Goal: Task Accomplishment & Management: Manage account settings

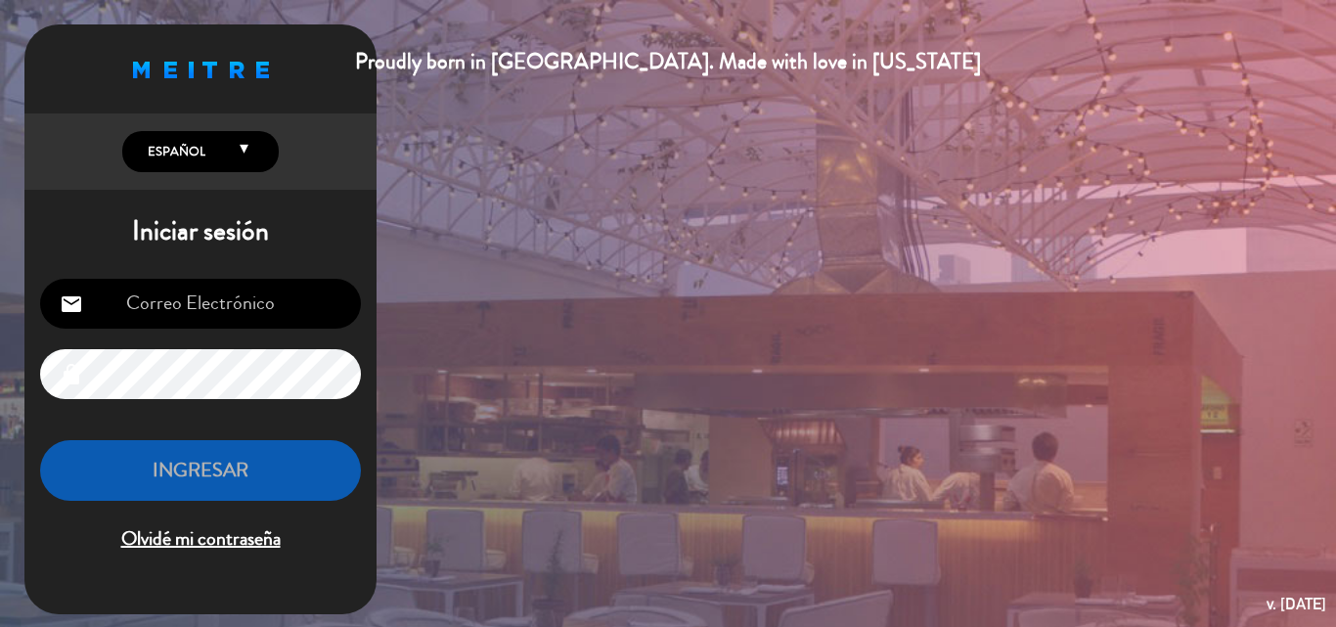
drag, startPoint x: 0, startPoint y: 0, endPoint x: 284, endPoint y: 303, distance: 415.0
click at [284, 303] on input "email" at bounding box center [200, 304] width 321 height 50
type input "[EMAIL_ADDRESS][DOMAIN_NAME]"
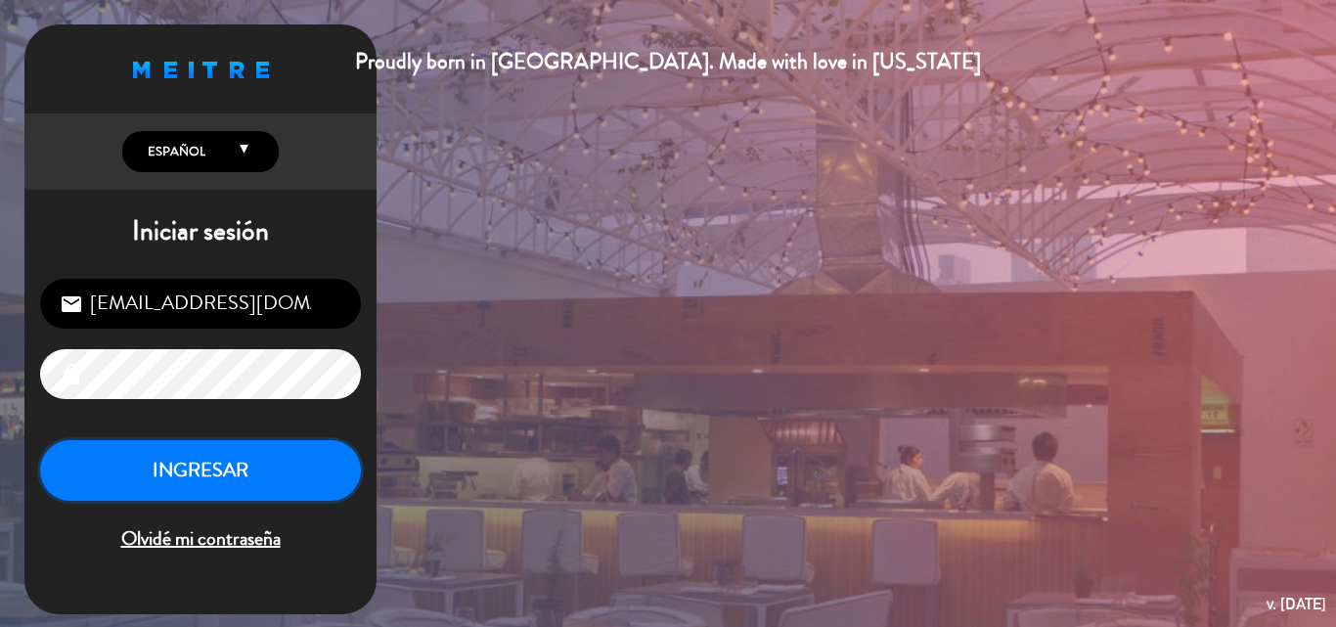
click at [216, 487] on button "INGRESAR" at bounding box center [200, 471] width 321 height 62
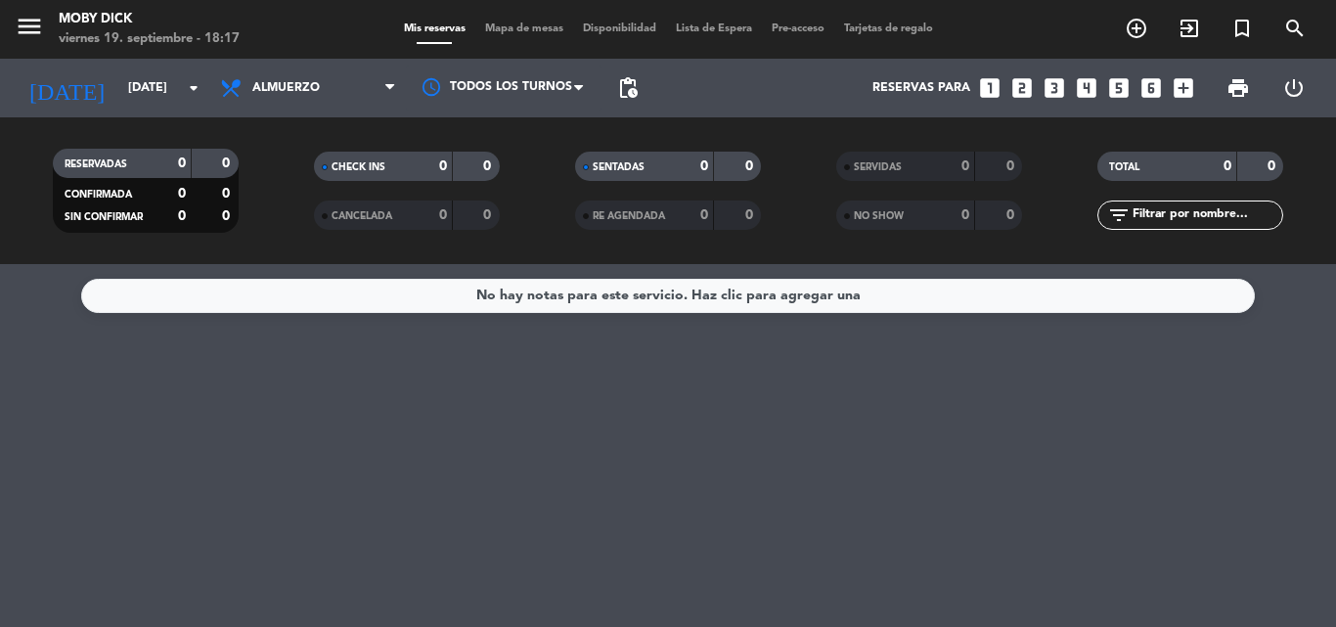
click at [243, 476] on div "No hay notas para este servicio. Haz clic para agregar una" at bounding box center [668, 445] width 1336 height 363
click at [338, 95] on span "Almuerzo" at bounding box center [308, 87] width 196 height 43
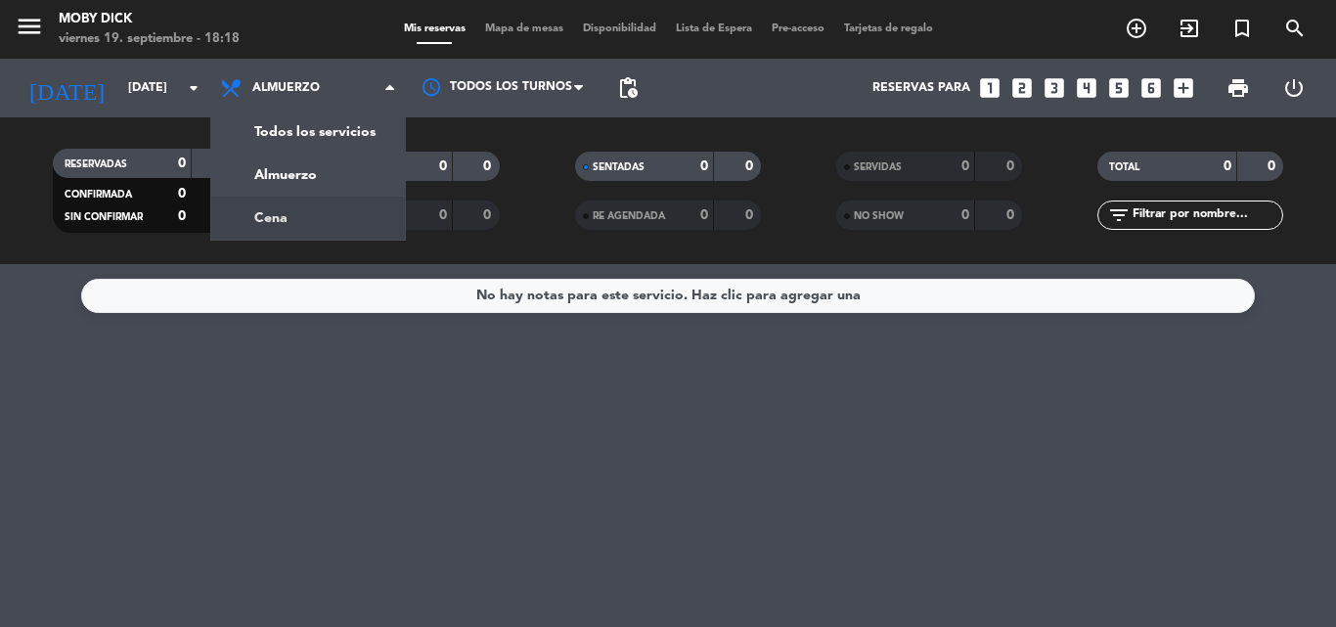
click at [309, 210] on div "menu Moby [PERSON_NAME][DATE] 19. septiembre - 18:18 Mis reservas Mapa de mesas…" at bounding box center [668, 132] width 1336 height 264
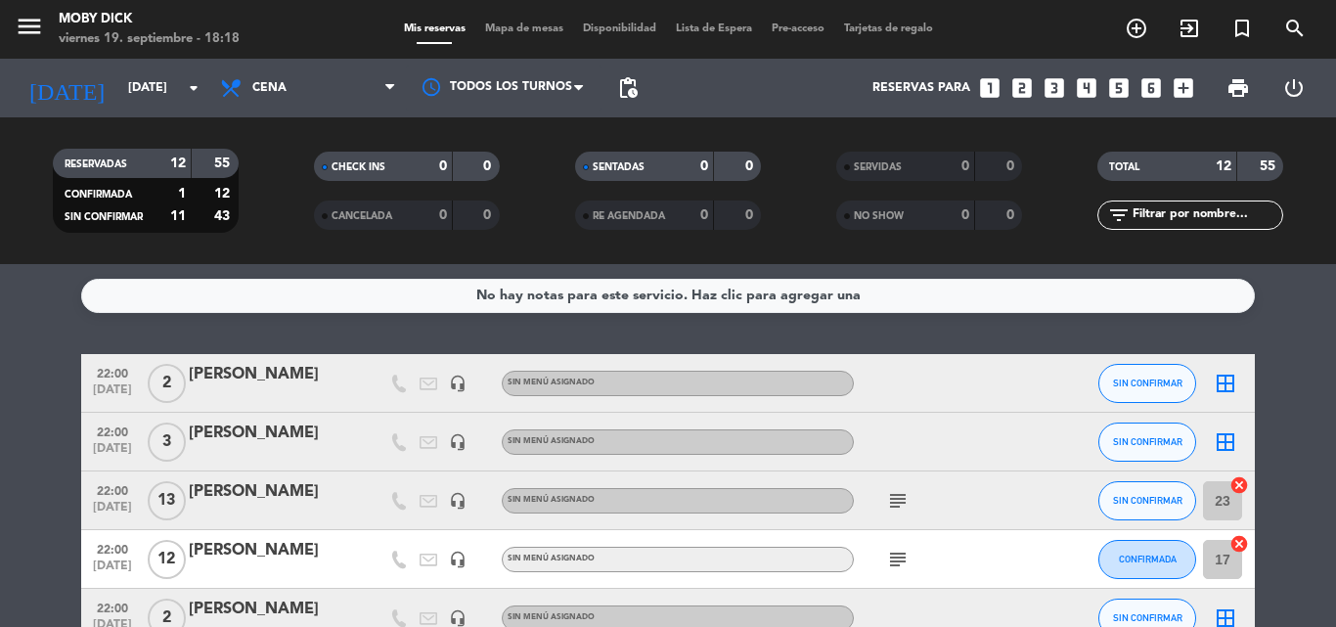
click at [139, 335] on div "No hay notas para este servicio. Haz clic para agregar una 22:00 [DATE] 2 [PERS…" at bounding box center [668, 445] width 1336 height 363
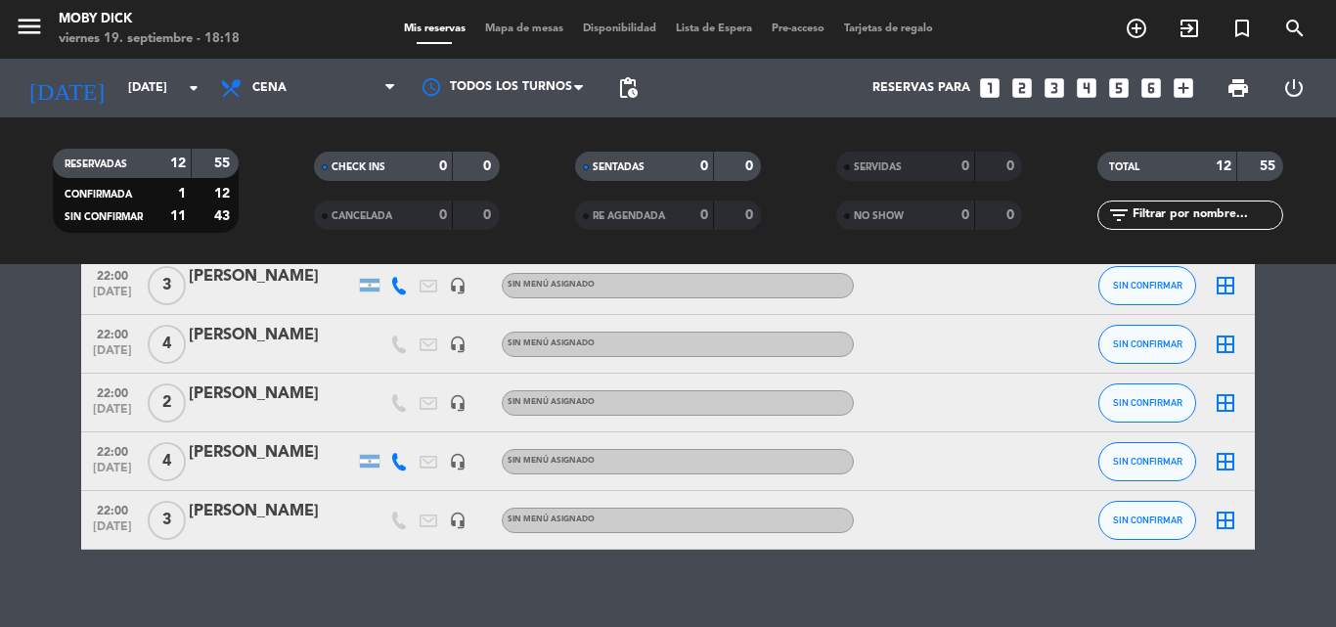
scroll to position [529, 0]
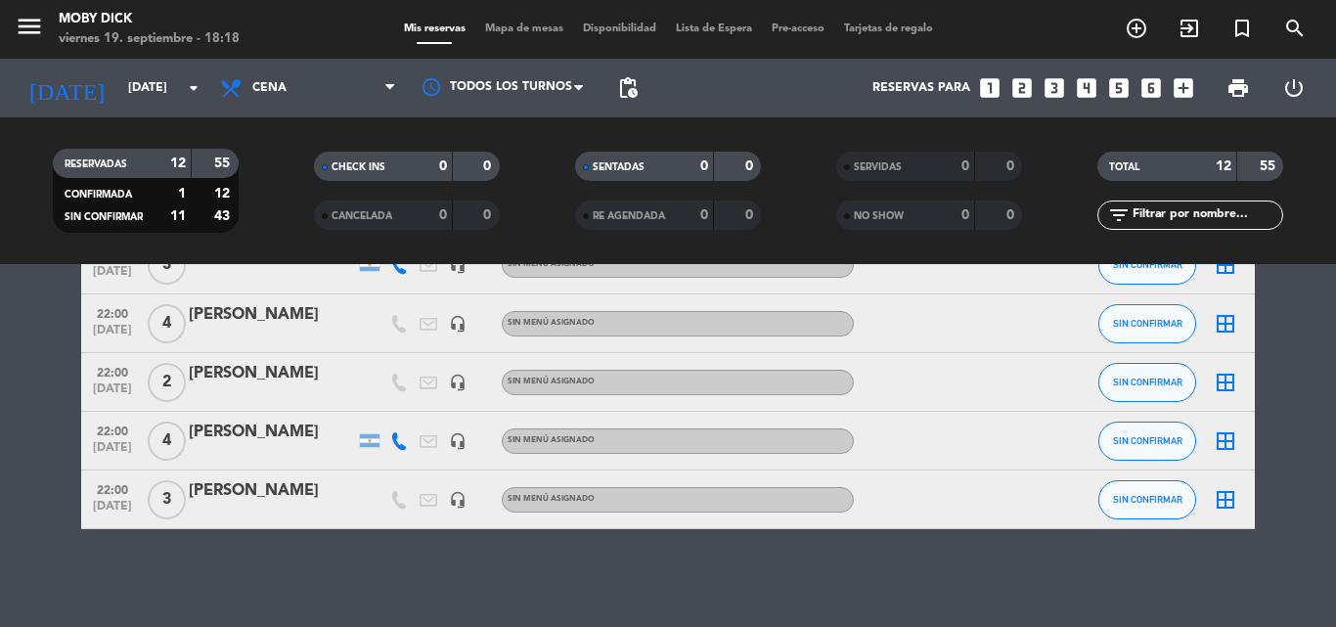
click at [1121, 92] on icon "looks_5" at bounding box center [1118, 87] width 25 height 25
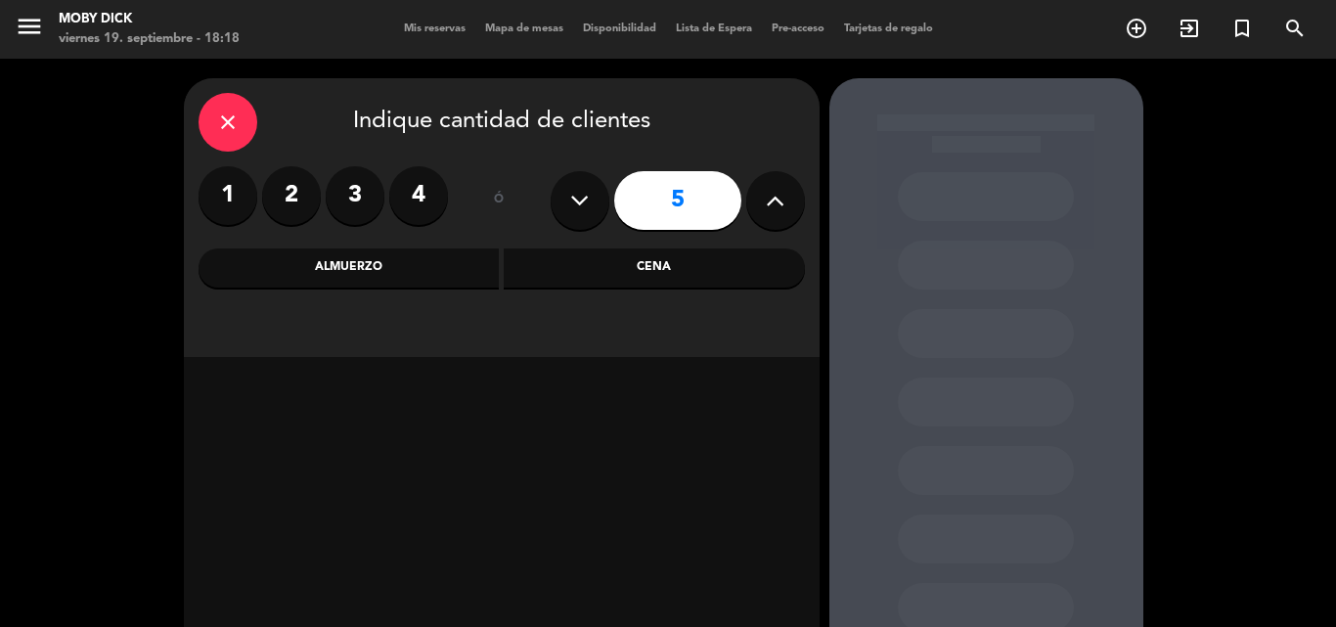
click at [722, 249] on div "Cena" at bounding box center [654, 267] width 301 height 39
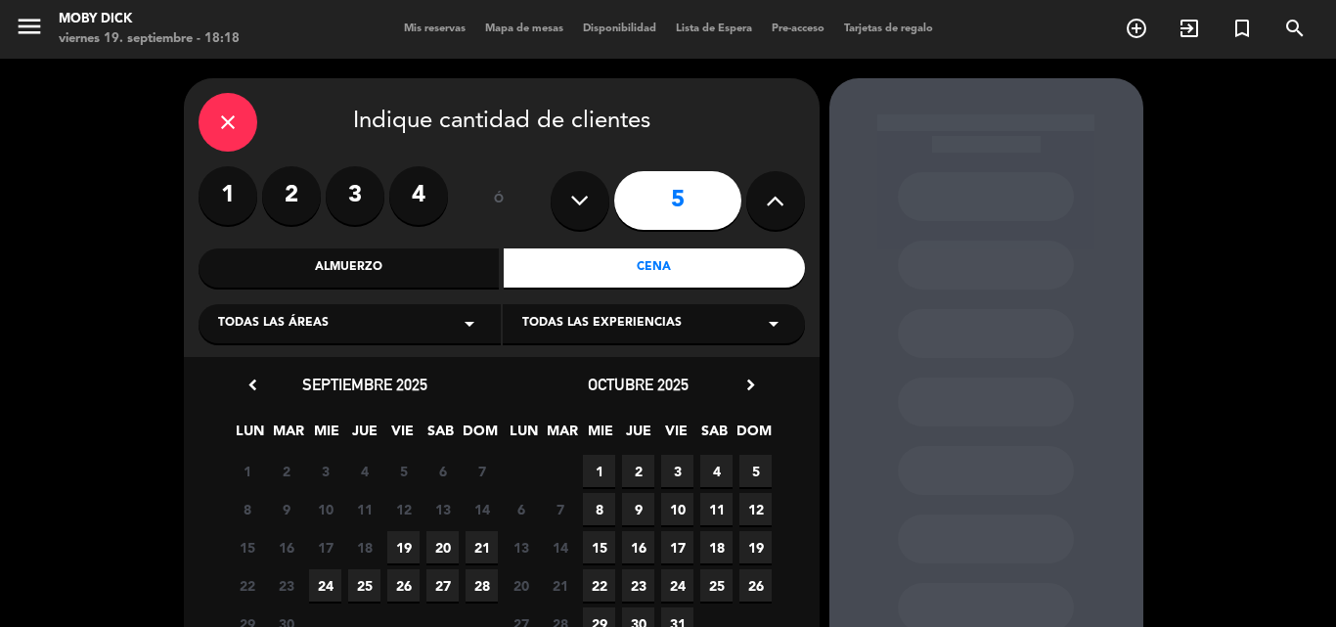
click at [407, 550] on span "19" at bounding box center [403, 547] width 32 height 32
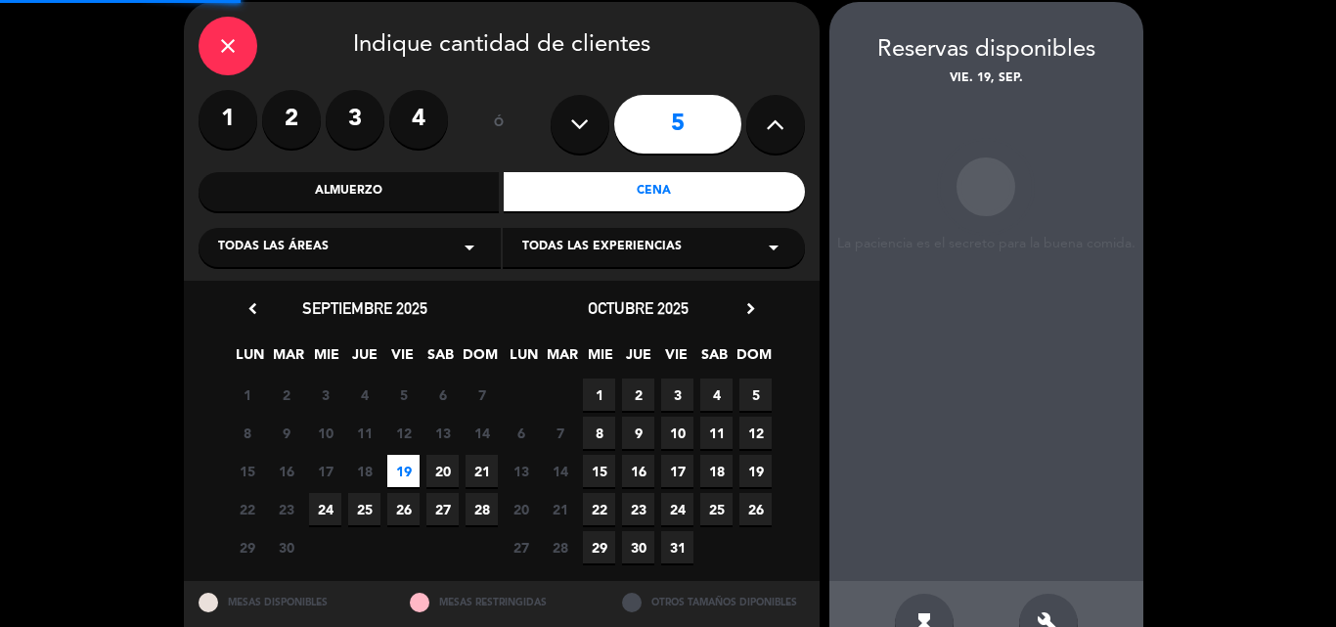
scroll to position [78, 0]
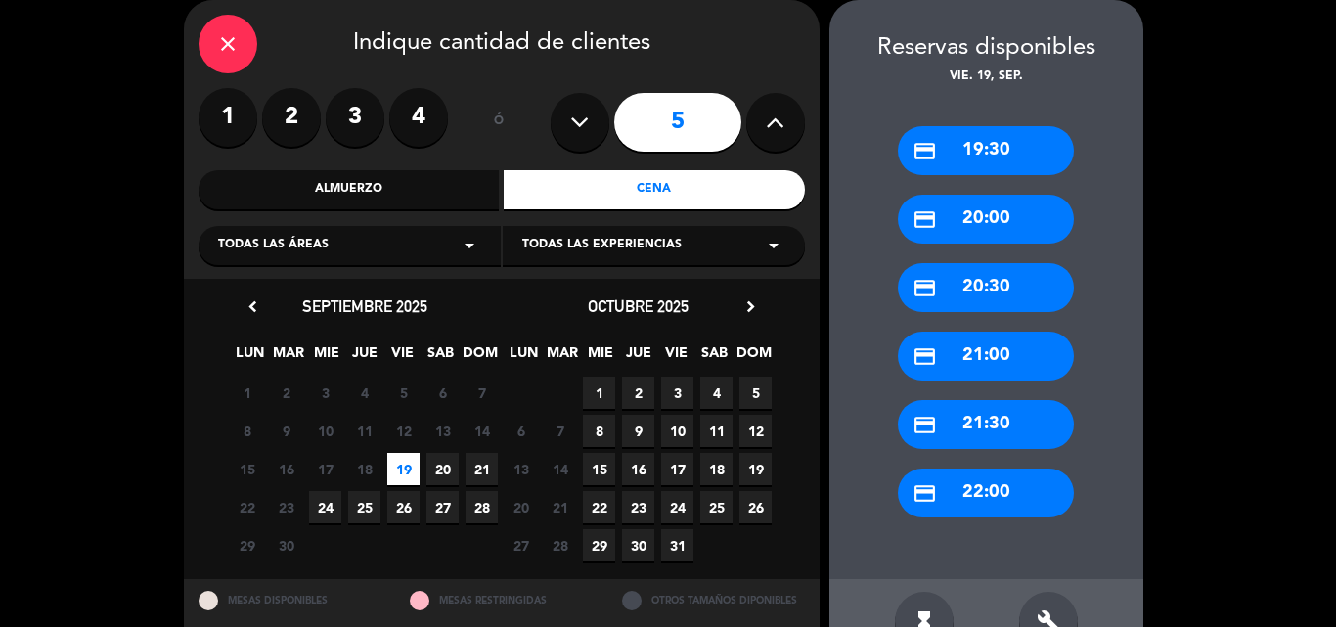
click at [1016, 484] on div "credit_card 22:00" at bounding box center [986, 492] width 176 height 49
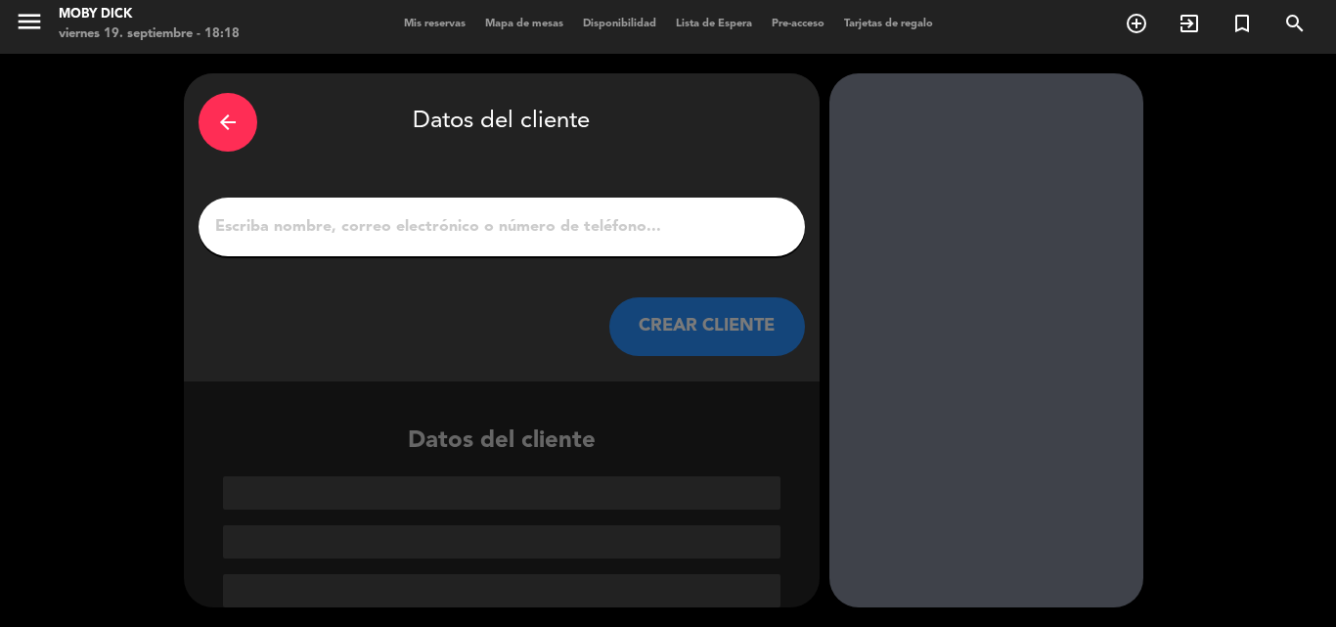
click at [667, 235] on input "1" at bounding box center [501, 226] width 577 height 27
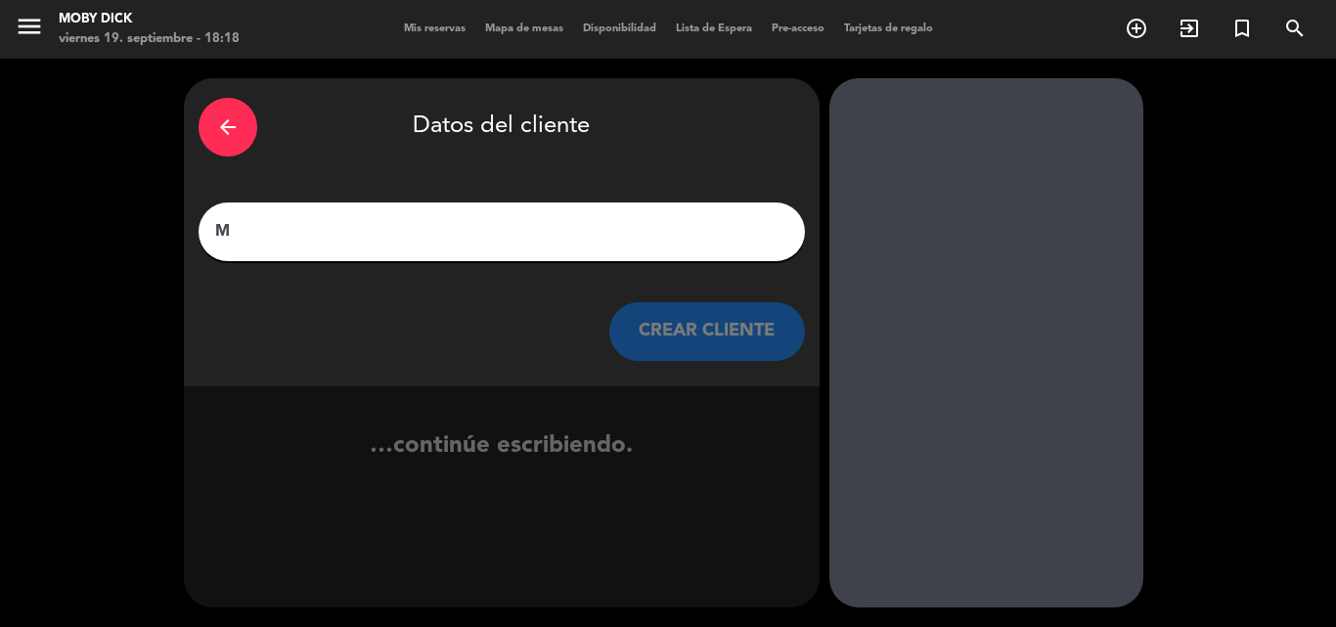
scroll to position [0, 0]
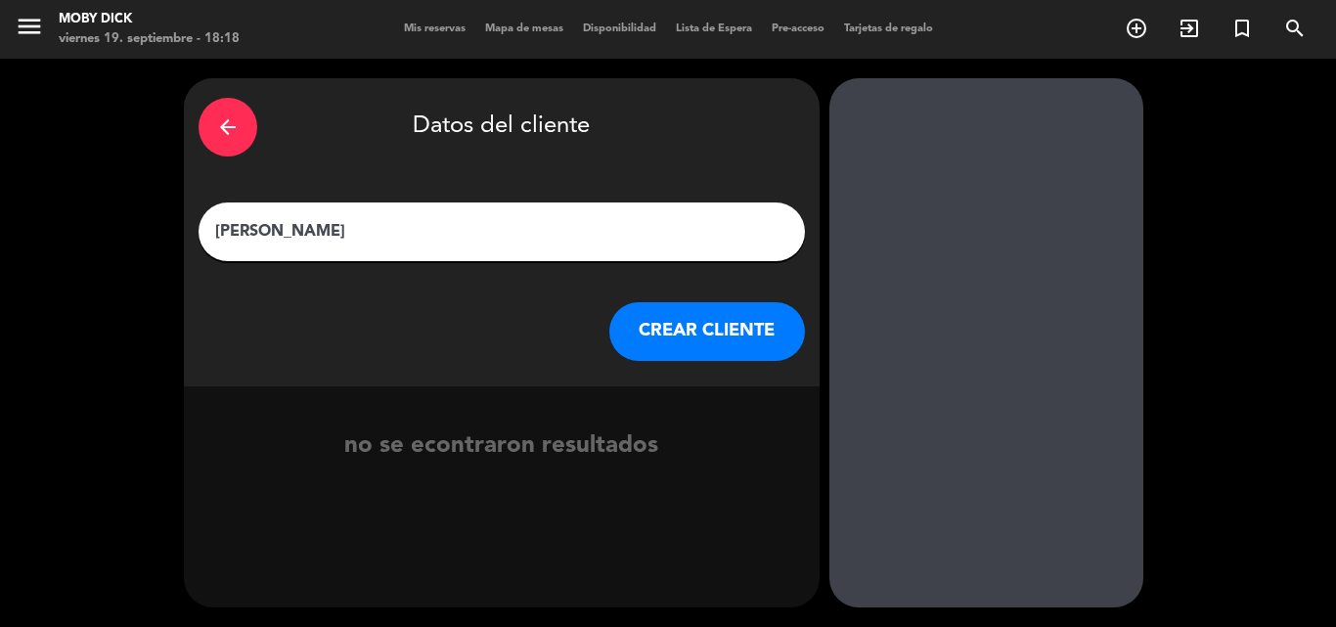
type input "[PERSON_NAME]"
click at [641, 319] on button "CREAR CLIENTE" at bounding box center [707, 331] width 196 height 59
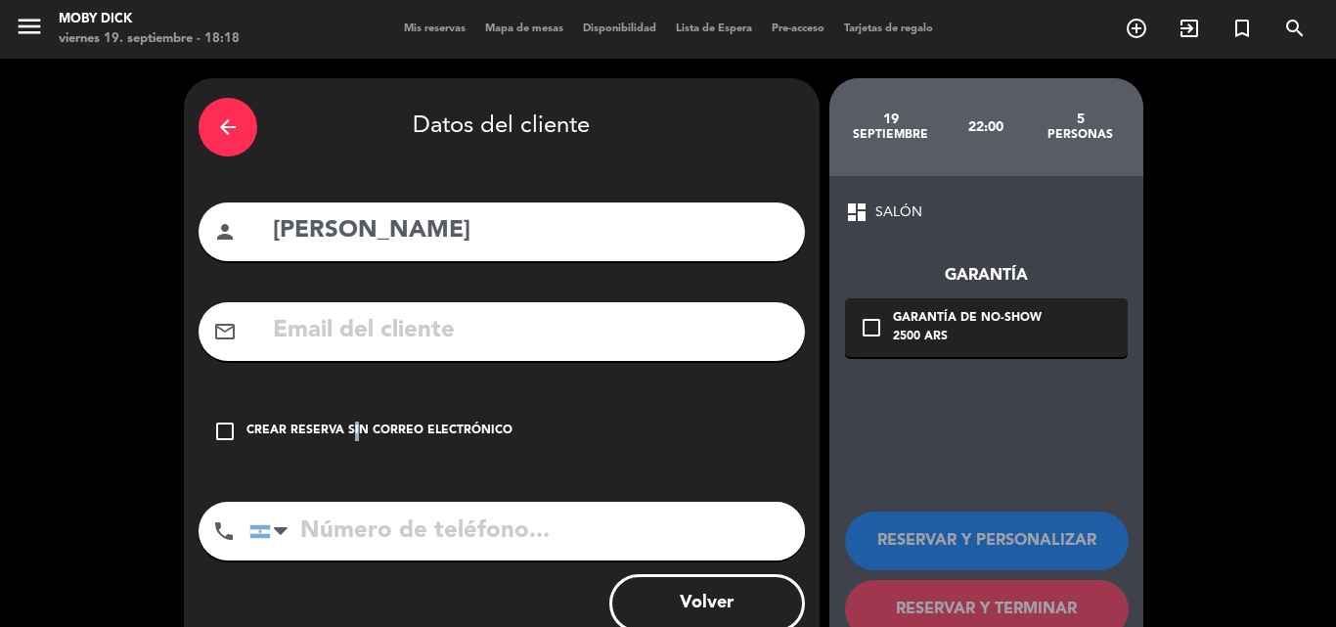
click at [349, 422] on div "Crear reserva sin correo electrónico" at bounding box center [379, 431] width 266 height 20
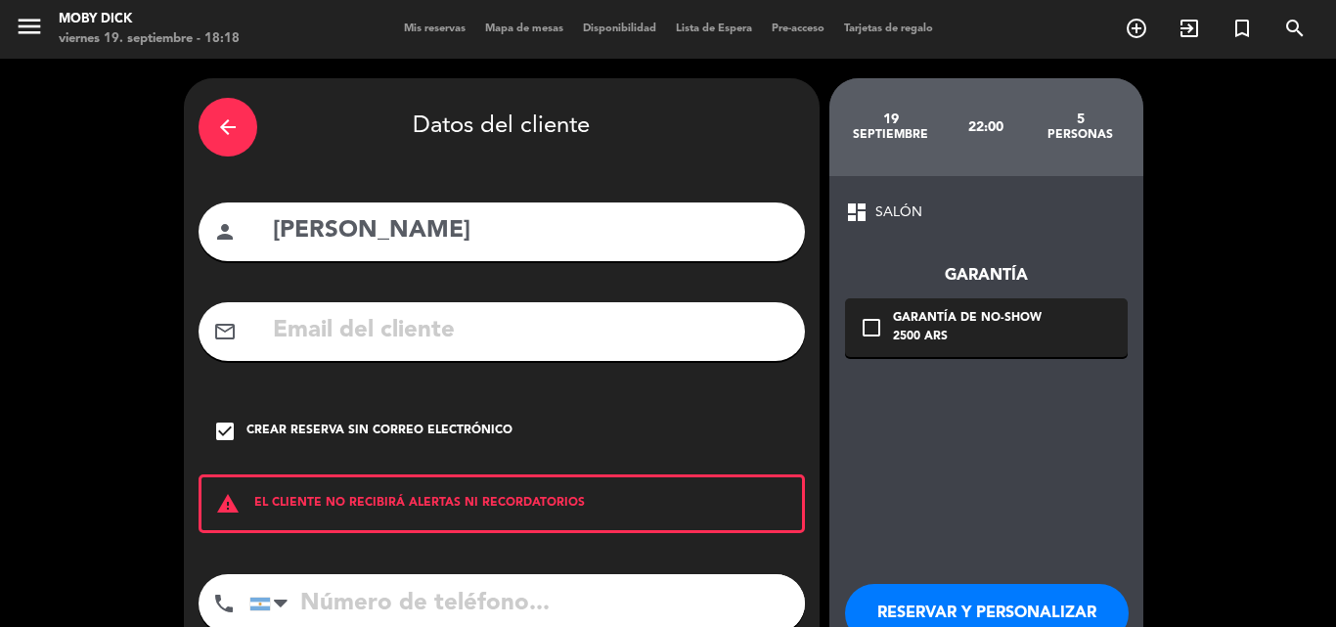
click at [1059, 524] on div "dashboard SALÓN Garantía check_box_outline_blank Garantía de no-show 2500 ARS R…" at bounding box center [986, 455] width 314 height 558
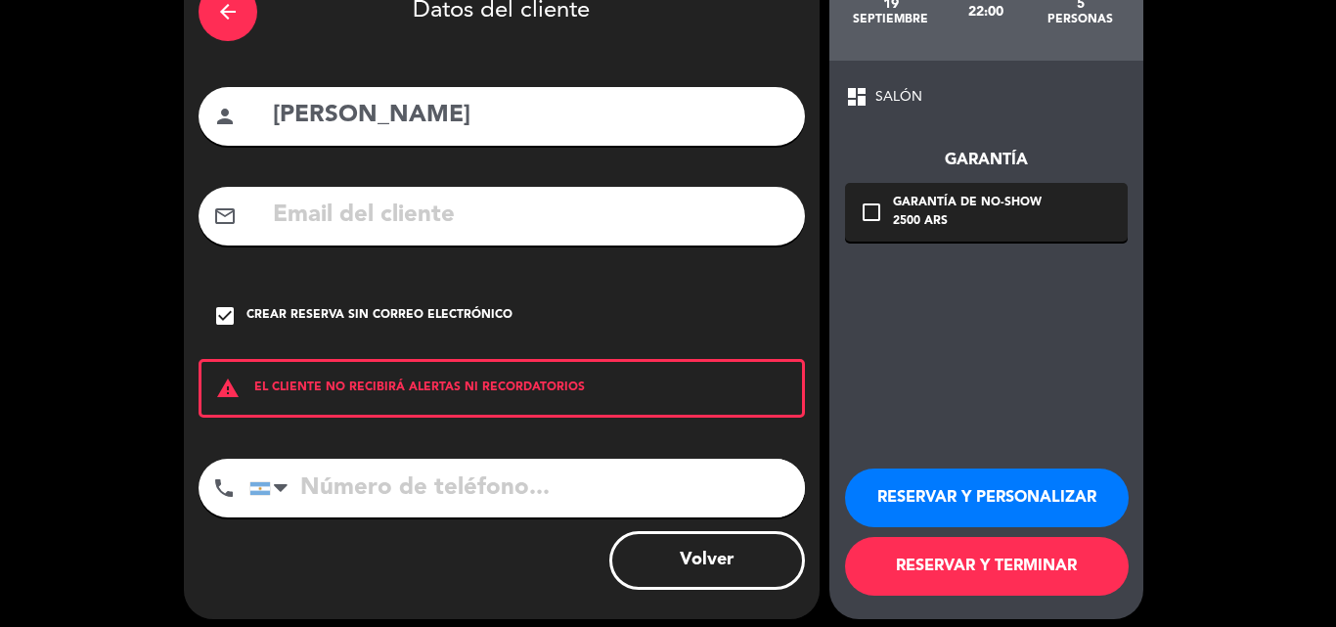
scroll to position [117, 0]
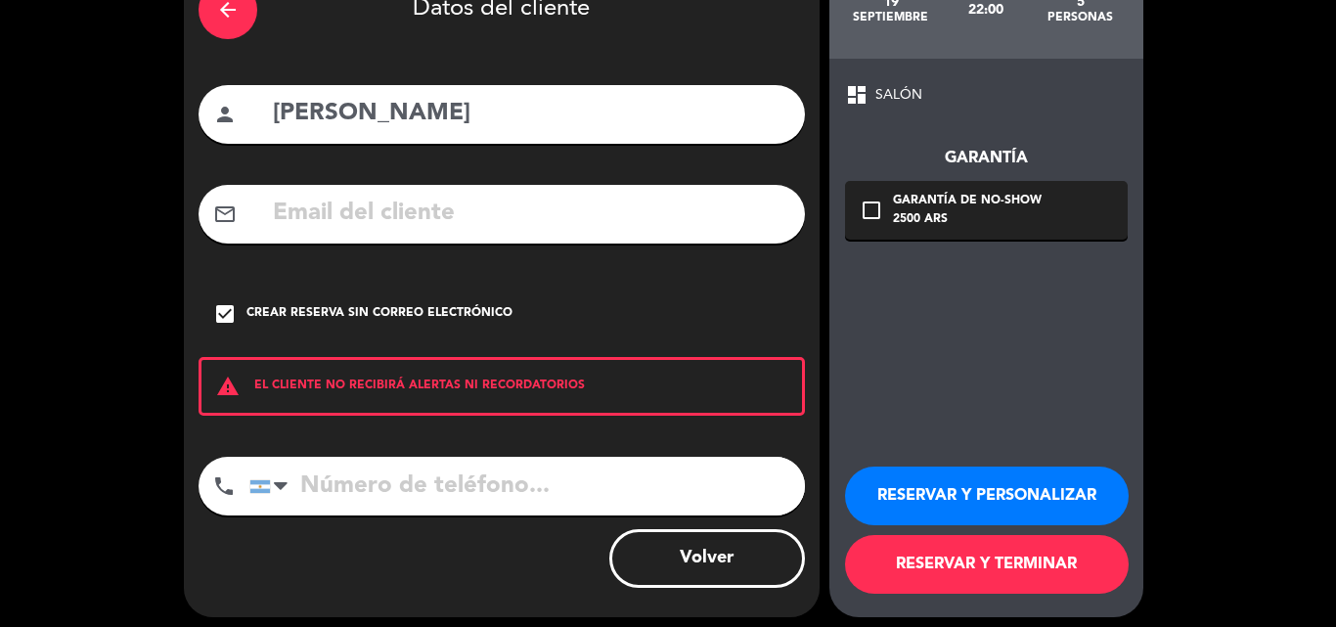
click at [1059, 579] on button "RESERVAR Y TERMINAR" at bounding box center [987, 564] width 284 height 59
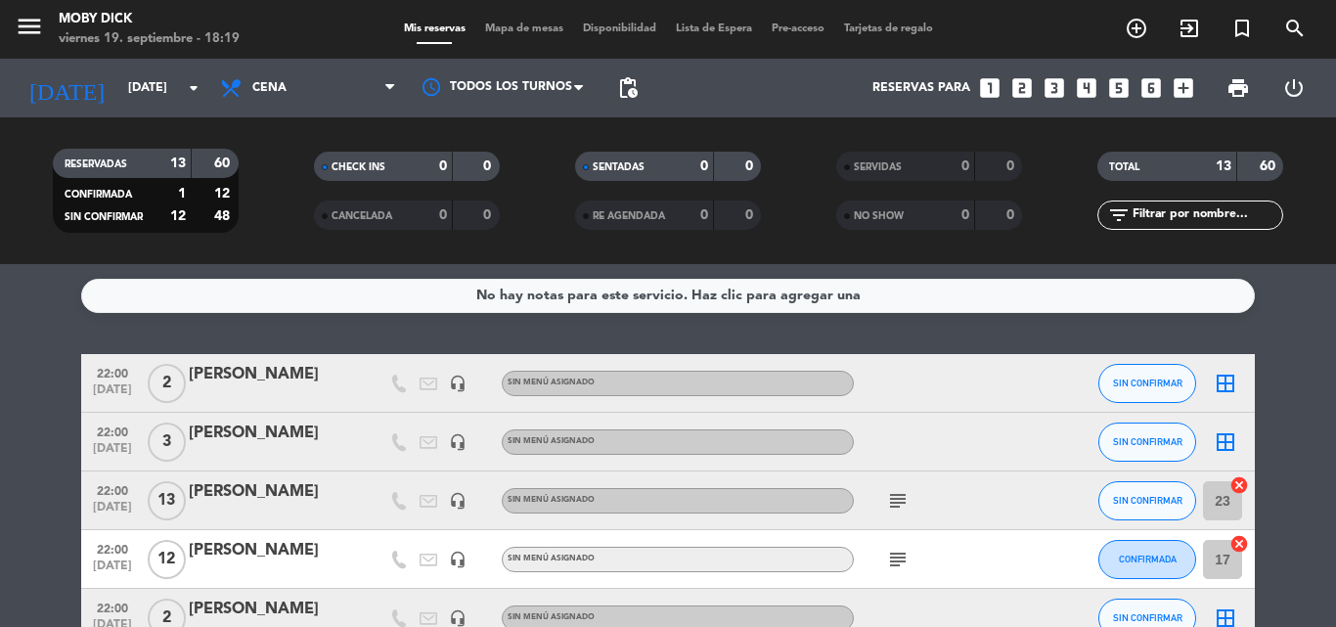
click at [1057, 94] on icon "looks_3" at bounding box center [1053, 87] width 25 height 25
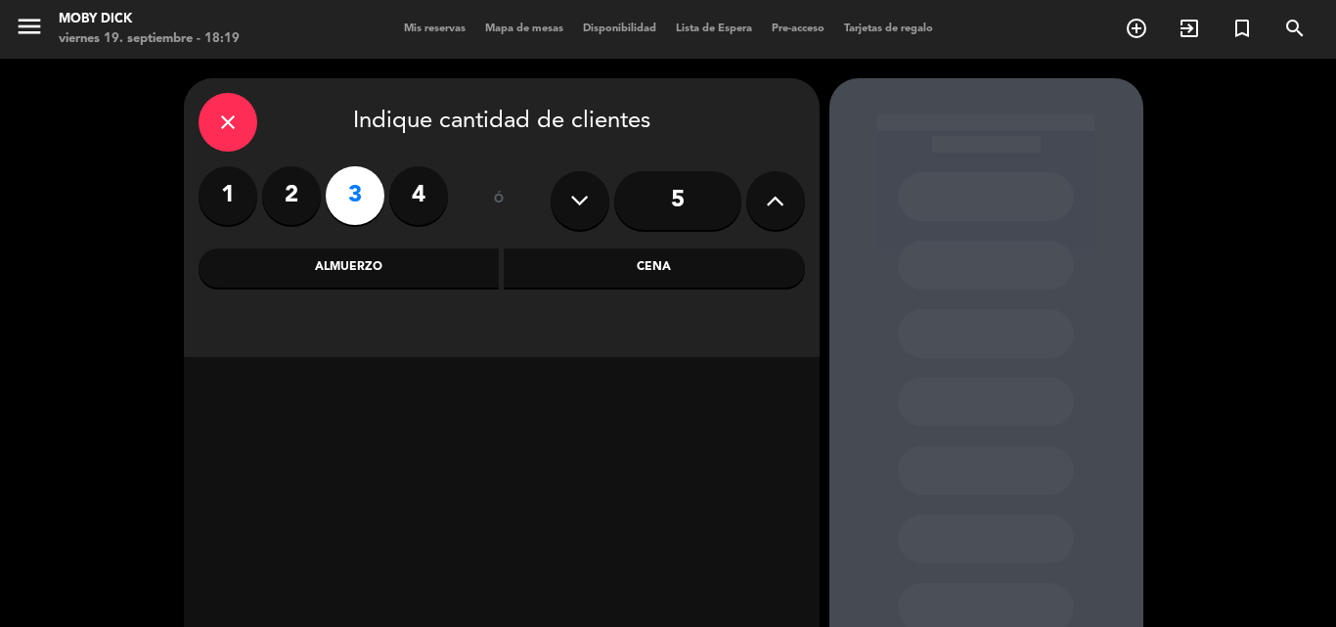
click at [741, 265] on div "Cena" at bounding box center [654, 267] width 301 height 39
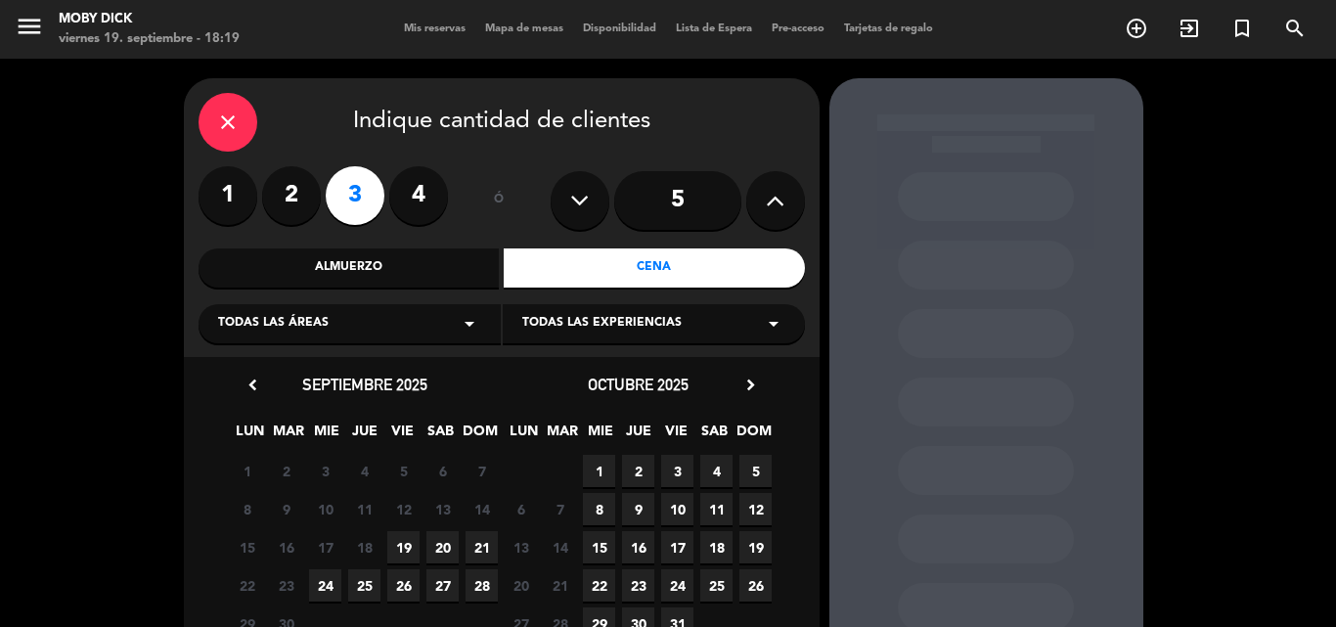
click at [407, 537] on span "19" at bounding box center [403, 547] width 32 height 32
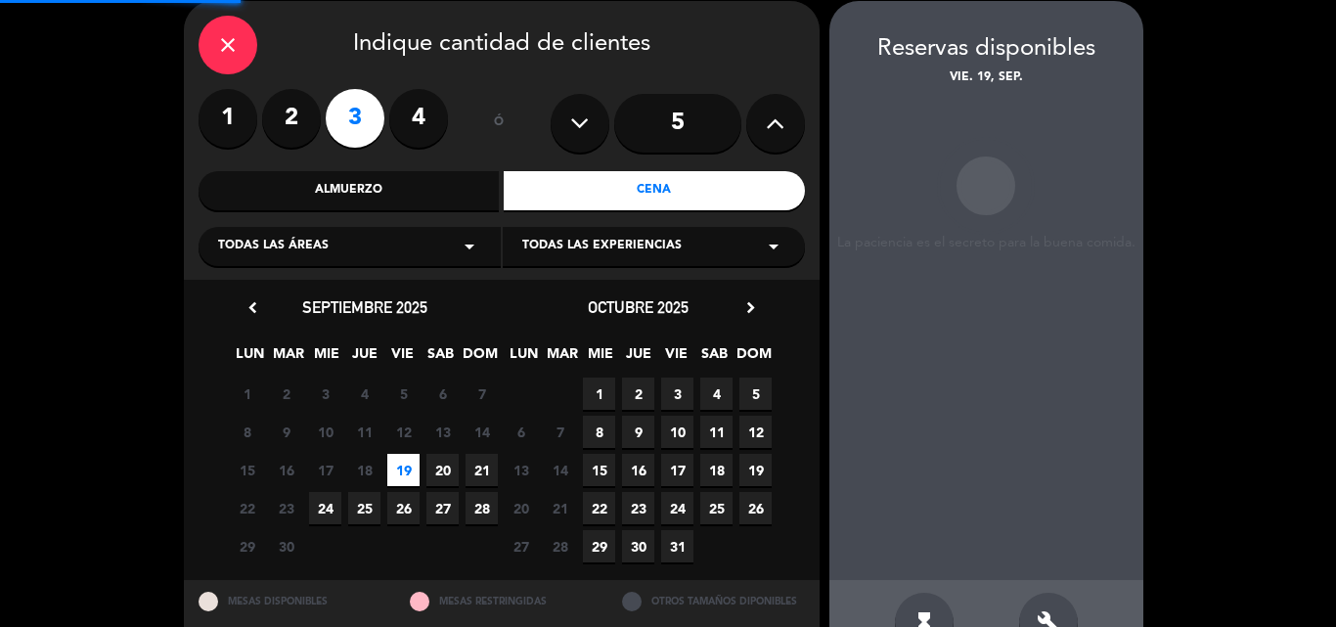
scroll to position [78, 0]
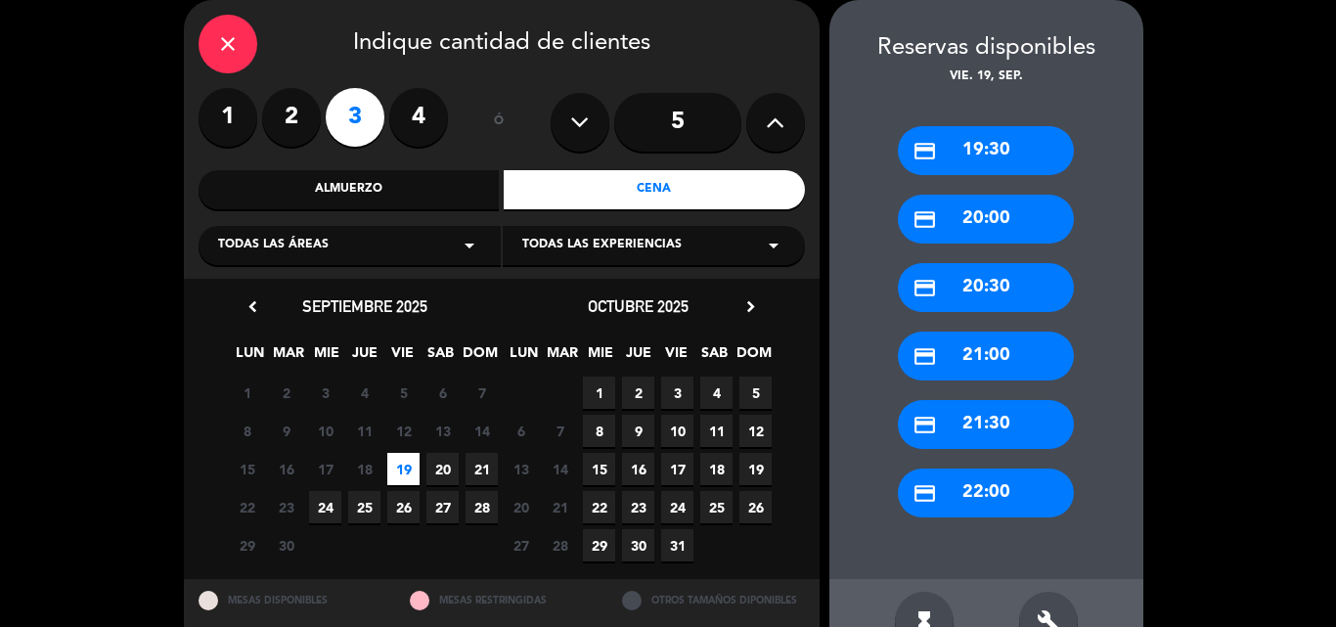
click at [973, 499] on div "credit_card 22:00" at bounding box center [986, 492] width 176 height 49
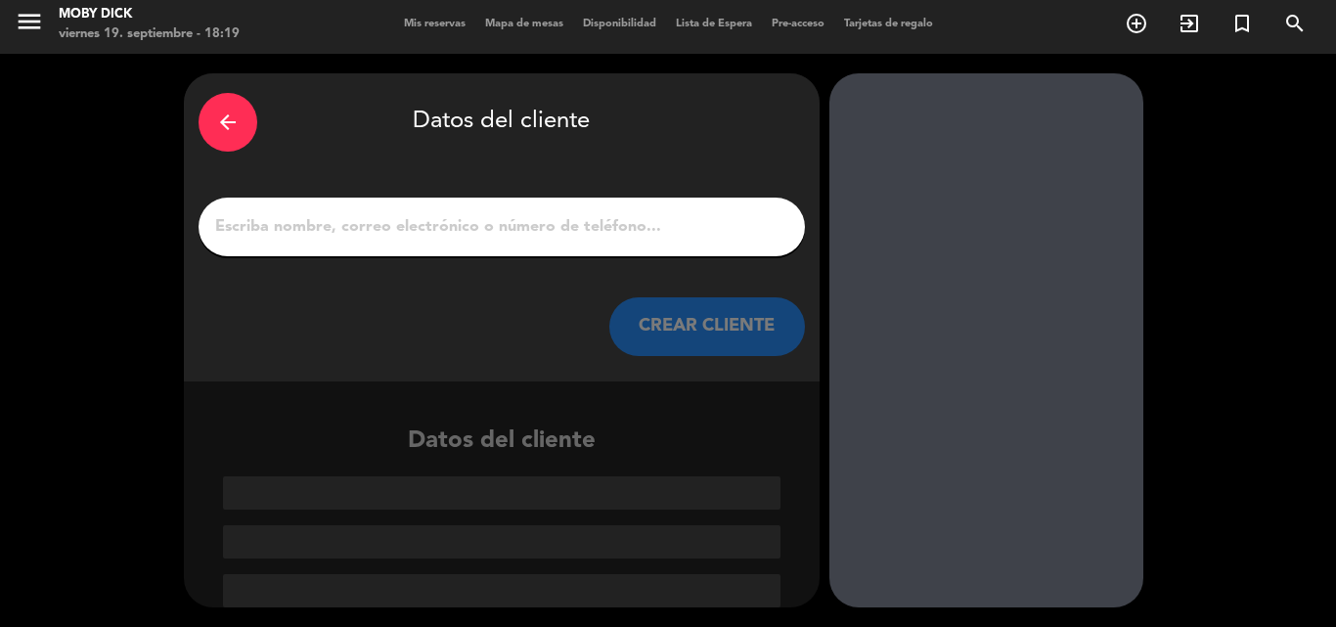
click at [617, 210] on div at bounding box center [501, 227] width 606 height 59
click at [620, 216] on input "1" at bounding box center [501, 226] width 577 height 27
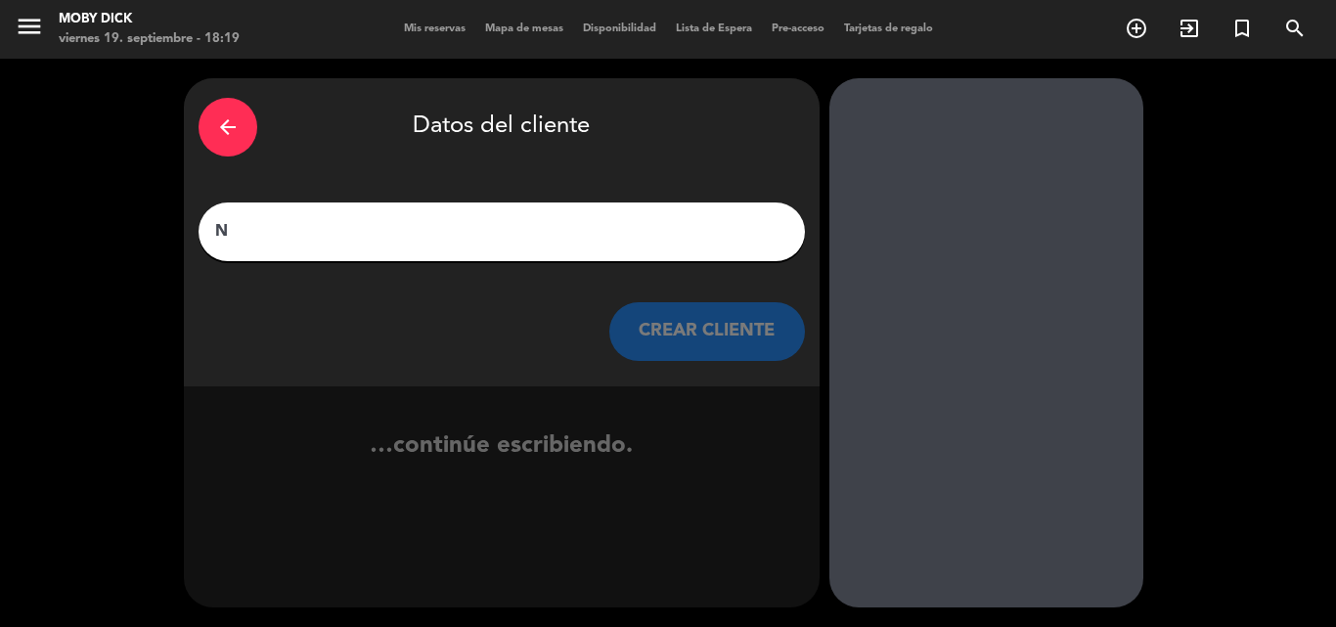
scroll to position [0, 0]
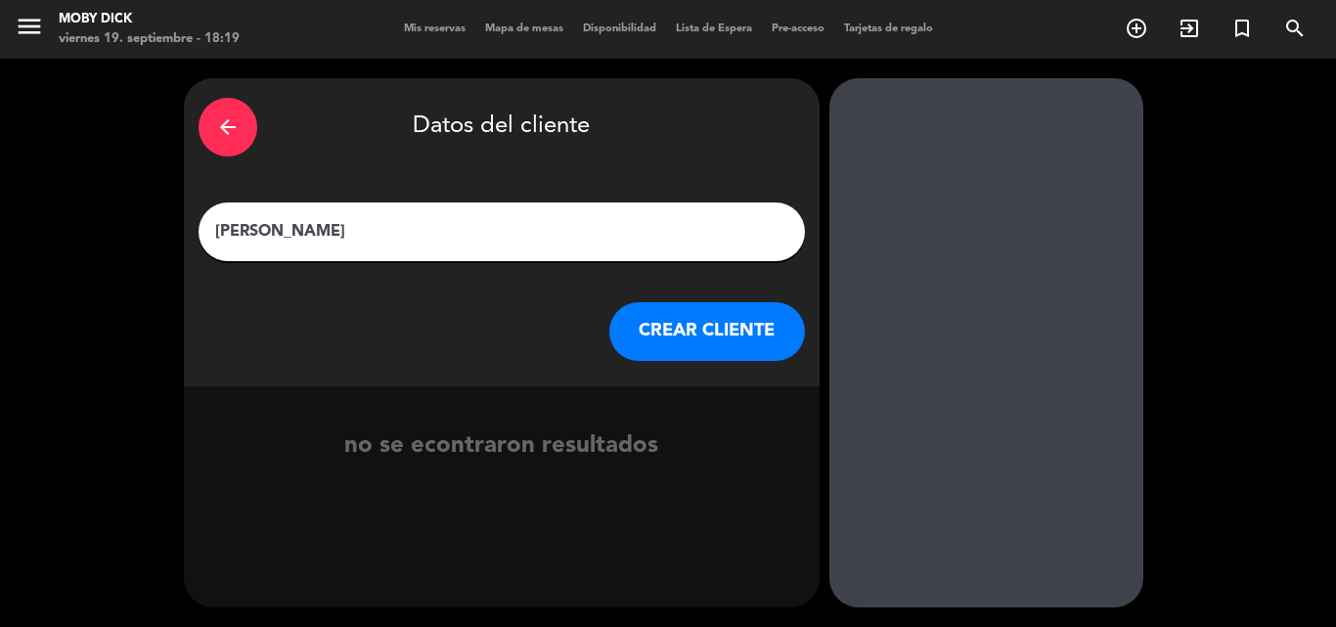
type input "[PERSON_NAME]"
click at [710, 331] on button "CREAR CLIENTE" at bounding box center [707, 331] width 196 height 59
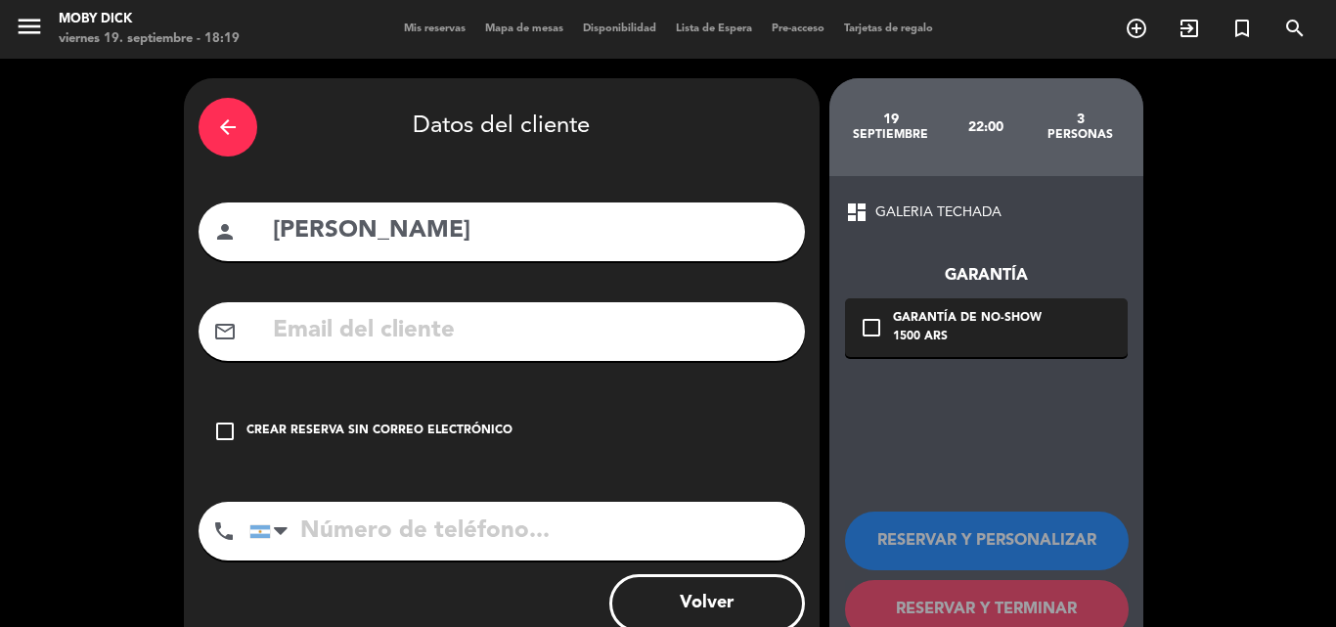
click at [460, 434] on div "Crear reserva sin correo electrónico" at bounding box center [379, 431] width 266 height 20
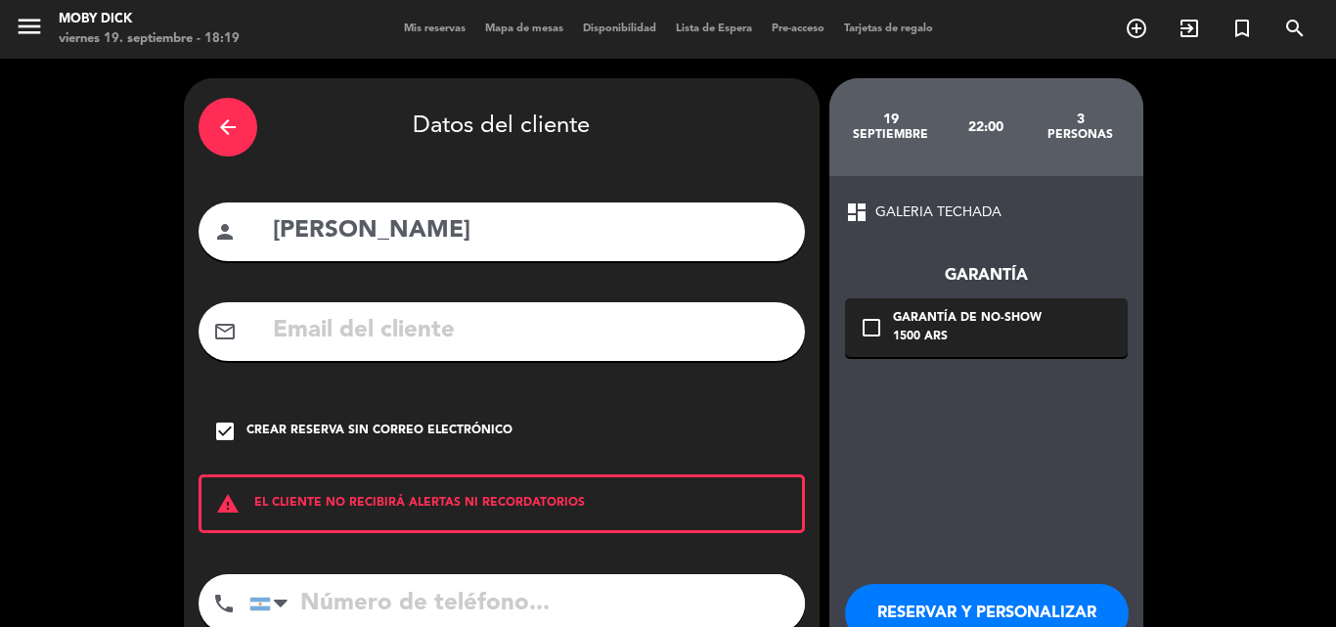
click at [979, 529] on div "dashboard GALERIA TECHADA Garantía check_box_outline_blank Garantía de no-show …" at bounding box center [986, 455] width 314 height 558
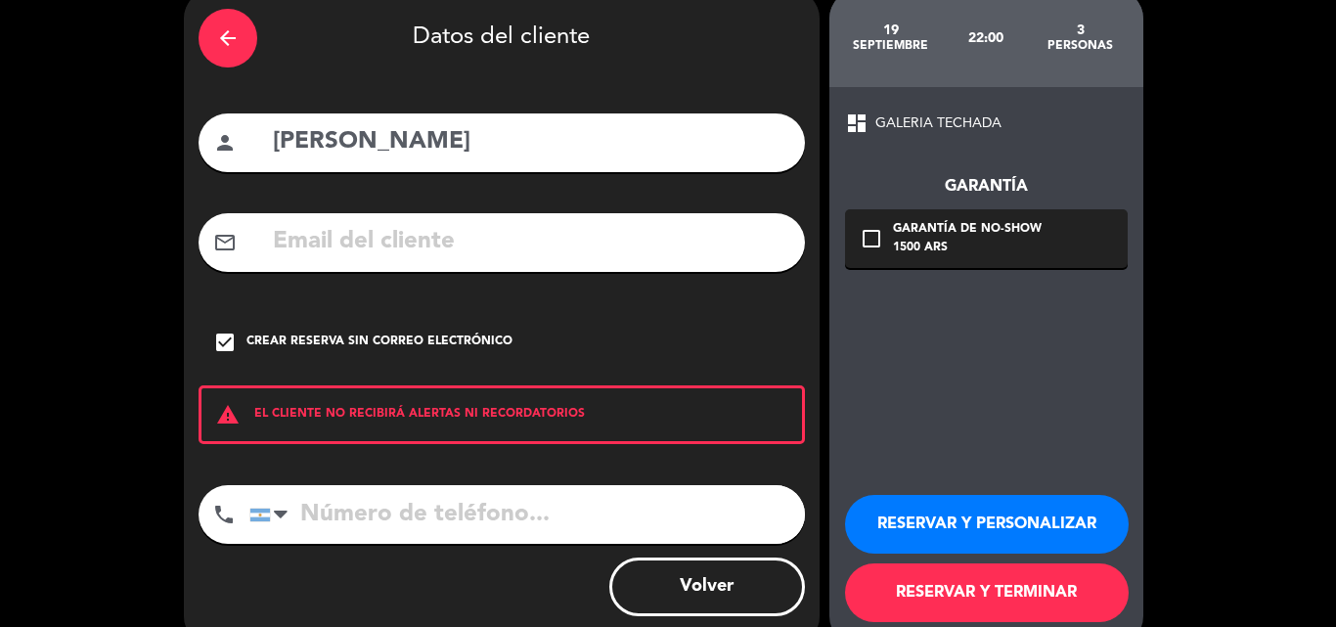
scroll to position [127, 0]
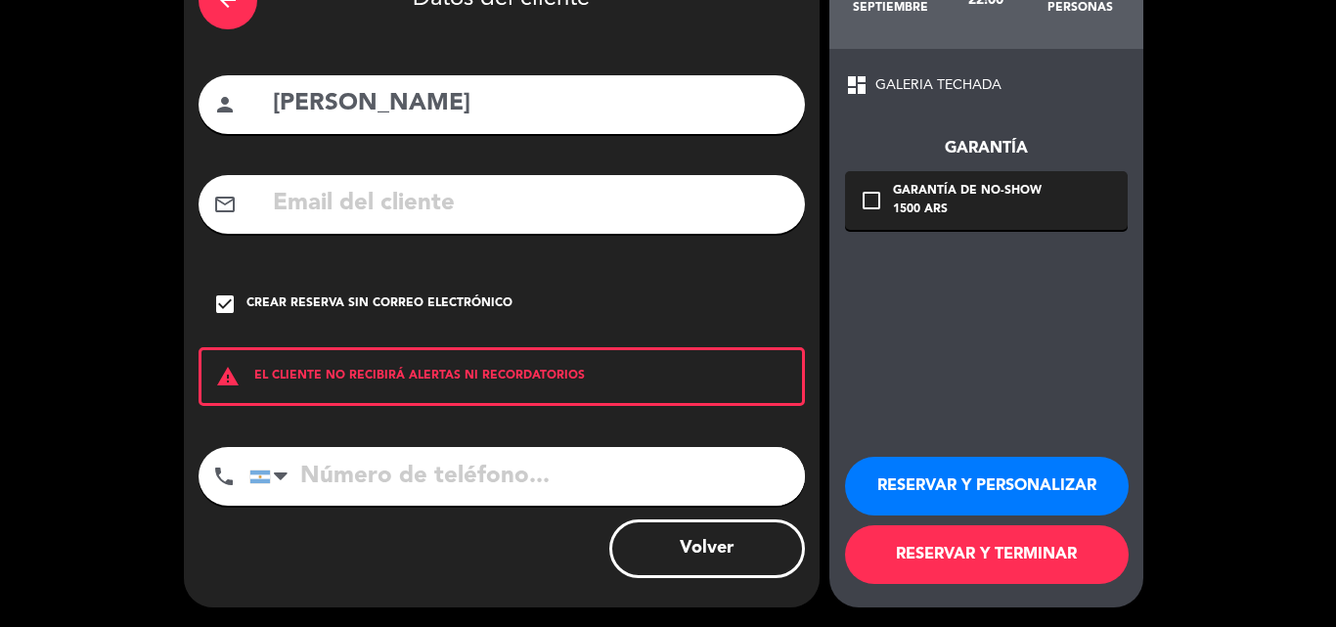
click at [985, 552] on button "RESERVAR Y TERMINAR" at bounding box center [987, 554] width 284 height 59
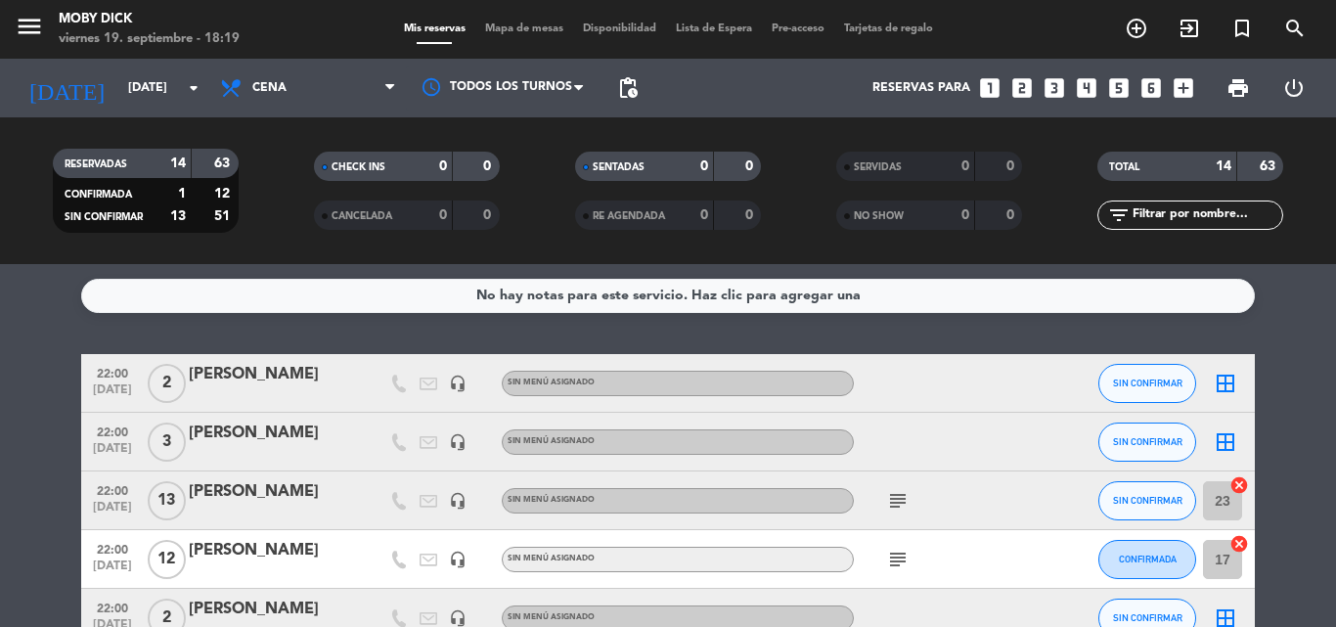
click at [254, 498] on div "[PERSON_NAME]" at bounding box center [272, 491] width 166 height 25
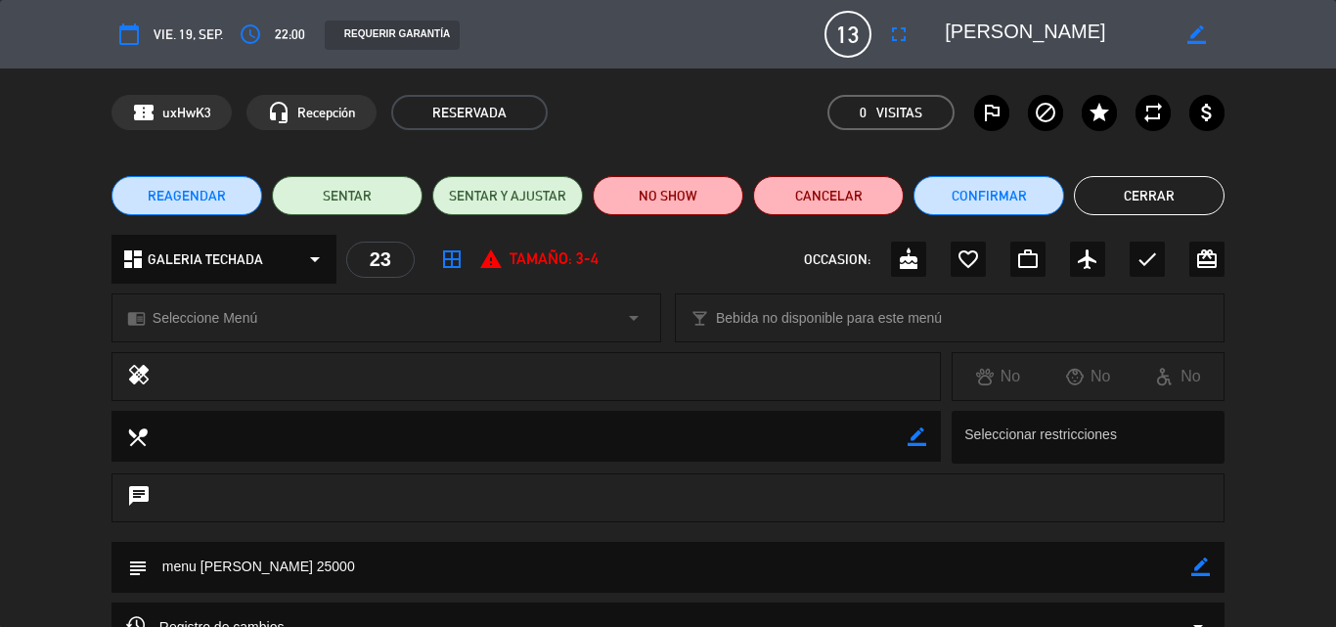
click at [1197, 557] on div "border_color" at bounding box center [1200, 567] width 19 height 51
click at [1200, 562] on icon "border_color" at bounding box center [1200, 566] width 19 height 19
type textarea "menu [PERSON_NAME] 25000 , son [DEMOGRAPHIC_DATA] pax"
click at [1191, 572] on icon at bounding box center [1200, 566] width 19 height 19
click at [1199, 198] on button "Cerrar" at bounding box center [1149, 195] width 151 height 39
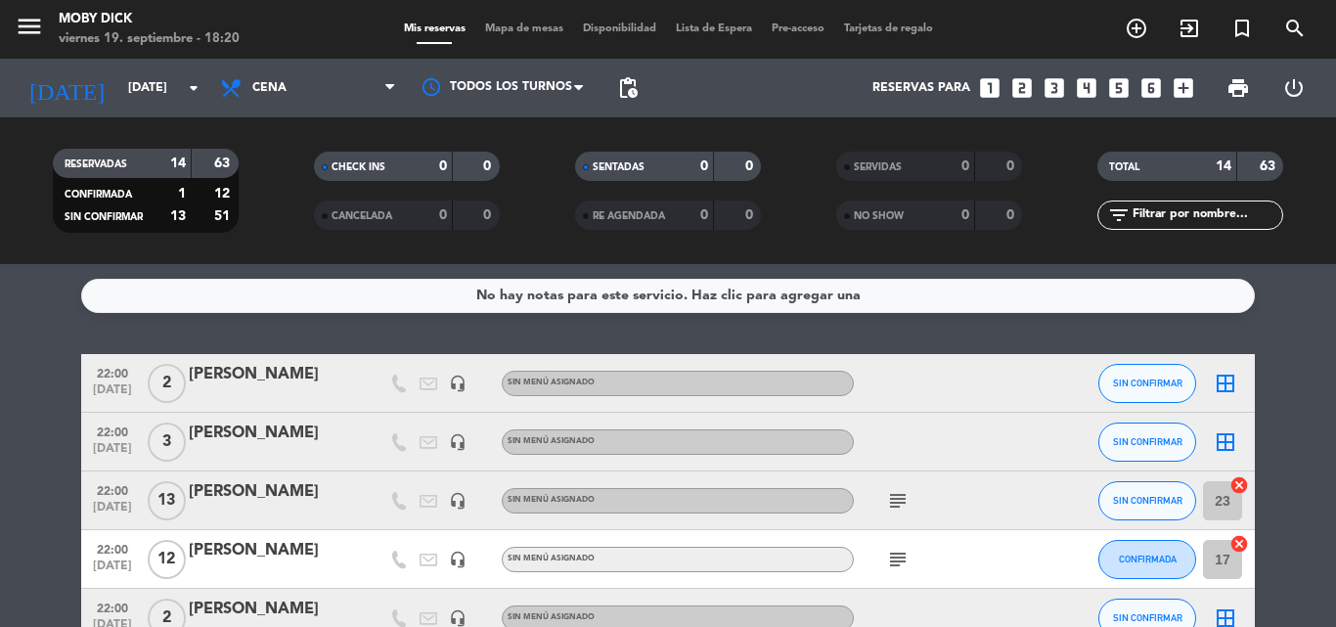
click at [1293, 309] on service-notes "No hay notas para este servicio. Haz clic para agregar una" at bounding box center [668, 296] width 1336 height 34
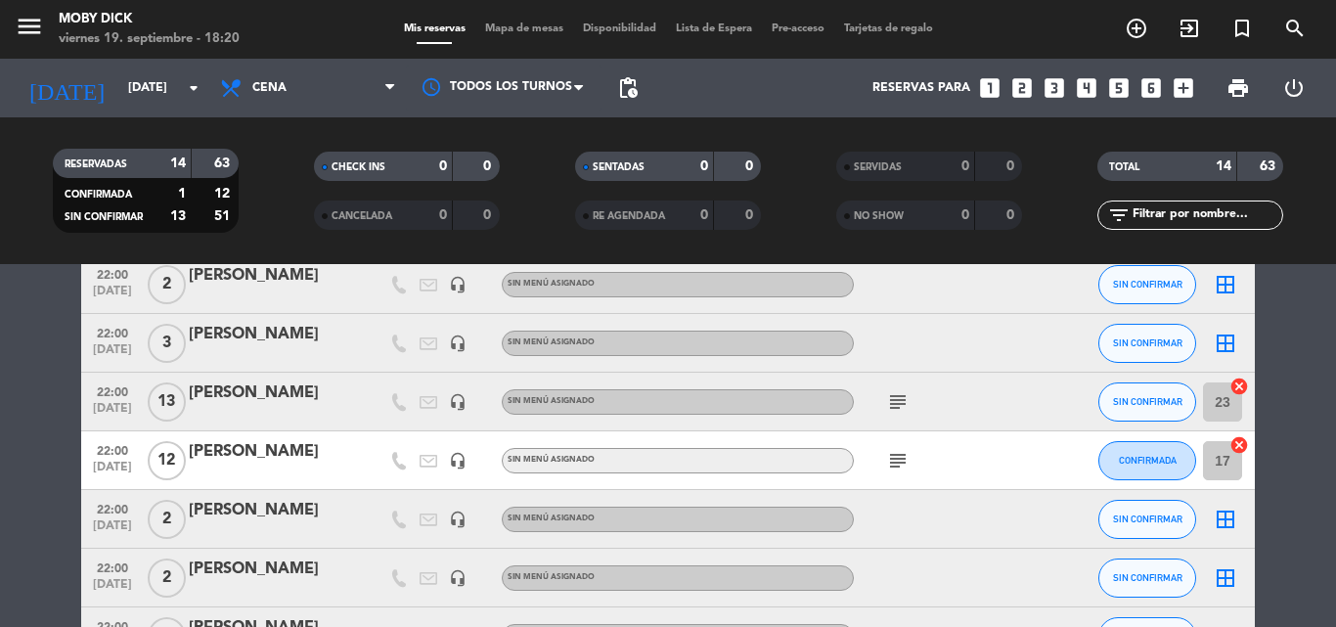
scroll to position [138, 0]
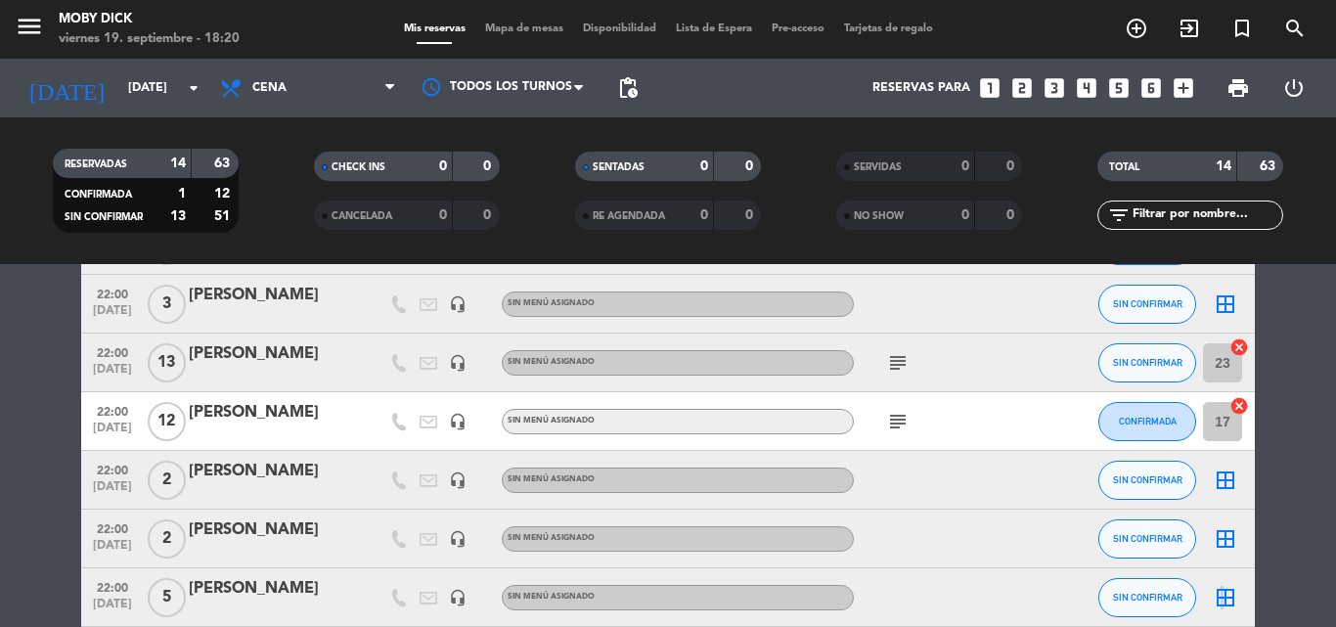
click at [1220, 591] on icon "border_all" at bounding box center [1224, 597] width 23 height 23
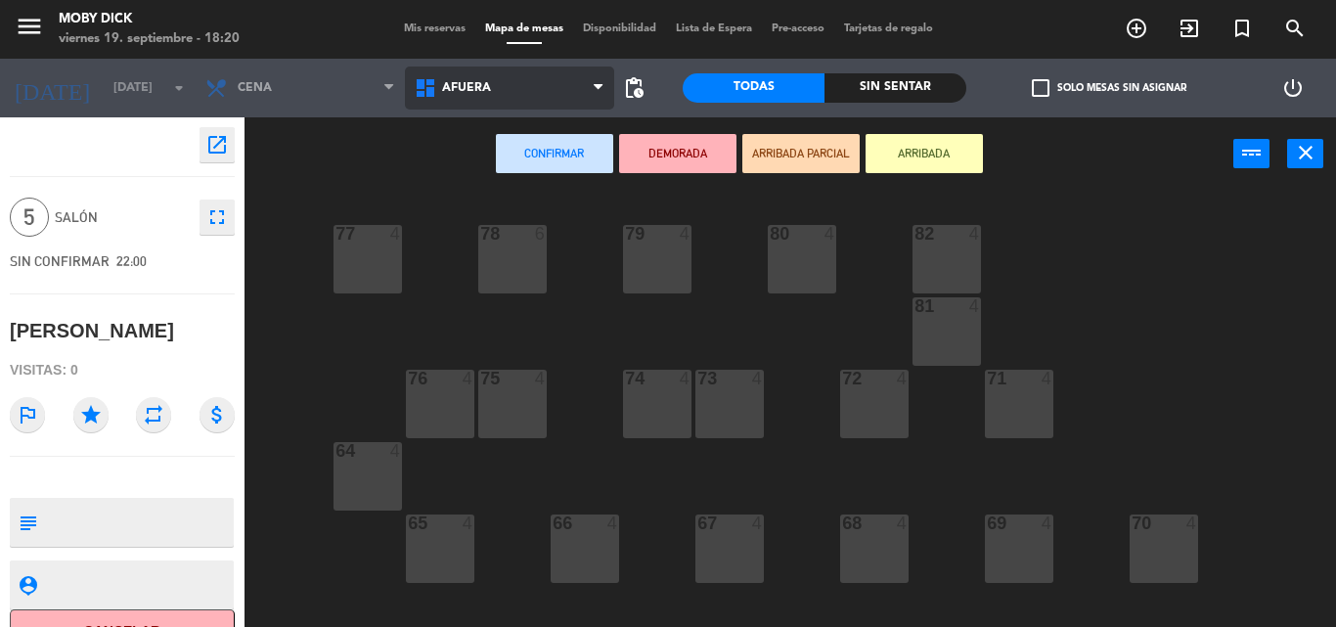
click at [514, 83] on span "AFUERA" at bounding box center [509, 87] width 209 height 43
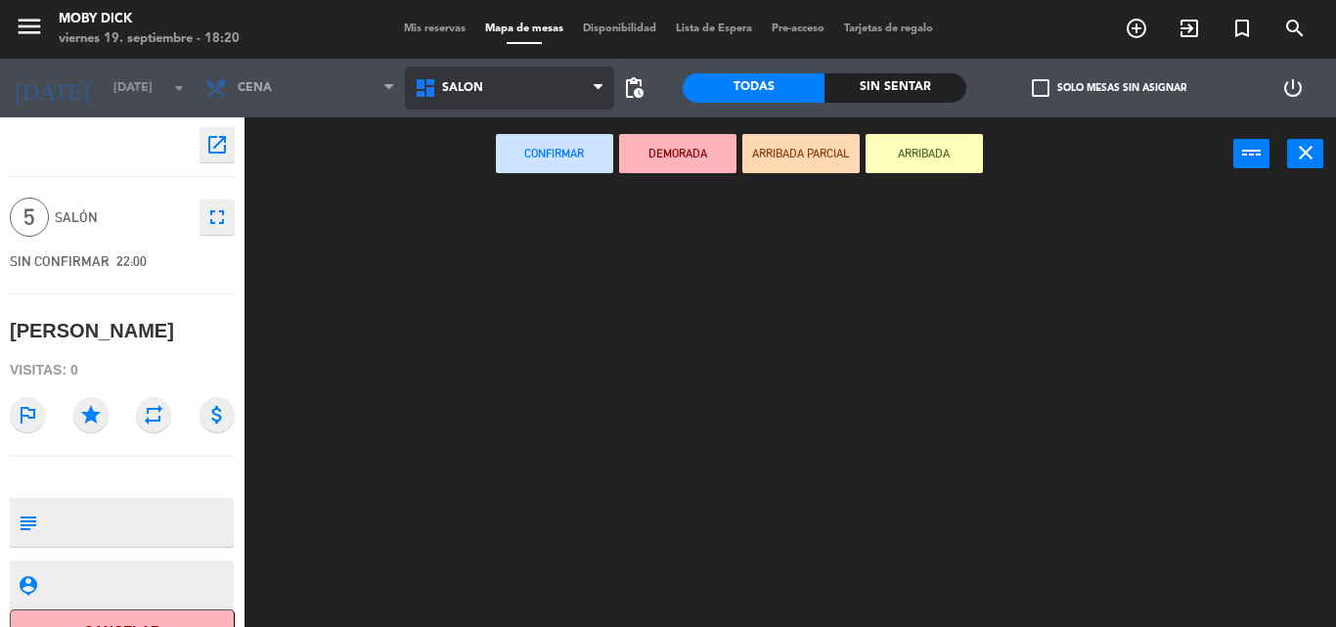
click at [502, 314] on ng-component "menu Moby [PERSON_NAME][DATE] 19. septiembre - 18:20 Mis reservas Mapa de mesas…" at bounding box center [668, 313] width 1336 height 627
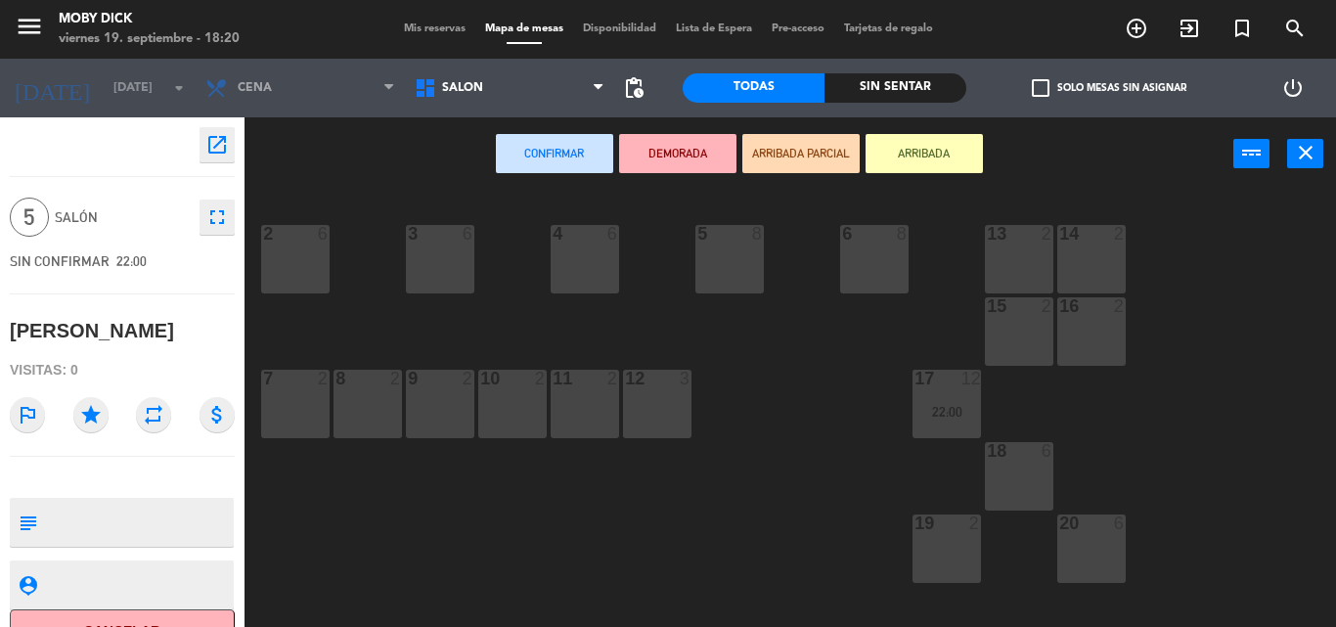
click at [702, 277] on div "5 8" at bounding box center [729, 259] width 68 height 68
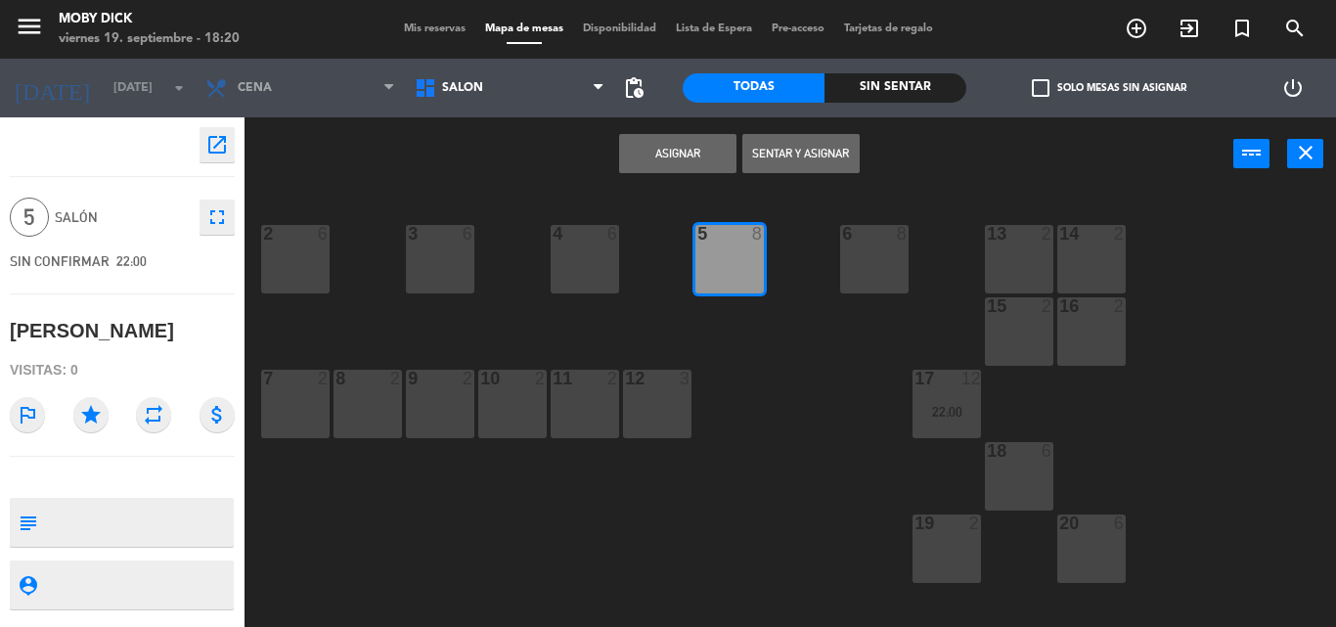
click at [688, 149] on button "Asignar" at bounding box center [677, 153] width 117 height 39
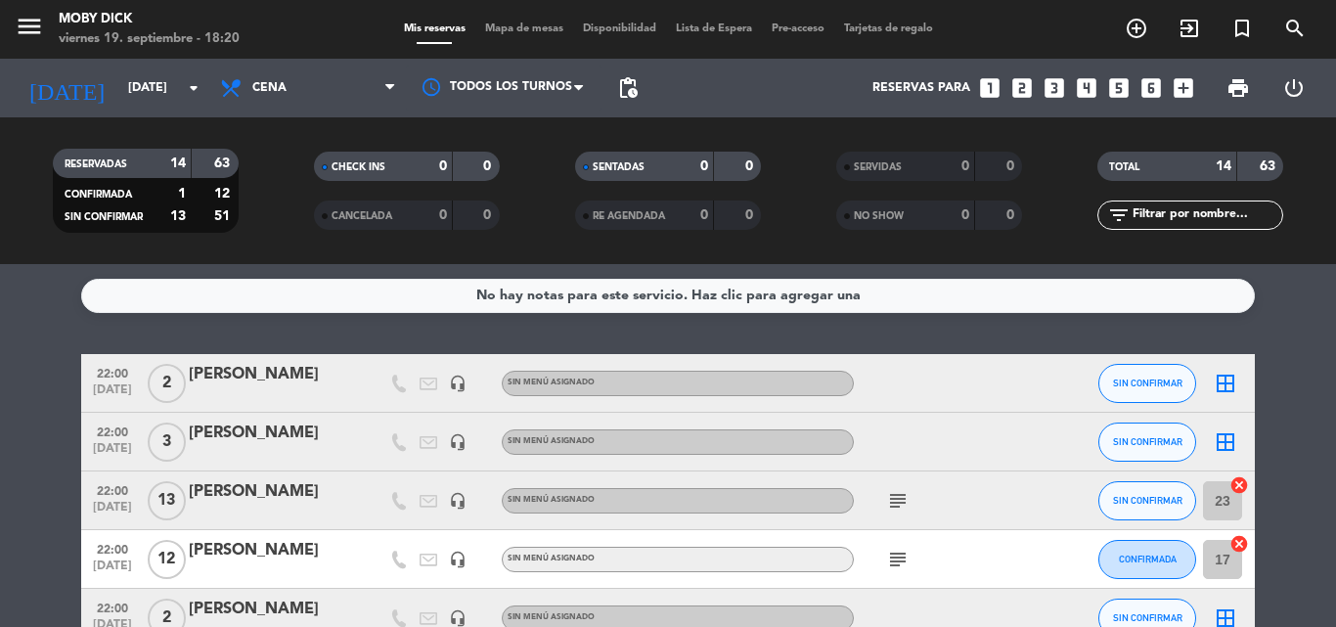
click at [665, 330] on div "No hay notas para este servicio. Haz clic para agregar una 22:00 [DATE] 2 [PERS…" at bounding box center [668, 445] width 1336 height 363
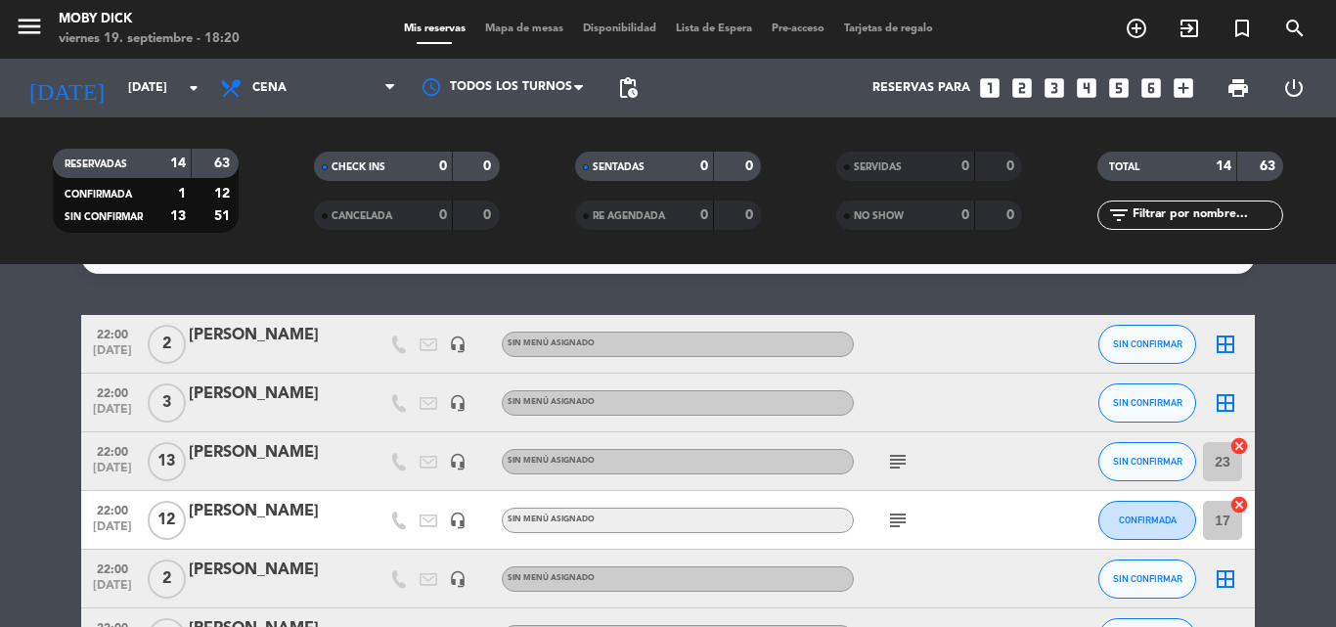
scroll to position [78, 0]
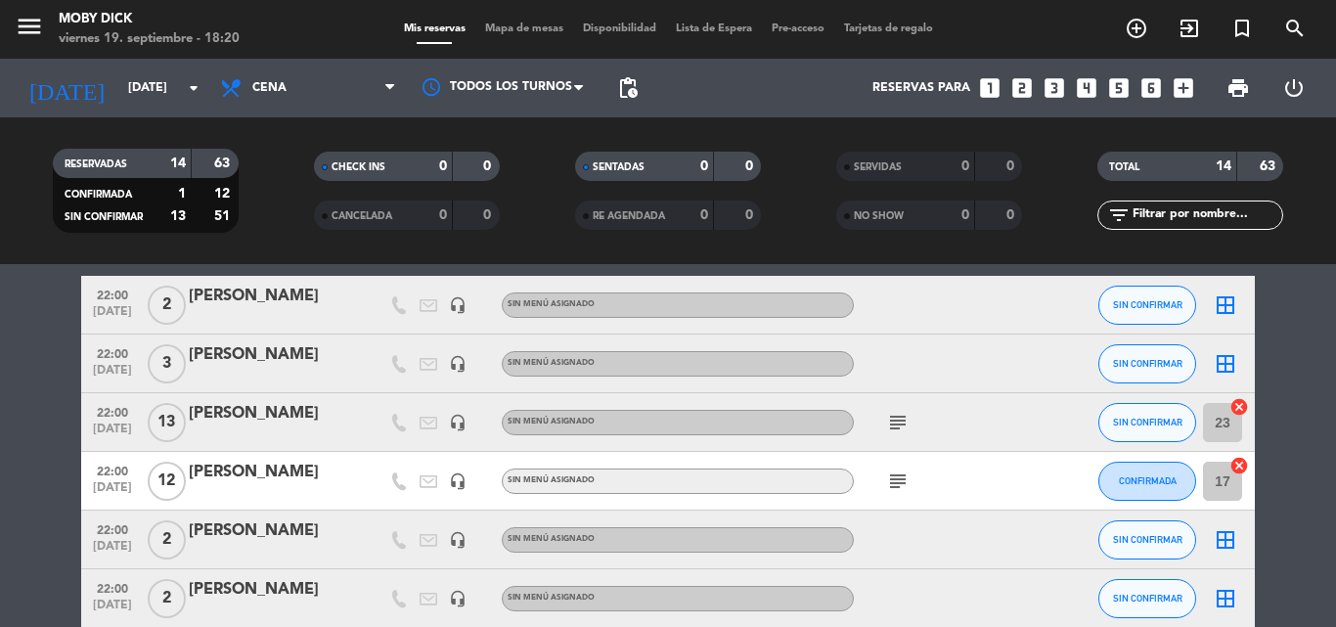
click at [1216, 310] on icon "border_all" at bounding box center [1224, 304] width 23 height 23
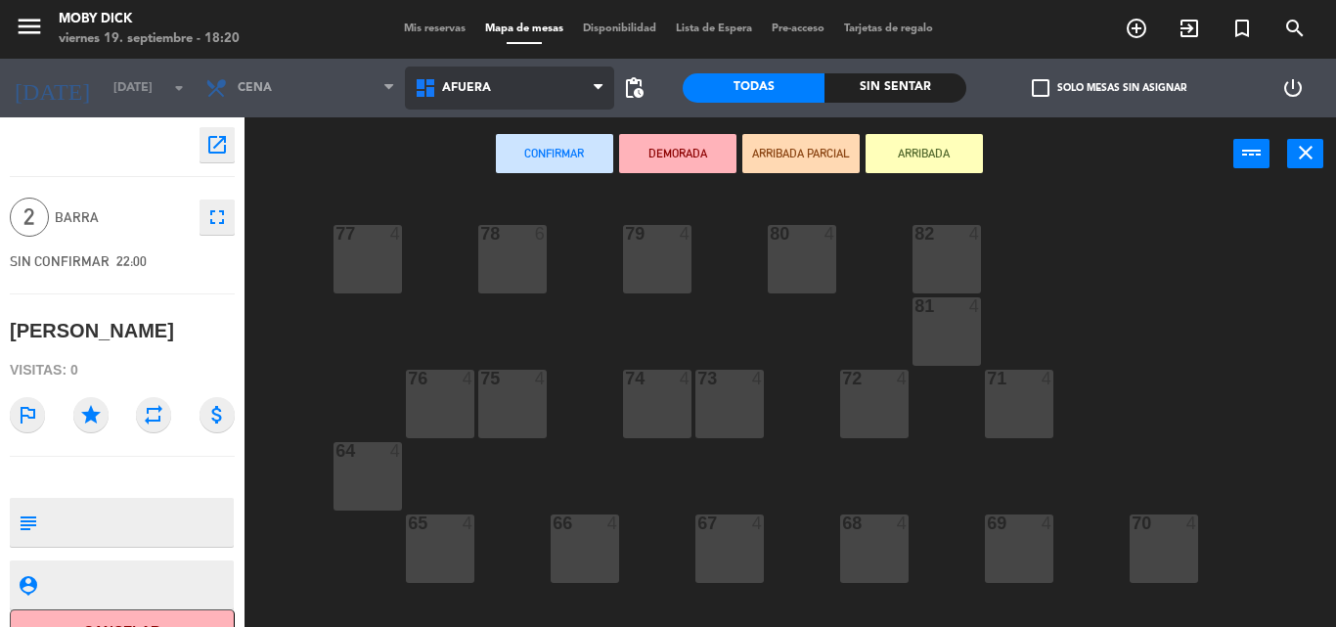
click at [553, 105] on span "AFUERA" at bounding box center [509, 87] width 209 height 43
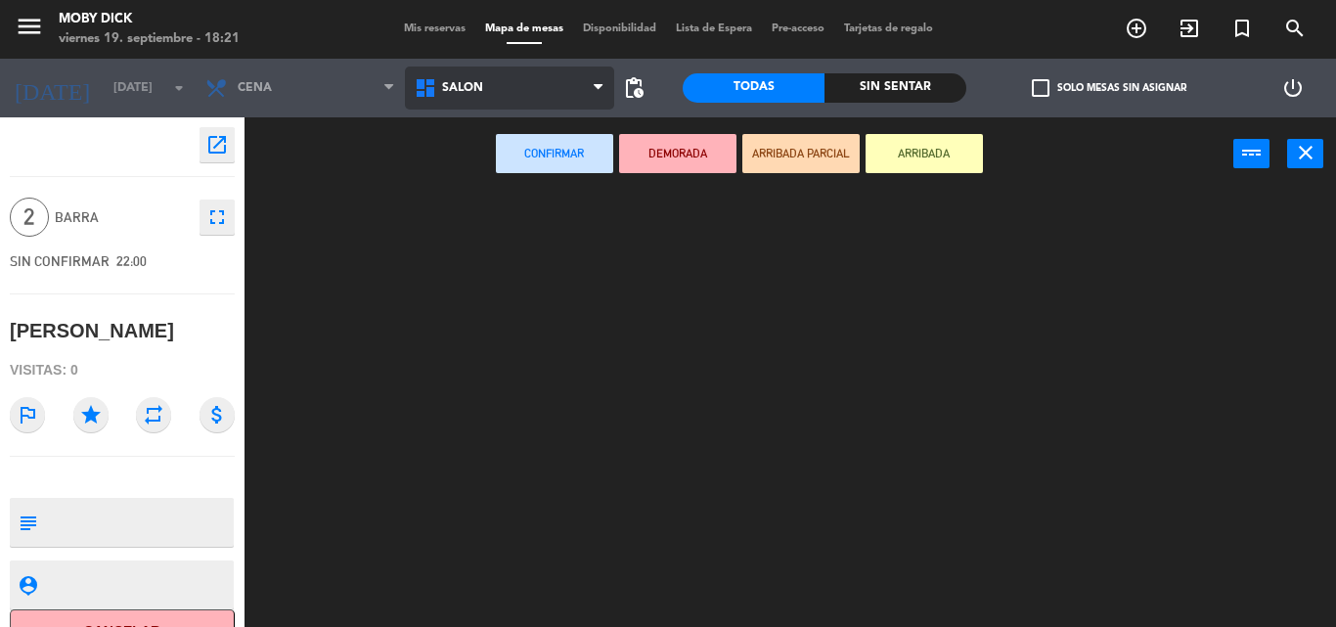
click at [520, 304] on ng-component "menu Moby [PERSON_NAME][DATE] 19. septiembre - 18:21 Mis reservas Mapa de mesas…" at bounding box center [668, 313] width 1336 height 627
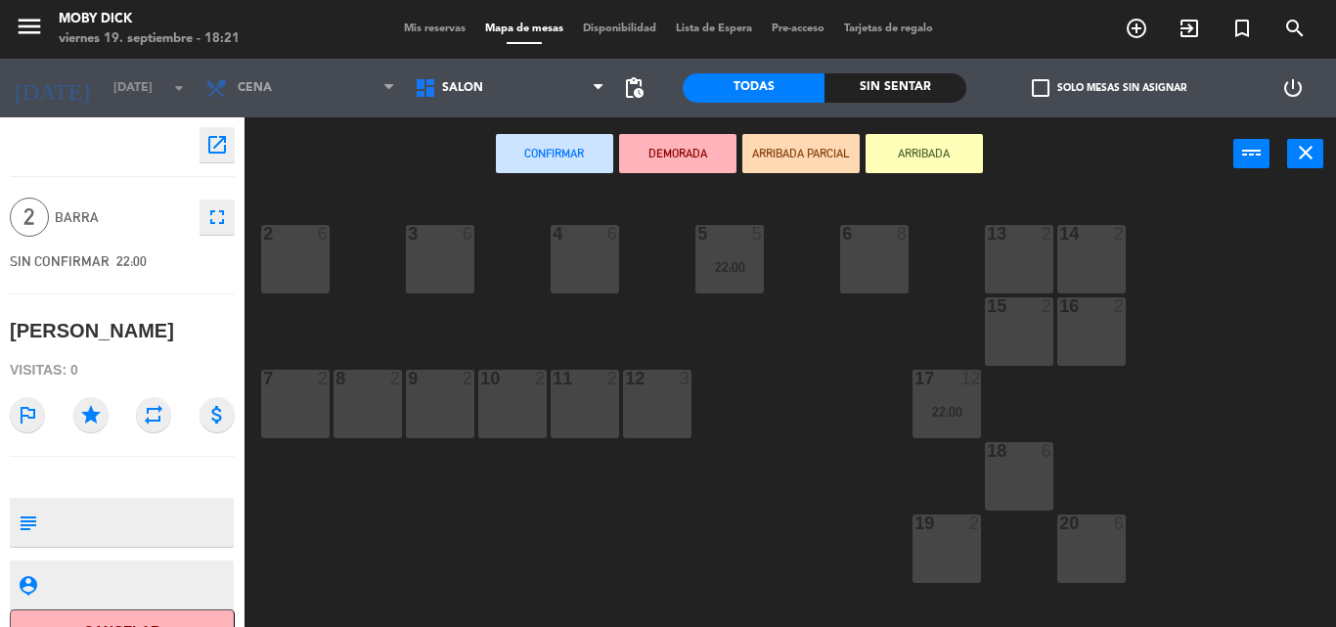
click at [514, 400] on div "10 2" at bounding box center [512, 404] width 68 height 68
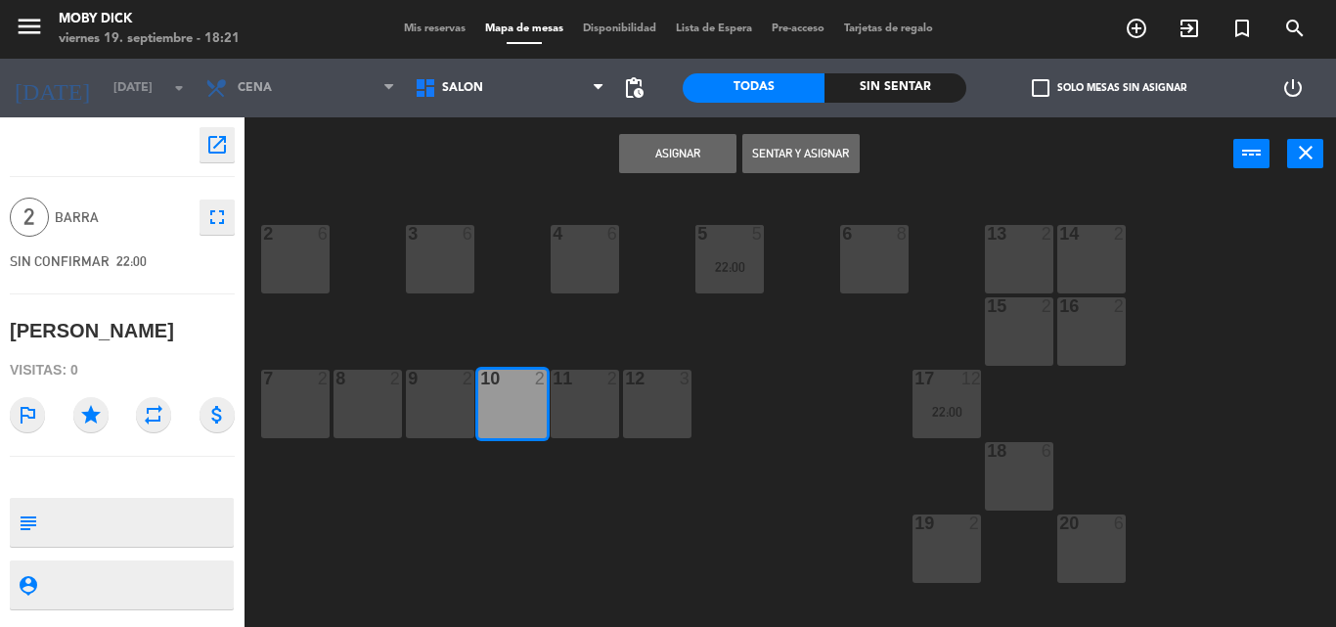
click at [689, 153] on button "Asignar" at bounding box center [677, 153] width 117 height 39
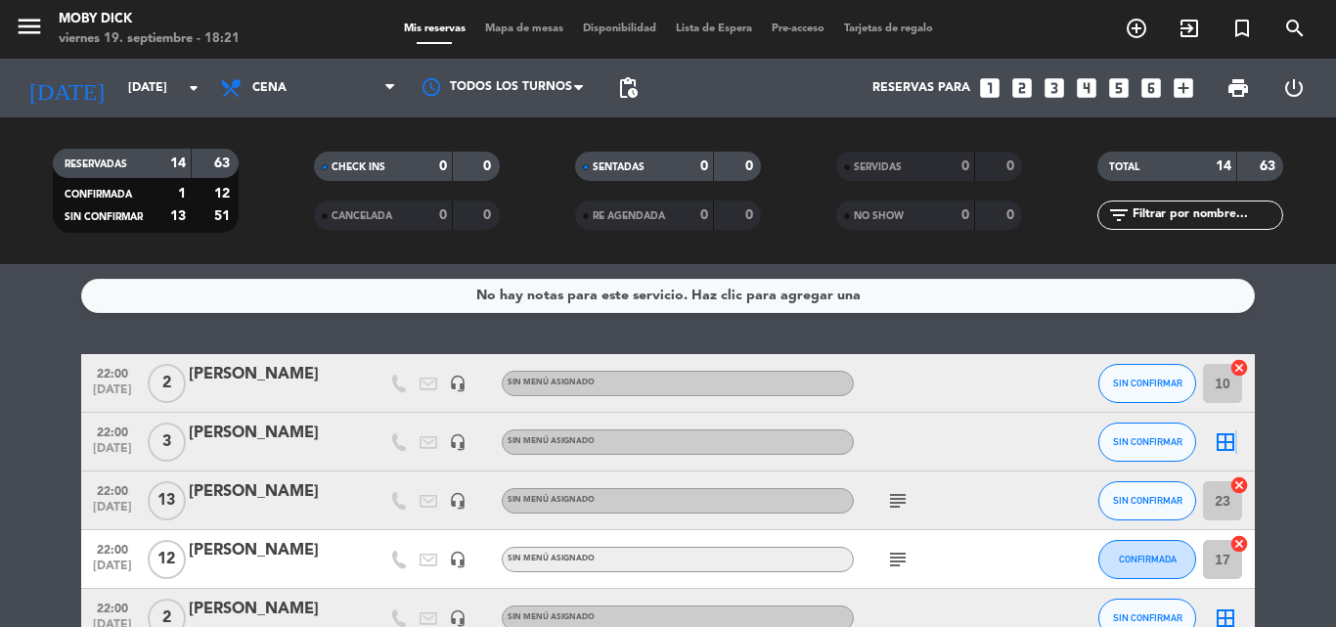
click at [1233, 444] on icon "border_all" at bounding box center [1224, 441] width 23 height 23
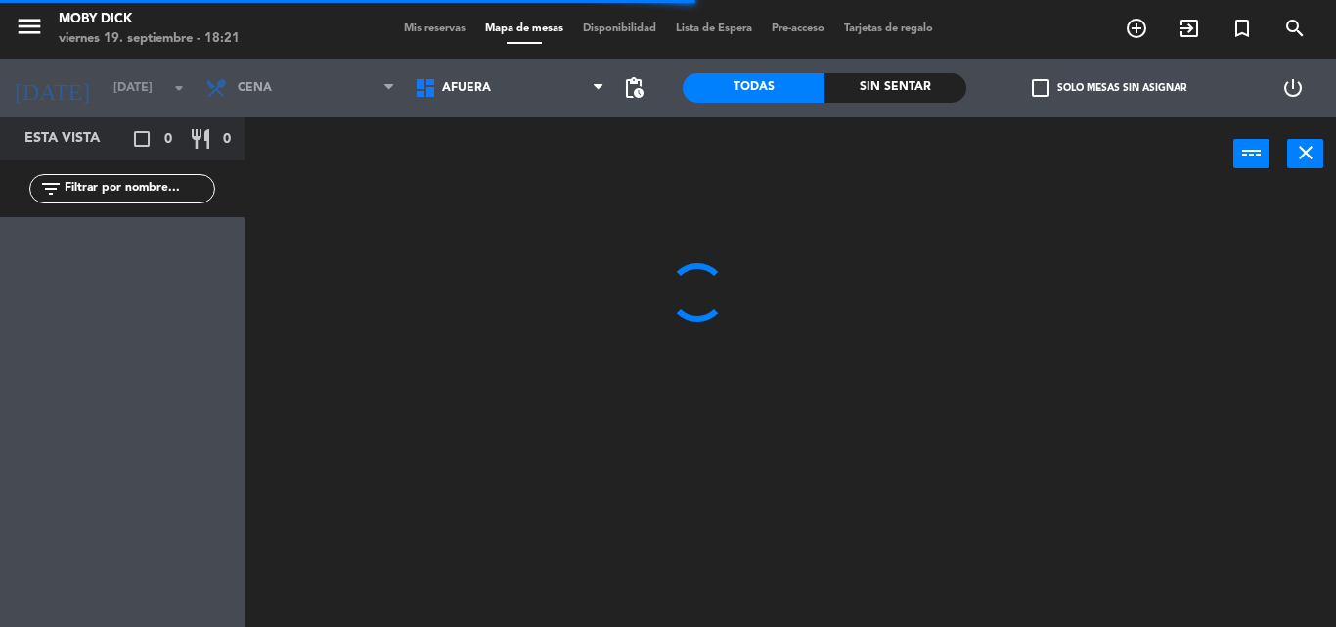
click at [511, 97] on span "AFUERA" at bounding box center [509, 87] width 209 height 43
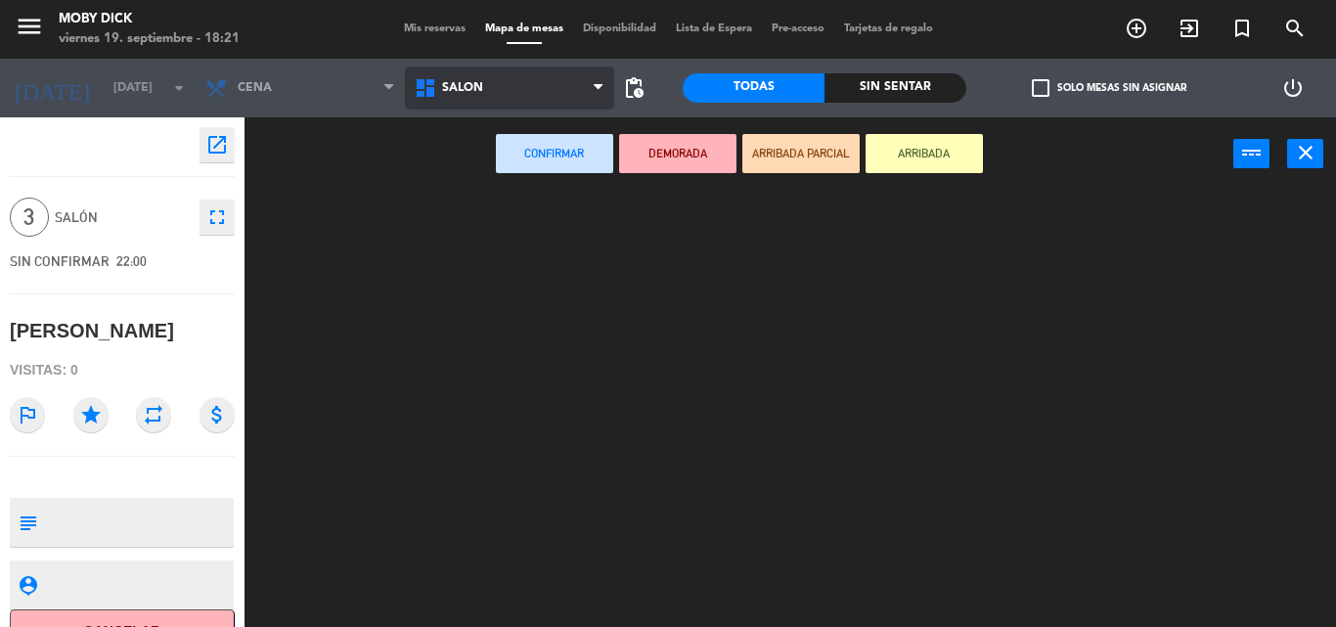
click at [485, 295] on ng-component "menu Moby [PERSON_NAME][DATE] 19. septiembre - 18:21 Mis reservas Mapa de mesas…" at bounding box center [668, 313] width 1336 height 627
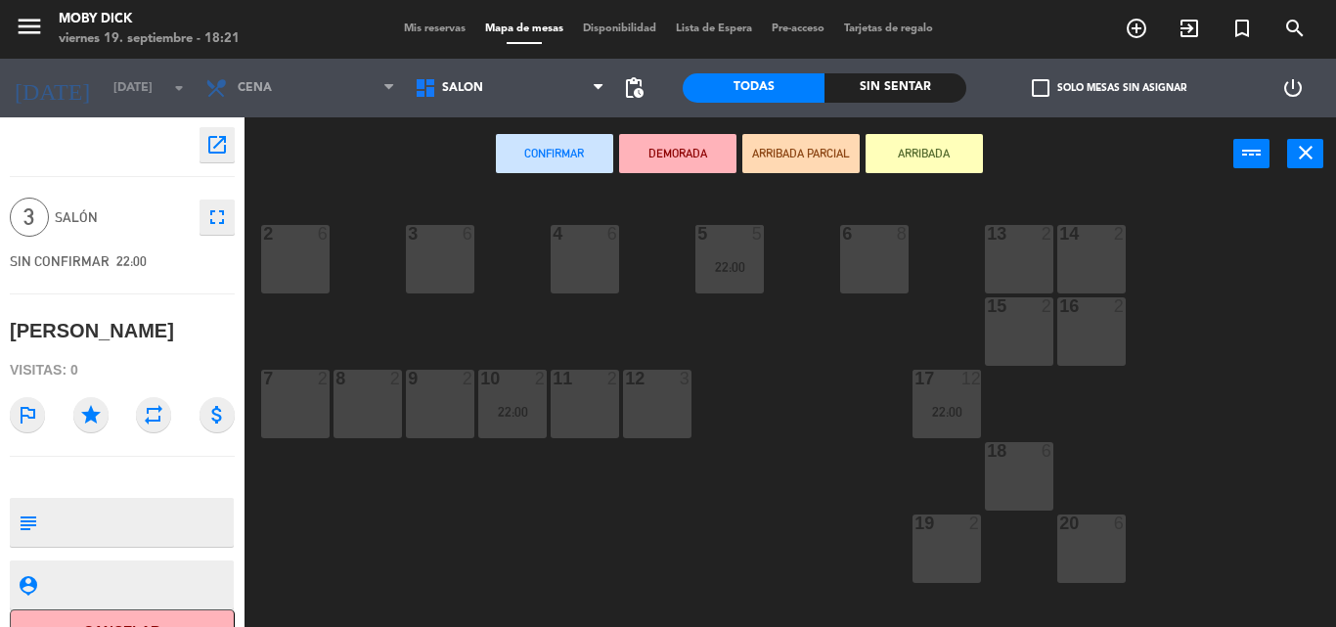
click at [1044, 262] on div "13 2" at bounding box center [1019, 259] width 68 height 68
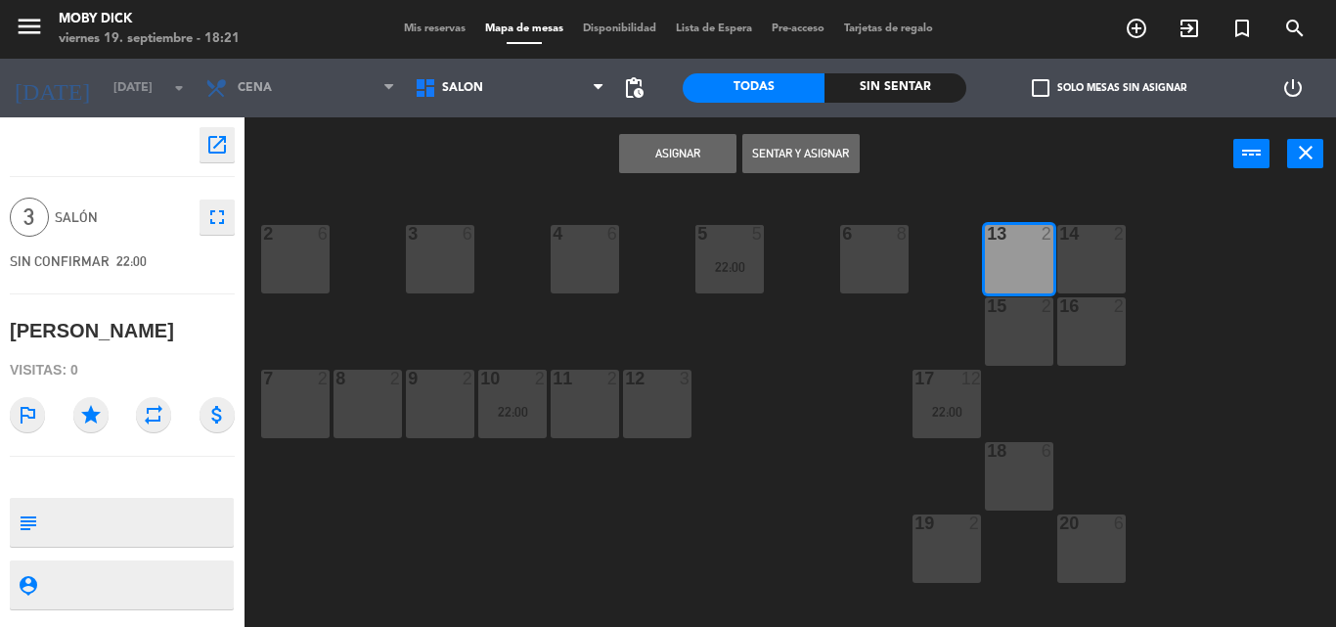
click at [678, 166] on button "Asignar" at bounding box center [677, 153] width 117 height 39
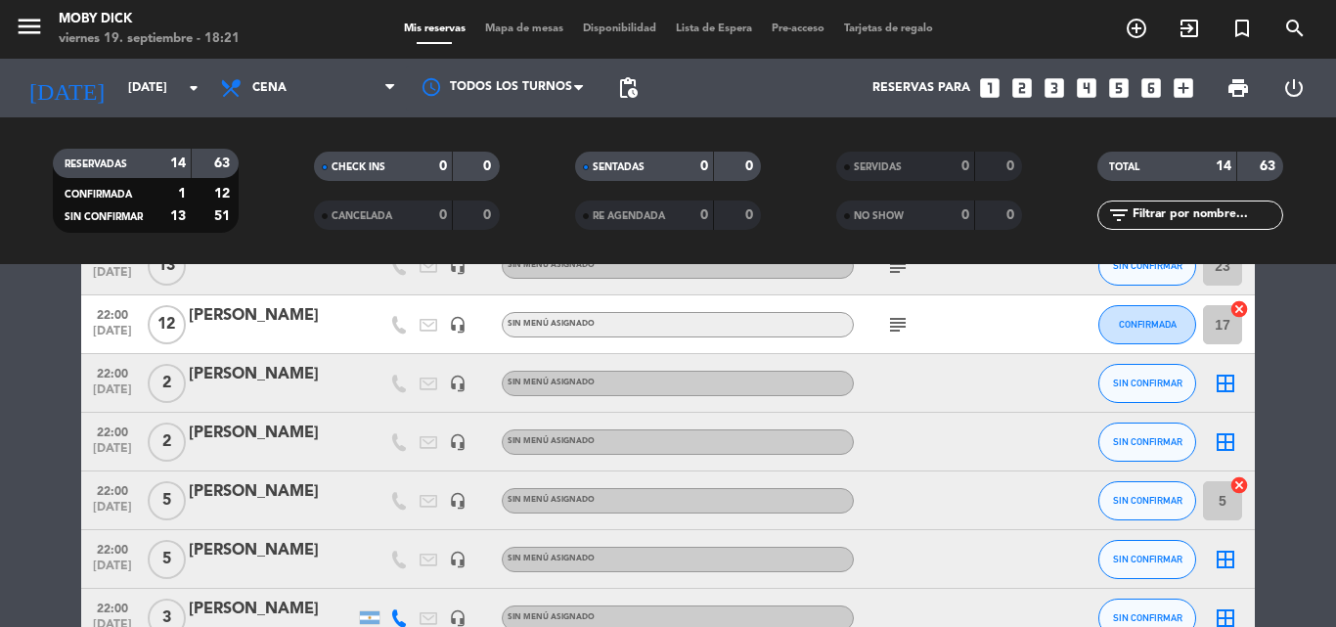
scroll to position [274, 0]
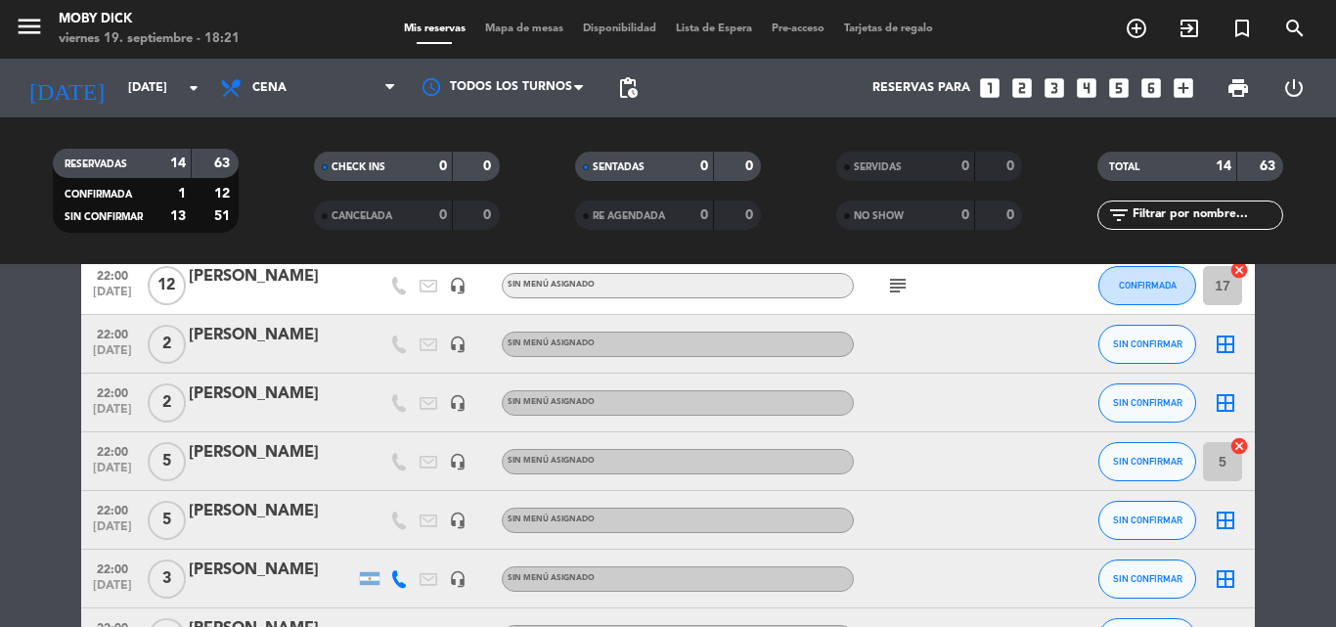
click at [1222, 340] on icon "border_all" at bounding box center [1224, 343] width 23 height 23
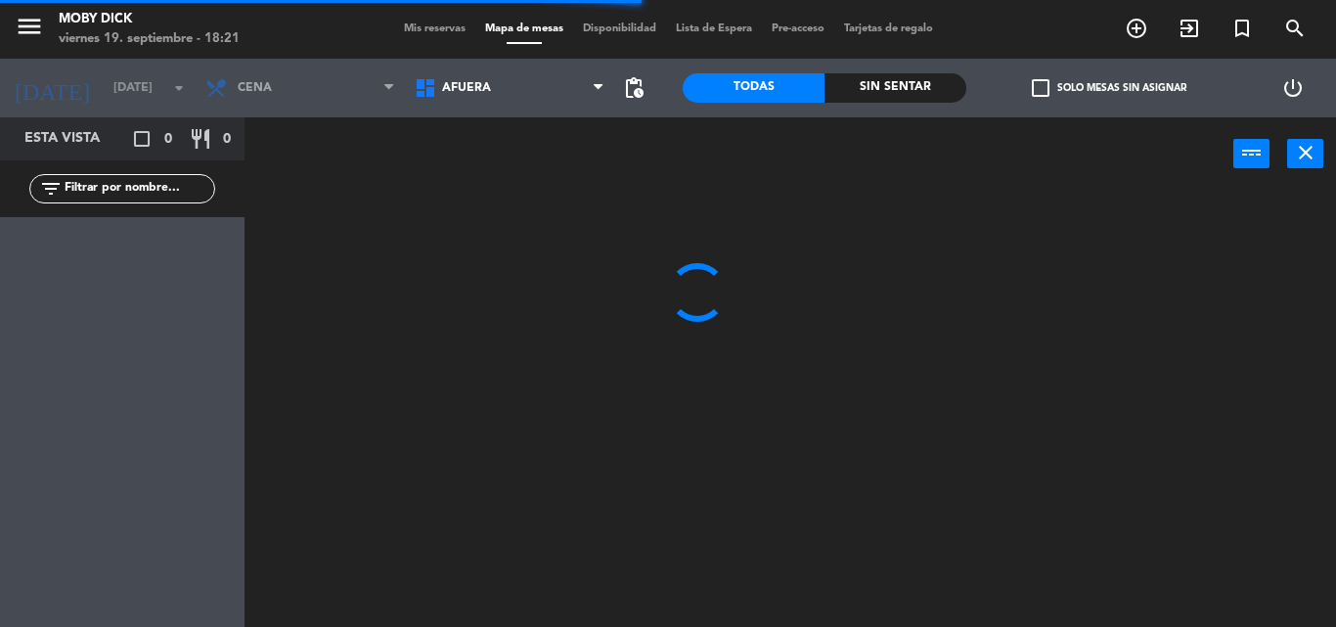
click at [505, 87] on span "AFUERA" at bounding box center [509, 87] width 209 height 43
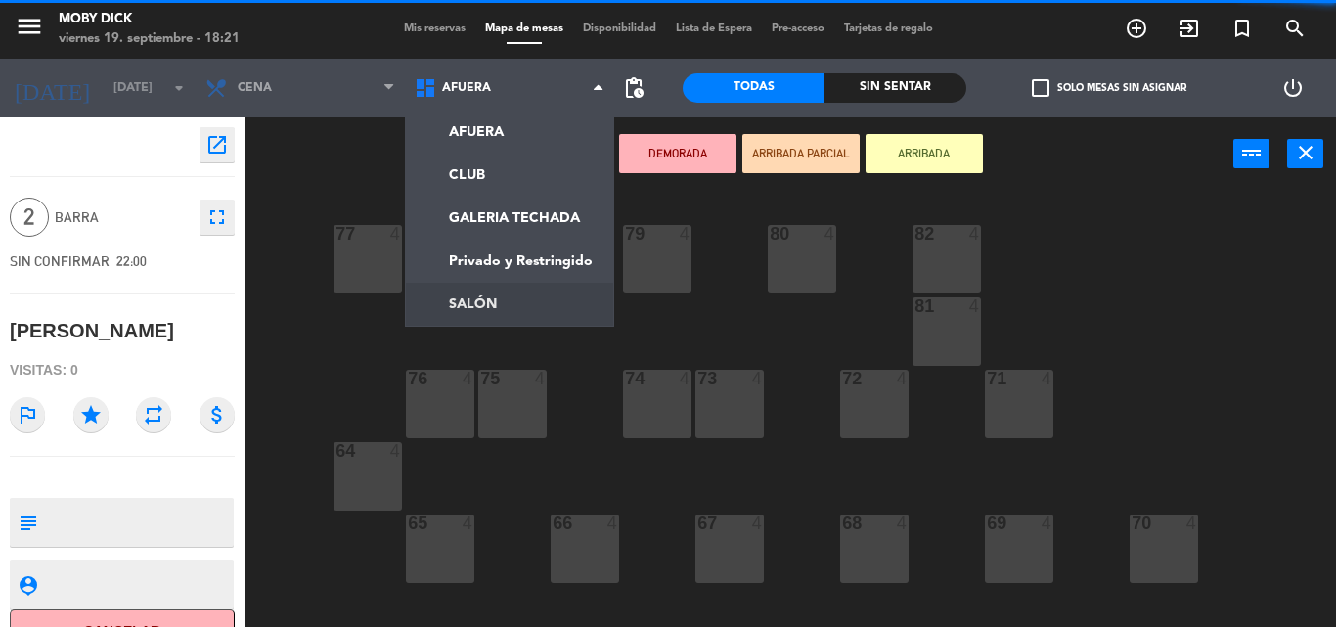
click at [469, 289] on ng-component "menu Moby [PERSON_NAME][DATE] 19. septiembre - 18:21 Mis reservas Mapa de mesas…" at bounding box center [668, 313] width 1336 height 627
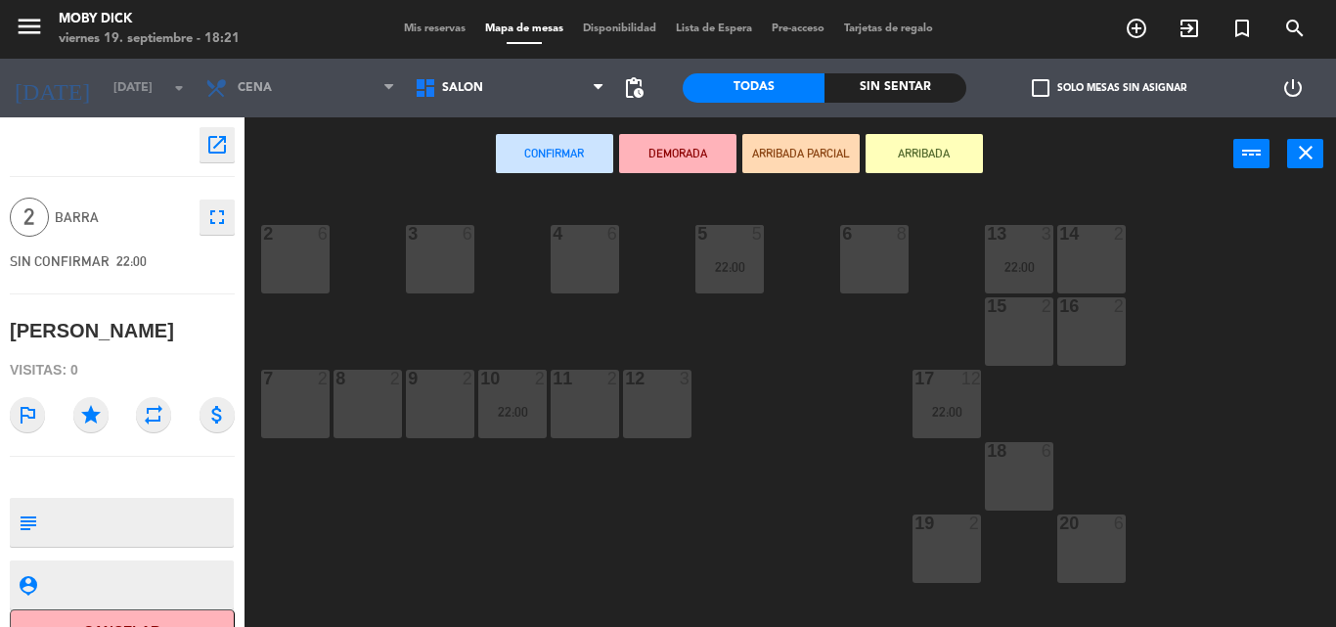
click at [462, 424] on div "9 2" at bounding box center [440, 404] width 68 height 68
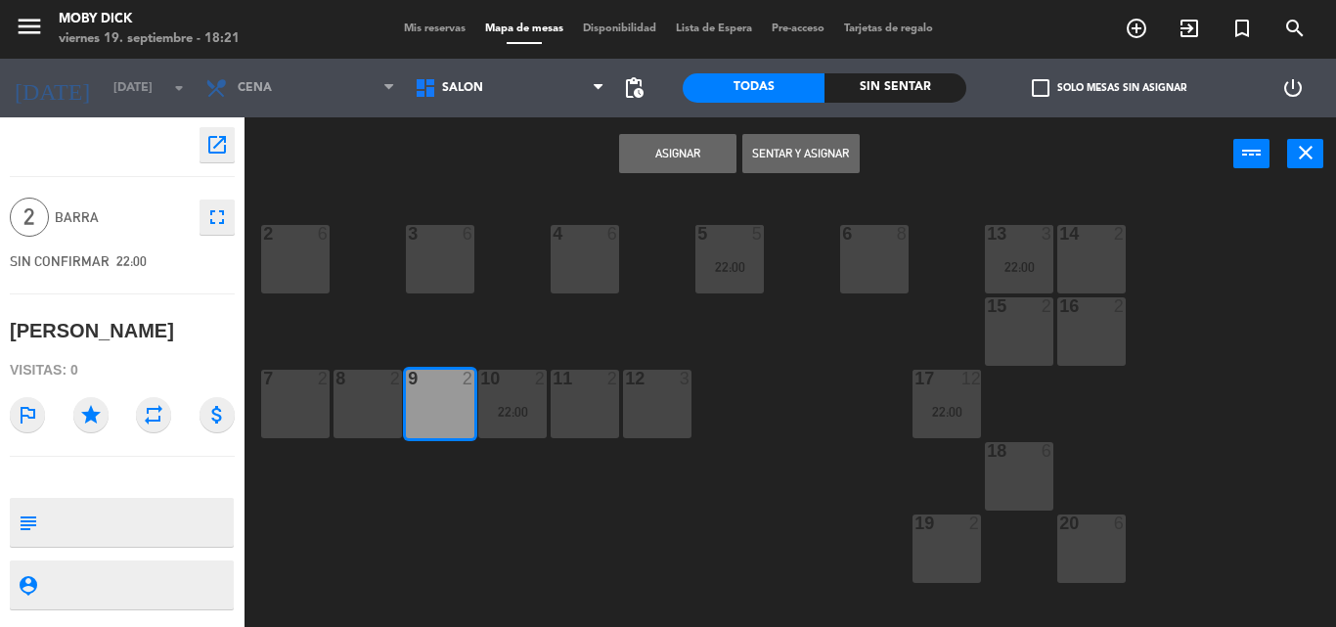
click at [692, 162] on button "Asignar" at bounding box center [677, 153] width 117 height 39
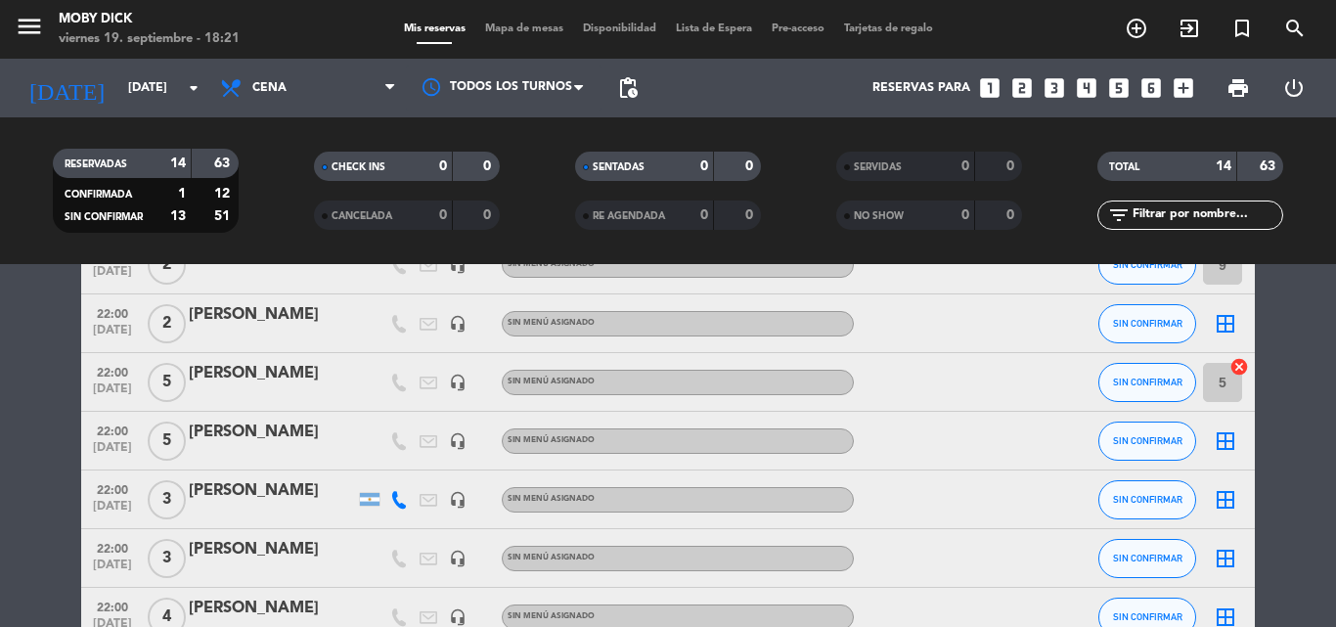
scroll to position [352, 0]
click at [1225, 326] on icon "border_all" at bounding box center [1224, 324] width 23 height 23
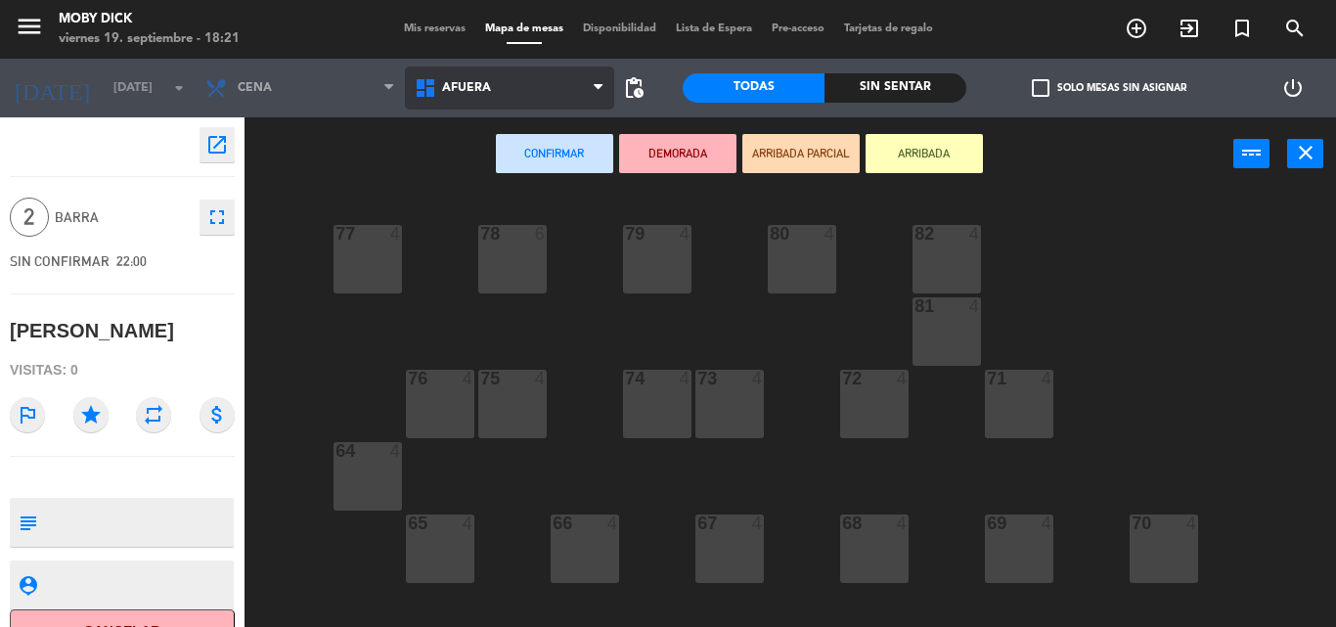
click at [488, 87] on span "AFUERA" at bounding box center [466, 88] width 49 height 14
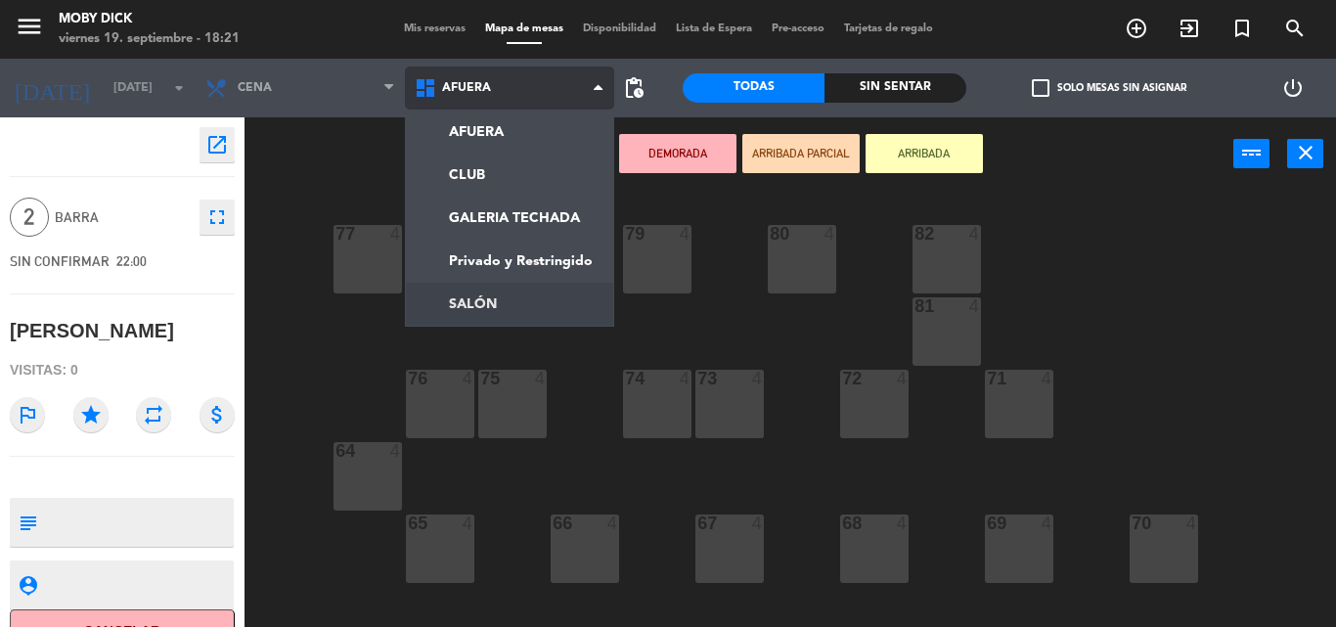
click at [503, 310] on ng-component "menu Moby [PERSON_NAME][DATE] 19. septiembre - 18:21 Mis reservas Mapa de mesas…" at bounding box center [668, 313] width 1336 height 627
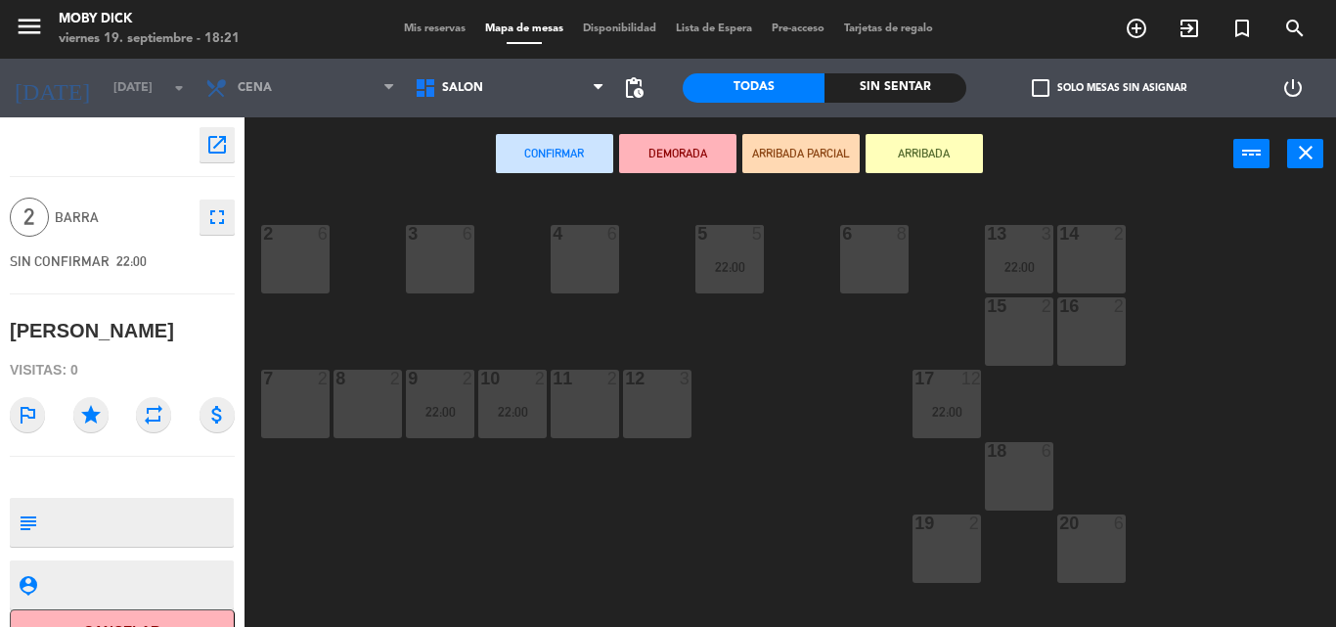
click at [360, 401] on div "8 2" at bounding box center [367, 404] width 68 height 68
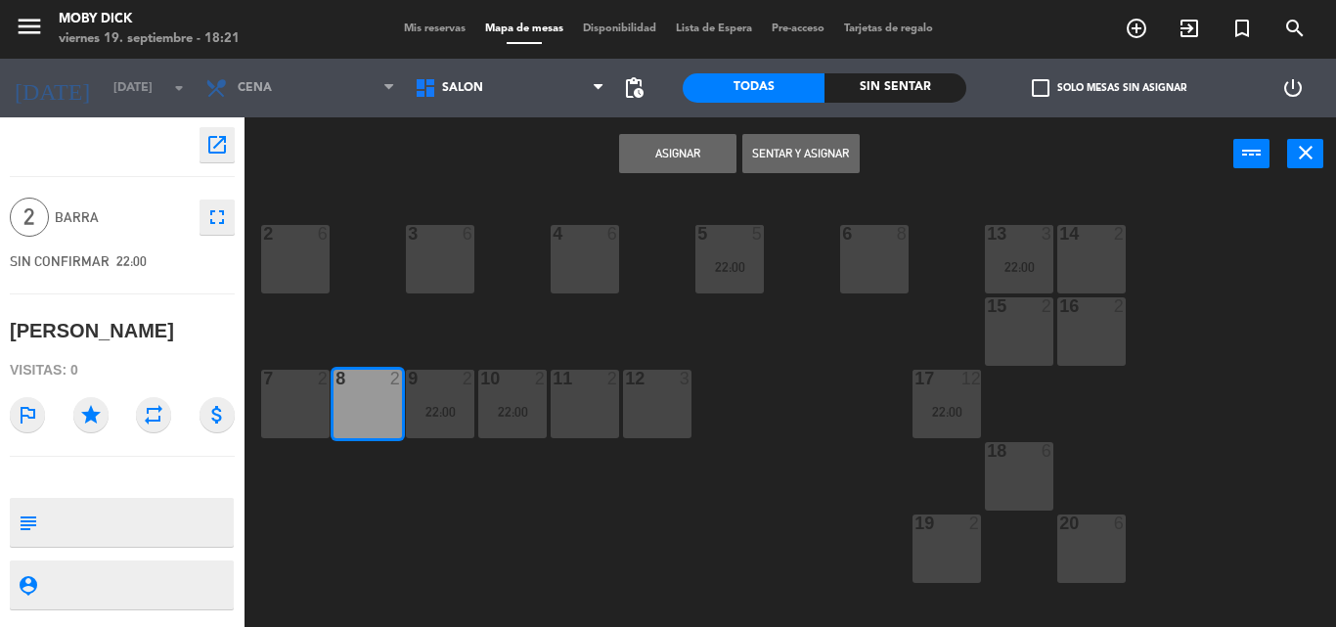
click at [669, 153] on button "Asignar" at bounding box center [677, 153] width 117 height 39
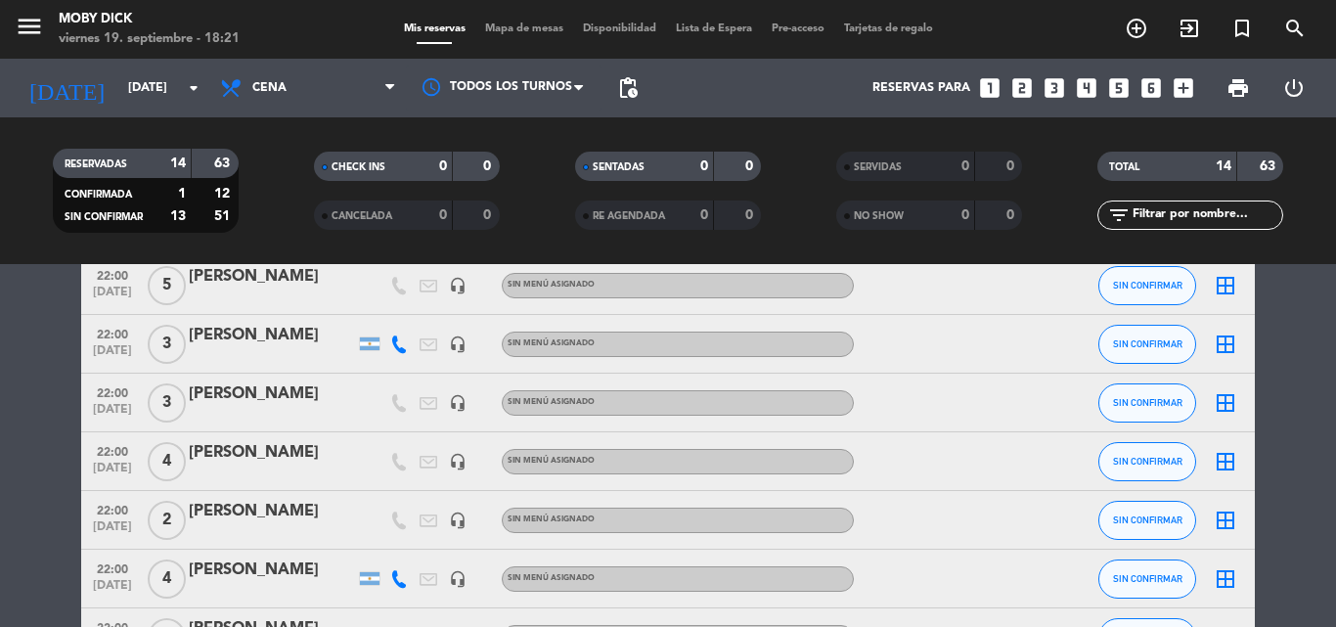
scroll to position [469, 0]
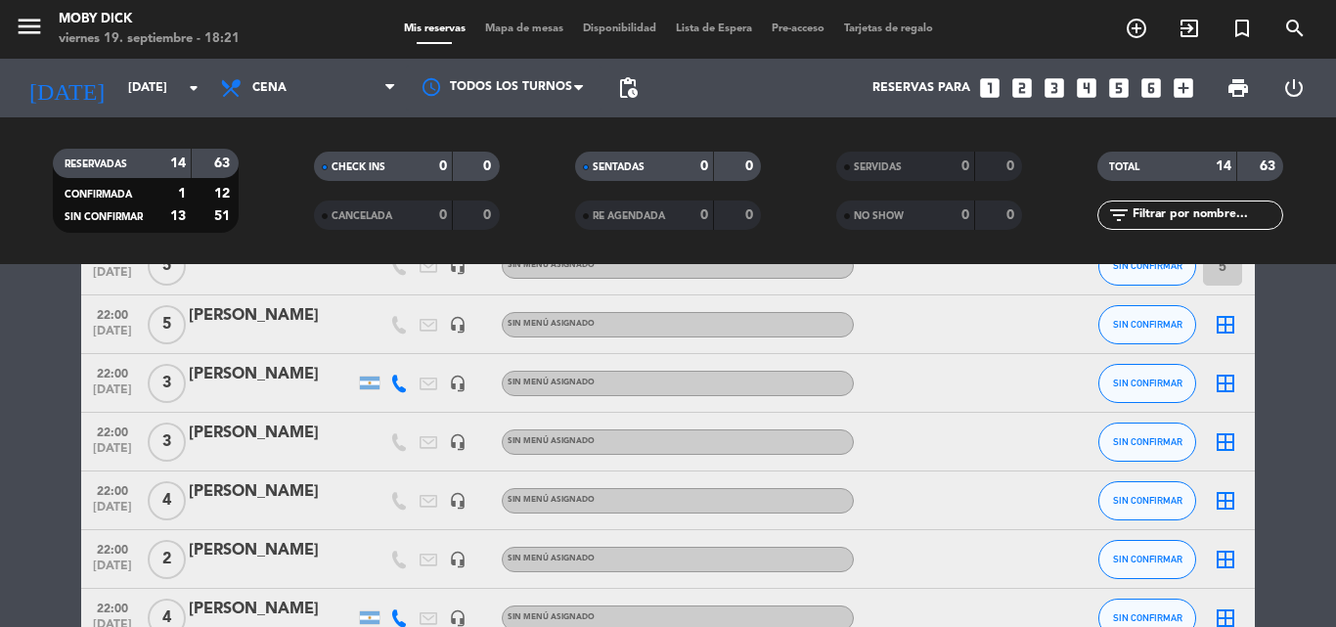
click at [1229, 329] on icon "border_all" at bounding box center [1224, 324] width 23 height 23
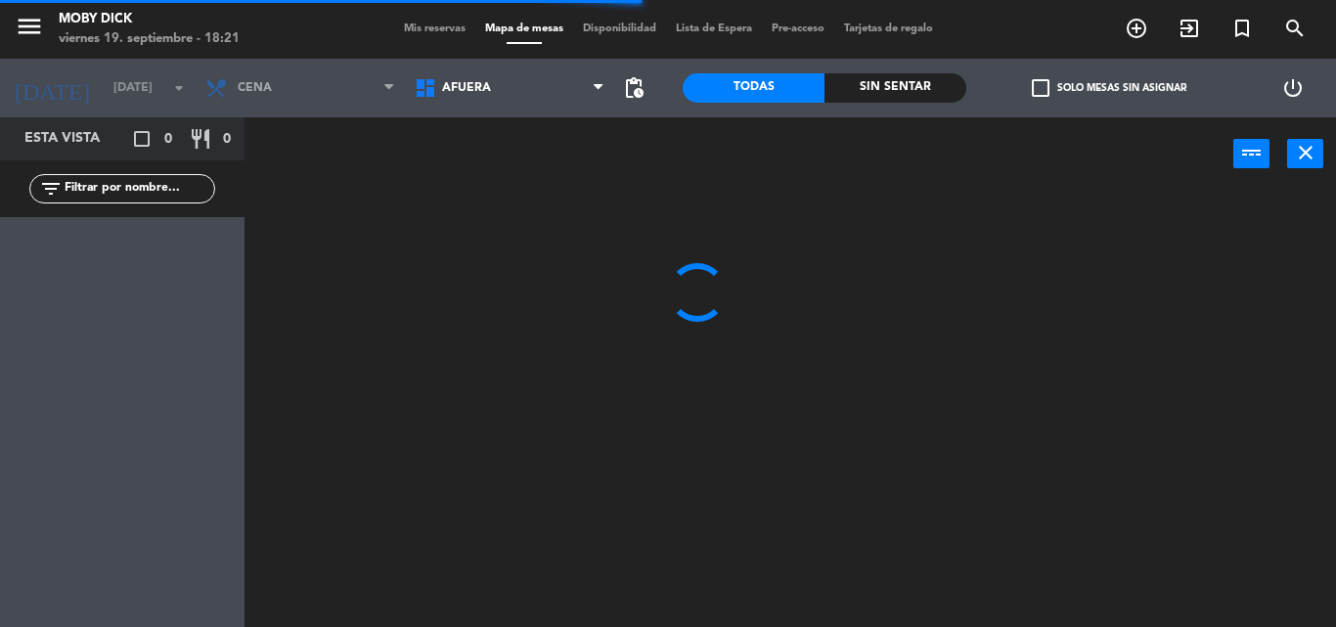
click at [533, 106] on span "AFUERA" at bounding box center [509, 87] width 209 height 43
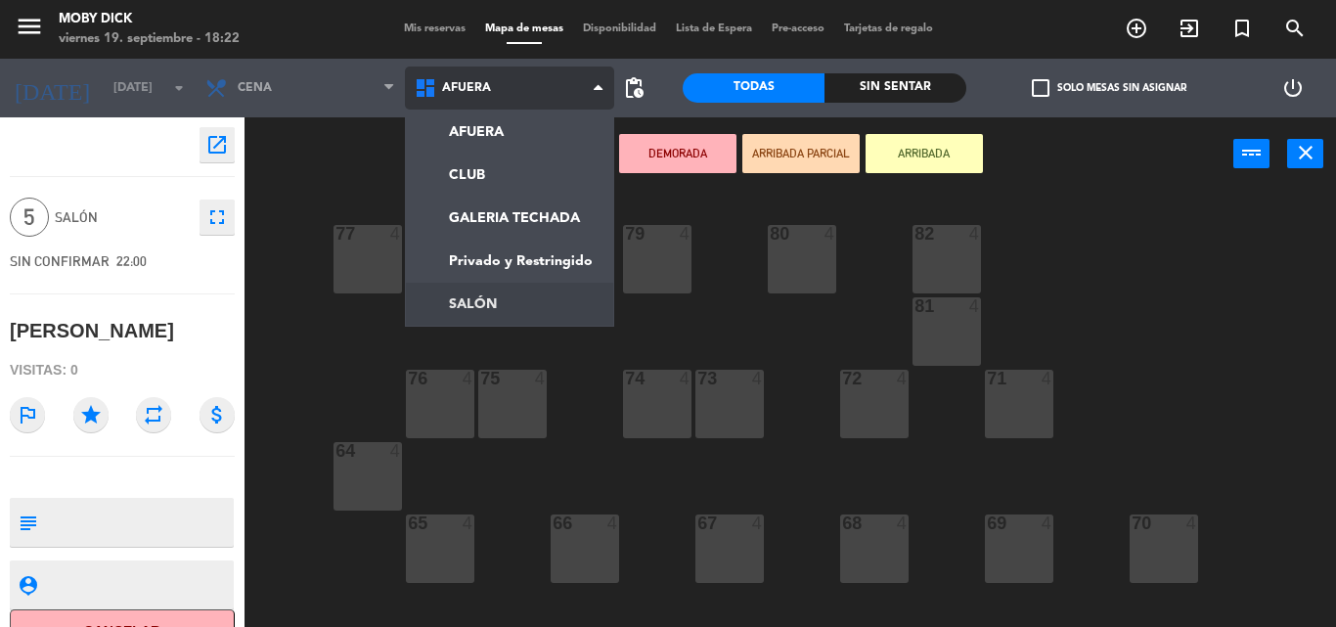
click at [547, 307] on ng-component "menu Moby [PERSON_NAME][DATE] 19. septiembre - 18:22 Mis reservas Mapa de mesas…" at bounding box center [668, 313] width 1336 height 627
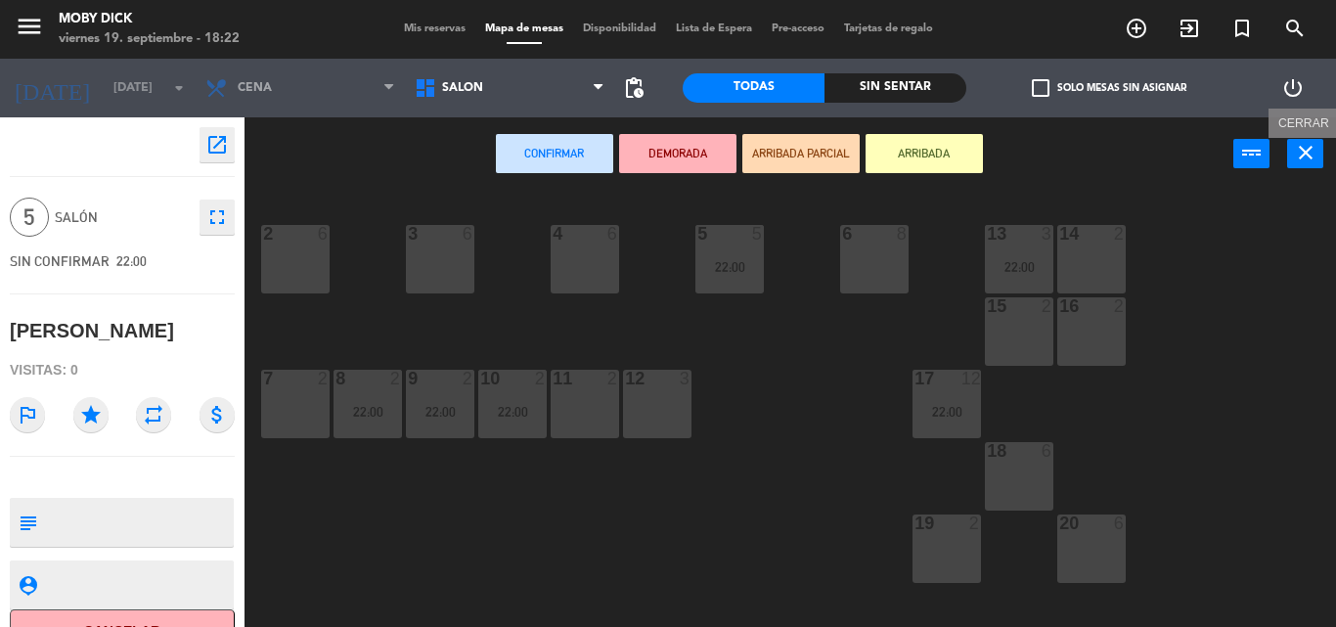
click at [1306, 152] on icon "close" at bounding box center [1305, 152] width 23 height 23
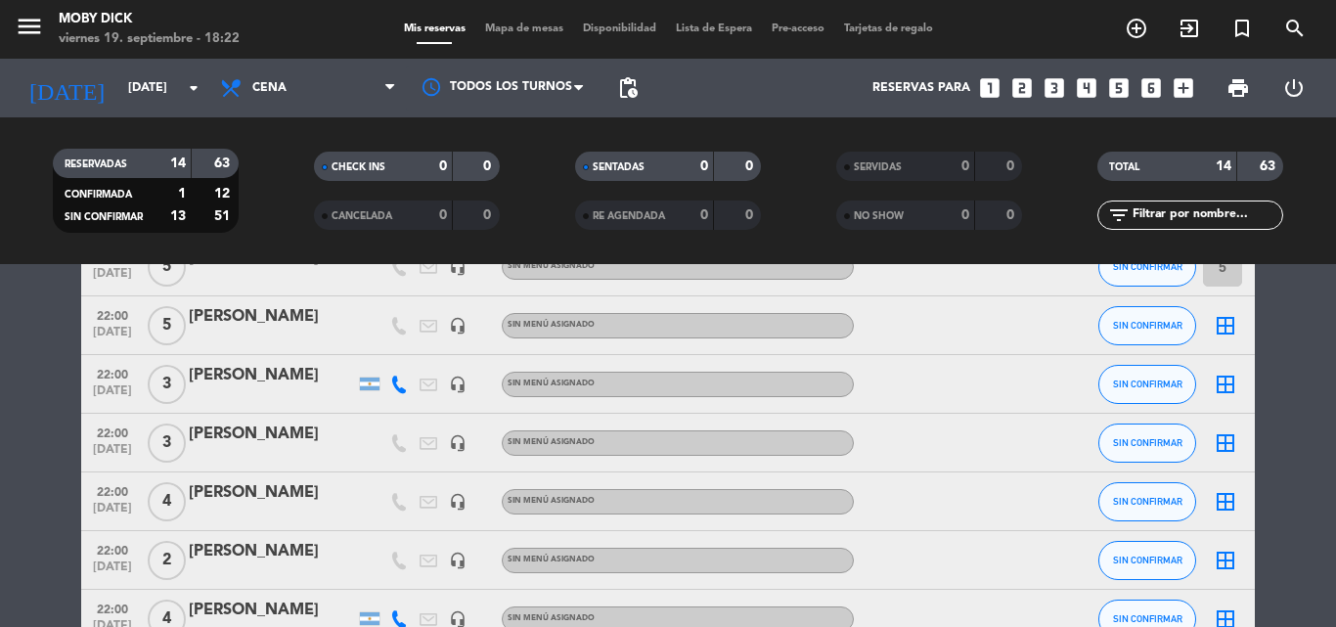
scroll to position [469, 0]
click at [1228, 335] on icon "border_all" at bounding box center [1224, 324] width 23 height 23
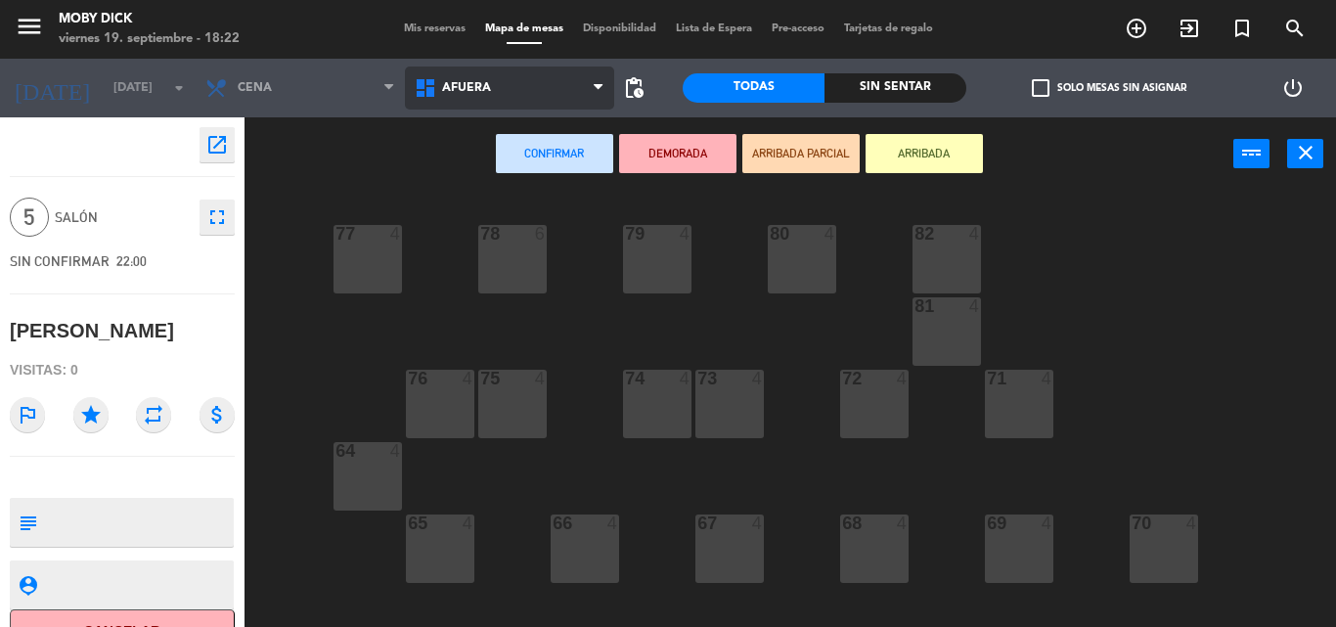
click at [583, 82] on span "AFUERA" at bounding box center [509, 87] width 209 height 43
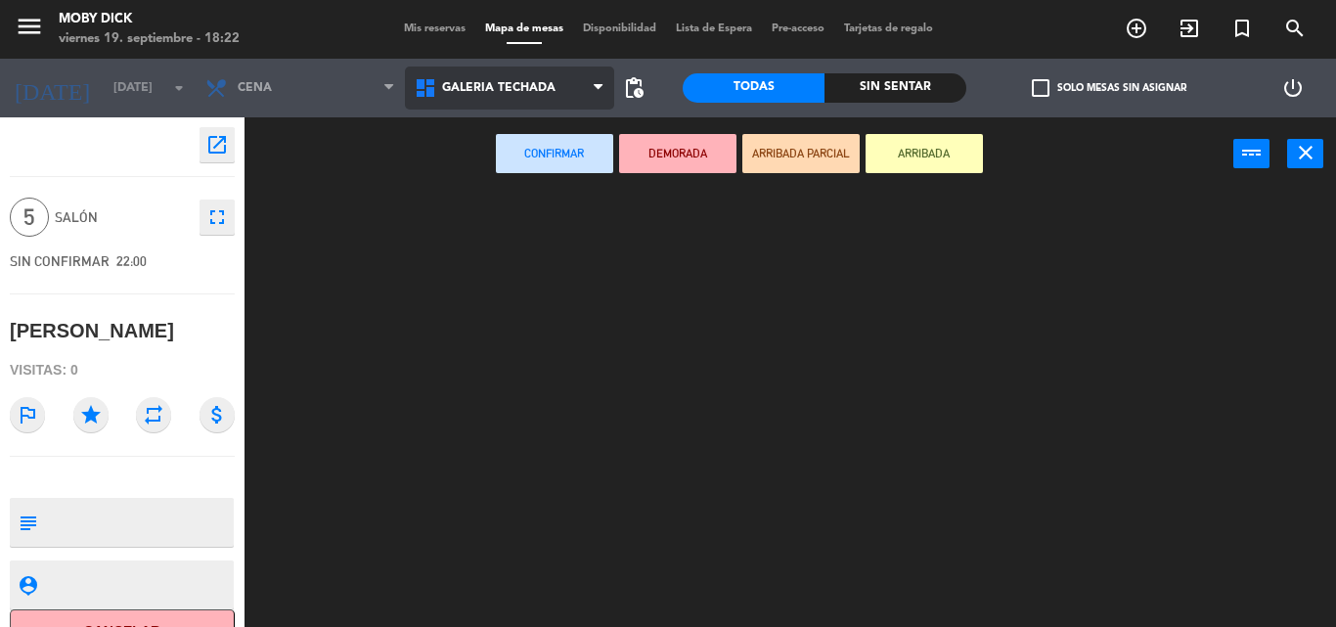
click at [525, 222] on ng-component "menu Moby [PERSON_NAME][DATE] 19. septiembre - 18:22 Mis reservas Mapa de mesas…" at bounding box center [668, 313] width 1336 height 627
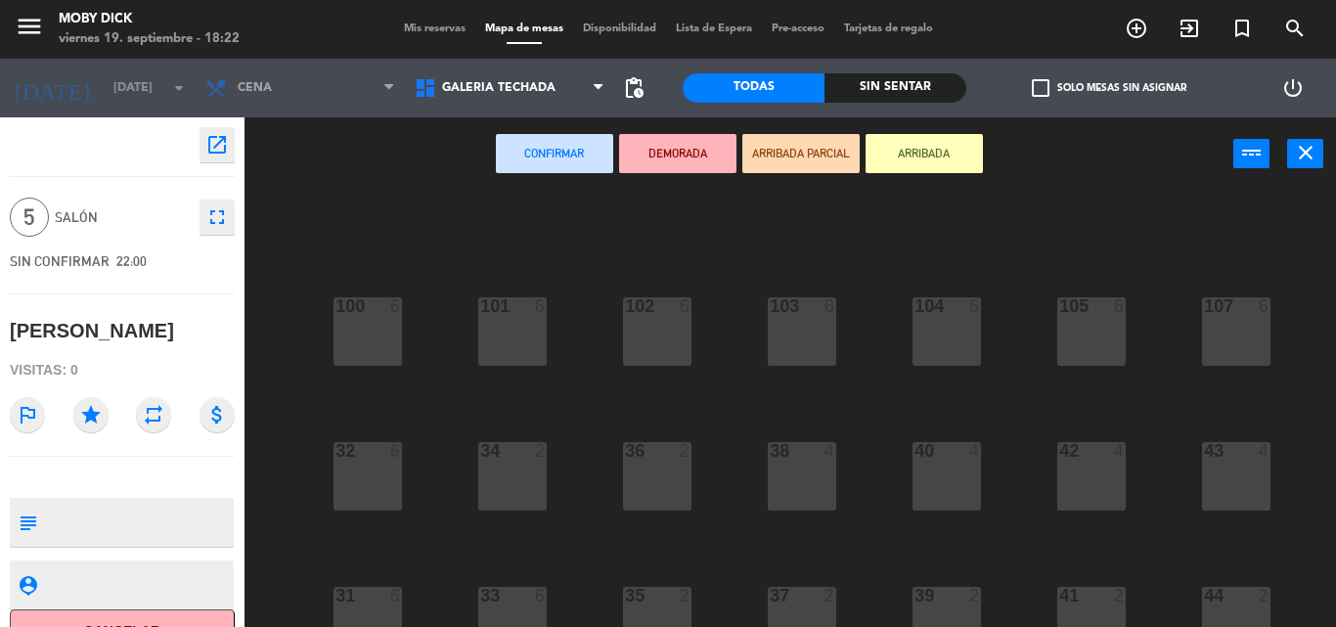
click at [298, 484] on div "100 6 101 6 102 6 103 6 104 6 105 6 107 6 32 6 34 2 36 2 38 4 40 4 43 4 42 4 35…" at bounding box center [796, 409] width 1077 height 436
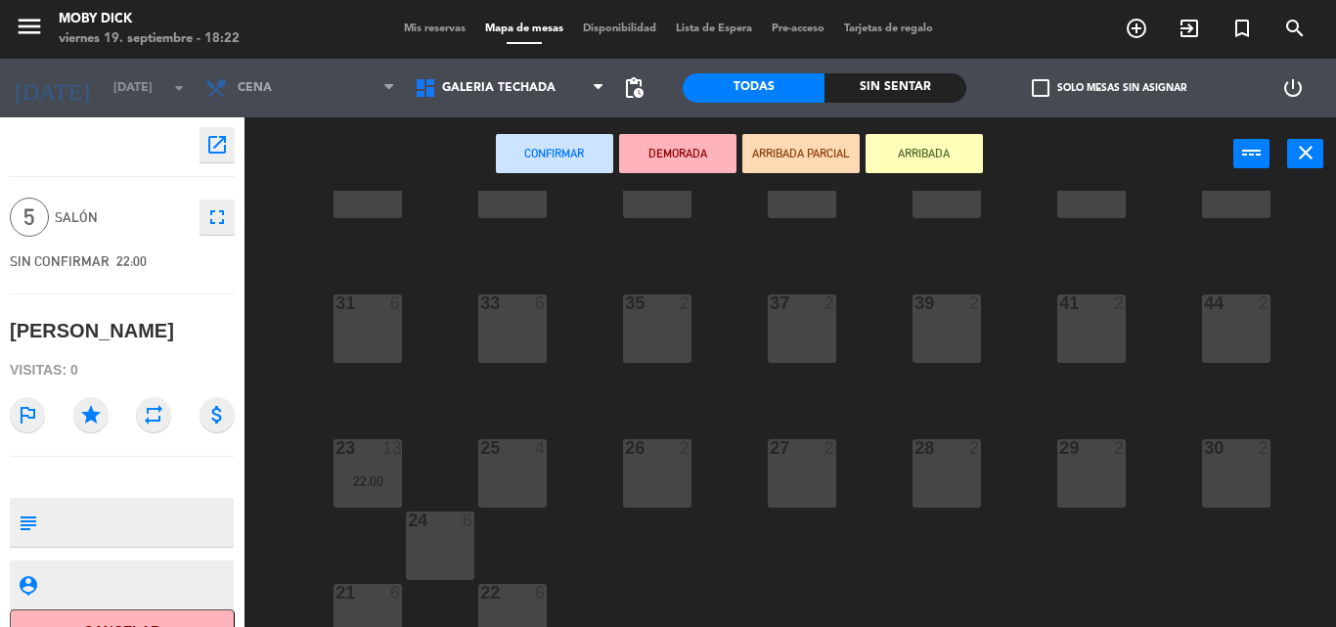
scroll to position [319, 0]
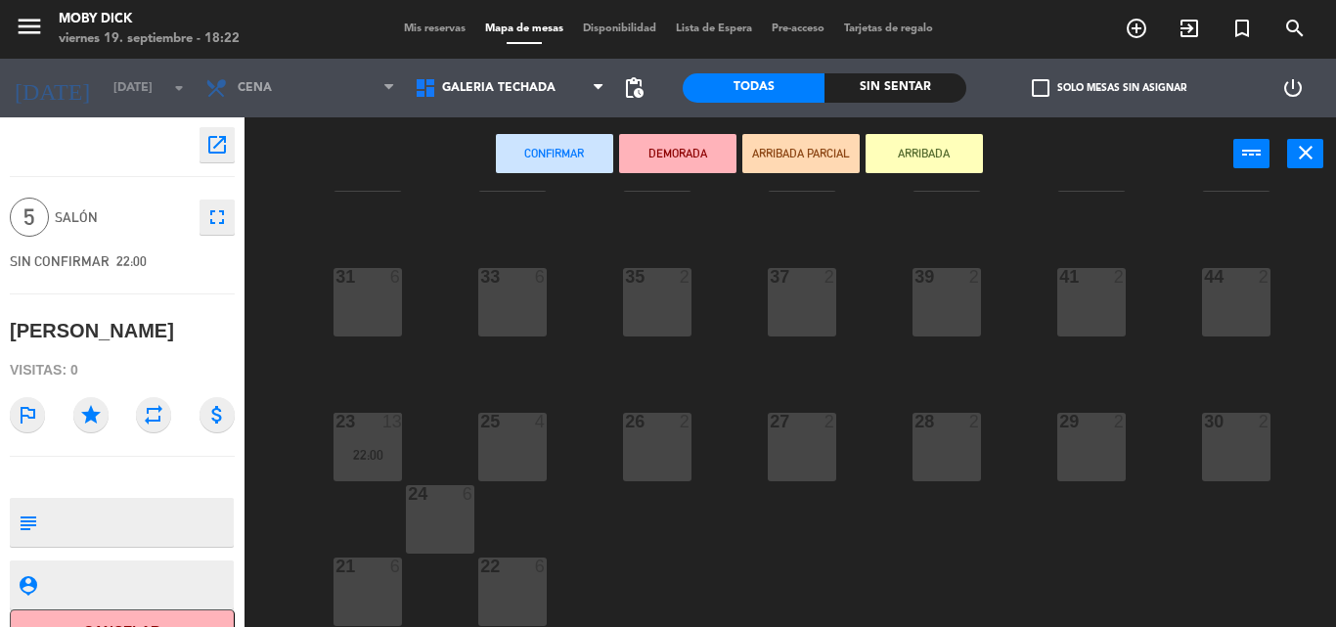
click at [345, 600] on div "21 6" at bounding box center [367, 591] width 68 height 68
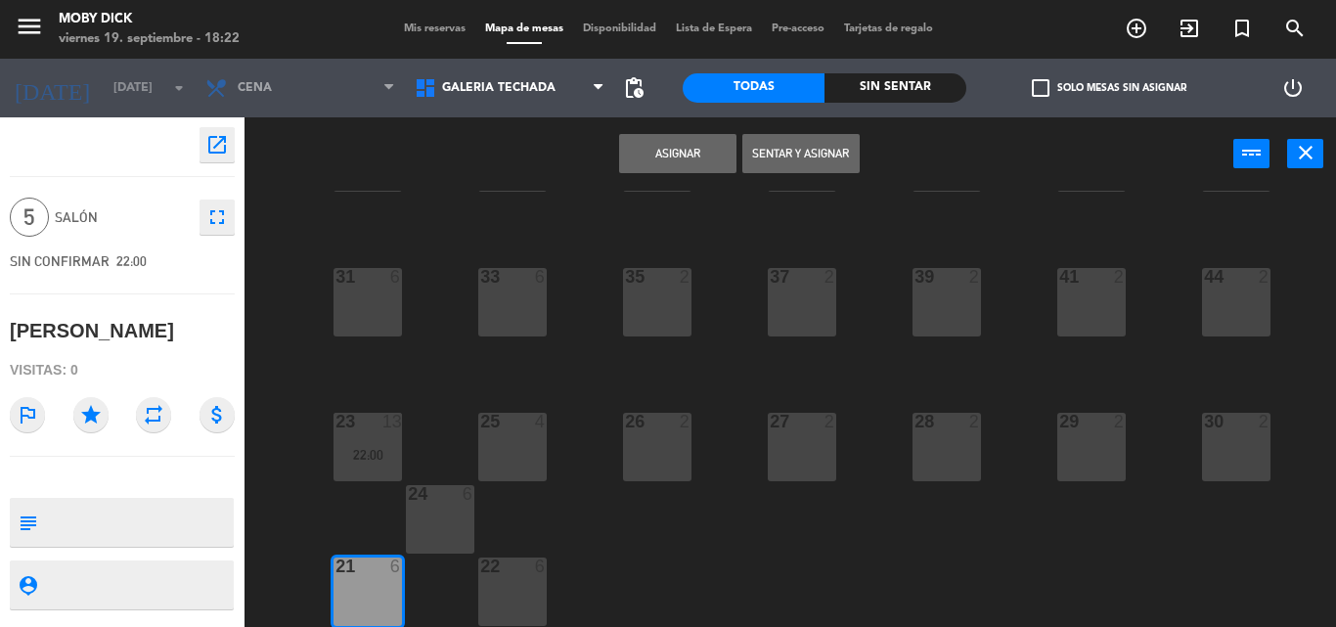
click at [646, 153] on button "Asignar" at bounding box center [677, 153] width 117 height 39
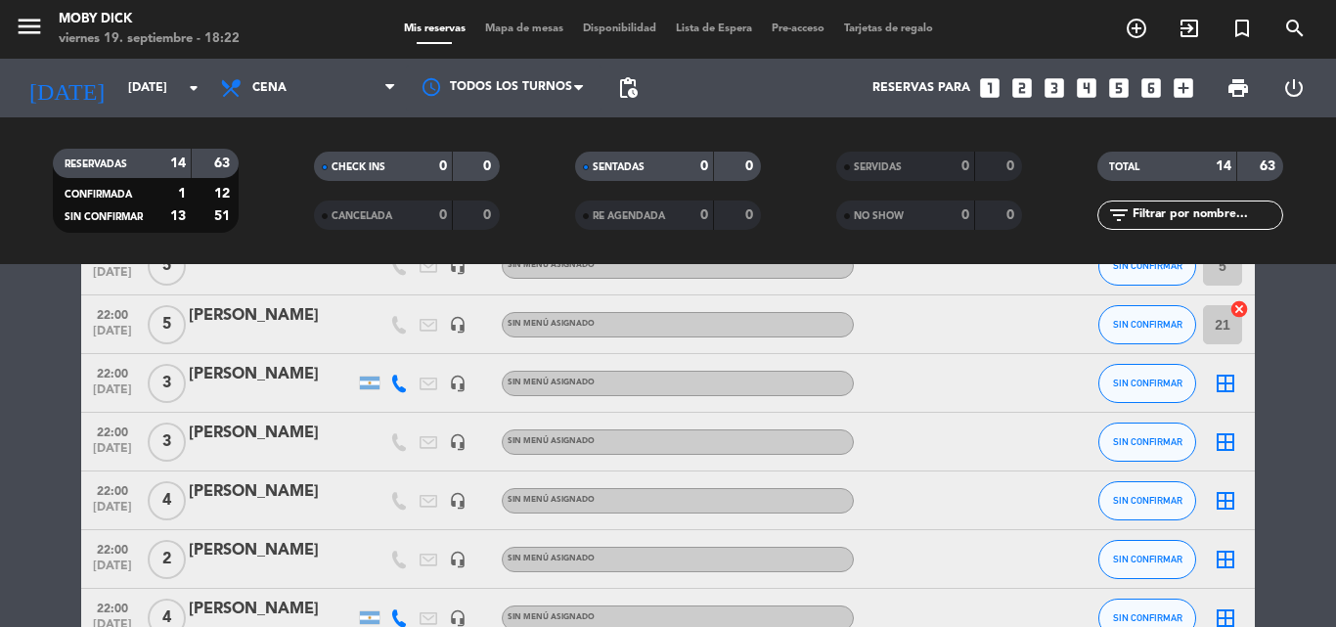
scroll to position [508, 0]
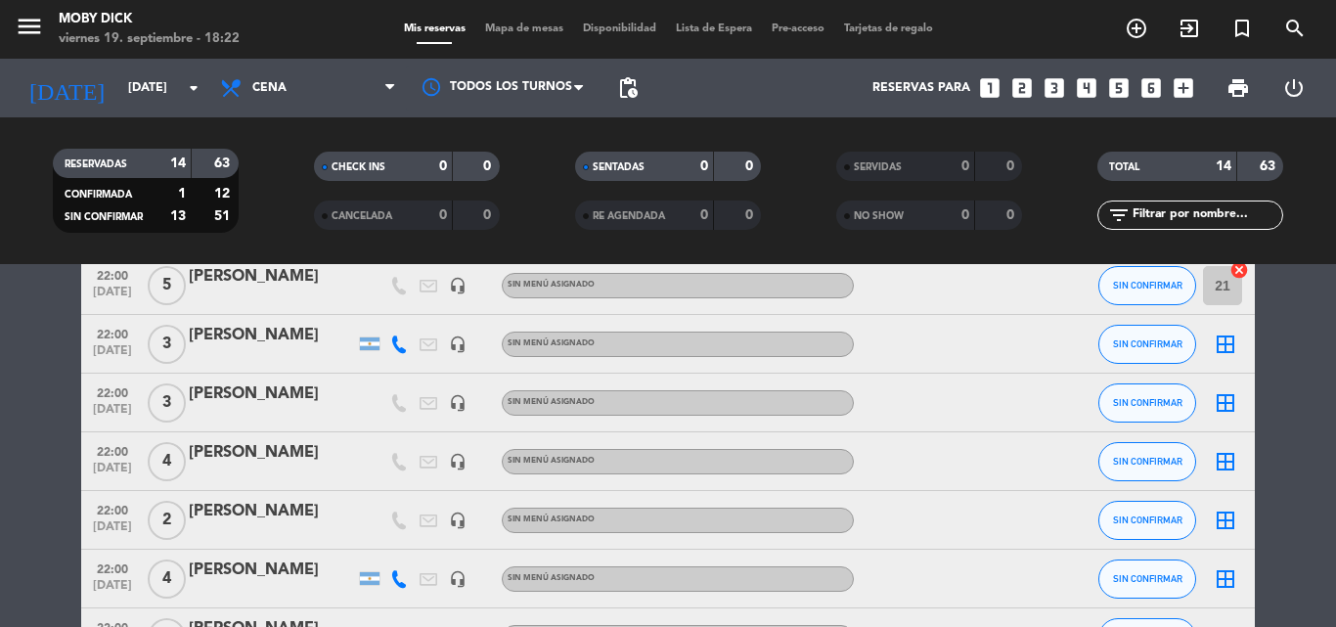
click at [1241, 350] on div "border_all" at bounding box center [1225, 344] width 59 height 58
click at [1230, 343] on icon "border_all" at bounding box center [1224, 343] width 23 height 23
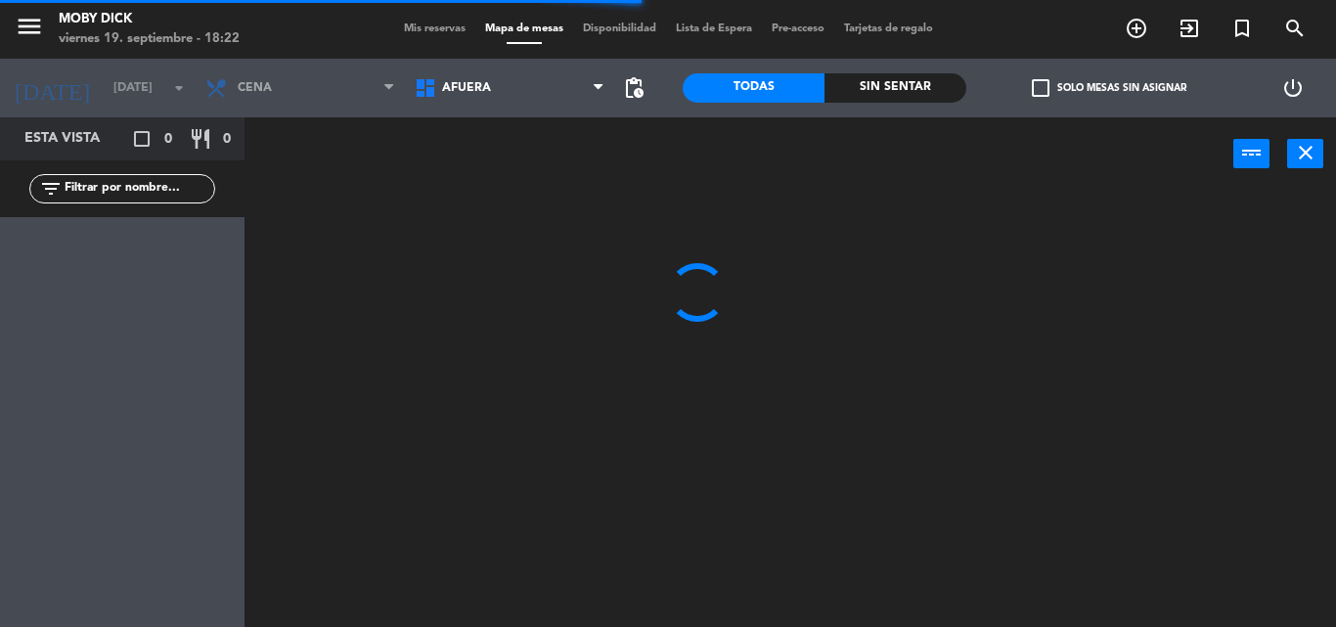
click at [534, 99] on span "AFUERA" at bounding box center [509, 87] width 209 height 43
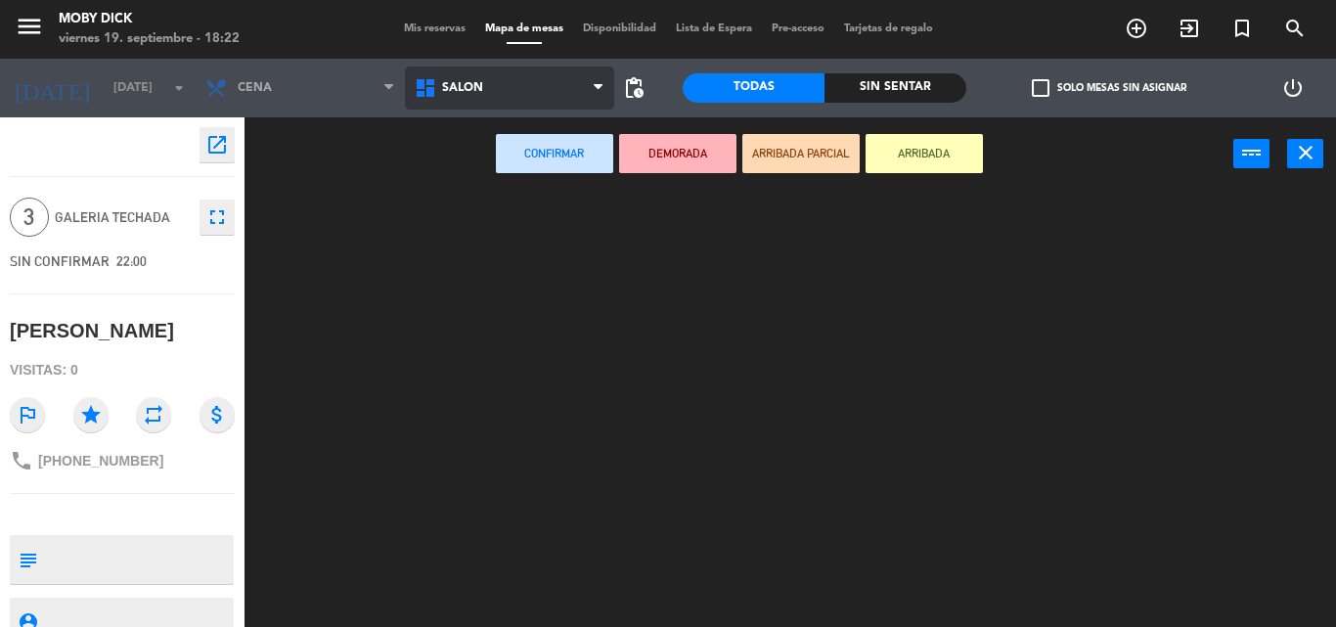
click at [466, 300] on ng-component "menu Moby [PERSON_NAME][DATE] 19. septiembre - 18:22 Mis reservas Mapa de mesas…" at bounding box center [668, 313] width 1336 height 627
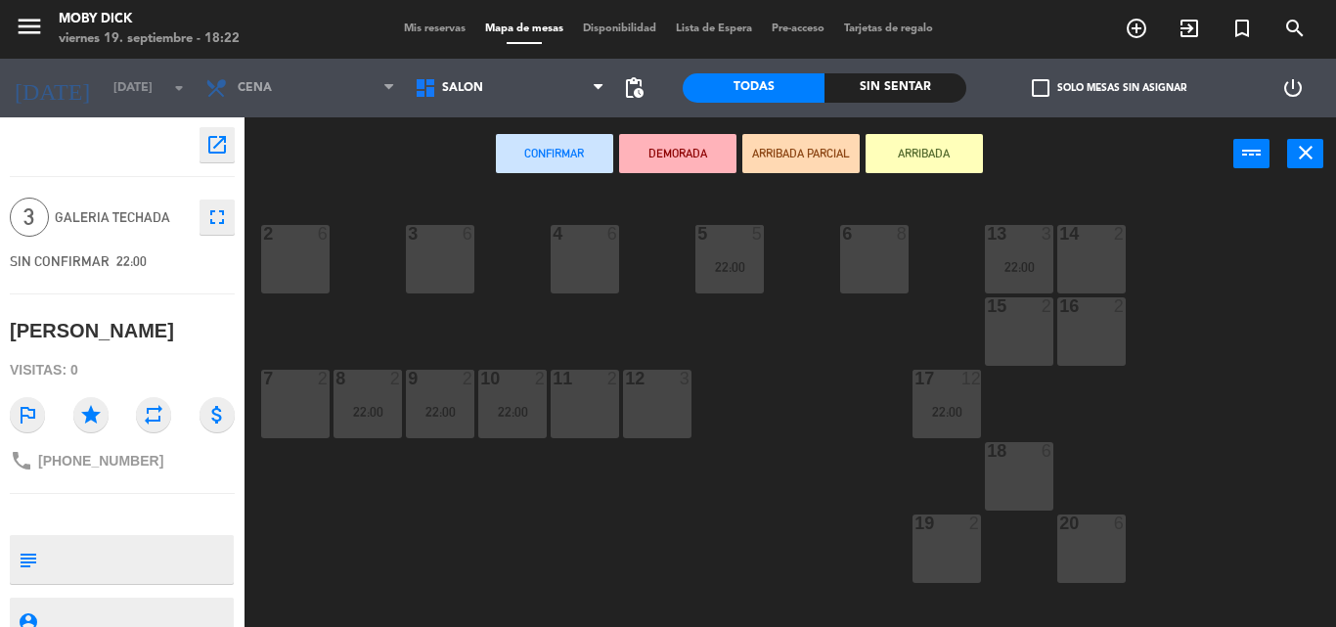
click at [1020, 349] on div "15 2" at bounding box center [1019, 331] width 68 height 68
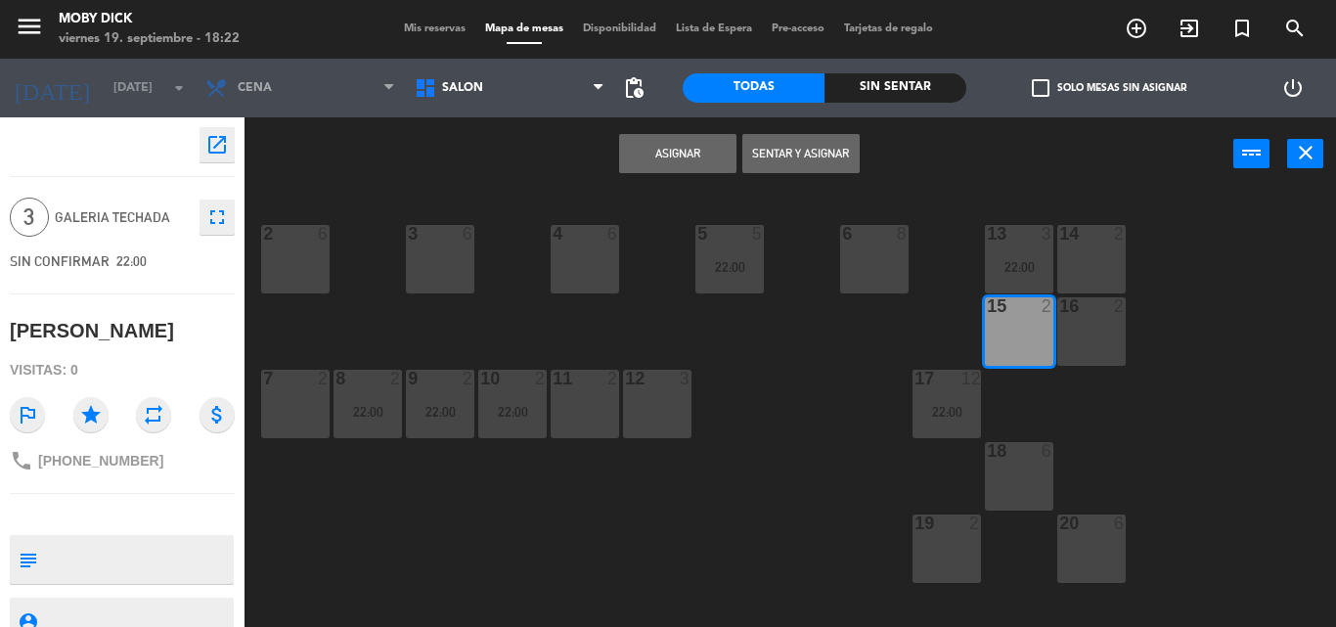
click at [663, 166] on button "Asignar" at bounding box center [677, 153] width 117 height 39
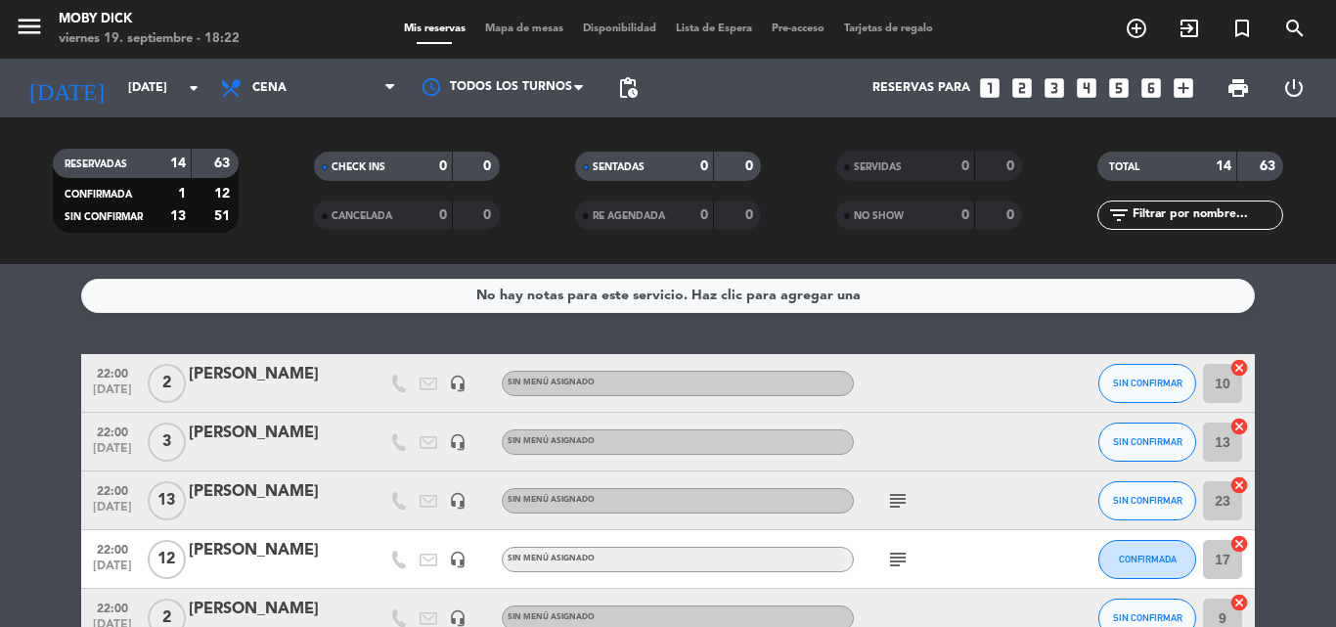
click at [1296, 311] on service-notes "No hay notas para este servicio. Haz clic para agregar una" at bounding box center [668, 296] width 1336 height 34
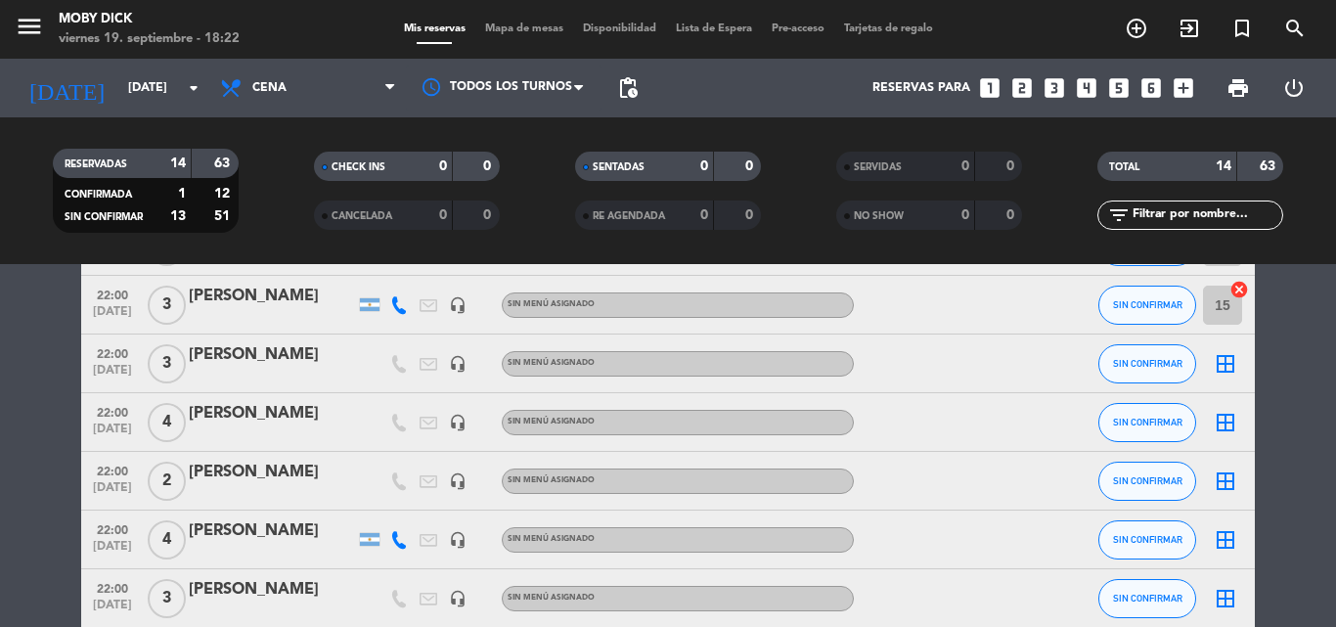
scroll to position [587, 0]
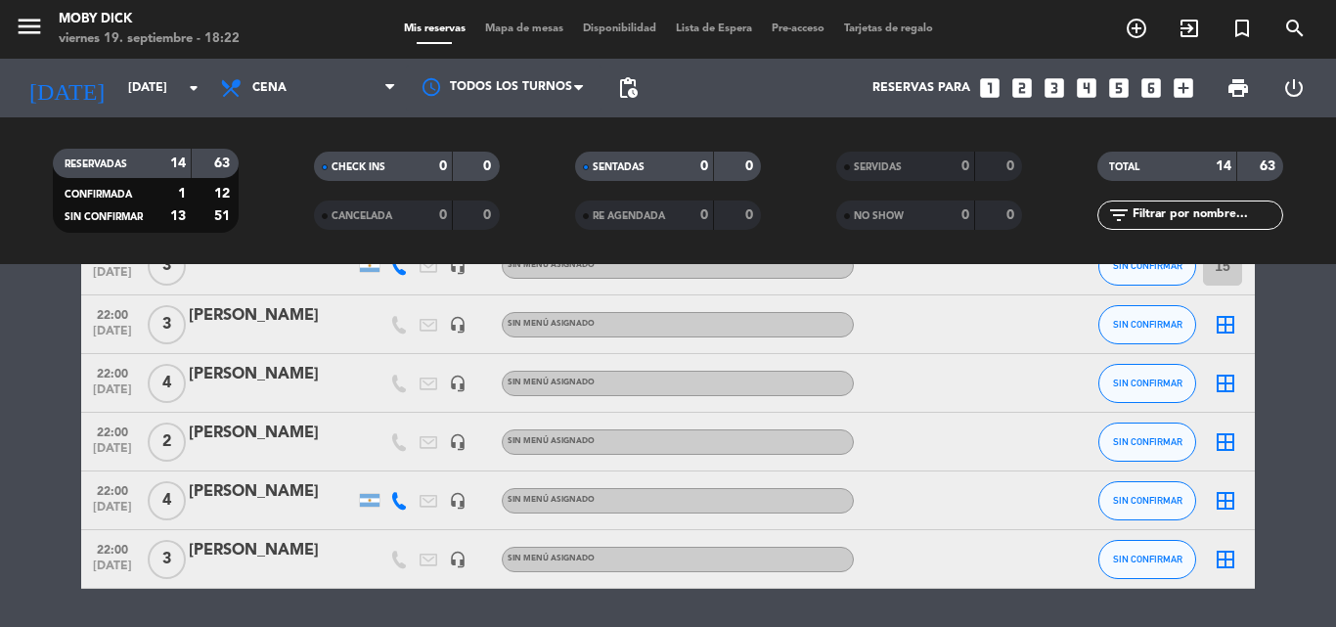
click at [1228, 326] on icon "border_all" at bounding box center [1224, 324] width 23 height 23
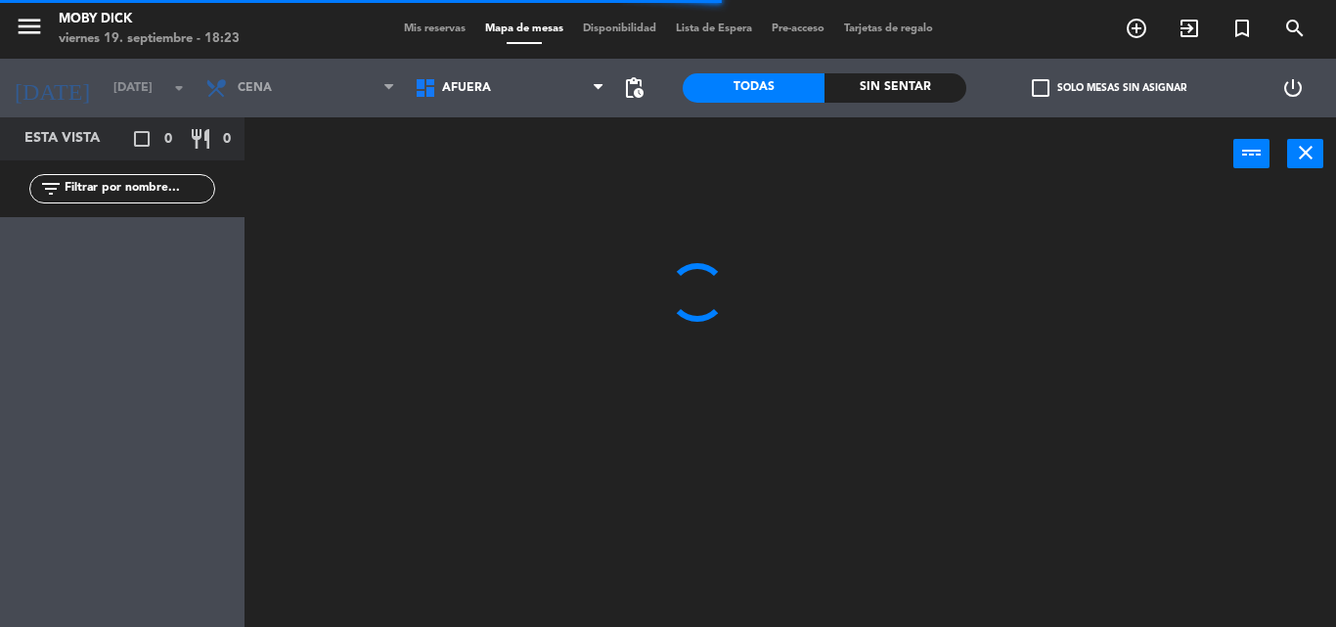
click at [451, 83] on span "AFUERA" at bounding box center [466, 88] width 49 height 14
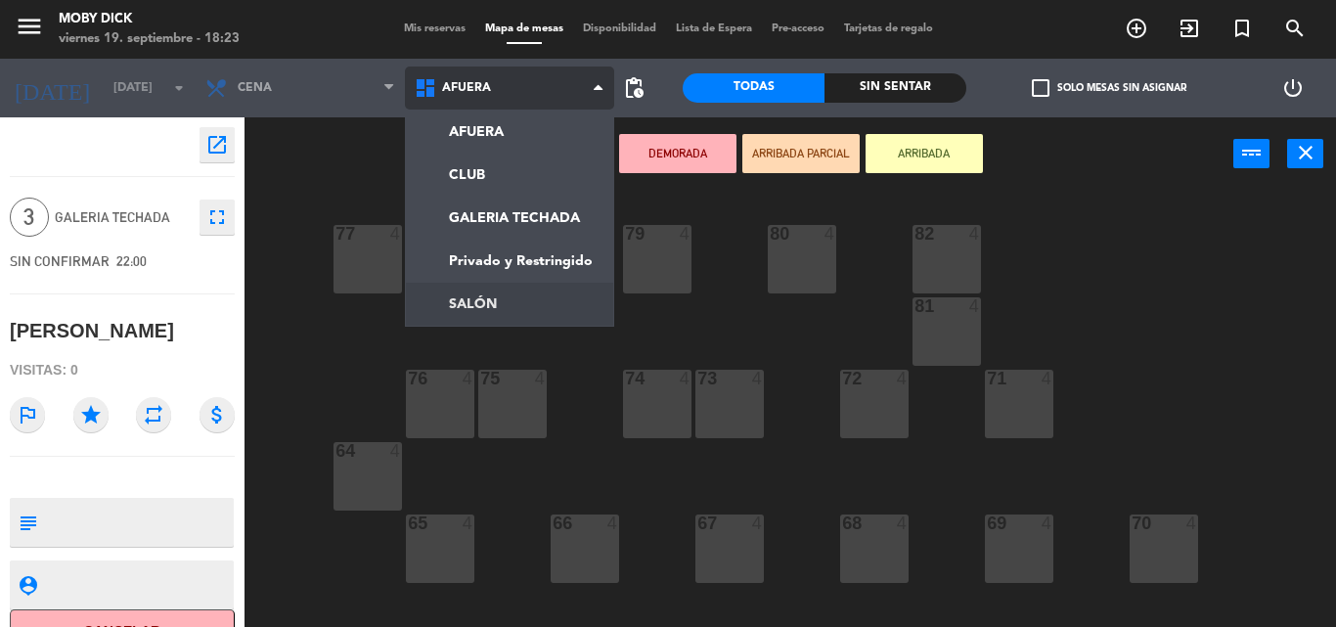
click at [482, 321] on ng-component "menu Moby [PERSON_NAME][DATE] 19. septiembre - 18:23 Mis reservas Mapa de mesas…" at bounding box center [668, 313] width 1336 height 627
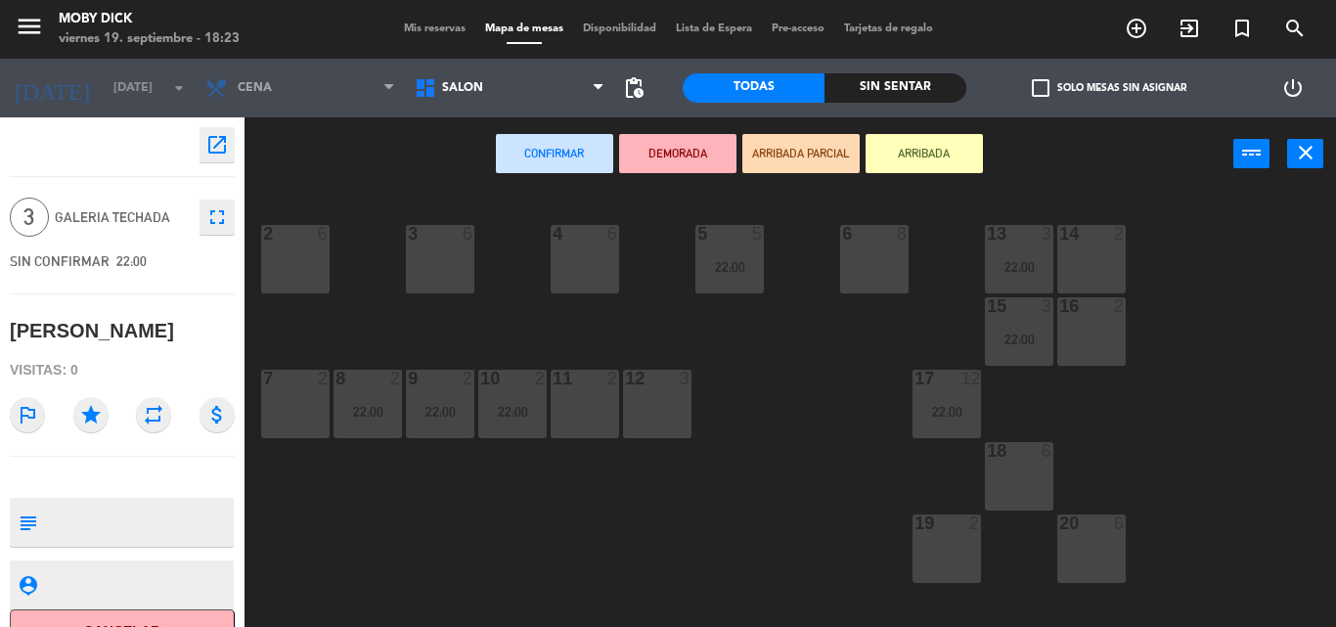
click at [947, 538] on div "19 2" at bounding box center [946, 548] width 68 height 68
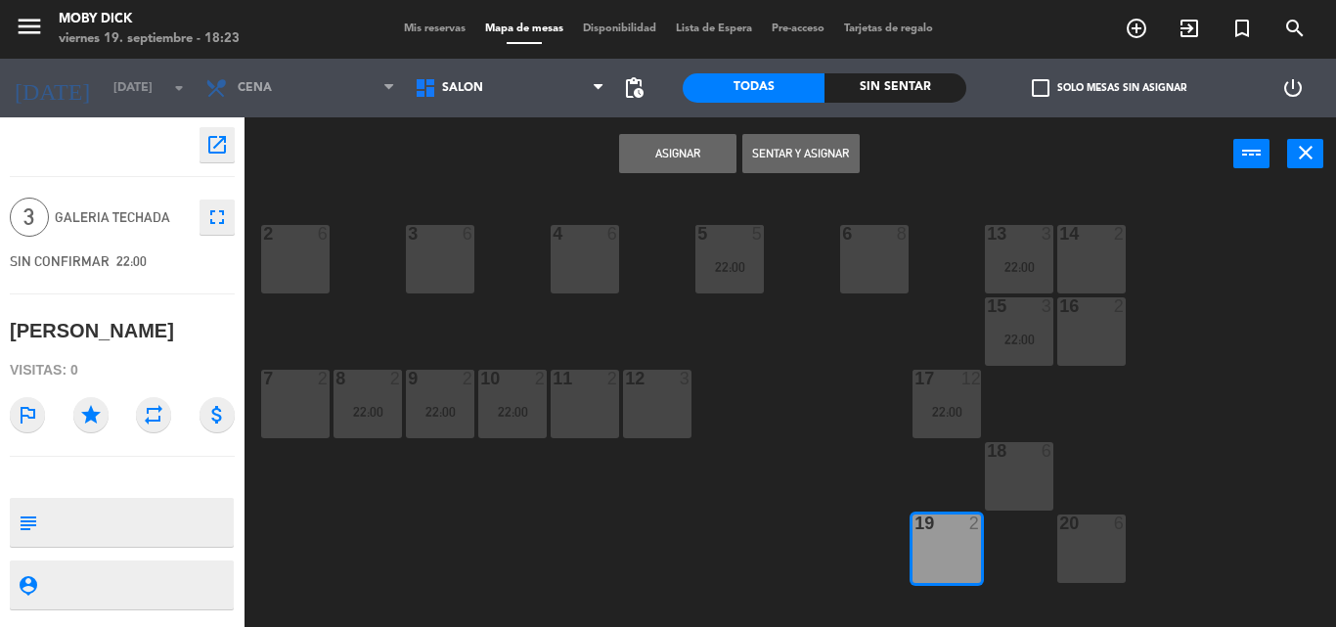
click at [696, 142] on button "Asignar" at bounding box center [677, 153] width 117 height 39
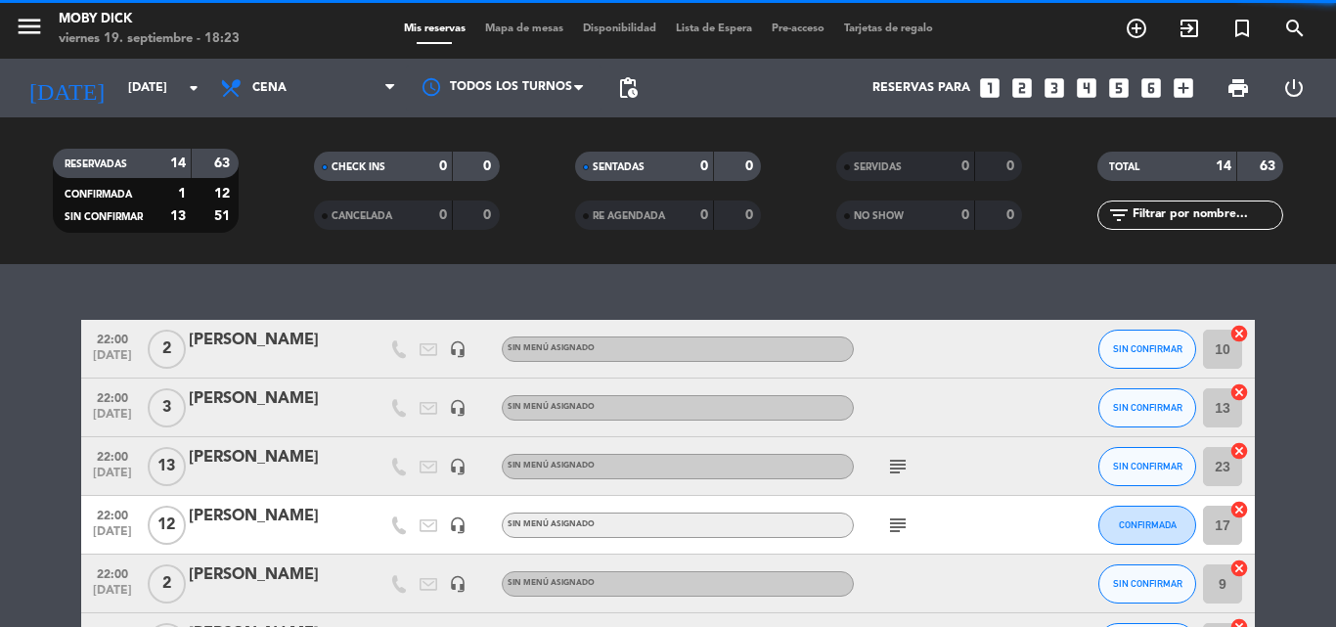
click at [670, 155] on div "0" at bounding box center [689, 166] width 39 height 22
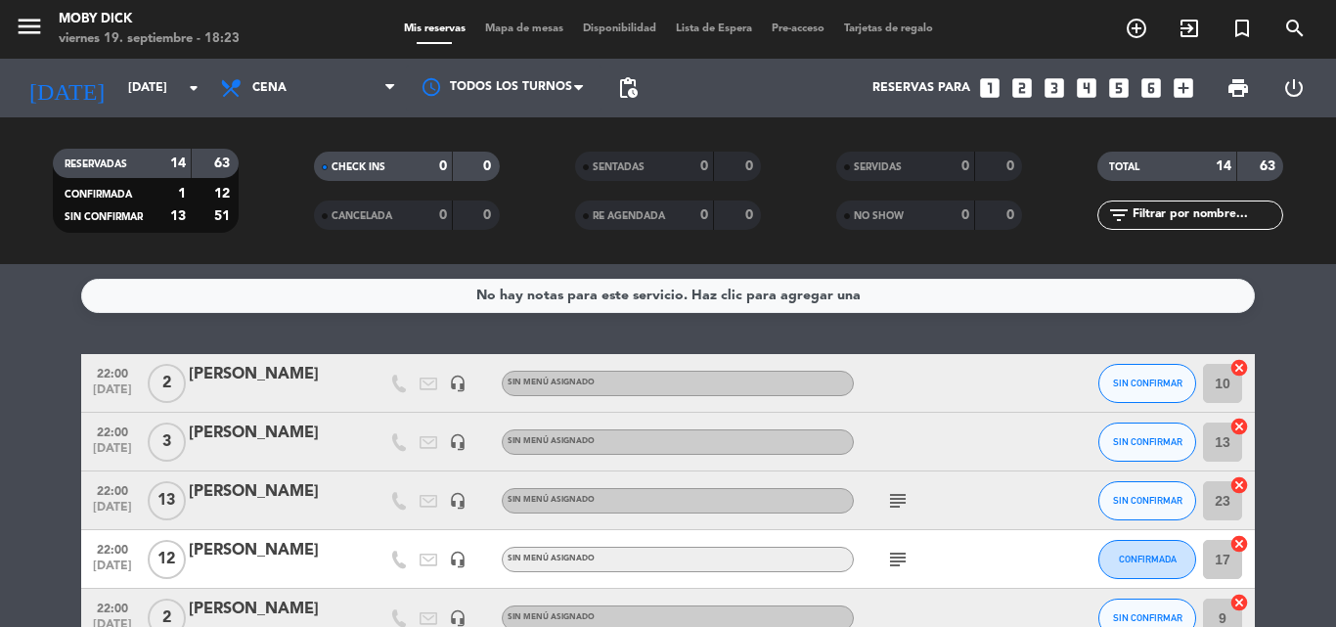
click at [657, 165] on div "SENTADAS" at bounding box center [625, 166] width 90 height 22
click at [255, 323] on div "No hay notas para este servicio. Haz clic para agregar una 22:00 [DATE] 2 [PERS…" at bounding box center [668, 445] width 1336 height 363
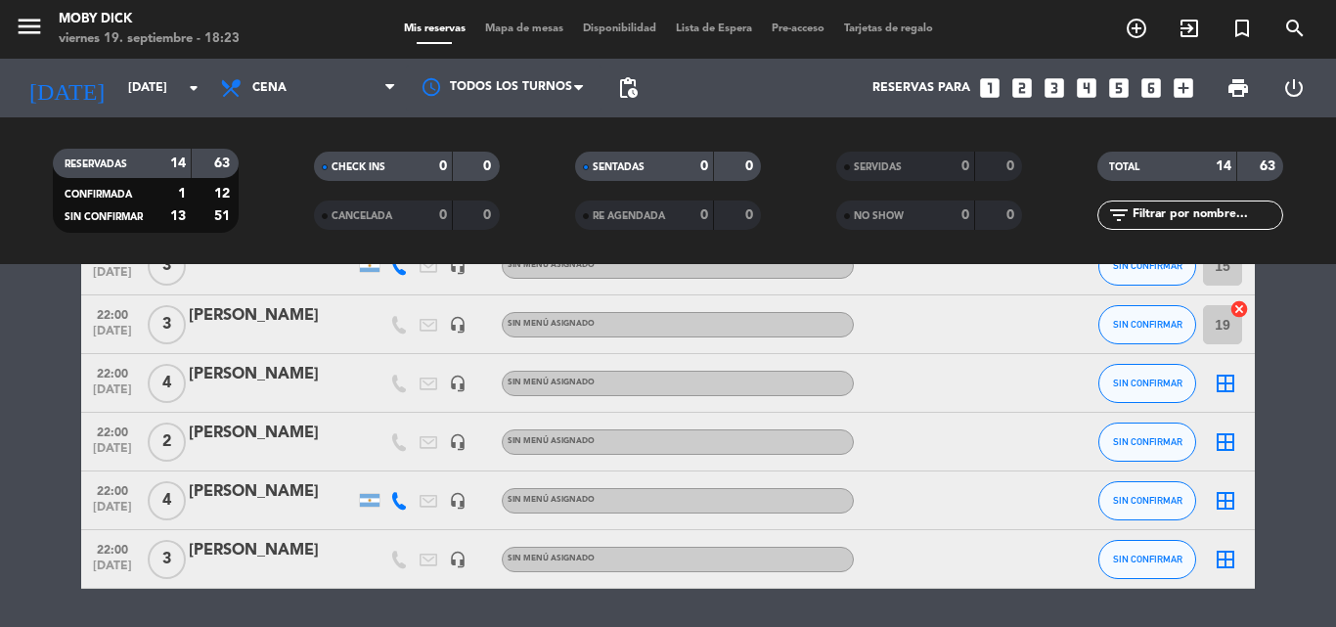
scroll to position [626, 0]
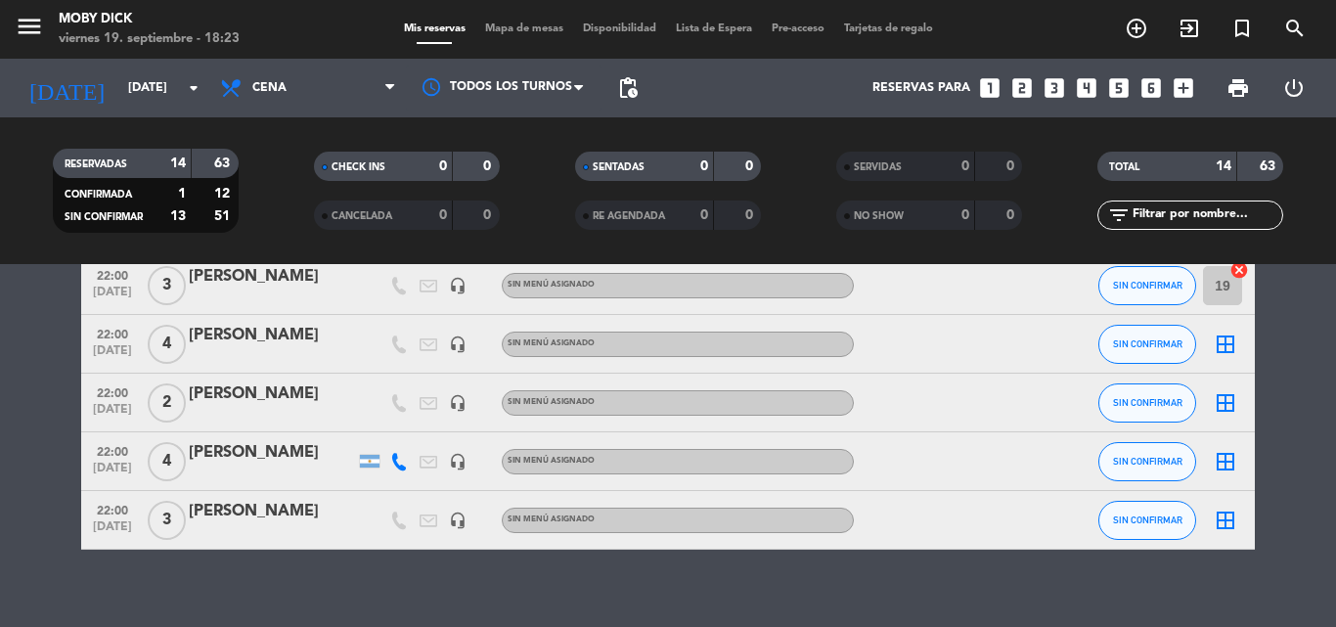
click at [1229, 336] on icon "border_all" at bounding box center [1224, 343] width 23 height 23
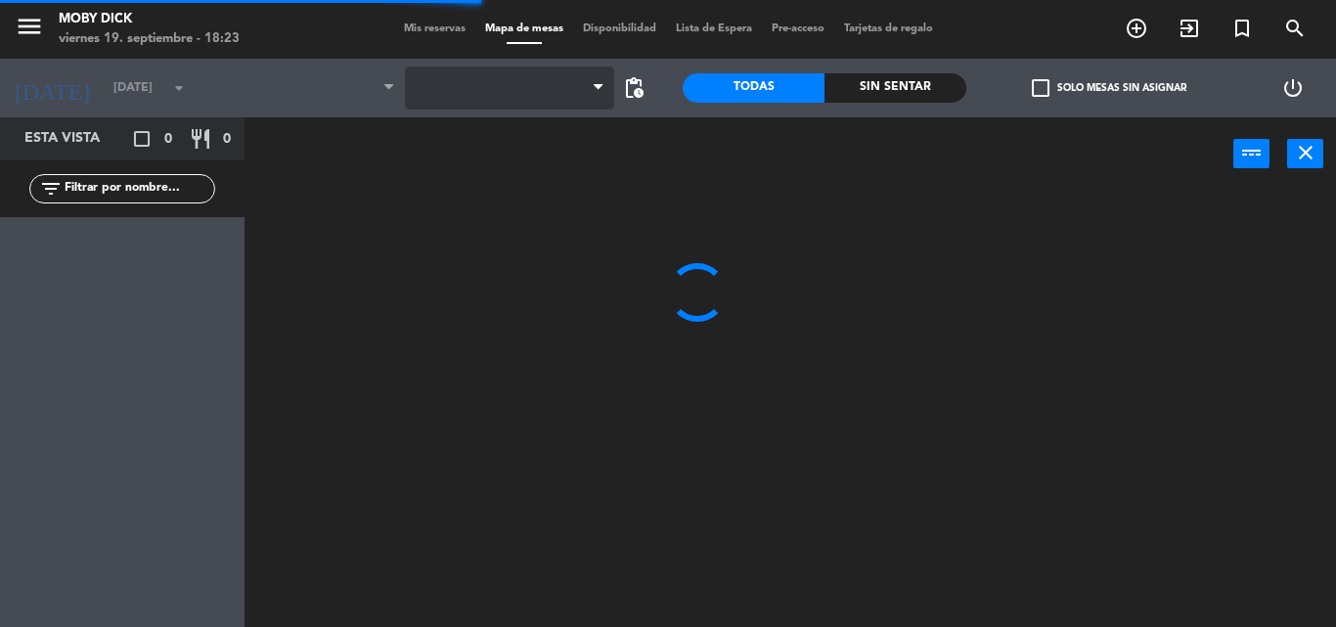
click at [465, 101] on span at bounding box center [509, 87] width 209 height 43
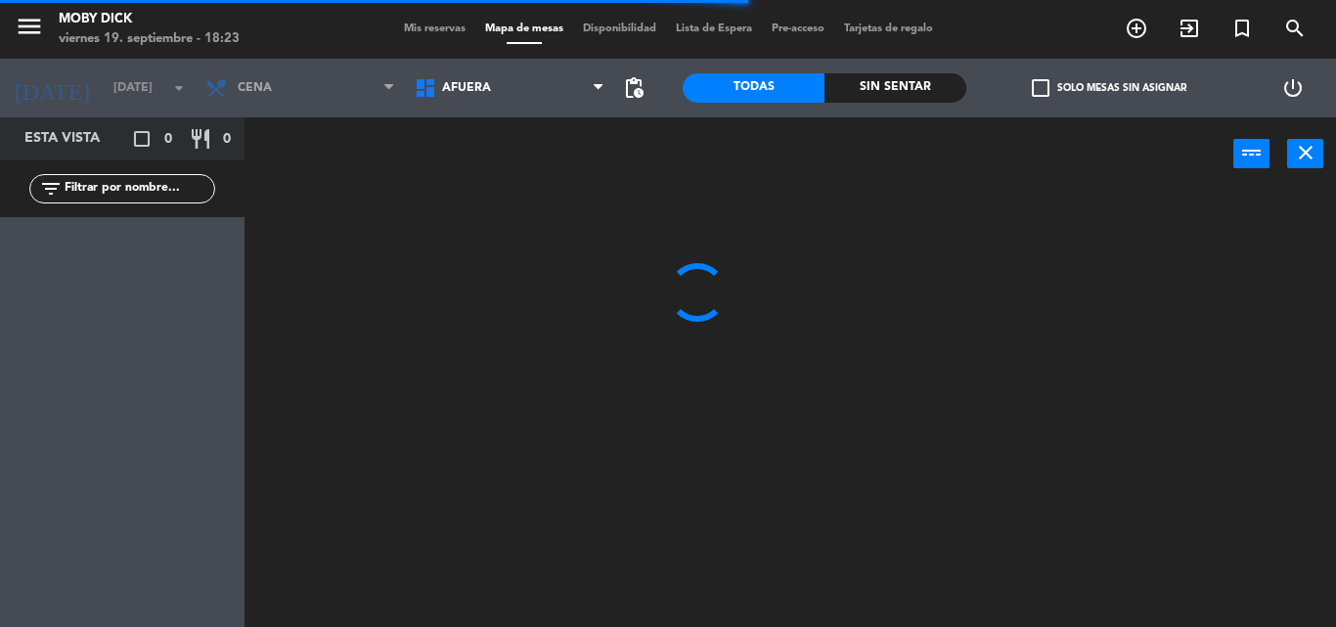
click at [465, 101] on span "AFUERA" at bounding box center [509, 87] width 209 height 43
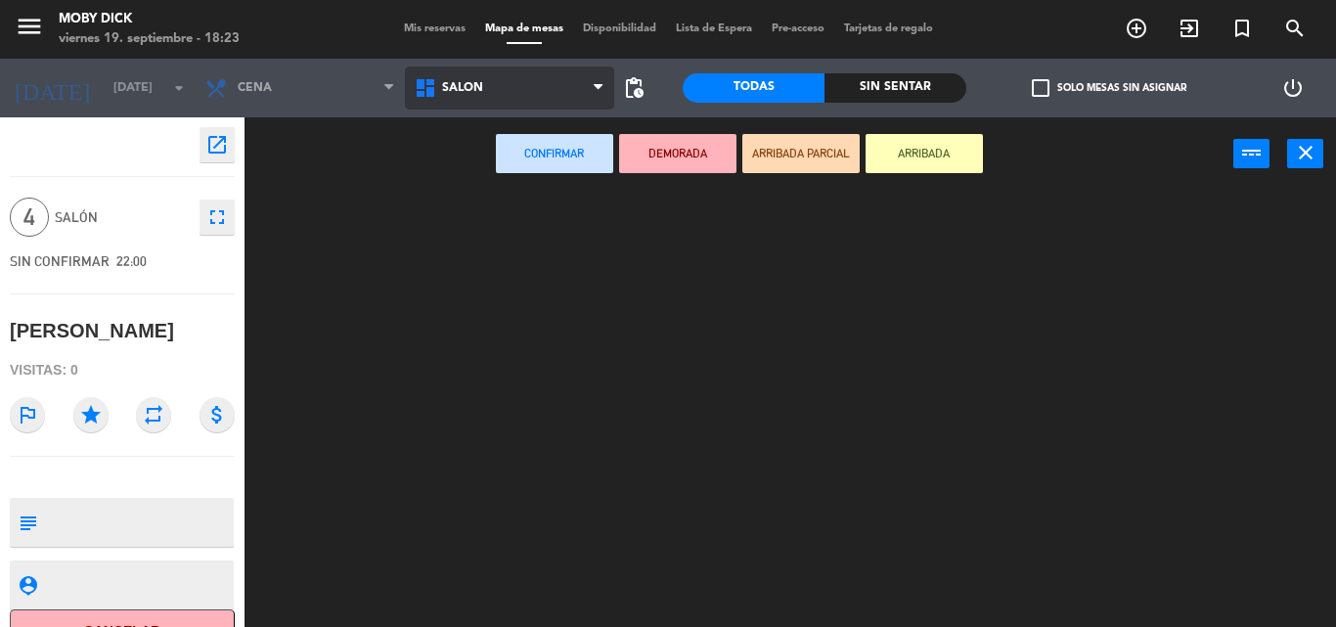
click at [478, 290] on ng-component "menu Moby [PERSON_NAME][DATE] 19. septiembre - 18:23 Mis reservas Mapa de mesas…" at bounding box center [668, 313] width 1336 height 627
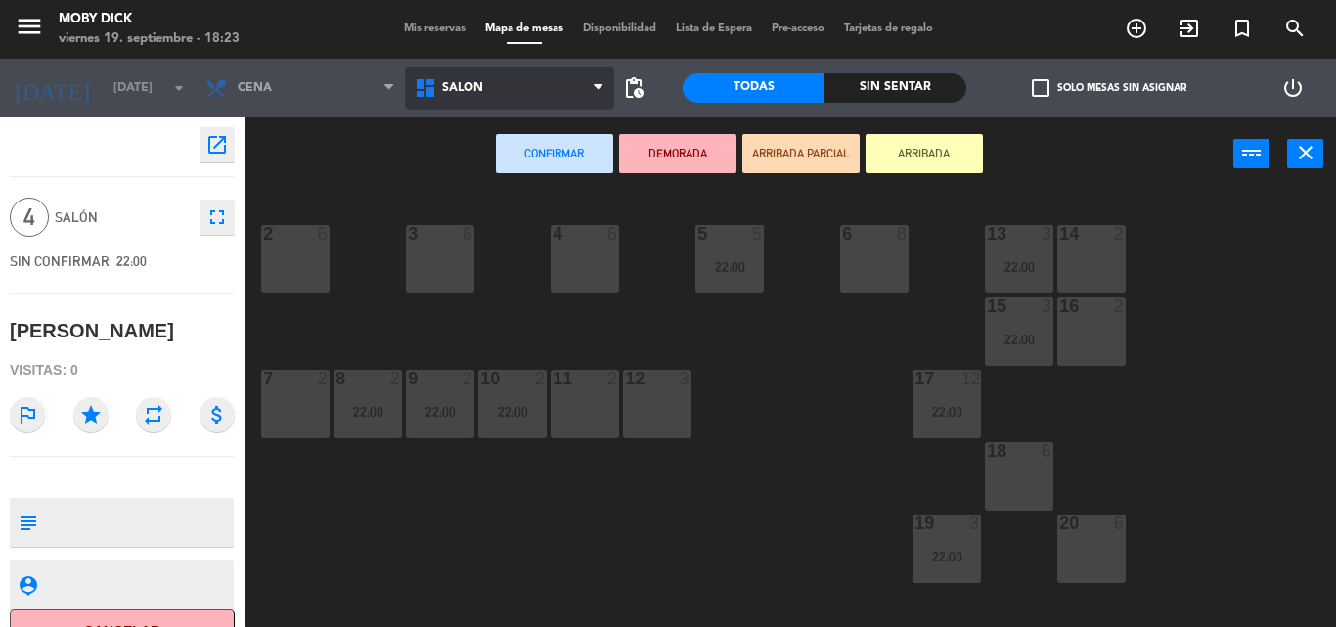
click at [410, 69] on span "SALÓN" at bounding box center [509, 87] width 209 height 43
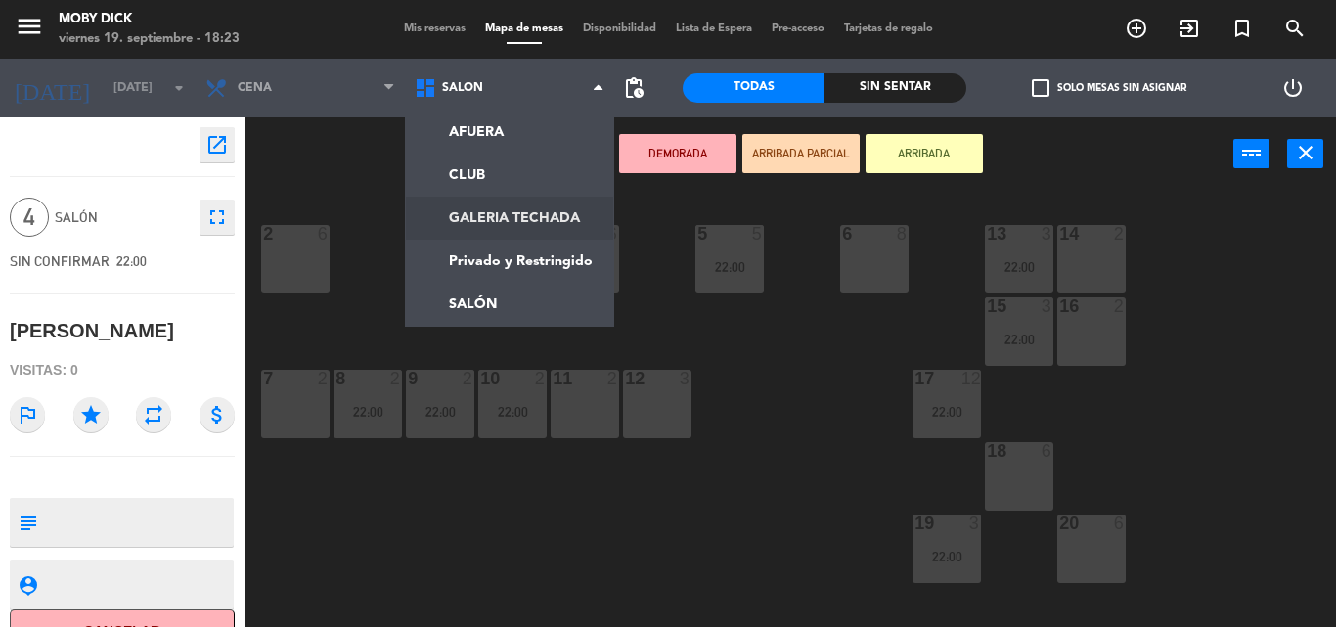
click at [504, 200] on ng-component "menu Moby [PERSON_NAME][DATE] 19. septiembre - 18:23 Mis reservas Mapa de mesas…" at bounding box center [668, 313] width 1336 height 627
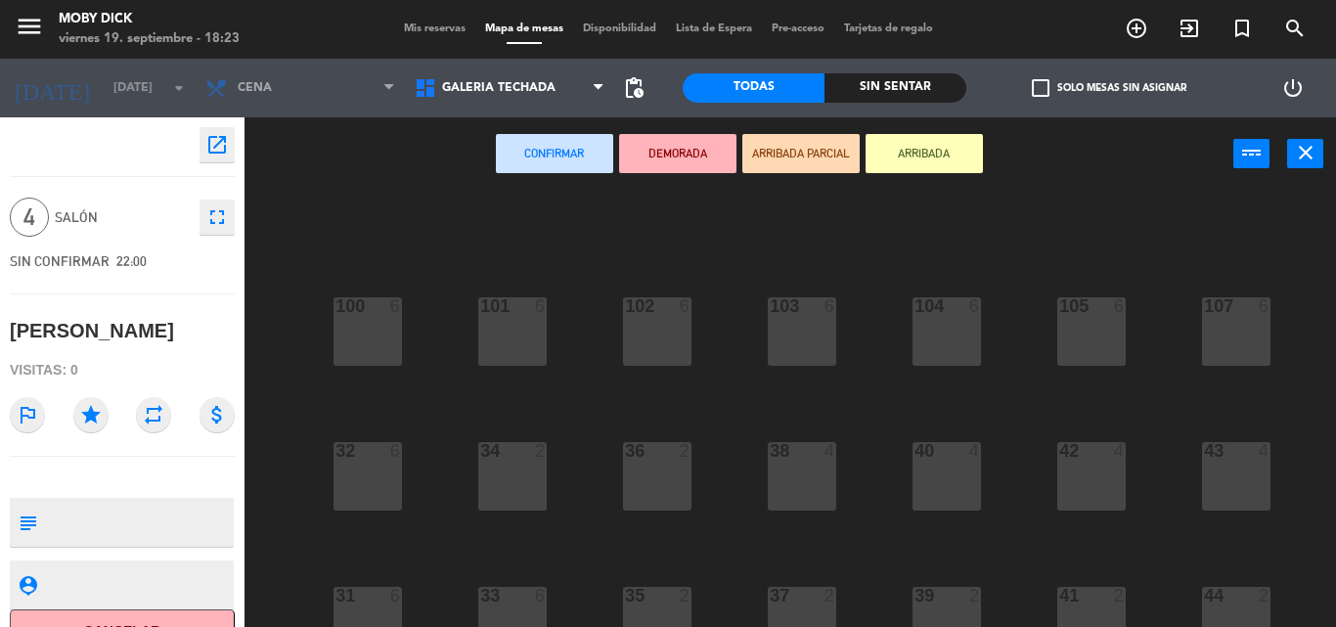
click at [452, 410] on div "100 6 101 6 102 6 103 6 104 6 105 6 107 6 32 6 34 2 36 2 38 4 40 4 43 4 42 4 35…" at bounding box center [796, 409] width 1077 height 436
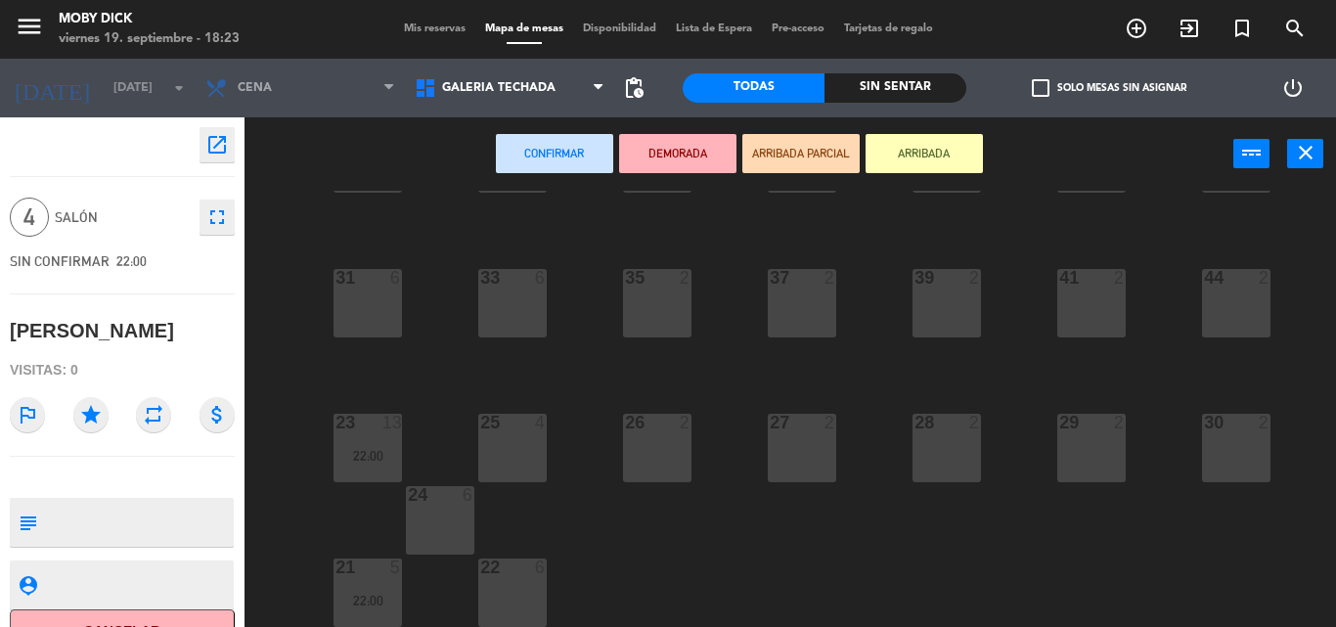
scroll to position [318, 0]
click at [538, 460] on div "25 4" at bounding box center [512, 448] width 68 height 68
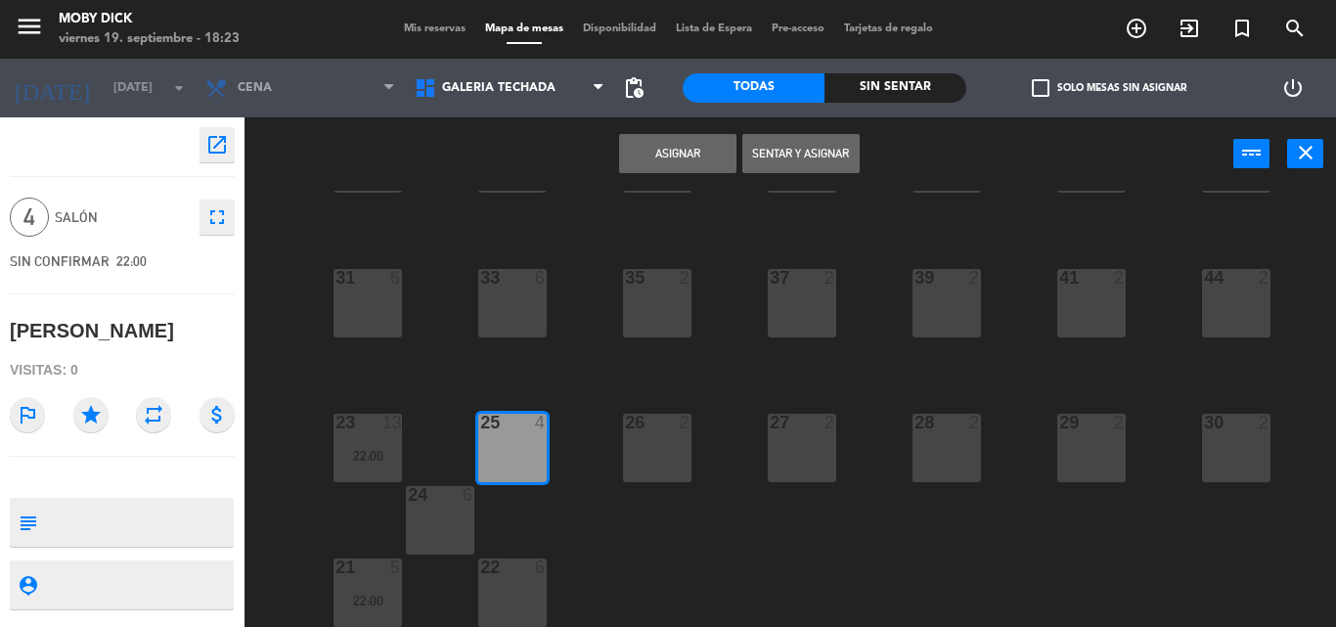
click at [667, 161] on button "Asignar" at bounding box center [677, 153] width 117 height 39
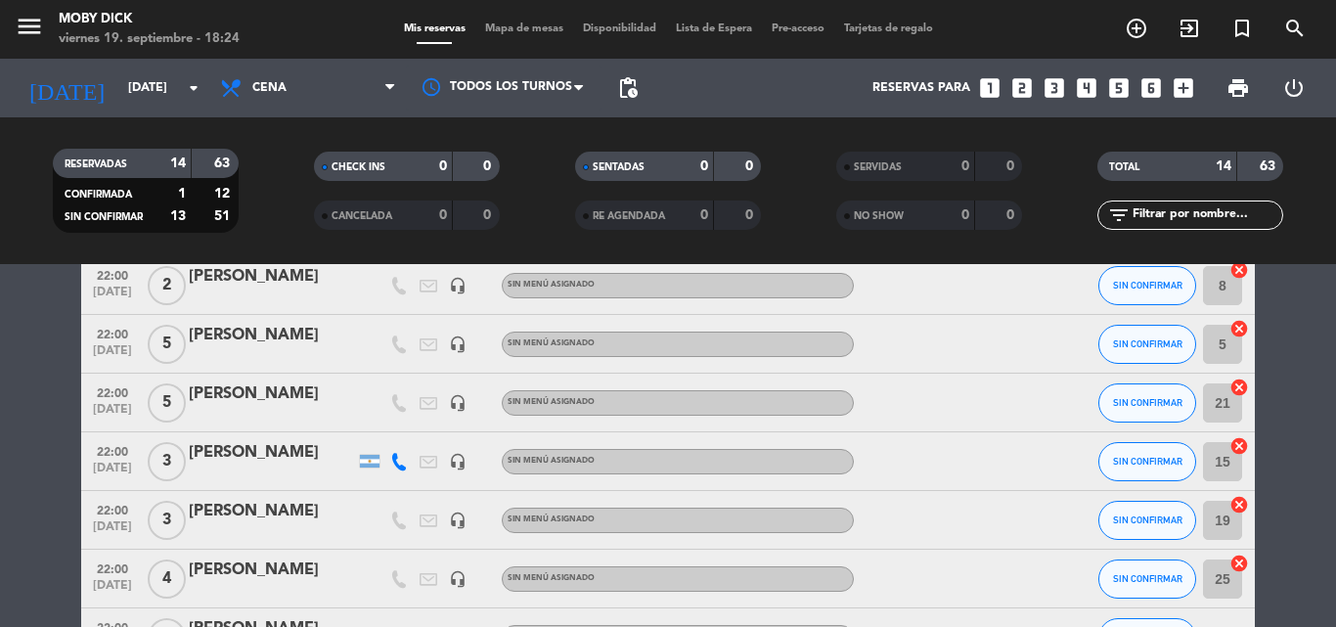
scroll to position [646, 0]
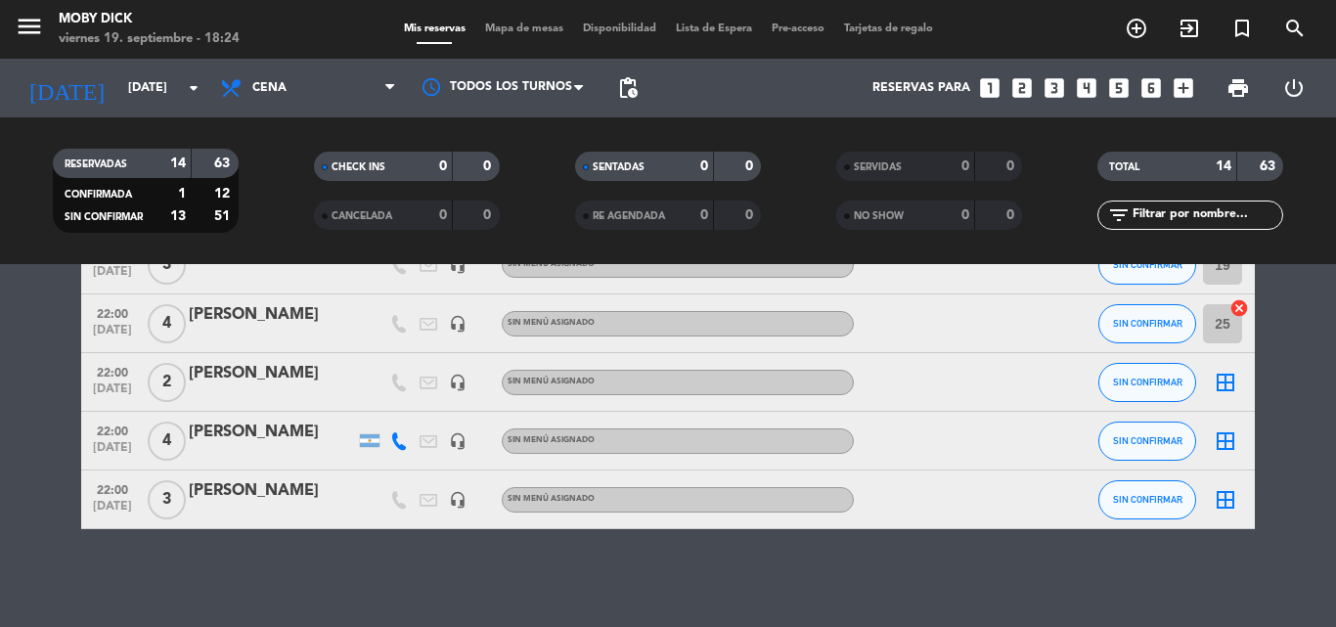
click at [1223, 386] on icon "border_all" at bounding box center [1224, 382] width 23 height 23
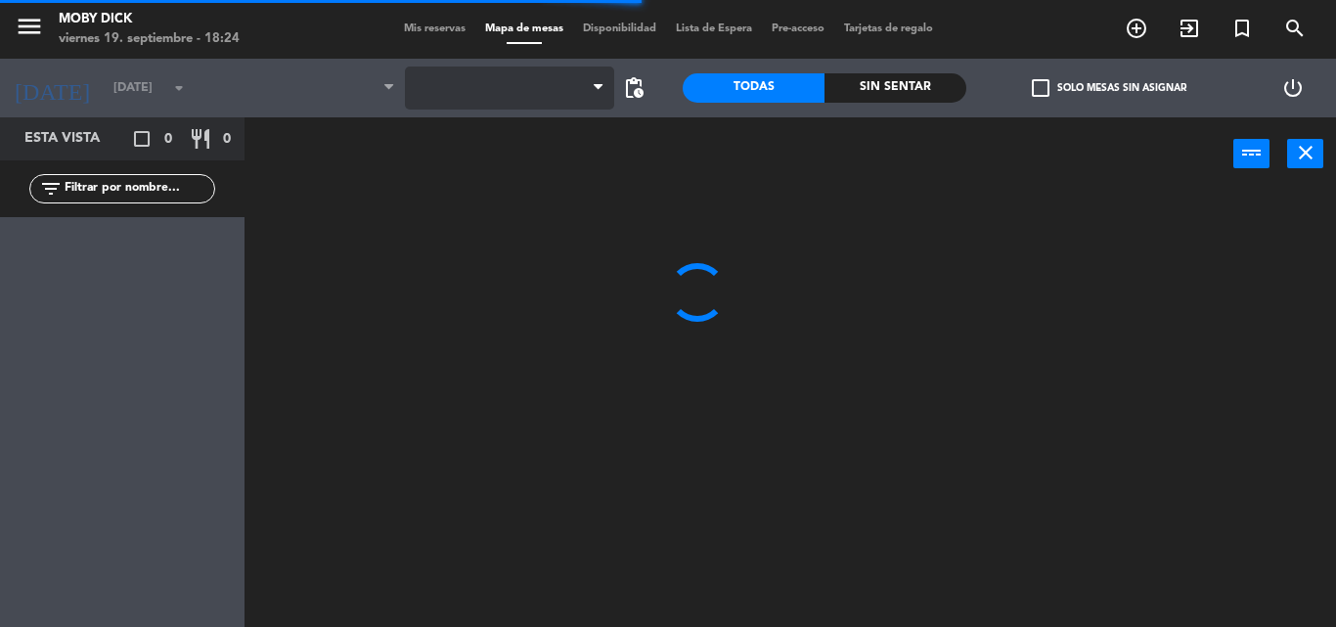
click at [549, 94] on span at bounding box center [509, 87] width 209 height 43
click at [549, 94] on span "AFUERA" at bounding box center [509, 87] width 209 height 43
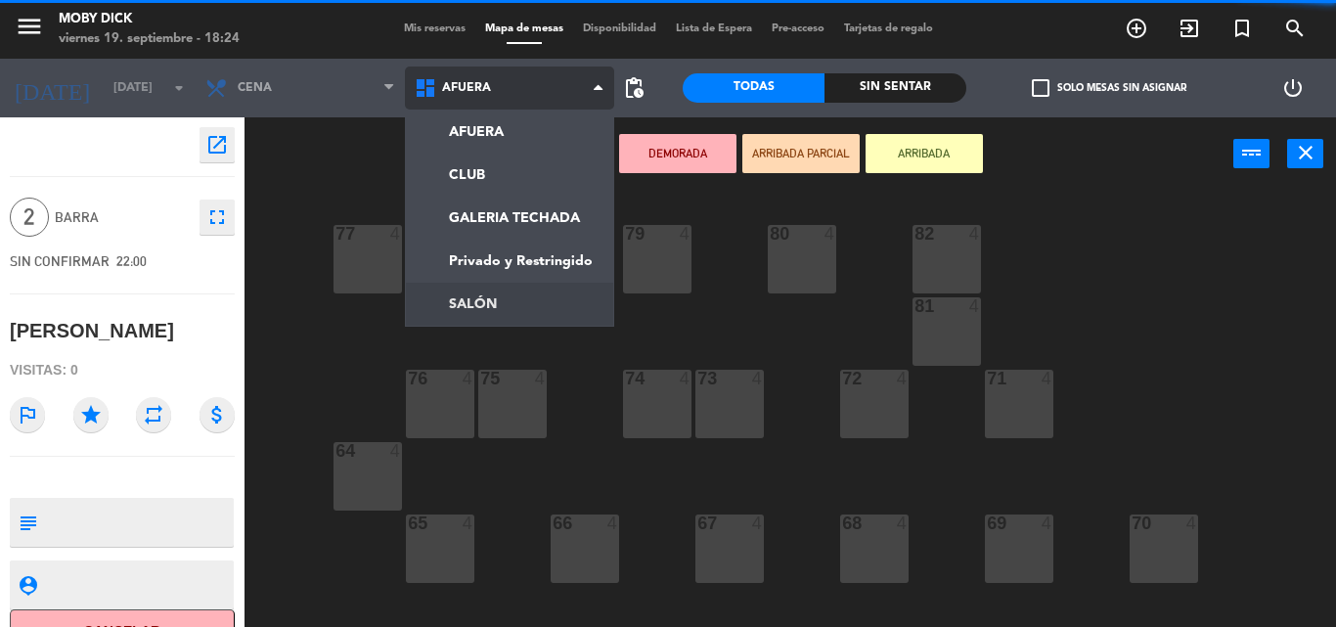
click at [471, 290] on ng-component "menu Moby [PERSON_NAME][DATE] 19. septiembre - 18:24 Mis reservas Mapa de mesas…" at bounding box center [668, 313] width 1336 height 627
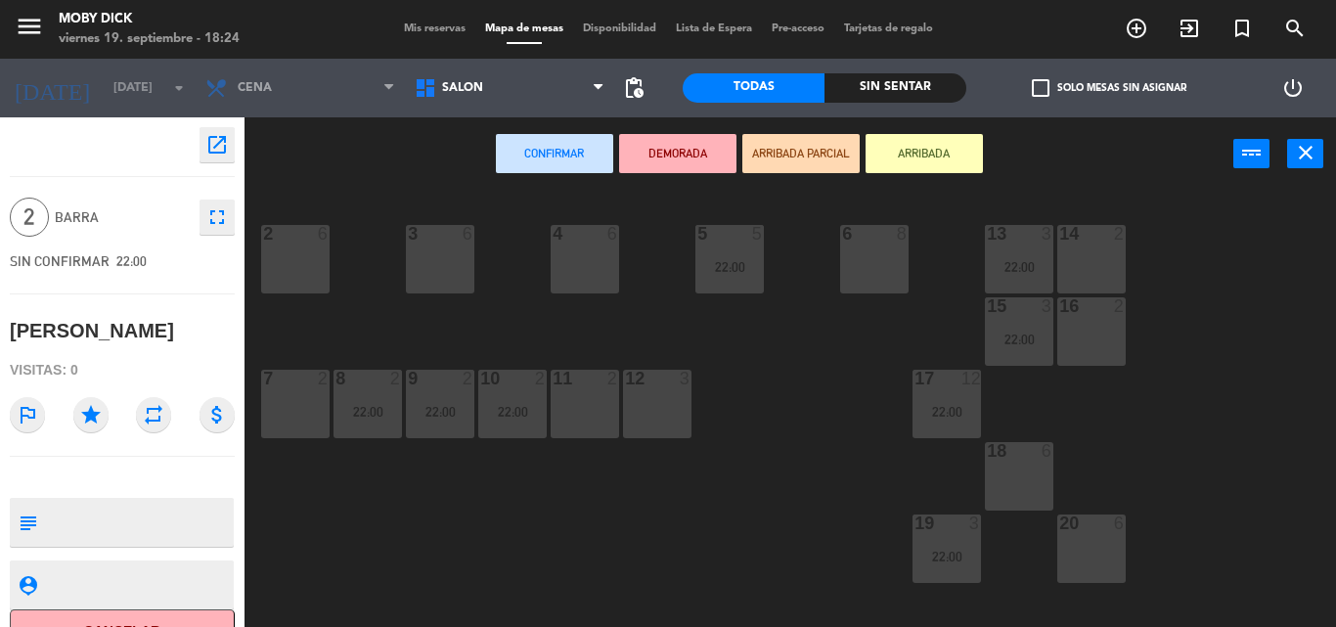
click at [607, 402] on div "11 2" at bounding box center [584, 404] width 68 height 68
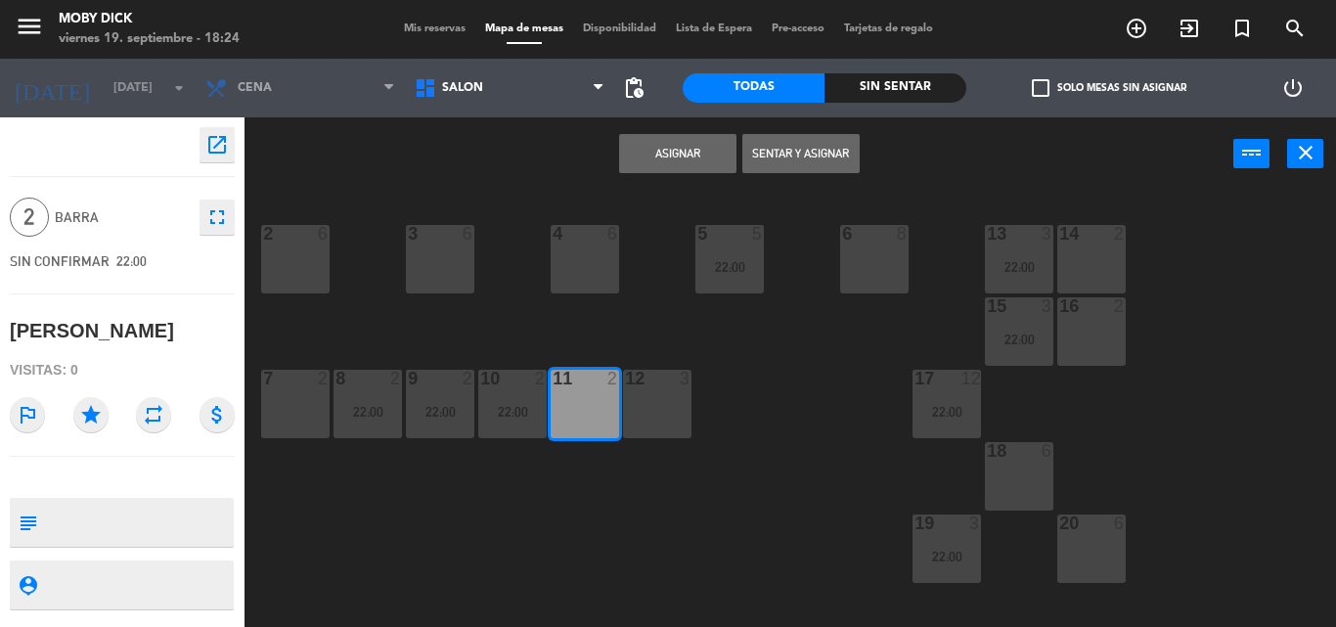
click at [680, 146] on button "Asignar" at bounding box center [677, 153] width 117 height 39
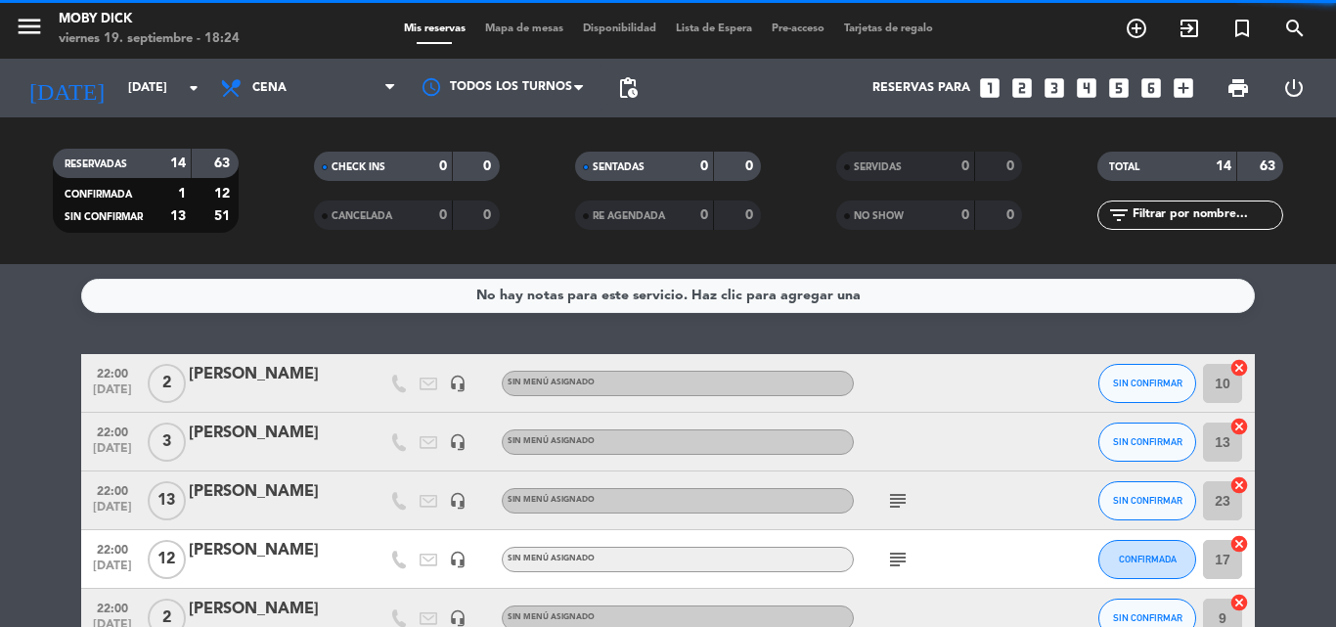
click at [1296, 352] on div "No hay notas para este servicio. Haz clic para agregar una 22:00 [DATE] 2 [PERS…" at bounding box center [668, 445] width 1336 height 363
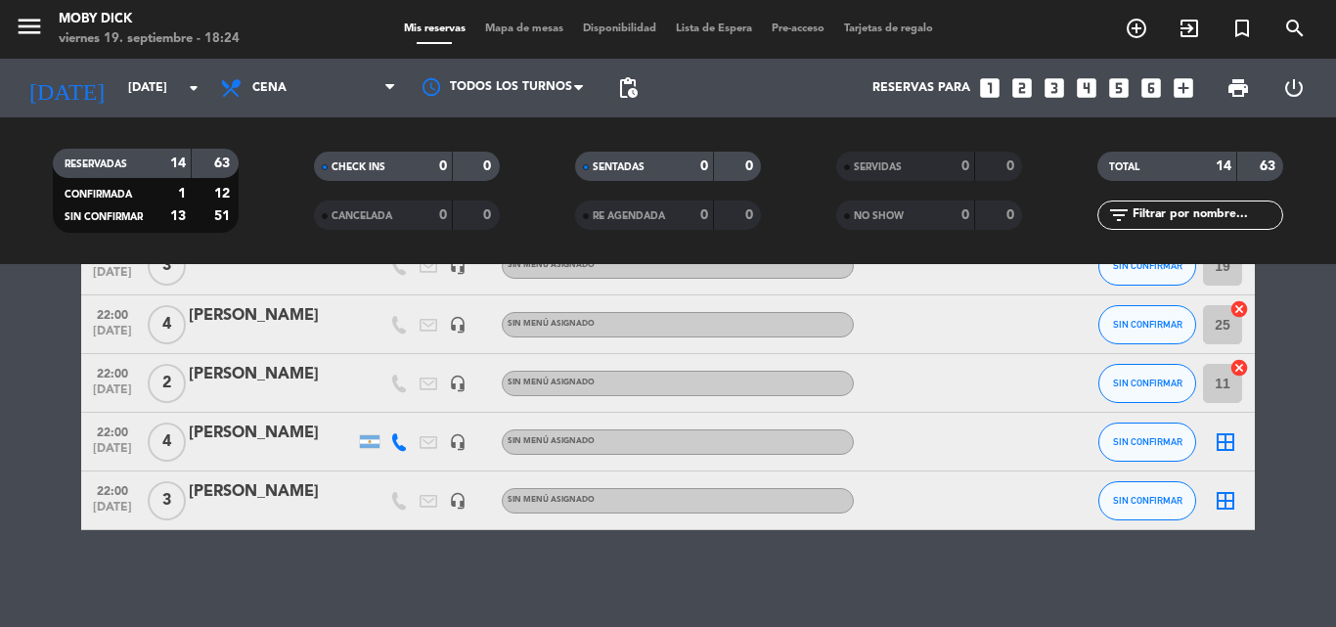
scroll to position [646, 0]
click at [1224, 433] on icon "border_all" at bounding box center [1224, 440] width 23 height 23
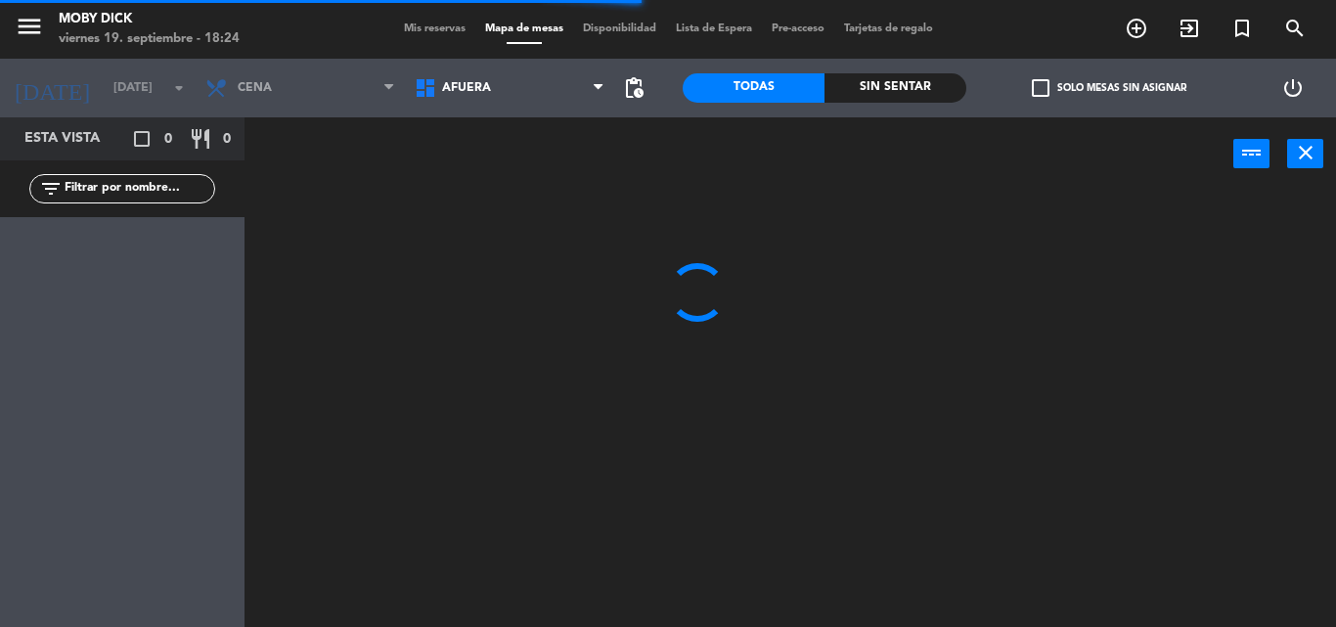
click at [539, 79] on span "AFUERA" at bounding box center [509, 87] width 209 height 43
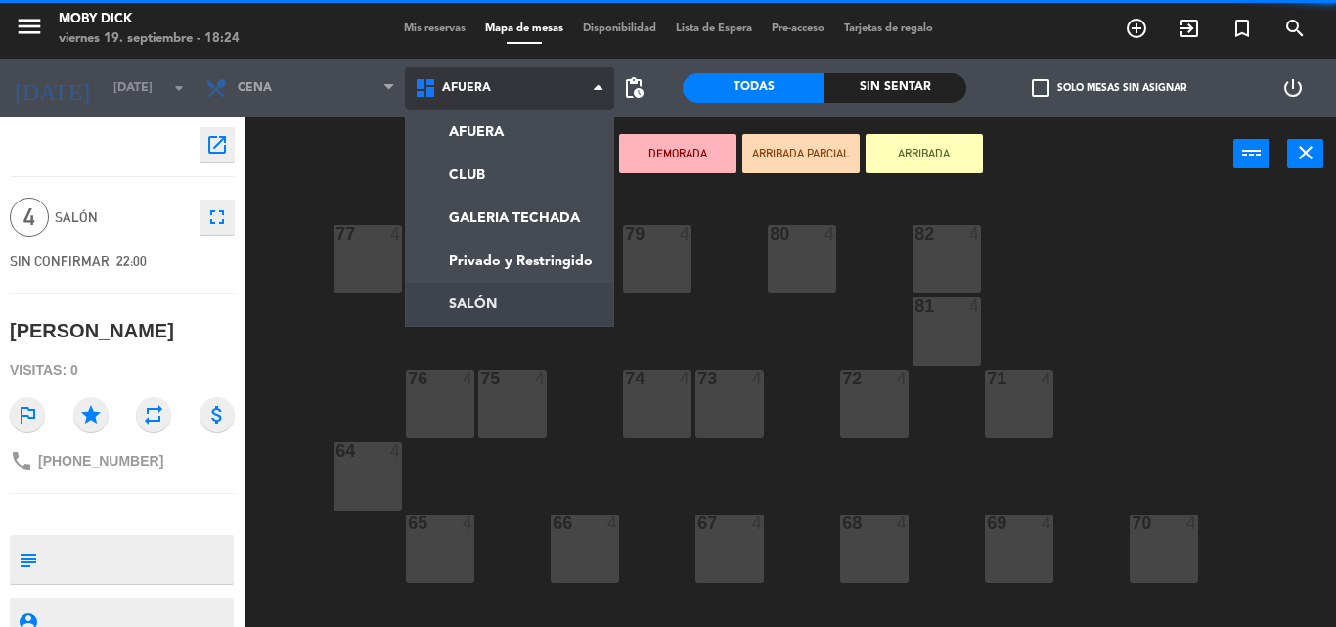
click at [501, 298] on ng-component "menu Moby [PERSON_NAME][DATE] 19. septiembre - 18:24 Mis reservas Mapa de mesas…" at bounding box center [668, 313] width 1336 height 627
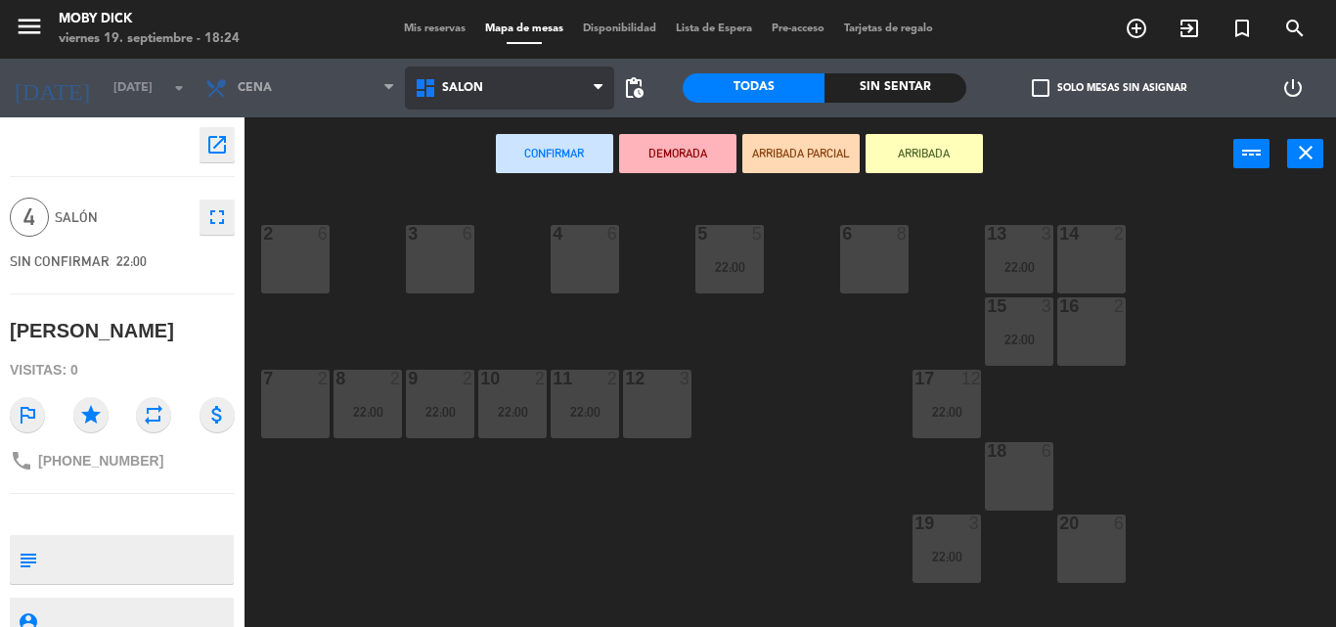
click at [568, 95] on span "SALÓN" at bounding box center [509, 87] width 209 height 43
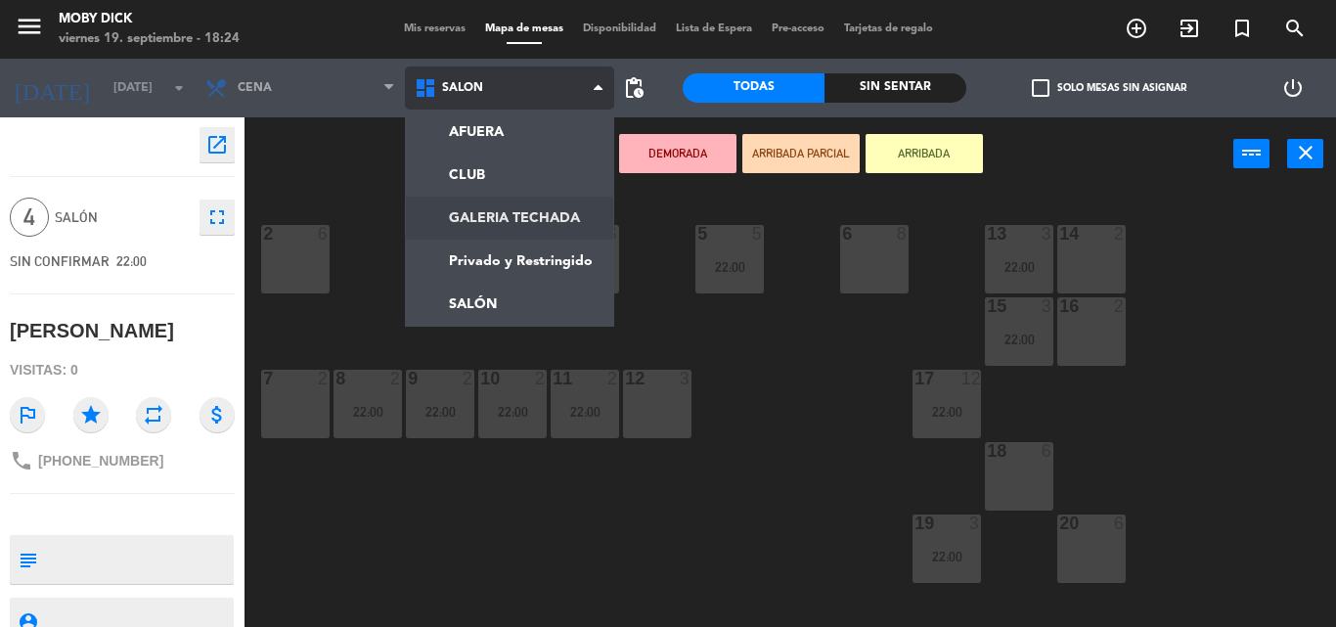
click at [541, 198] on ng-component "menu Moby [PERSON_NAME][DATE] 19. septiembre - 18:24 Mis reservas Mapa de mesas…" at bounding box center [668, 313] width 1336 height 627
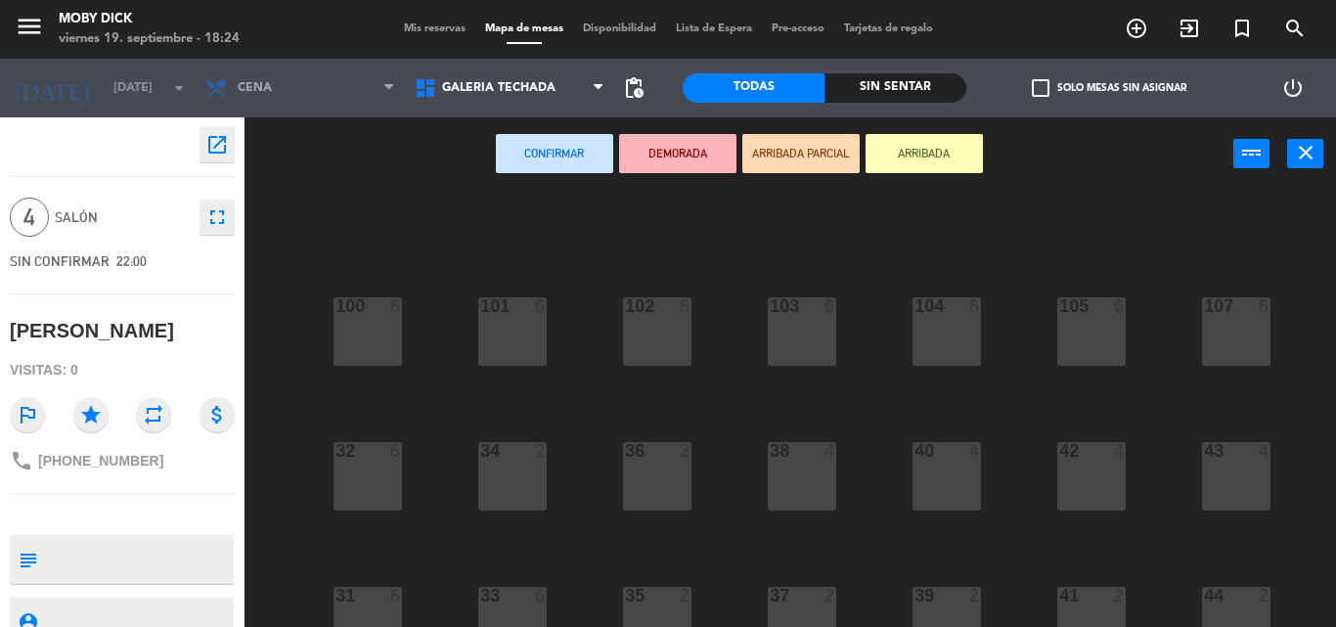
click at [878, 569] on div "100 6 101 6 102 6 103 6 104 6 105 6 107 6 32 6 34 2 36 2 38 4 40 4 43 4 42 4 35…" at bounding box center [796, 409] width 1077 height 436
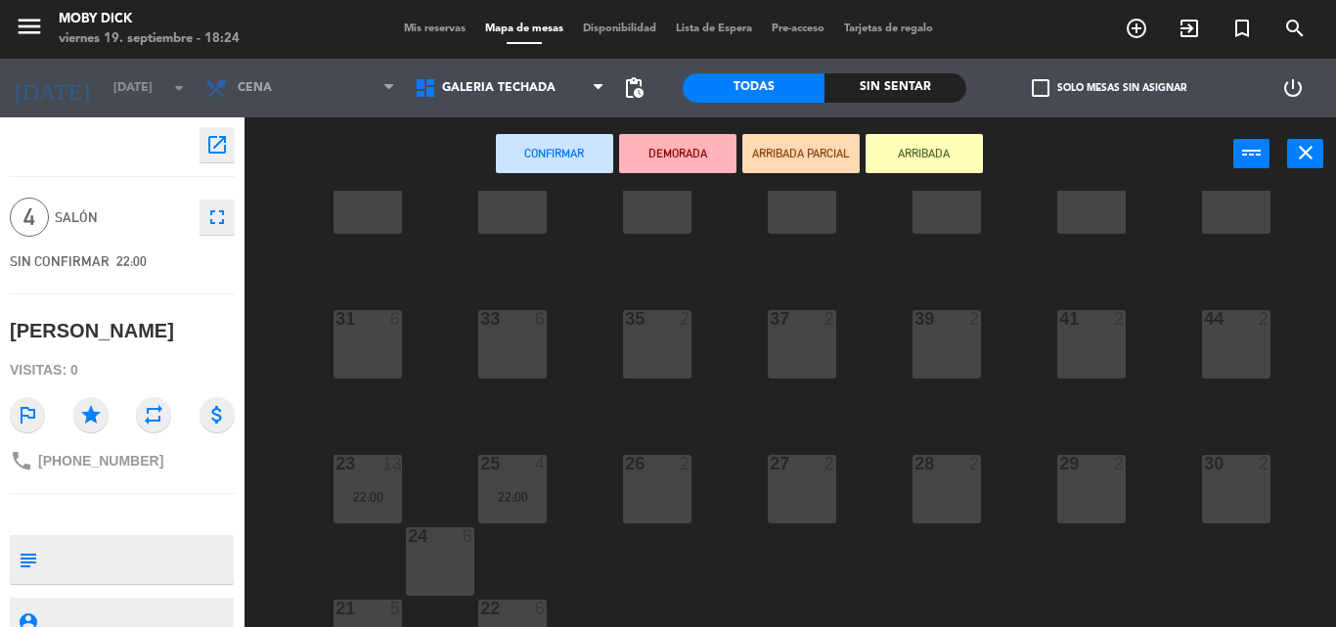
scroll to position [319, 0]
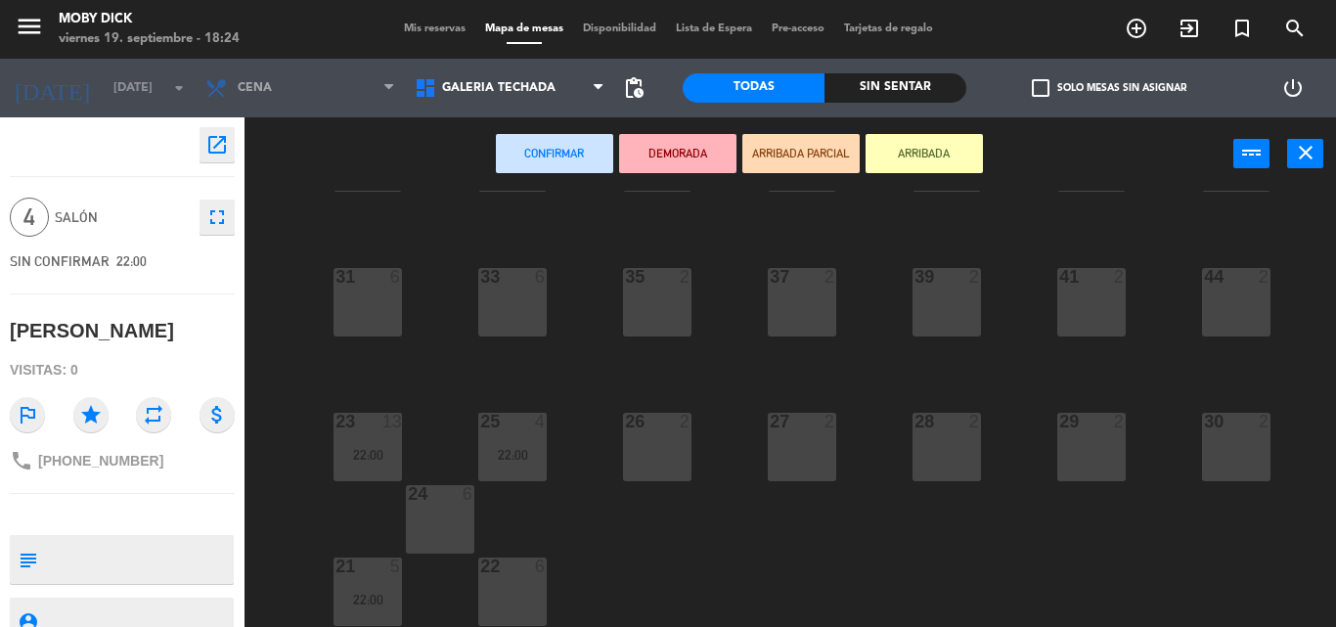
click at [493, 577] on div "22 6" at bounding box center [512, 567] width 68 height 20
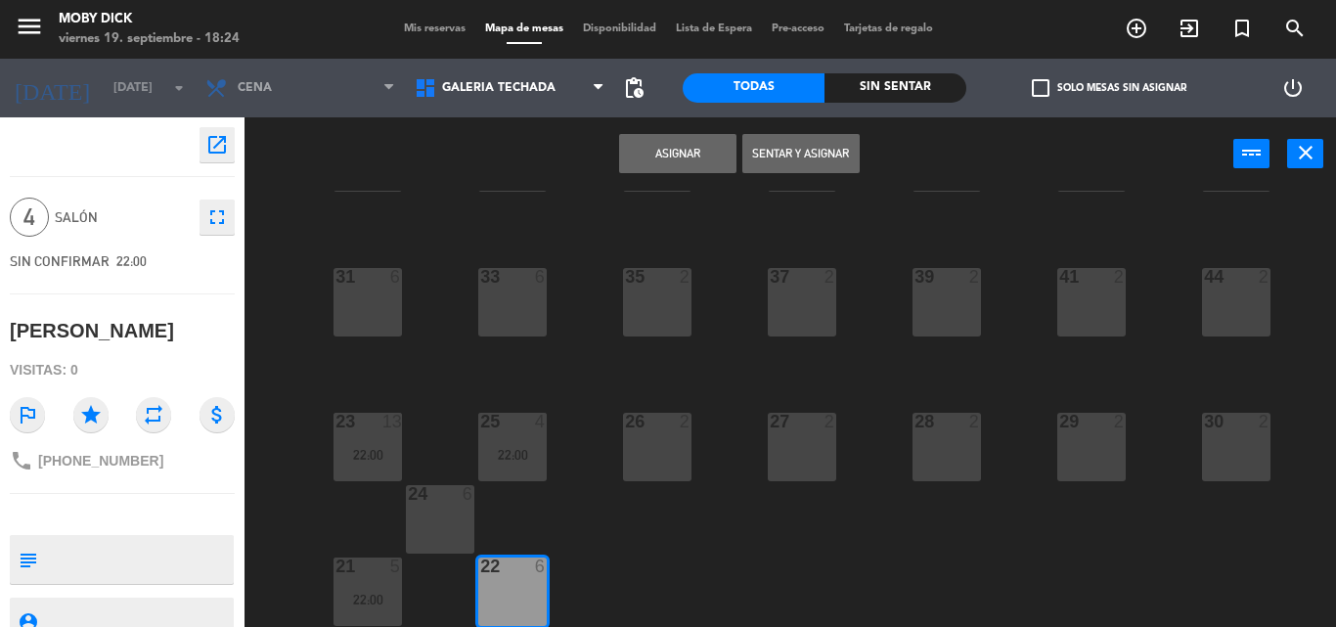
click at [700, 167] on button "Asignar" at bounding box center [677, 153] width 117 height 39
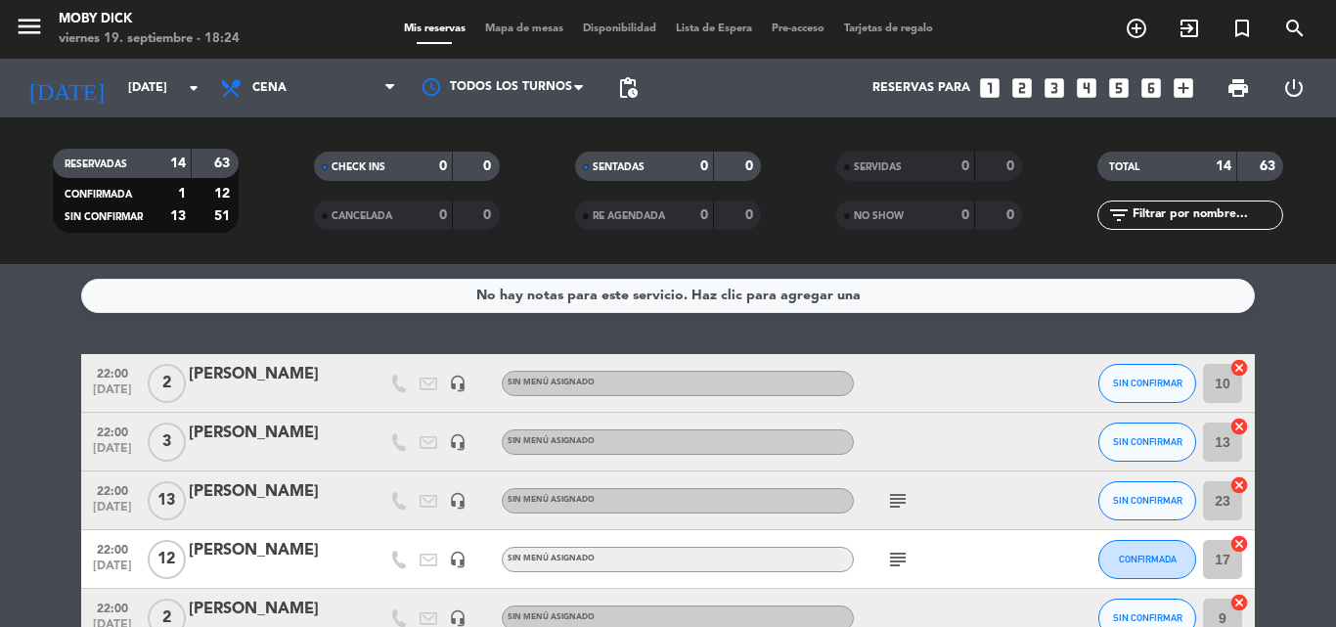
click at [1297, 305] on service-notes "No hay notas para este servicio. Haz clic para agregar una" at bounding box center [668, 296] width 1336 height 34
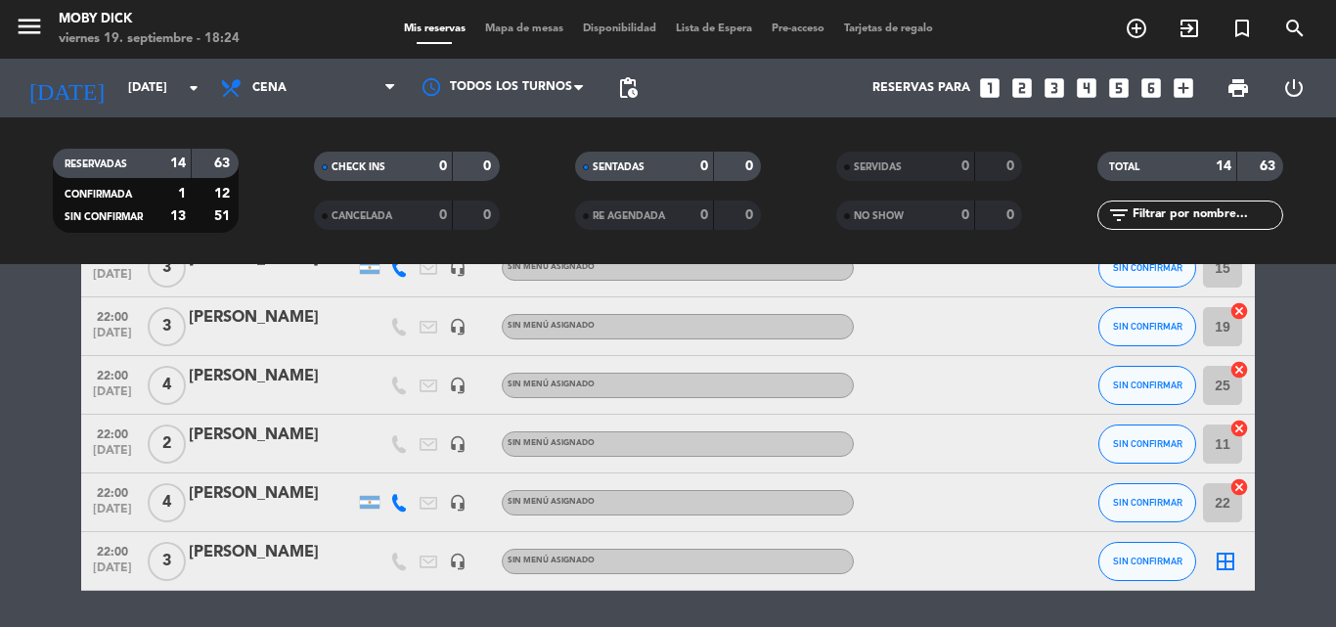
scroll to position [587, 0]
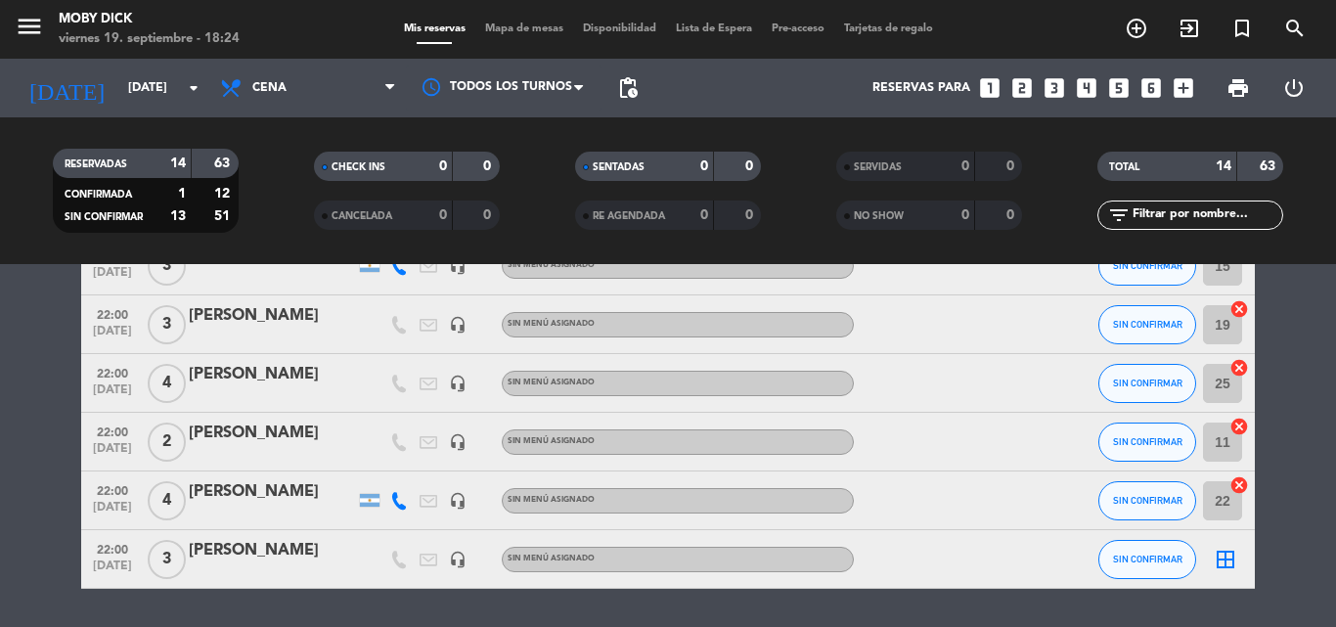
click at [1213, 563] on icon "border_all" at bounding box center [1224, 559] width 23 height 23
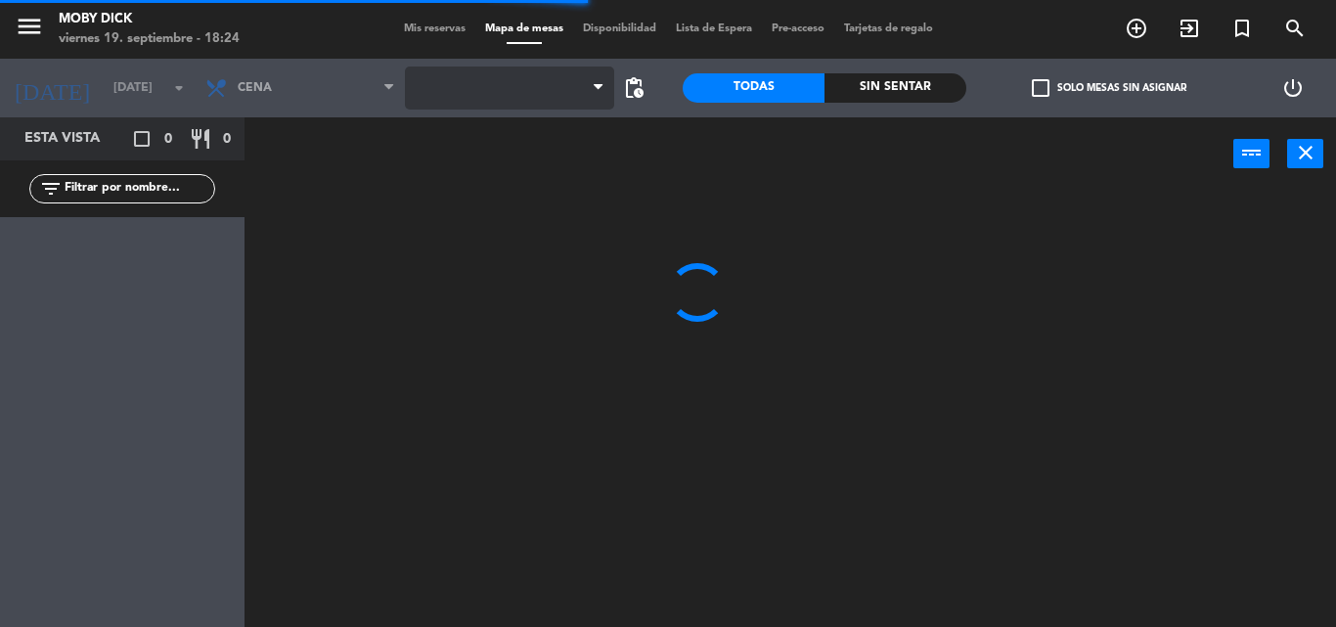
click at [516, 75] on span at bounding box center [509, 87] width 209 height 43
click at [516, 75] on span "AFUERA" at bounding box center [509, 87] width 209 height 43
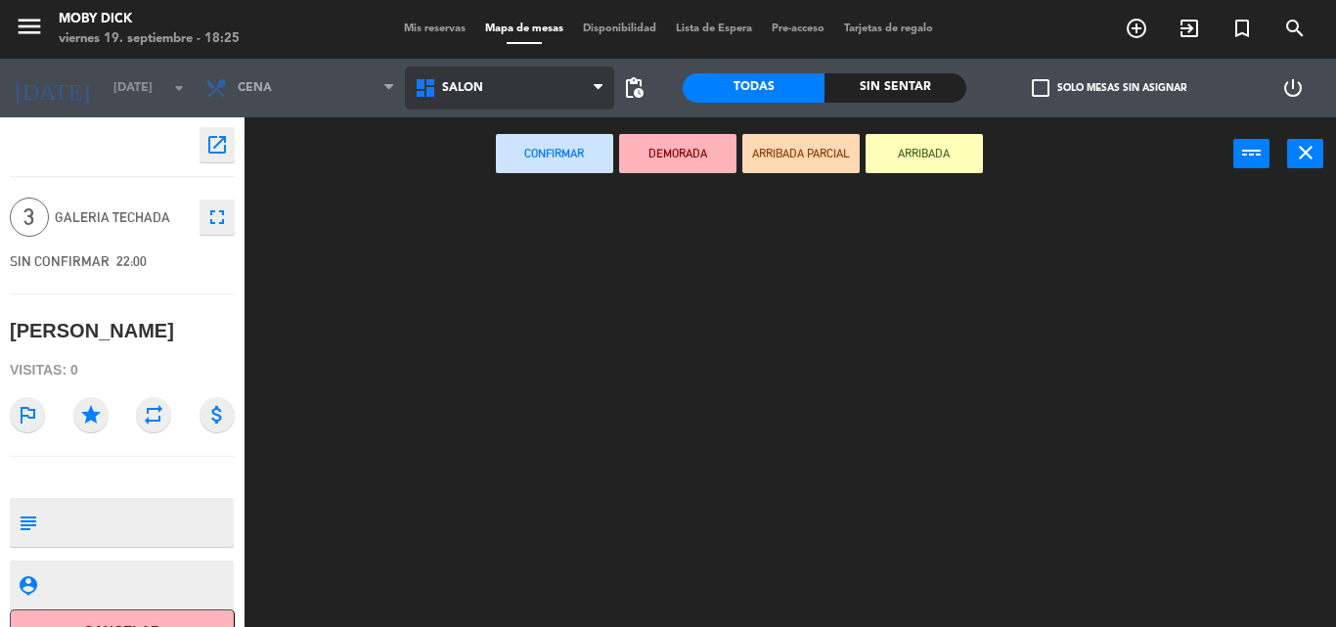
click at [515, 289] on ng-component "menu Moby [PERSON_NAME][DATE] 19. septiembre - 18:25 Mis reservas Mapa de mesas…" at bounding box center [668, 313] width 1336 height 627
click at [517, 73] on span "SALÓN" at bounding box center [509, 87] width 209 height 43
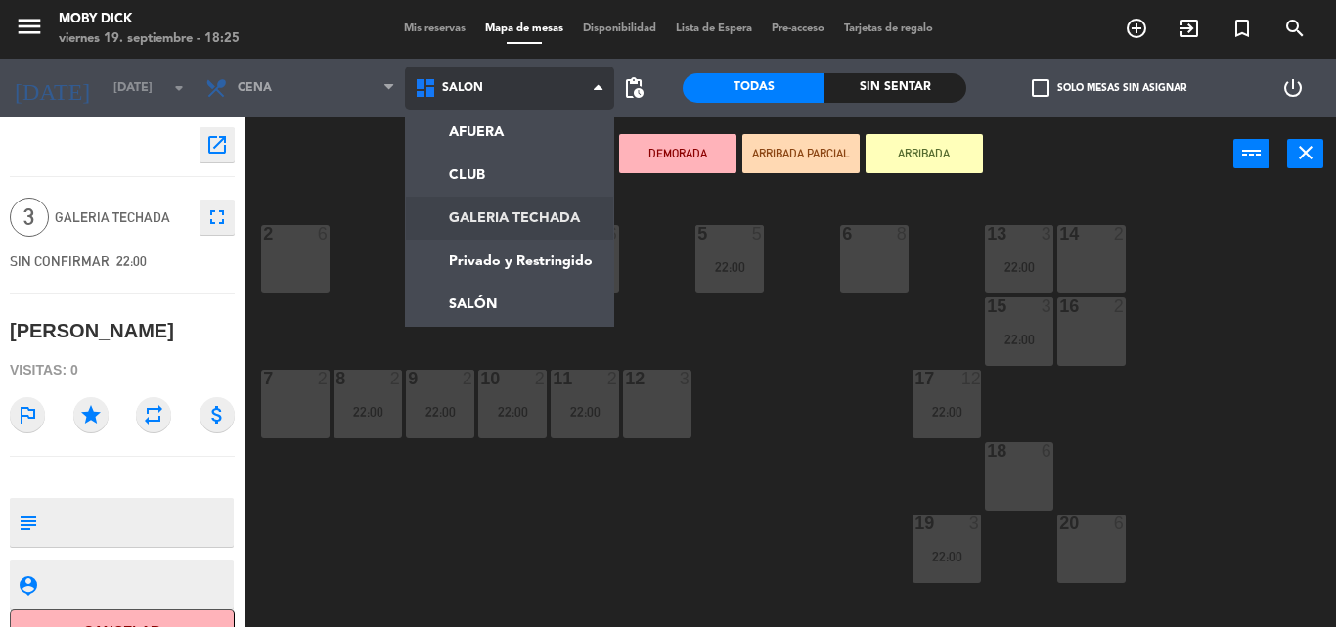
click at [541, 230] on ng-component "menu Moby [PERSON_NAME][DATE] 19. septiembre - 18:25 Mis reservas Mapa de mesas…" at bounding box center [668, 313] width 1336 height 627
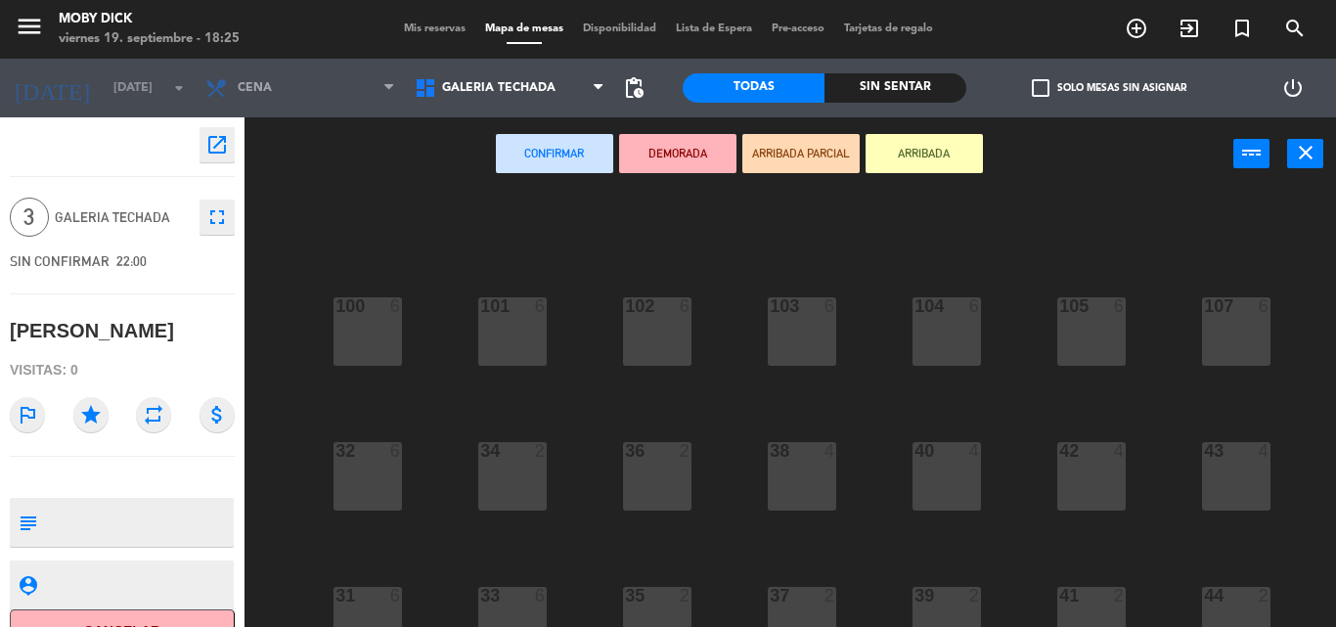
click at [888, 502] on div "100 6 101 6 102 6 103 6 104 6 105 6 107 6 32 6 34 2 36 2 38 4 40 4 43 4 42 4 35…" at bounding box center [796, 409] width 1077 height 436
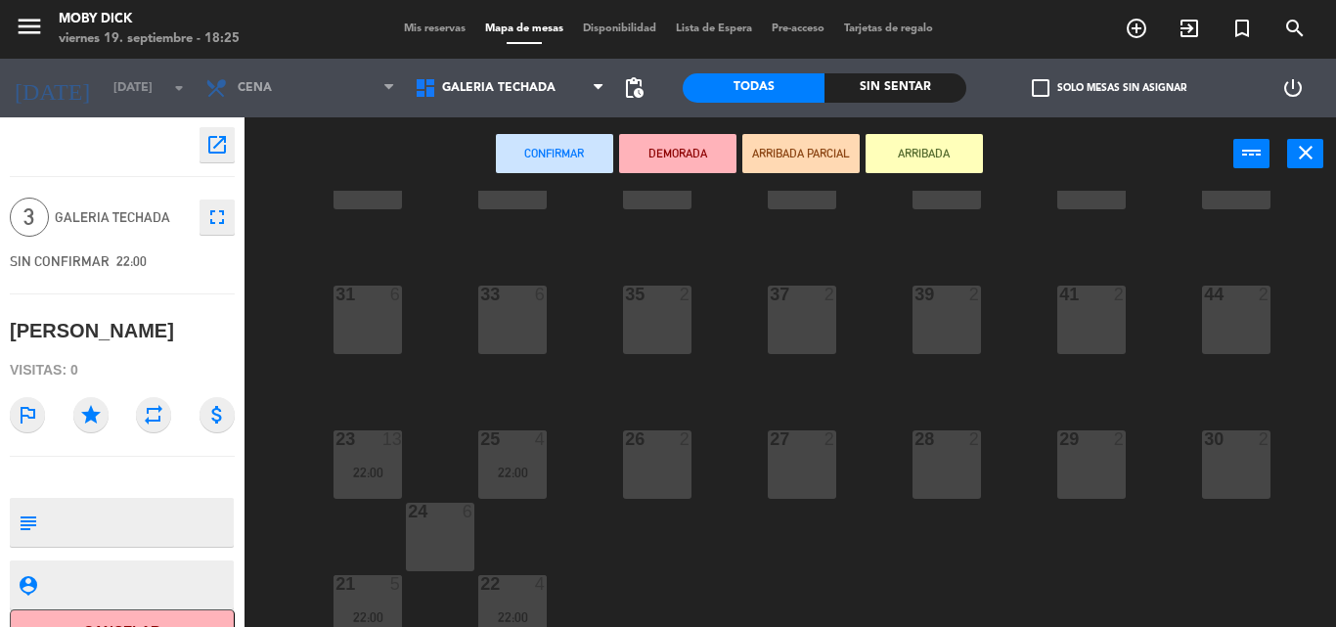
scroll to position [319, 0]
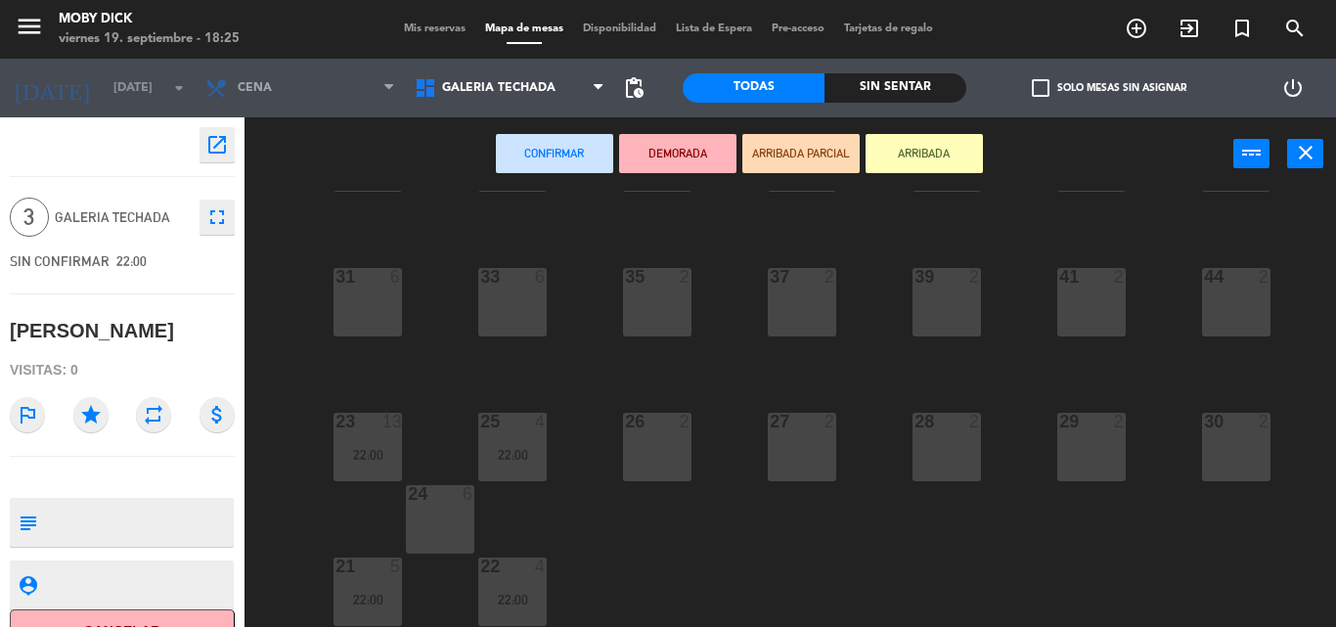
click at [1060, 179] on div "Confirmar DEMORADA ARRIBADA PARCIAL ARRIBADA power_input close" at bounding box center [738, 154] width 988 height 74
click at [629, 439] on div "26 2" at bounding box center [657, 447] width 68 height 68
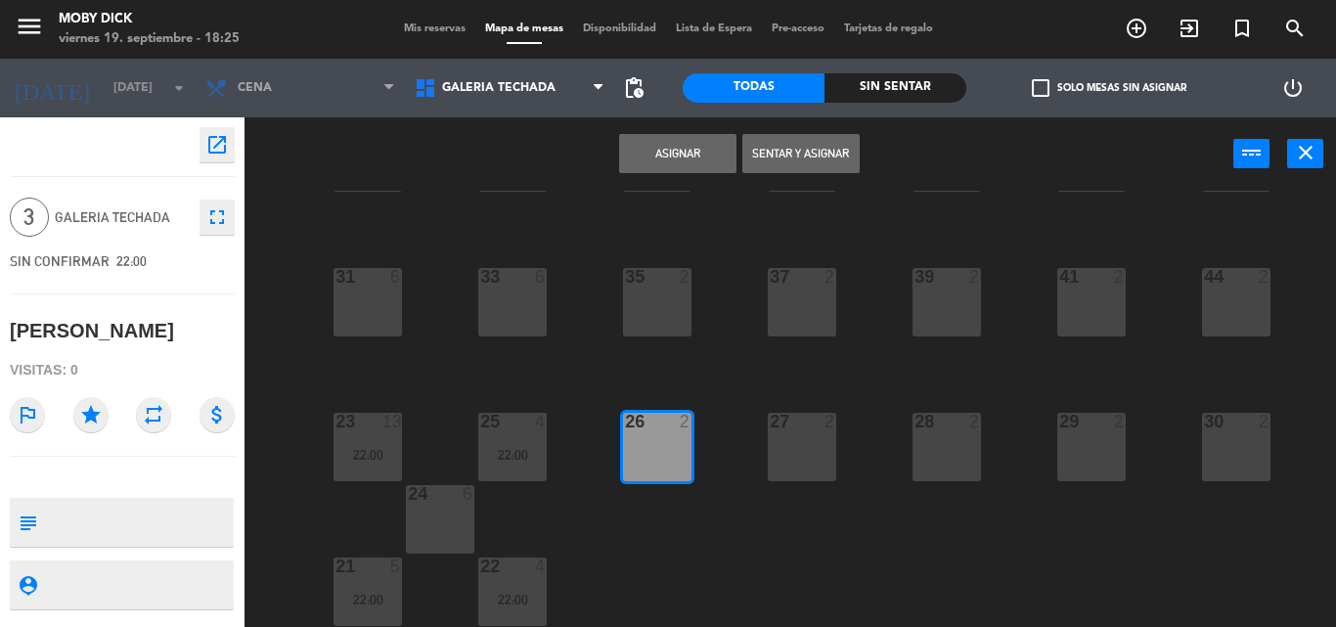
click at [705, 156] on button "Asignar" at bounding box center [677, 153] width 117 height 39
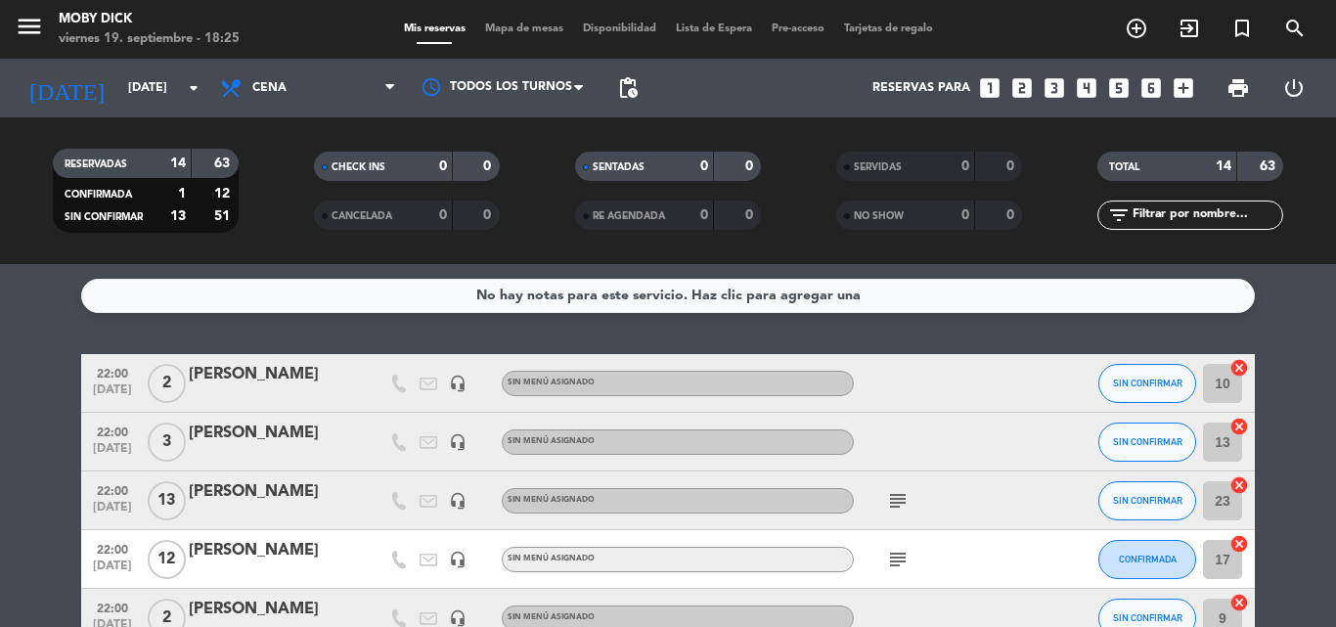
click at [175, 333] on div "No hay notas para este servicio. Haz clic para agregar una 22:00 [DATE] 2 [PERS…" at bounding box center [668, 445] width 1336 height 363
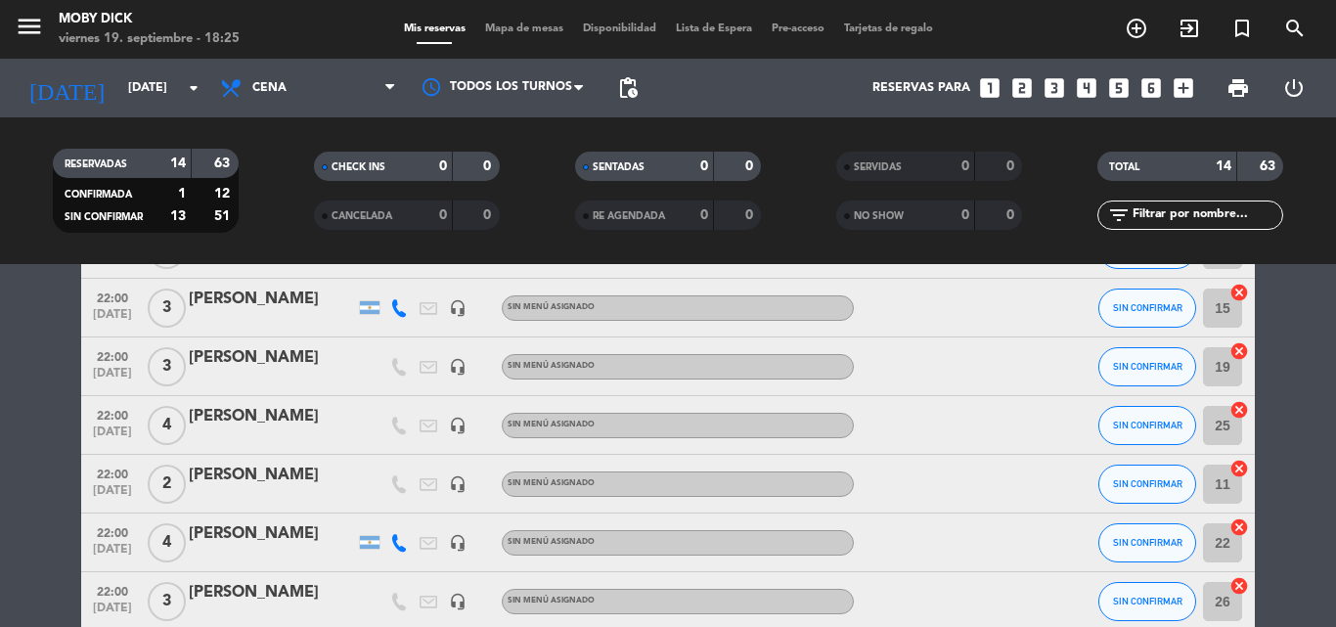
scroll to position [646, 0]
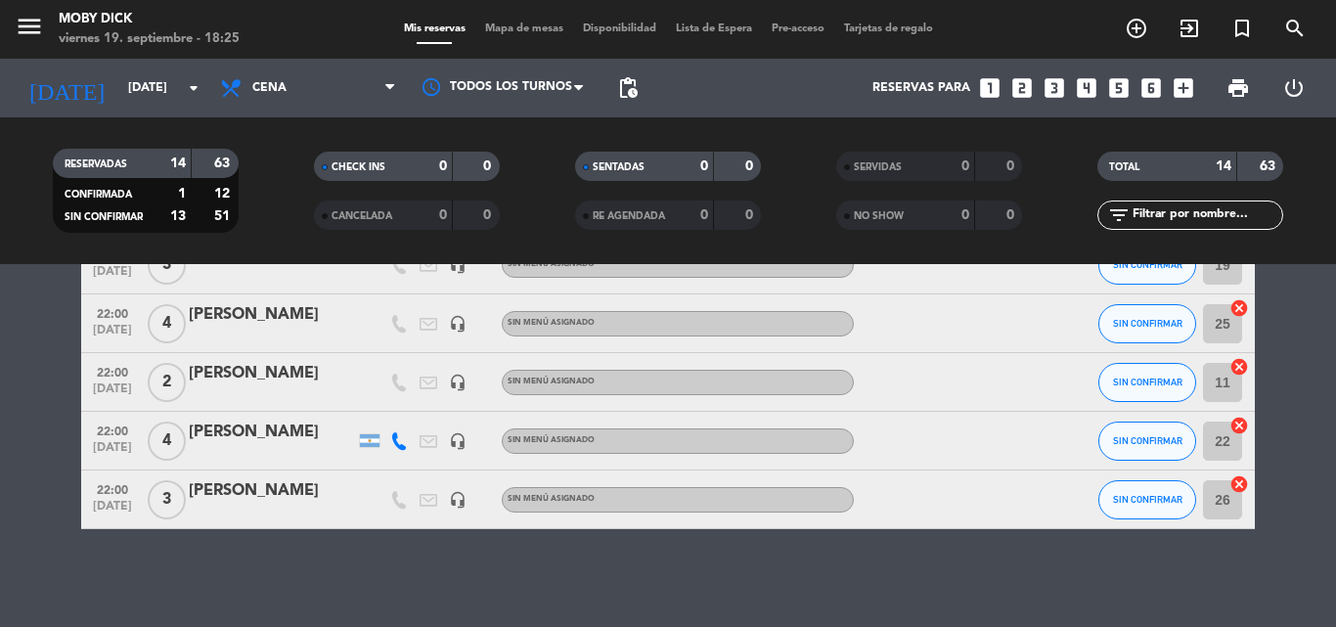
click at [486, 30] on span "Mapa de mesas" at bounding box center [524, 28] width 98 height 11
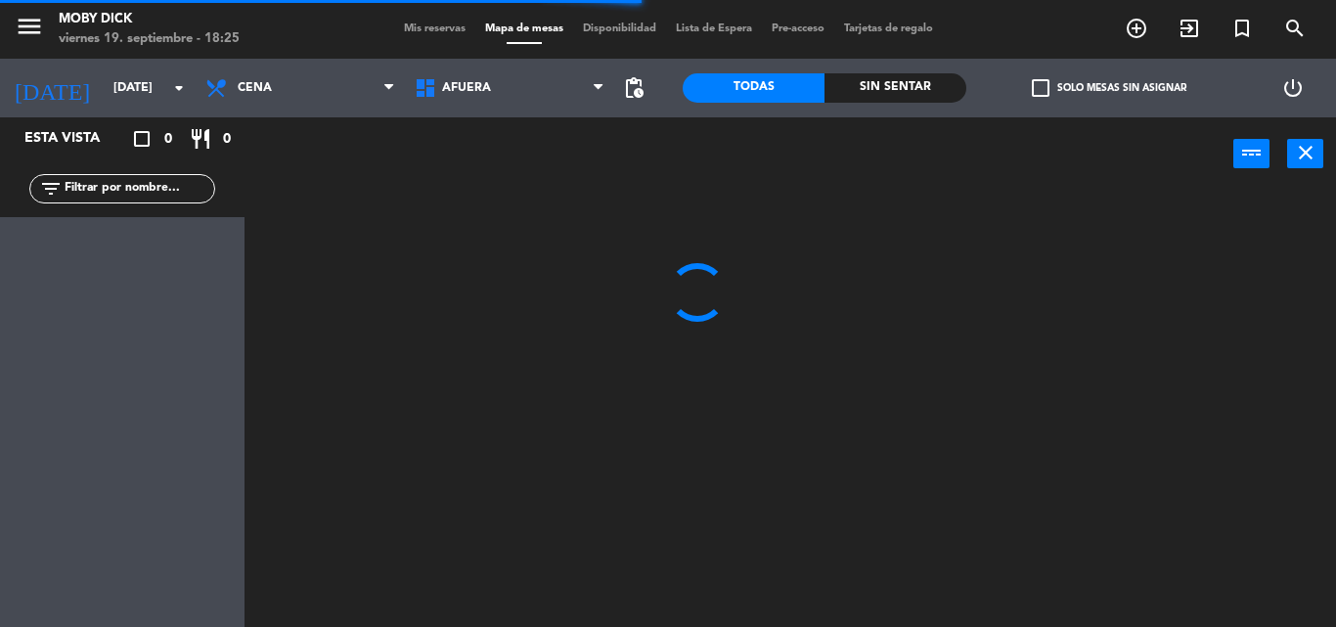
click at [579, 76] on span "AFUERA" at bounding box center [509, 87] width 209 height 43
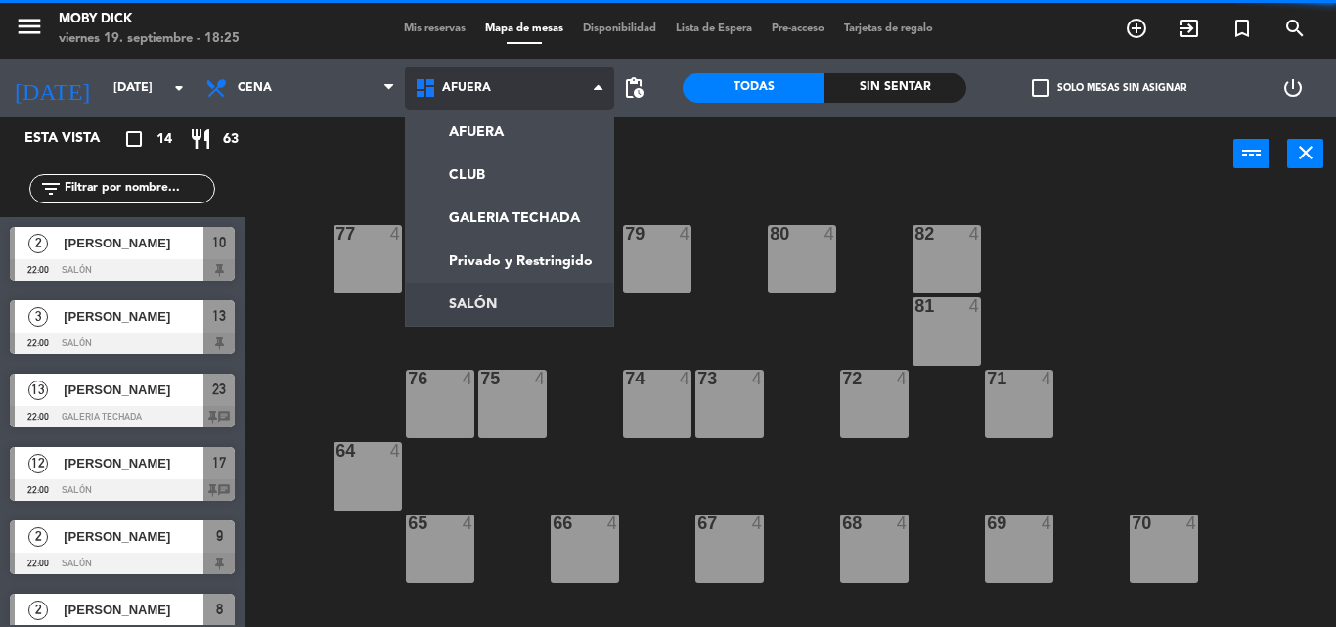
click at [453, 317] on ng-component "menu Moby [PERSON_NAME][DATE] 19. septiembre - 18:25 Mis reservas Mapa de mesas…" at bounding box center [668, 313] width 1336 height 627
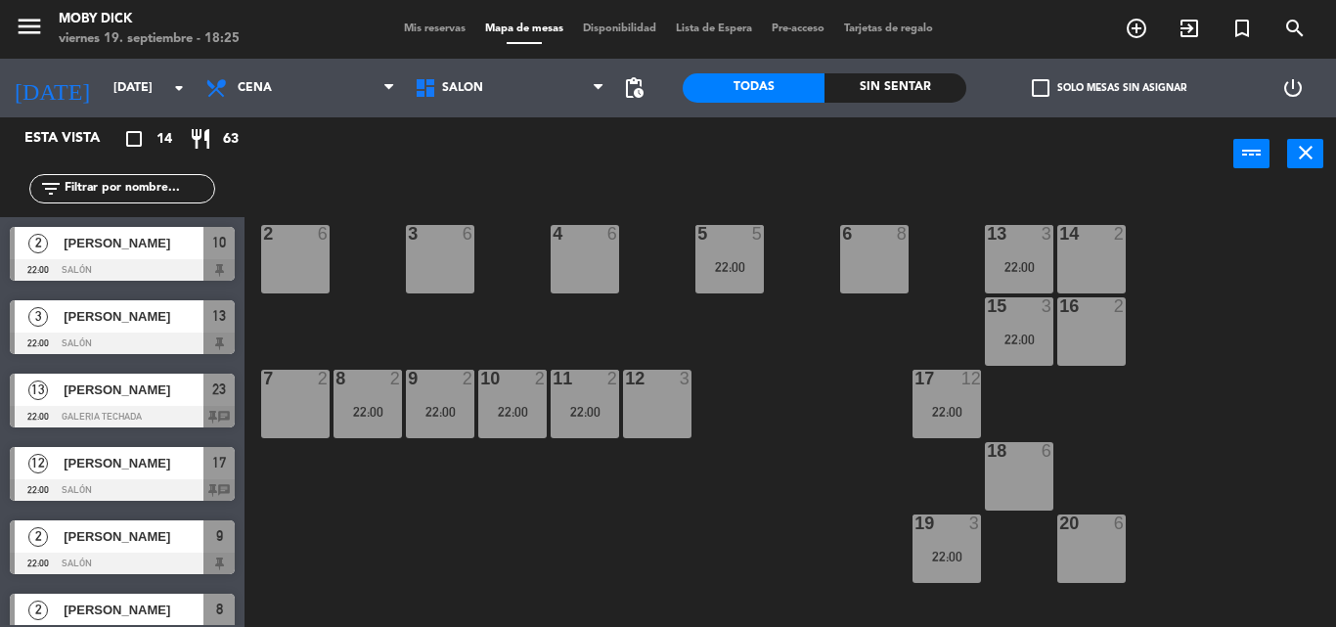
click at [346, 356] on div "14 2 13 3 22:00 6 8 5 5 22:00 4 6 3 6 2 6 16 2 15 3 22:00 17 12 22:00 12 3 11 2…" at bounding box center [796, 409] width 1077 height 436
click at [500, 74] on span "SALÓN" at bounding box center [509, 87] width 209 height 43
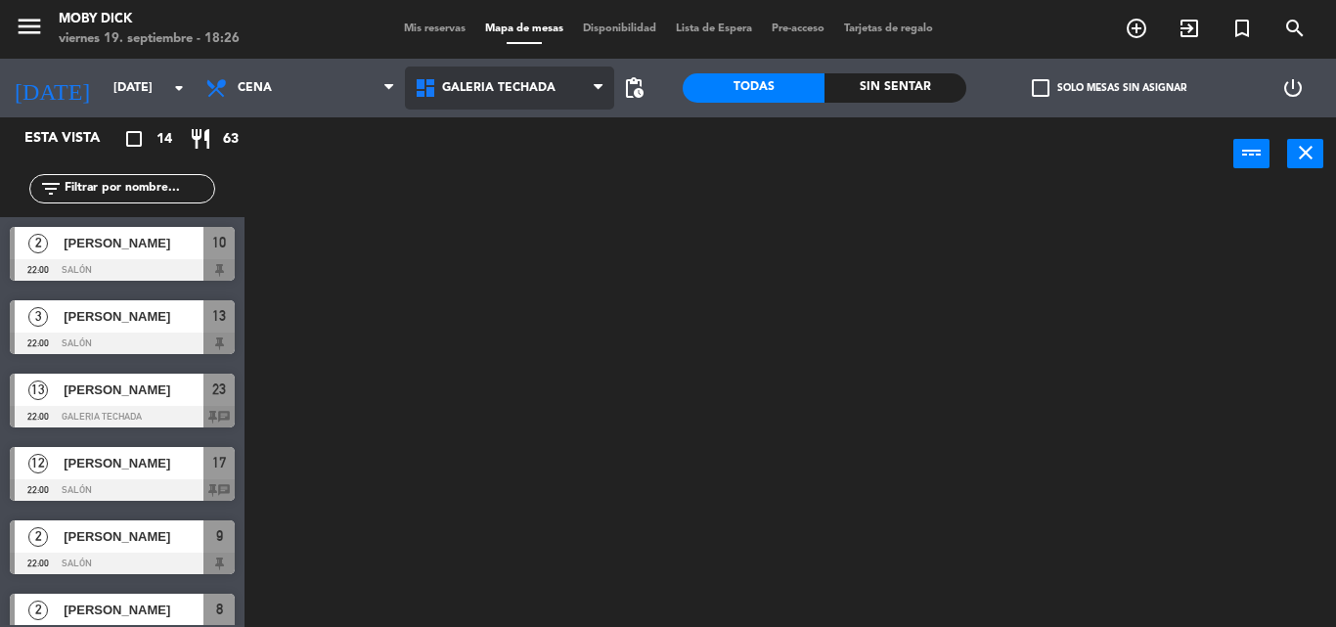
click at [493, 239] on ng-component "menu Moby [PERSON_NAME][DATE] 19. septiembre - 18:26 Mis reservas Mapa de mesas…" at bounding box center [668, 313] width 1336 height 627
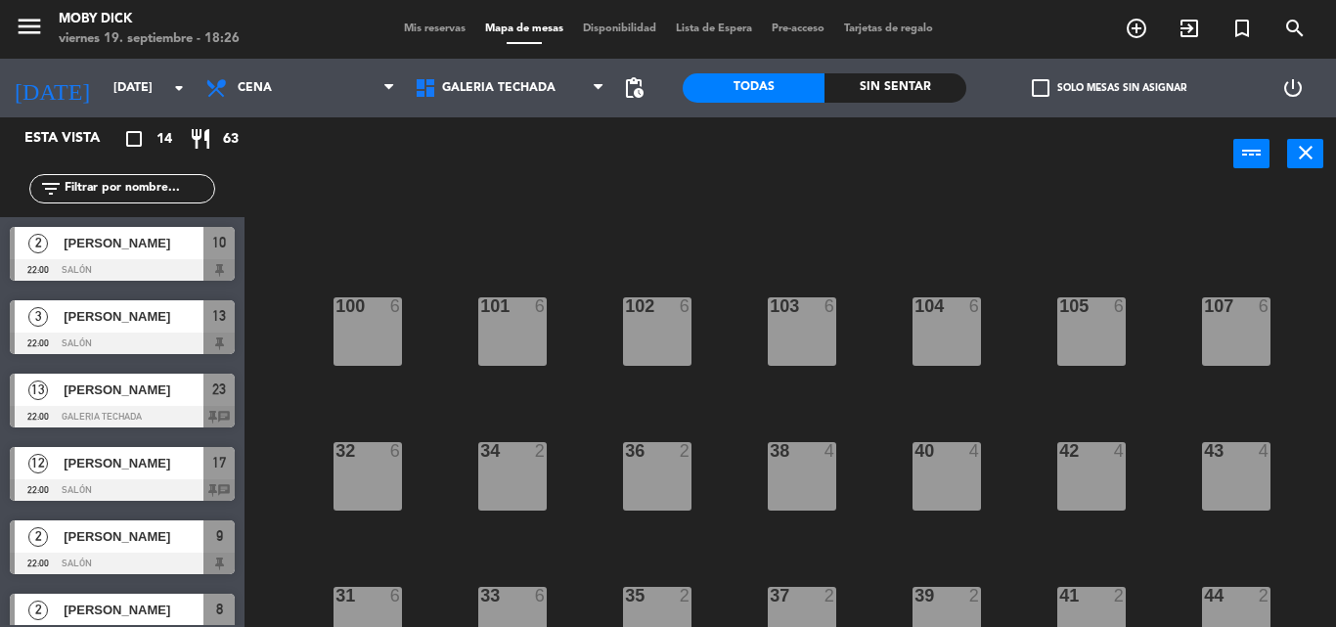
click at [584, 349] on div "100 6 101 6 102 6 103 6 104 6 105 6 107 6 32 6 34 2 36 2 38 4 40 4 43 4 42 4 35…" at bounding box center [796, 409] width 1077 height 436
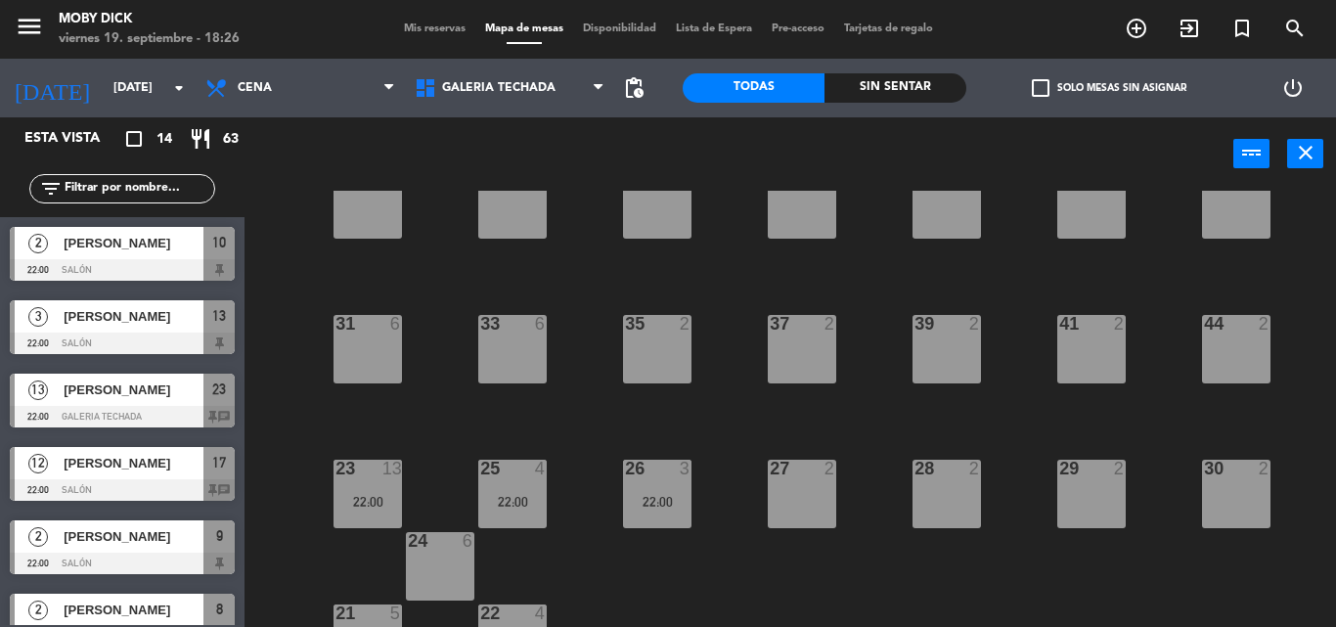
scroll to position [319, 0]
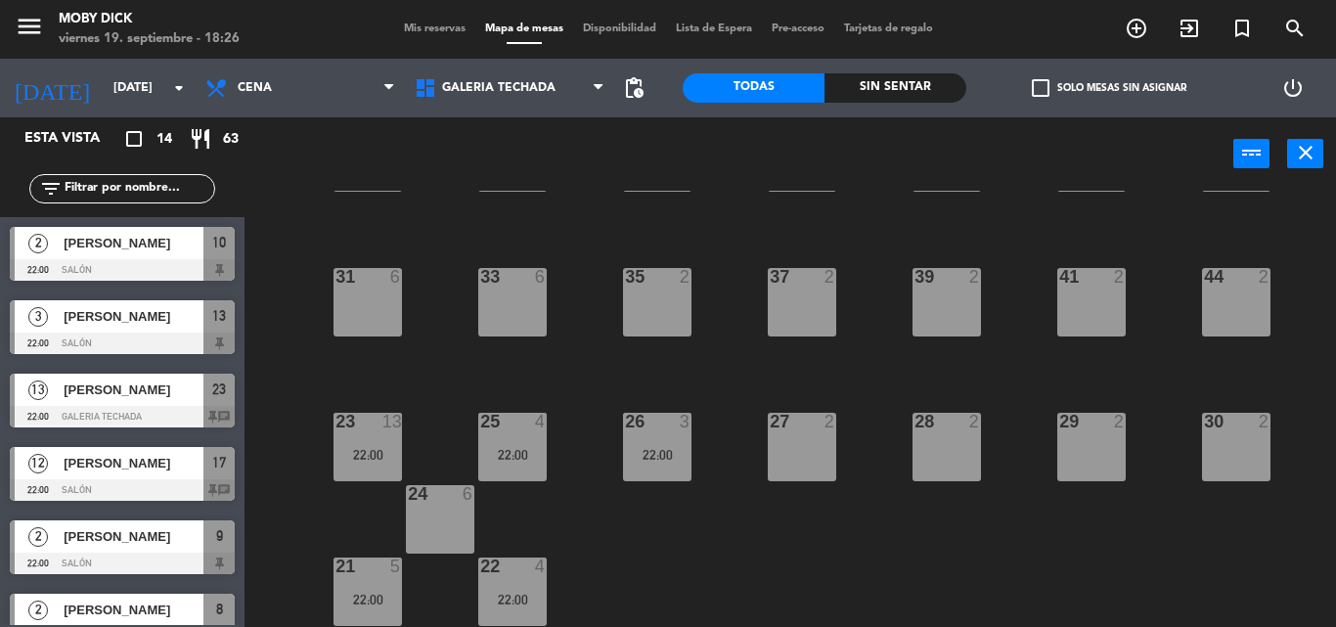
click at [422, 377] on div "100 6 101 6 102 6 103 6 104 6 105 6 107 6 32 6 34 2 36 2 38 4 40 4 43 4 42 4 35…" at bounding box center [796, 409] width 1077 height 436
click at [423, 26] on span "Mis reservas" at bounding box center [434, 28] width 81 height 11
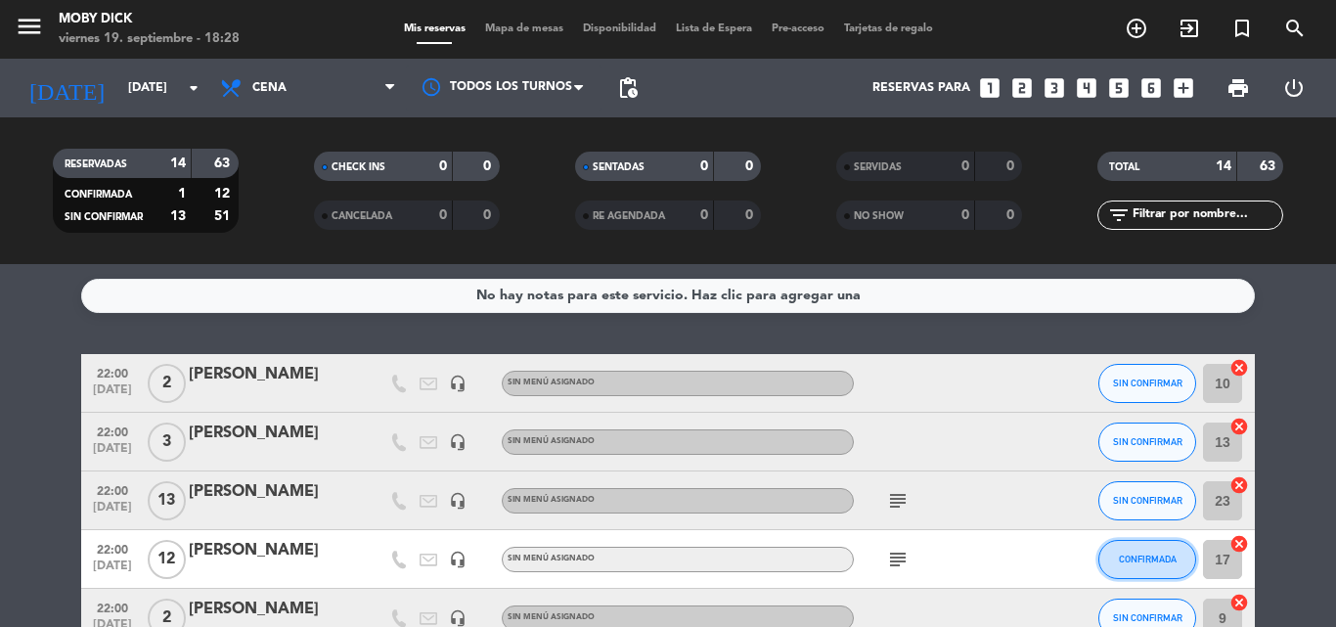
click at [1143, 548] on button "CONFIRMADA" at bounding box center [1147, 559] width 98 height 39
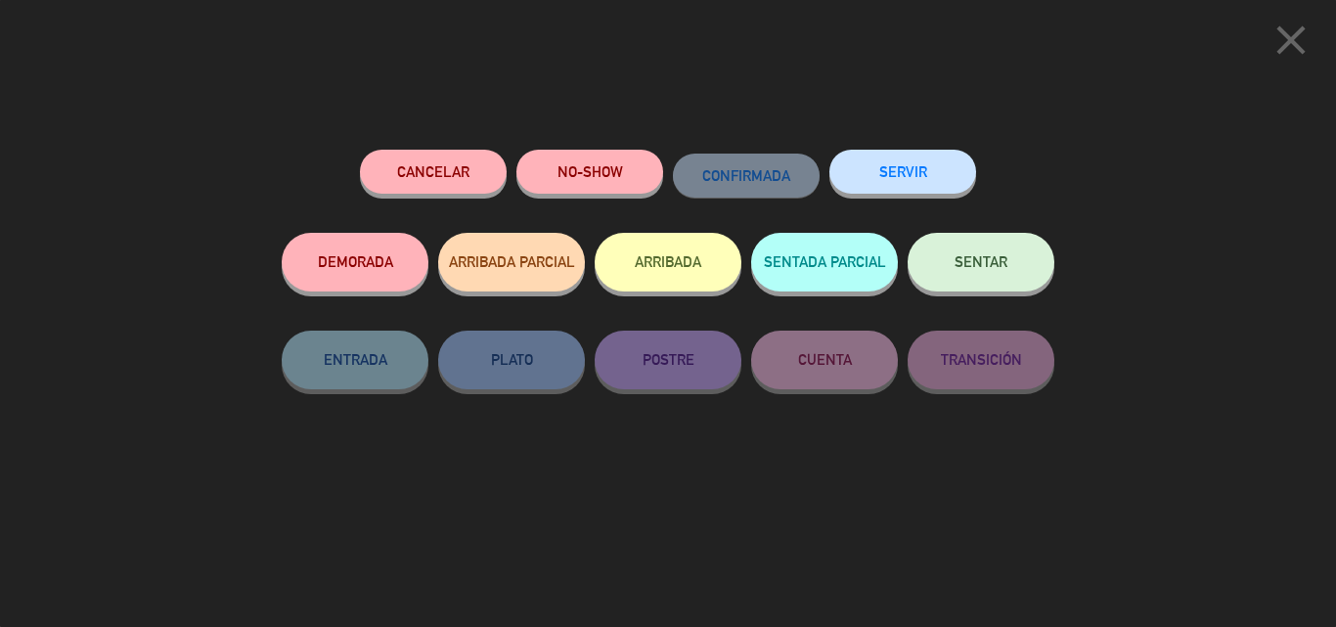
click at [1298, 28] on icon "close" at bounding box center [1290, 40] width 49 height 49
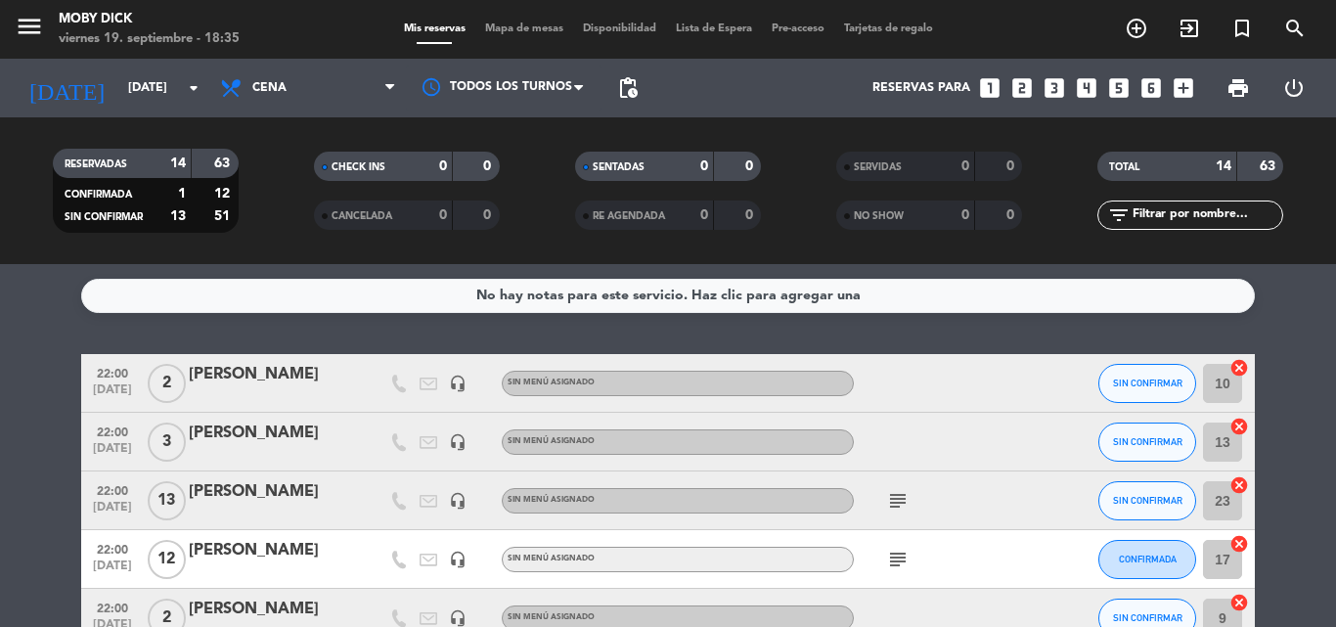
click at [895, 497] on icon "subject" at bounding box center [897, 500] width 23 height 23
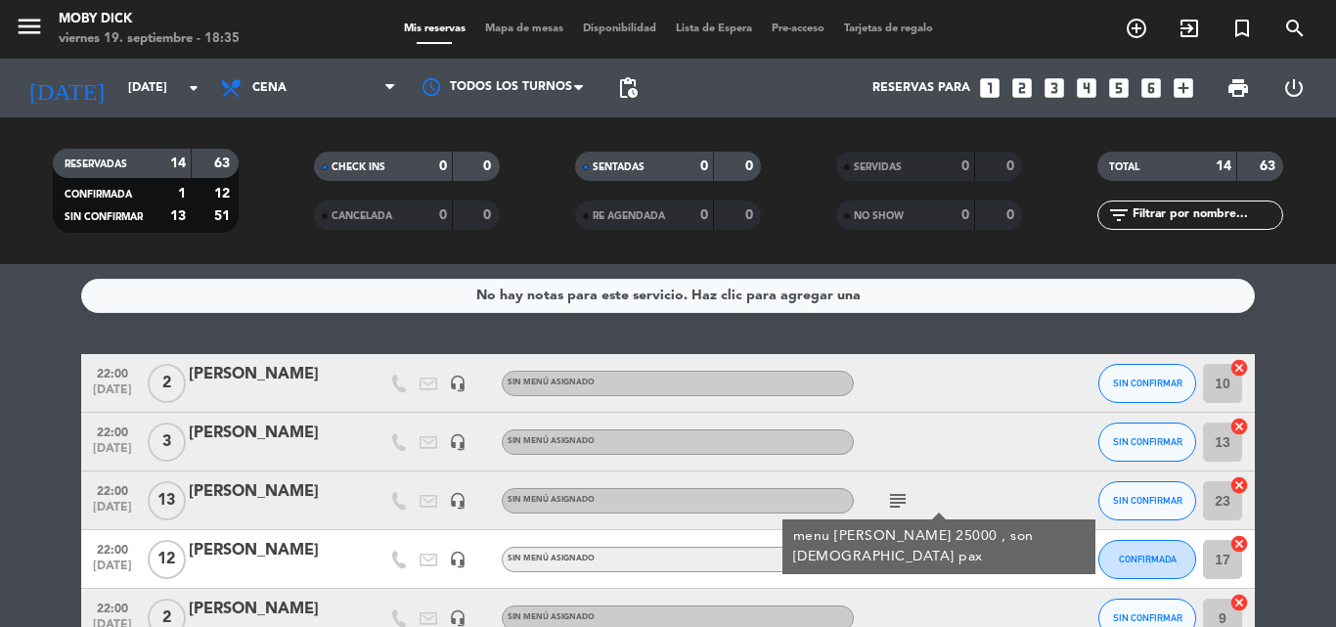
click at [895, 497] on icon "subject" at bounding box center [897, 500] width 23 height 23
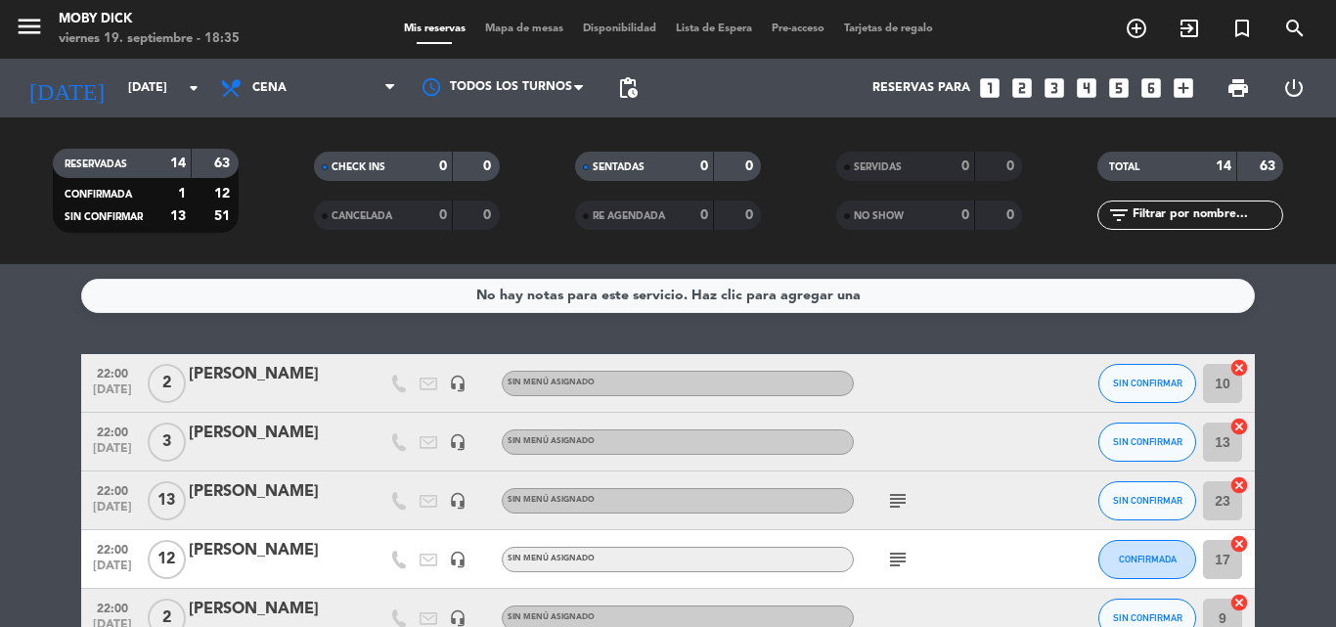
click at [895, 497] on icon "subject" at bounding box center [897, 500] width 23 height 23
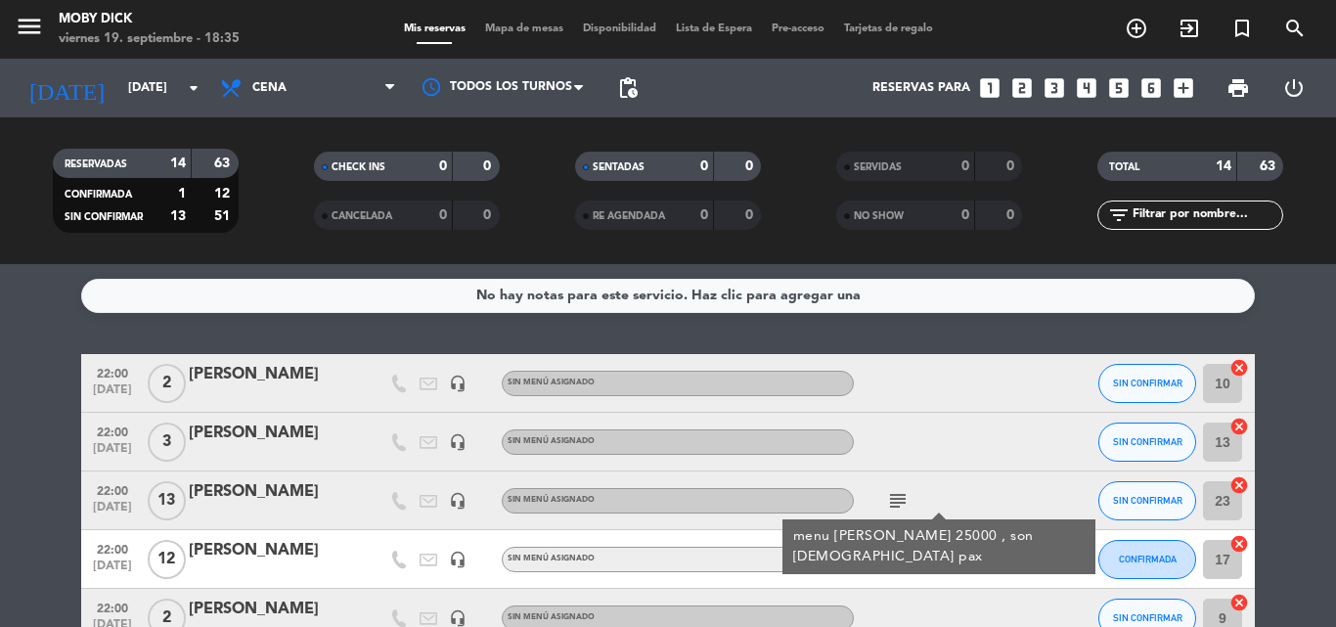
click at [895, 497] on icon "subject" at bounding box center [897, 500] width 23 height 23
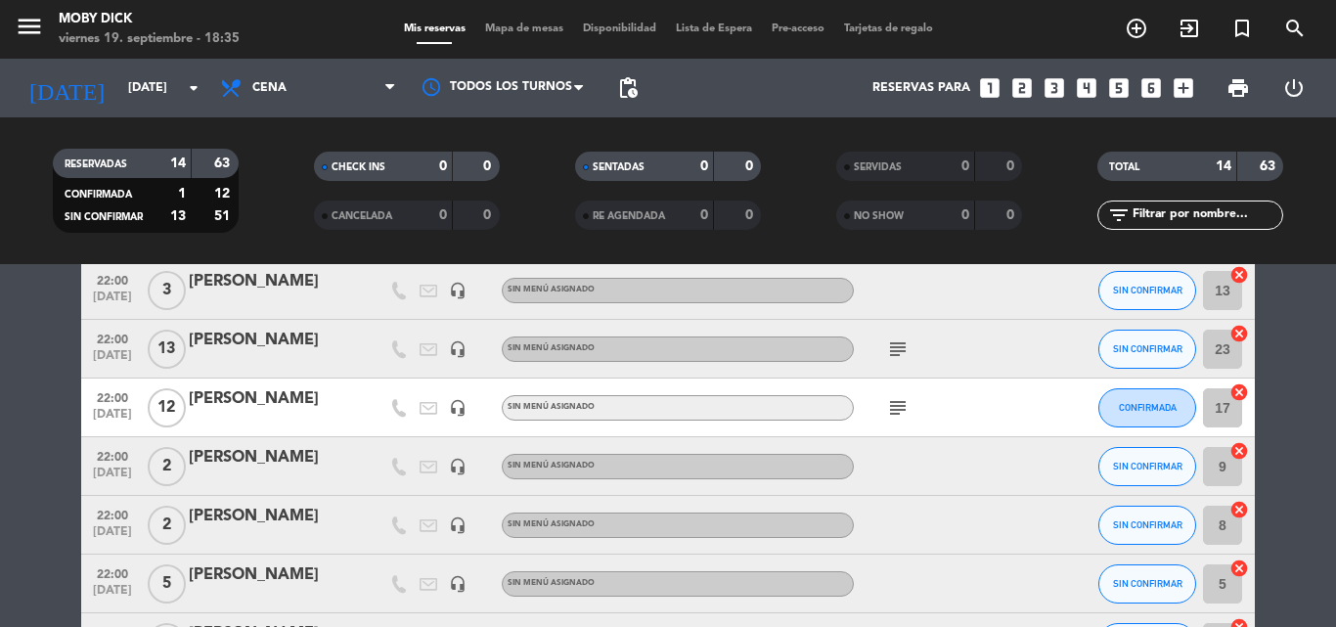
scroll to position [156, 0]
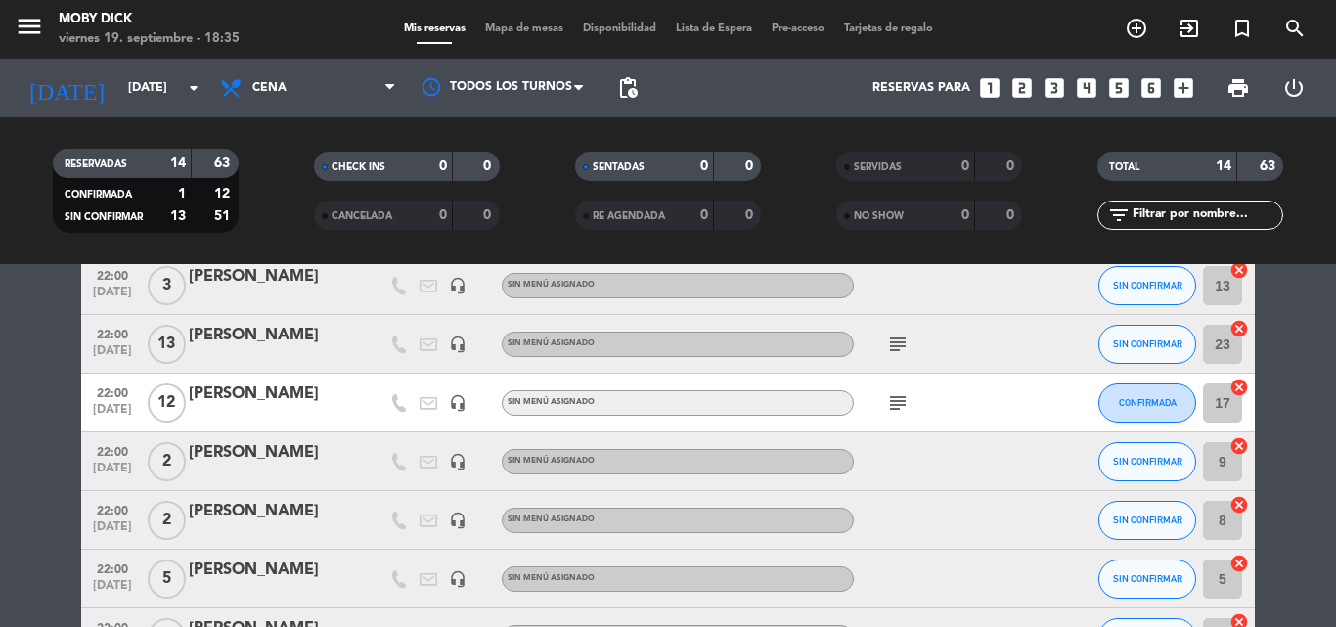
click at [899, 407] on icon "subject" at bounding box center [897, 402] width 23 height 23
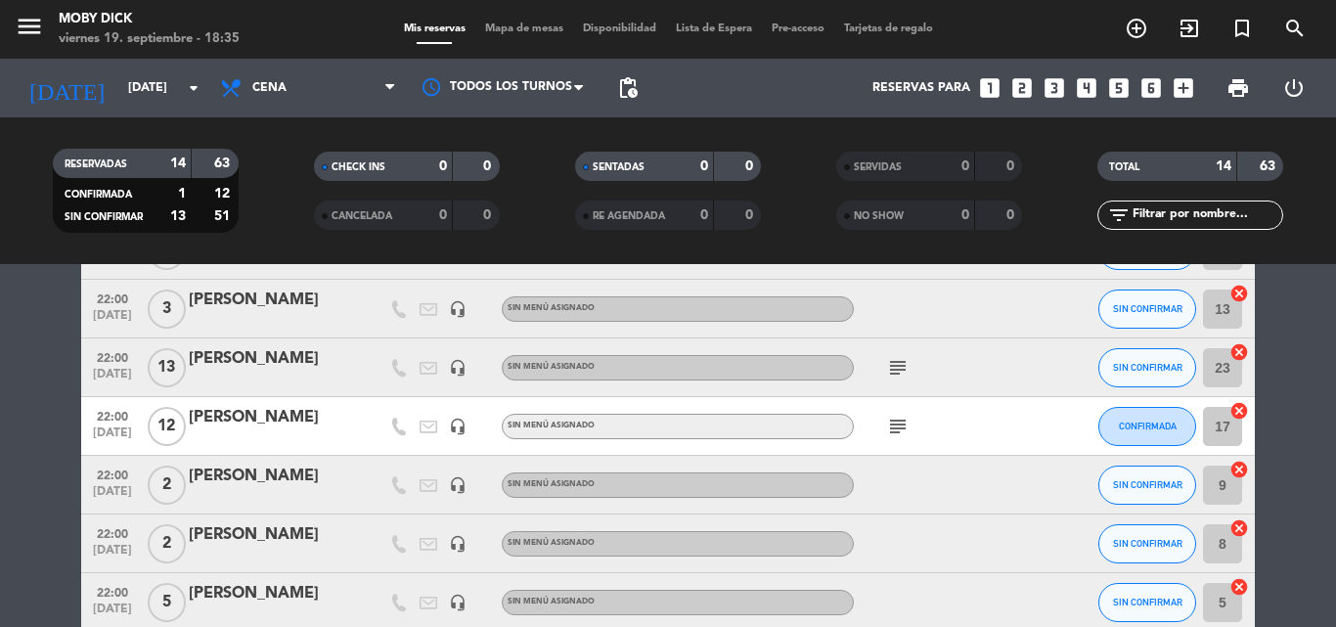
scroll to position [99, 0]
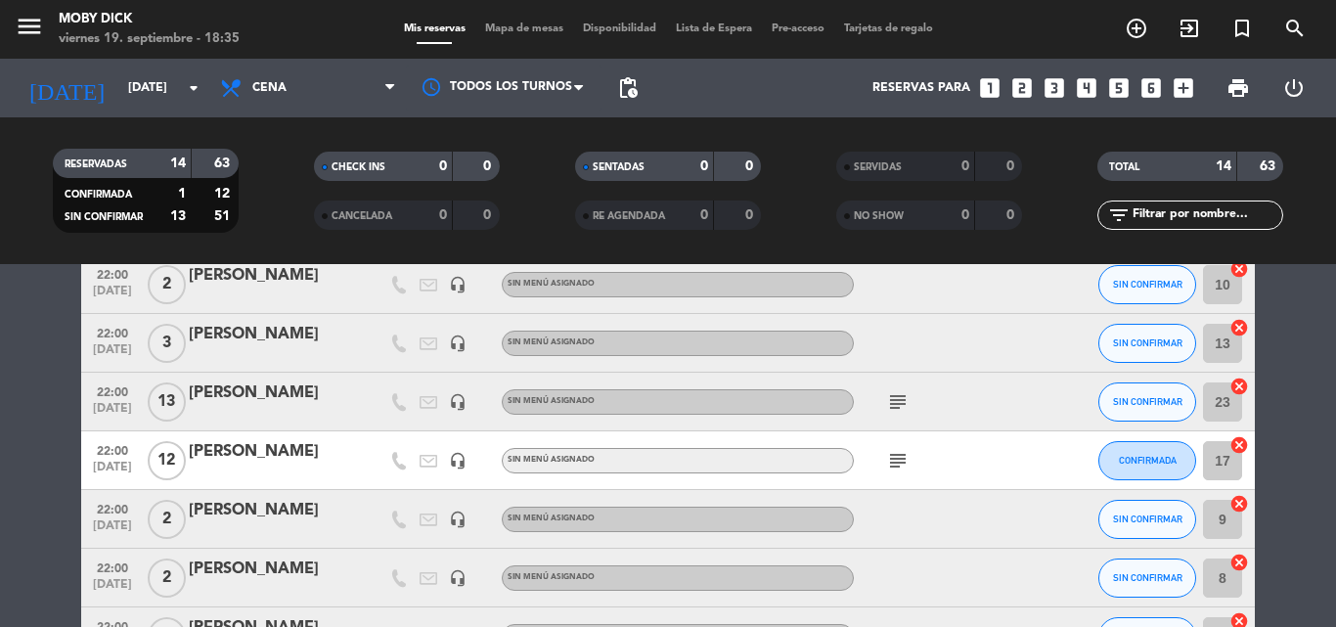
click at [899, 407] on icon "subject" at bounding box center [897, 401] width 23 height 23
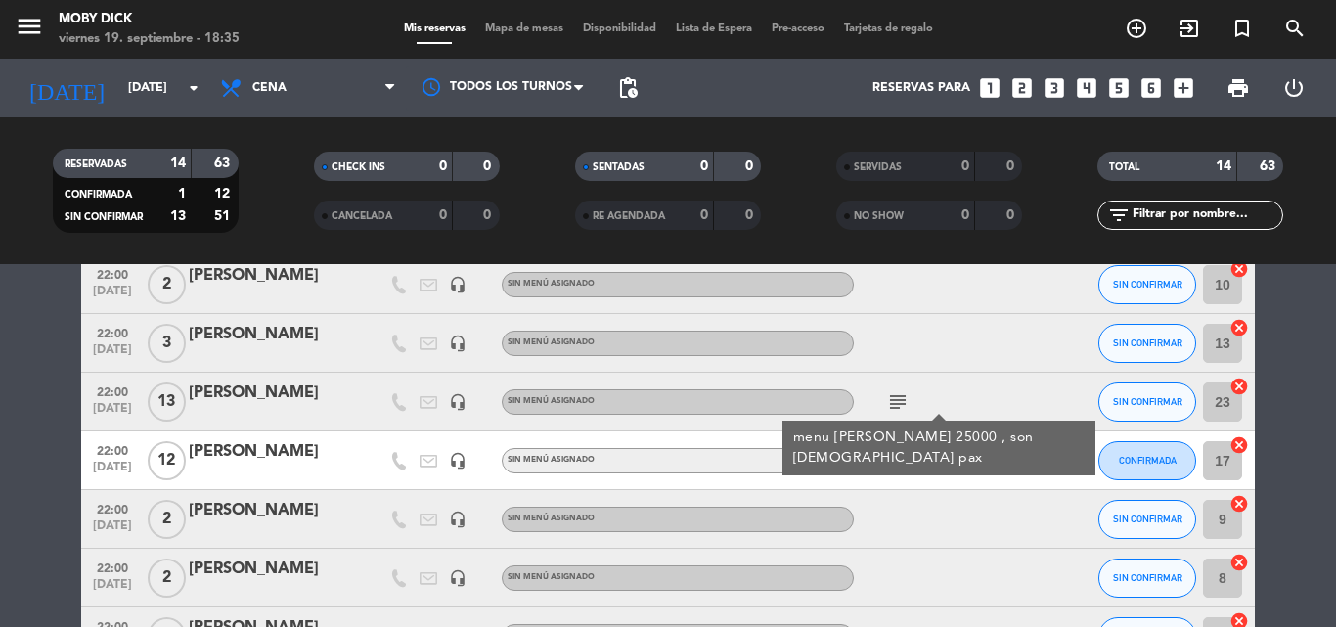
click at [979, 407] on div "subject menu [PERSON_NAME] 25000 , son [DEMOGRAPHIC_DATA] pax" at bounding box center [942, 402] width 176 height 58
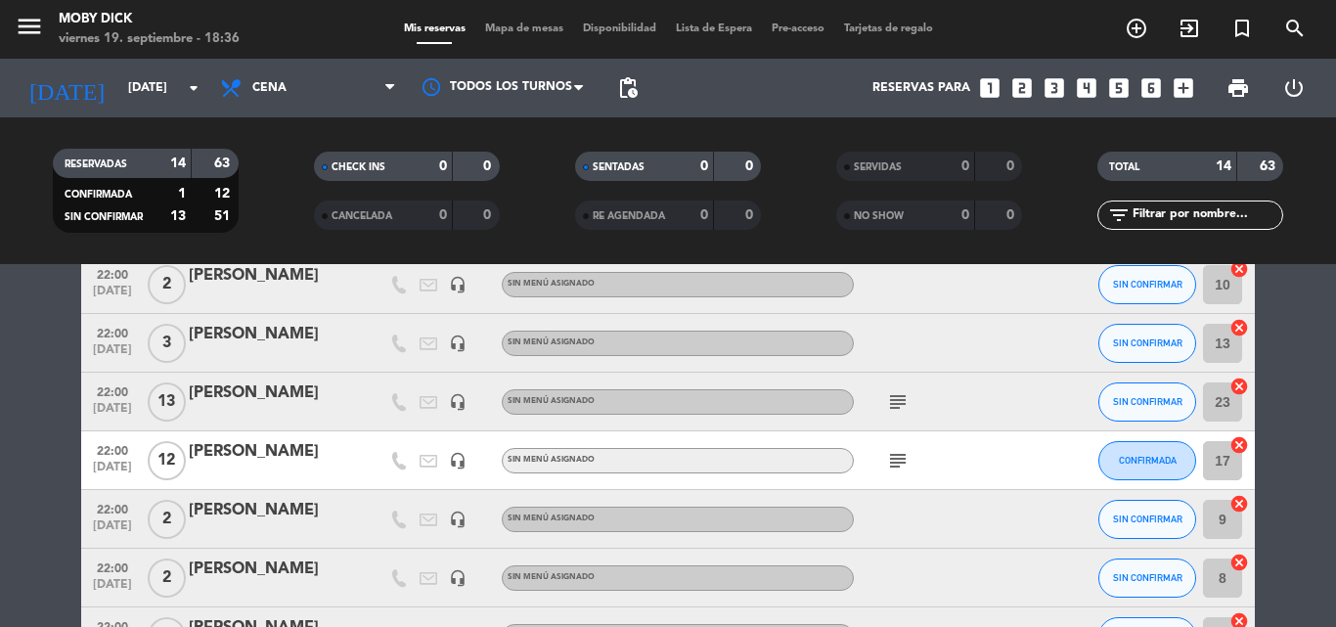
click at [899, 408] on icon "subject" at bounding box center [897, 401] width 23 height 23
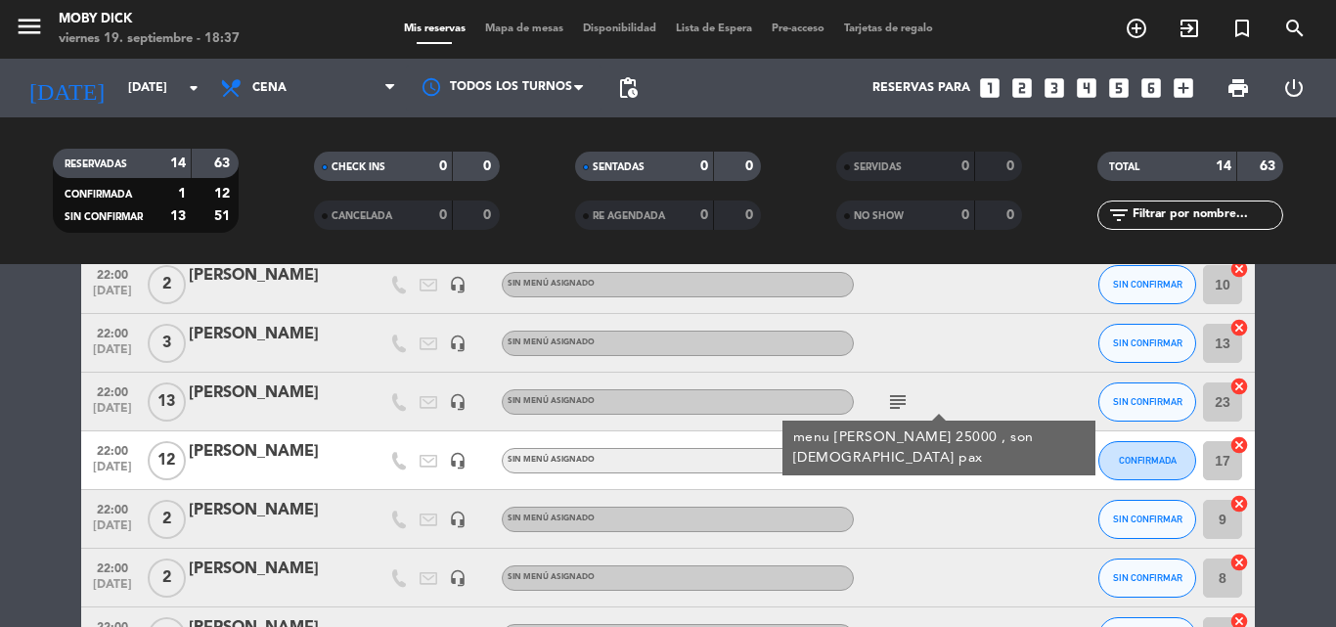
click at [532, 24] on span "Mapa de mesas" at bounding box center [524, 28] width 98 height 11
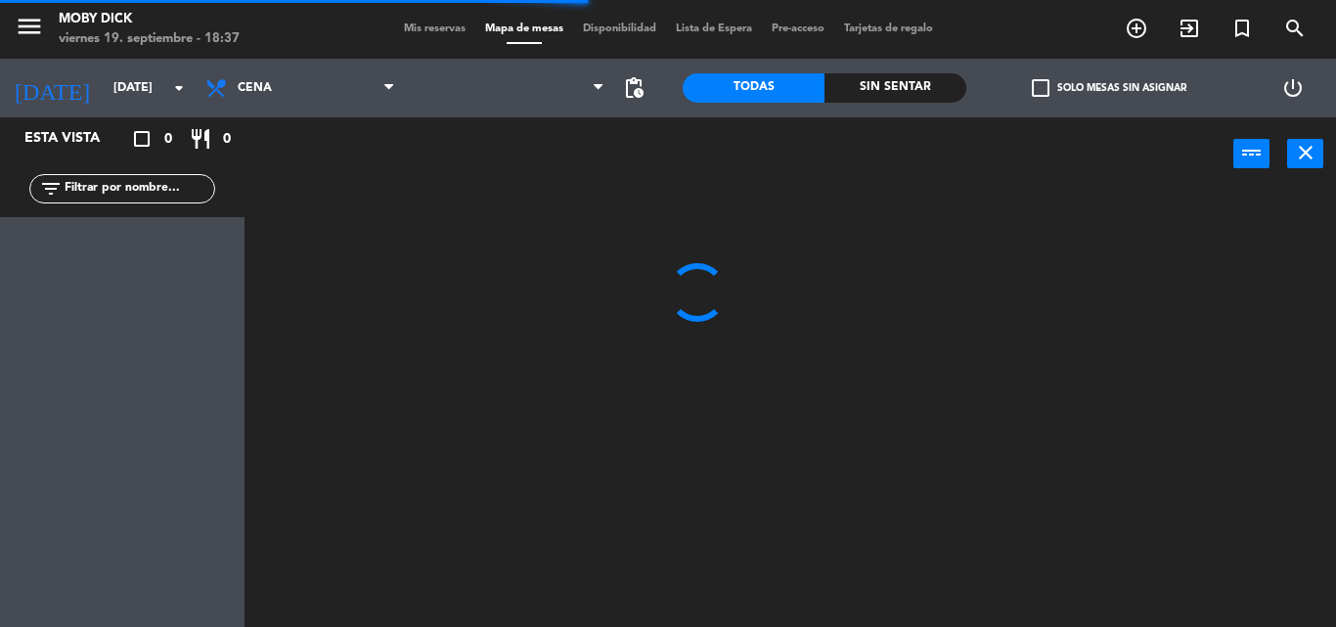
click at [423, 28] on span "Mis reservas" at bounding box center [434, 28] width 81 height 11
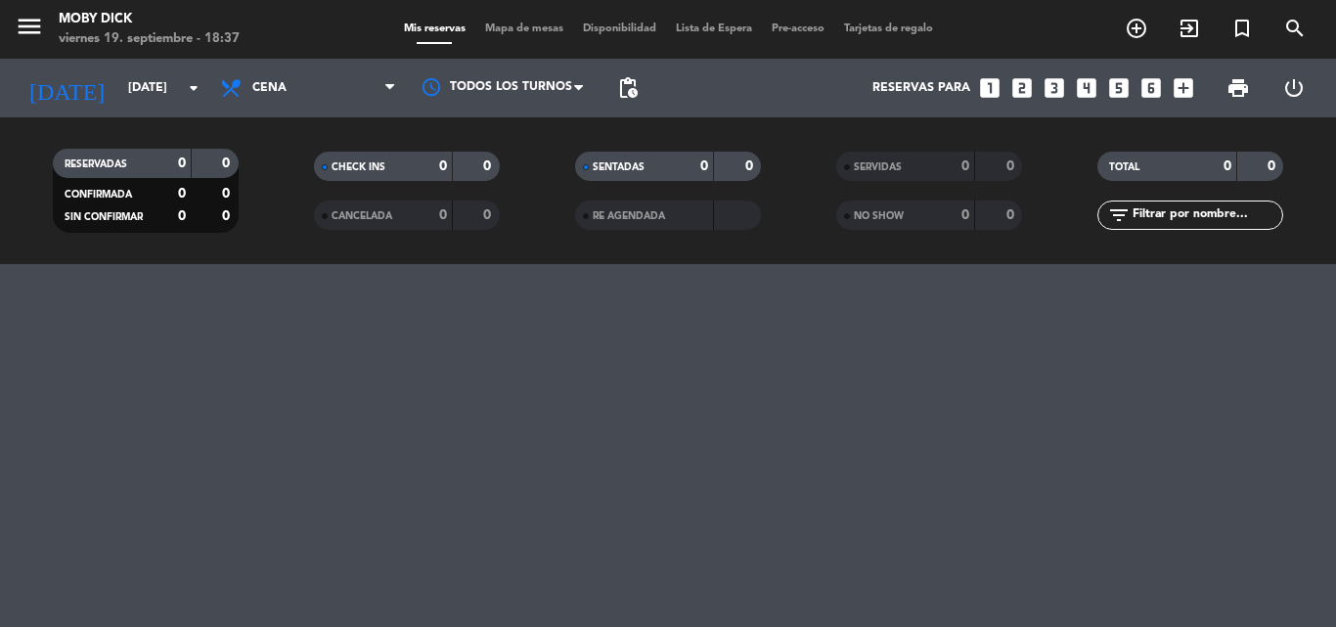
click at [1318, 369] on div "menu Moby [PERSON_NAME][DATE] 19. septiembre - 18:37 Mis reservas Mapa de mesas…" at bounding box center [668, 313] width 1336 height 627
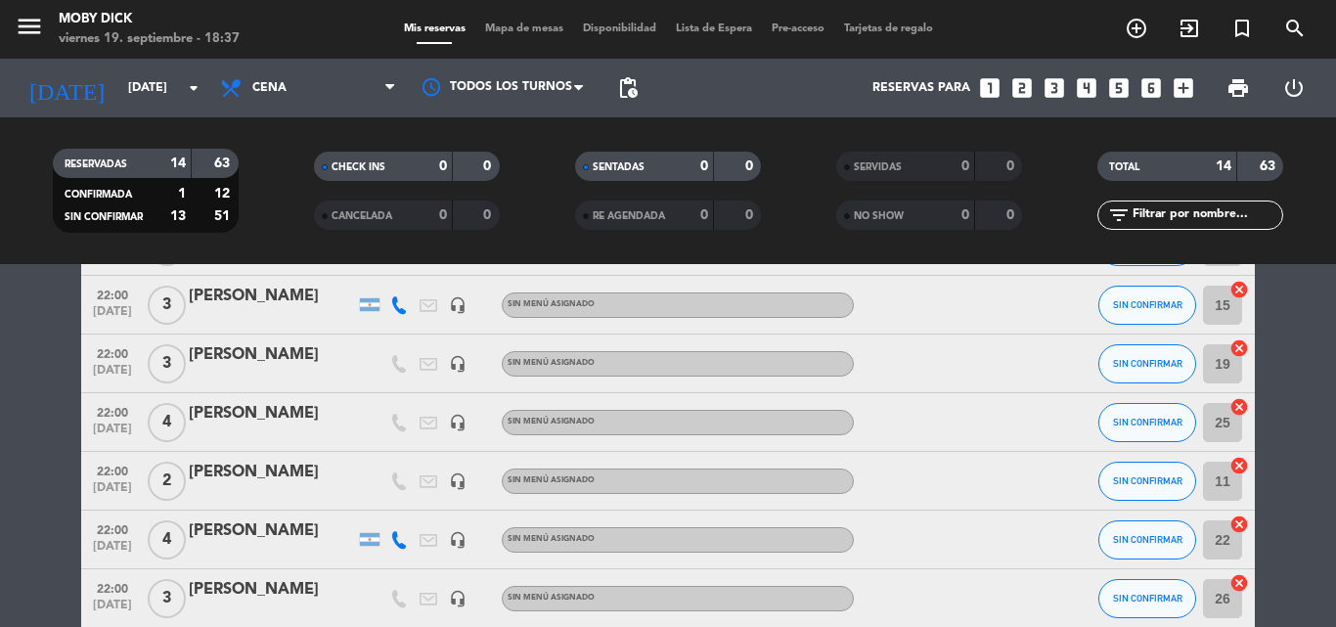
scroll to position [587, 0]
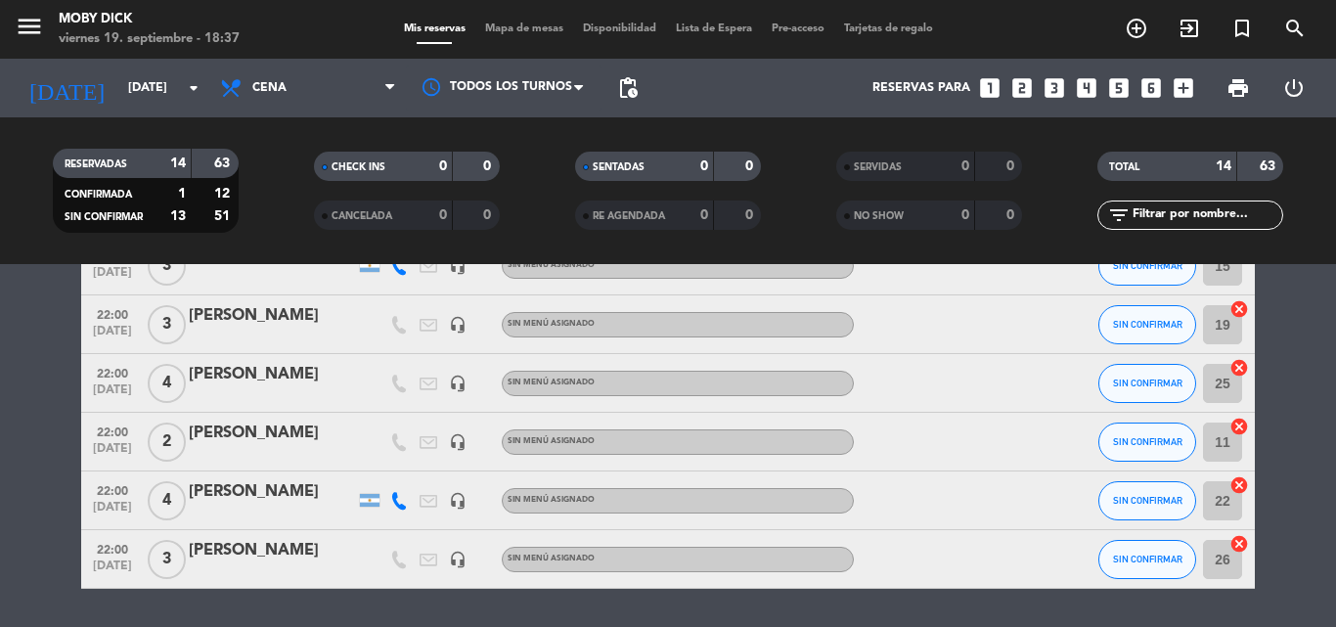
click at [1240, 370] on icon "cancel" at bounding box center [1239, 368] width 20 height 20
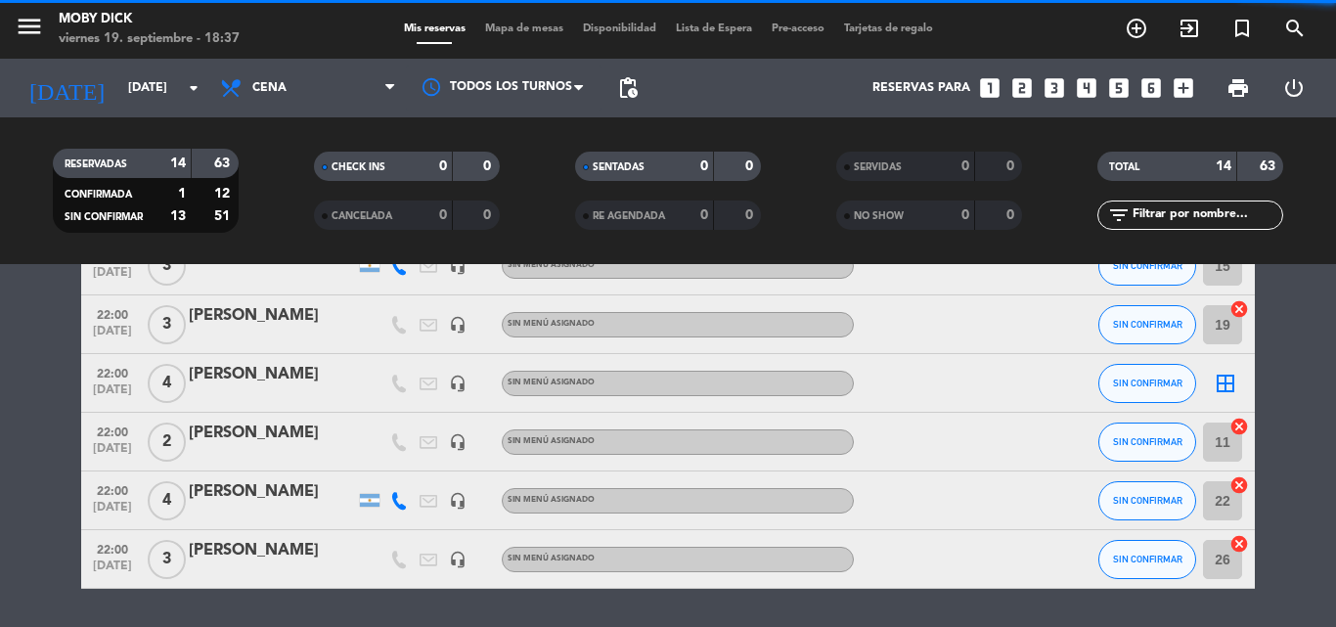
click at [1229, 383] on icon "border_all" at bounding box center [1224, 383] width 23 height 23
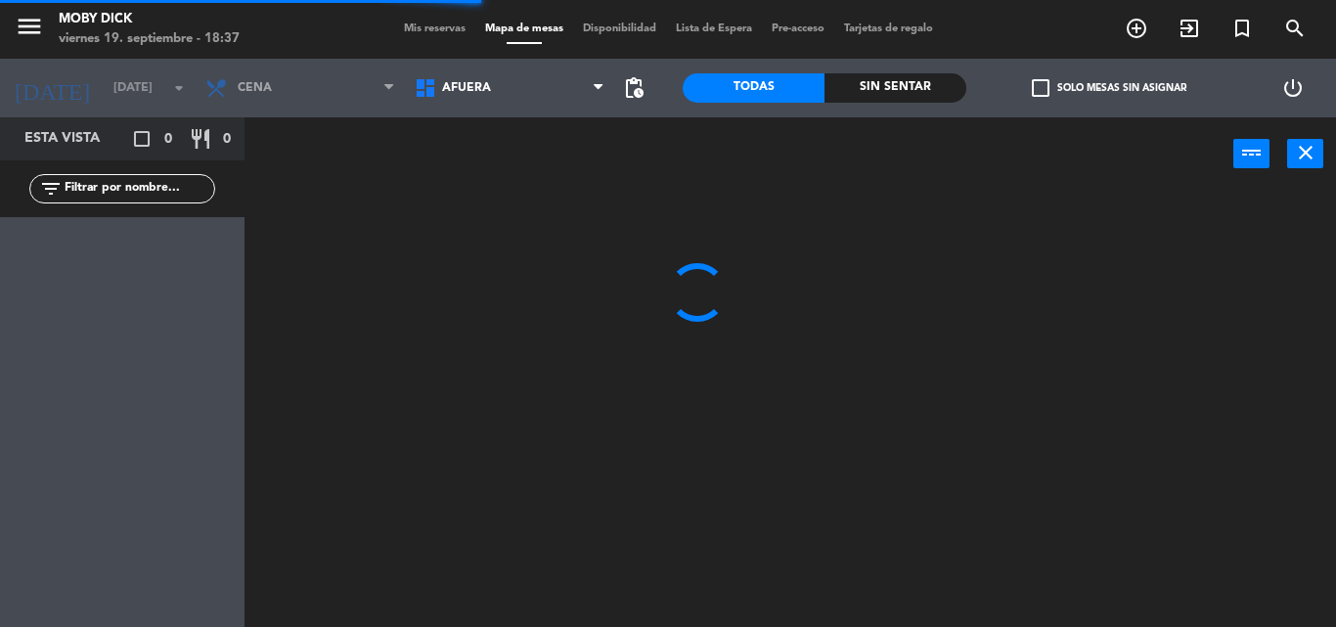
click at [571, 98] on span "AFUERA" at bounding box center [509, 87] width 209 height 43
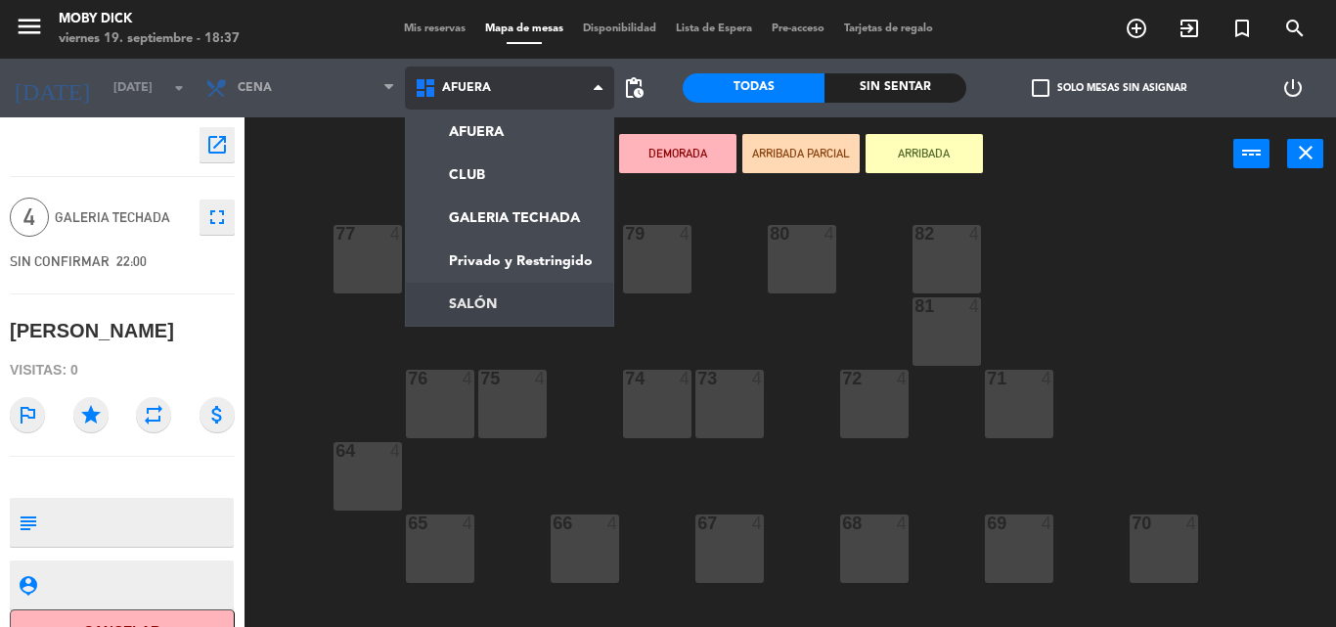
click at [528, 299] on ng-component "menu Moby [PERSON_NAME][DATE] 19. septiembre - 18:37 Mis reservas Mapa de mesas…" at bounding box center [668, 313] width 1336 height 627
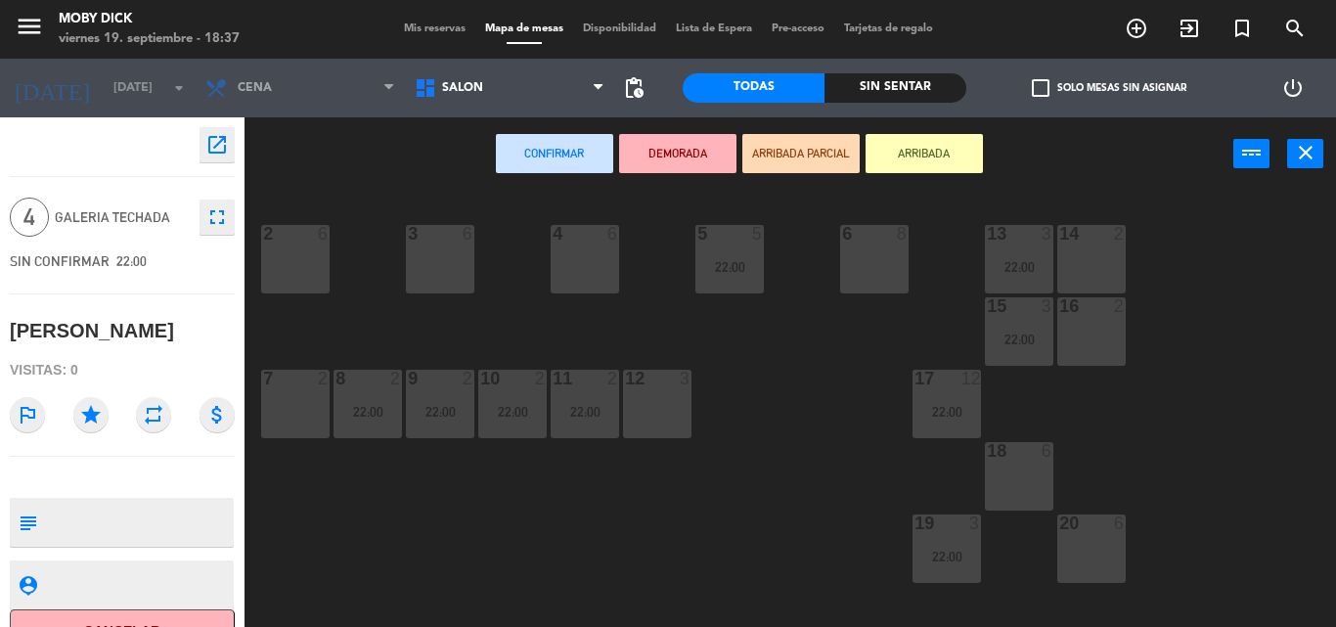
click at [590, 281] on div "4 6" at bounding box center [584, 259] width 68 height 68
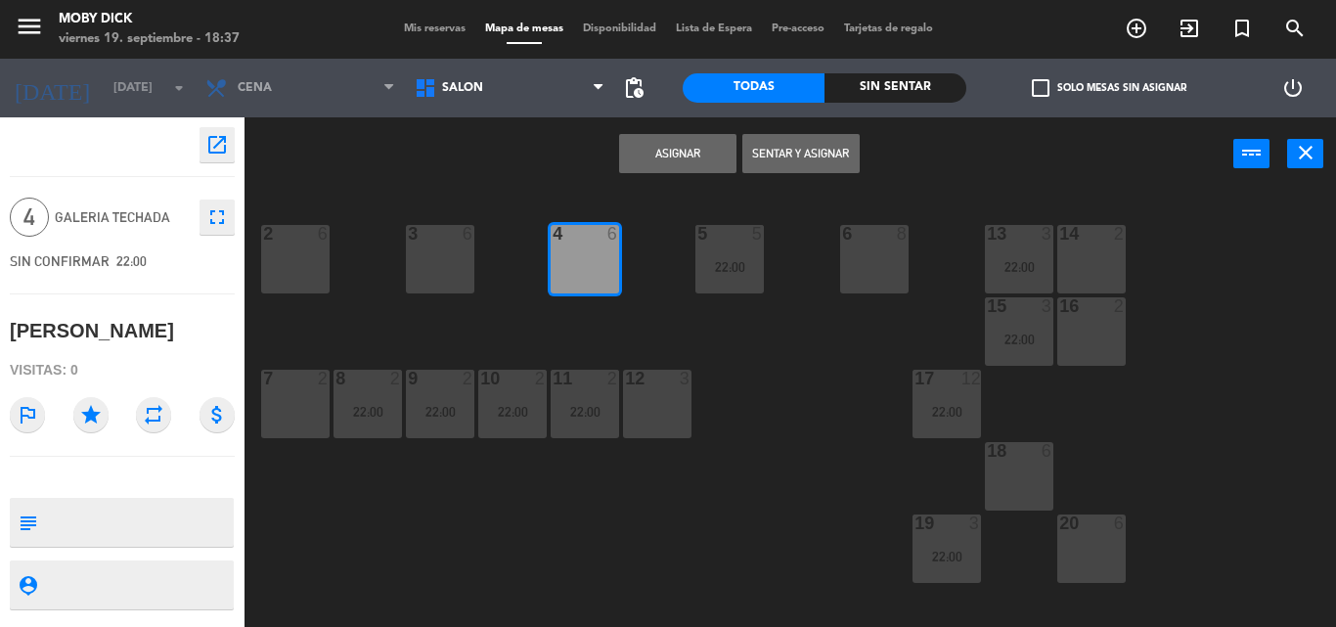
click at [684, 166] on button "Asignar" at bounding box center [677, 153] width 117 height 39
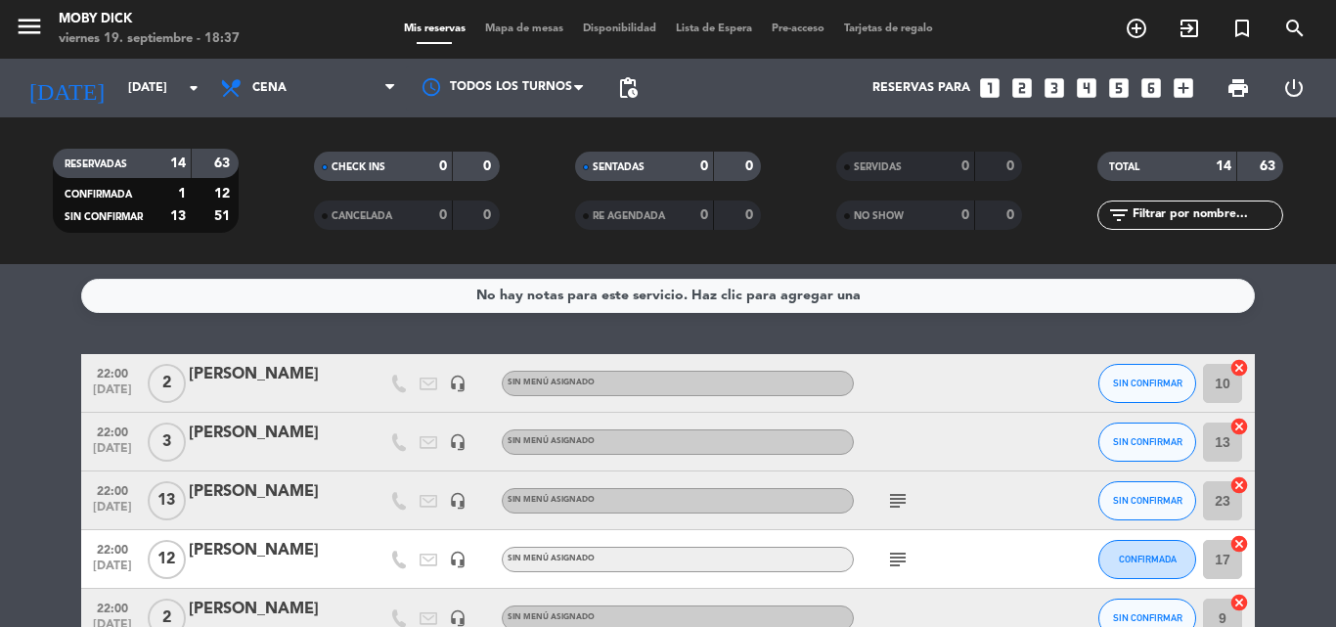
click at [1252, 311] on div "No hay notas para este servicio. Haz clic para agregar una" at bounding box center [667, 296] width 1173 height 34
click at [495, 36] on div "Mis reservas Mapa de mesas Disponibilidad Lista de Espera Pre-acceso Tarjetas d…" at bounding box center [668, 30] width 549 height 18
click at [497, 30] on span "Mapa de mesas" at bounding box center [524, 28] width 98 height 11
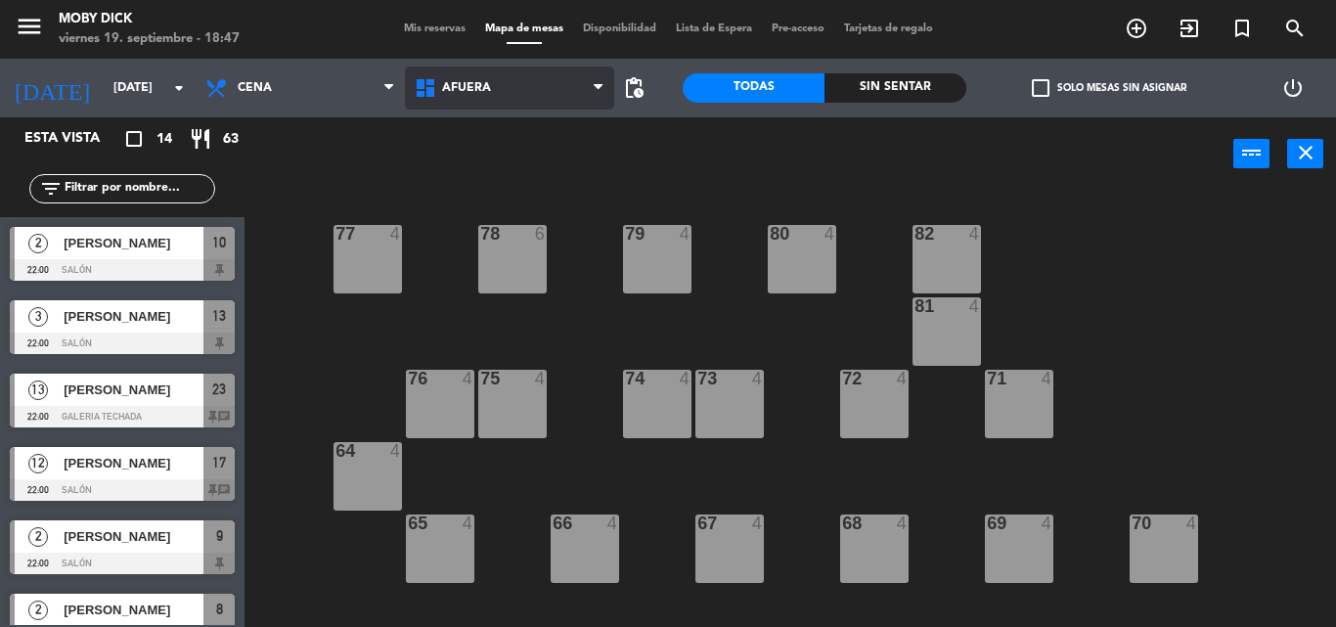
click at [505, 102] on span "AFUERA" at bounding box center [509, 87] width 209 height 43
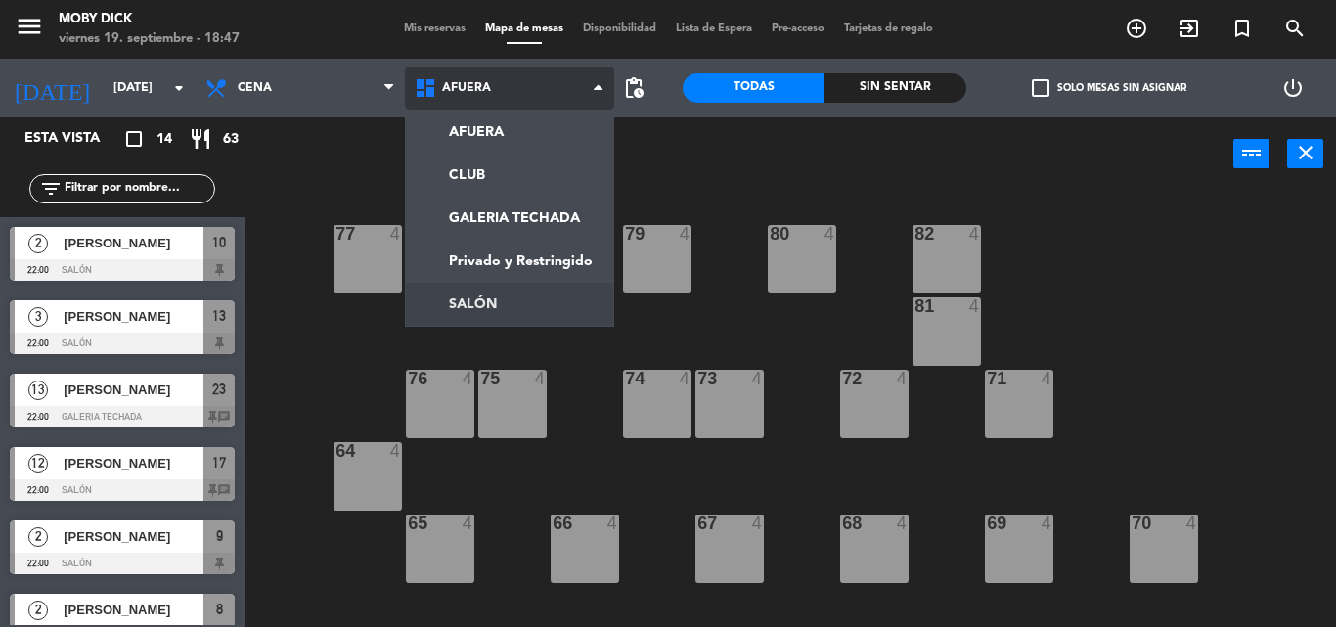
click at [472, 317] on ng-component "menu Moby [PERSON_NAME][DATE] 19. septiembre - 18:47 Mis reservas Mapa de mesas…" at bounding box center [668, 313] width 1336 height 627
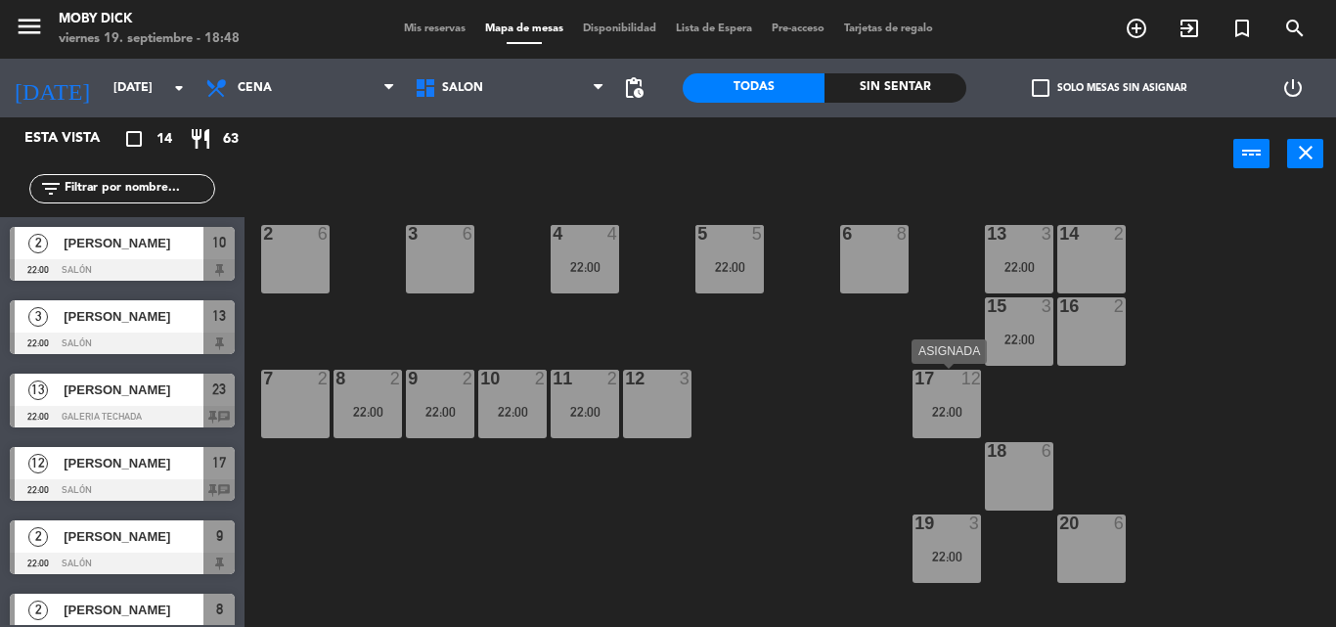
click at [973, 405] on div "22:00" at bounding box center [946, 412] width 68 height 14
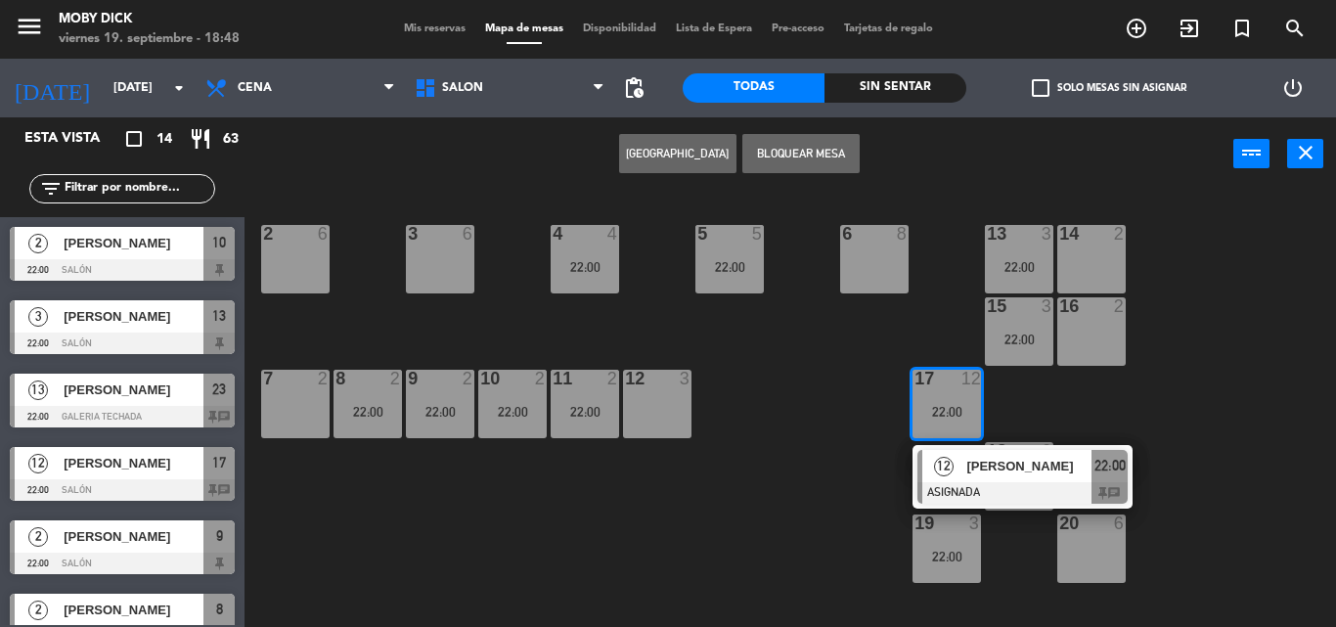
click at [977, 462] on span "[PERSON_NAME]" at bounding box center [1028, 466] width 125 height 21
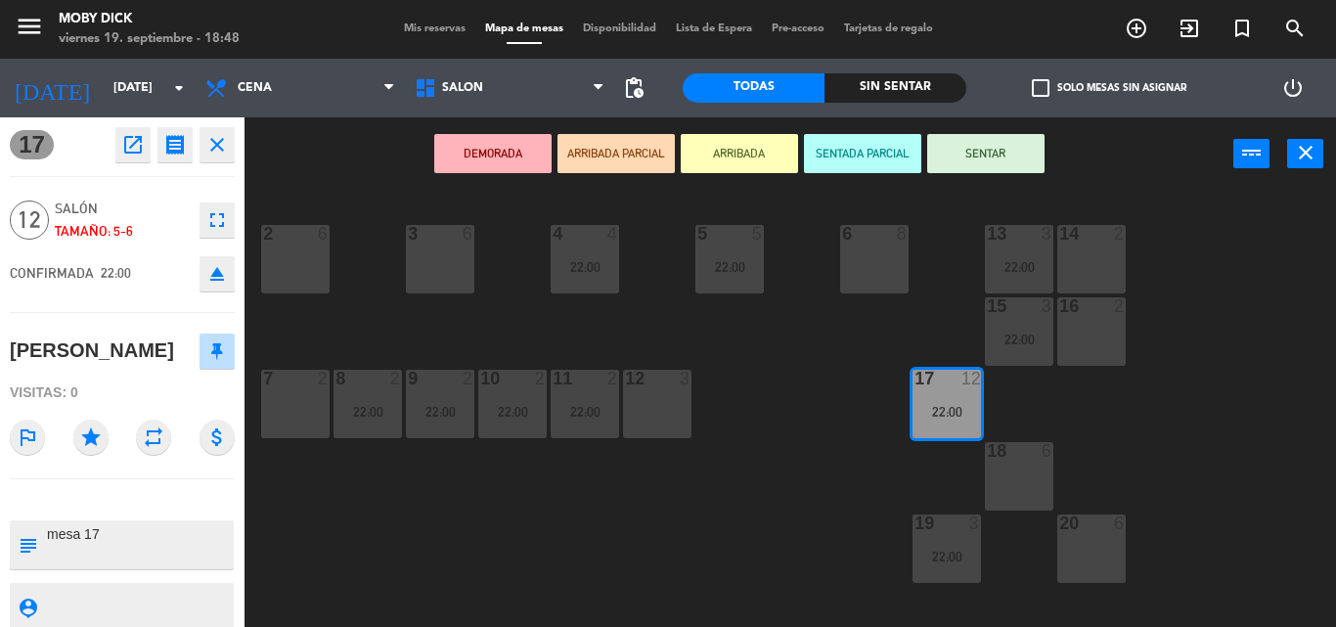
click at [872, 459] on div "14 2 13 3 22:00 6 8 5 5 22:00 4 4 22:00 3 6 2 6 16 2 15 3 22:00 17 12 22:00 12 …" at bounding box center [796, 409] width 1077 height 436
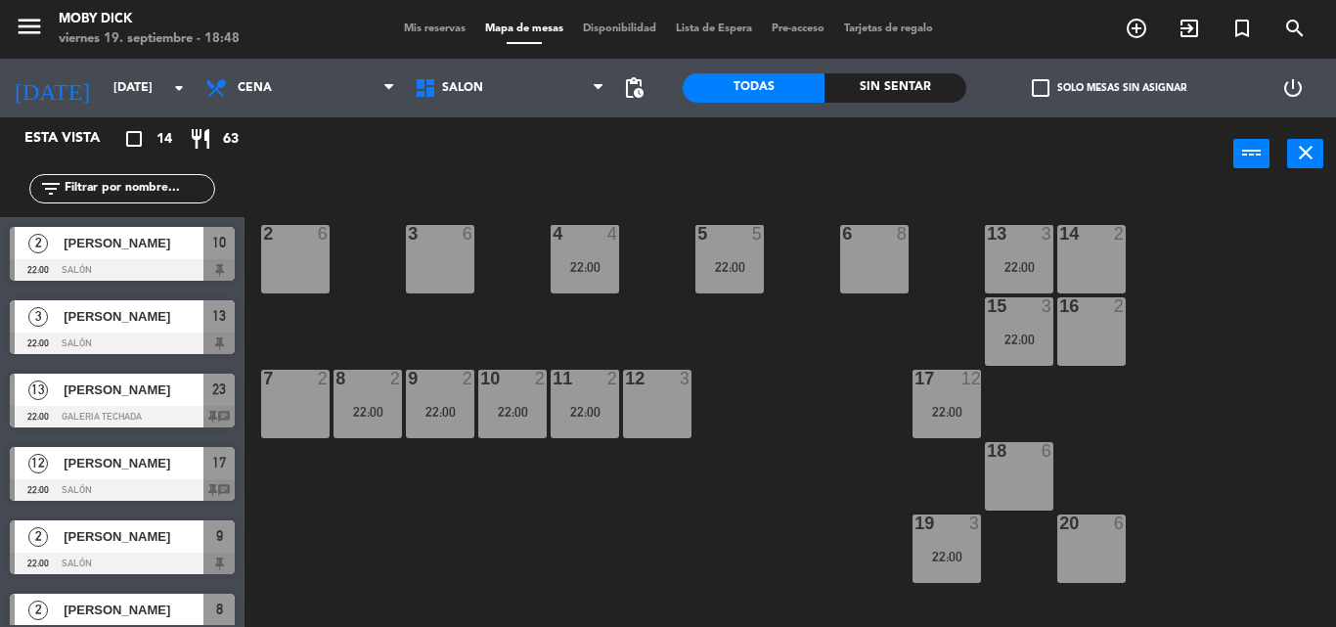
click at [945, 550] on div "22:00" at bounding box center [946, 556] width 68 height 14
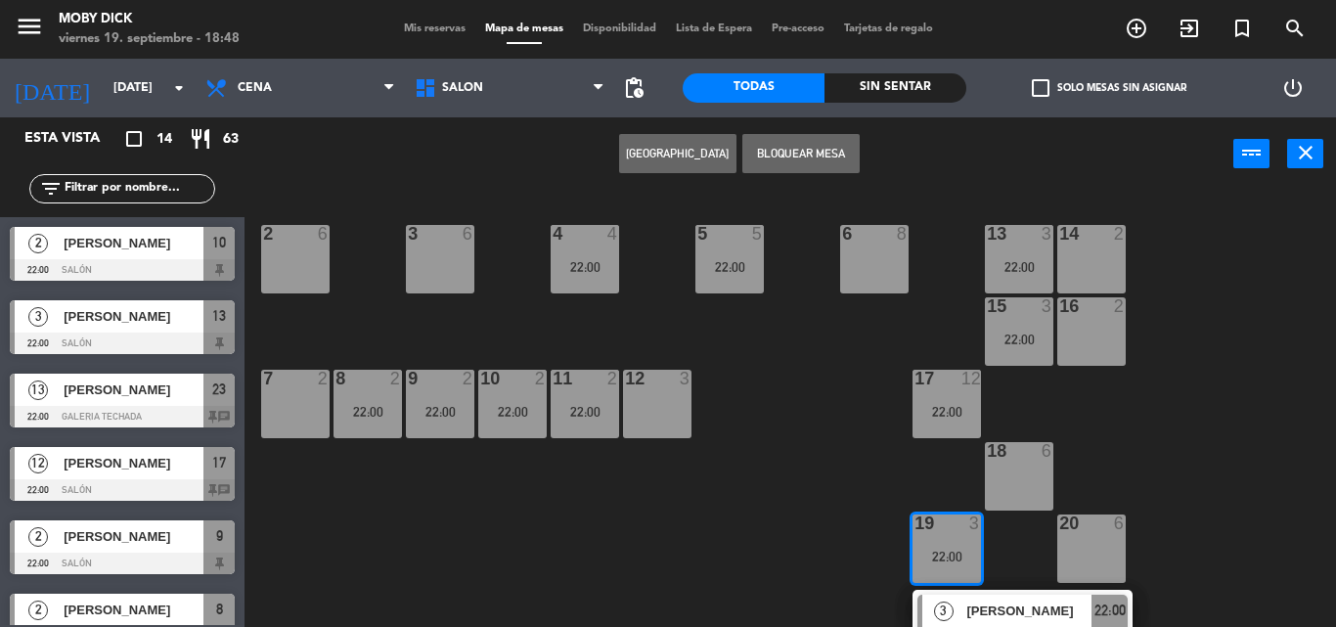
click at [948, 593] on div "3 [PERSON_NAME] ASIGNADA 22:00" at bounding box center [1022, 622] width 220 height 64
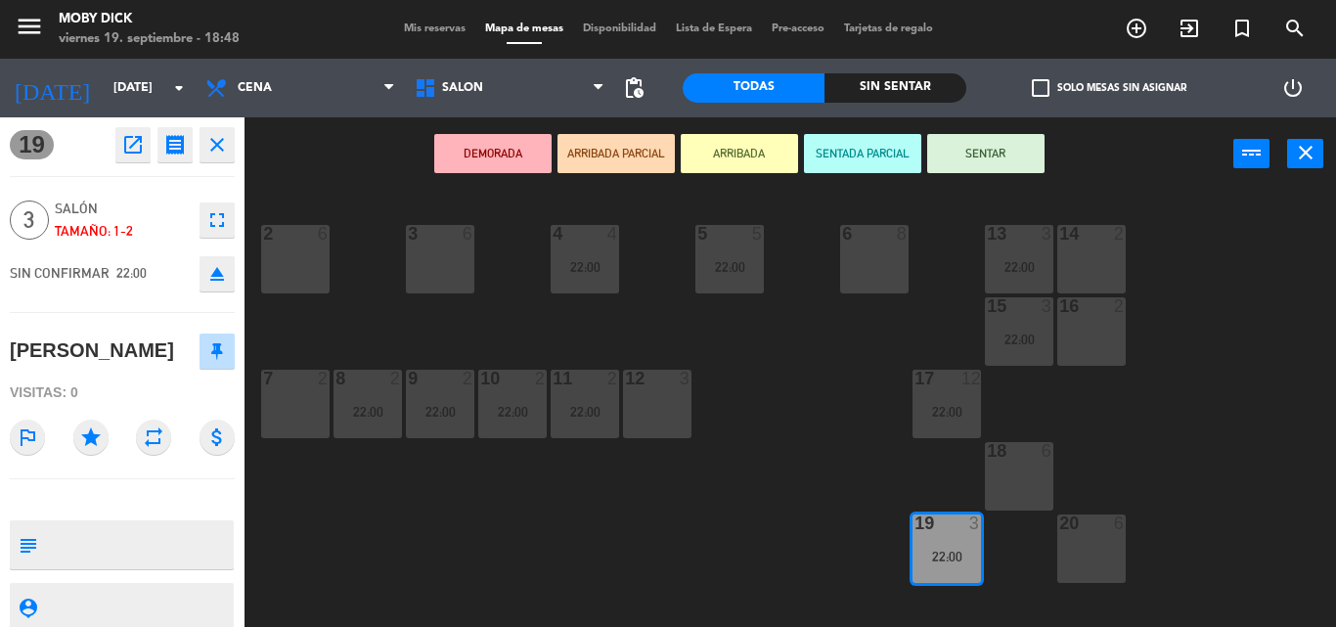
click at [640, 491] on div "14 2 13 3 22:00 6 8 5 5 22:00 4 4 22:00 3 6 2 6 16 2 15 3 22:00 17 12 22:00 12 …" at bounding box center [796, 409] width 1077 height 436
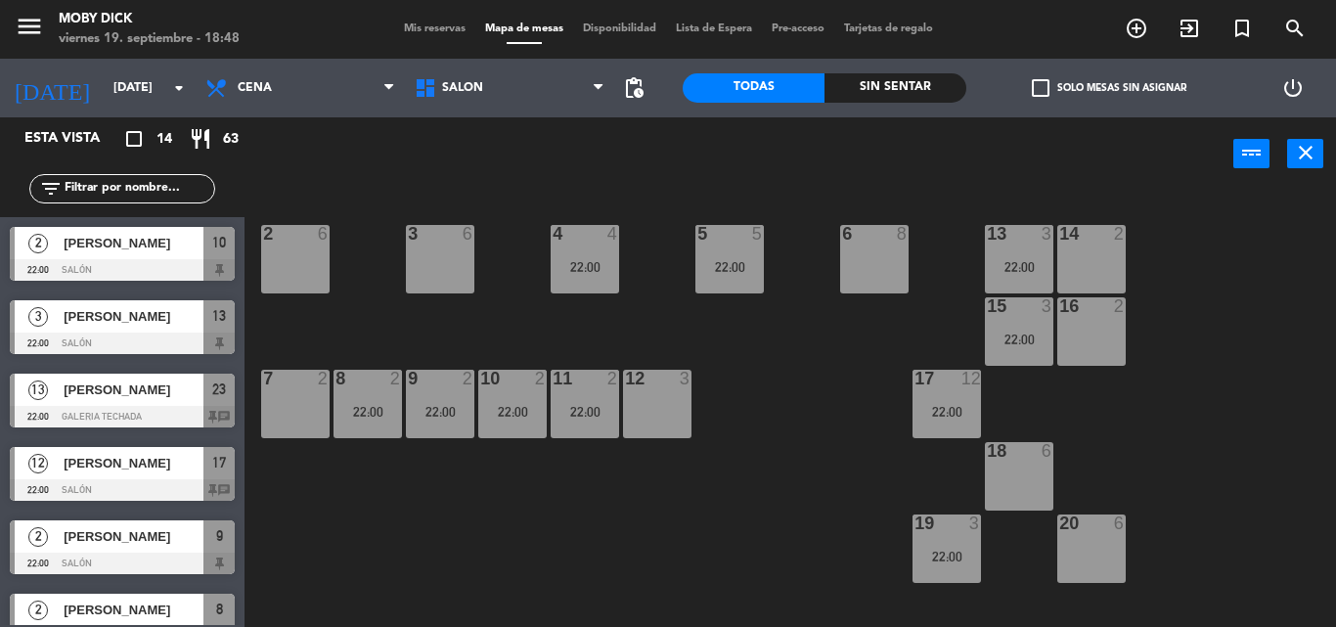
scroll to position [1, 0]
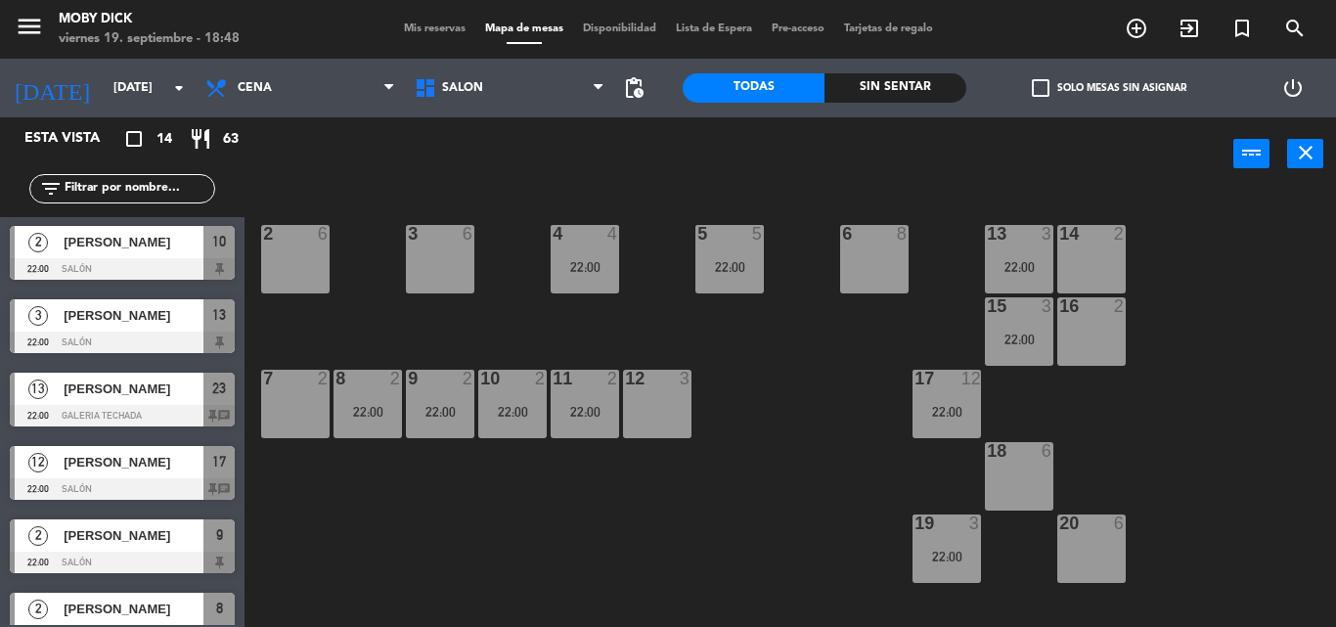
click at [585, 404] on div "22:00" at bounding box center [584, 411] width 68 height 15
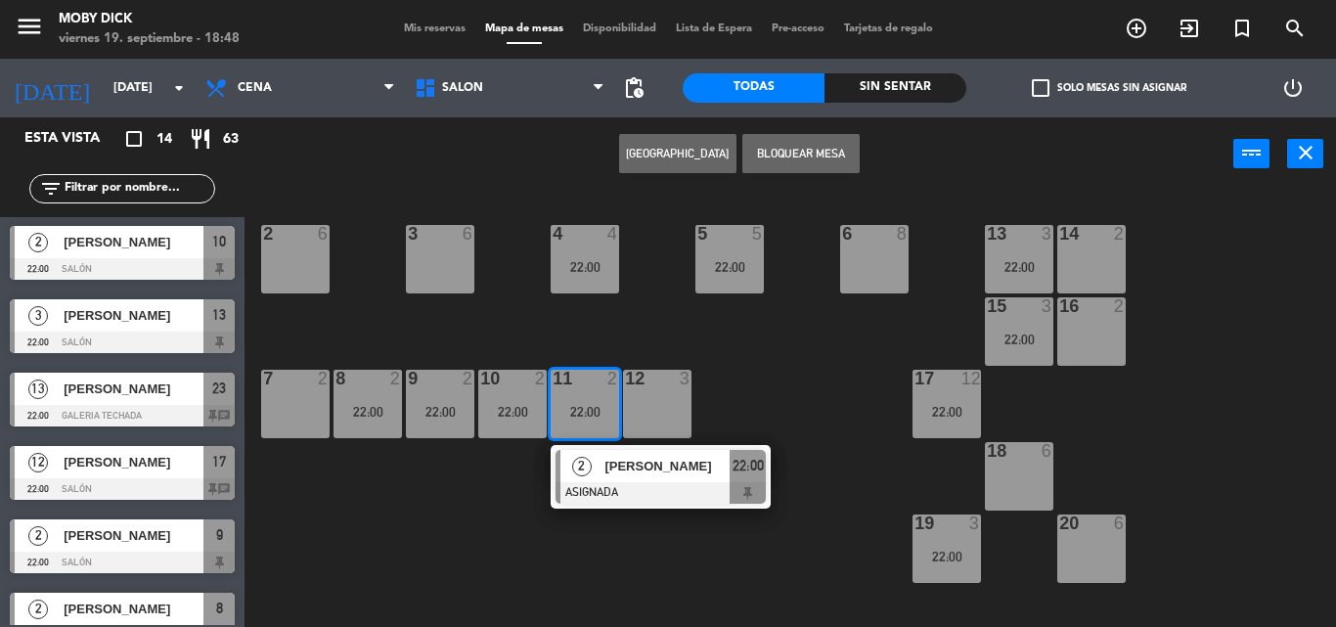
click at [614, 472] on span "[PERSON_NAME]" at bounding box center [666, 466] width 125 height 21
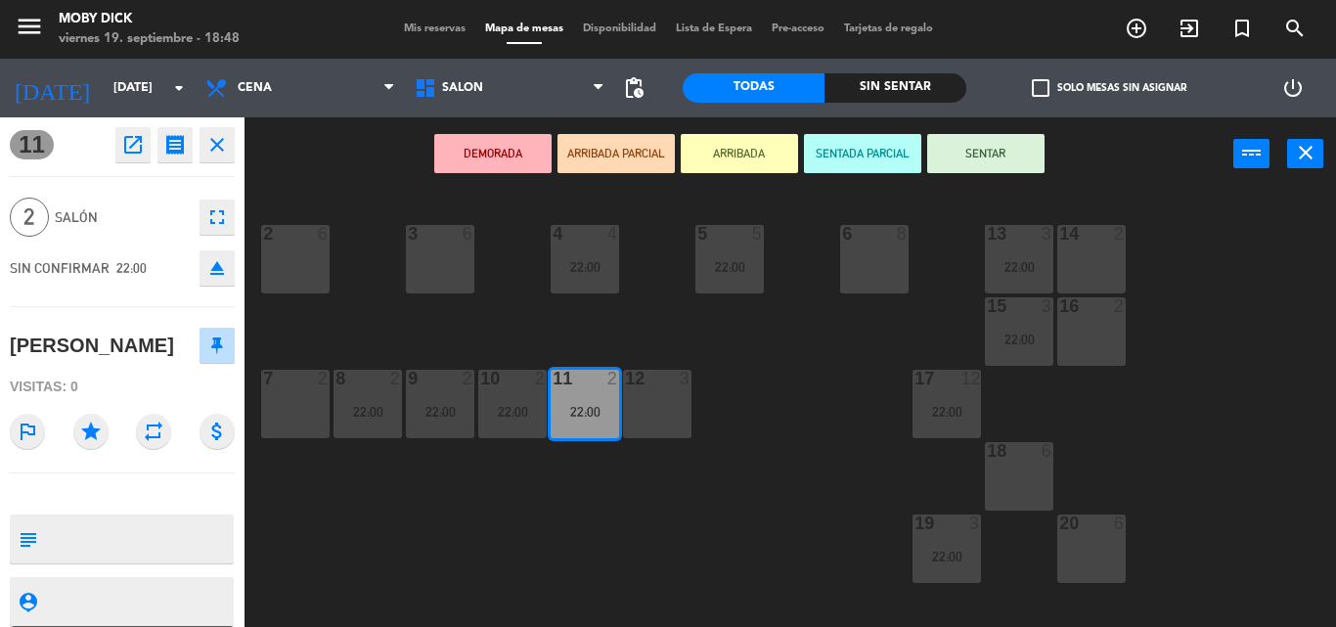
drag, startPoint x: 614, startPoint y: 472, endPoint x: 543, endPoint y: 435, distance: 80.5
click at [615, 472] on div "14 2 13 3 22:00 6 8 5 5 22:00 4 4 22:00 3 6 2 6 16 2 15 3 22:00 17 12 22:00 12 …" at bounding box center [796, 409] width 1077 height 436
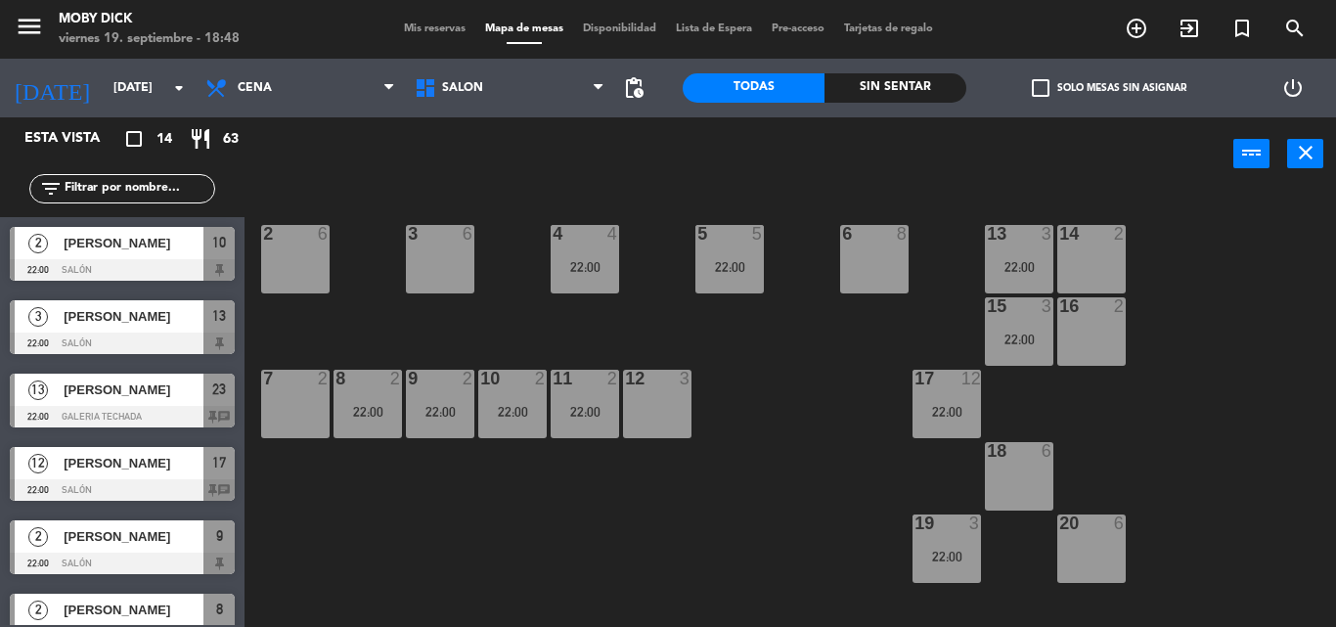
scroll to position [148, 0]
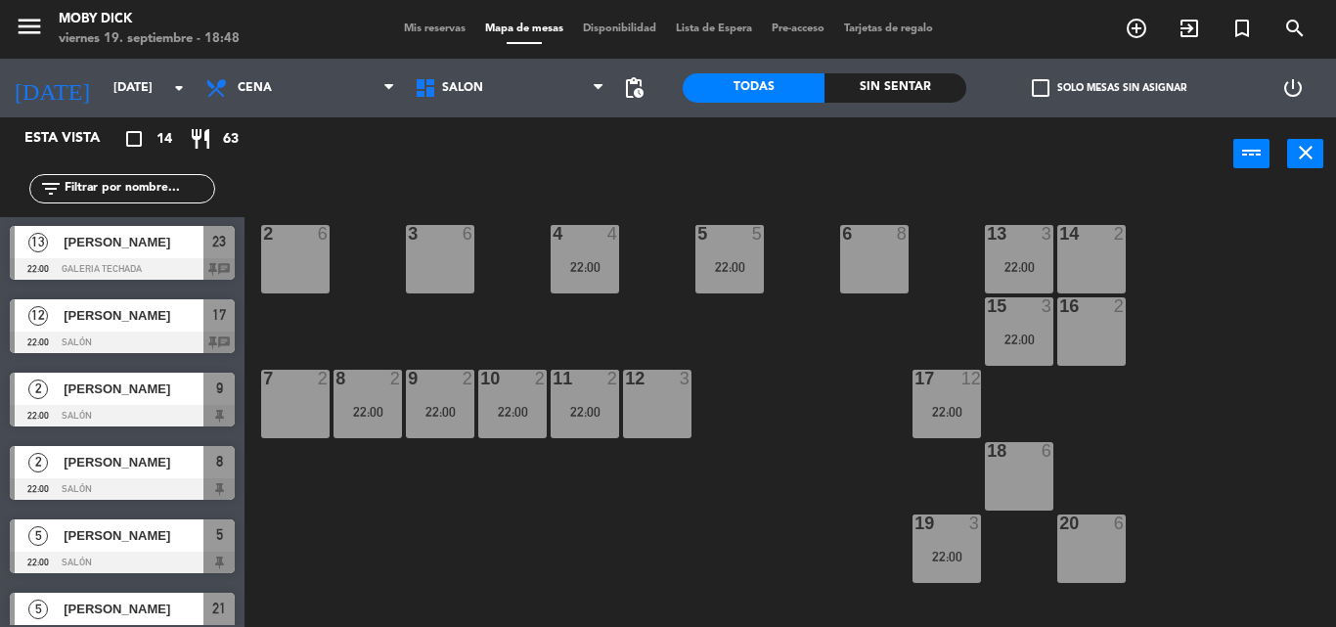
drag, startPoint x: 528, startPoint y: 421, endPoint x: 537, endPoint y: 430, distance: 12.4
click at [526, 418] on div "10 2 22:00" at bounding box center [512, 404] width 68 height 68
click at [514, 435] on div "10 2 22:00" at bounding box center [512, 404] width 68 height 68
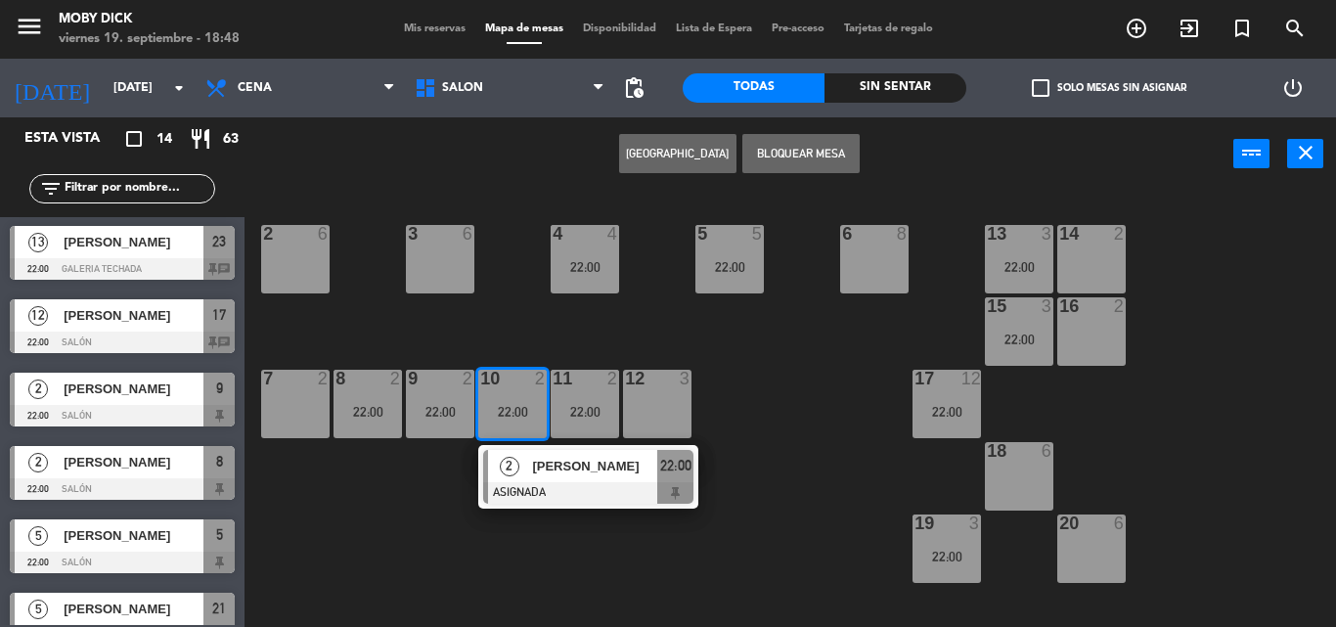
click at [562, 490] on div at bounding box center [588, 493] width 210 height 22
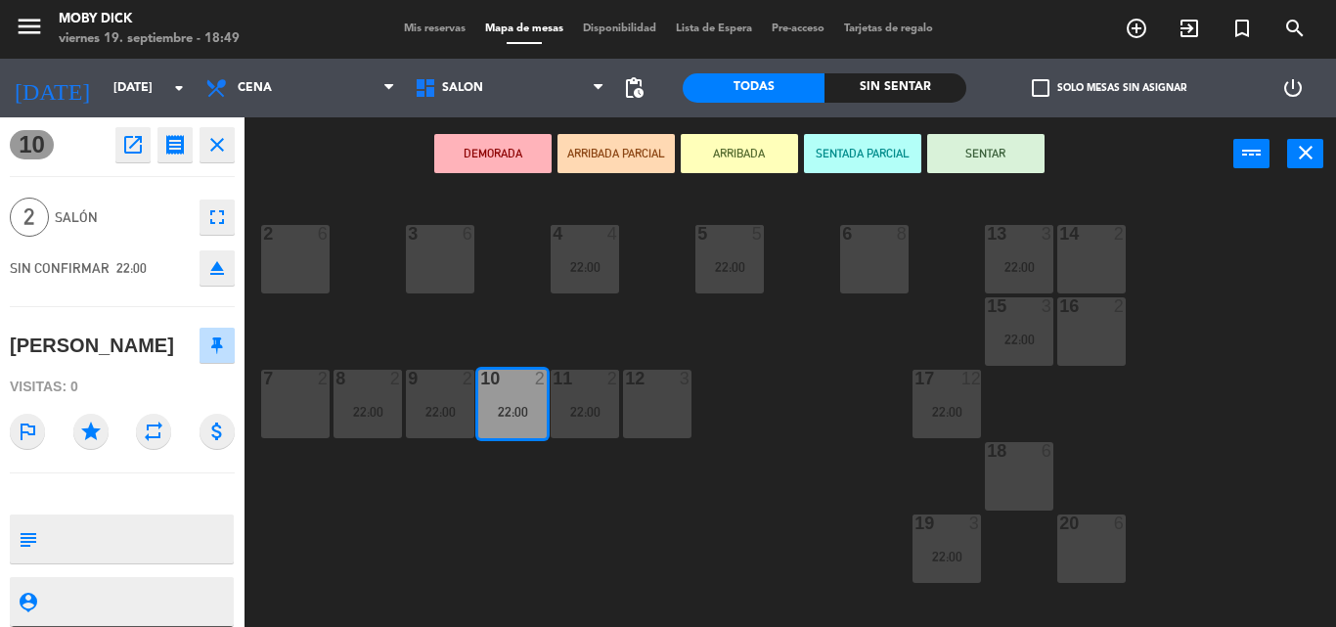
drag, startPoint x: 562, startPoint y: 490, endPoint x: 507, endPoint y: 416, distance: 92.3
click at [561, 490] on div "14 2 13 3 22:00 6 8 5 5 22:00 4 4 22:00 3 6 2 6 16 2 15 3 22:00 17 12 22:00 12 …" at bounding box center [796, 409] width 1077 height 436
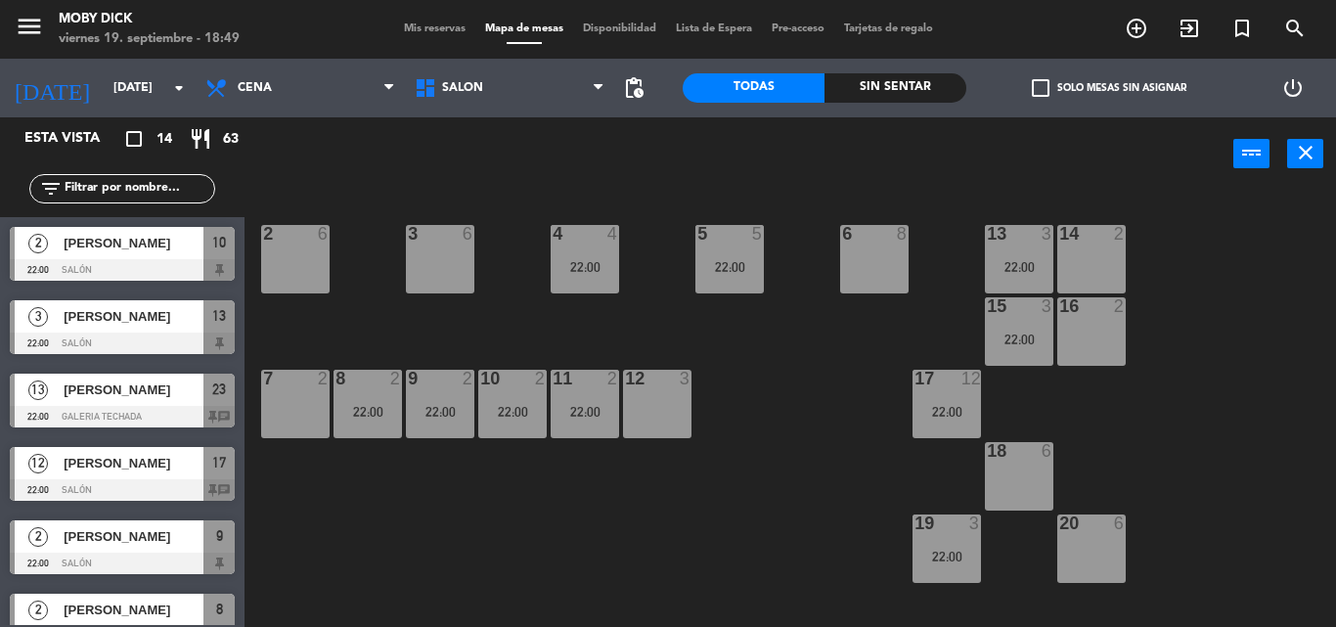
click at [435, 405] on div "22:00" at bounding box center [440, 412] width 68 height 14
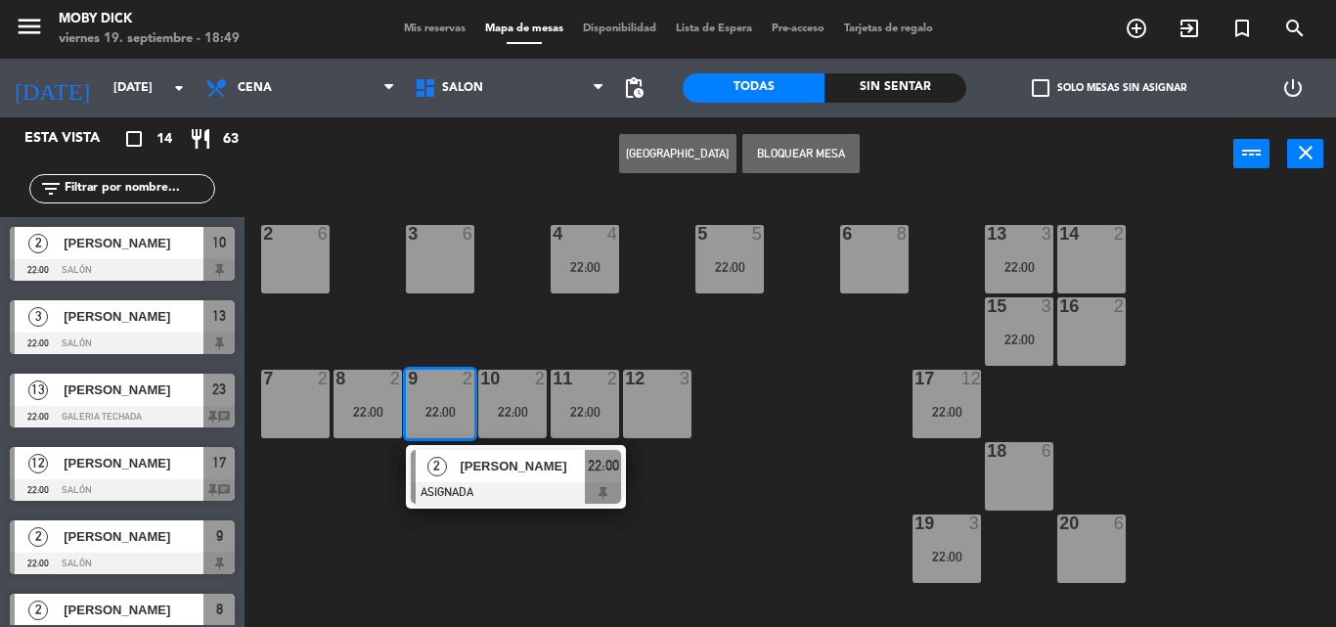
click at [465, 462] on span "[PERSON_NAME]" at bounding box center [522, 466] width 125 height 21
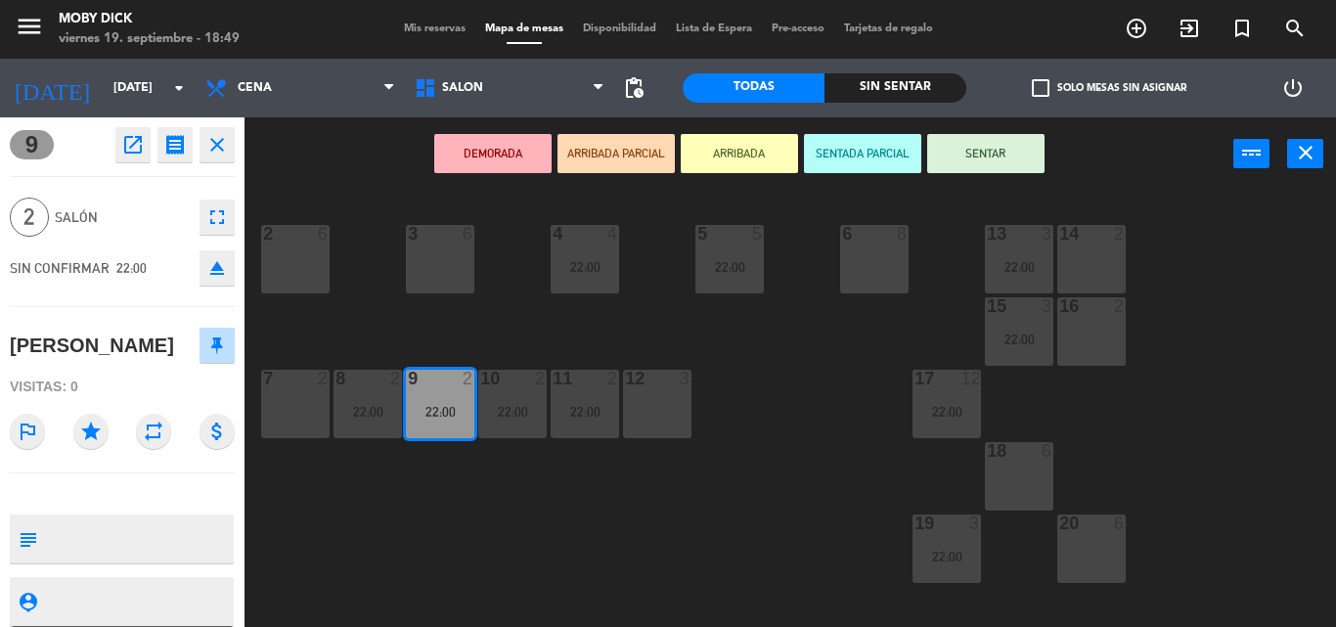
click at [465, 462] on div "14 2 13 3 22:00 6 8 5 5 22:00 4 4 22:00 3 6 2 6 16 2 15 3 22:00 17 12 22:00 12 …" at bounding box center [796, 409] width 1077 height 436
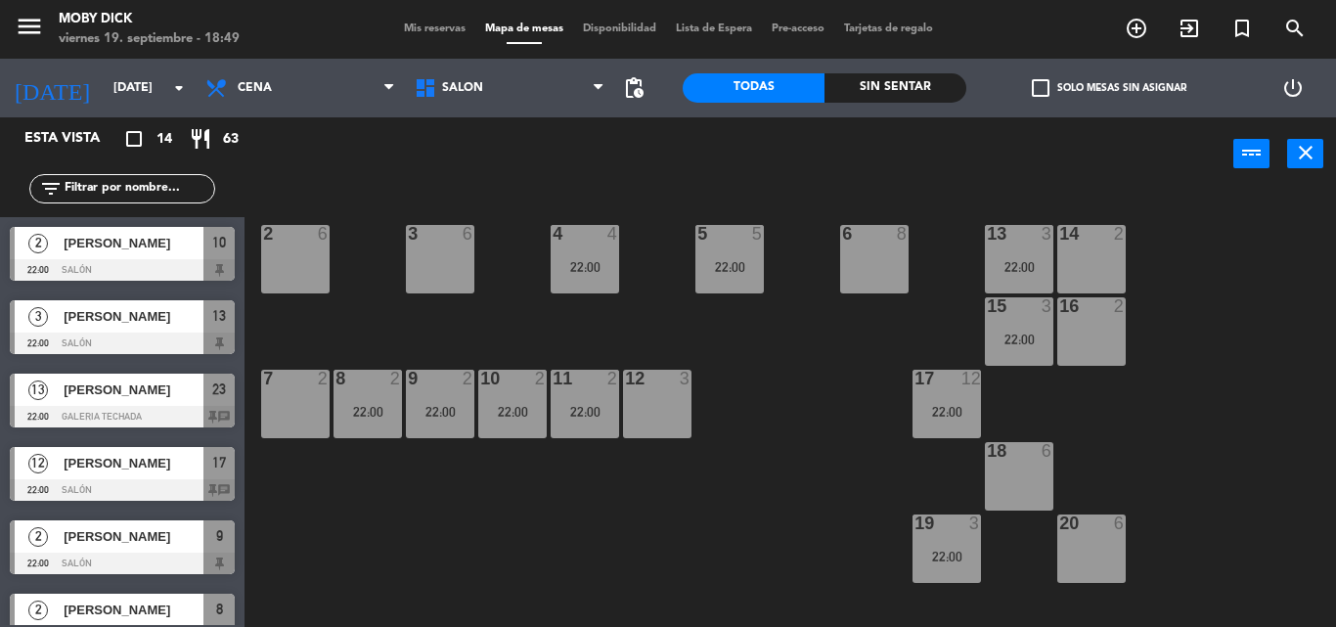
click at [359, 381] on div at bounding box center [367, 379] width 32 height 18
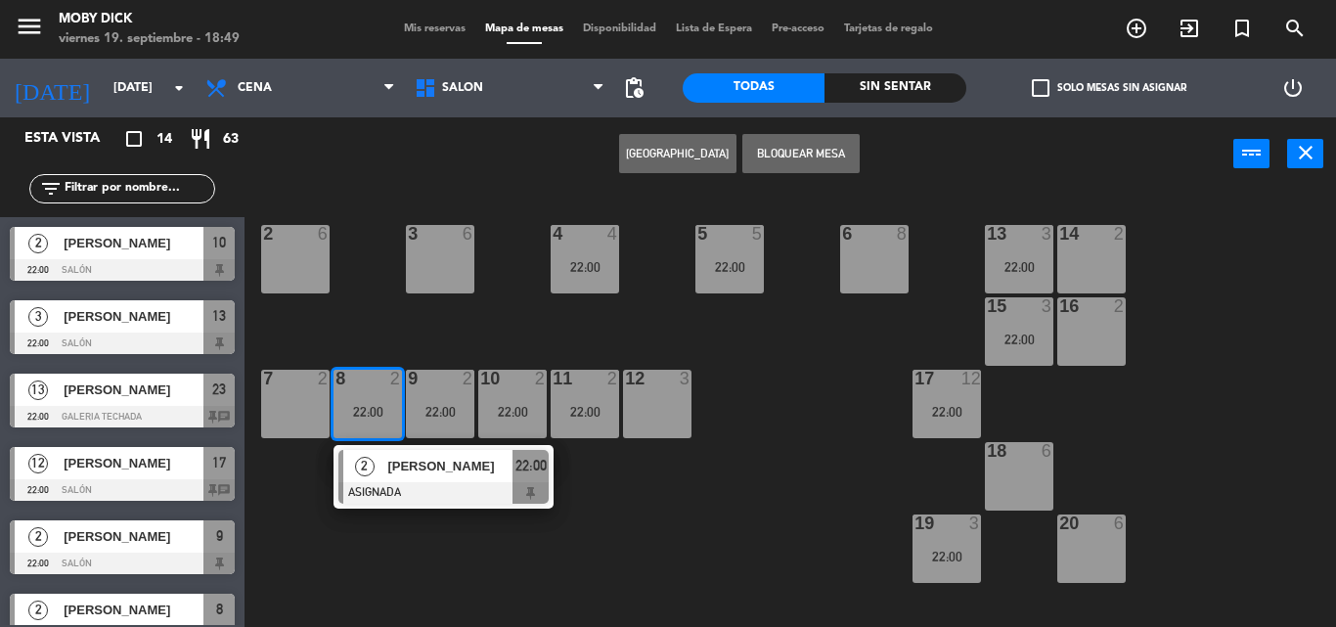
click at [417, 473] on div "2 [PERSON_NAME] ASIGNADA 22:00" at bounding box center [443, 477] width 249 height 64
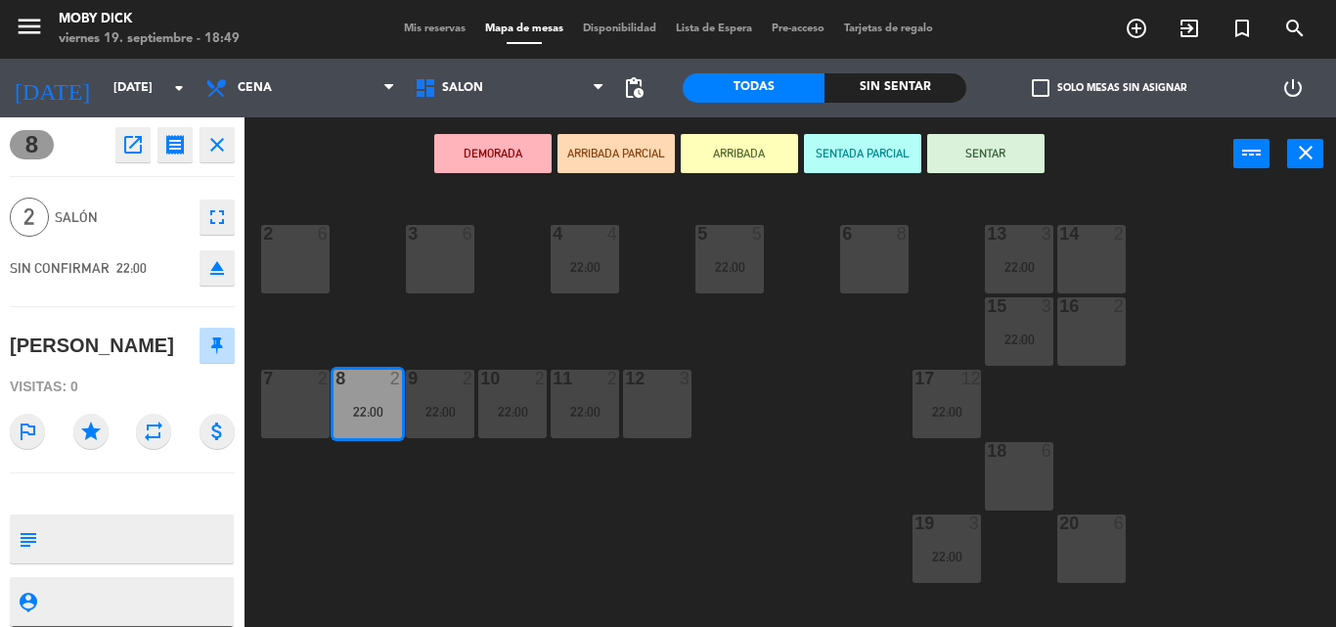
click at [417, 473] on div "14 2 13 3 22:00 6 8 5 5 22:00 4 4 22:00 3 6 2 6 16 2 15 3 22:00 17 12 22:00 12 …" at bounding box center [796, 409] width 1077 height 436
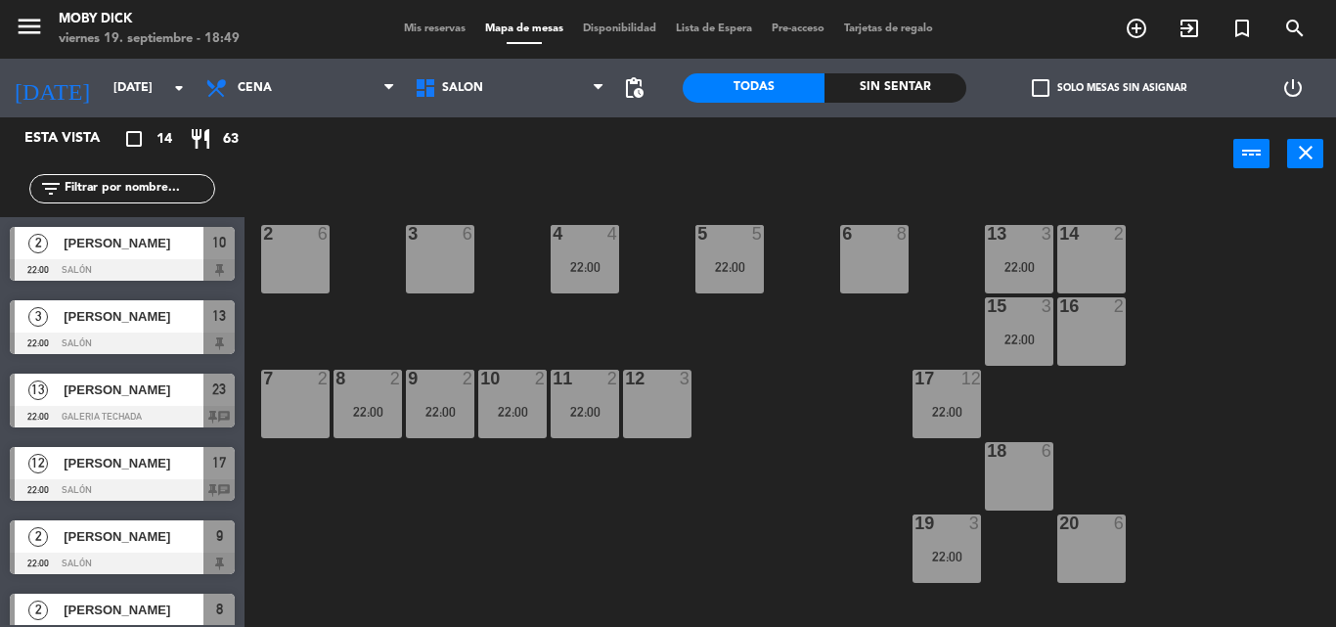
scroll to position [0, 0]
click at [597, 277] on div "4 4 22:00" at bounding box center [584, 259] width 68 height 68
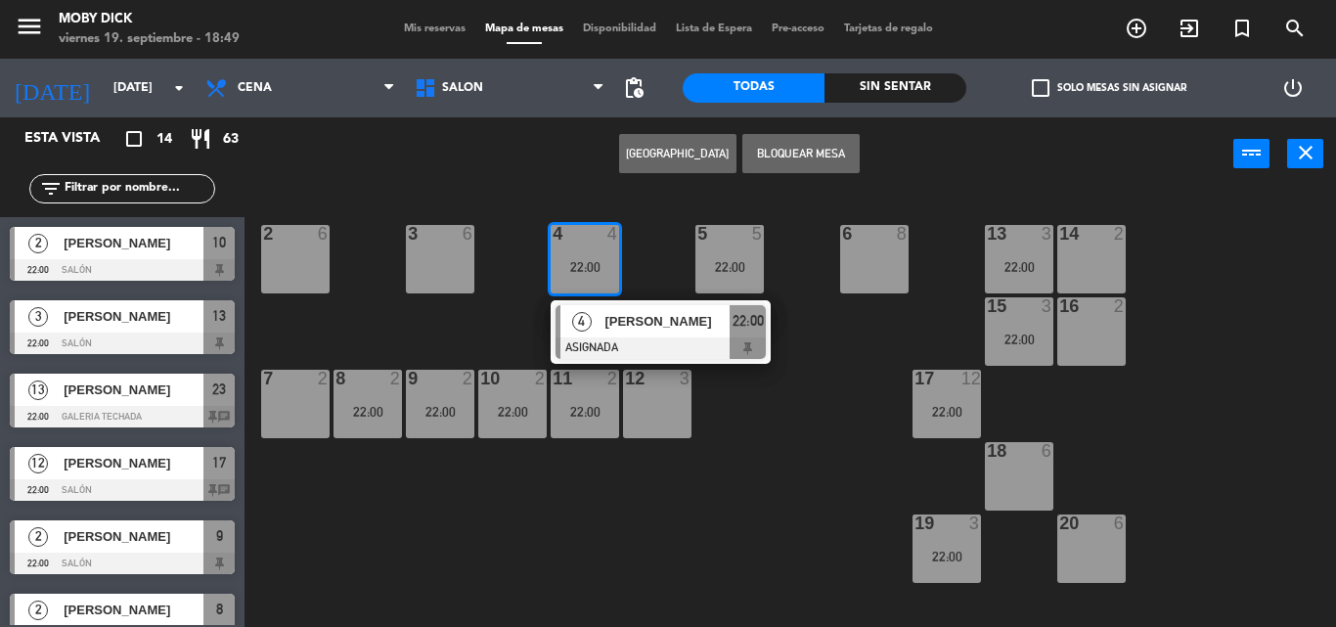
click at [637, 327] on span "[PERSON_NAME]" at bounding box center [666, 321] width 125 height 21
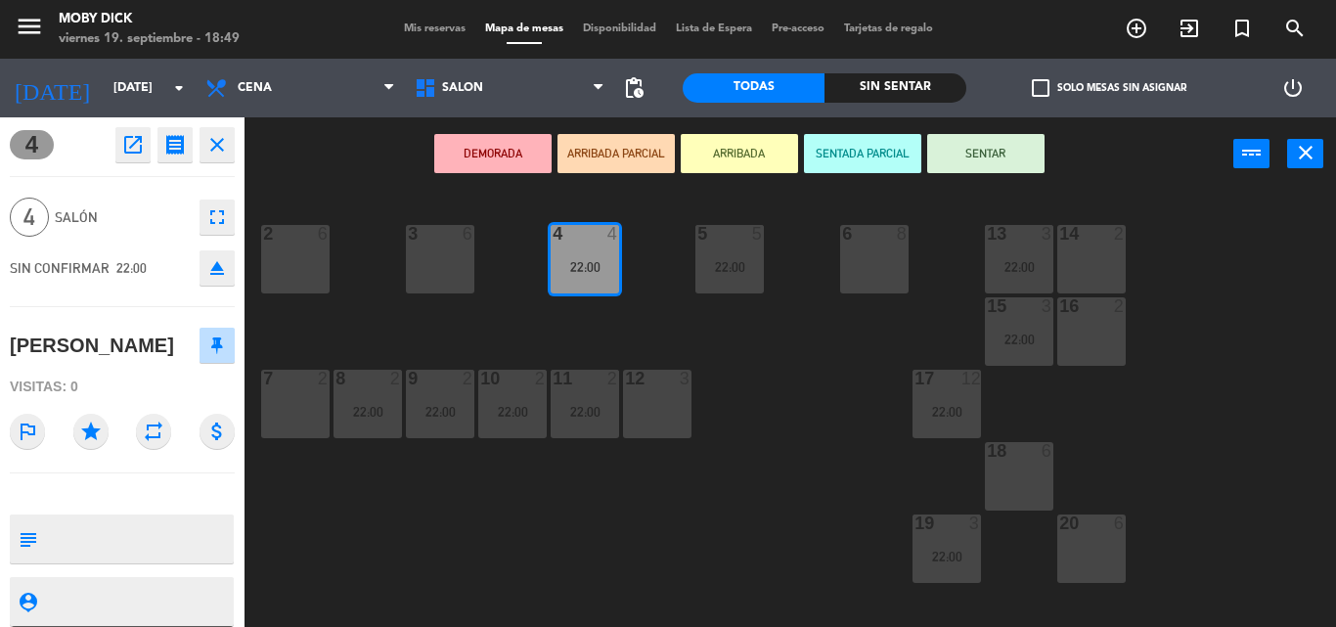
click at [637, 327] on div "14 2 13 3 22:00 6 8 5 5 22:00 4 4 22:00 3 6 2 6 16 2 15 3 22:00 17 12 22:00 12 …" at bounding box center [796, 409] width 1077 height 436
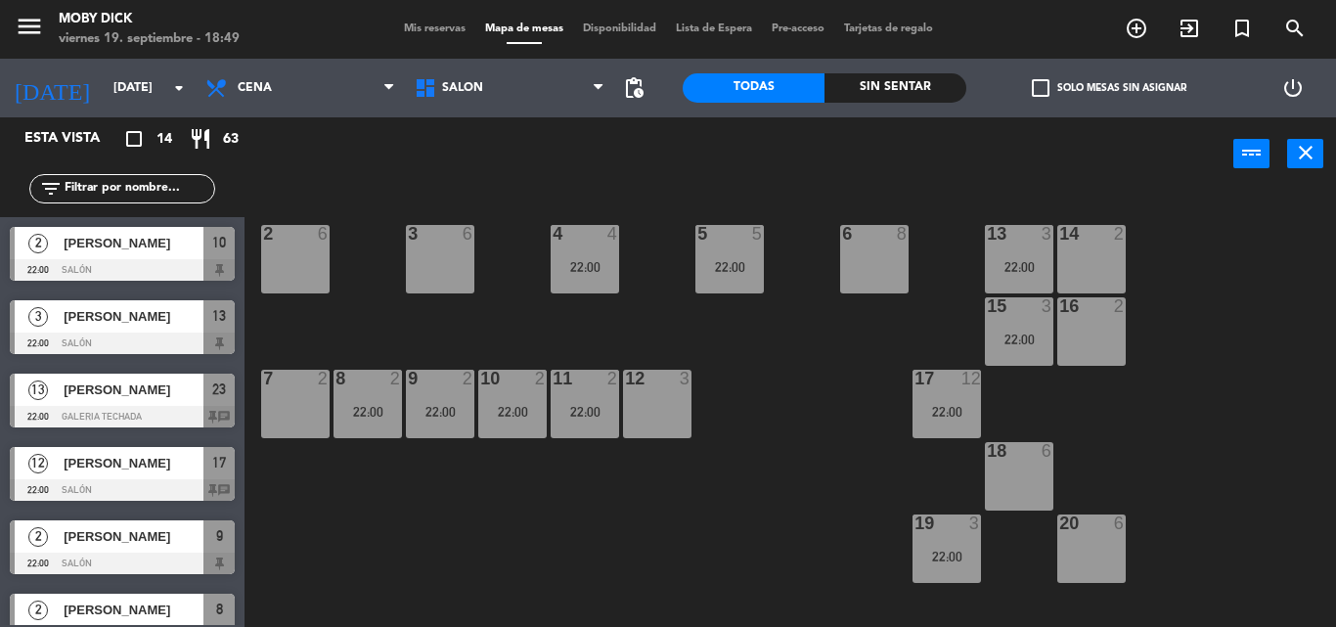
scroll to position [74, 0]
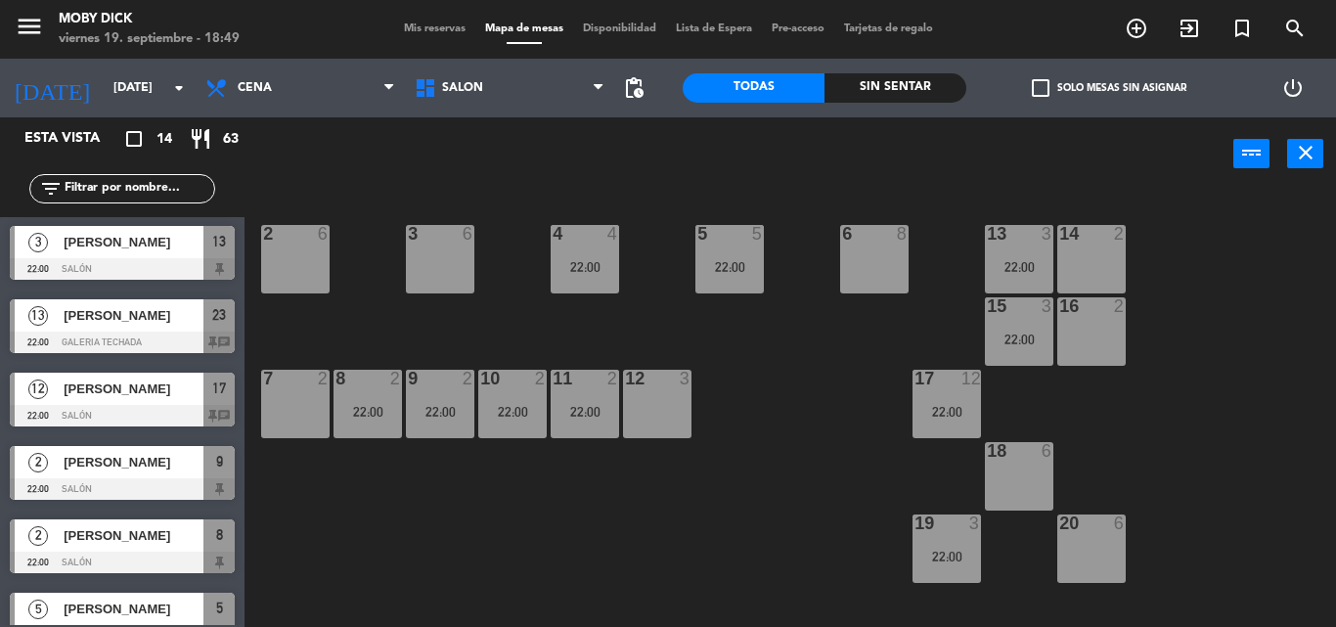
drag, startPoint x: 814, startPoint y: 230, endPoint x: 739, endPoint y: 258, distance: 80.4
click at [747, 256] on div "14 2 13 3 22:00 6 8 5 5 22:00 4 4 22:00 3 6 2 6 16 2 15 3 22:00 17 12 22:00 12 …" at bounding box center [796, 409] width 1077 height 436
click at [736, 260] on div "22:00" at bounding box center [729, 267] width 68 height 14
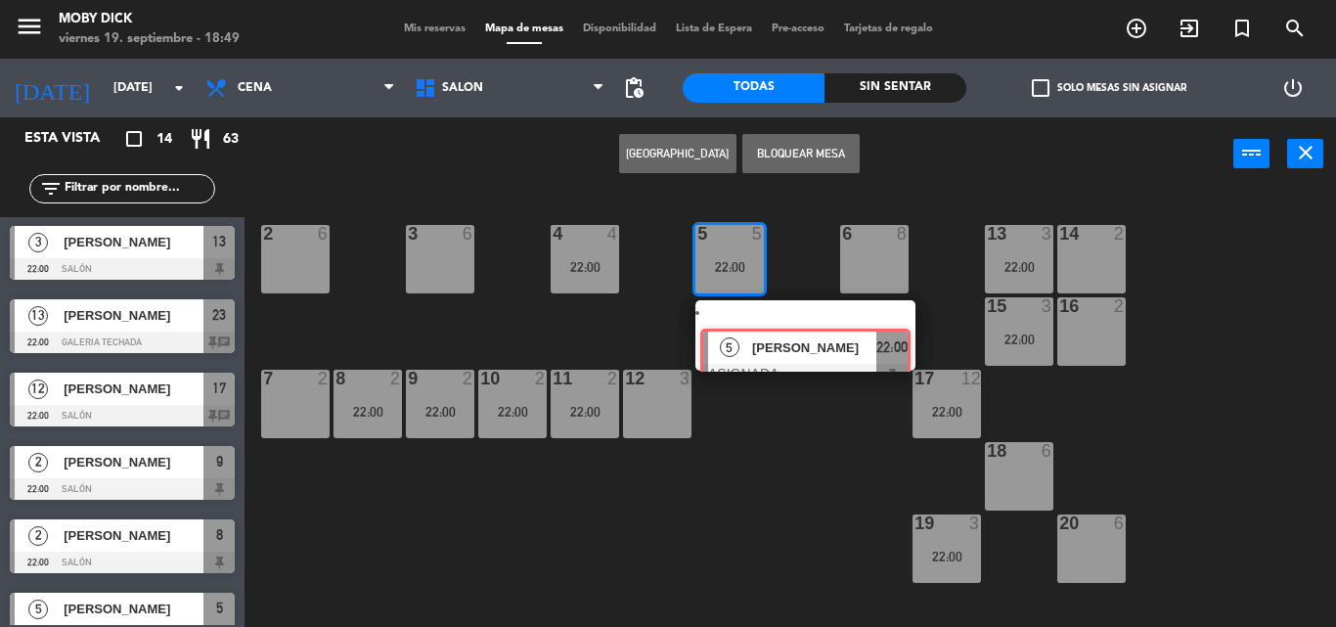
click at [767, 313] on div "5 [PERSON_NAME] ASIGNADA 22:00" at bounding box center [805, 335] width 249 height 70
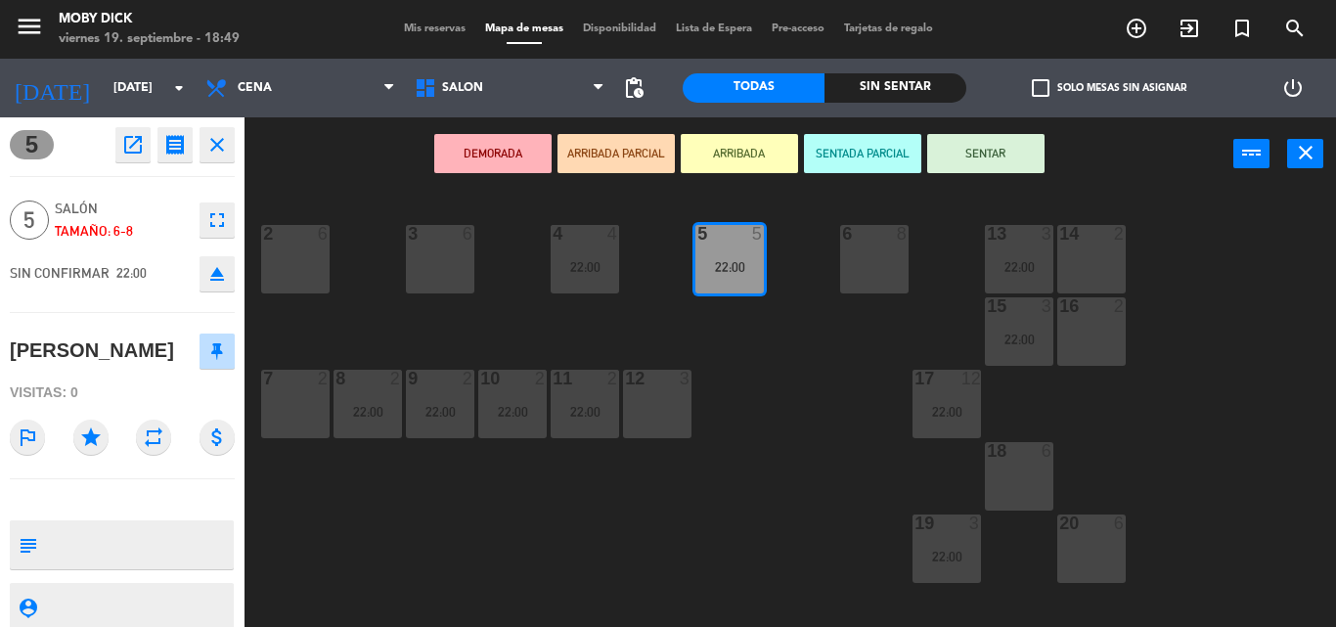
click at [699, 344] on div "14 2 13 3 22:00 6 8 5 5 22:00 4 4 22:00 3 6 2 6 16 2 15 3 22:00 17 12 22:00 12 …" at bounding box center [796, 409] width 1077 height 436
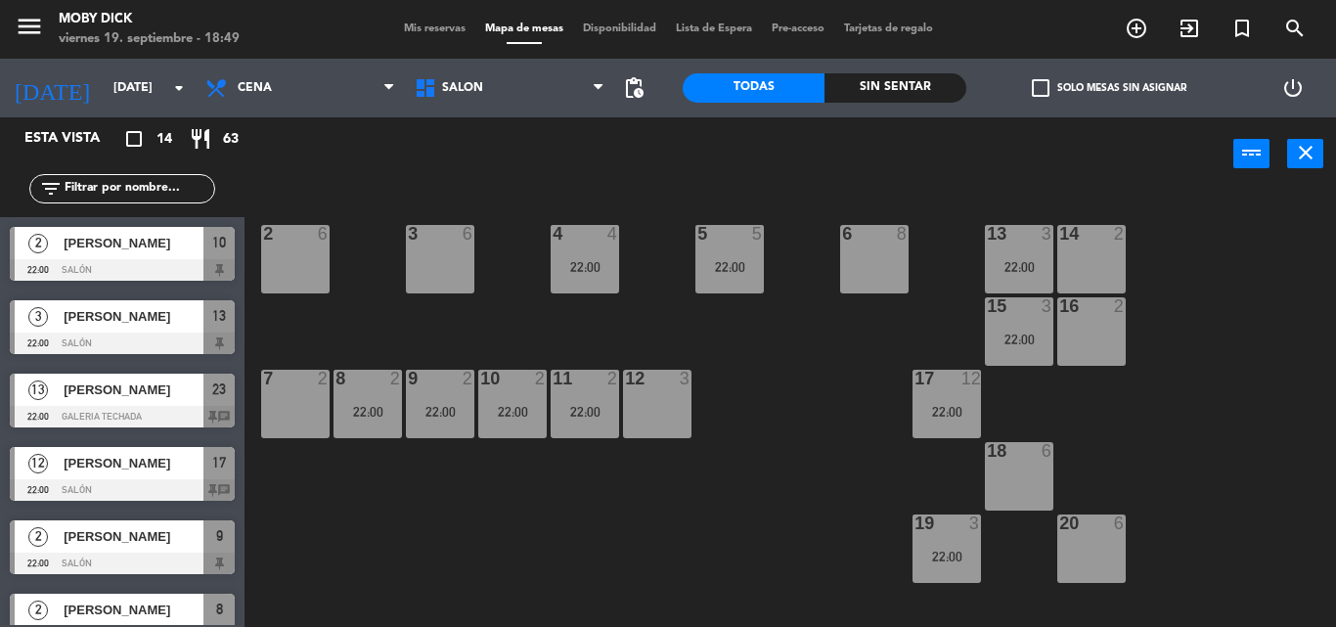
scroll to position [0, 0]
click at [1031, 340] on div "22:00" at bounding box center [1019, 339] width 68 height 14
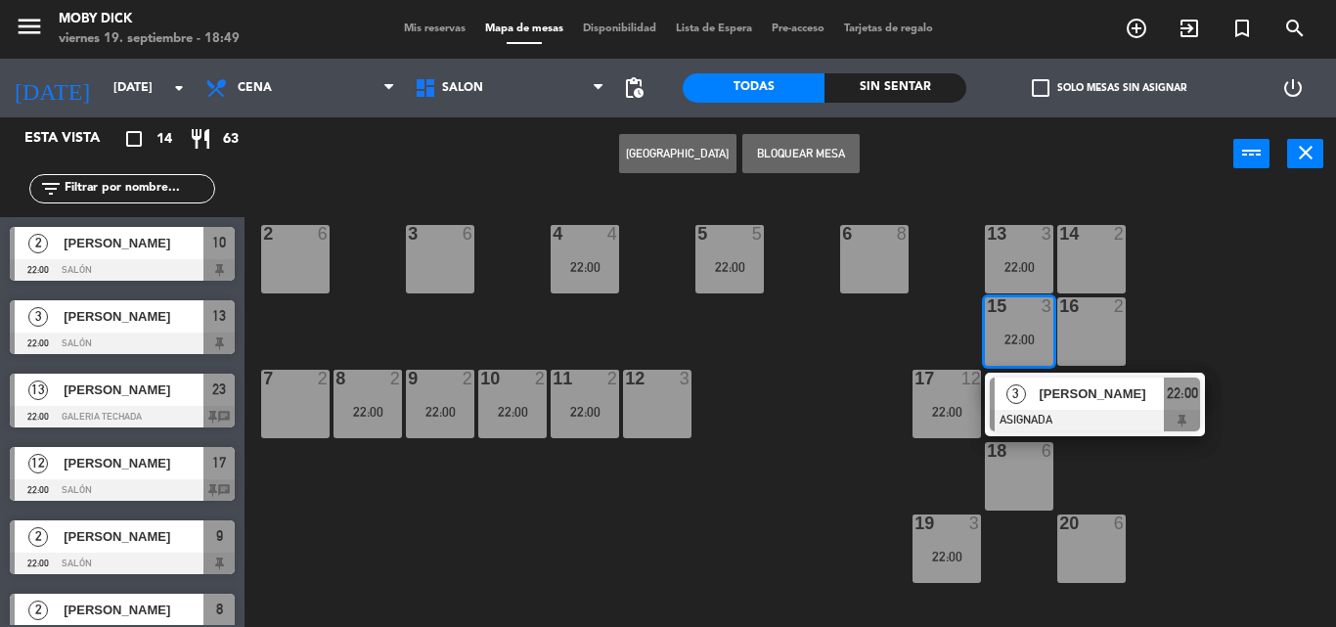
click at [1037, 387] on div "[PERSON_NAME]" at bounding box center [1099, 393] width 127 height 32
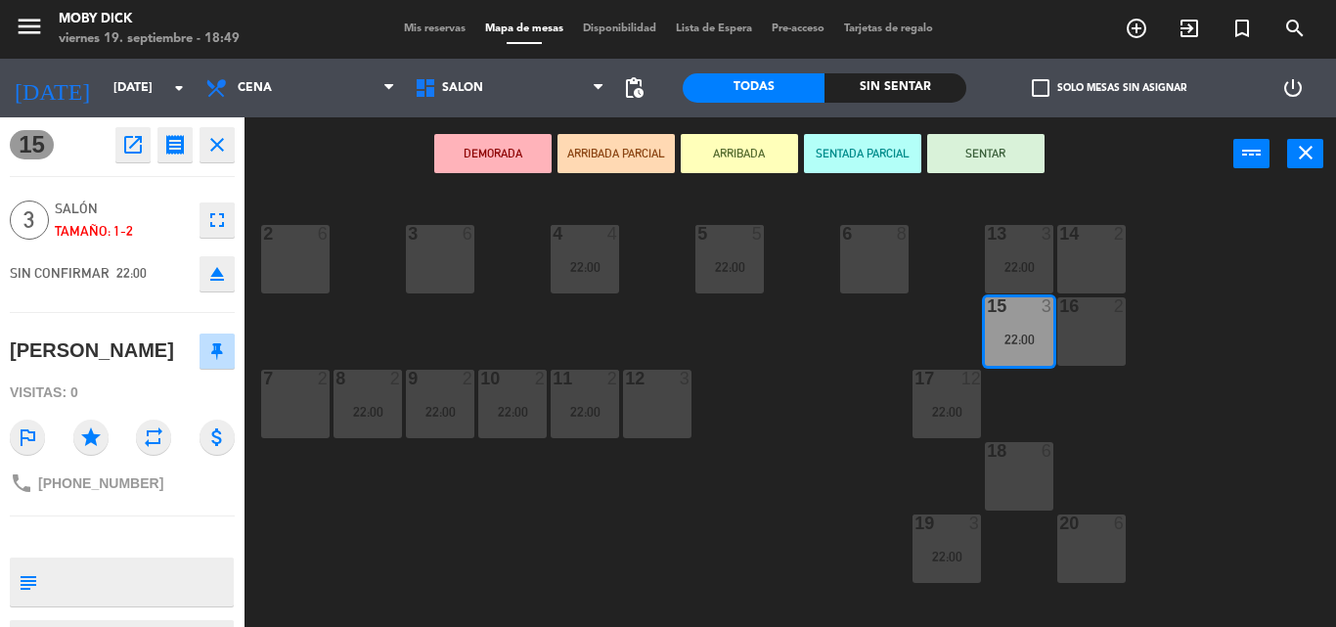
click at [1037, 387] on div "14 2 13 3 22:00 6 8 5 5 22:00 4 4 22:00 3 6 2 6 16 2 15 3 22:00 17 12 22:00 12 …" at bounding box center [796, 409] width 1077 height 436
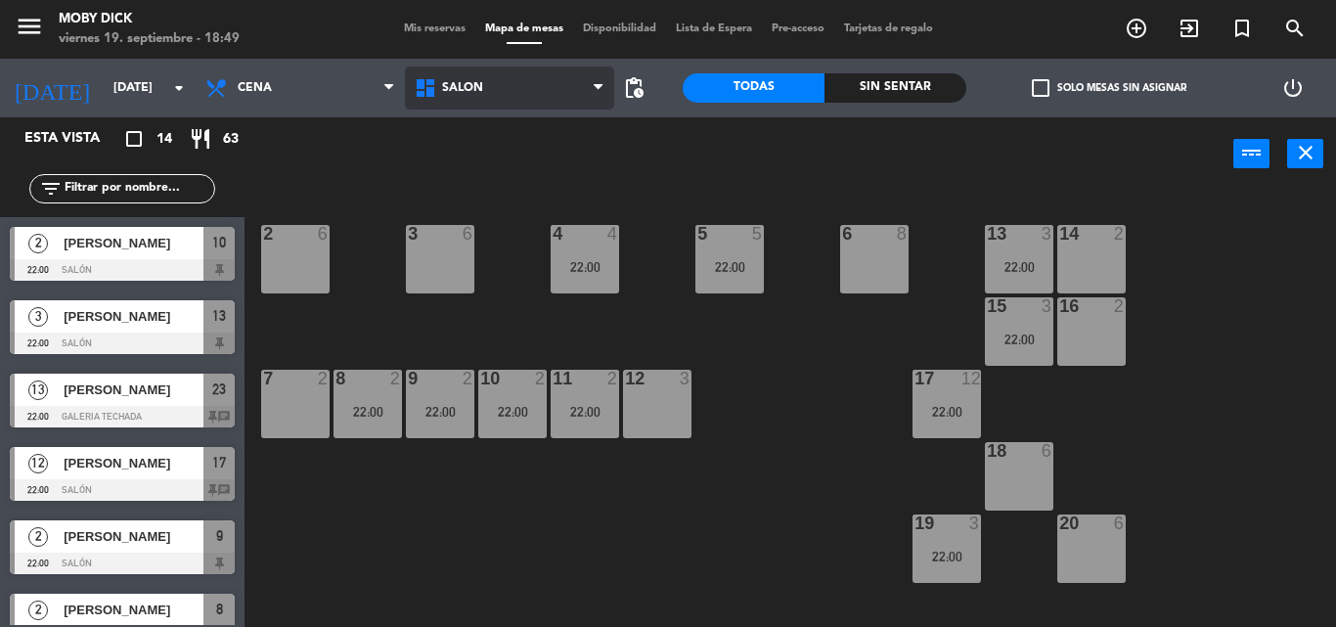
click at [475, 74] on span "SALÓN" at bounding box center [509, 87] width 209 height 43
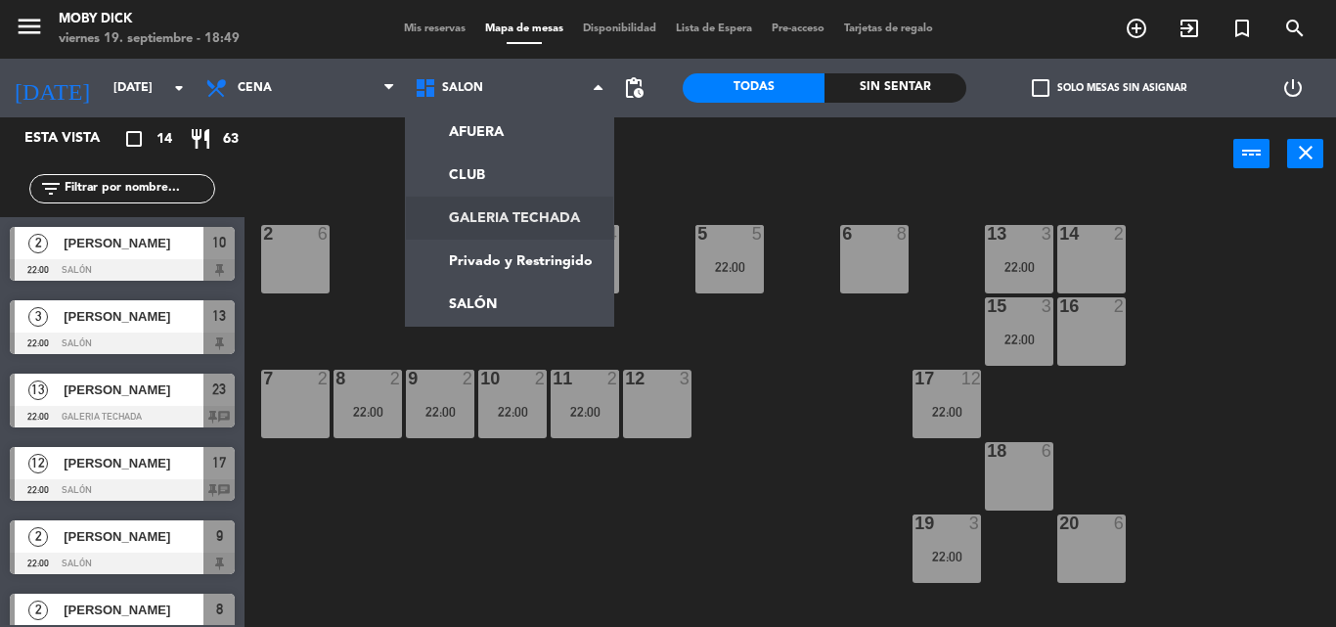
click at [505, 218] on ng-component "menu Moby [PERSON_NAME][DATE] 19. septiembre - 18:49 Mis reservas Mapa de mesas…" at bounding box center [668, 313] width 1336 height 627
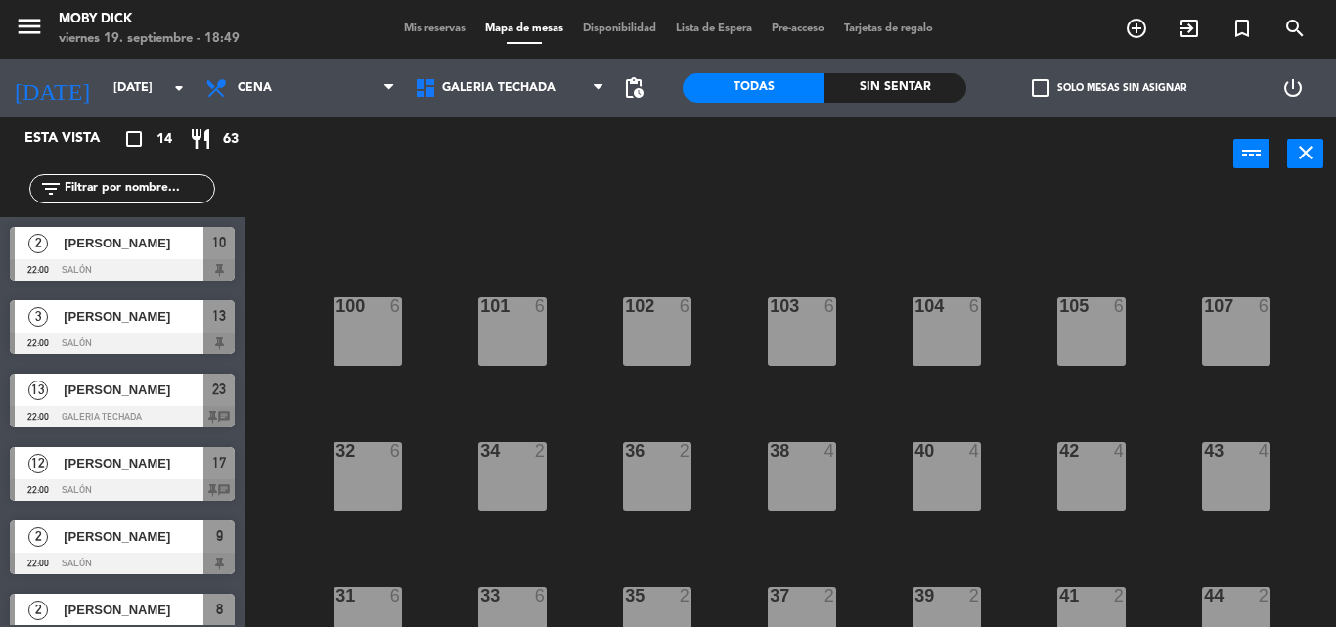
click at [665, 513] on div "100 6 101 6 102 6 103 6 104 6 105 6 107 6 32 6 34 2 36 2 38 4 40 4 43 4 42 4 35…" at bounding box center [796, 409] width 1077 height 436
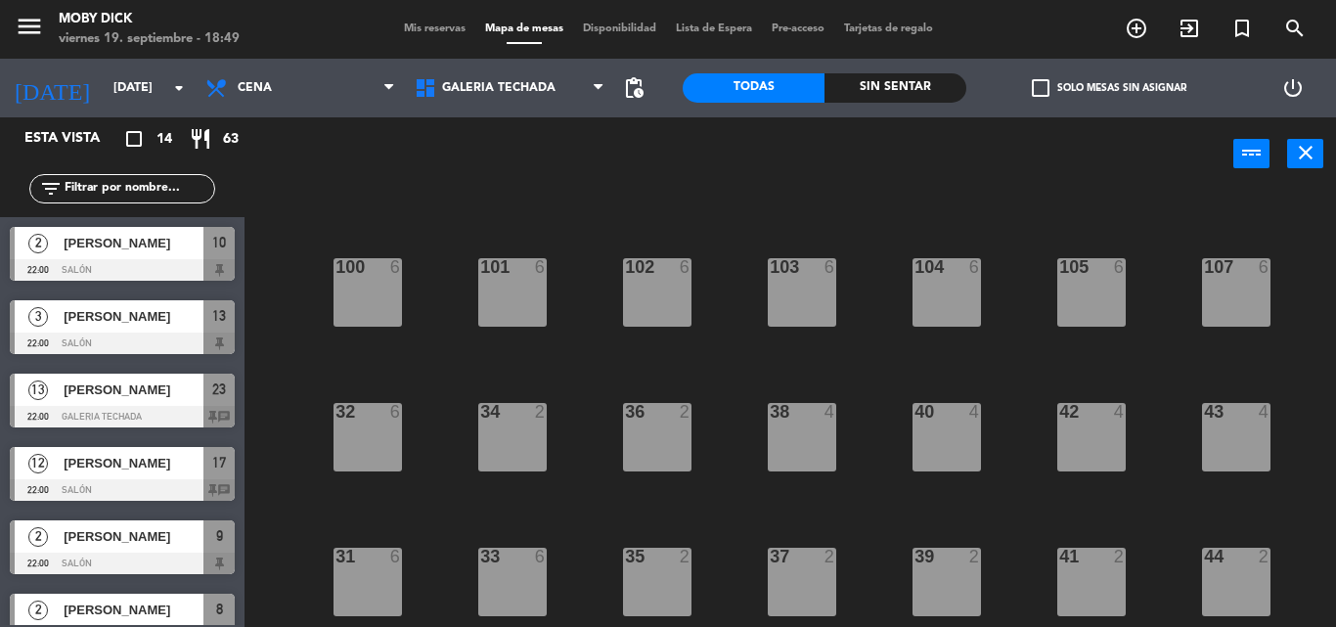
scroll to position [319, 0]
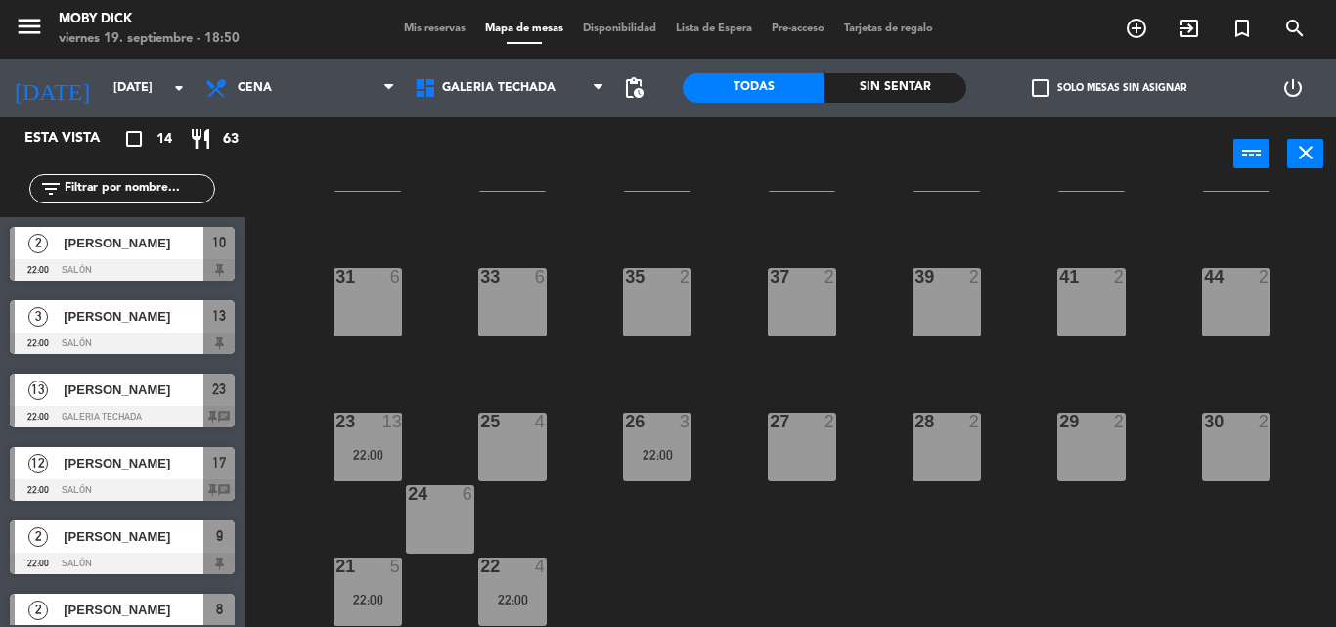
drag, startPoint x: 465, startPoint y: 619, endPoint x: 487, endPoint y: 610, distance: 23.2
click at [466, 617] on div "100 6 101 6 102 6 103 6 104 6 105 6 107 6 32 6 34 2 36 2 38 4 40 4 43 4 42 4 35…" at bounding box center [796, 409] width 1077 height 436
click at [493, 608] on div "22 4 22:00" at bounding box center [512, 591] width 68 height 68
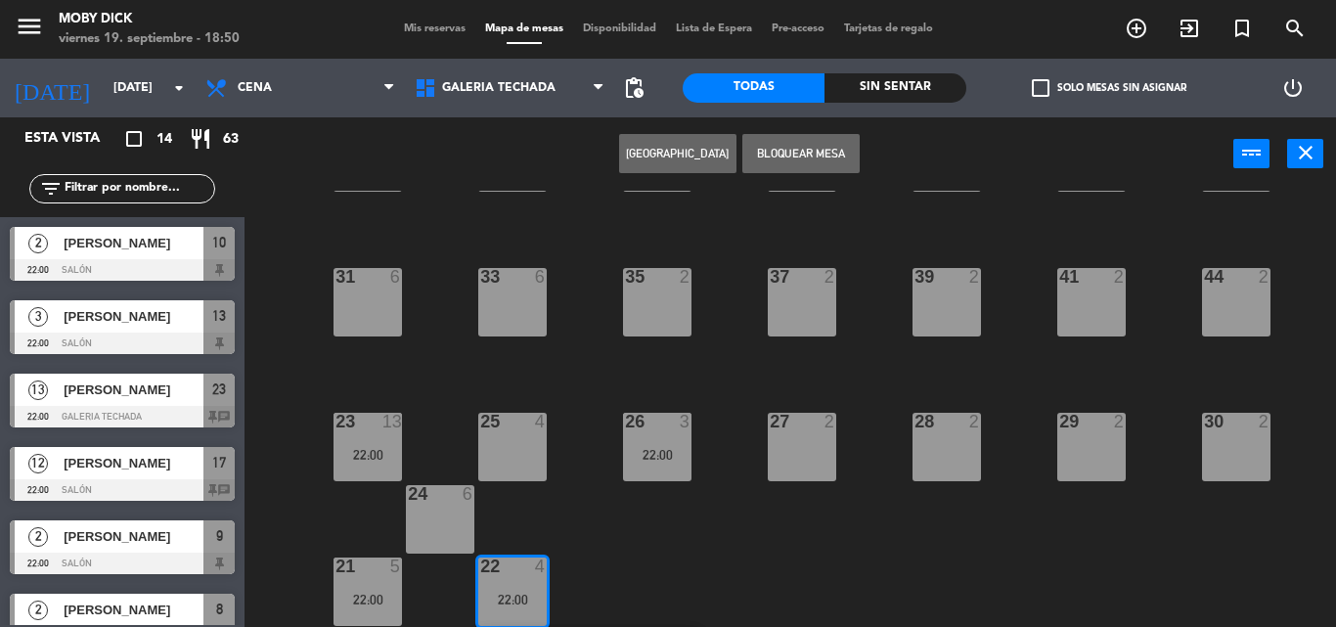
click at [588, 574] on div "100 6 101 6 102 6 103 6 104 6 105 6 107 6 32 6 34 2 36 2 38 4 40 4 43 4 42 4 35…" at bounding box center [796, 409] width 1077 height 436
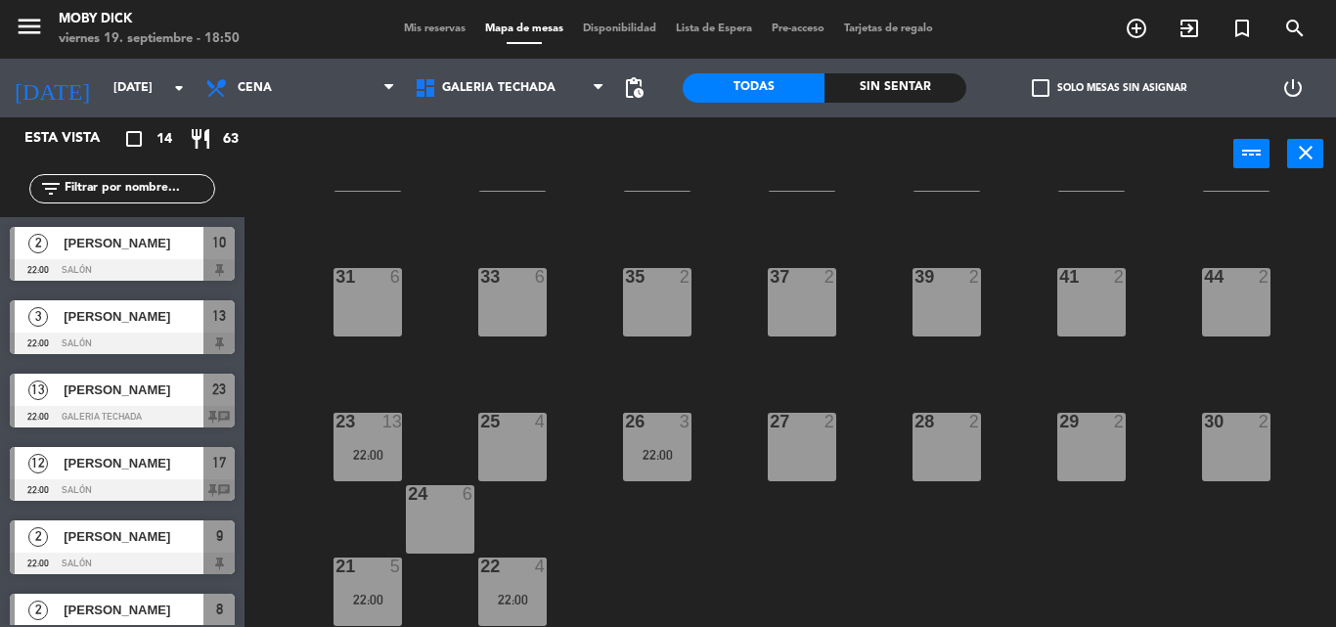
click at [588, 574] on div "100 6 101 6 102 6 103 6 104 6 105 6 107 6 32 6 34 2 36 2 38 4 40 4 43 4 42 4 35…" at bounding box center [796, 409] width 1077 height 436
click at [522, 572] on div at bounding box center [512, 566] width 32 height 18
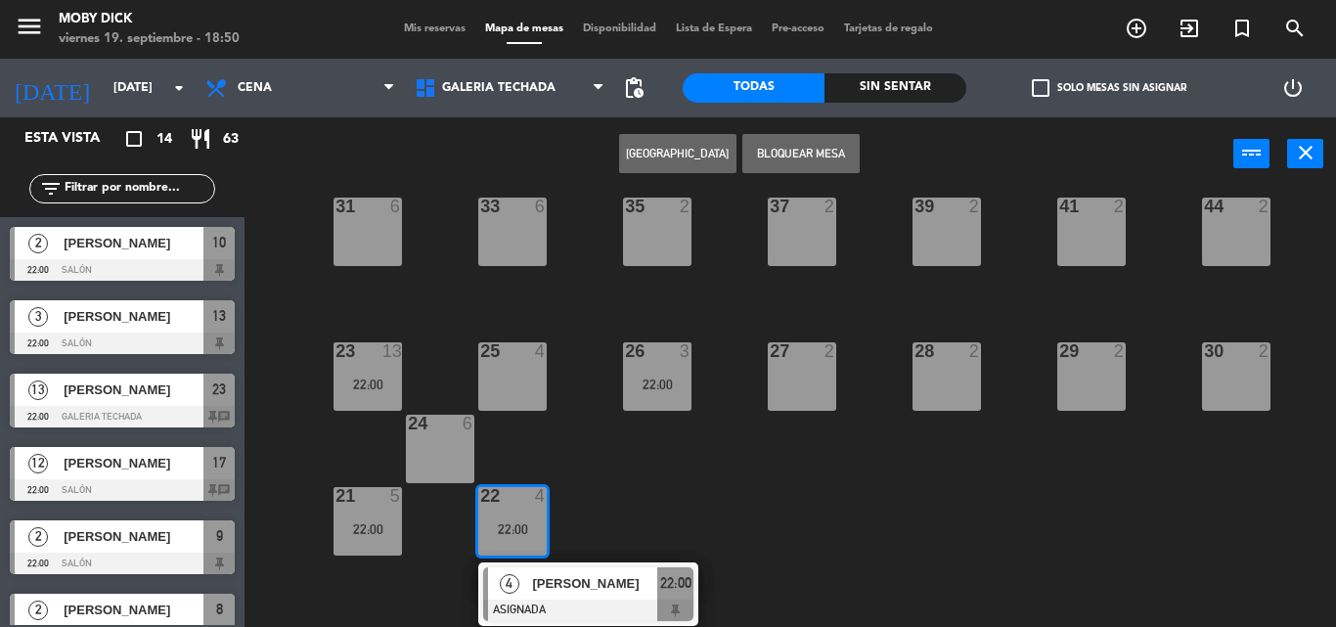
click at [522, 572] on div "4" at bounding box center [509, 583] width 42 height 32
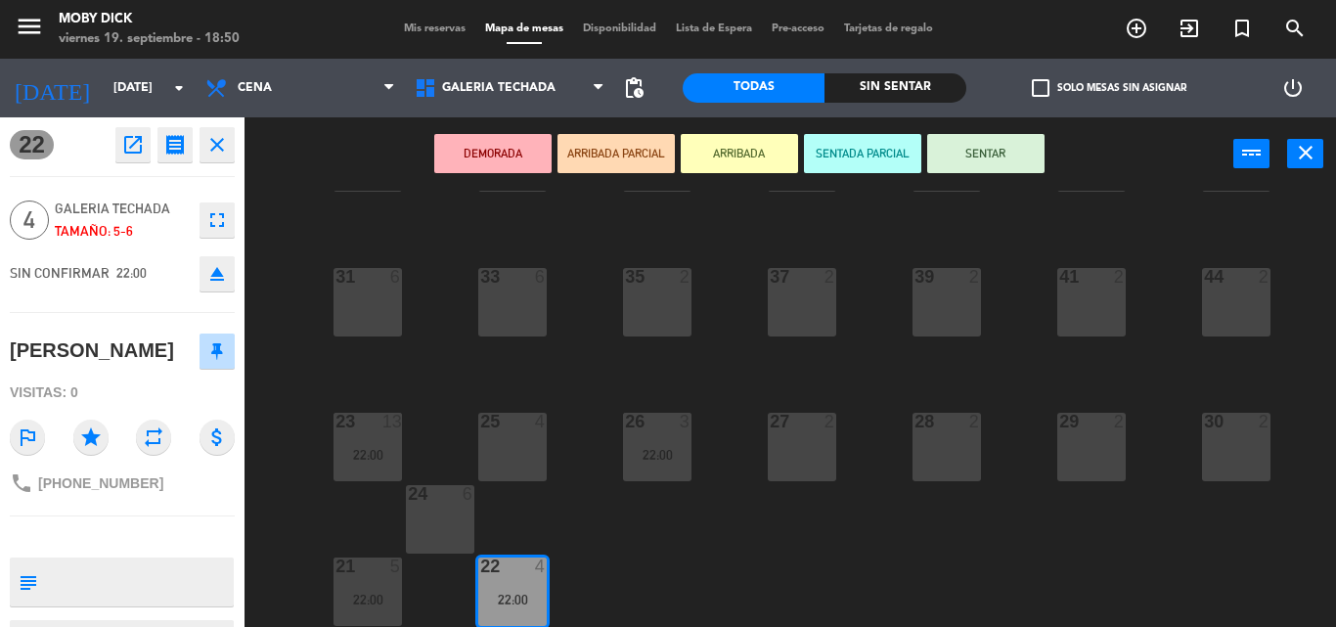
click at [522, 572] on div at bounding box center [512, 566] width 32 height 18
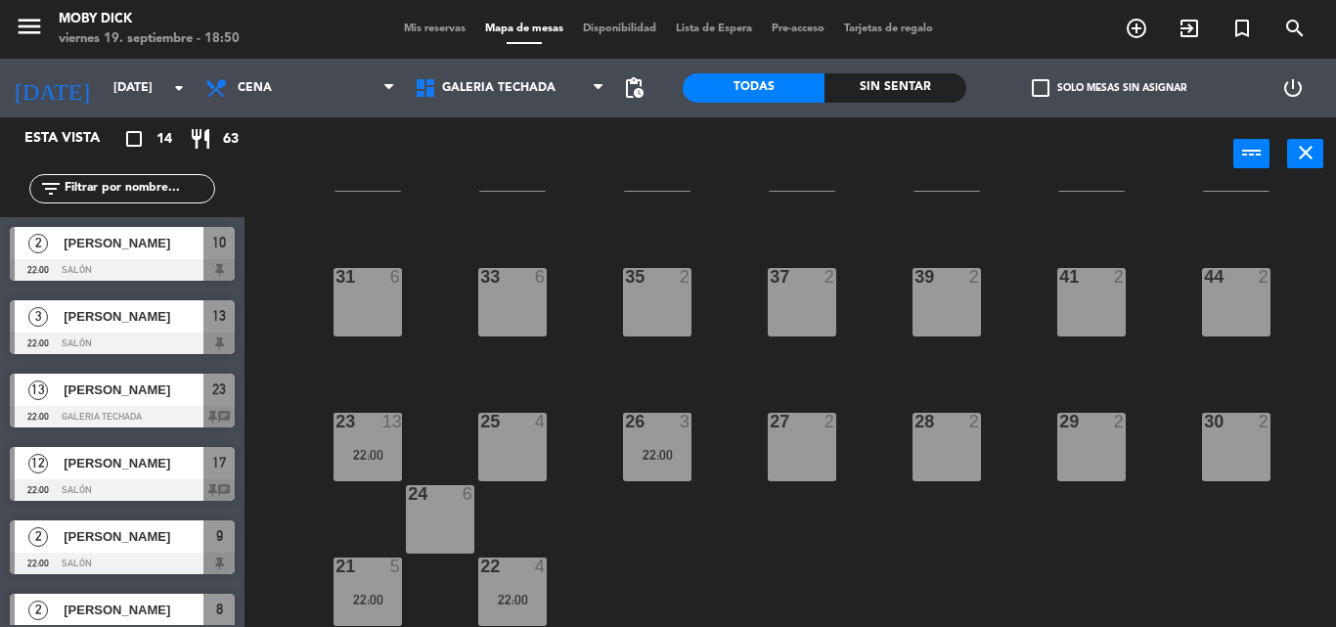
click at [406, 598] on div "100 6 101 6 102 6 103 6 104 6 105 6 107 6 32 6 34 2 36 2 38 4 40 4 43 4 42 4 35…" at bounding box center [796, 409] width 1077 height 436
click at [360, 605] on div "22:00" at bounding box center [367, 600] width 68 height 14
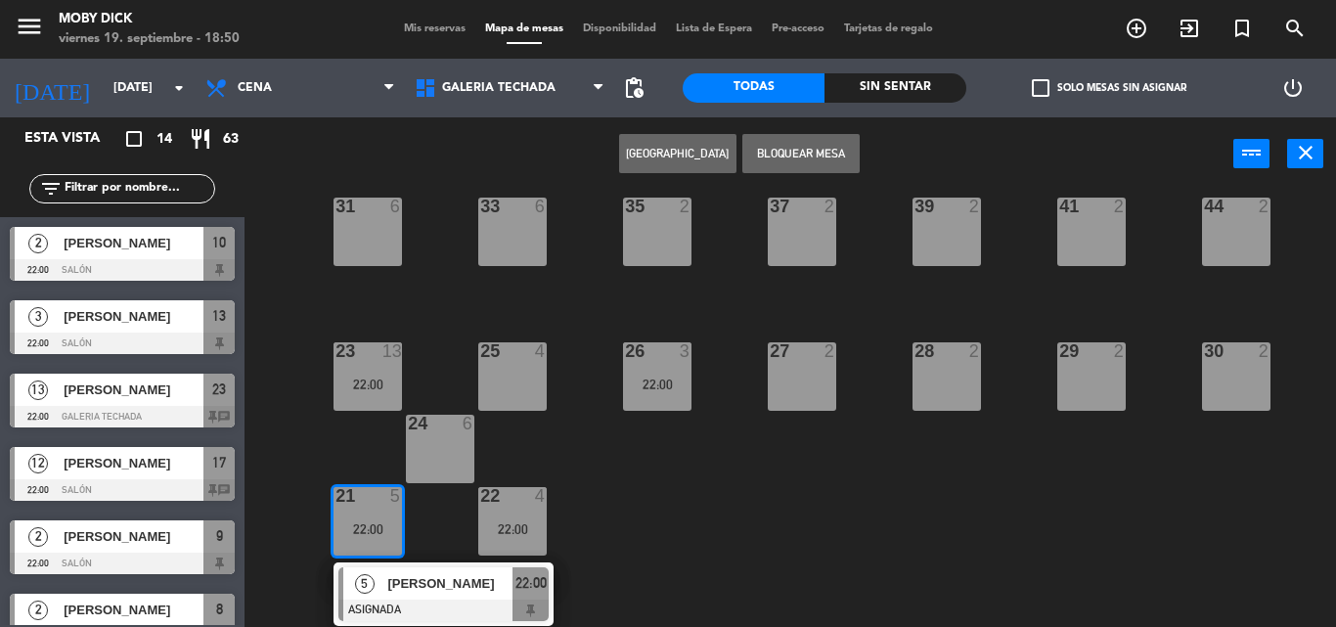
click at [441, 603] on div at bounding box center [443, 610] width 210 height 22
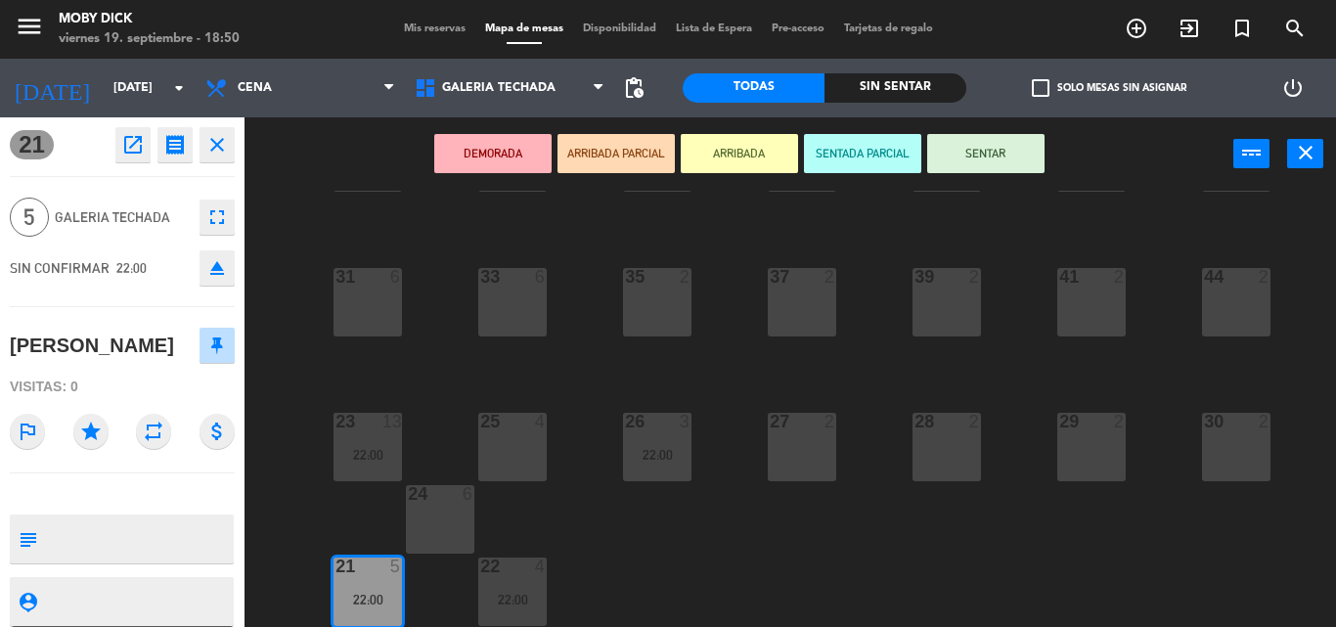
click at [585, 574] on div "100 6 101 6 102 6 103 6 104 6 105 6 107 6 32 6 34 2 36 2 38 4 40 4 43 4 42 4 35…" at bounding box center [796, 409] width 1077 height 436
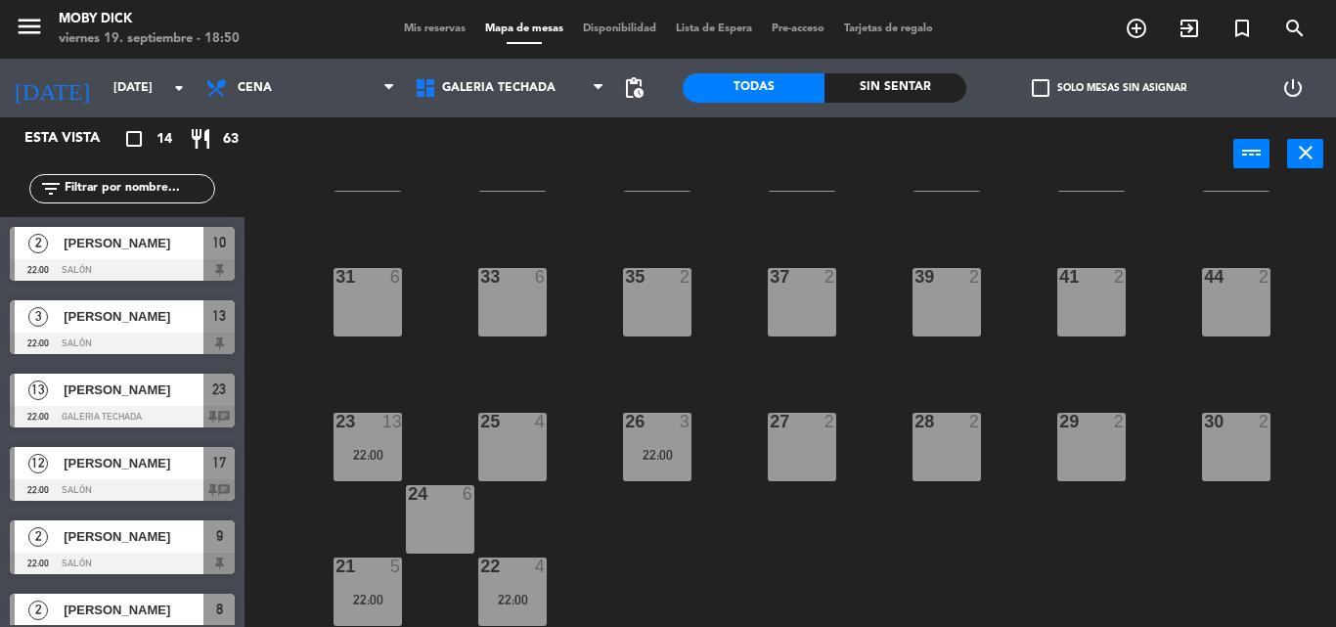
scroll to position [0, 0]
click at [656, 427] on div at bounding box center [656, 422] width 32 height 18
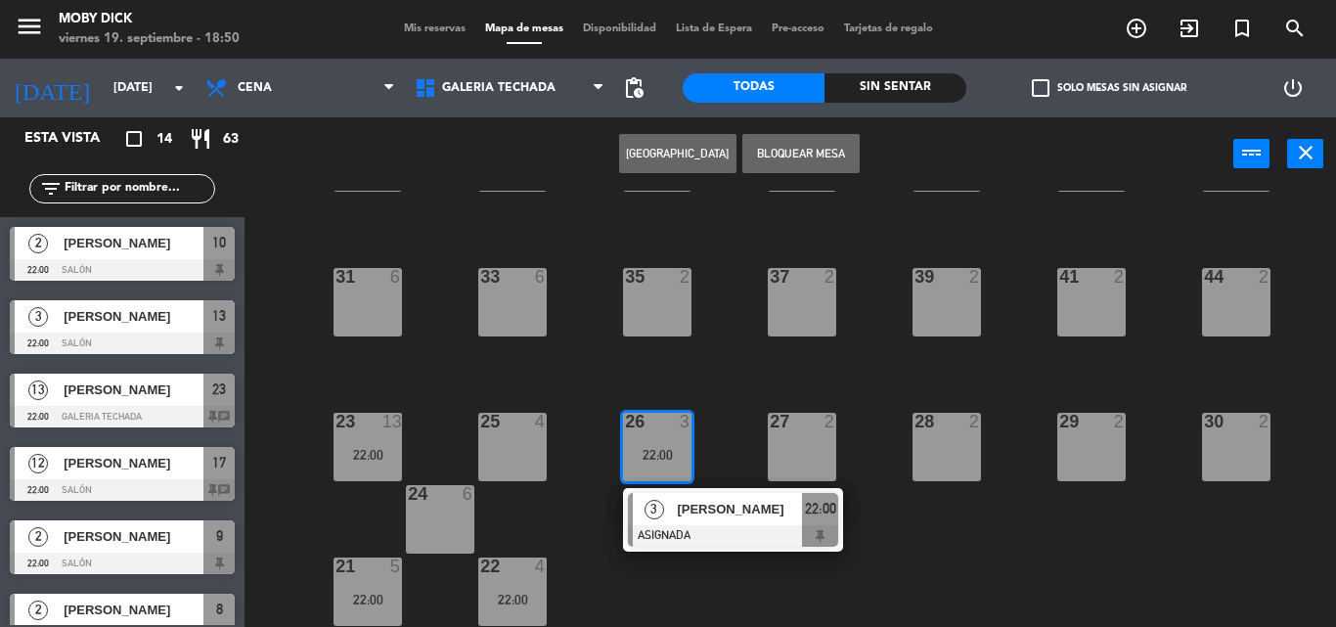
click at [715, 534] on div at bounding box center [733, 536] width 210 height 22
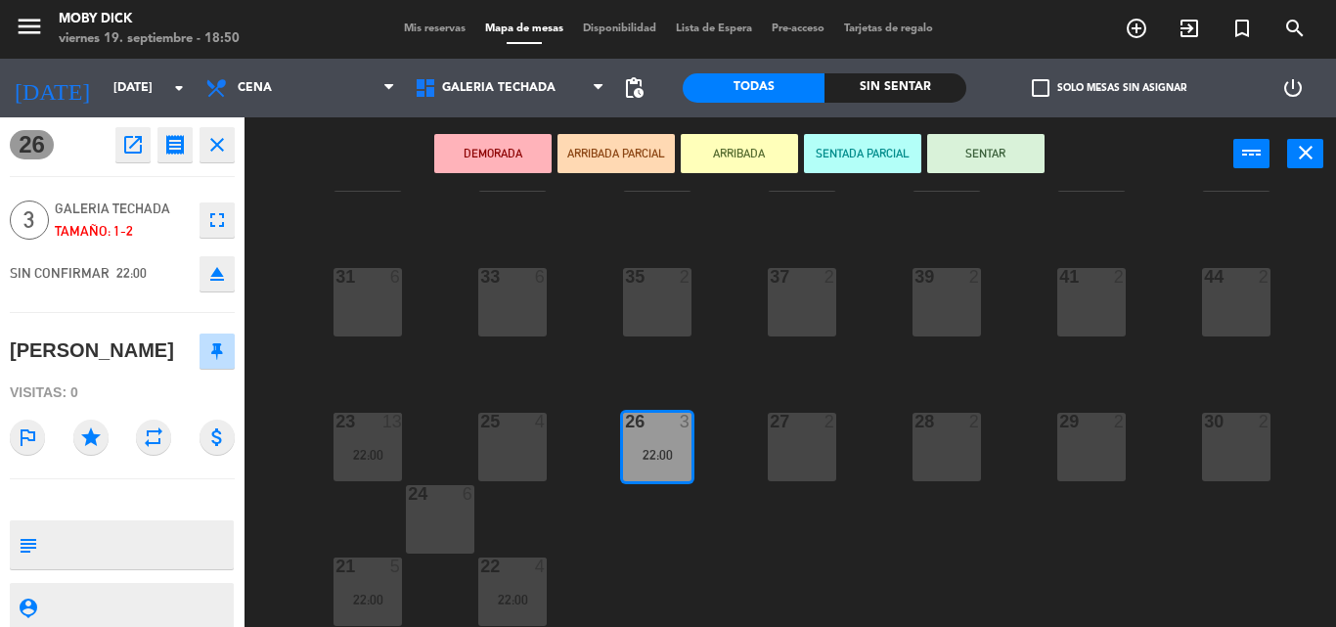
click at [715, 534] on div "100 6 101 6 102 6 103 6 104 6 105 6 107 6 32 6 34 2 36 2 38 4 40 4 43 4 42 4 35…" at bounding box center [796, 409] width 1077 height 436
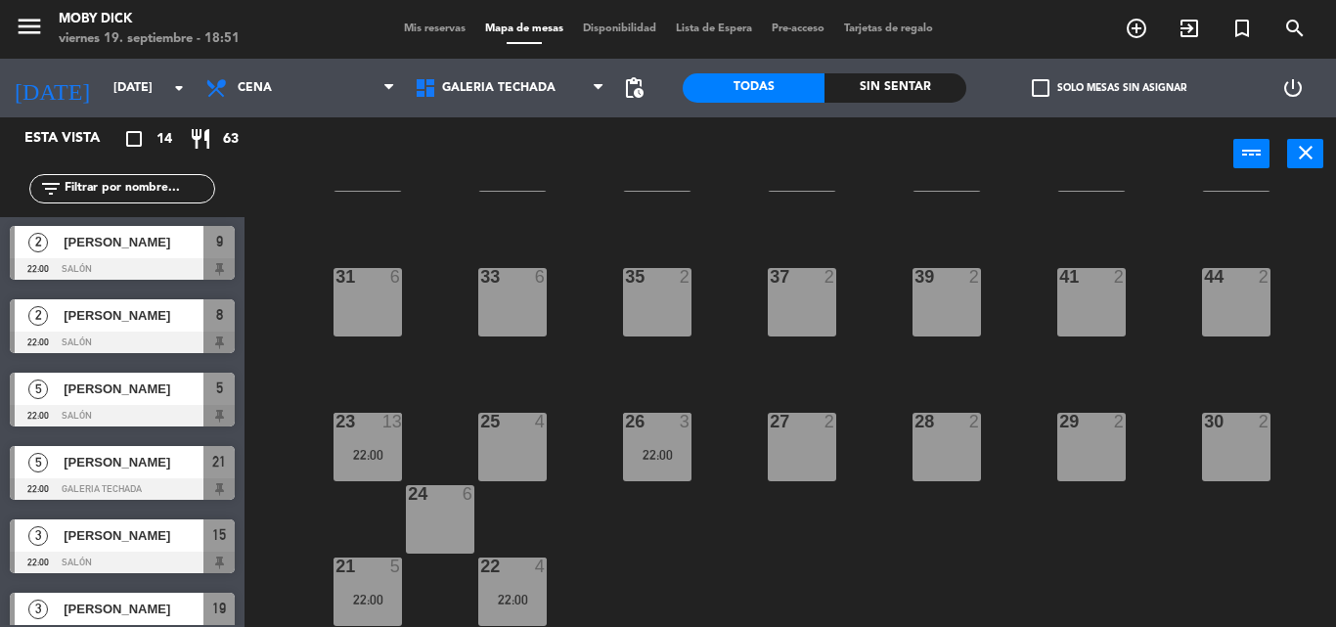
scroll to position [280, 0]
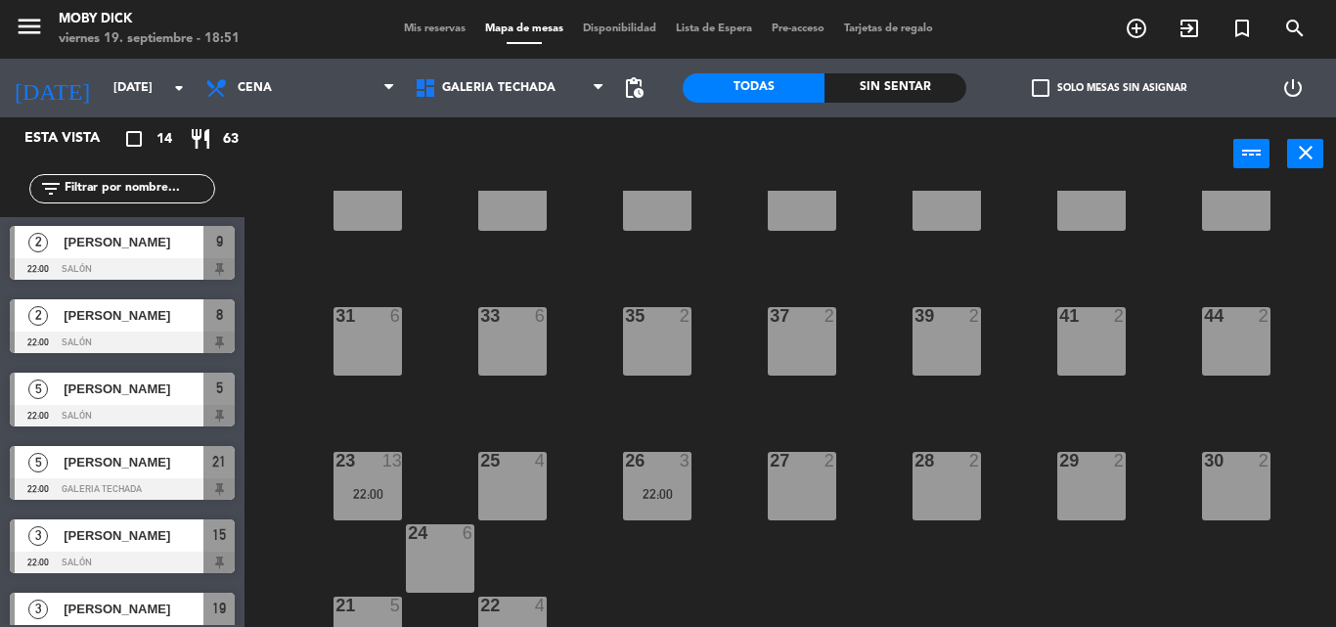
click at [431, 26] on span "Mis reservas" at bounding box center [434, 28] width 81 height 11
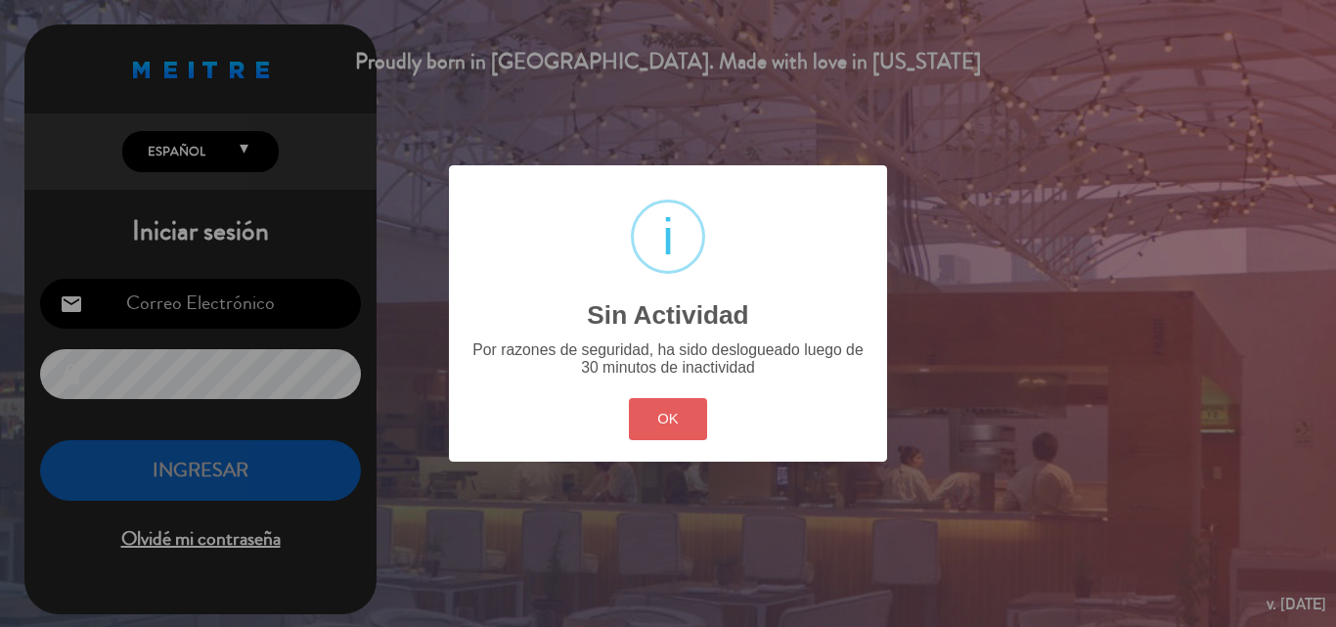
click at [673, 399] on button "OK" at bounding box center [668, 419] width 79 height 42
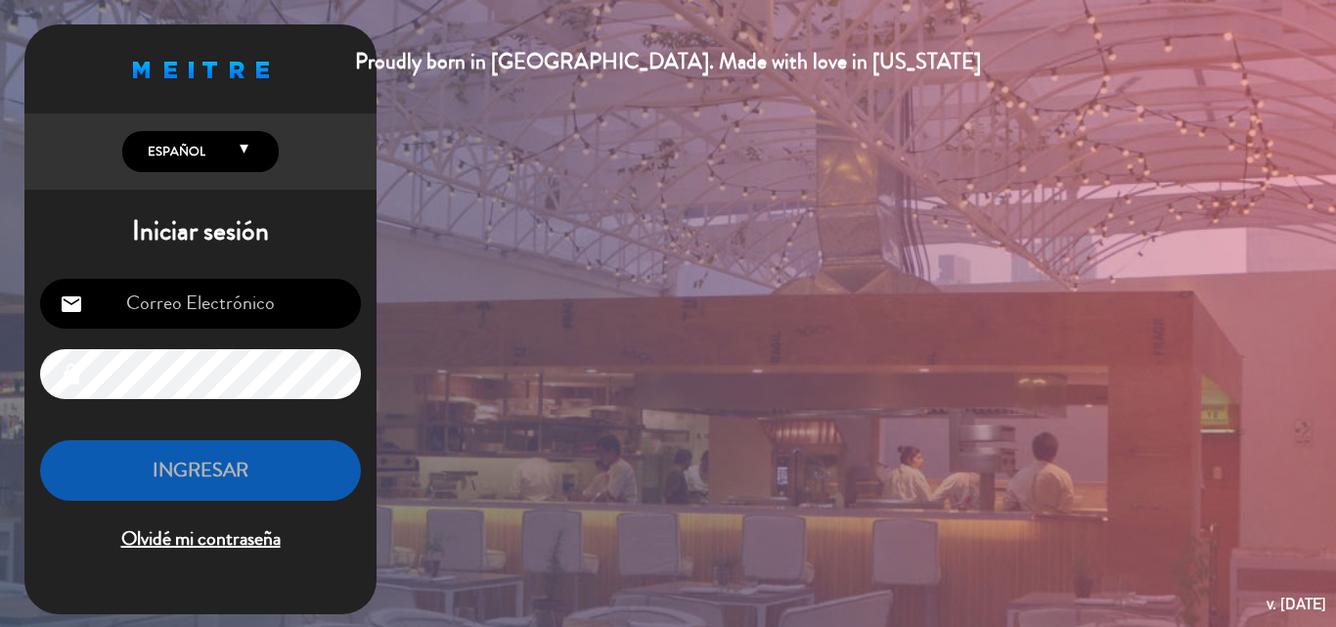
click at [237, 304] on input "email" at bounding box center [200, 304] width 321 height 50
type input "[EMAIL_ADDRESS][DOMAIN_NAME]"
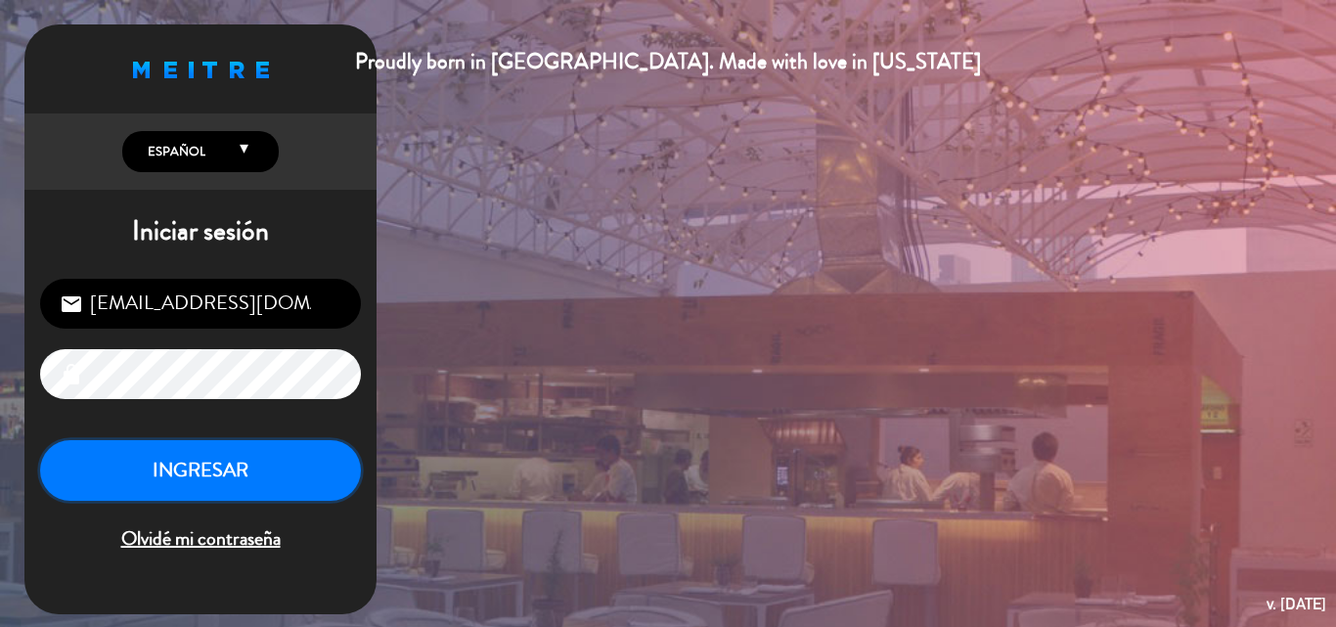
click at [252, 485] on button "INGRESAR" at bounding box center [200, 471] width 321 height 62
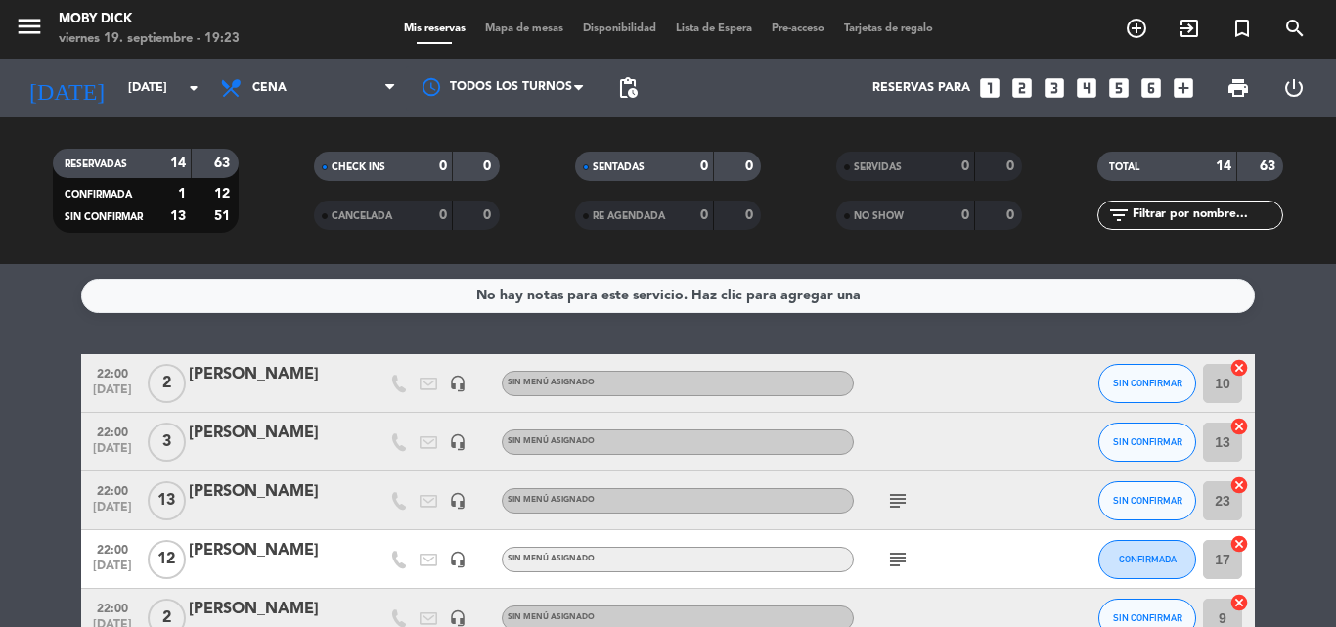
click at [362, 338] on div "No hay notas para este servicio. Haz clic para agregar una 22:00 [DATE] 2 [PERS…" at bounding box center [668, 445] width 1336 height 363
click at [721, 331] on div "No hay notas para este servicio. Haz clic para agregar una 22:00 [DATE] 2 [PERS…" at bounding box center [668, 445] width 1336 height 363
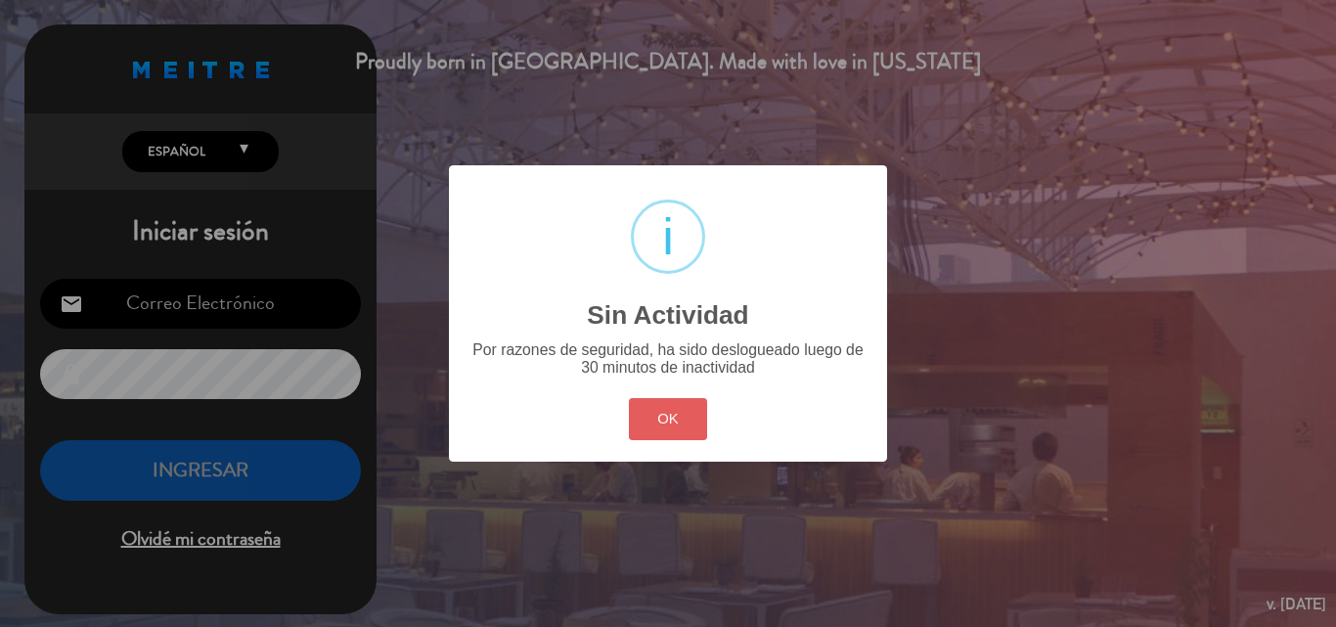
click at [673, 429] on button "OK" at bounding box center [668, 419] width 79 height 42
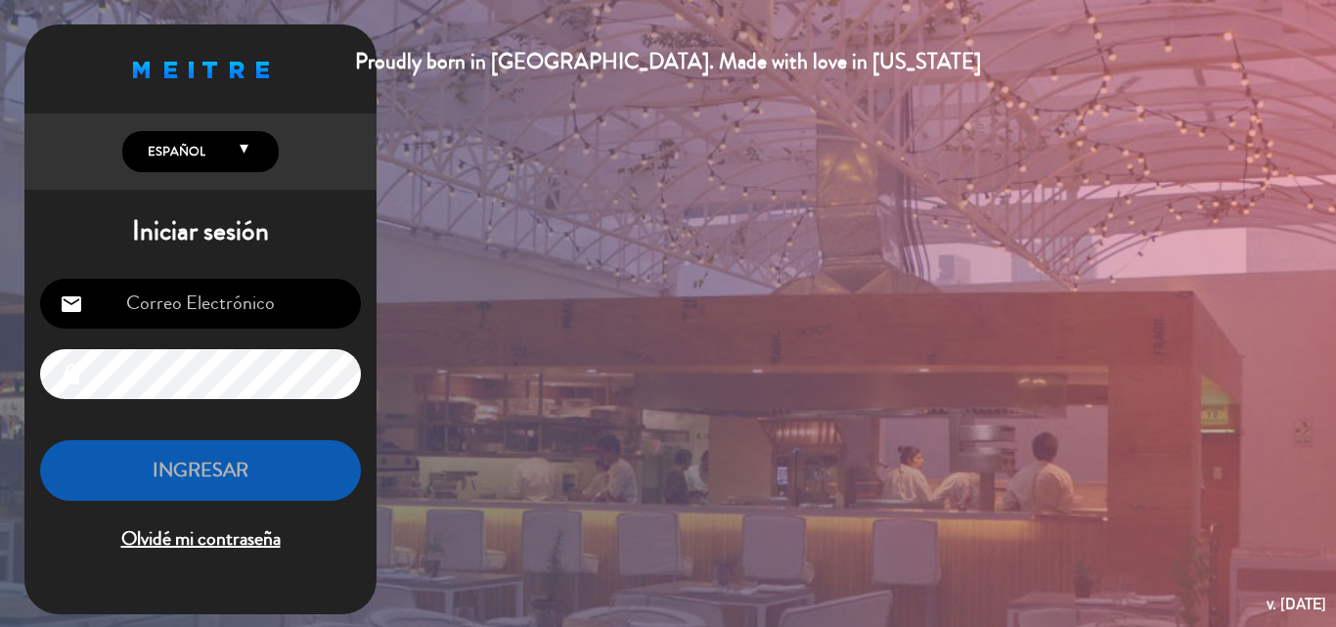
click at [272, 315] on input "email" at bounding box center [200, 304] width 321 height 50
type input "[EMAIL_ADDRESS][DOMAIN_NAME]"
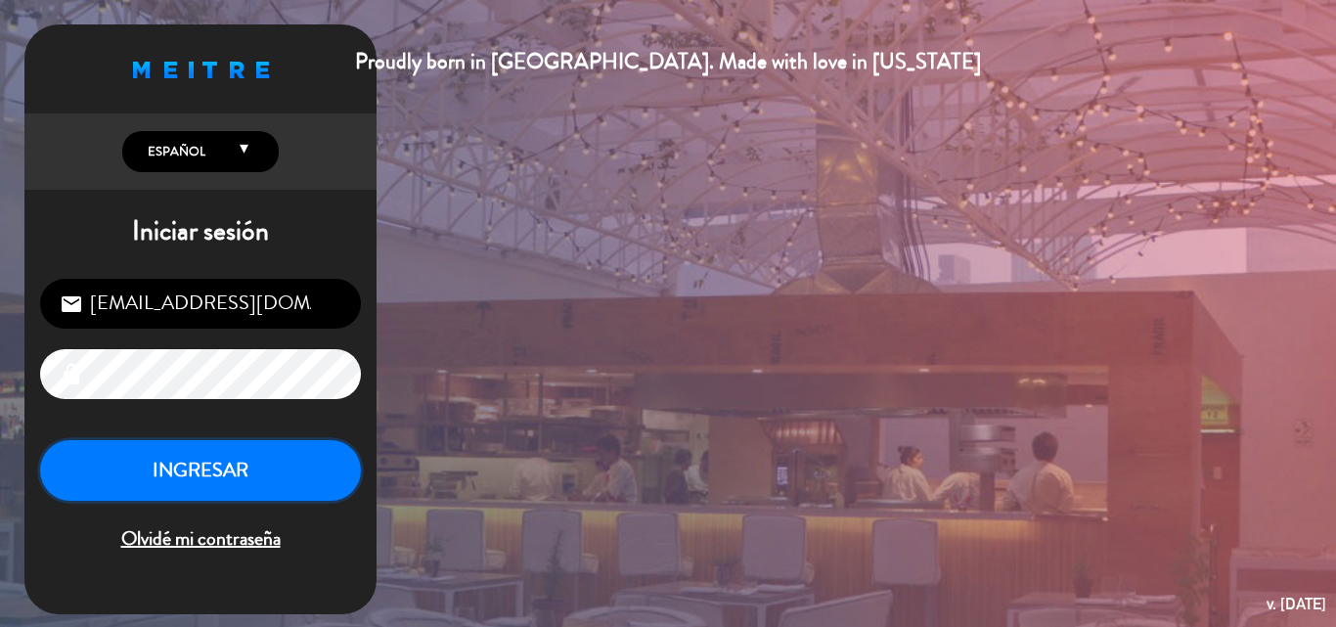
click at [267, 461] on button "INGRESAR" at bounding box center [200, 471] width 321 height 62
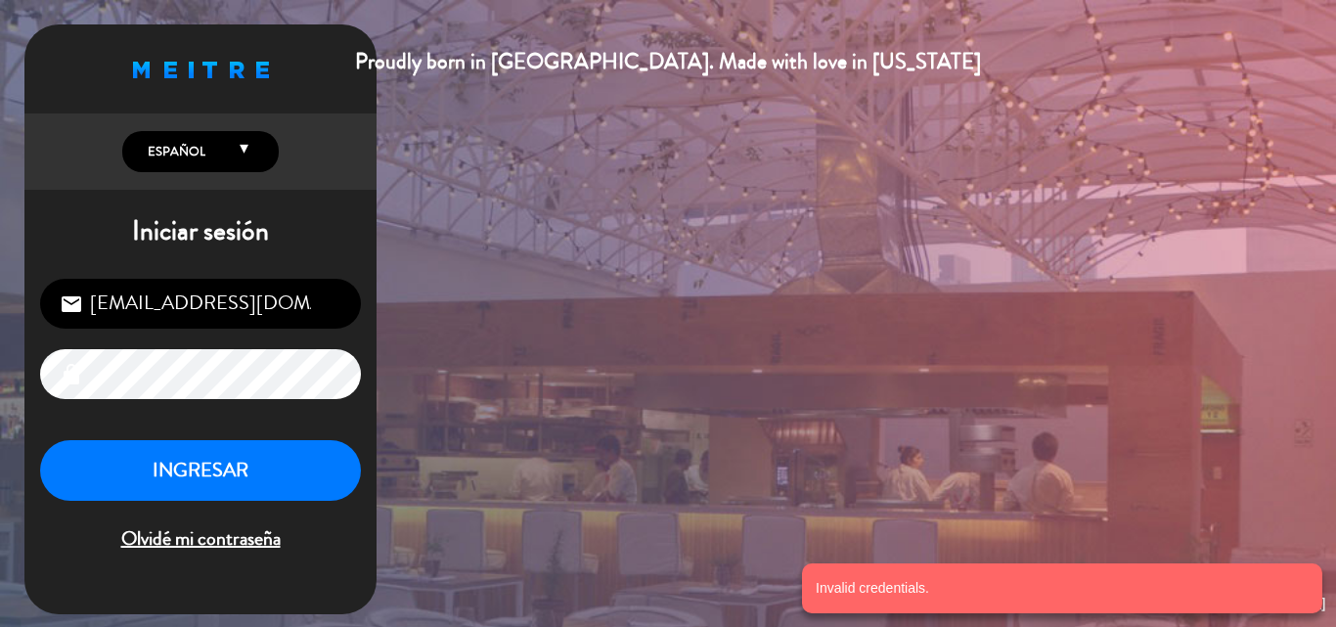
click at [0, 386] on div "Proudly born in [GEOGRAPHIC_DATA]. Made with love in [US_STATE] English Español…" at bounding box center [668, 313] width 1336 height 627
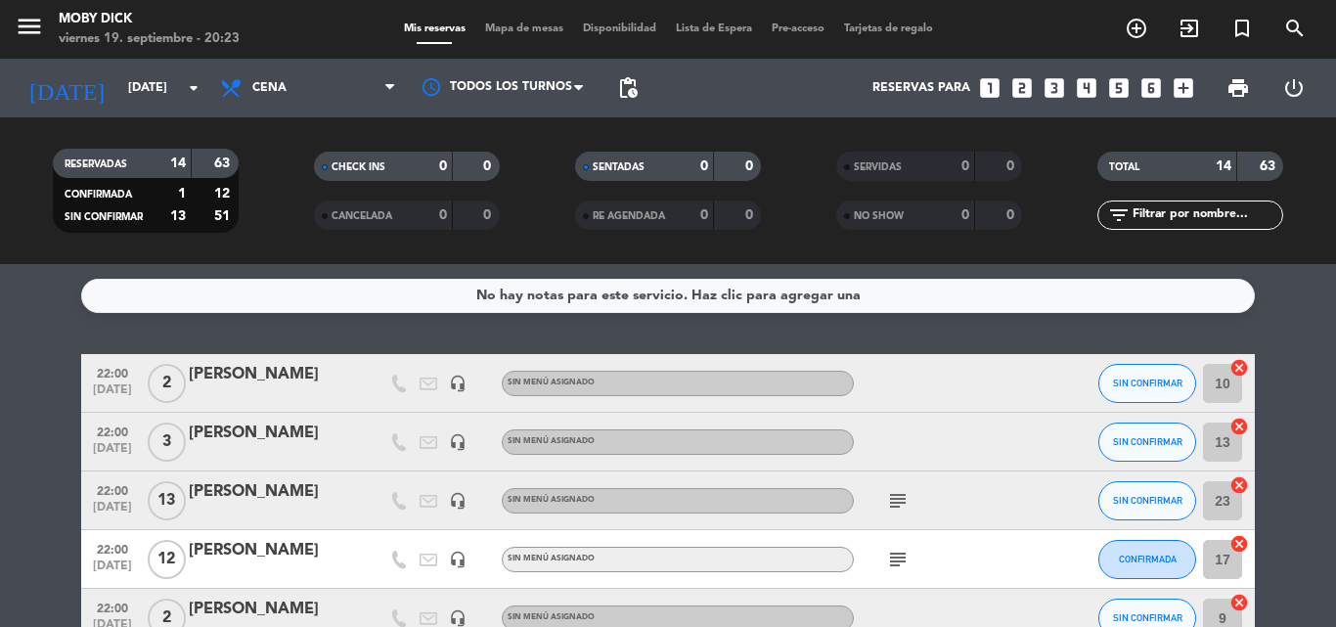
click at [544, 34] on span "Mapa de mesas" at bounding box center [524, 28] width 98 height 11
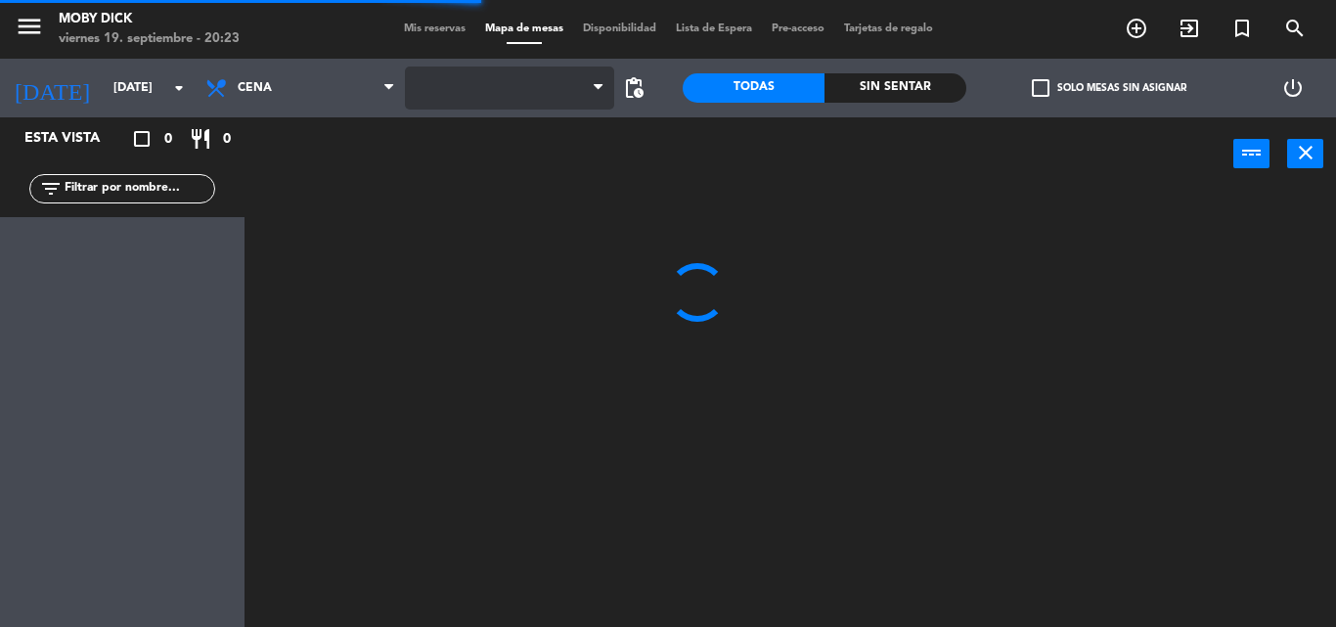
click at [536, 93] on span at bounding box center [509, 87] width 209 height 43
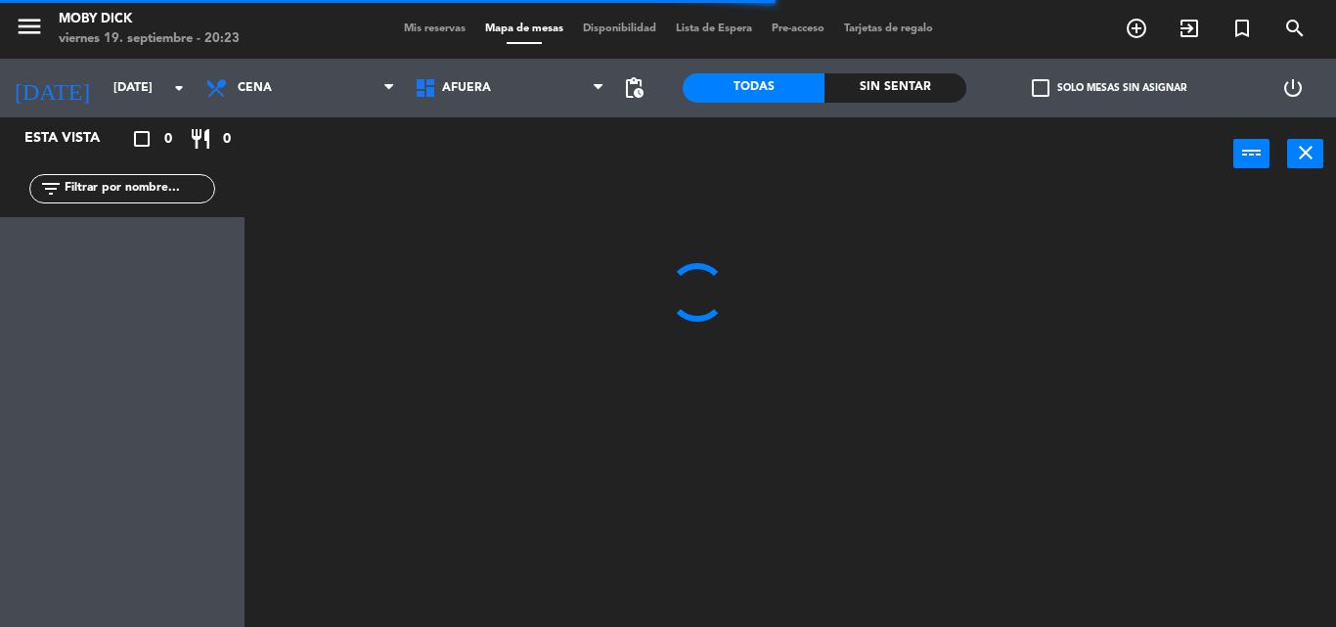
click at [536, 93] on span "AFUERA" at bounding box center [509, 87] width 209 height 43
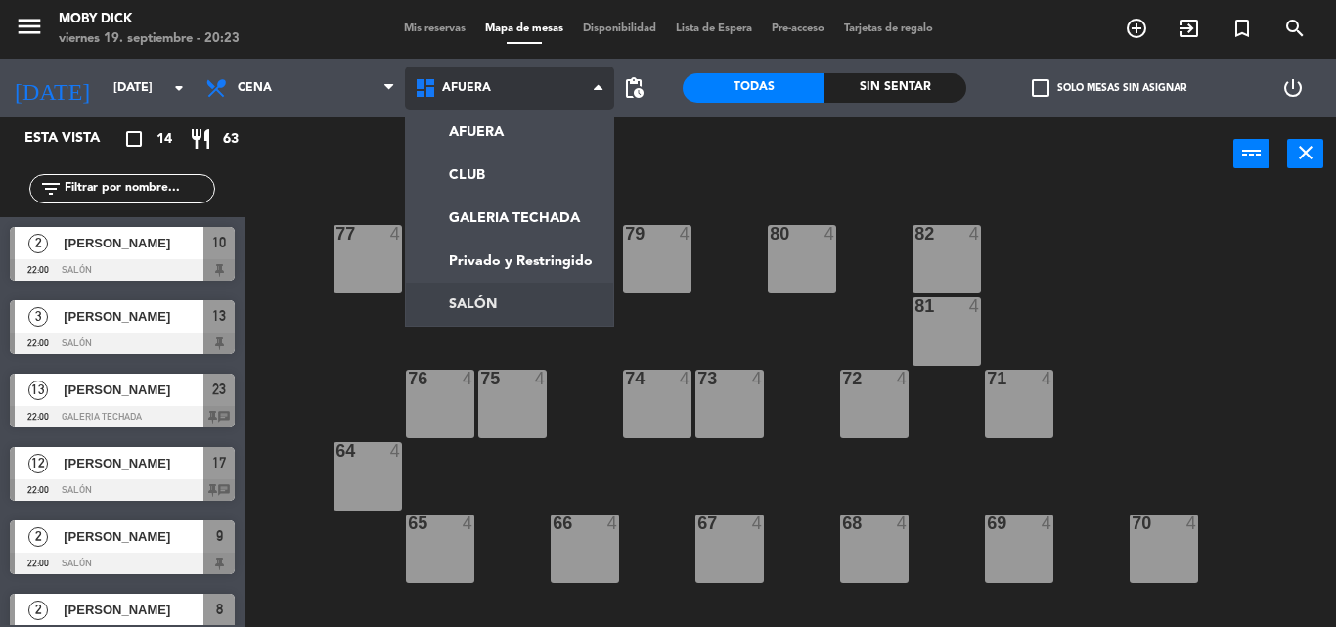
click at [510, 297] on ng-component "menu Moby [PERSON_NAME][DATE] 19. septiembre - 20:23 Mis reservas Mapa de mesas…" at bounding box center [668, 313] width 1336 height 627
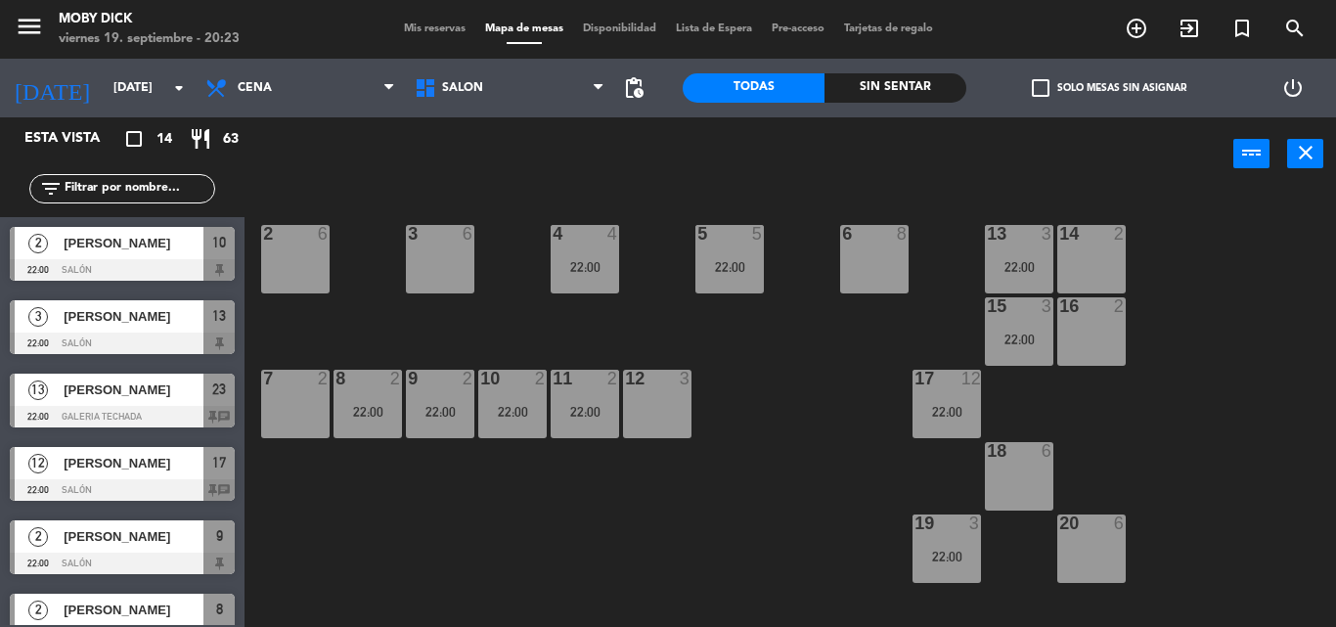
click at [576, 338] on div "14 2 13 3 22:00 6 8 5 5 22:00 4 4 22:00 3 6 2 6 16 2 15 3 22:00 17 12 22:00 12 …" at bounding box center [796, 409] width 1077 height 436
click at [589, 285] on div "4 4 22:00" at bounding box center [584, 259] width 68 height 68
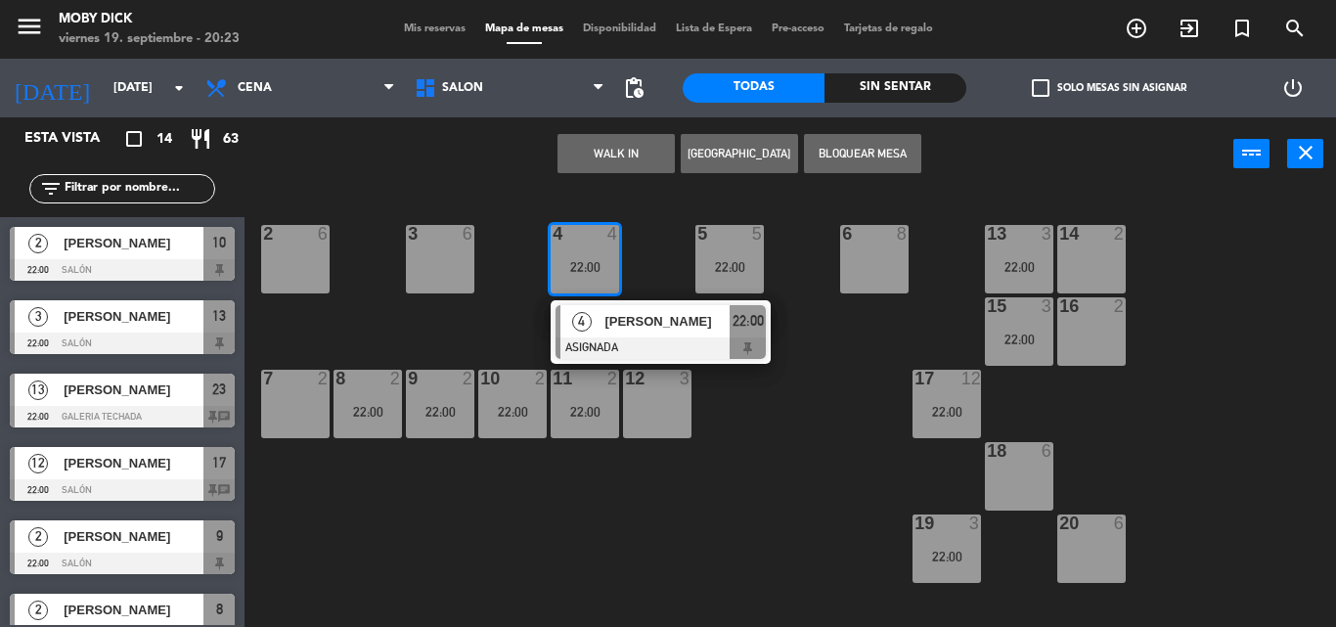
click at [513, 284] on div "14 2 13 3 22:00 6 8 5 5 22:00 4 4 22:00 4 [PERSON_NAME] ASIGNADA 22:00 3 6 2 6 …" at bounding box center [796, 409] width 1077 height 436
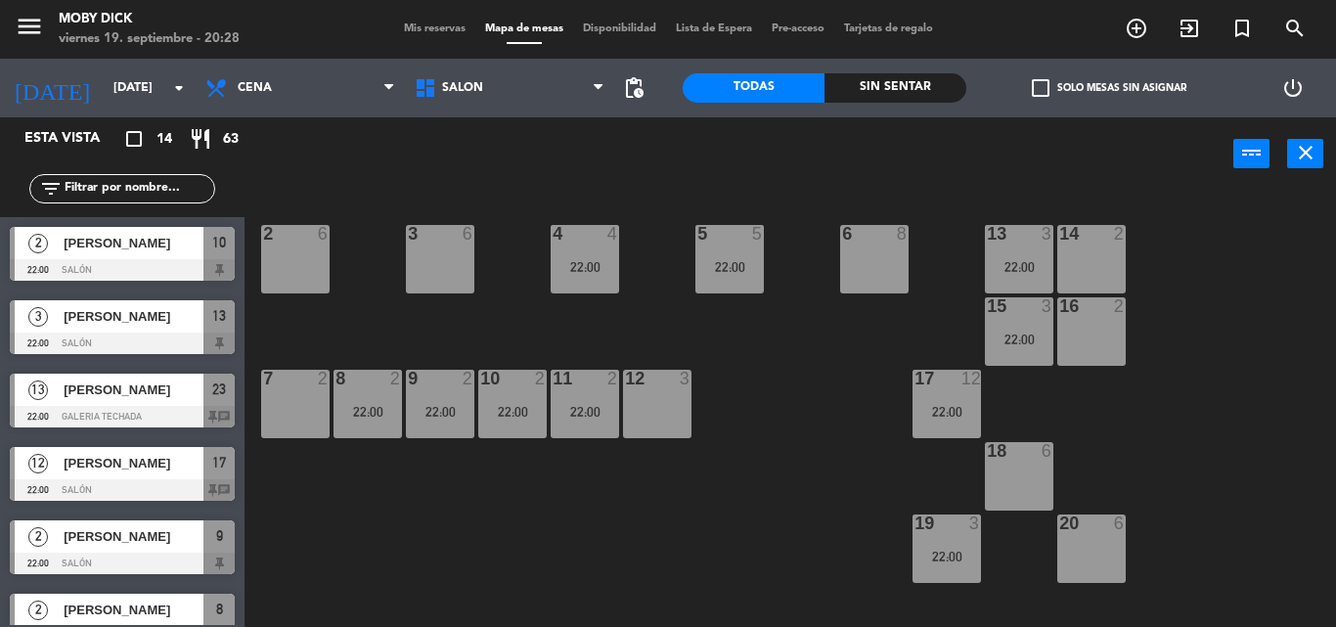
click at [182, 183] on input "text" at bounding box center [139, 189] width 152 height 22
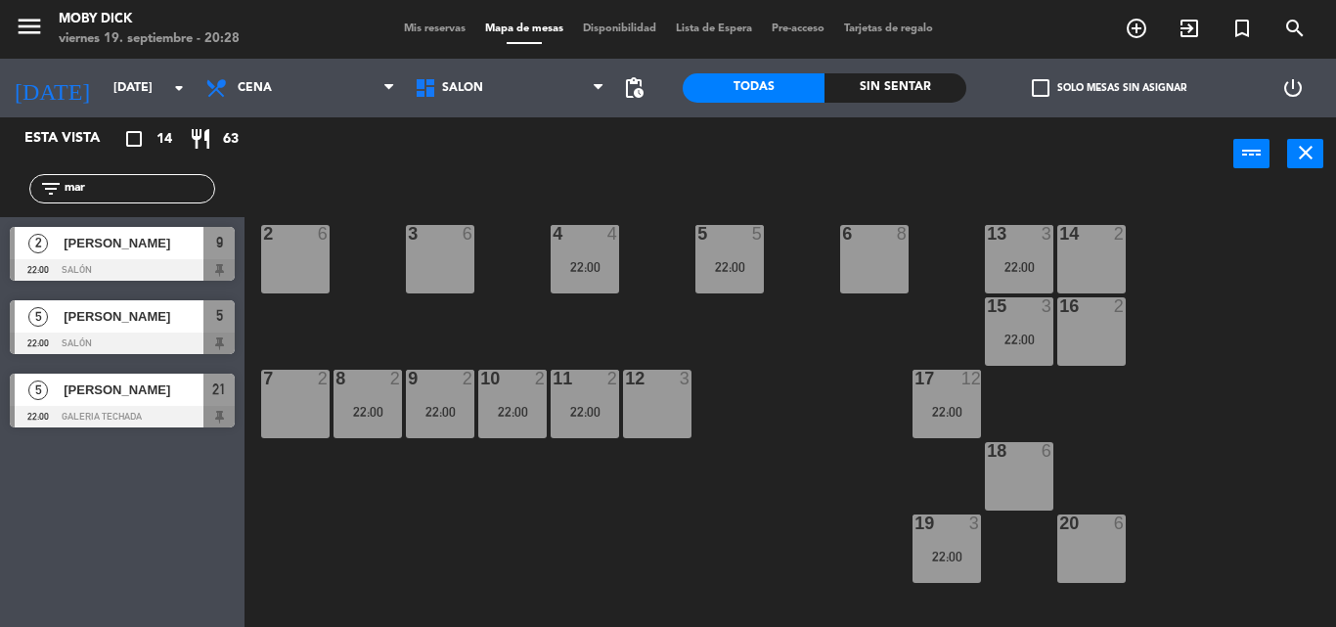
type input "mar"
click at [38, 465] on div "Esta vista crop_square 14 restaurant 63 filter_list [DATE] [PERSON_NAME] 22:00 …" at bounding box center [122, 371] width 244 height 509
click at [124, 378] on div "[PERSON_NAME]" at bounding box center [133, 389] width 142 height 32
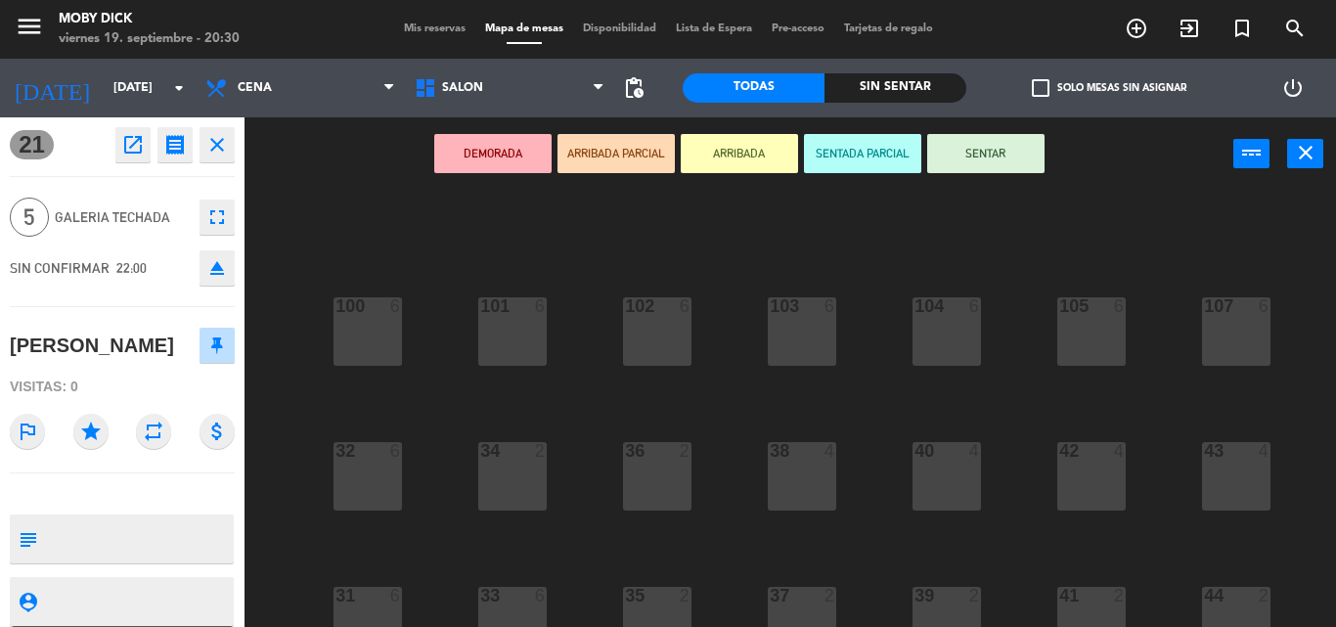
click at [442, 24] on span "Mis reservas" at bounding box center [434, 28] width 81 height 11
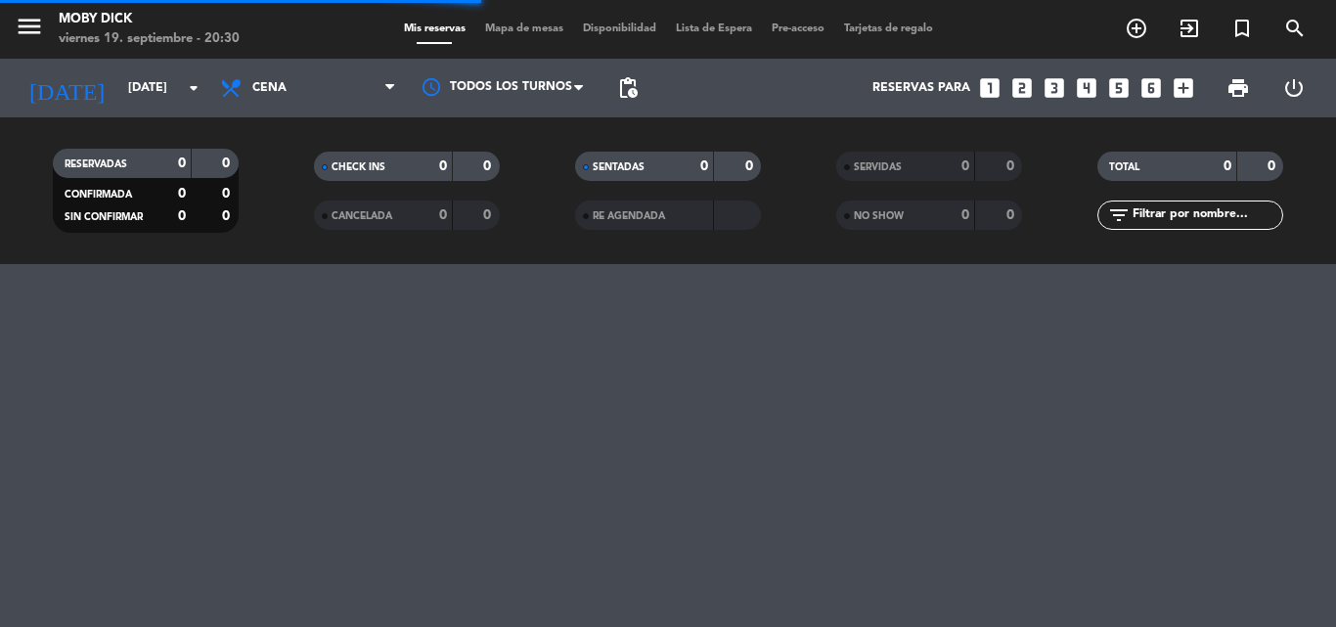
click at [1177, 213] on input "text" at bounding box center [1206, 215] width 152 height 22
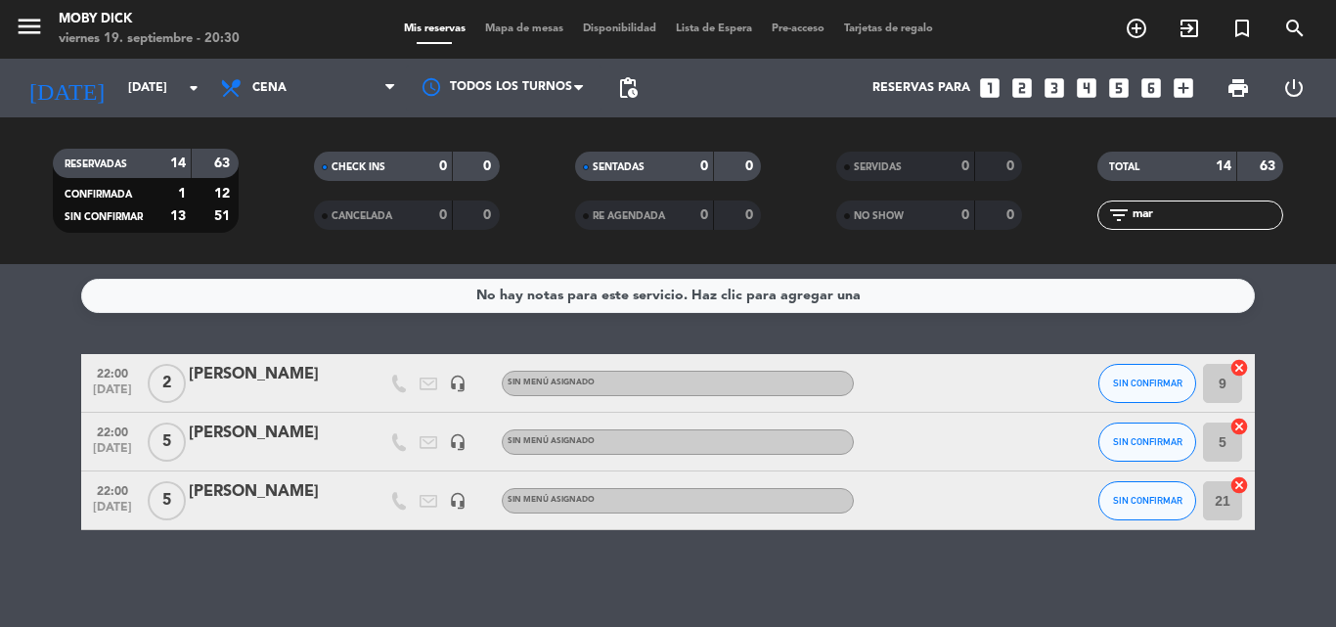
type input "mar"
drag, startPoint x: 1136, startPoint y: 579, endPoint x: 1224, endPoint y: 511, distance: 110.9
click at [1137, 579] on div "No hay notas para este servicio. Haz clic para agregar una 22:00 [DATE] 2 [PERS…" at bounding box center [668, 445] width 1336 height 363
click at [1232, 493] on span "21 cancel" at bounding box center [1217, 500] width 29 height 29
click at [1234, 490] on icon "cancel" at bounding box center [1239, 485] width 20 height 20
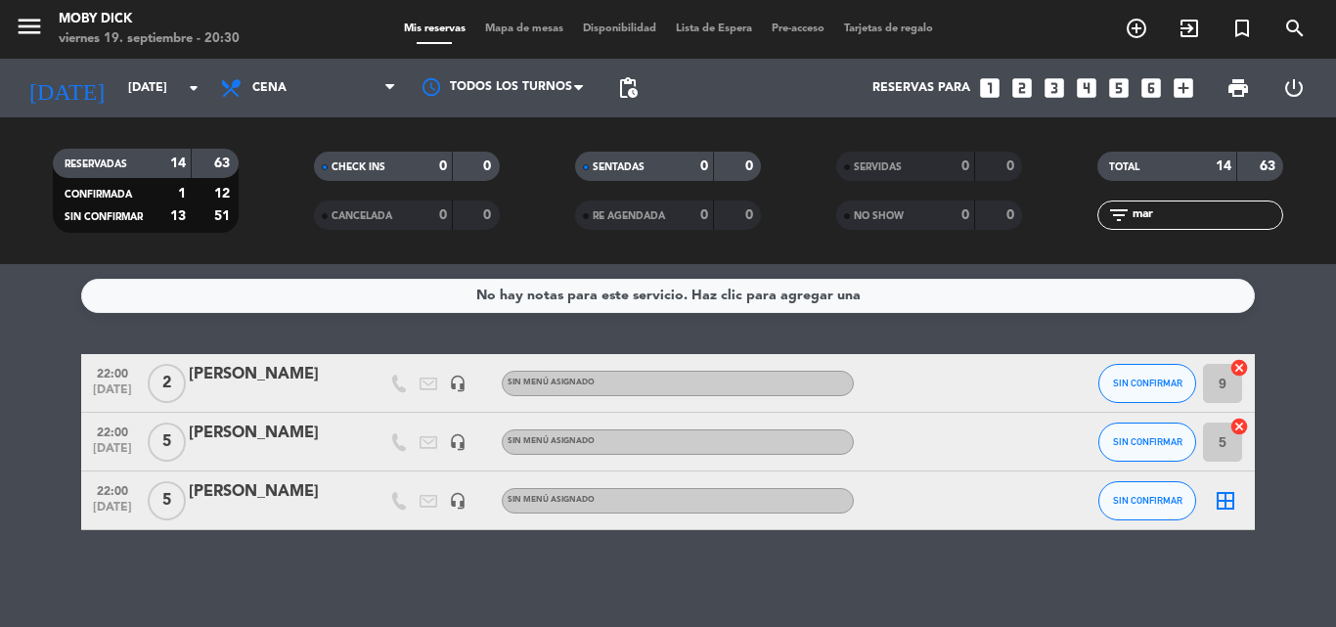
click at [1228, 501] on icon "border_all" at bounding box center [1224, 500] width 23 height 23
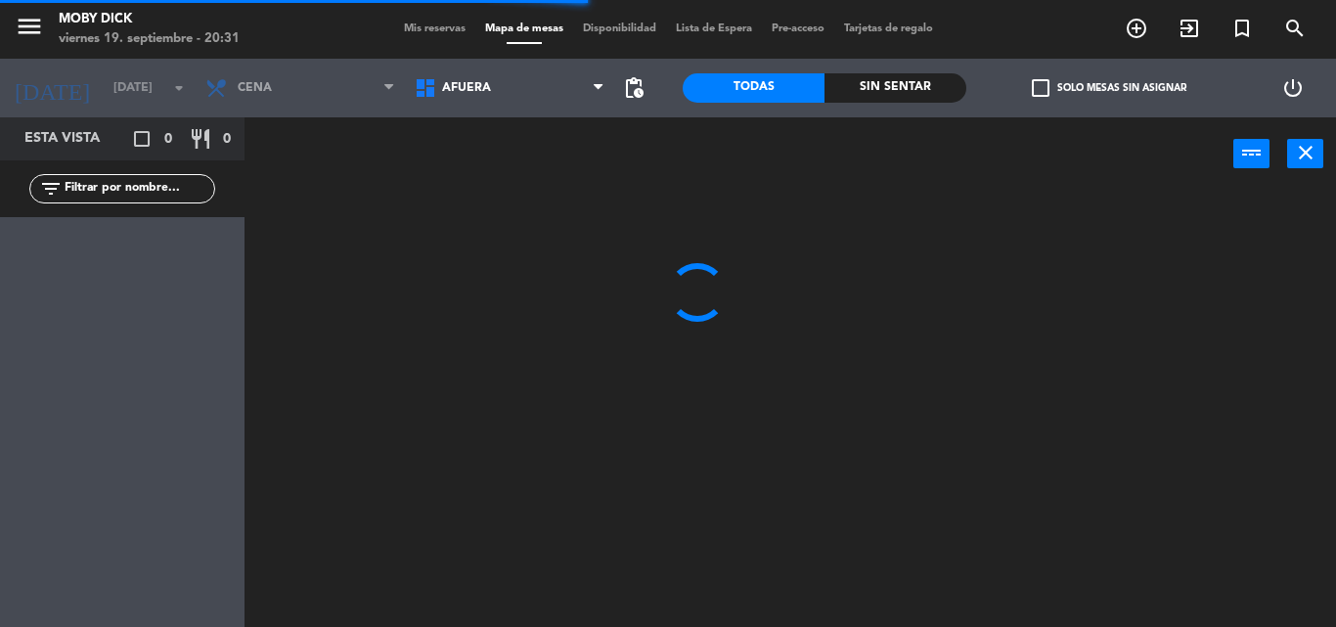
click at [437, 98] on icon at bounding box center [428, 87] width 28 height 23
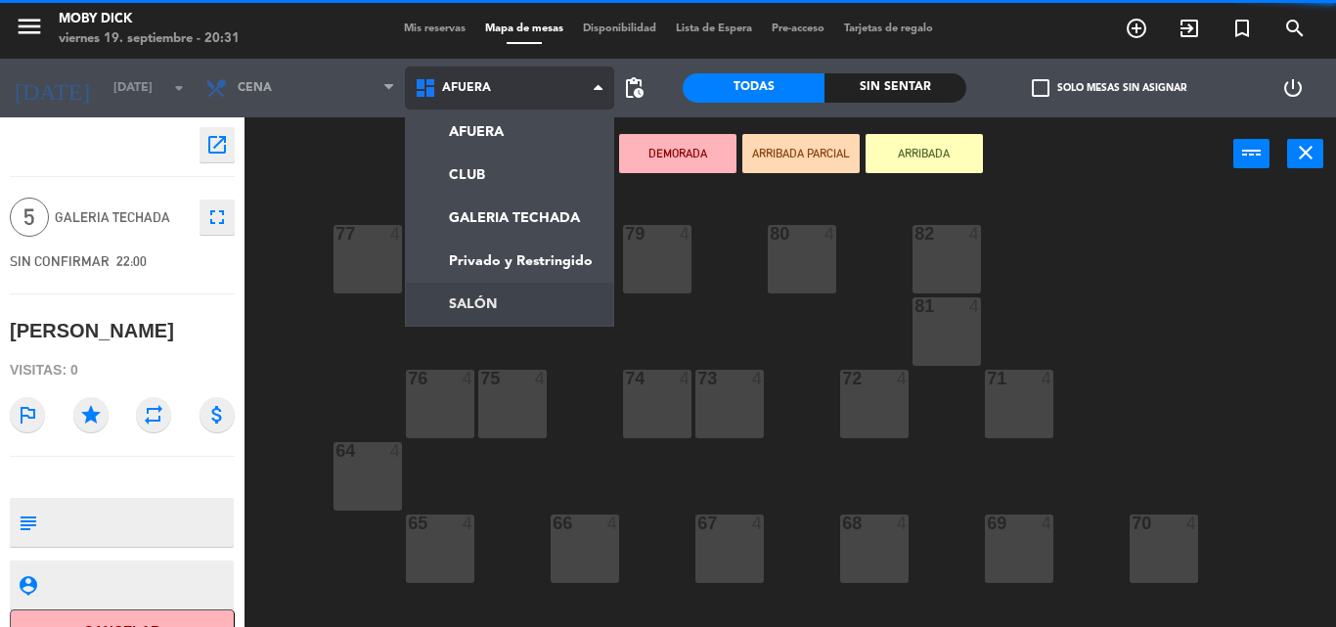
click at [519, 284] on ng-component "menu Moby [PERSON_NAME][DATE] 19. septiembre - 20:31 Mis reservas Mapa de mesas…" at bounding box center [668, 313] width 1336 height 627
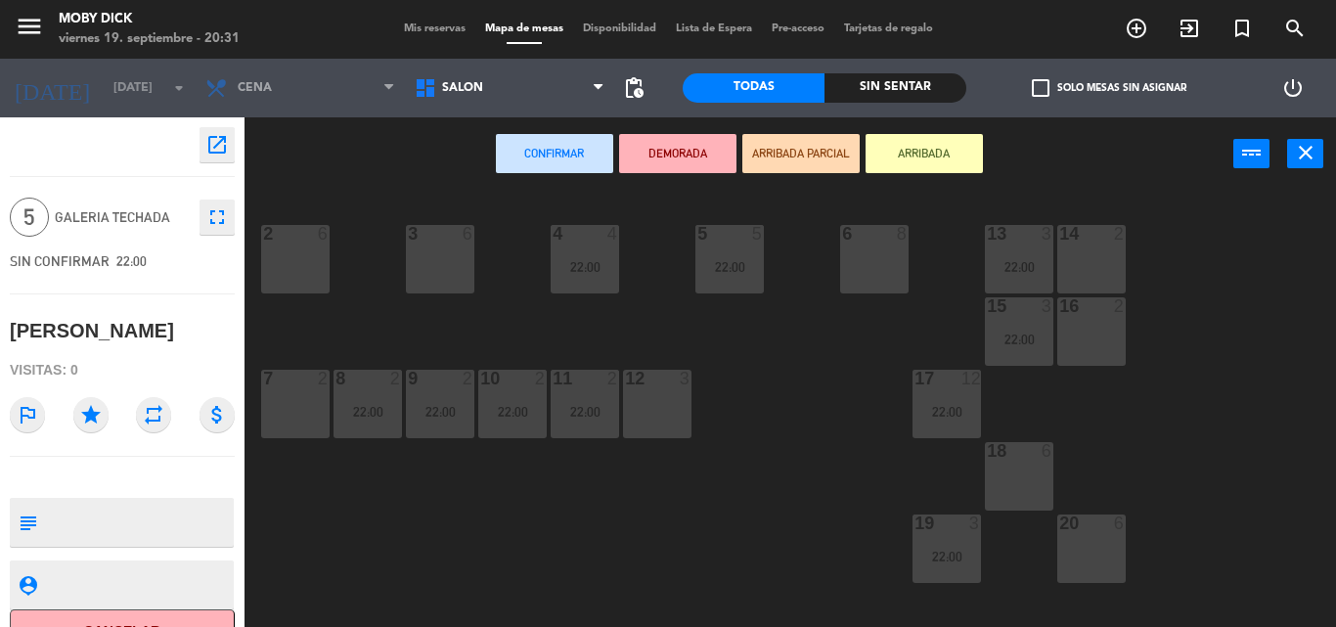
click at [854, 273] on div "6 8" at bounding box center [874, 259] width 68 height 68
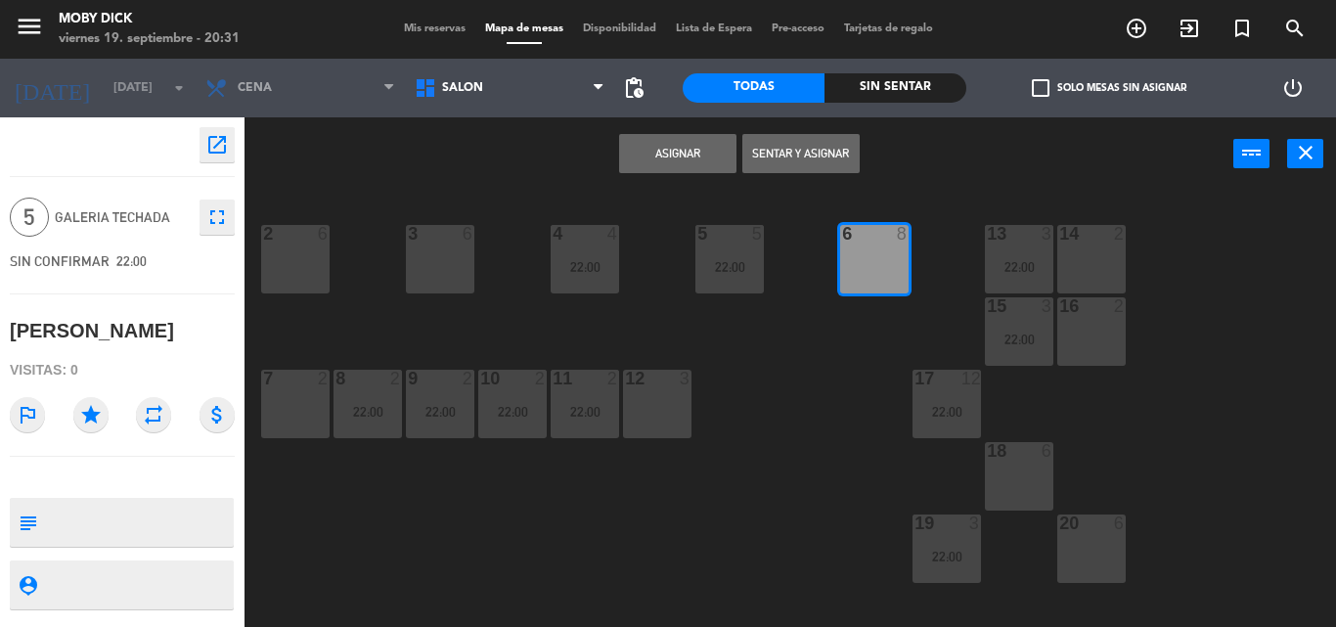
click at [786, 150] on button "Sentar y Asignar" at bounding box center [800, 153] width 117 height 39
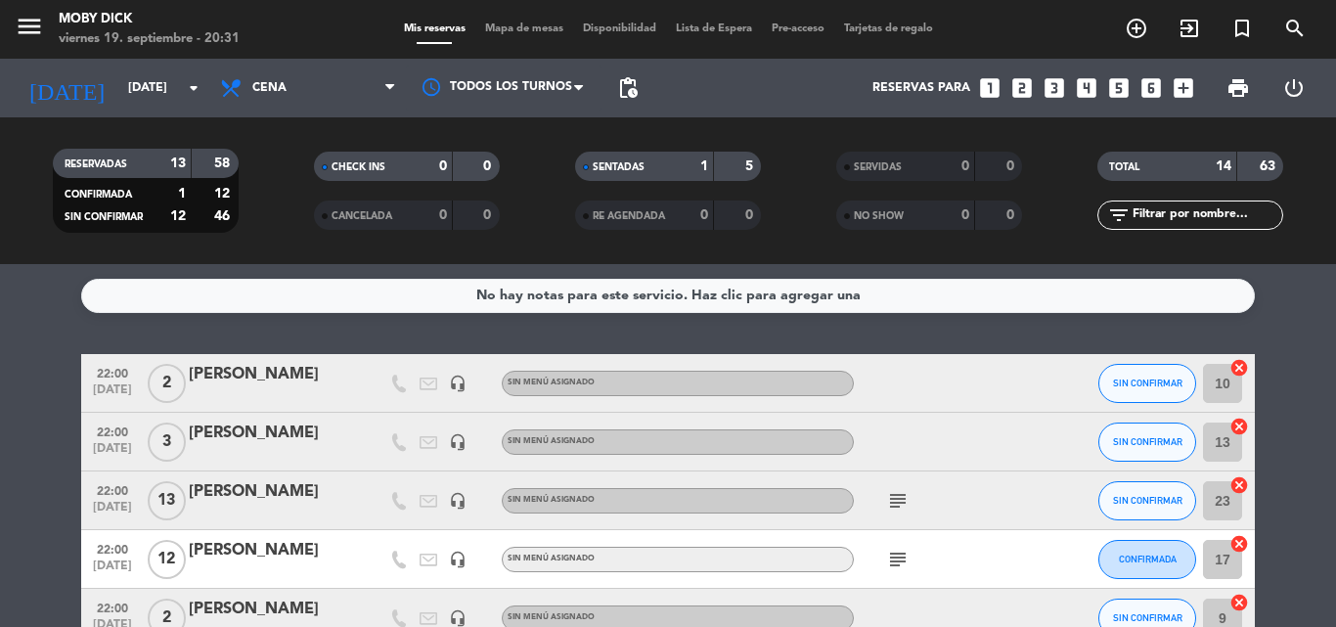
click at [1253, 309] on div "No hay notas para este servicio. Haz clic para agregar una" at bounding box center [667, 296] width 1173 height 34
drag, startPoint x: 189, startPoint y: 101, endPoint x: 54, endPoint y: 371, distance: 301.7
drag, startPoint x: 54, startPoint y: 371, endPoint x: 28, endPoint y: 341, distance: 38.8
click at [190, 90] on icon "arrow_drop_down" at bounding box center [193, 87] width 23 height 23
click at [171, 105] on input "[DATE]" at bounding box center [200, 87] width 165 height 33
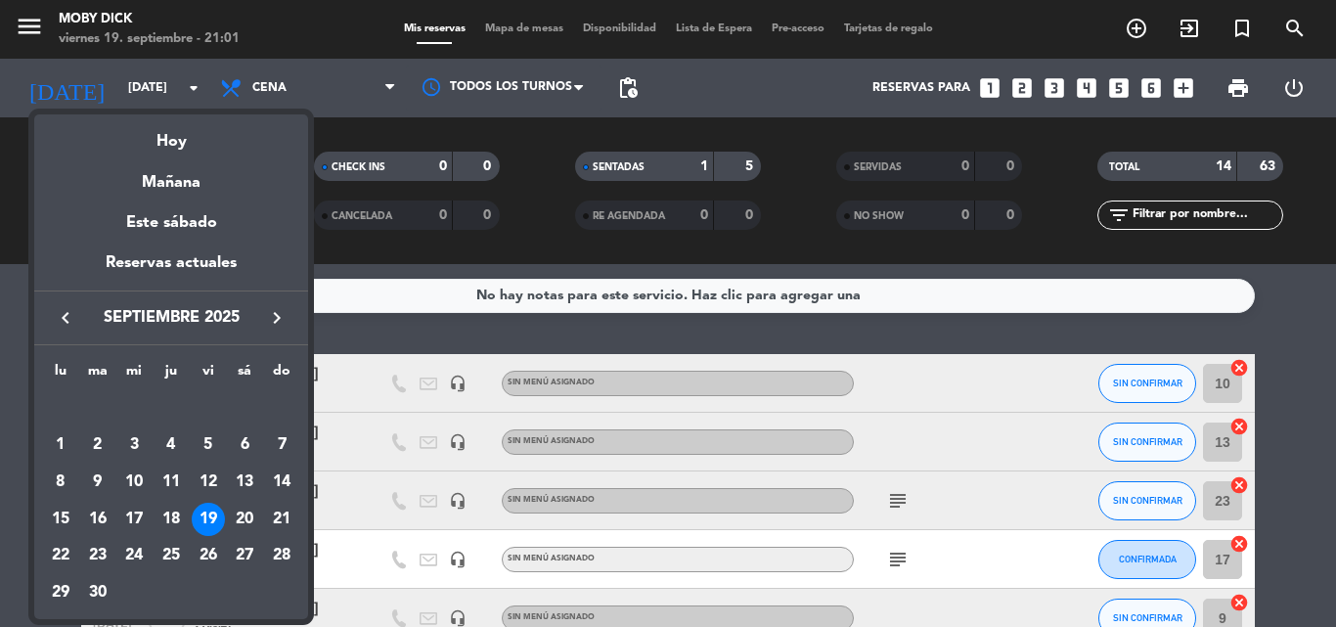
click at [235, 520] on div "20" at bounding box center [244, 519] width 33 height 33
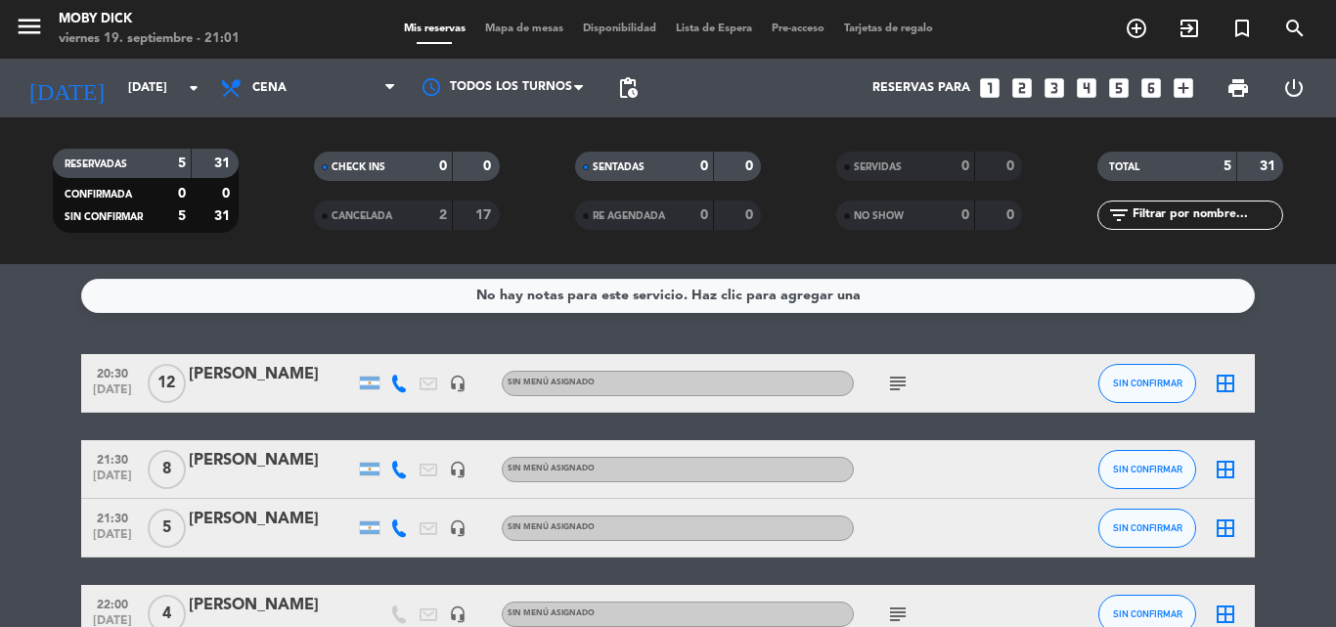
click at [346, 343] on div "No hay notas para este servicio. Haz clic para agregar una 20:30 [DATE] [PERSON…" at bounding box center [668, 445] width 1336 height 363
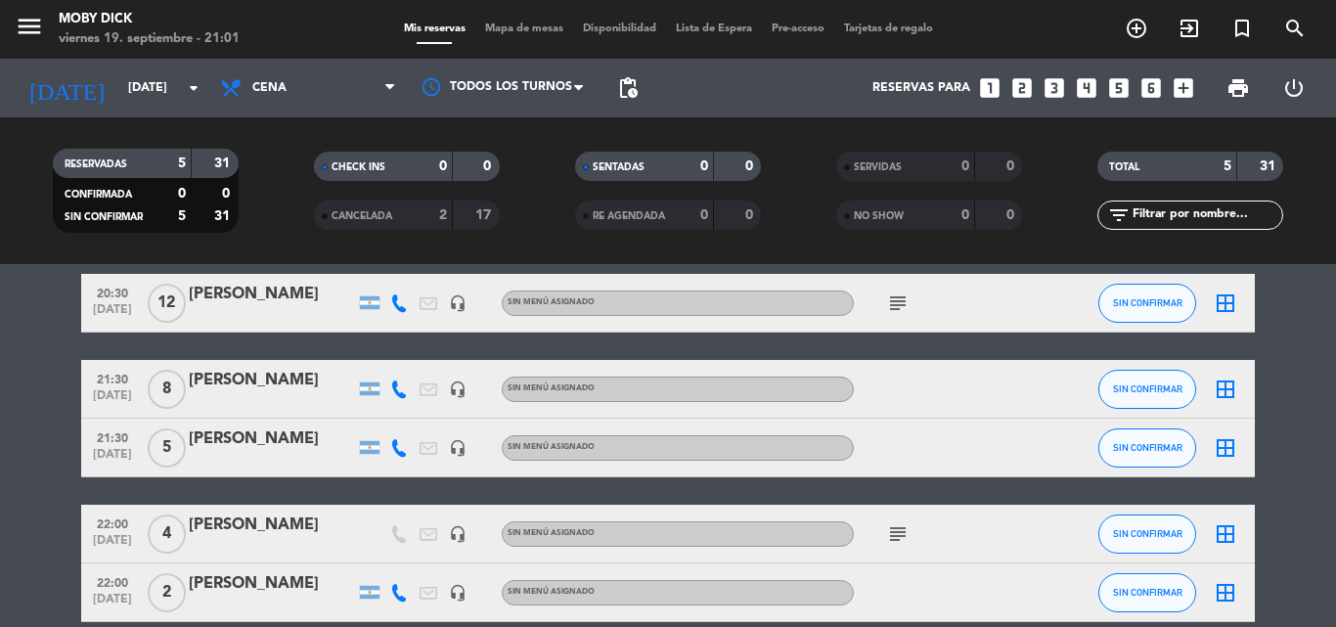
scroll to position [78, 0]
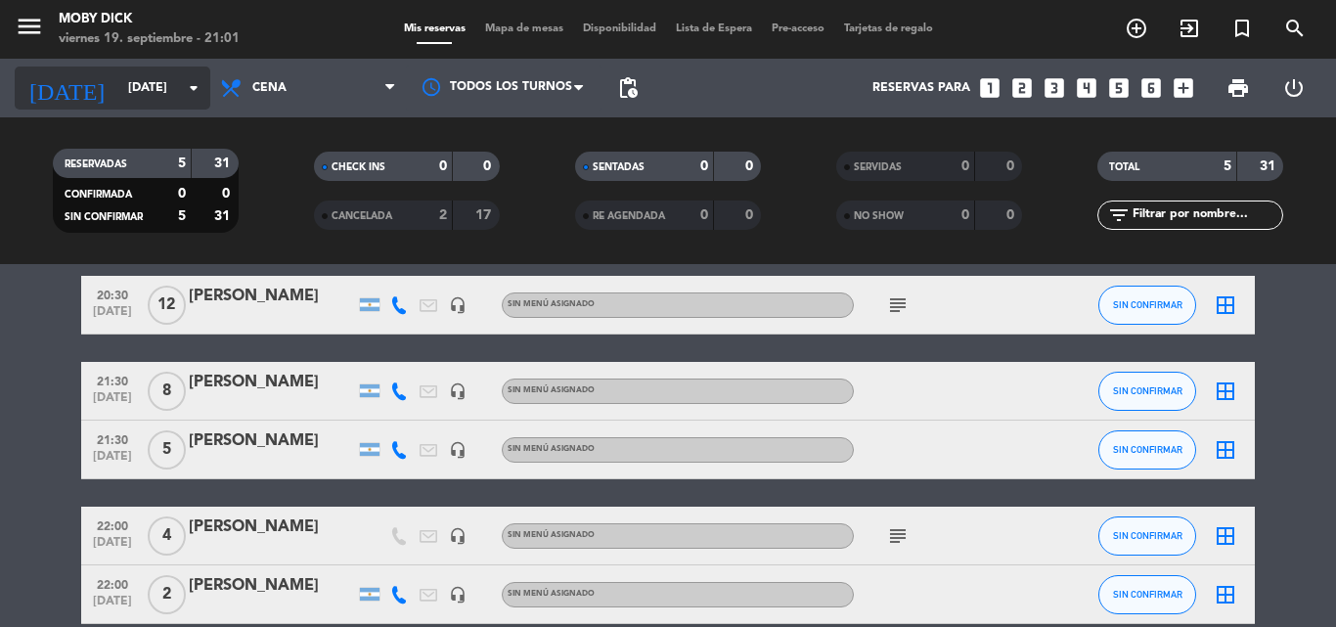
click at [166, 97] on input "[DATE]" at bounding box center [200, 87] width 165 height 33
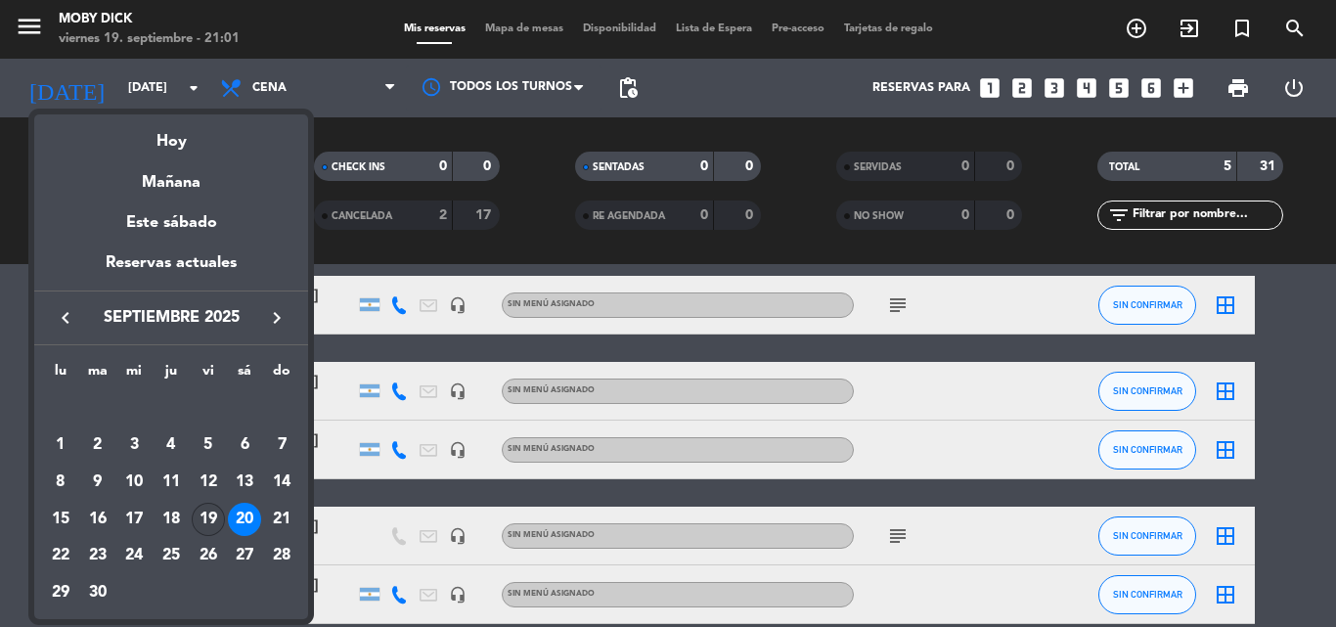
click at [214, 514] on div "19" at bounding box center [208, 519] width 33 height 33
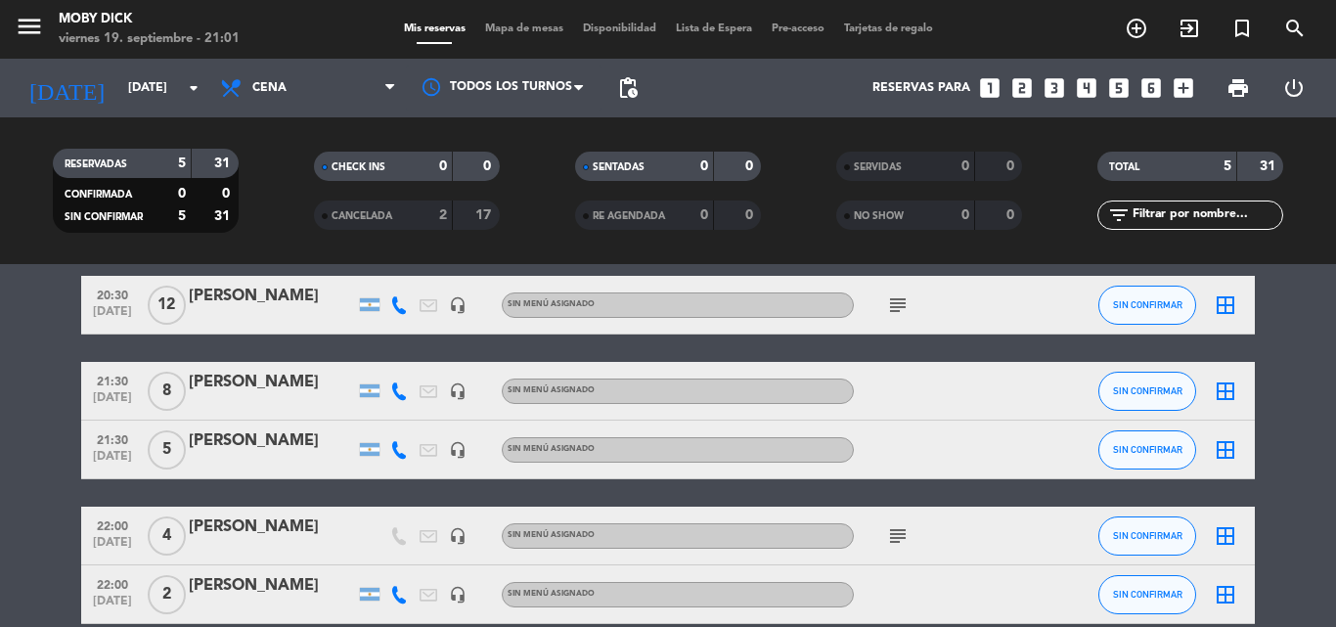
type input "[DATE]"
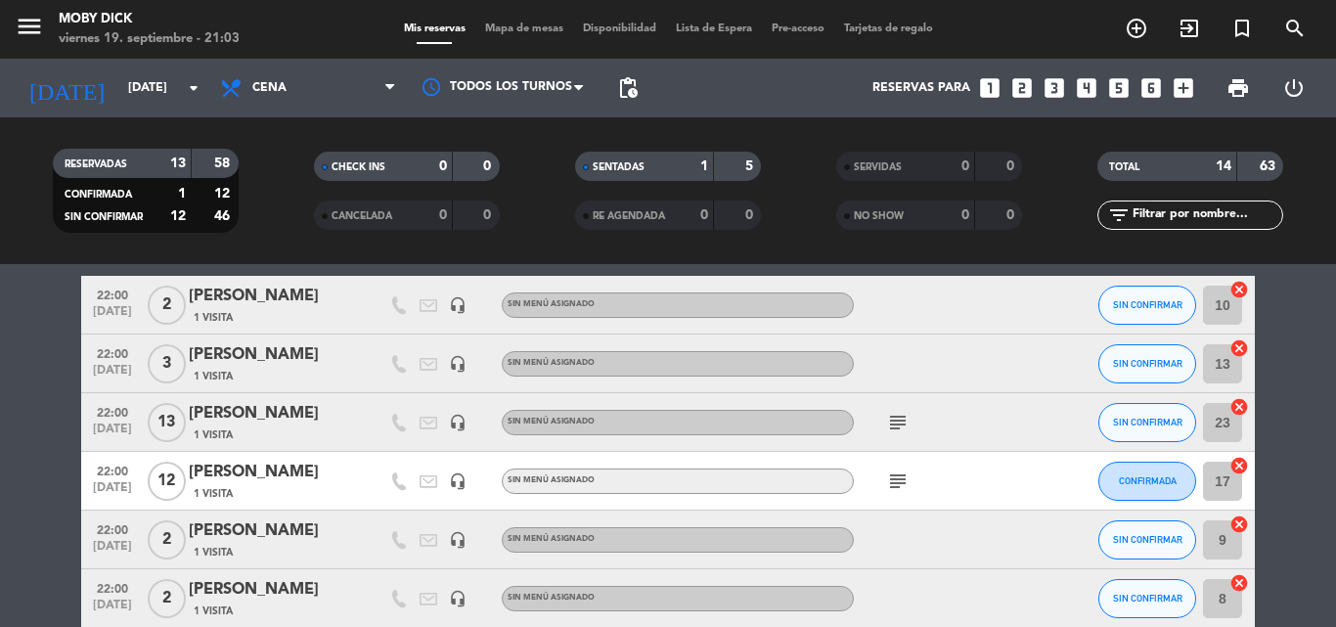
click at [1144, 422] on span "SIN CONFIRMAR" at bounding box center [1147, 422] width 69 height 11
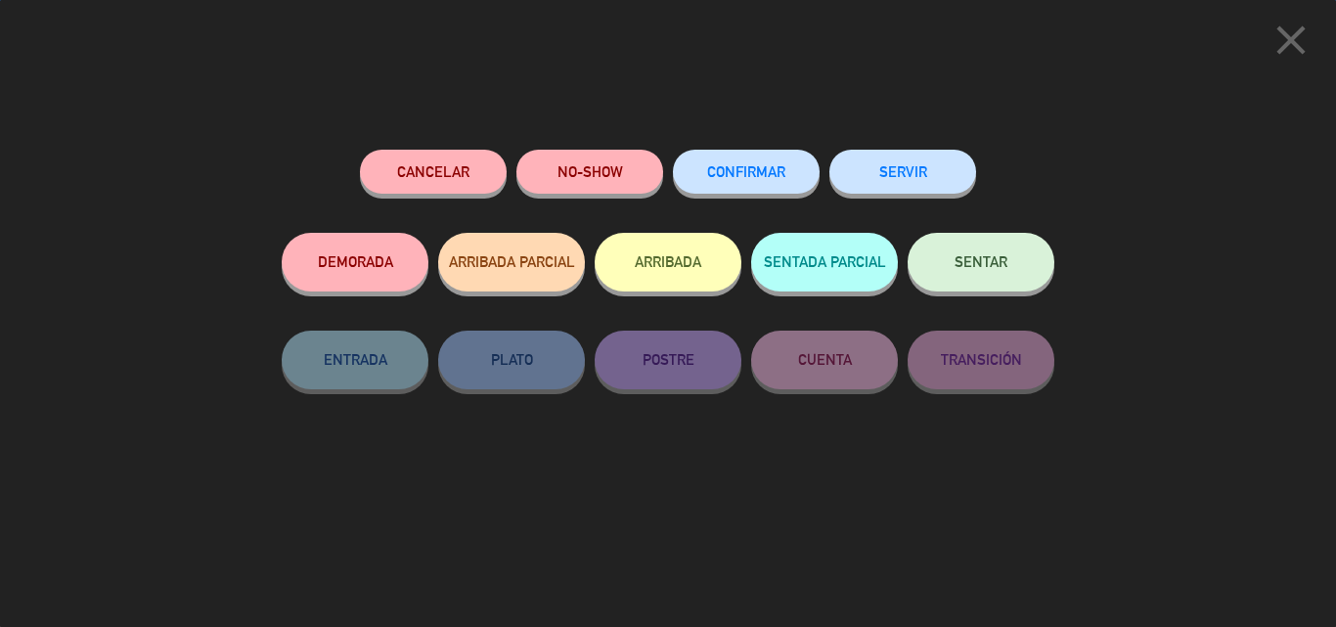
click at [1048, 264] on button "SENTAR" at bounding box center [980, 262] width 147 height 59
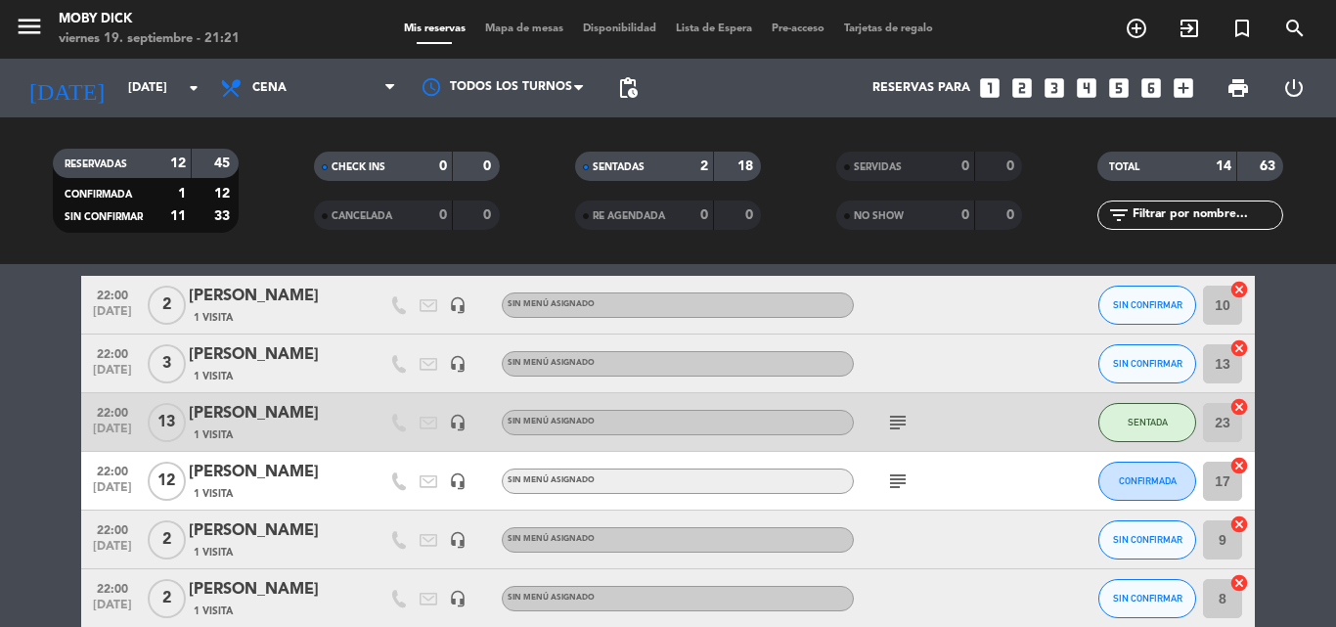
click at [1153, 217] on input "text" at bounding box center [1206, 215] width 152 height 22
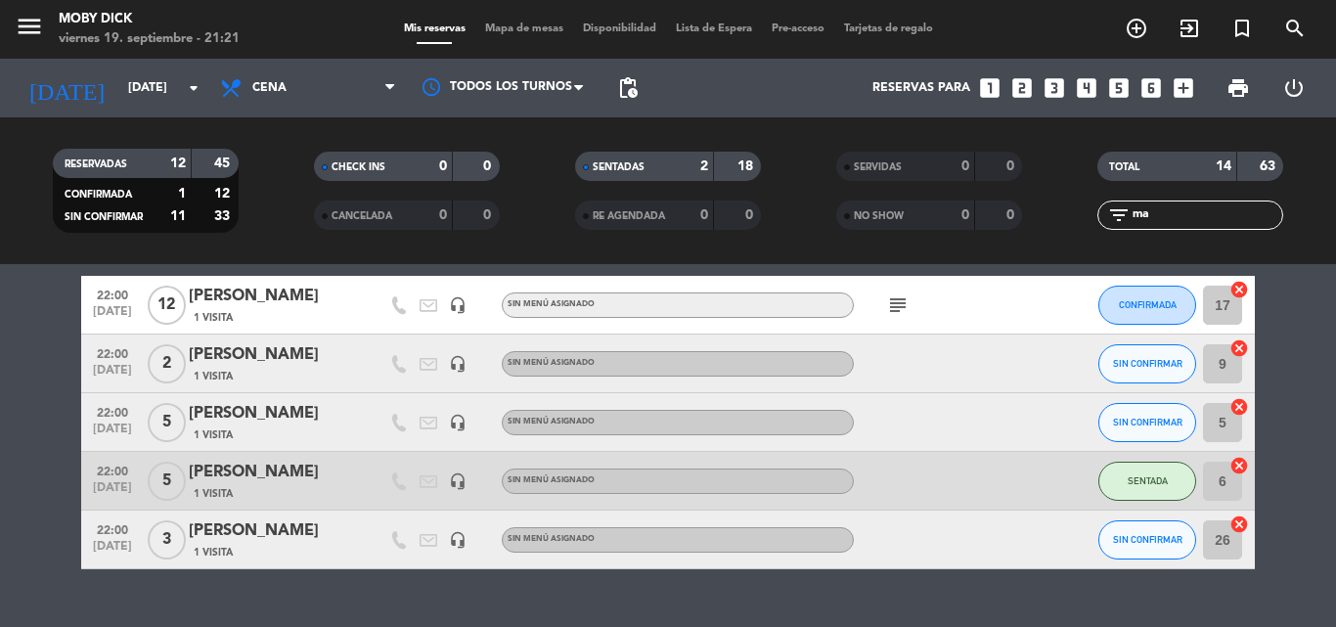
scroll to position [60, 0]
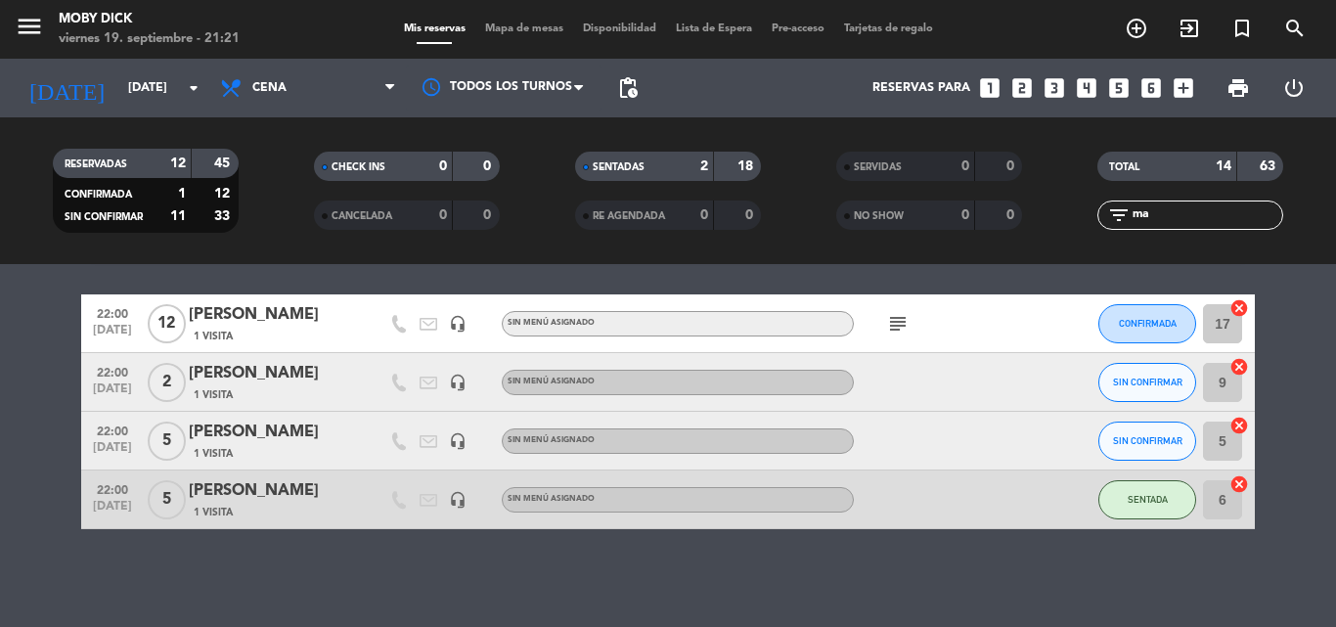
type input "ma"
click at [665, 595] on div "No hay notas para este servicio. Haz clic para agregar una 22:00 [DATE] [PERSON…" at bounding box center [668, 445] width 1336 height 363
click at [1140, 432] on button "SIN CONFIRMAR" at bounding box center [1147, 440] width 98 height 39
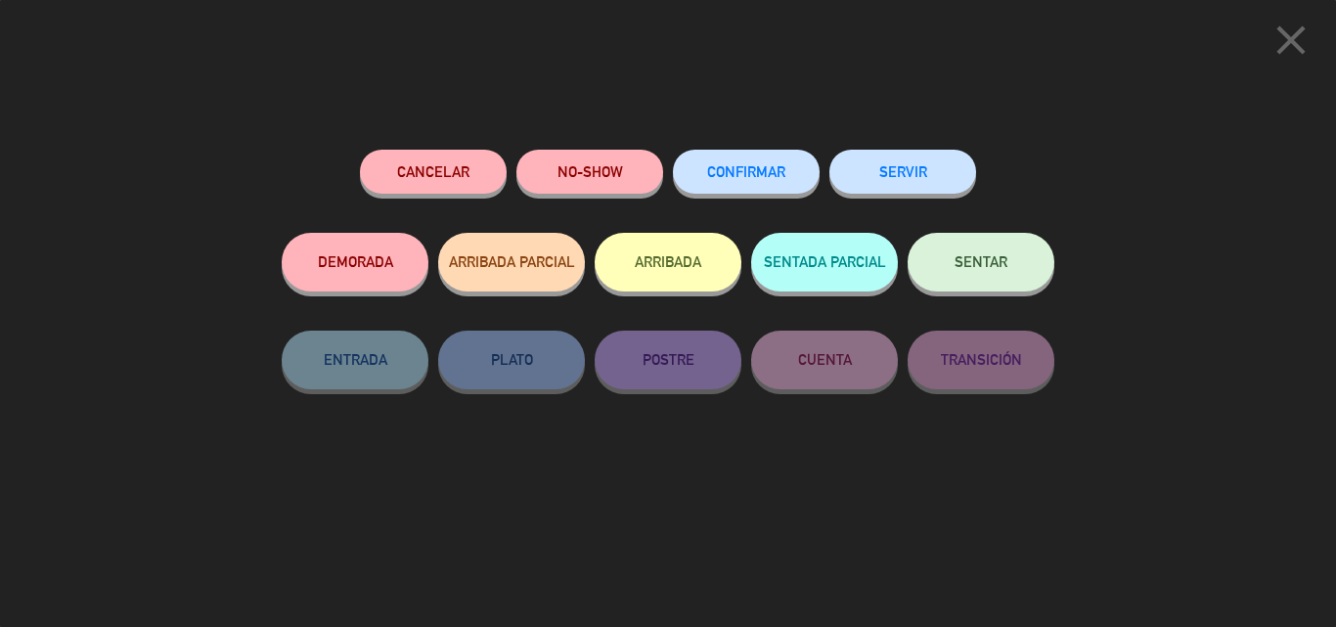
click at [996, 283] on button "SENTAR" at bounding box center [980, 262] width 147 height 59
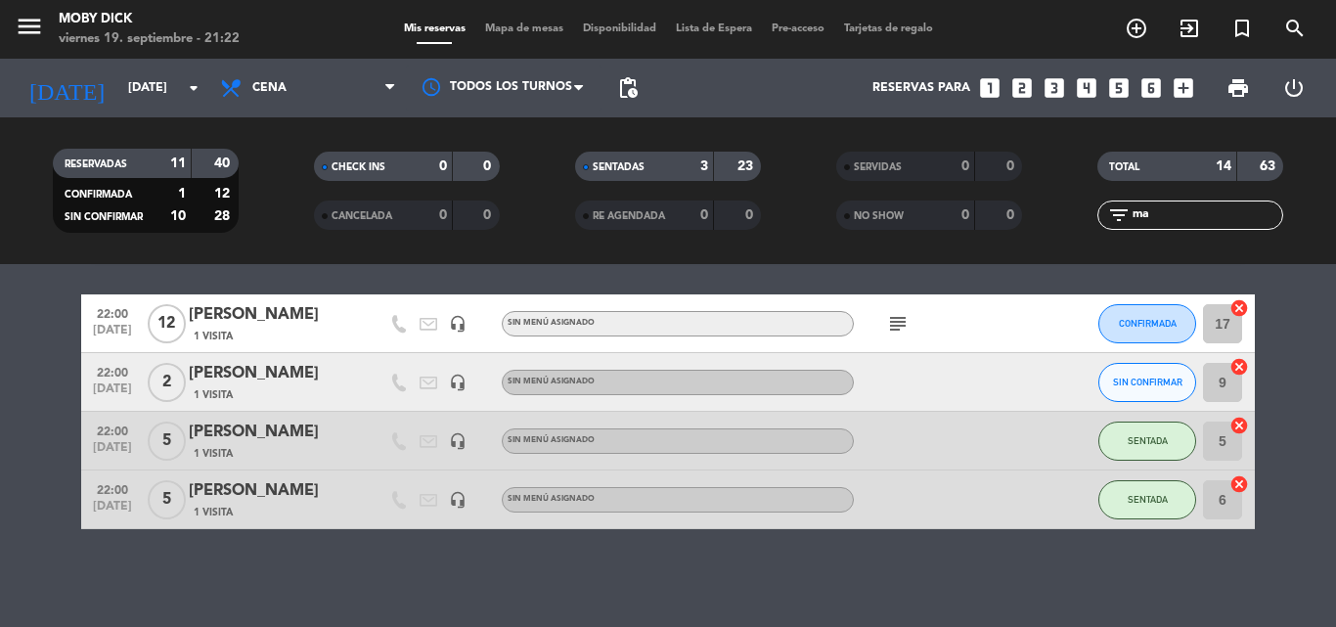
click at [1168, 217] on input "ma" at bounding box center [1206, 215] width 152 height 22
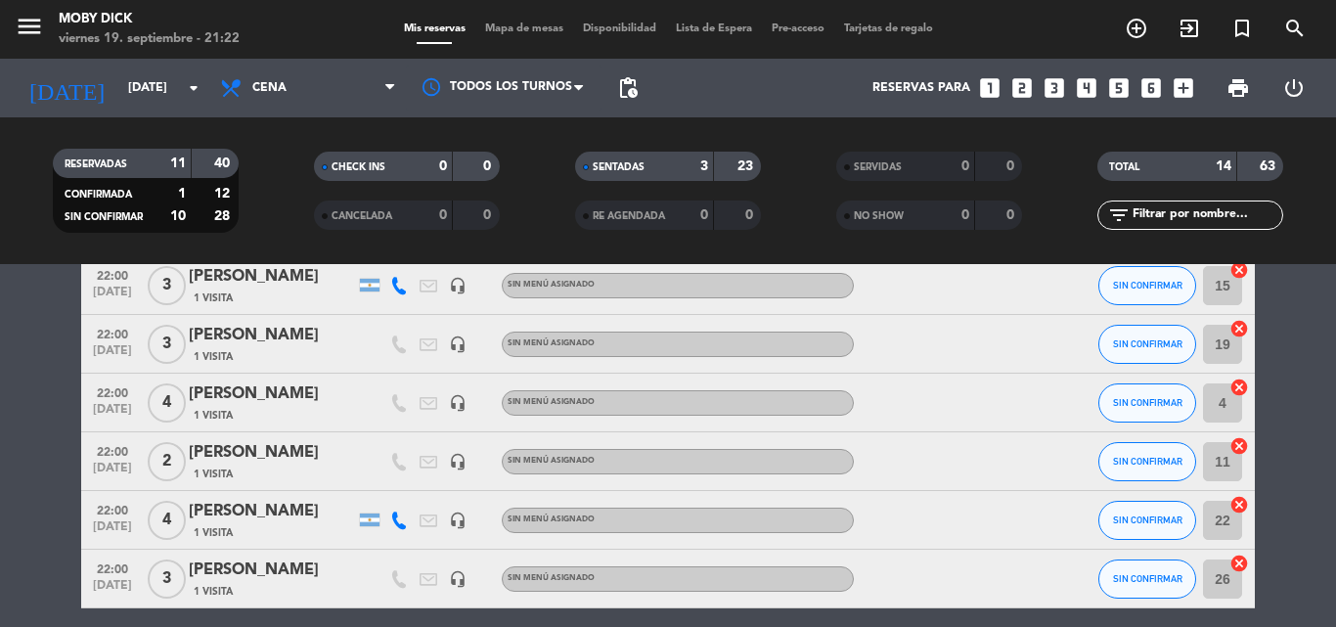
scroll to position [568, 0]
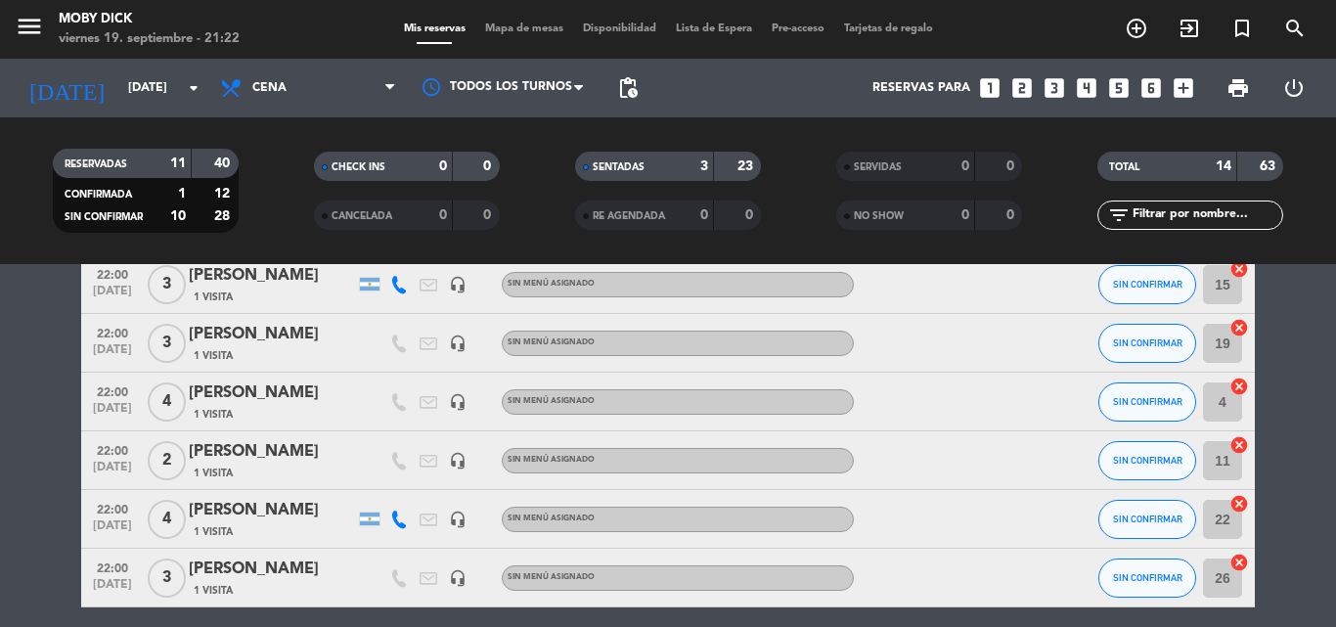
click at [507, 28] on span "Mapa de mesas" at bounding box center [524, 28] width 98 height 11
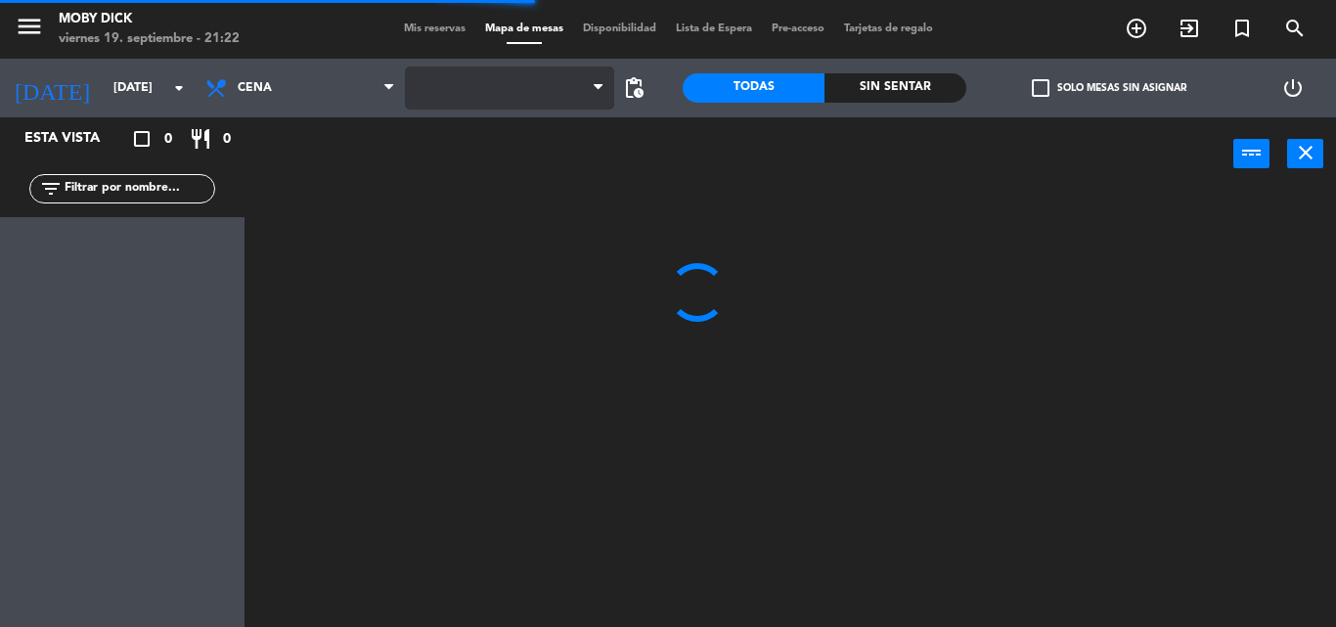
click at [545, 98] on span at bounding box center [509, 87] width 209 height 43
click at [545, 98] on span "AFUERA" at bounding box center [509, 87] width 209 height 43
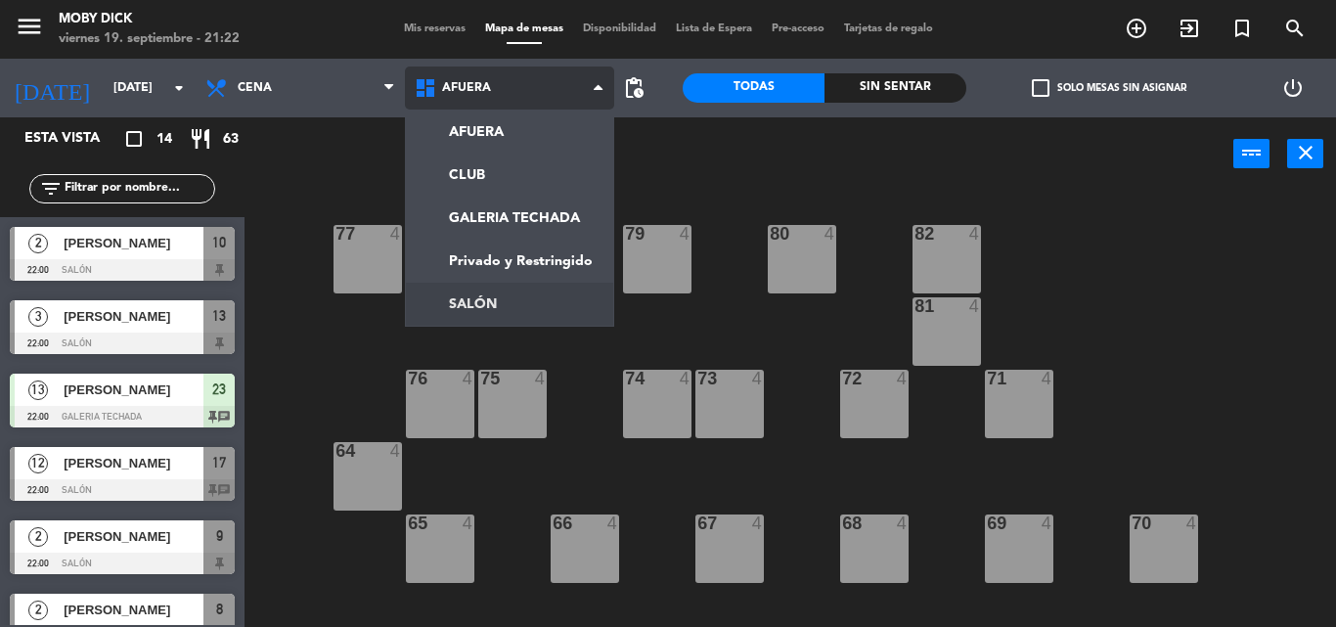
click at [530, 298] on ng-component "menu Moby [PERSON_NAME][DATE] 19. septiembre - 21:22 Mis reservas Mapa de mesas…" at bounding box center [668, 313] width 1336 height 627
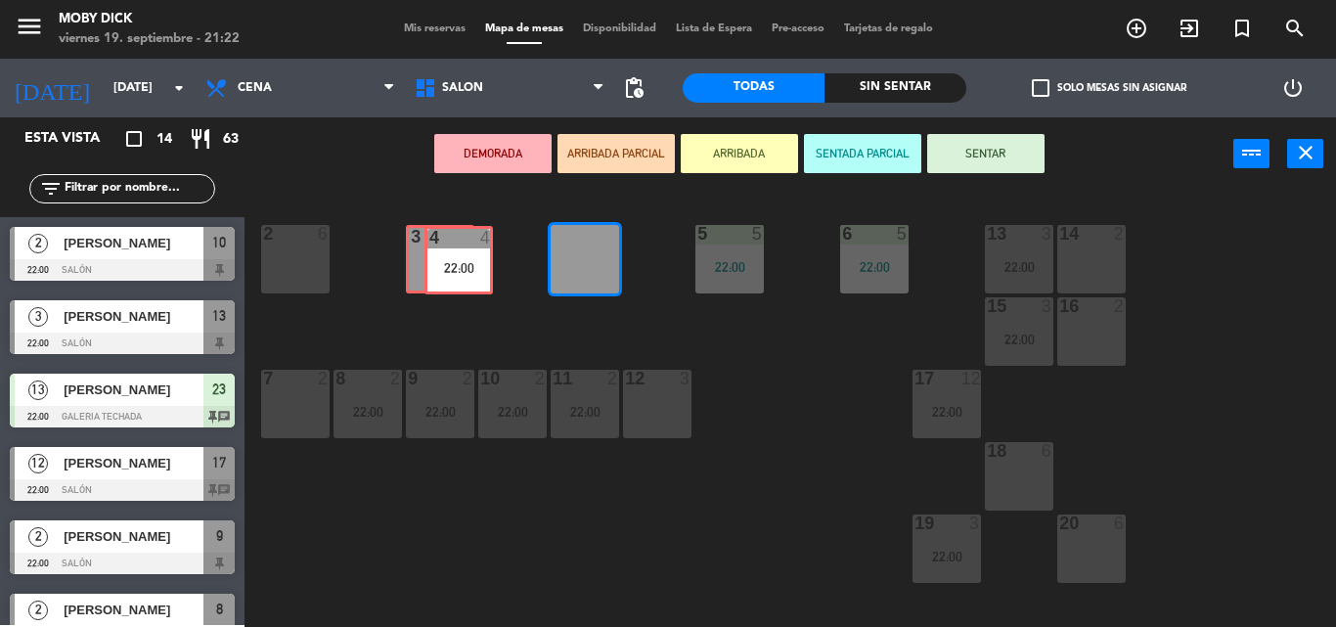
drag, startPoint x: 574, startPoint y: 261, endPoint x: 431, endPoint y: 259, distance: 142.8
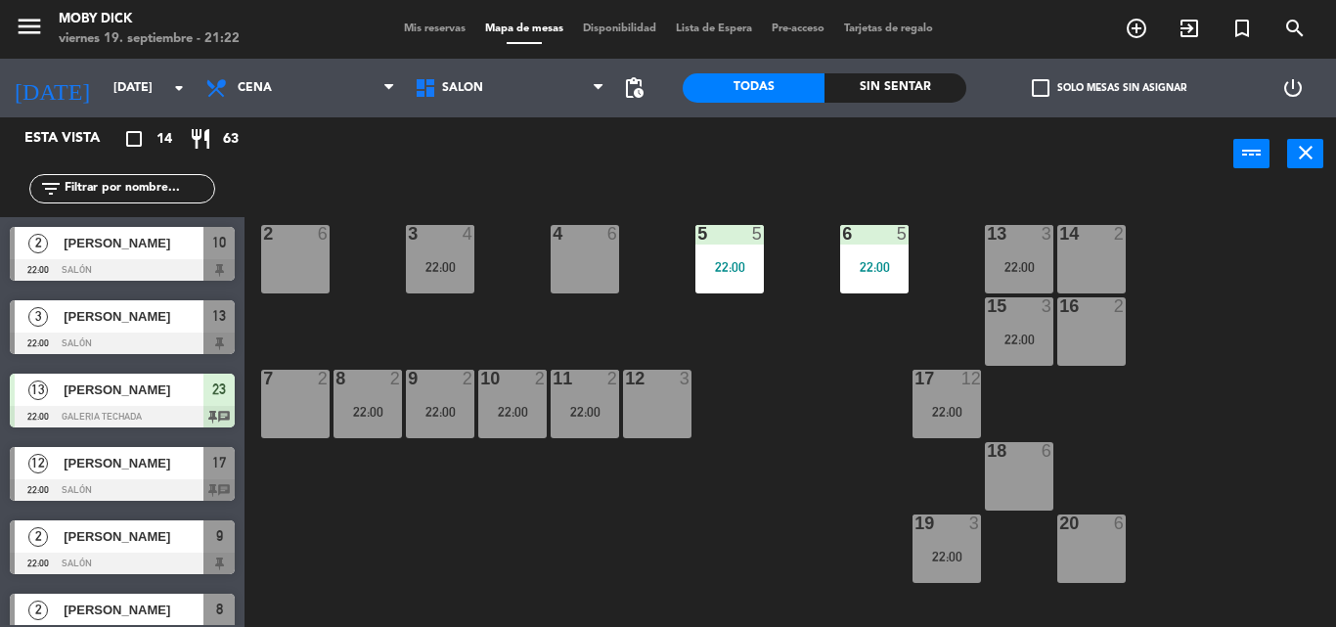
scroll to position [74, 0]
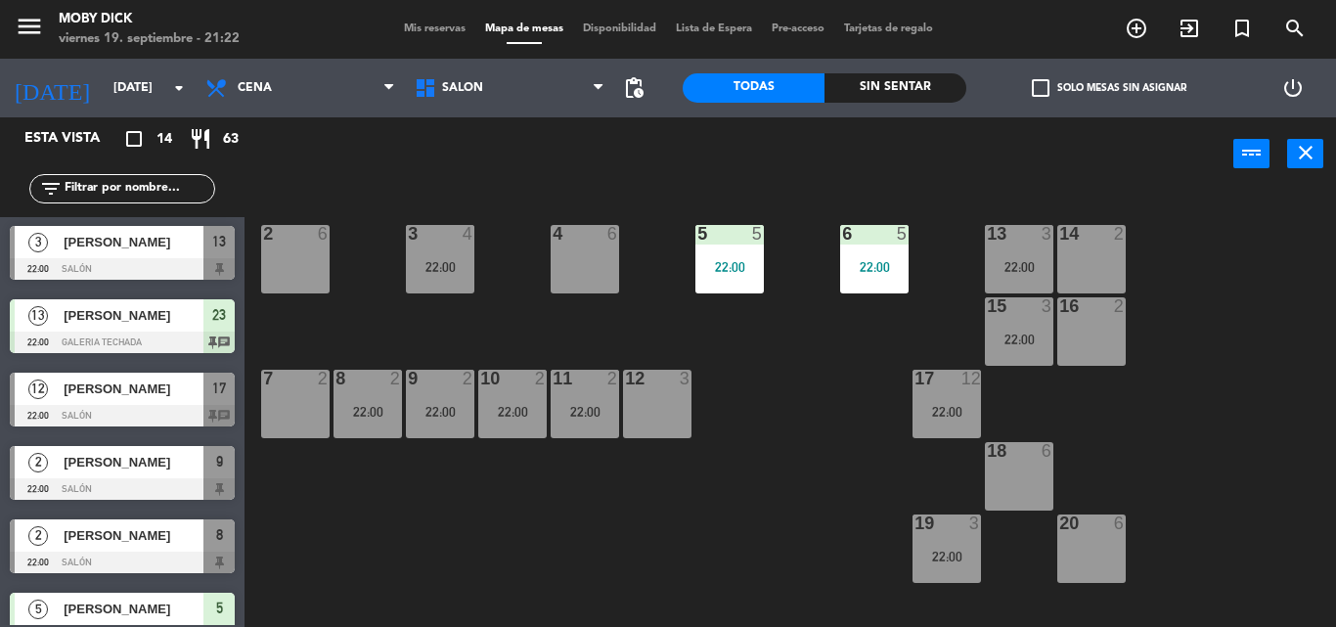
click at [599, 256] on div "4 6" at bounding box center [584, 259] width 68 height 68
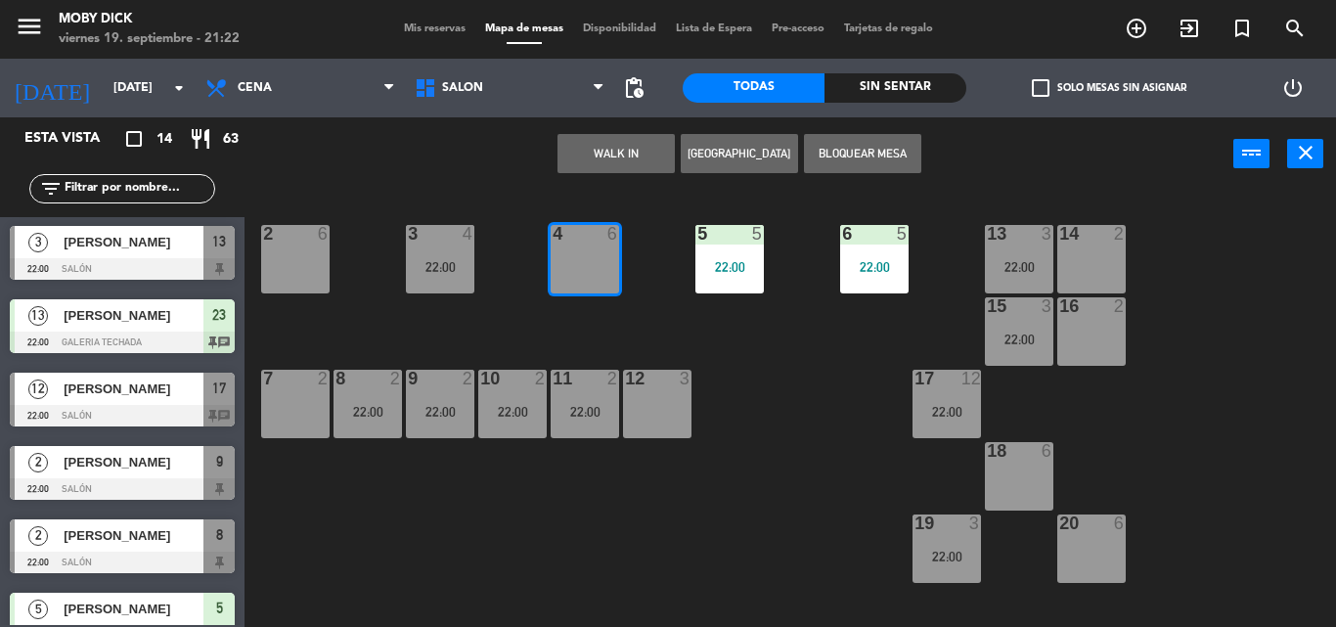
click at [599, 256] on div "4 6" at bounding box center [584, 259] width 68 height 68
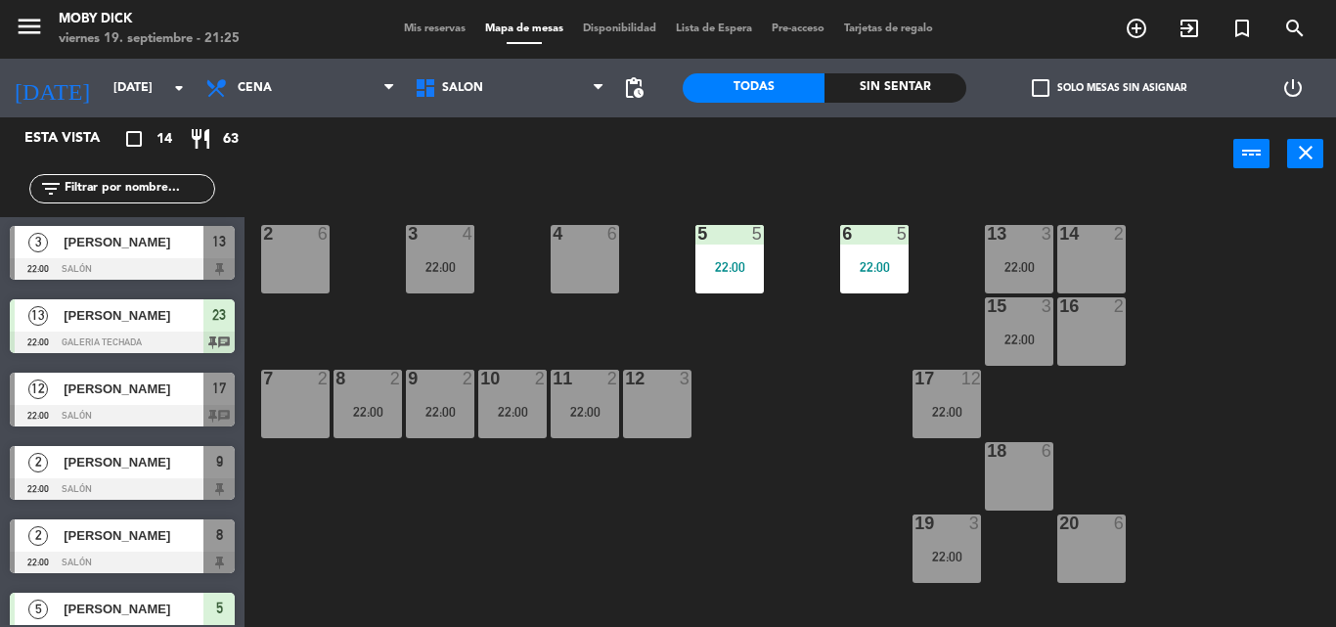
click at [149, 187] on input "text" at bounding box center [139, 189] width 152 height 22
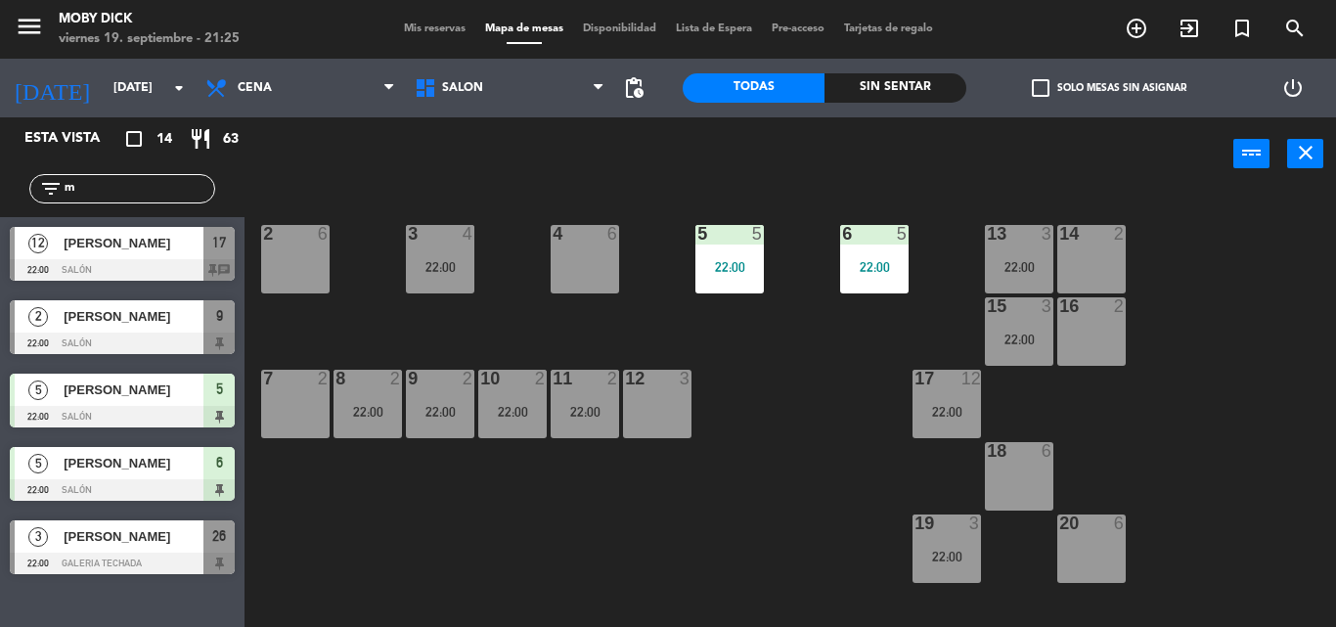
scroll to position [0, 0]
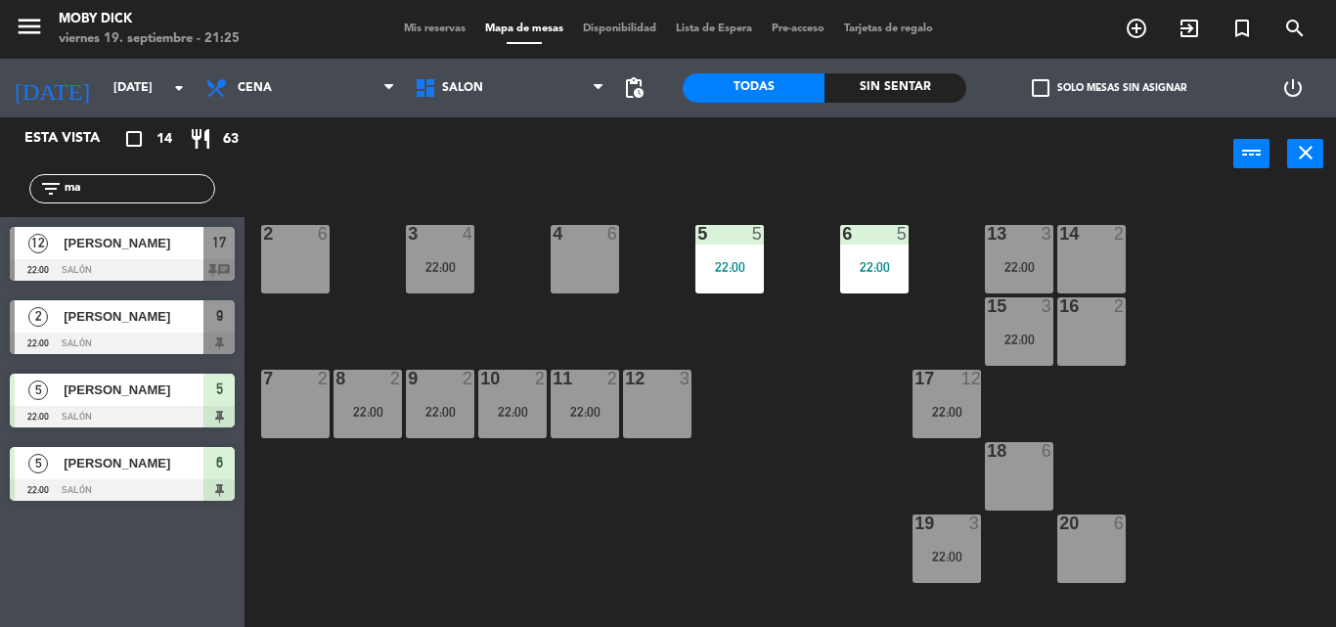
type input "ma"
click at [64, 417] on div "5 [PERSON_NAME] 22:00 SALÓN 5" at bounding box center [122, 400] width 244 height 73
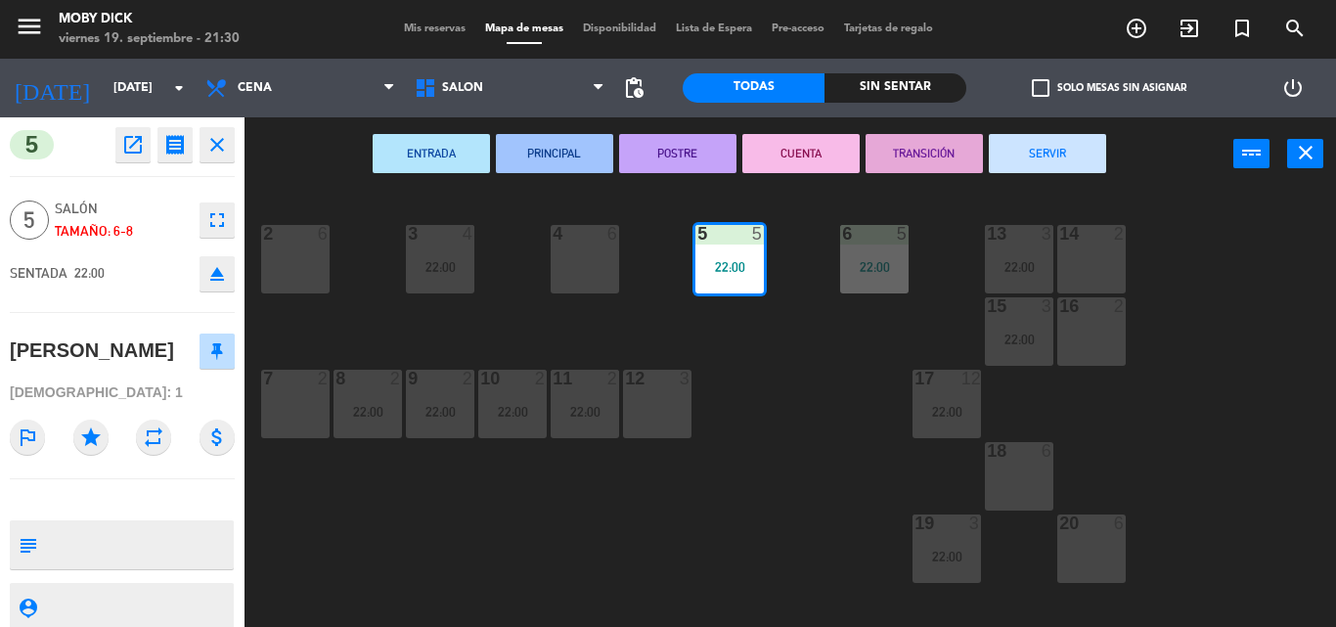
click at [206, 141] on icon "close" at bounding box center [216, 144] width 23 height 23
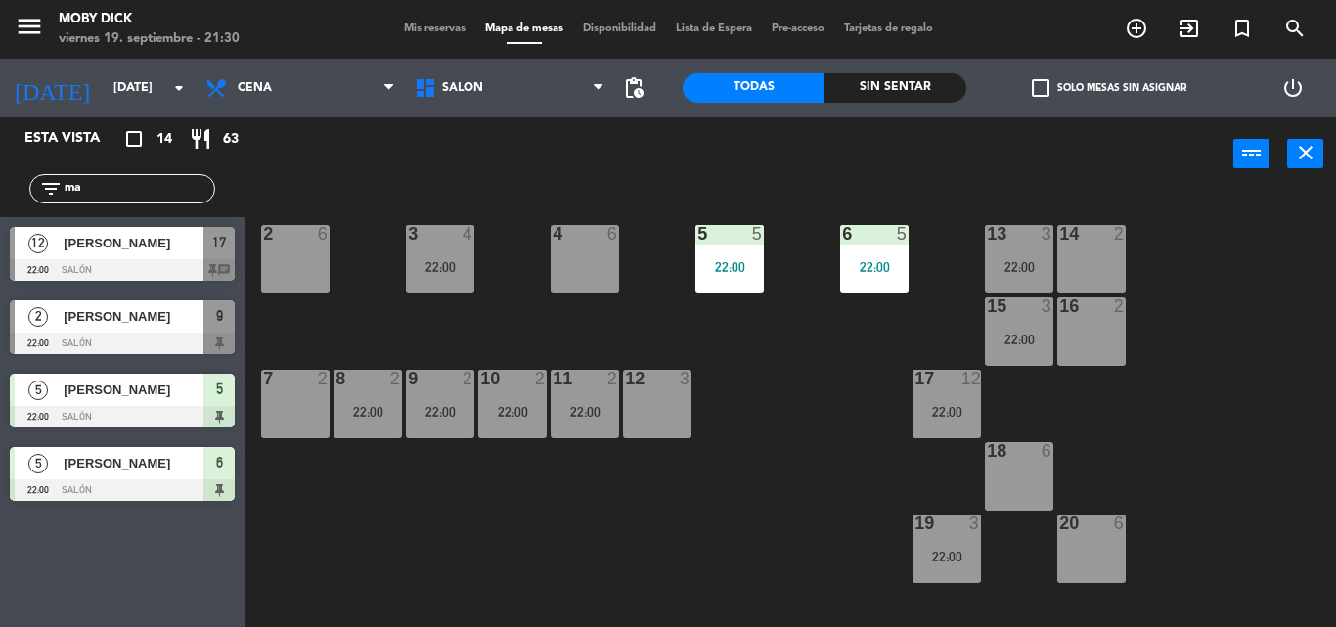
click at [444, 26] on span "Mis reservas" at bounding box center [434, 28] width 81 height 11
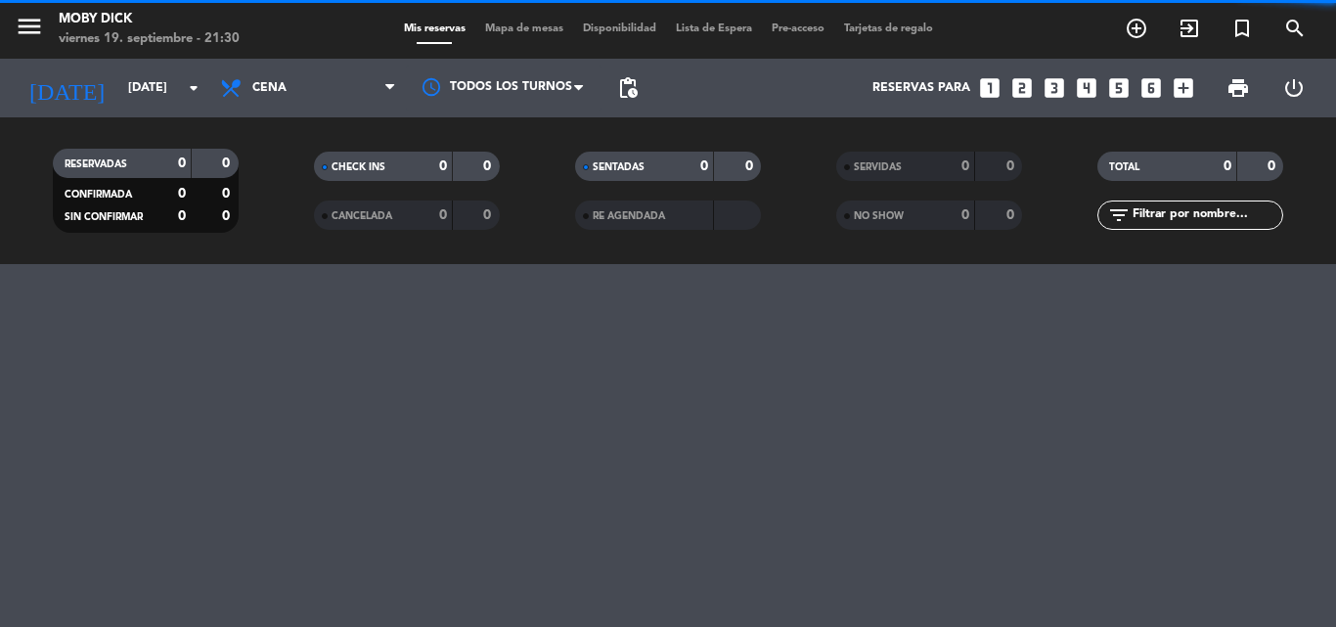
click at [1155, 209] on input "text" at bounding box center [1206, 215] width 152 height 22
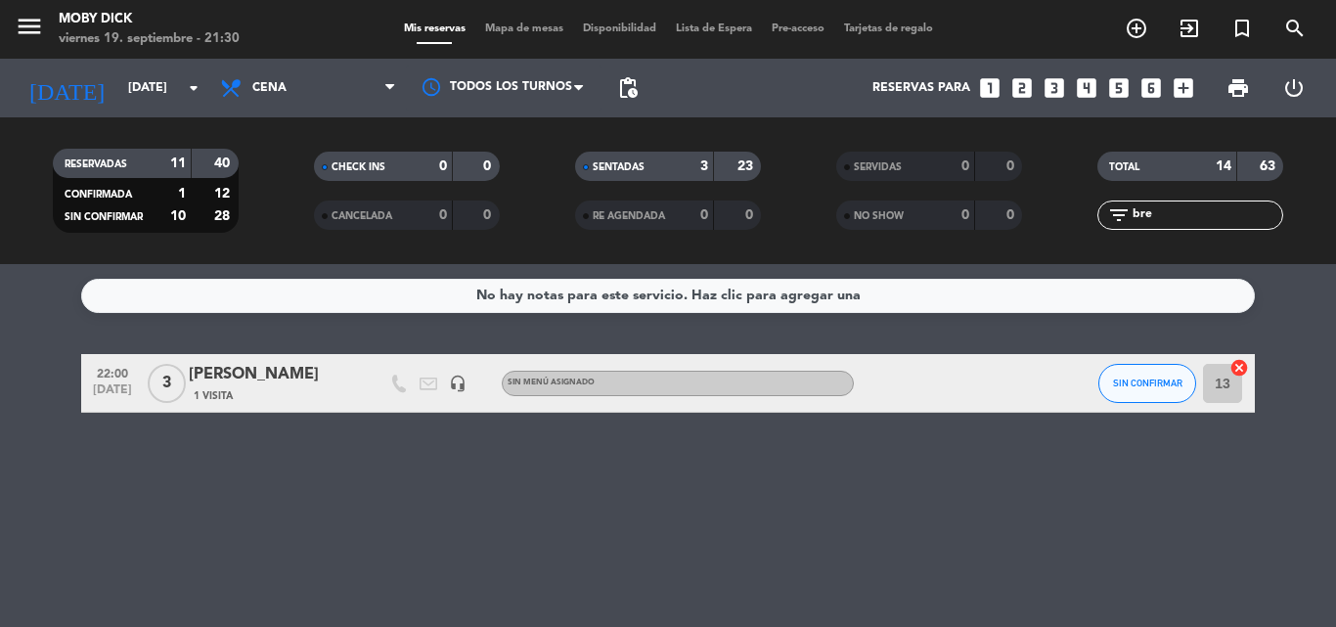
type input "bre"
click at [1134, 393] on button "SIN CONFIRMAR" at bounding box center [1147, 383] width 98 height 39
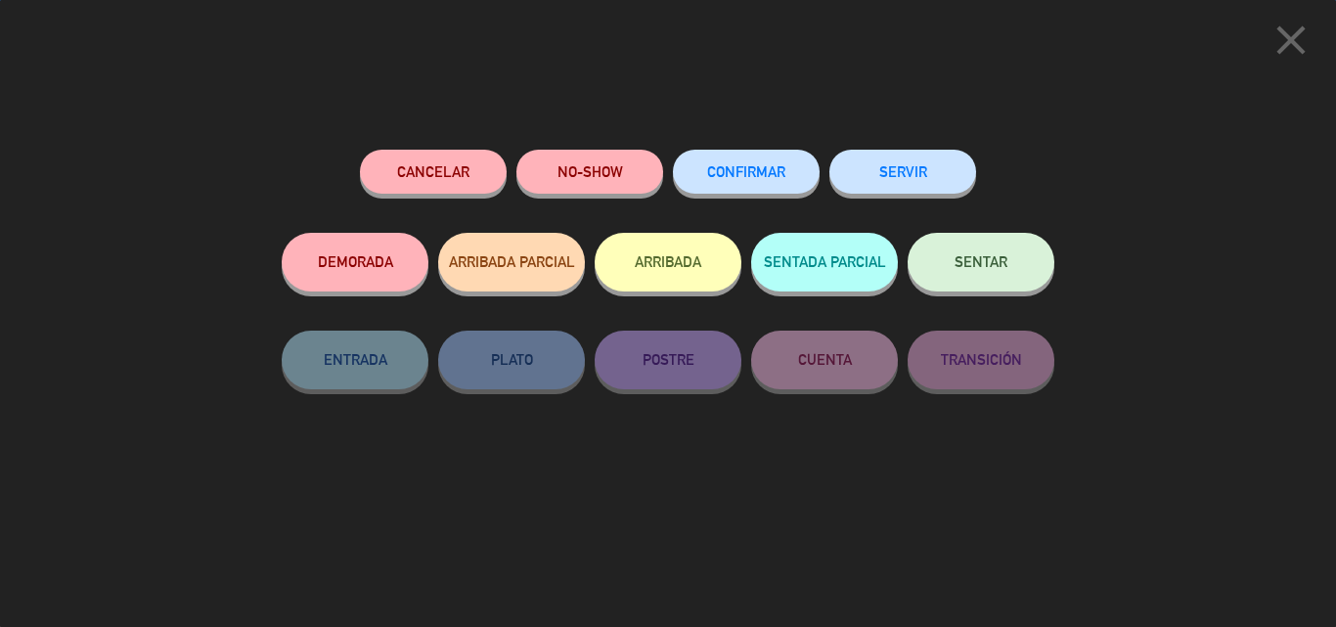
click at [992, 274] on button "SENTAR" at bounding box center [980, 262] width 147 height 59
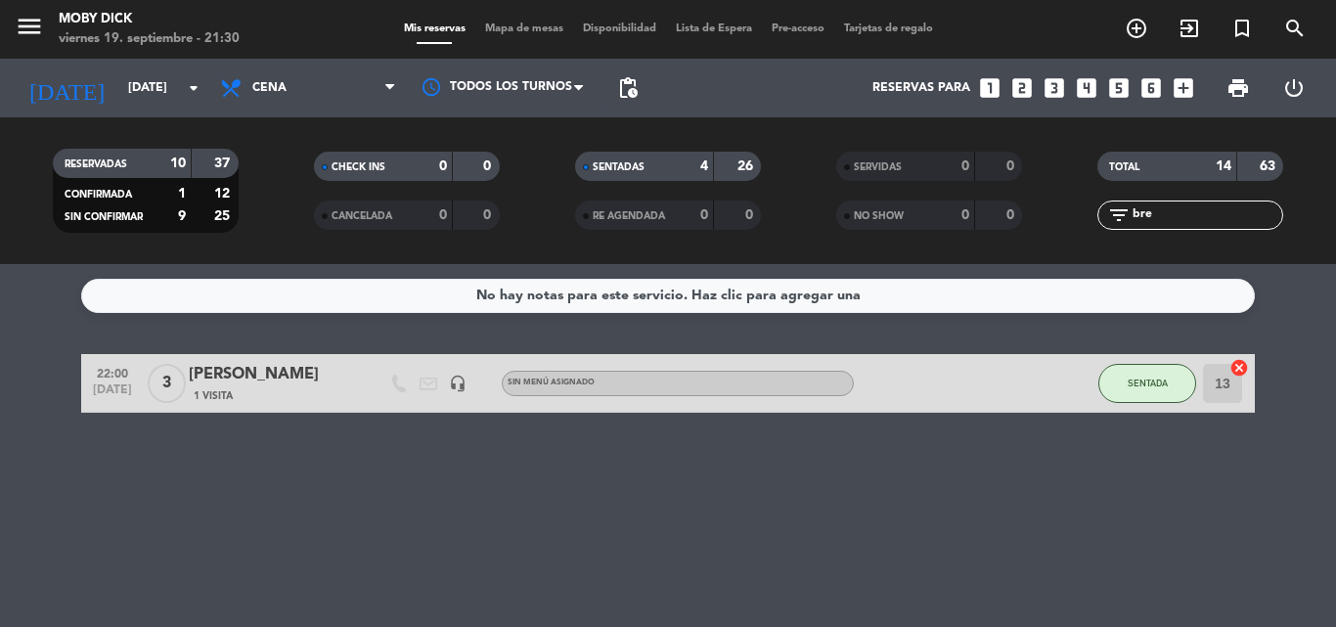
drag, startPoint x: 1181, startPoint y: 214, endPoint x: 987, endPoint y: 286, distance: 207.6
click at [987, 286] on ng-component "menu Moby [PERSON_NAME][DATE] 19. septiembre - 21:30 Mis reservas Mapa de mesas…" at bounding box center [668, 313] width 1336 height 627
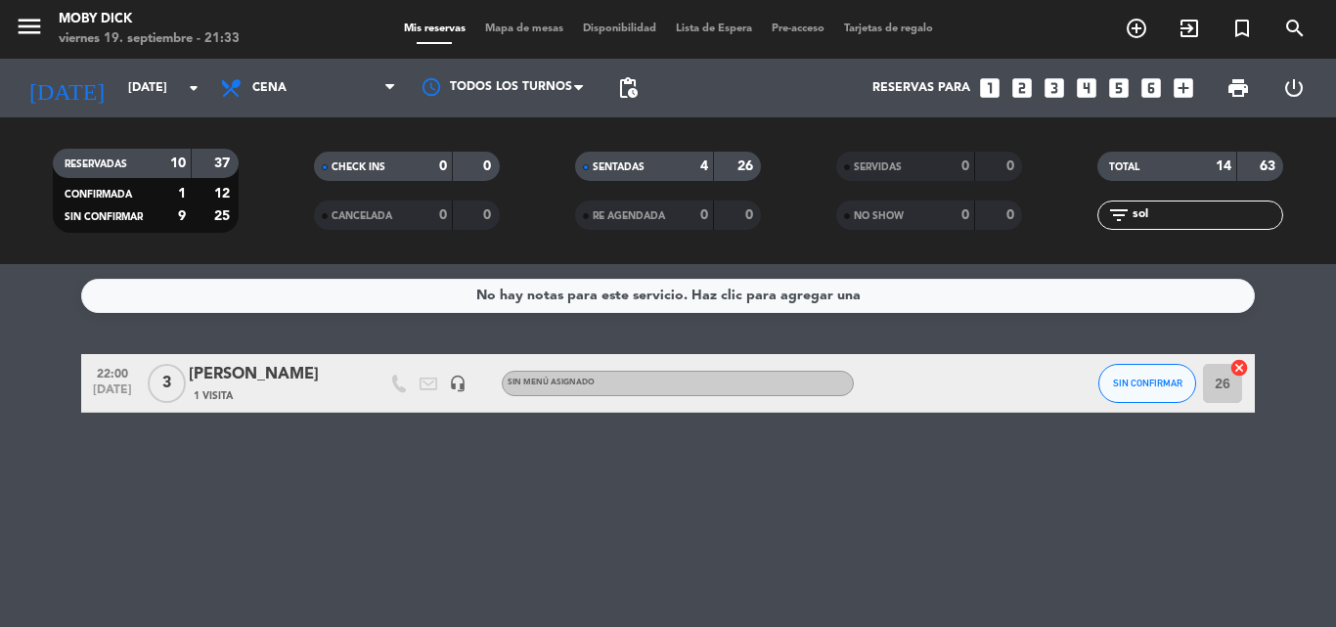
type input "sol"
click at [1238, 371] on icon "cancel" at bounding box center [1239, 368] width 20 height 20
drag, startPoint x: 1157, startPoint y: 218, endPoint x: 1041, endPoint y: 242, distance: 117.7
click at [1041, 242] on div "RESERVADAS 10 37 CONFIRMADA 1 12 SIN CONFIRMAR 9 25 CHECK INS 0 0 CANCELADA 0 0…" at bounding box center [668, 191] width 1336 height 108
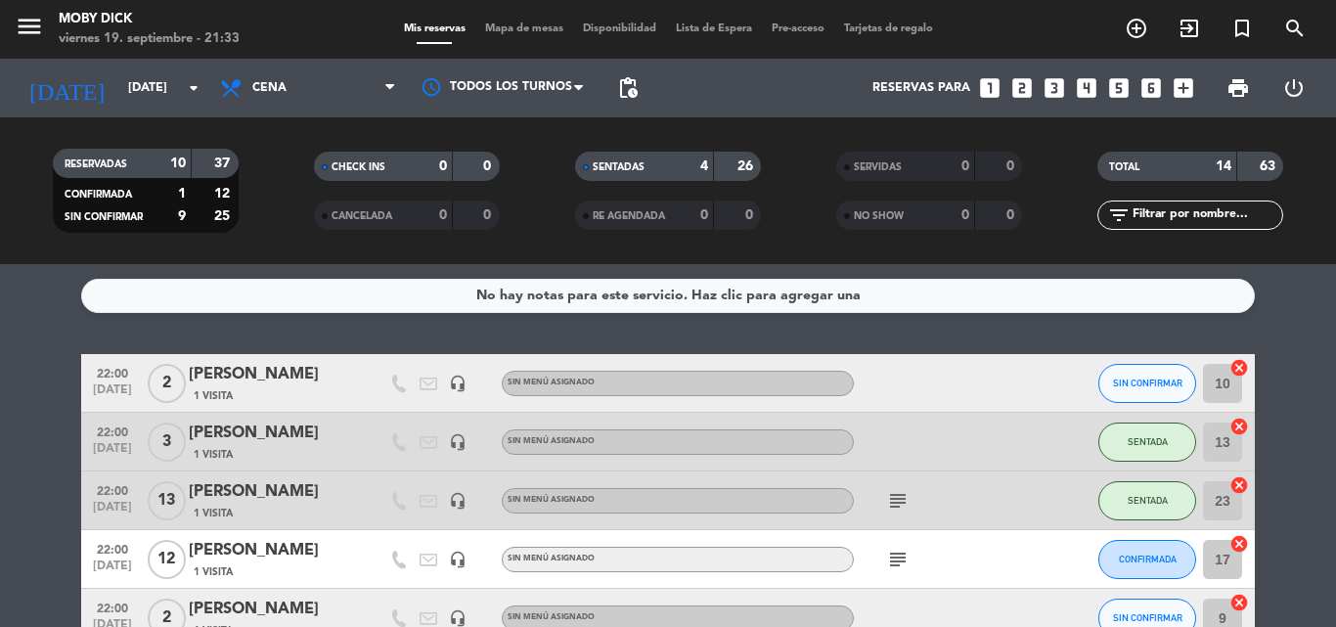
click at [1166, 212] on input "text" at bounding box center [1206, 215] width 152 height 22
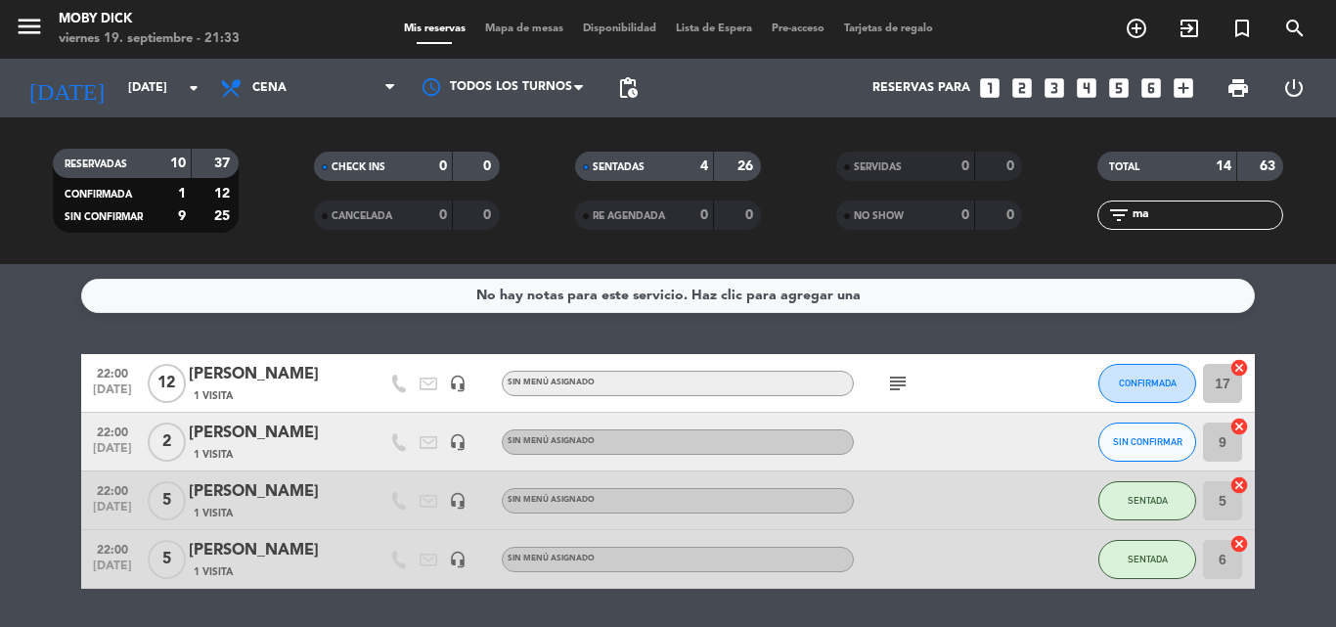
type input "ma"
click at [1245, 538] on icon "cancel" at bounding box center [1239, 544] width 20 height 20
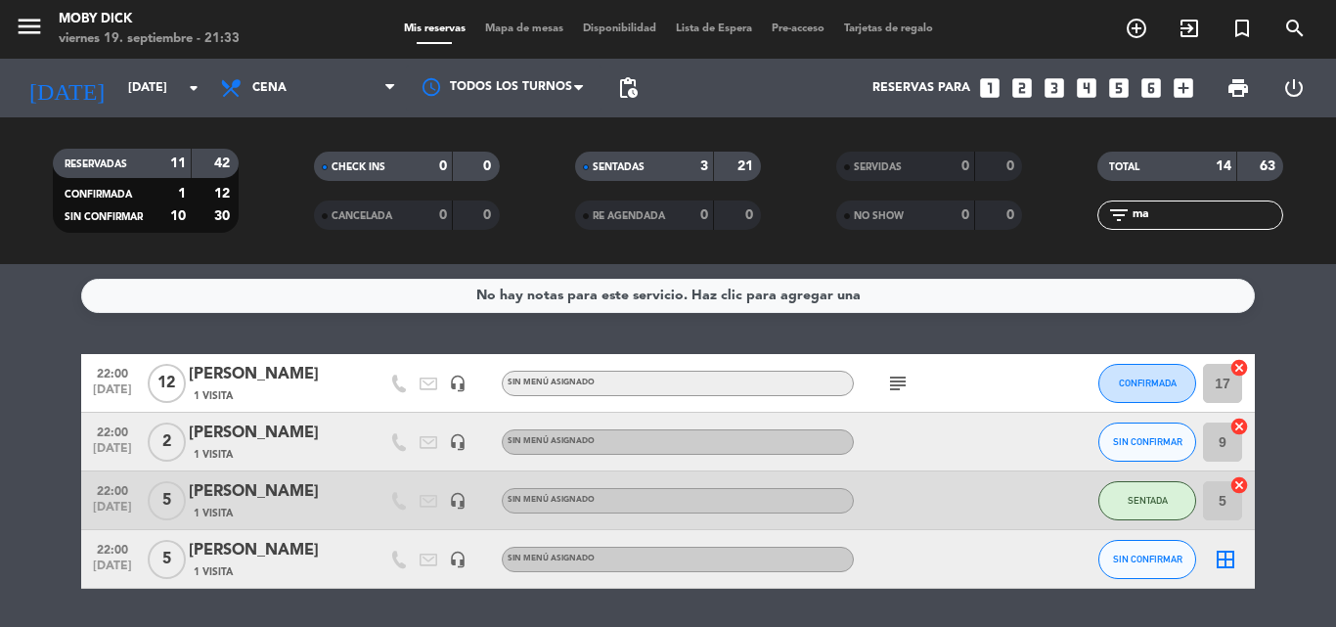
click at [1242, 484] on icon "cancel" at bounding box center [1239, 485] width 20 height 20
click at [1218, 569] on icon "border_all" at bounding box center [1224, 559] width 23 height 23
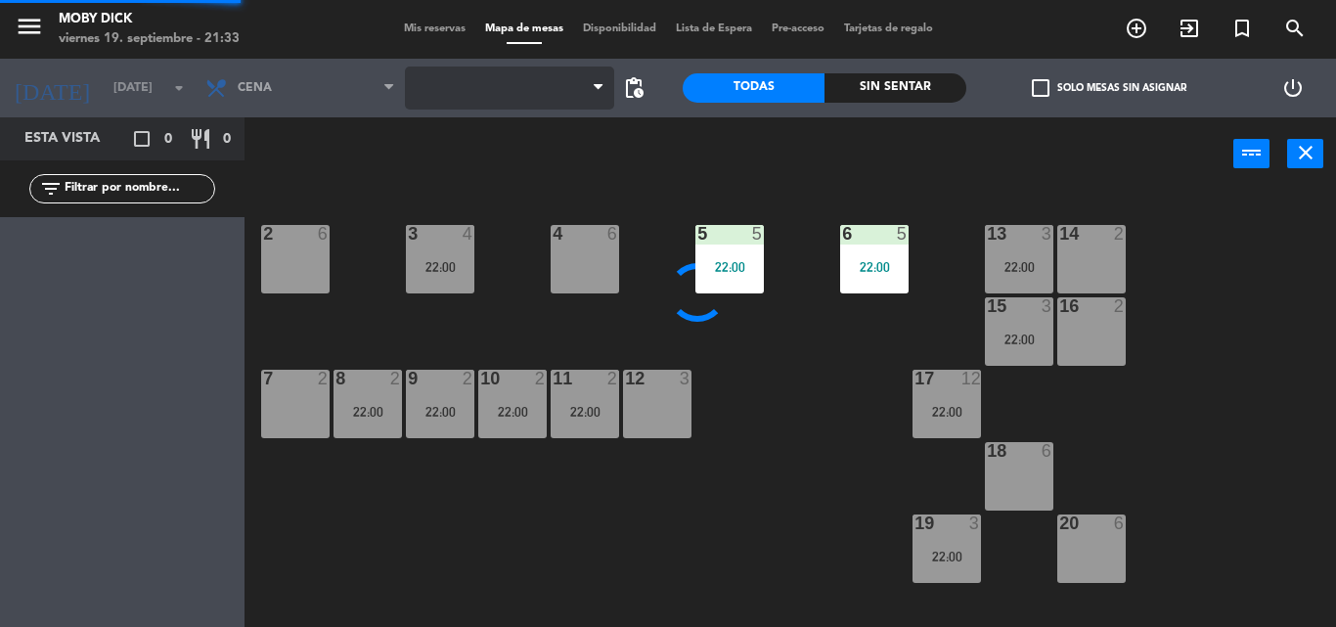
click at [534, 107] on span at bounding box center [509, 87] width 209 height 43
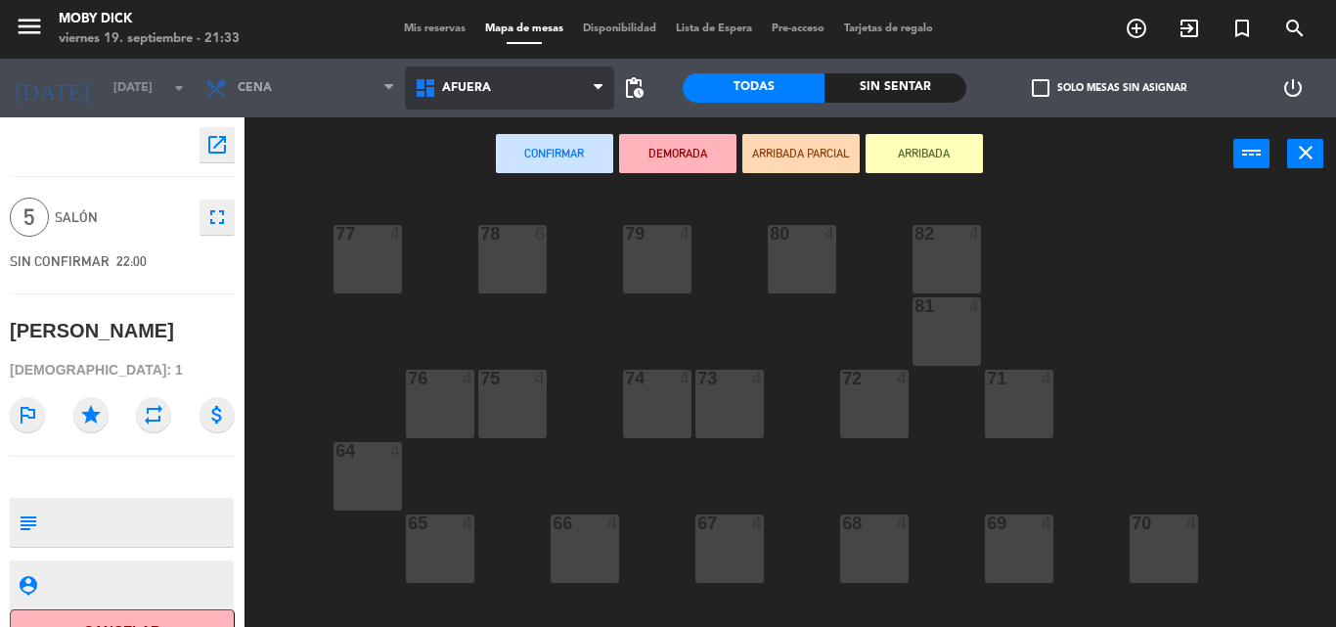
click at [534, 103] on span "AFUERA" at bounding box center [509, 87] width 209 height 43
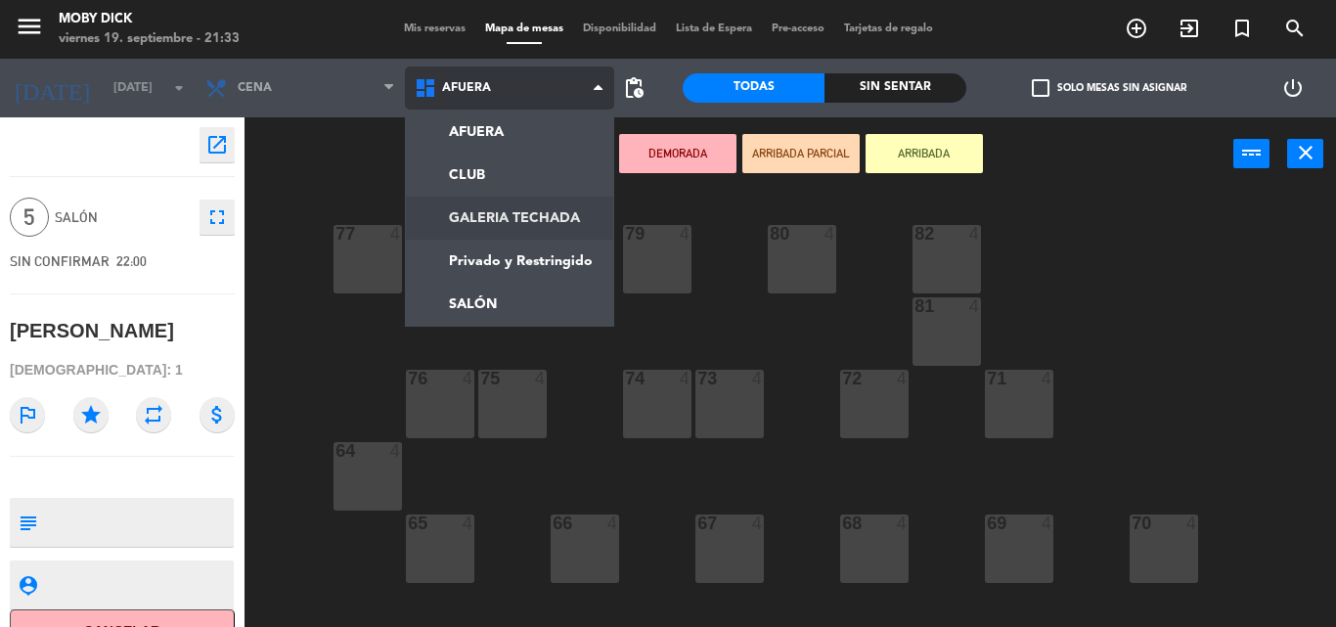
click at [535, 221] on ng-component "menu Moby [PERSON_NAME][DATE] 19. septiembre - 21:33 Mis reservas Mapa de mesas…" at bounding box center [668, 313] width 1336 height 627
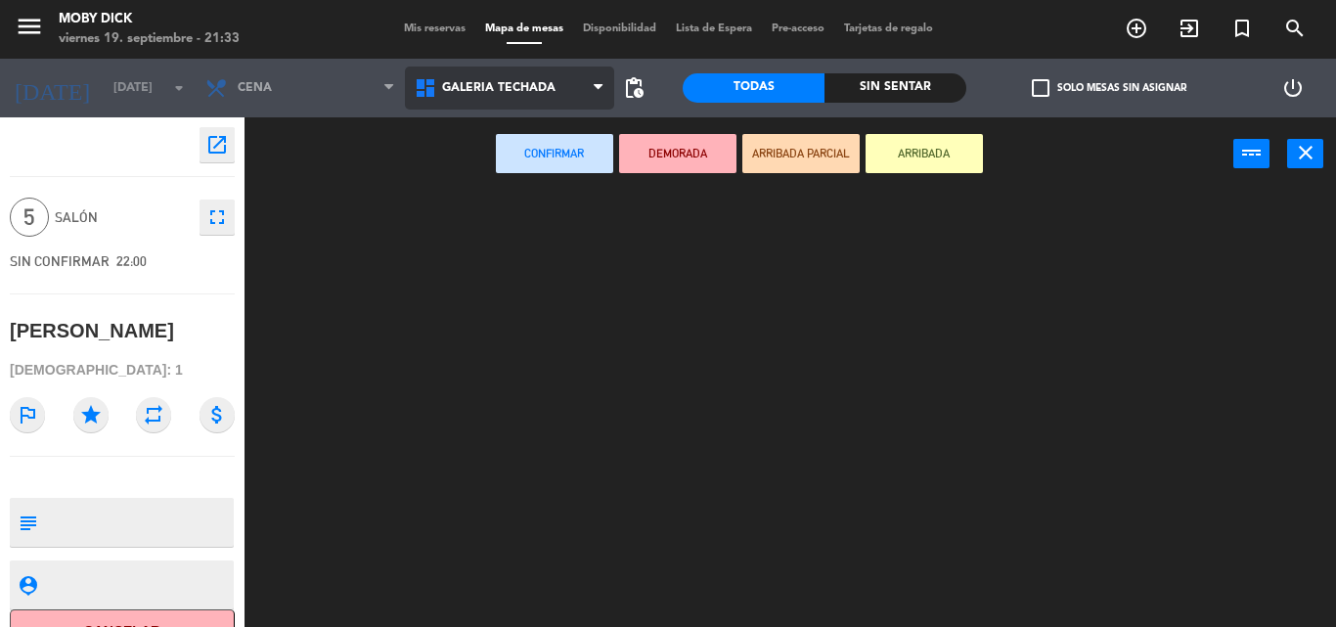
drag, startPoint x: 524, startPoint y: 93, endPoint x: 529, endPoint y: 116, distance: 24.0
click at [525, 93] on span "GALERIA TECHADA" at bounding box center [498, 88] width 113 height 14
click at [532, 291] on ng-component "menu Moby [PERSON_NAME][DATE] 19. septiembre - 21:33 Mis reservas Mapa de mesas…" at bounding box center [668, 313] width 1336 height 627
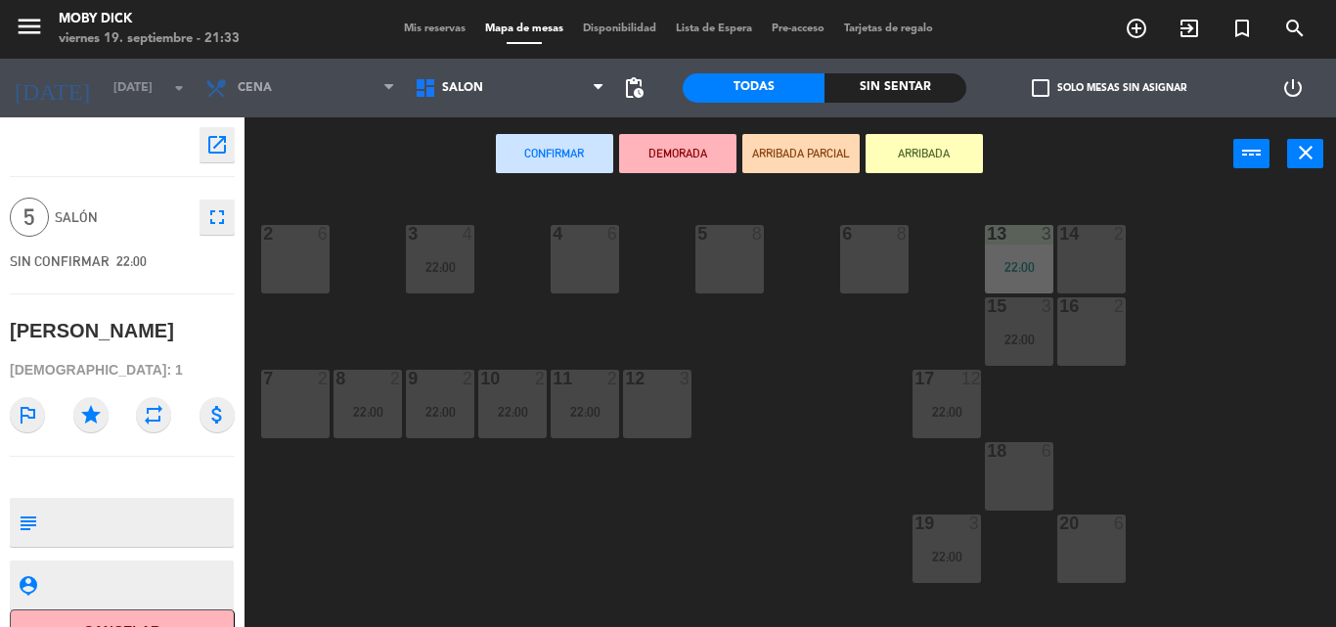
click at [858, 253] on div "6 8" at bounding box center [874, 259] width 68 height 68
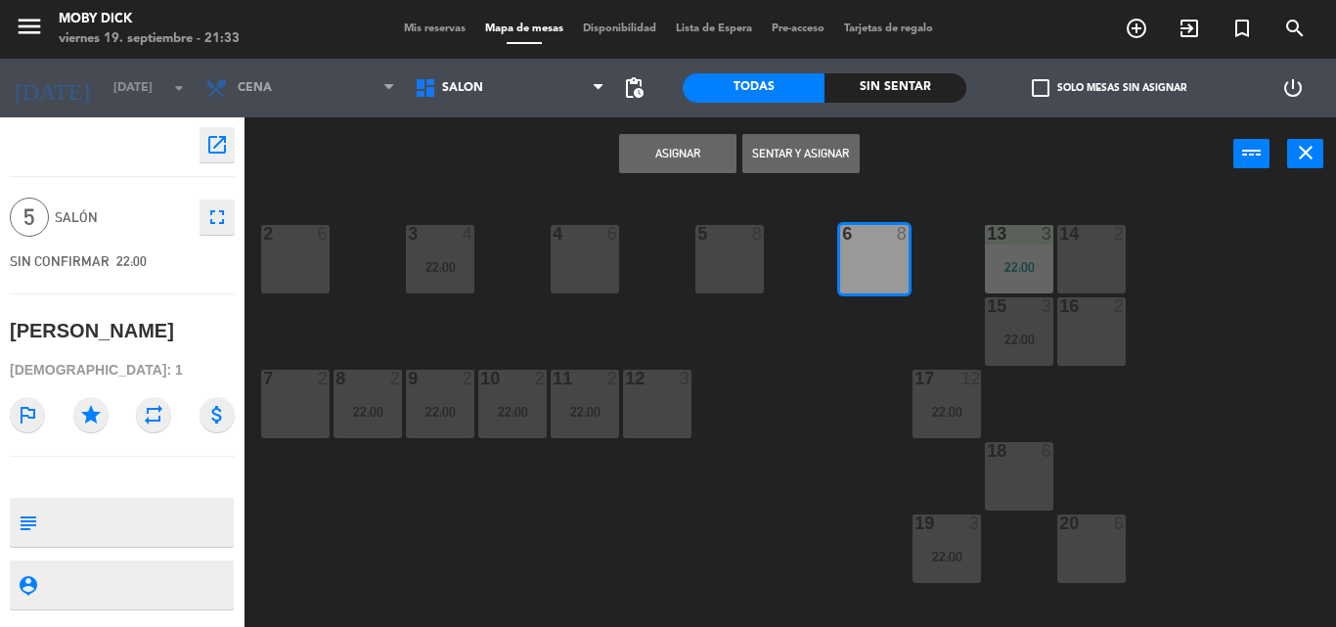
click at [777, 166] on button "Sentar y Asignar" at bounding box center [800, 153] width 117 height 39
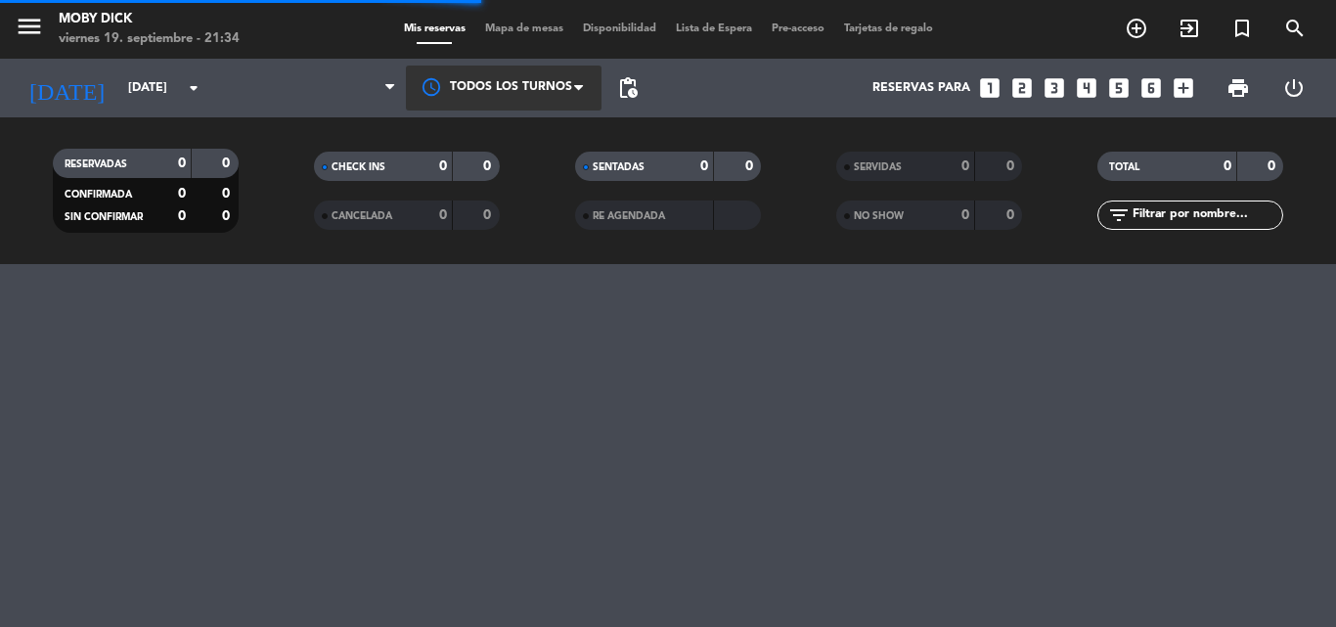
click at [513, 79] on div at bounding box center [504, 88] width 196 height 44
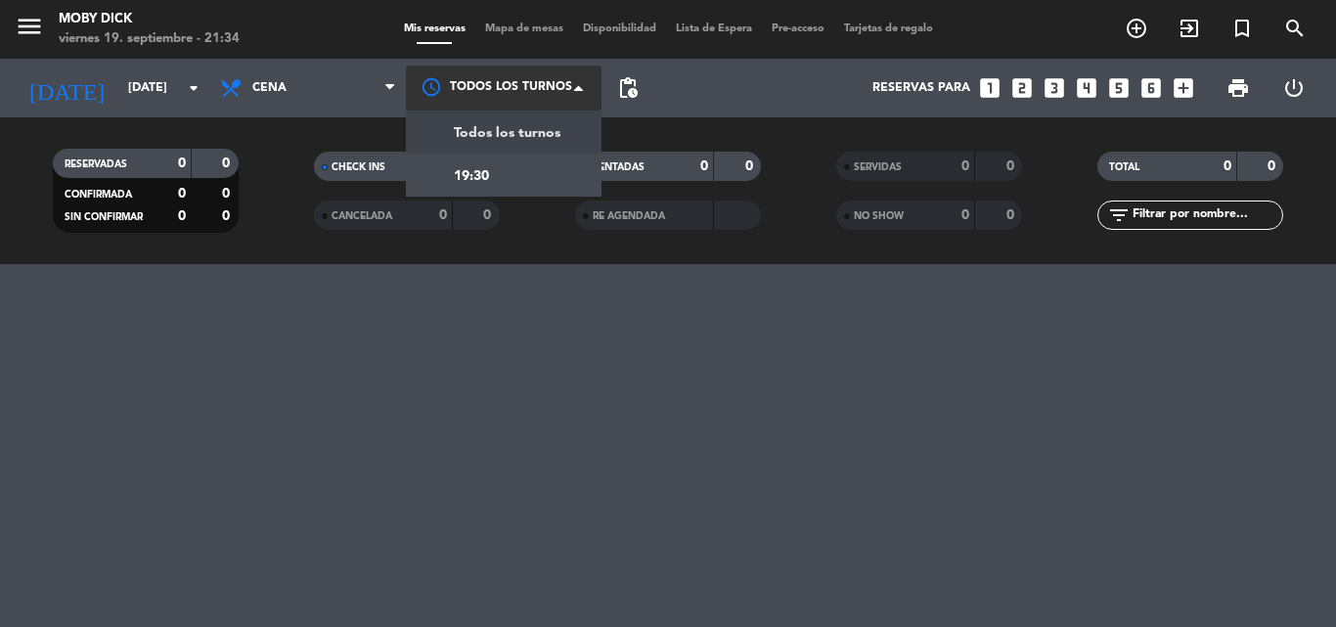
click at [519, 90] on div at bounding box center [504, 88] width 196 height 44
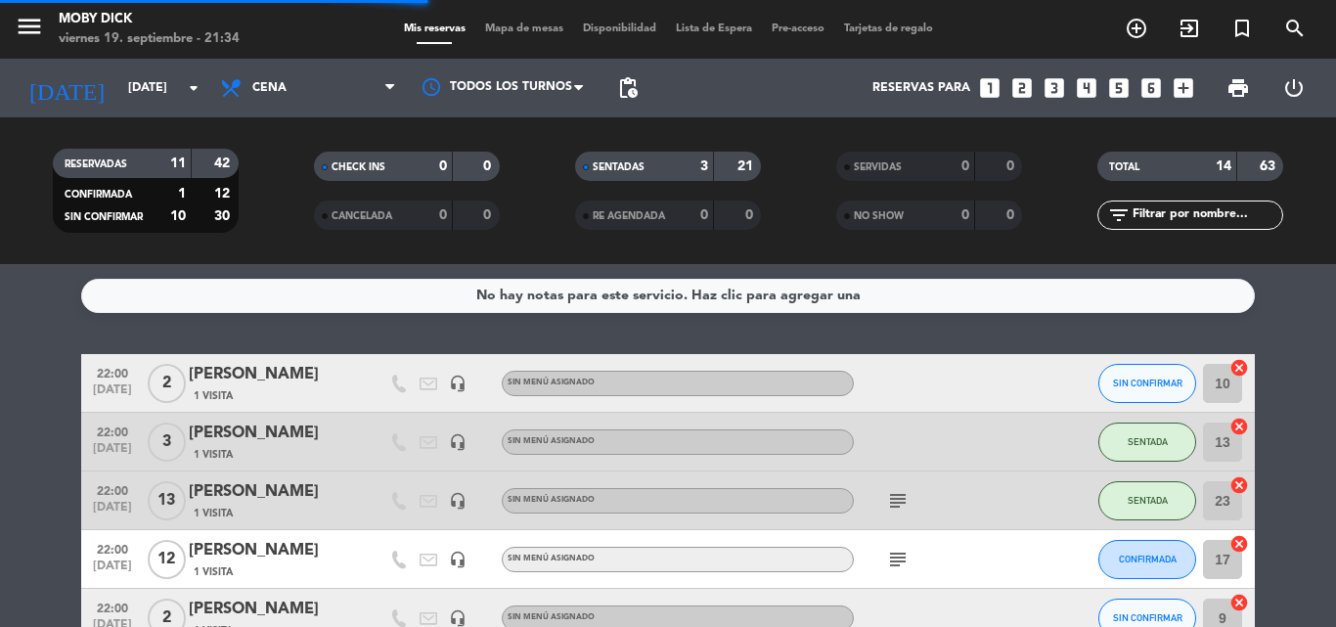
click at [549, 27] on span "Mapa de mesas" at bounding box center [524, 28] width 98 height 11
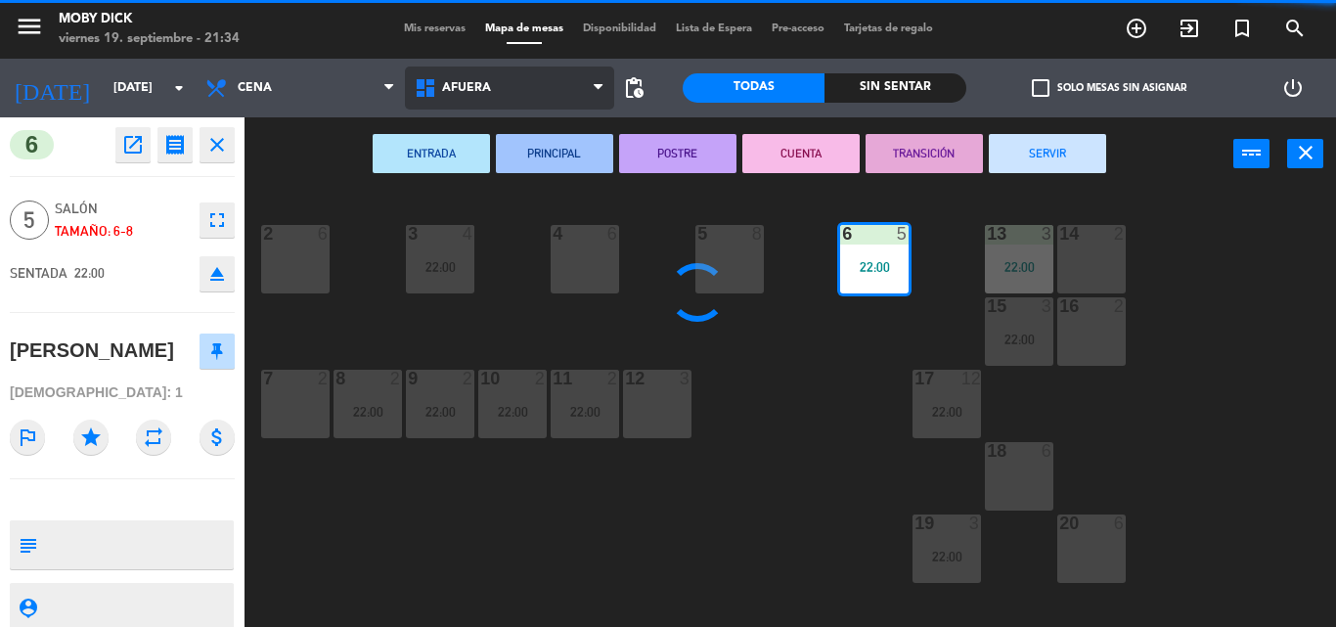
click at [555, 96] on span "AFUERA" at bounding box center [509, 87] width 209 height 43
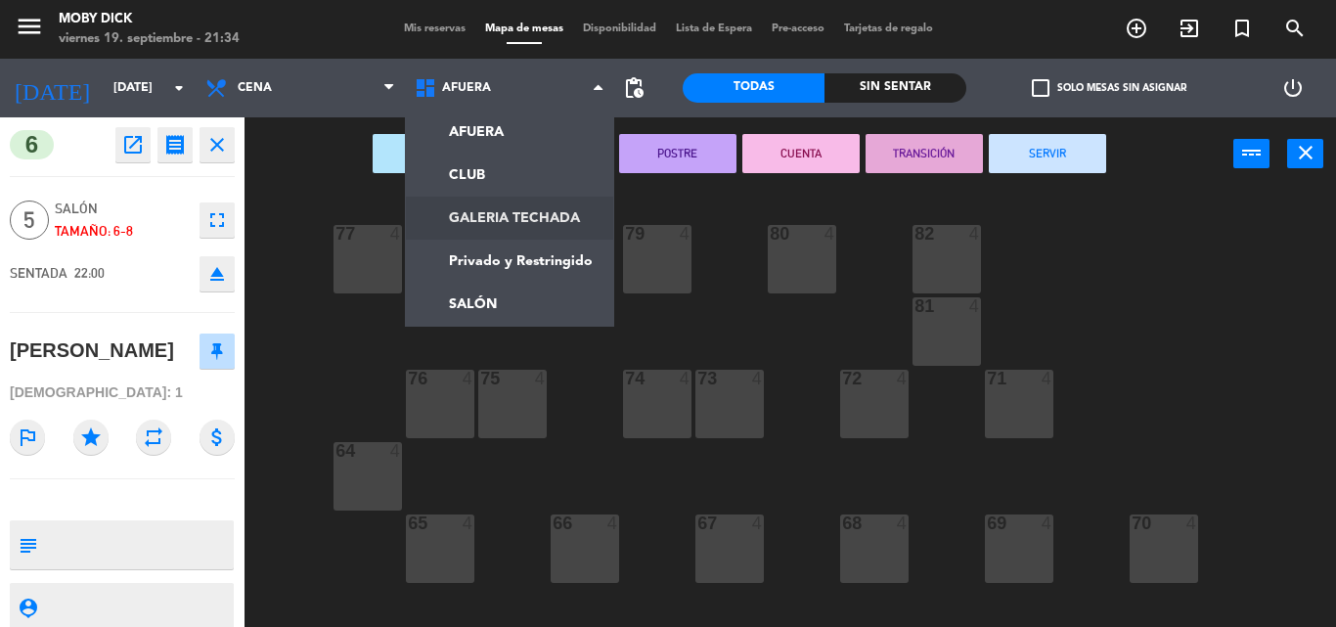
click at [550, 217] on ng-component "menu Moby [PERSON_NAME][DATE] 19. septiembre - 21:34 Mis reservas Mapa de mesas…" at bounding box center [668, 313] width 1336 height 627
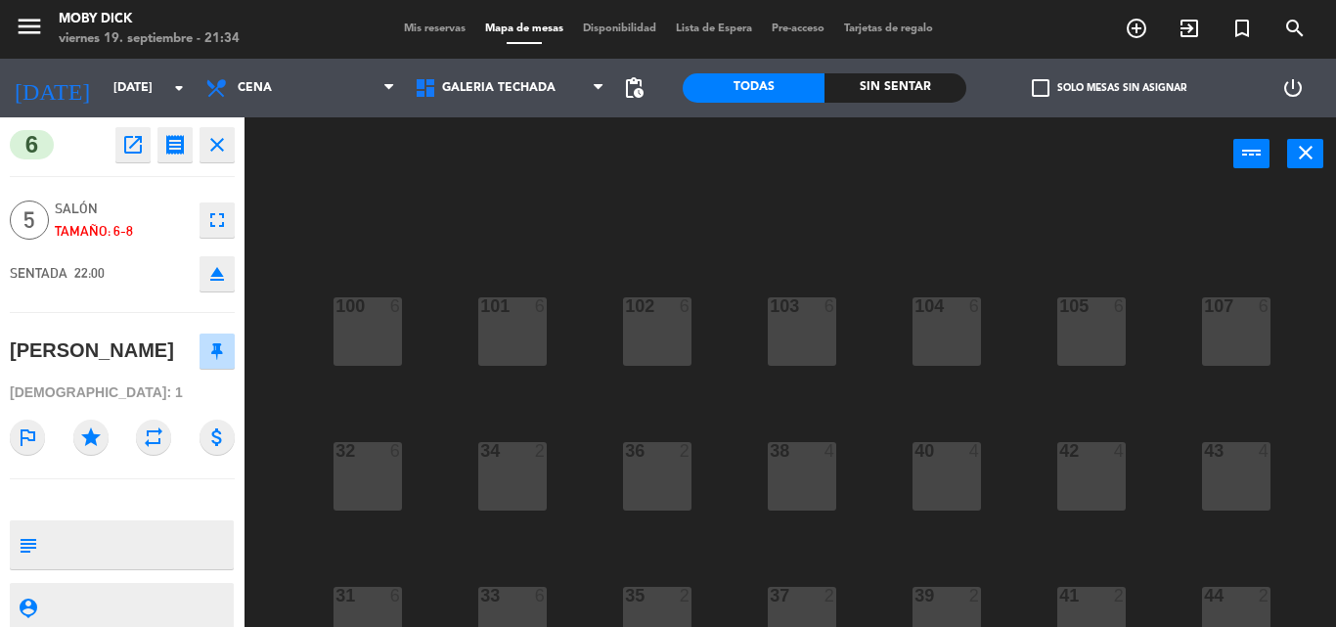
click at [732, 501] on div "100 6 101 6 102 6 103 6 104 6 105 6 107 6 32 6 34 2 36 2 38 4 40 4 43 4 42 4 35…" at bounding box center [796, 409] width 1077 height 436
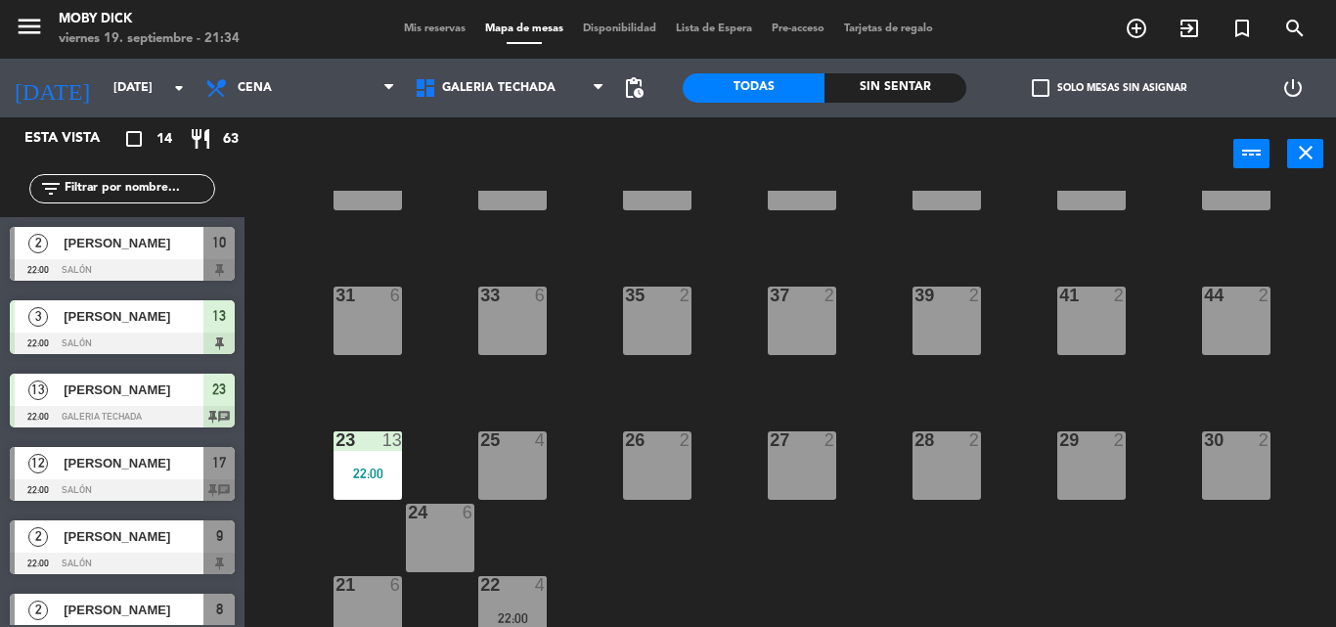
scroll to position [319, 0]
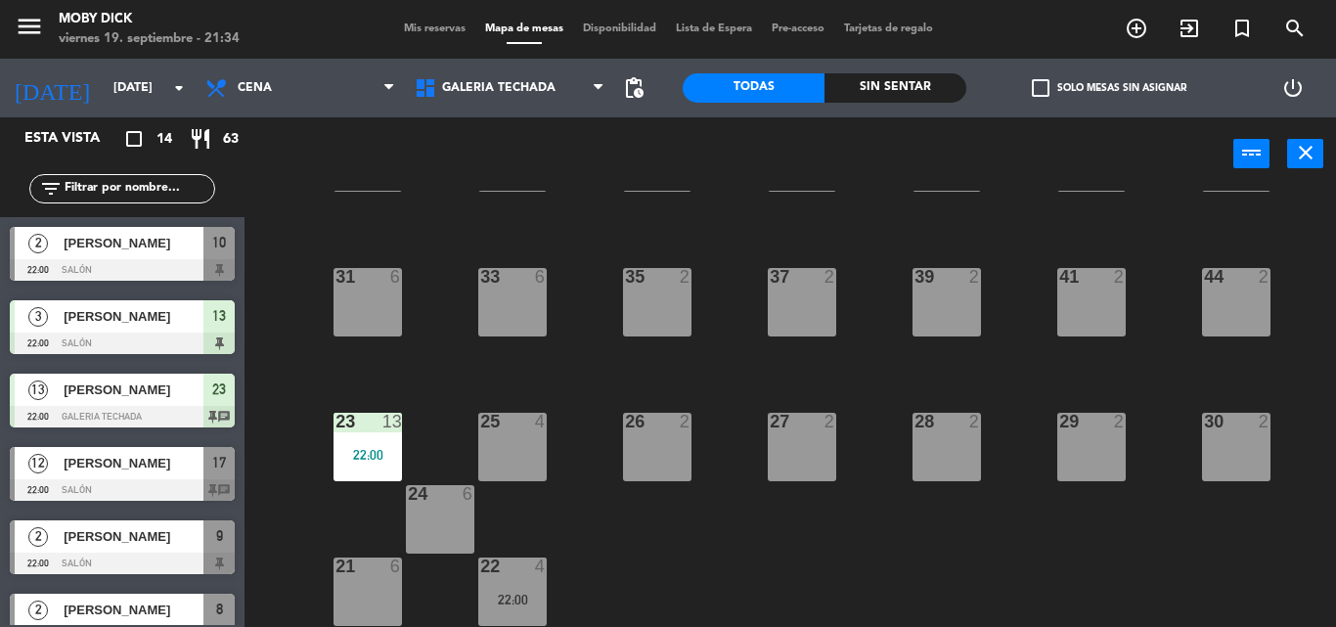
click at [361, 575] on div at bounding box center [367, 566] width 32 height 18
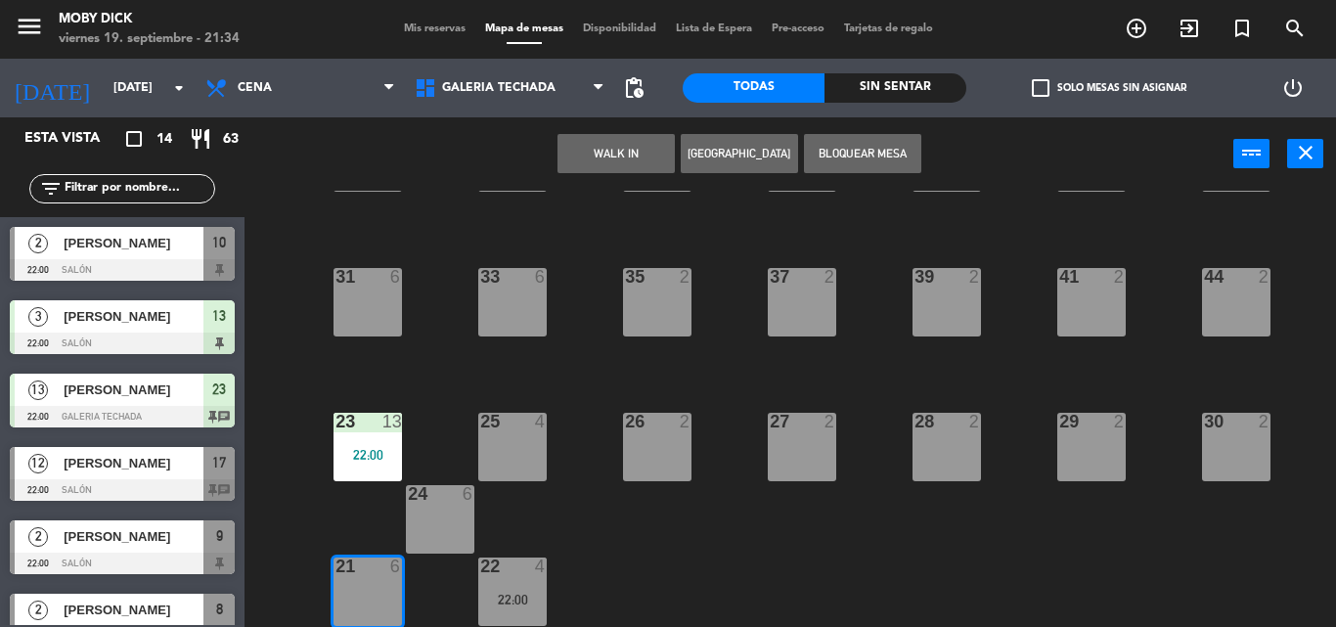
click at [127, 197] on input "text" at bounding box center [139, 189] width 152 height 22
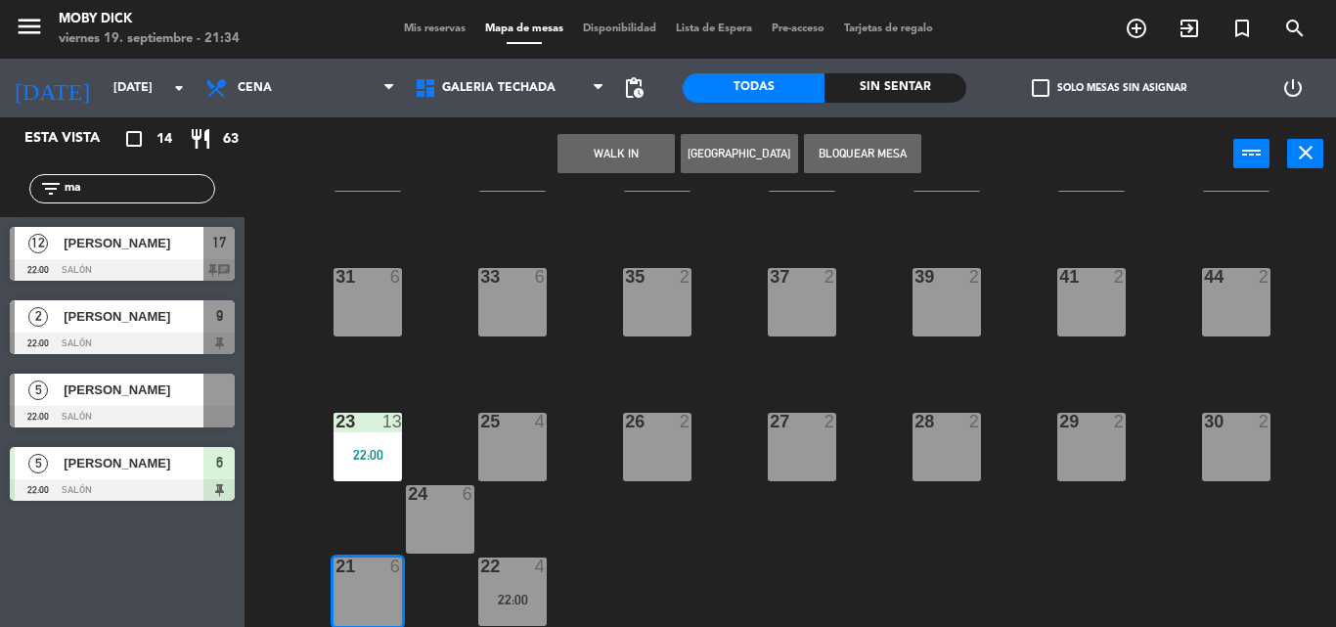
type input "ma"
click at [96, 402] on div "5 [PERSON_NAME] 22:00 SALÓN" at bounding box center [122, 400] width 244 height 73
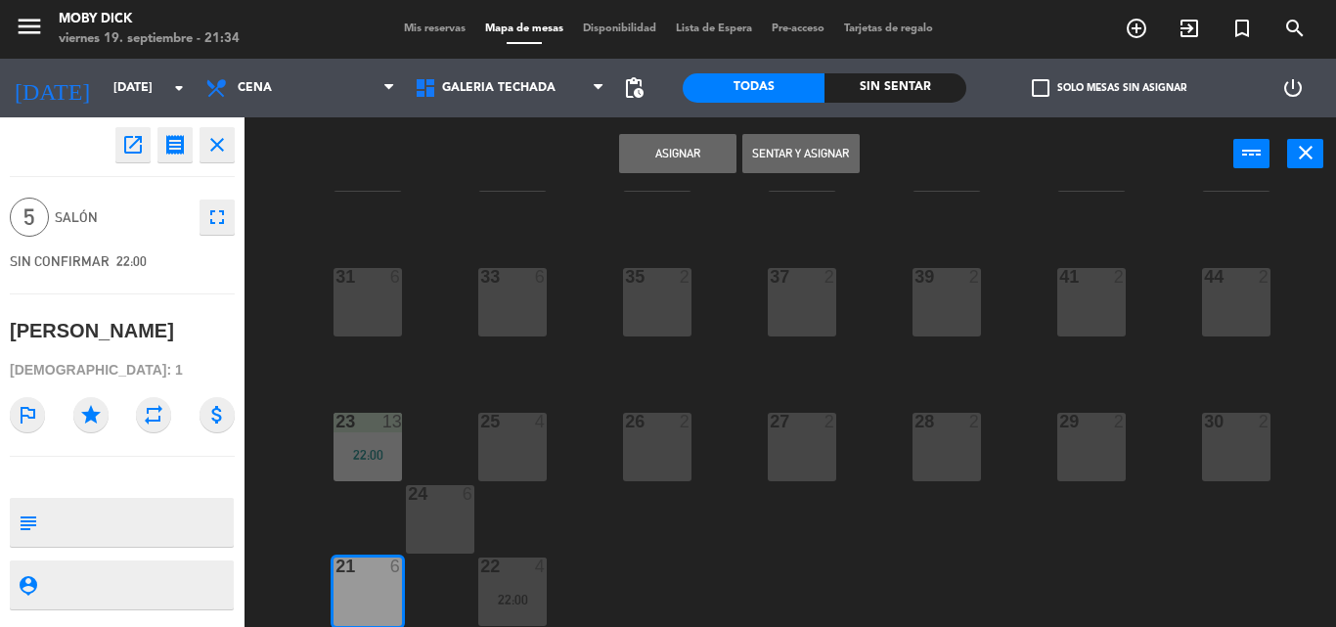
click at [815, 141] on button "Sentar y Asignar" at bounding box center [800, 153] width 117 height 39
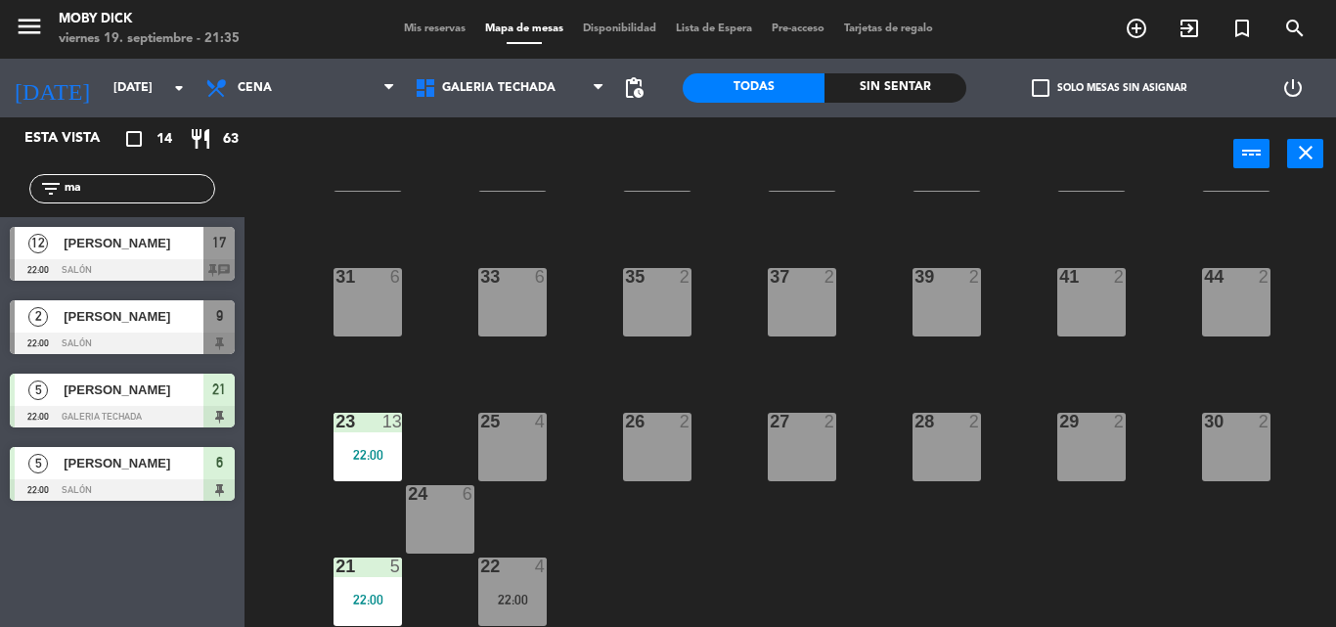
click at [433, 30] on span "Mis reservas" at bounding box center [434, 28] width 81 height 11
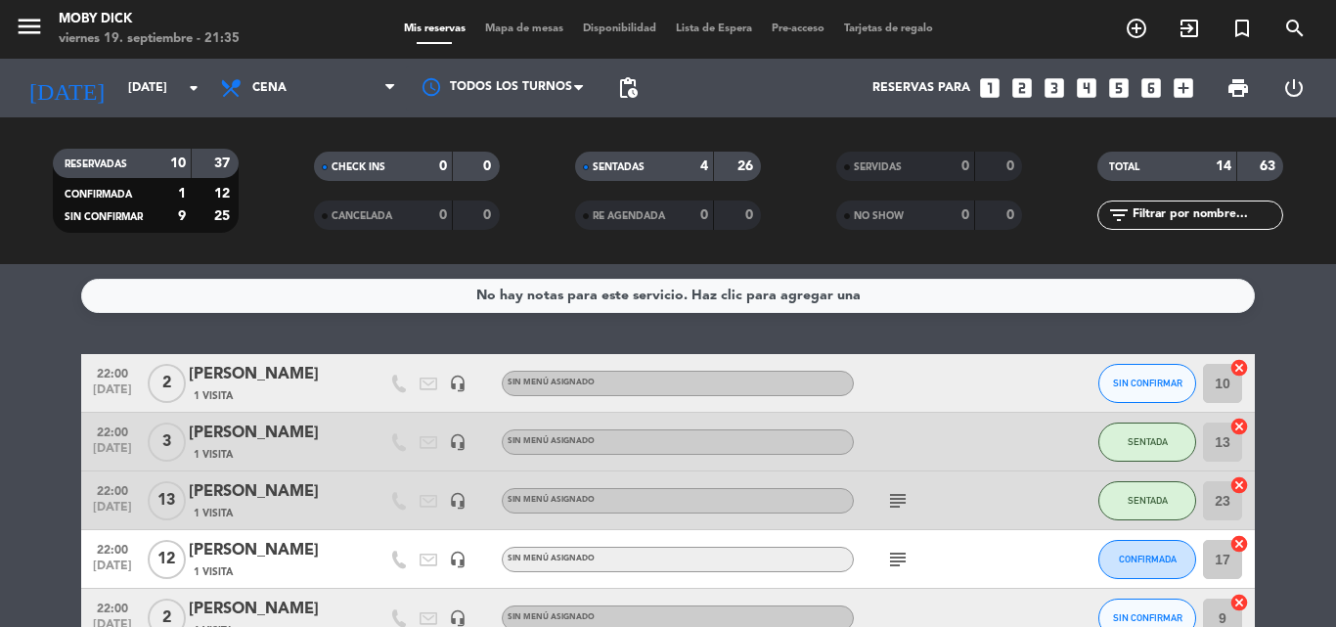
click at [1307, 345] on div "No hay notas para este servicio. Haz clic para agregar una 22:00 [DATE] 2 [PERS…" at bounding box center [668, 445] width 1336 height 363
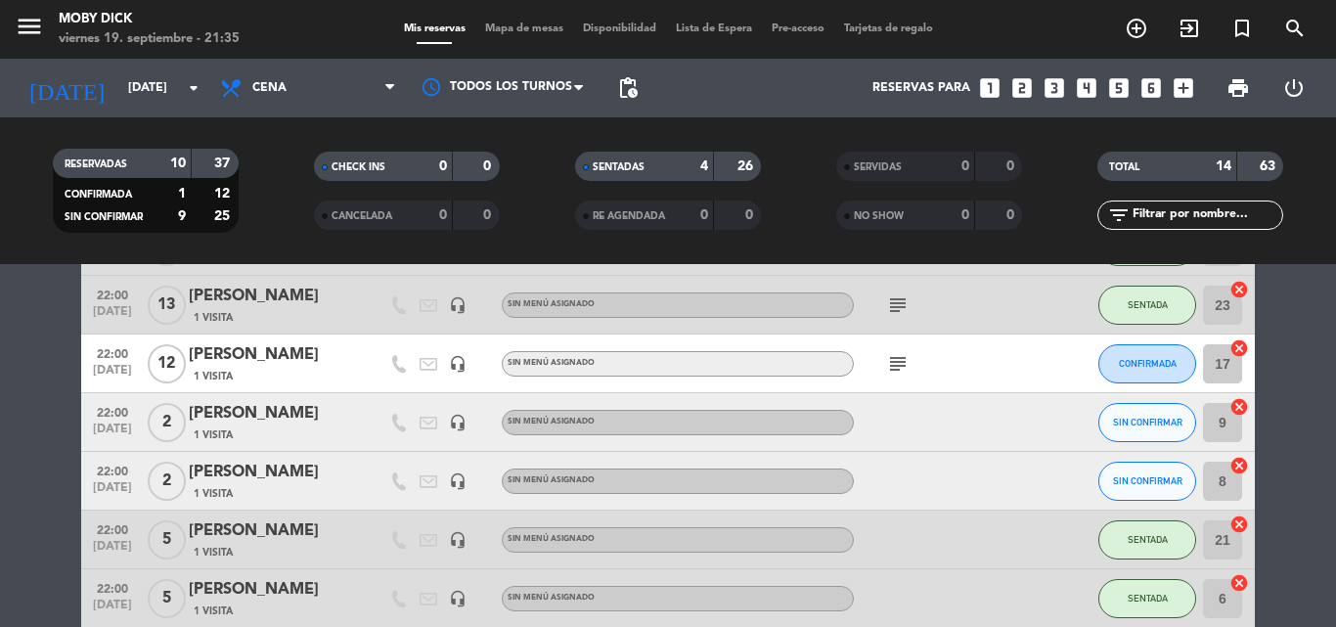
scroll to position [235, 0]
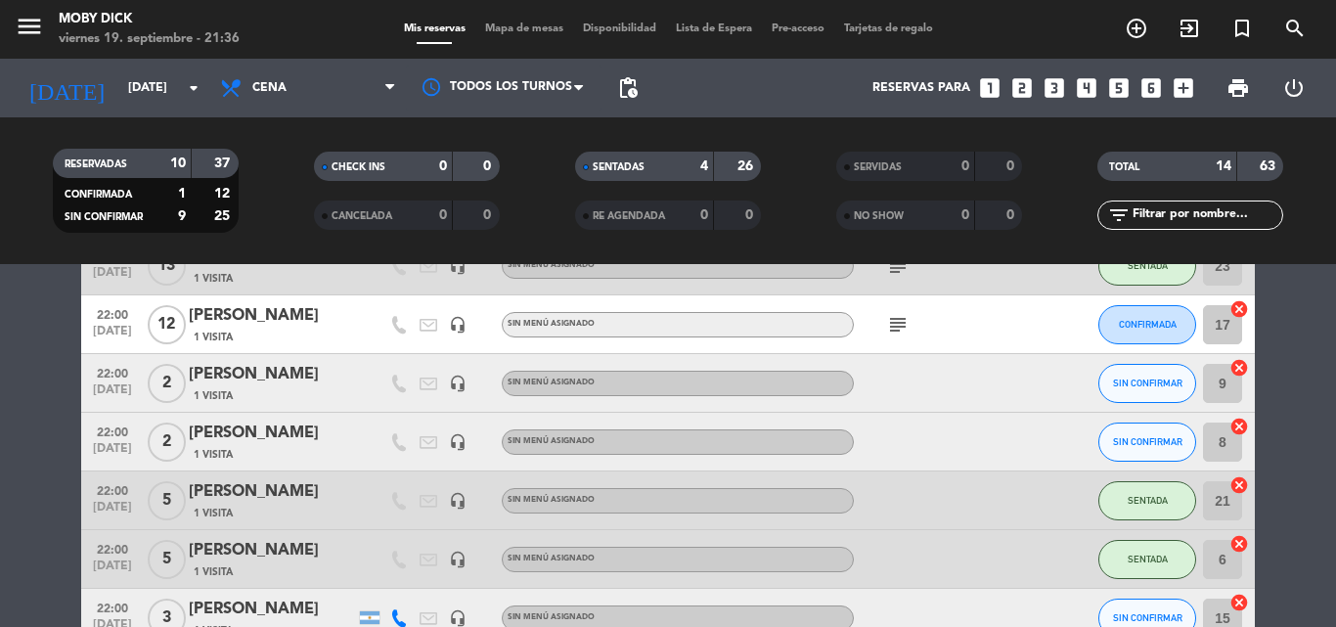
click at [1190, 210] on input "text" at bounding box center [1206, 215] width 152 height 22
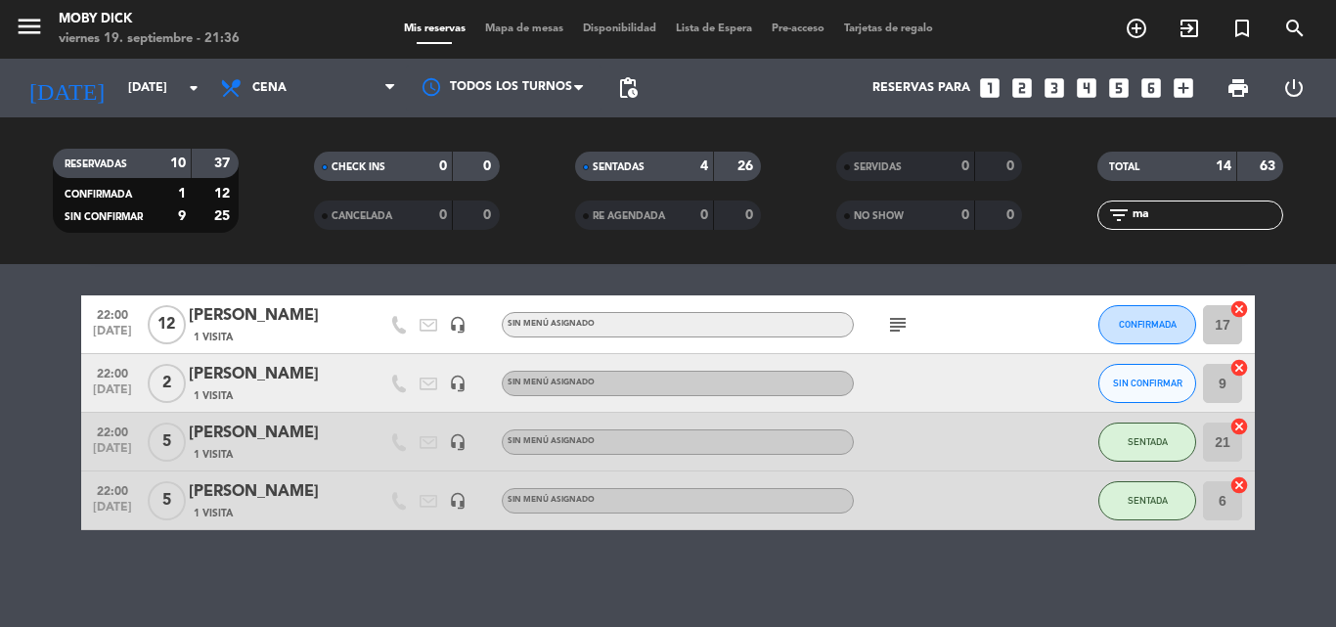
type input "ma"
click at [967, 548] on div "No hay notas para este servicio. Haz clic para agregar una 22:00 [DATE] [PERSON…" at bounding box center [668, 445] width 1336 height 363
drag, startPoint x: 1172, startPoint y: 212, endPoint x: 887, endPoint y: 240, distance: 286.8
click at [887, 240] on div "RESERVADAS 10 37 CONFIRMADA 1 12 SIN CONFIRMAR 9 25 CHECK INS 0 0 CANCELADA 0 0…" at bounding box center [668, 191] width 1336 height 108
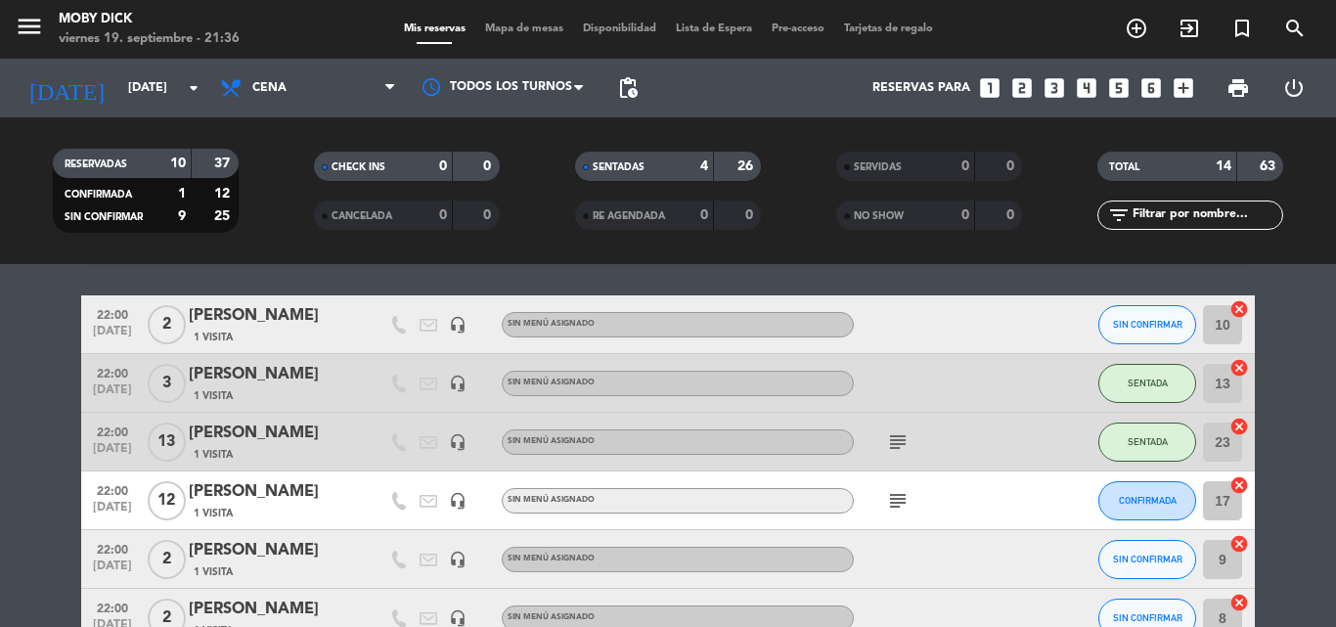
scroll to position [235, 0]
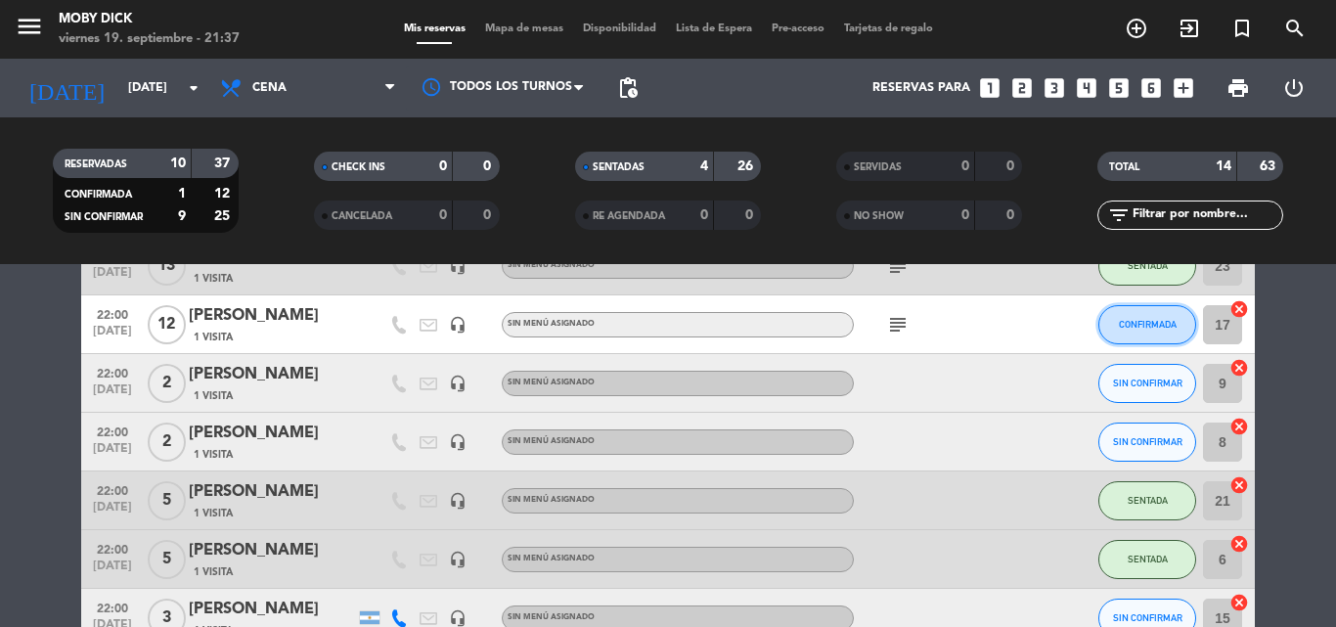
click at [1120, 331] on button "CONFIRMADA" at bounding box center [1147, 324] width 98 height 39
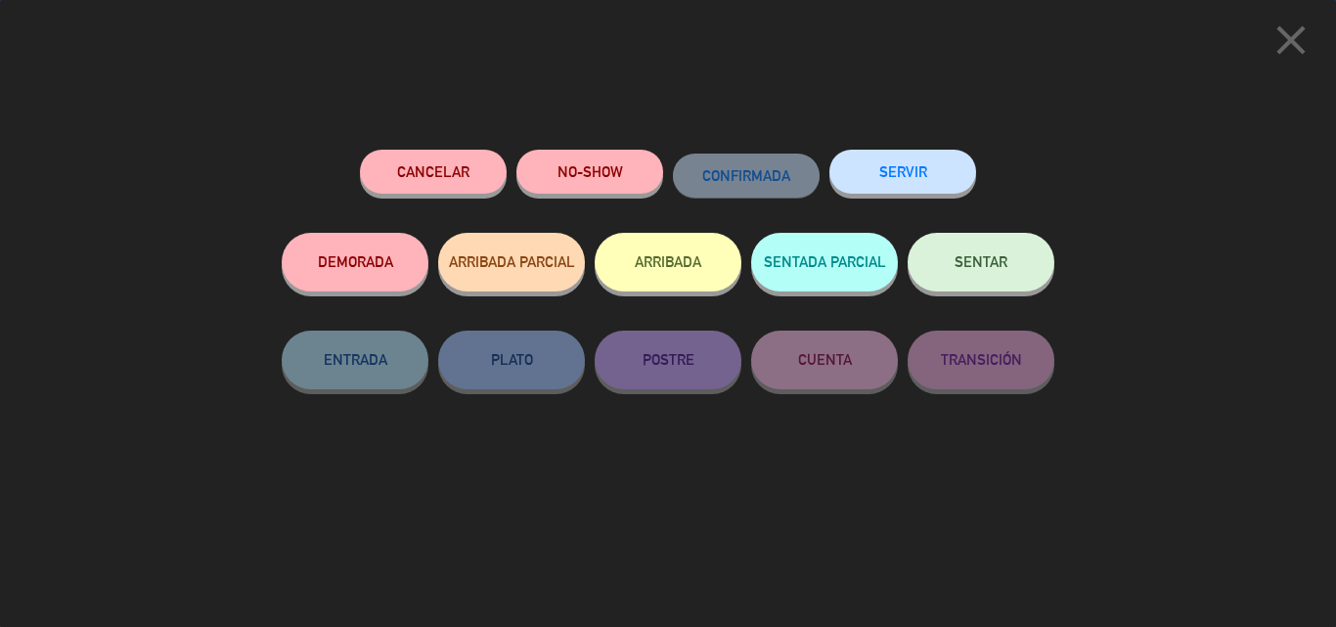
click at [992, 264] on span "SENTAR" at bounding box center [980, 261] width 53 height 17
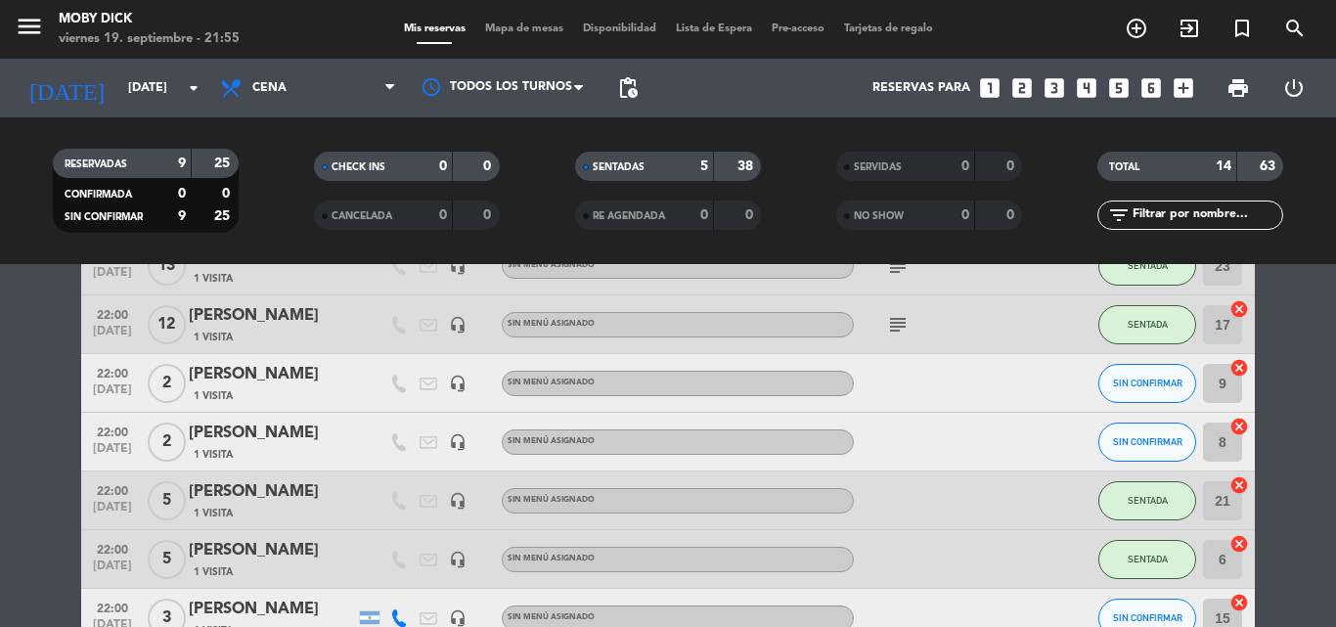
click at [491, 24] on span "Mapa de mesas" at bounding box center [524, 28] width 98 height 11
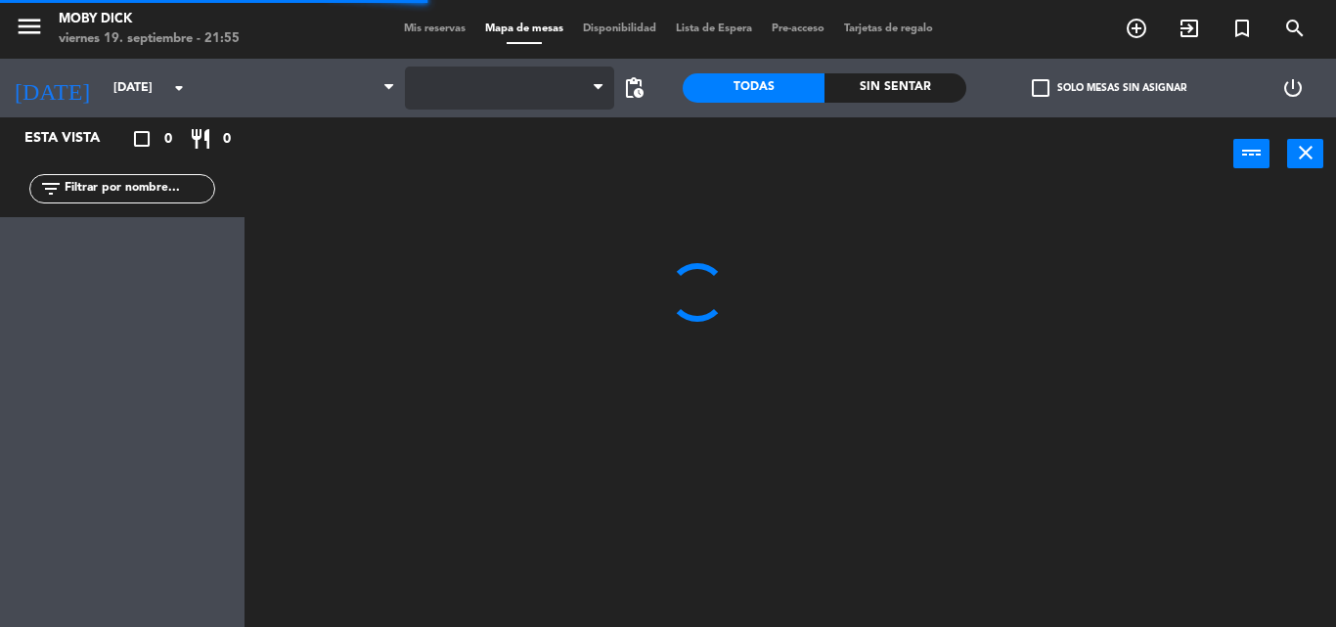
click at [541, 102] on span at bounding box center [509, 87] width 209 height 43
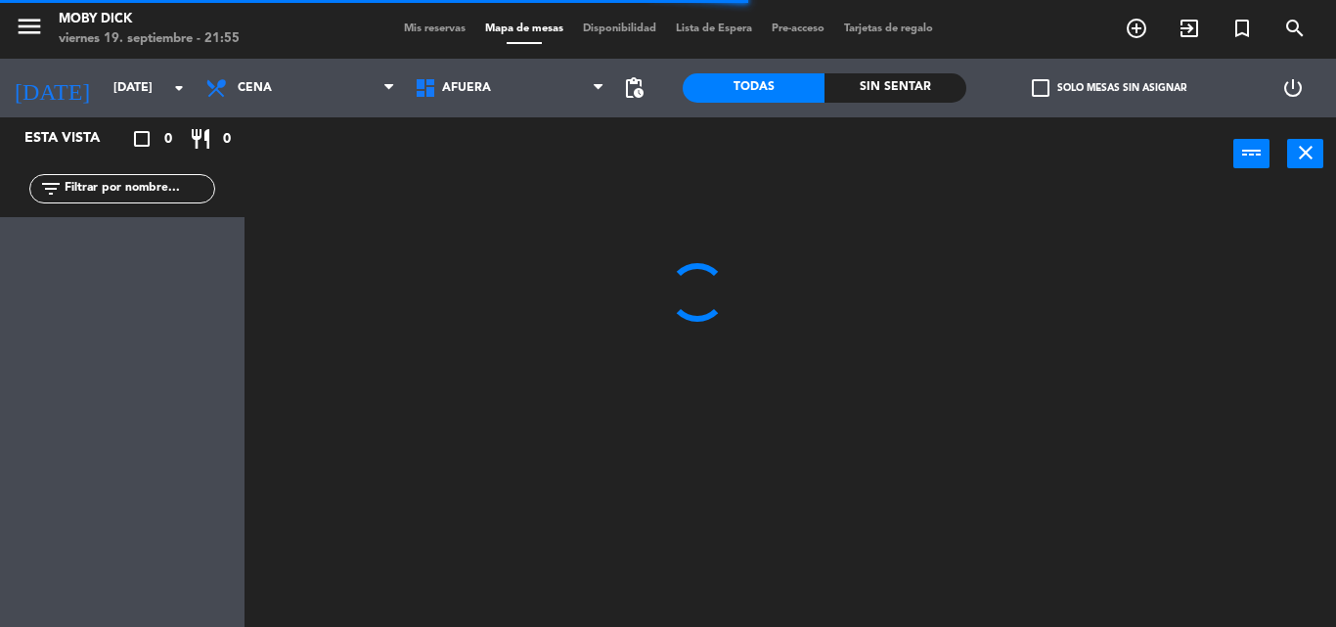
click at [541, 102] on span "AFUERA" at bounding box center [509, 87] width 209 height 43
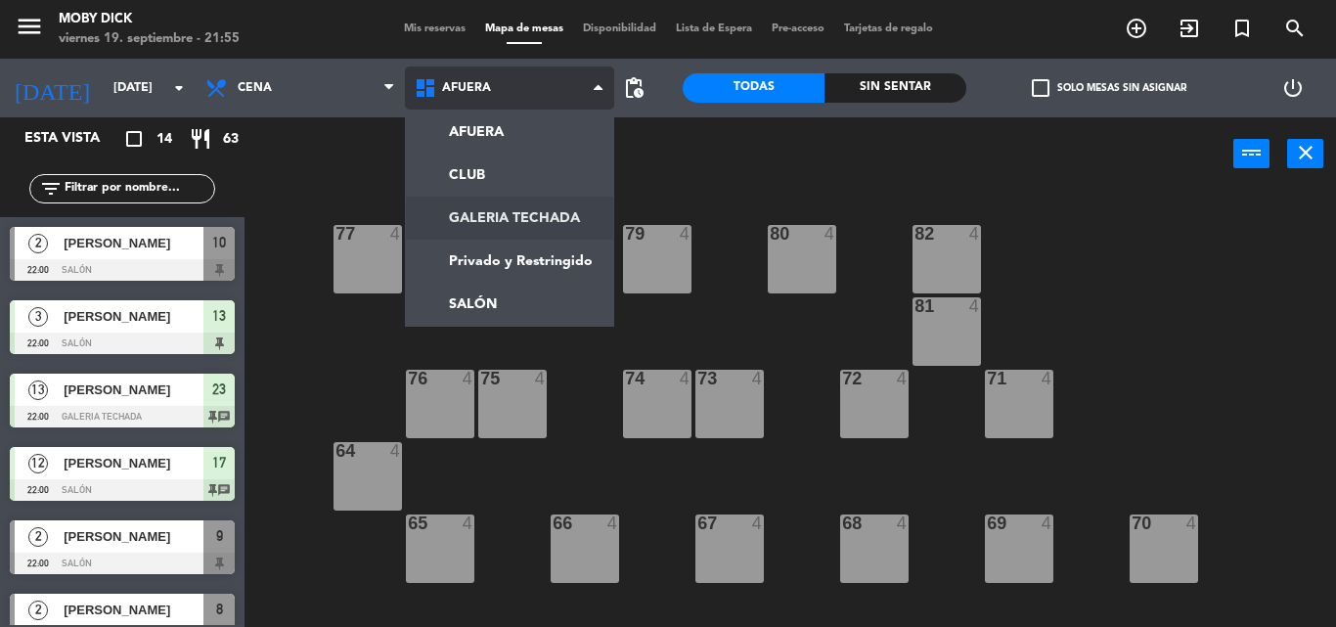
click at [540, 217] on ng-component "menu Moby [PERSON_NAME][DATE] 19. septiembre - 21:55 Mis reservas Mapa de mesas…" at bounding box center [668, 313] width 1336 height 627
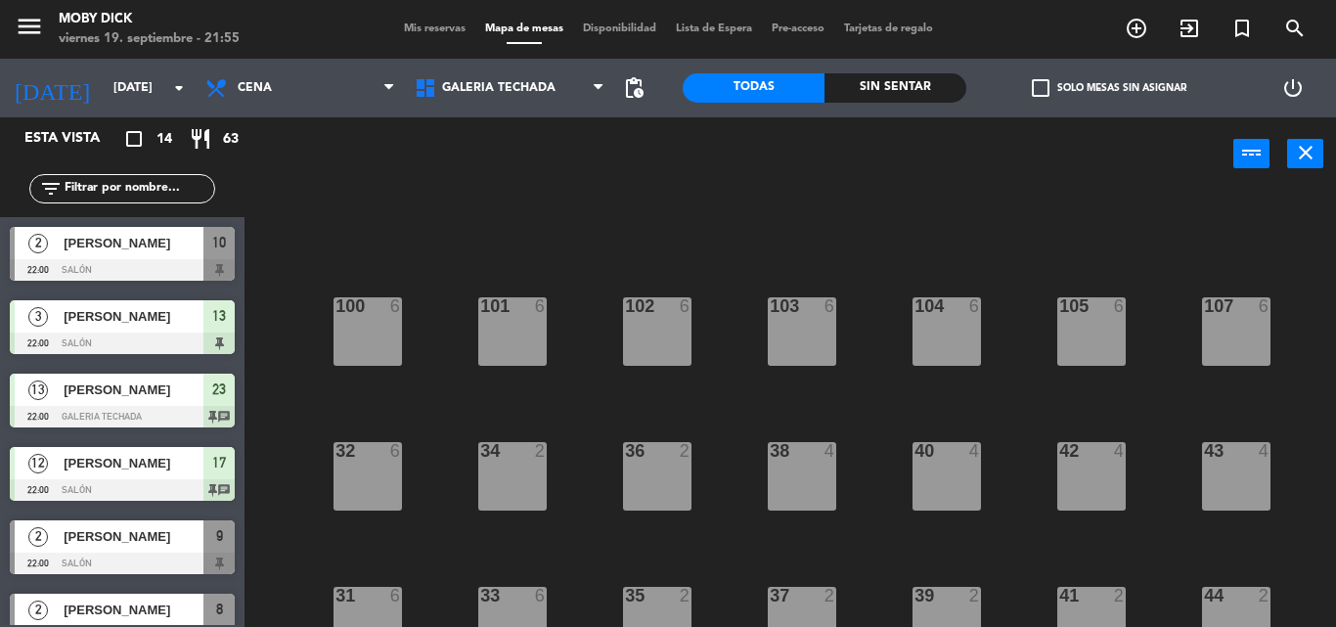
click at [719, 512] on div "100 6 101 6 102 6 103 6 104 6 105 6 107 6 32 6 34 2 36 2 38 4 40 4 43 4 42 4 35…" at bounding box center [796, 409] width 1077 height 436
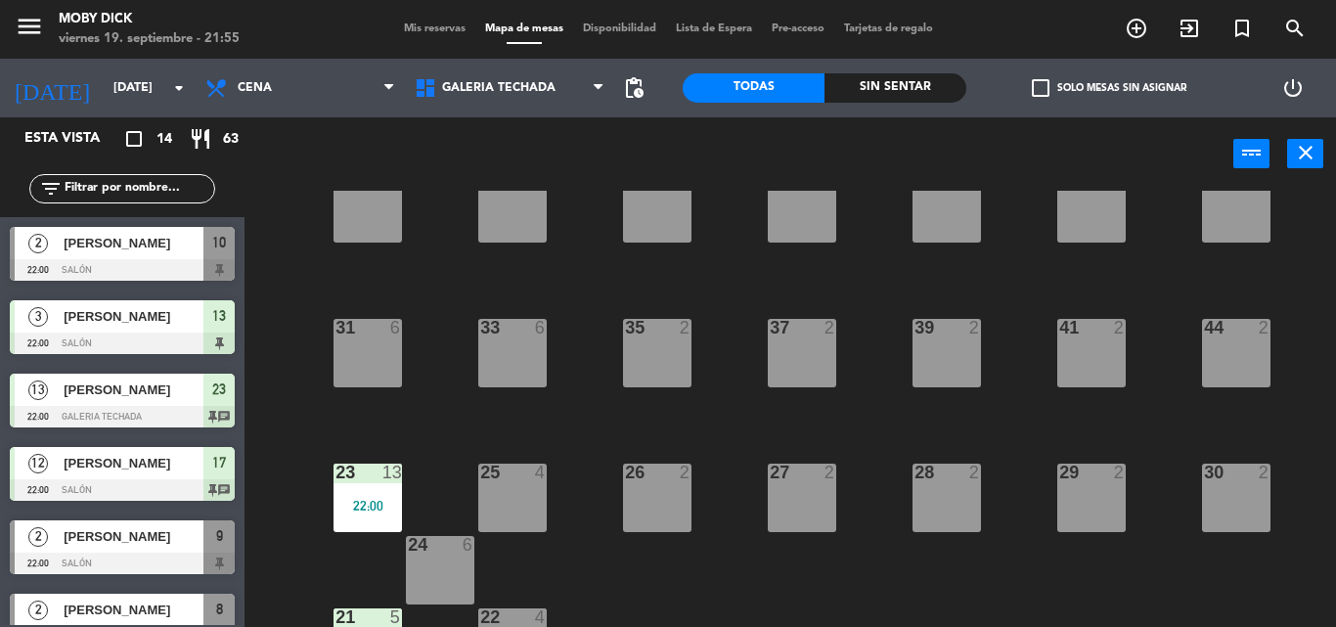
scroll to position [319, 0]
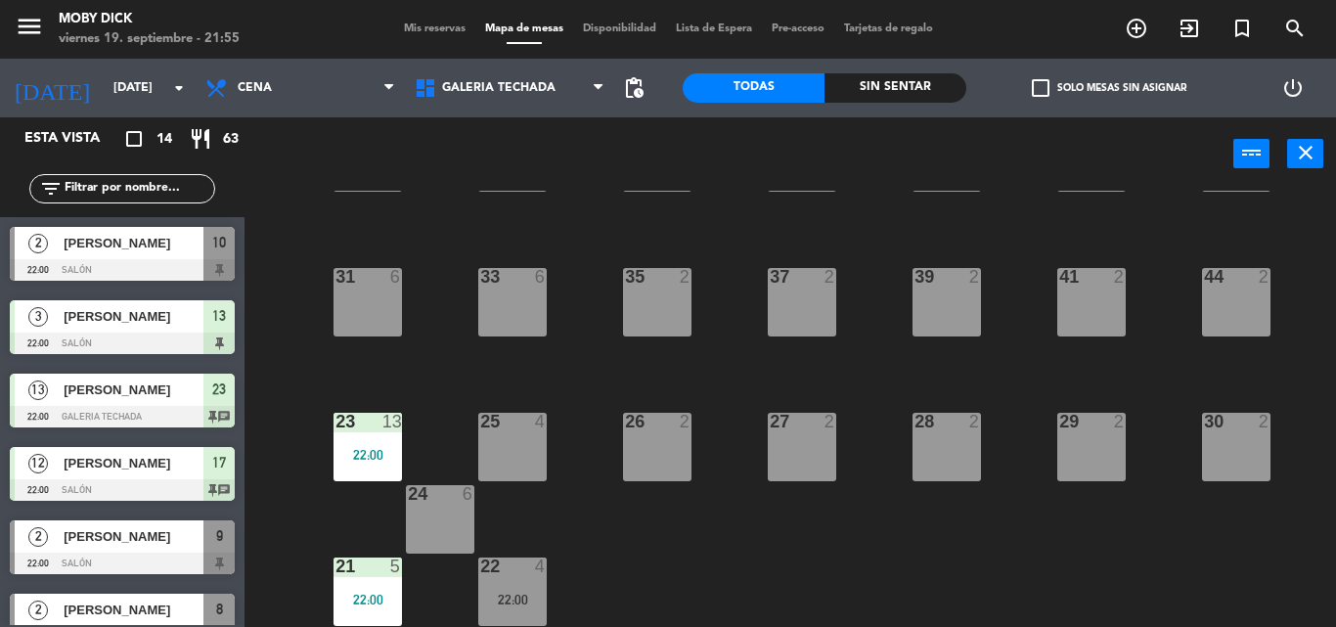
click at [103, 194] on input "text" at bounding box center [139, 189] width 152 height 22
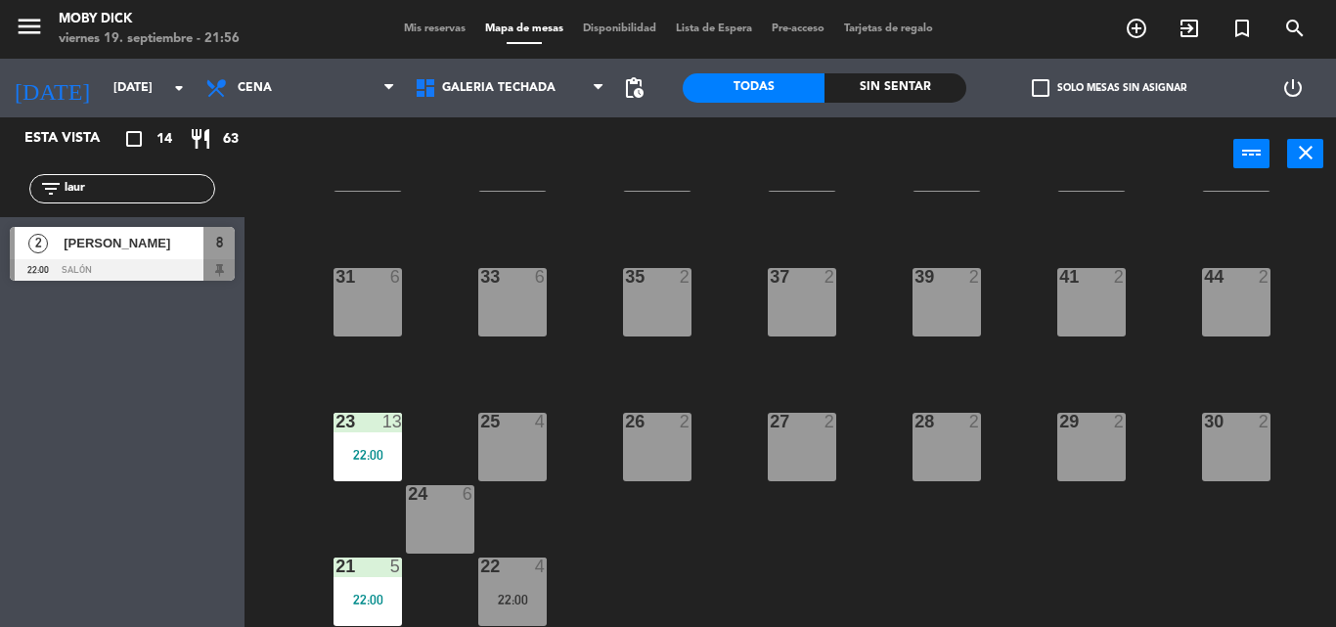
type input "laur"
click at [132, 260] on div at bounding box center [122, 270] width 225 height 22
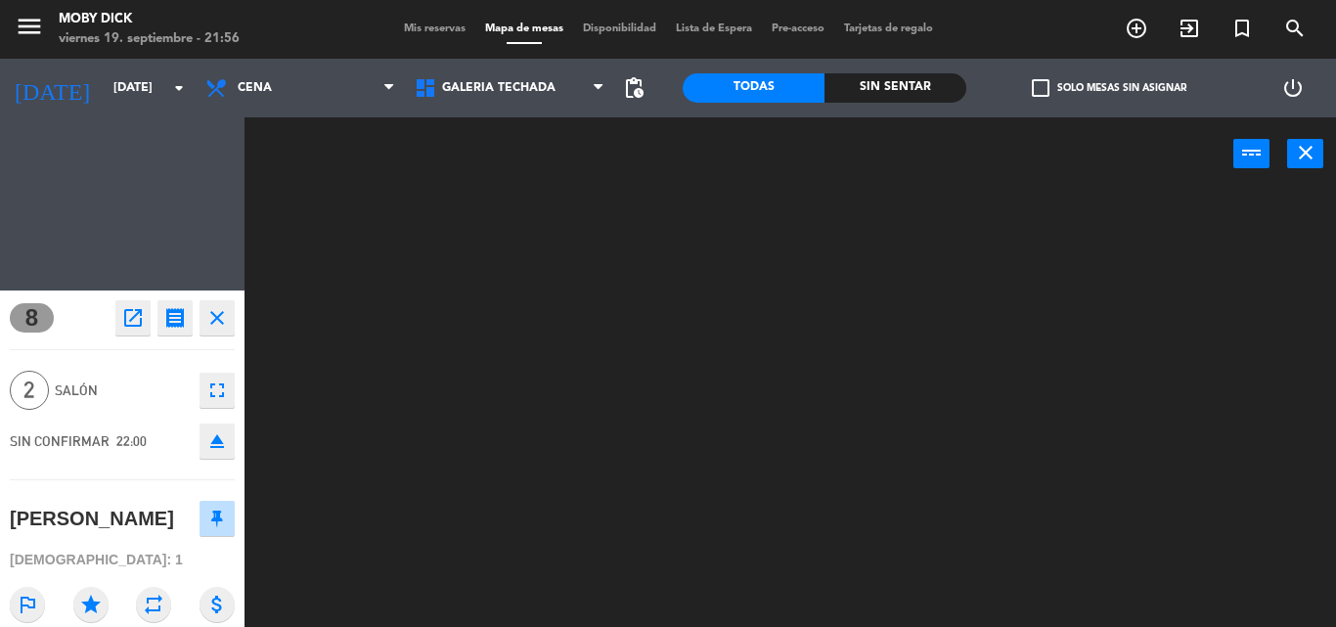
scroll to position [0, 0]
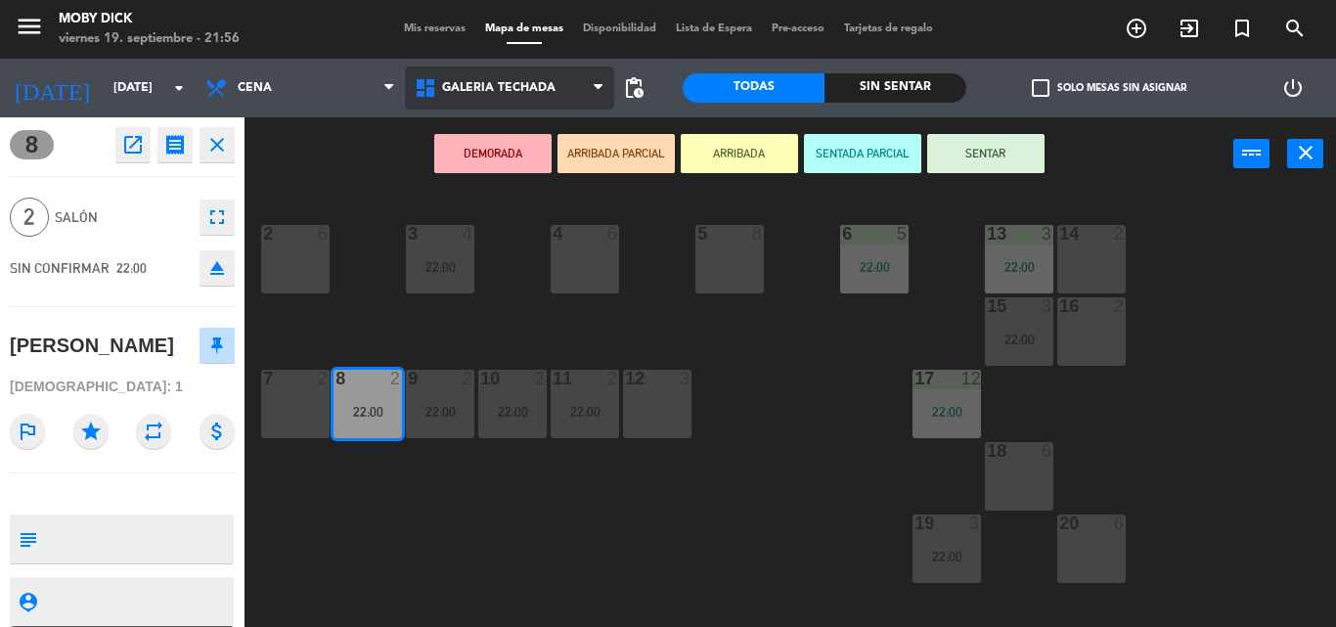
click at [494, 91] on span "GALERIA TECHADA" at bounding box center [498, 88] width 113 height 14
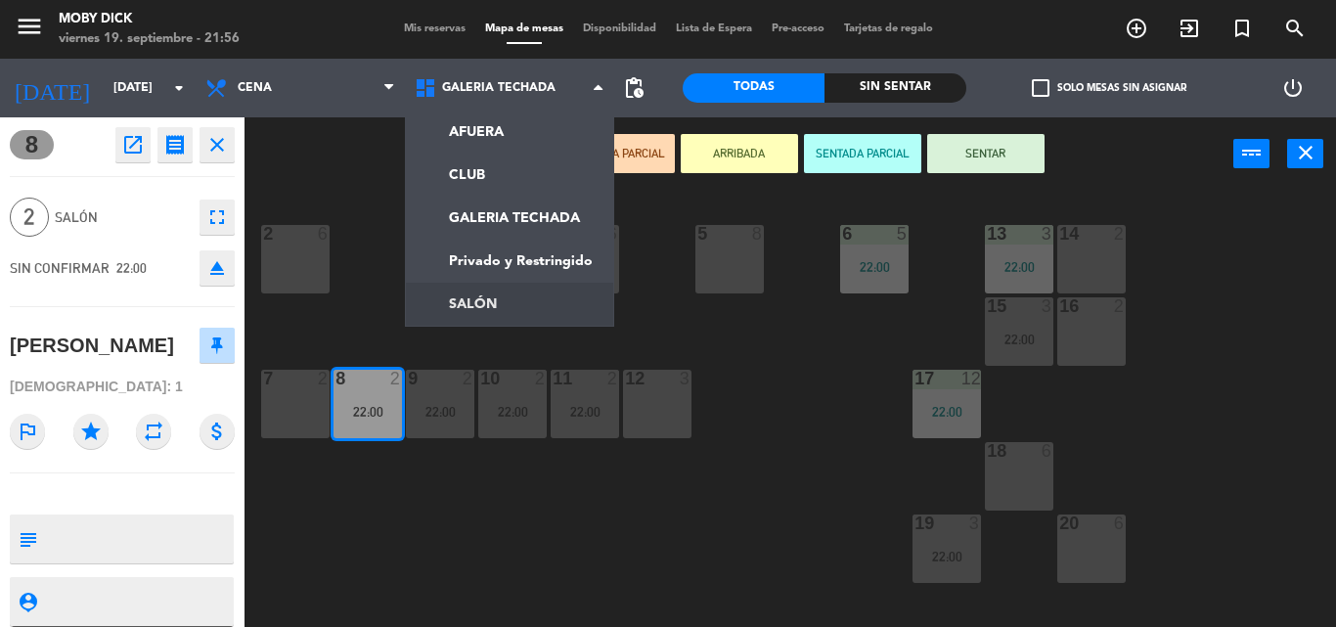
click at [359, 284] on div "14 2 13 3 22:00 6 5 22:00 5 8 4 6 3 4 22:00 2 6 16 2 15 3 22:00 17 12 22:00 12 …" at bounding box center [796, 409] width 1077 height 436
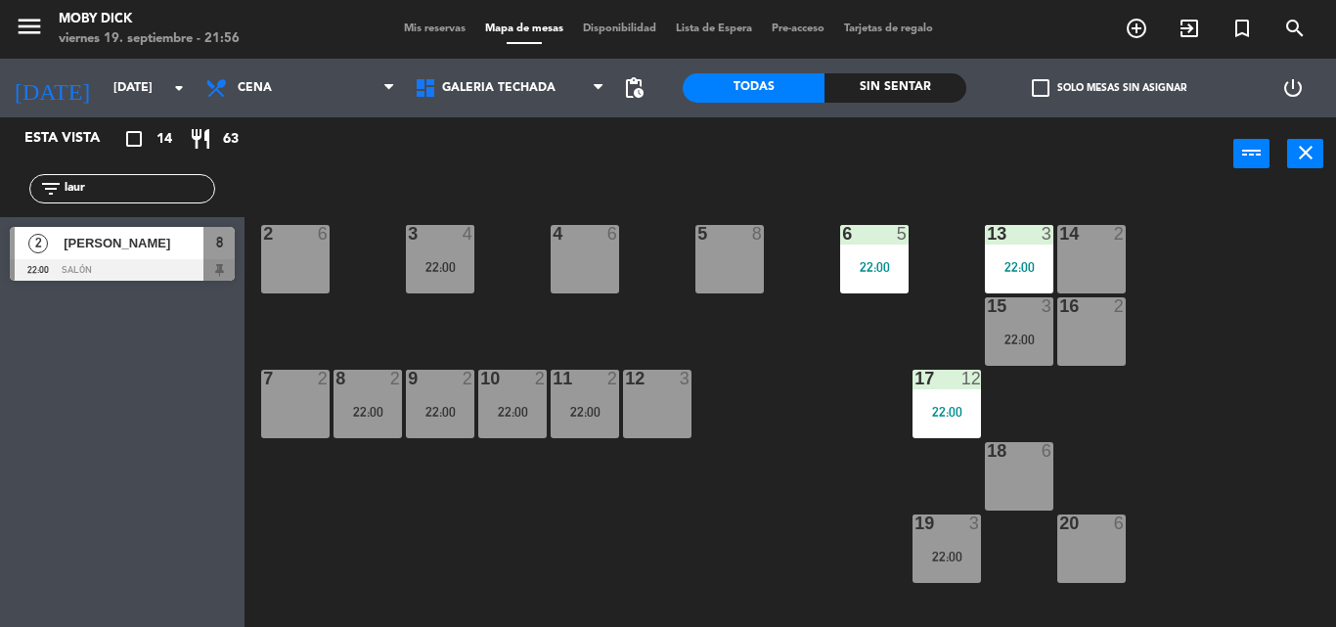
click at [152, 262] on div at bounding box center [122, 270] width 225 height 22
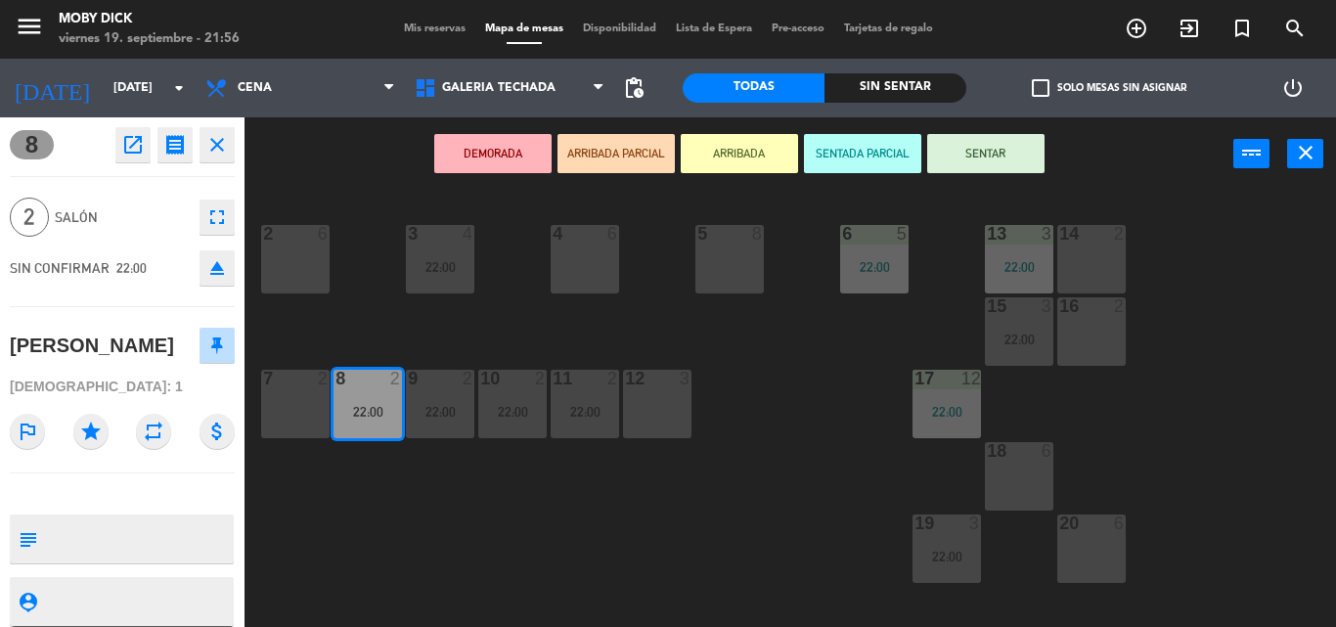
click at [947, 152] on button "SENTAR" at bounding box center [985, 153] width 117 height 39
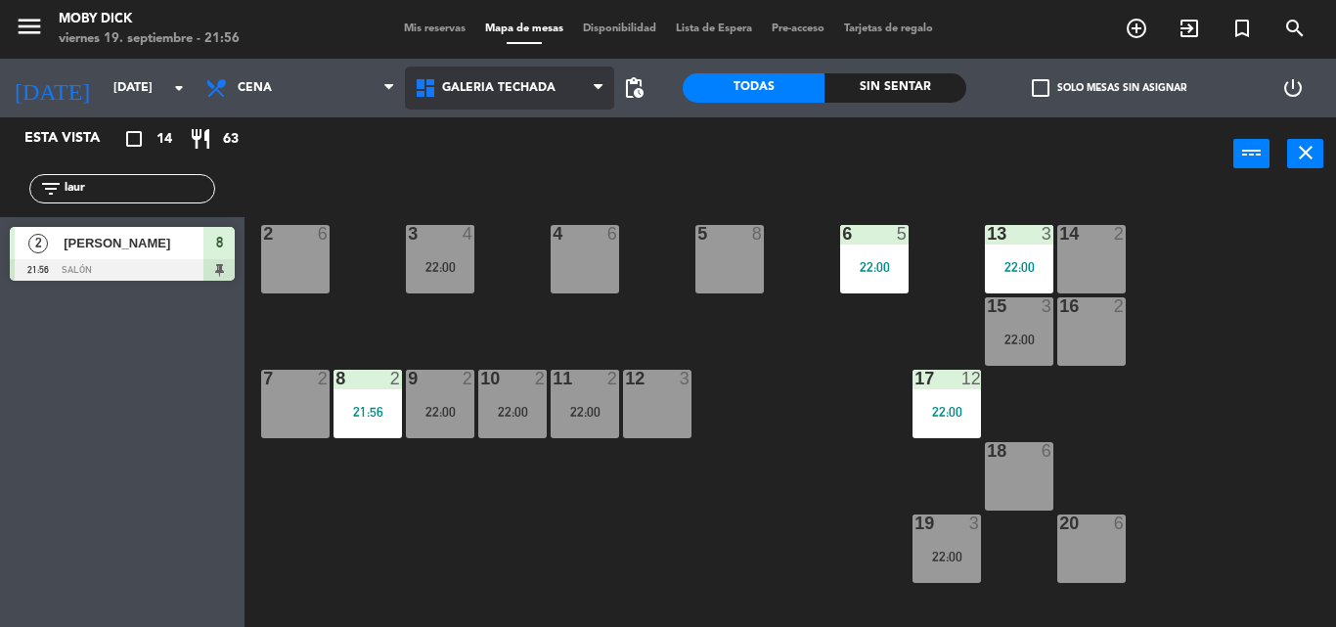
click at [479, 69] on span "GALERIA TECHADA" at bounding box center [509, 87] width 209 height 43
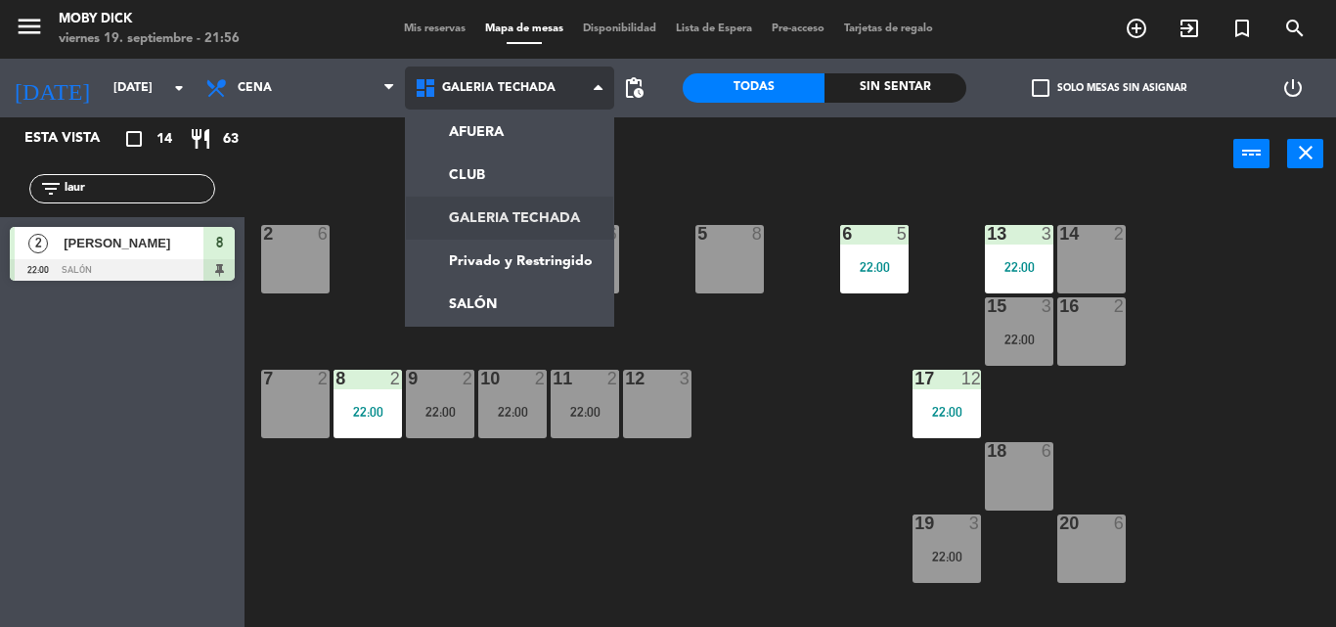
click at [519, 215] on ng-component "menu Moby [PERSON_NAME][DATE] 19. septiembre - 21:56 Mis reservas Mapa de mesas…" at bounding box center [668, 313] width 1336 height 627
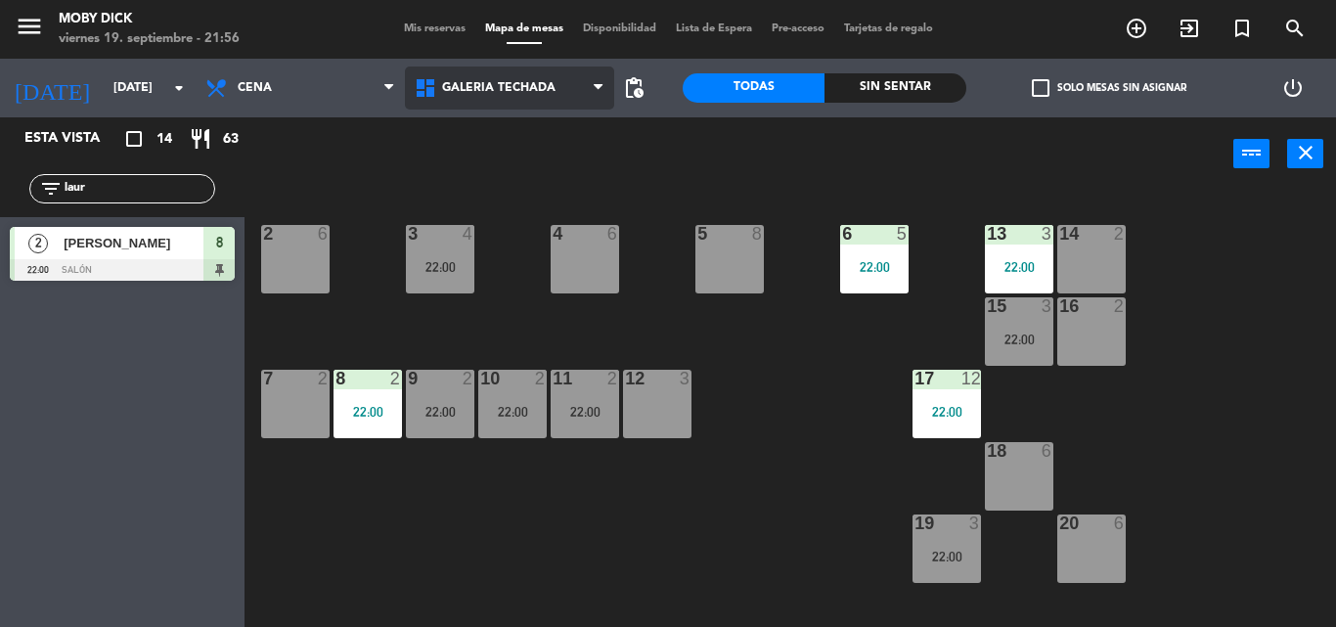
click at [578, 84] on span "GALERIA TECHADA" at bounding box center [509, 87] width 209 height 43
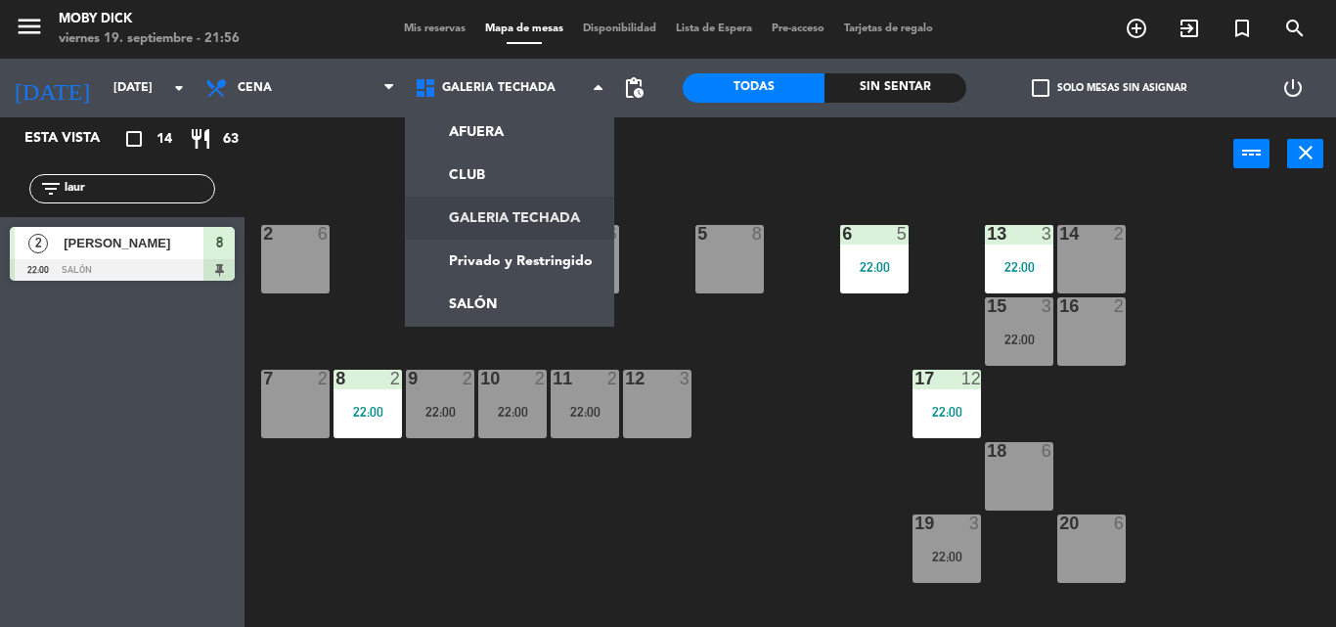
click at [560, 220] on ng-component "menu Moby [PERSON_NAME][DATE] 19. septiembre - 21:56 Mis reservas Mapa de mesas…" at bounding box center [668, 313] width 1336 height 627
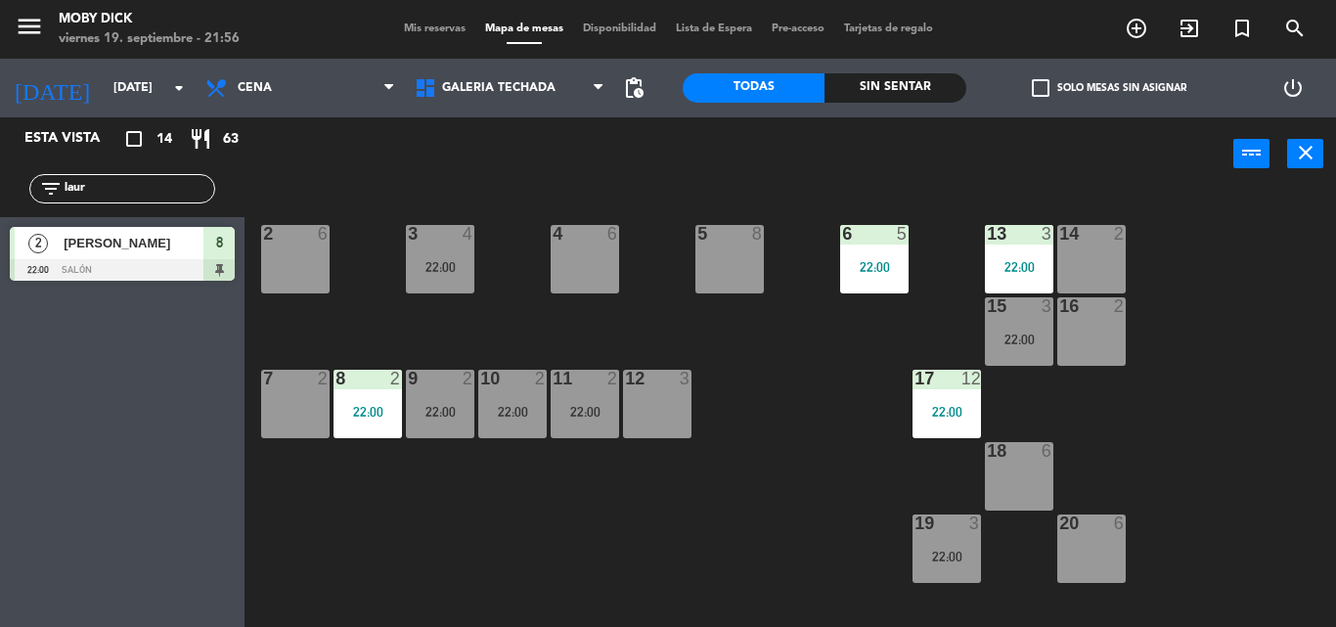
drag, startPoint x: 119, startPoint y: 197, endPoint x: 0, endPoint y: 227, distance: 123.1
click at [0, 227] on div "Esta vista crop_square 14 restaurant 63 filter_list laur 2 [PERSON_NAME] 22:00 …" at bounding box center [122, 203] width 244 height 173
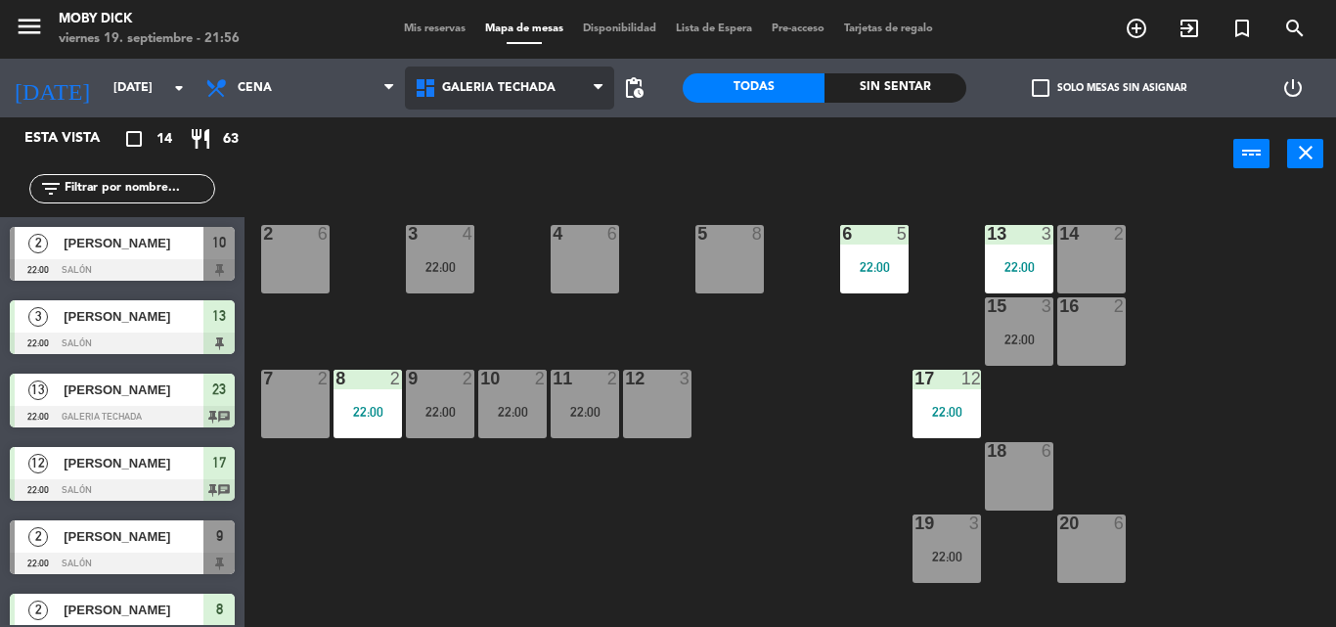
click at [477, 106] on span "GALERIA TECHADA" at bounding box center [509, 87] width 209 height 43
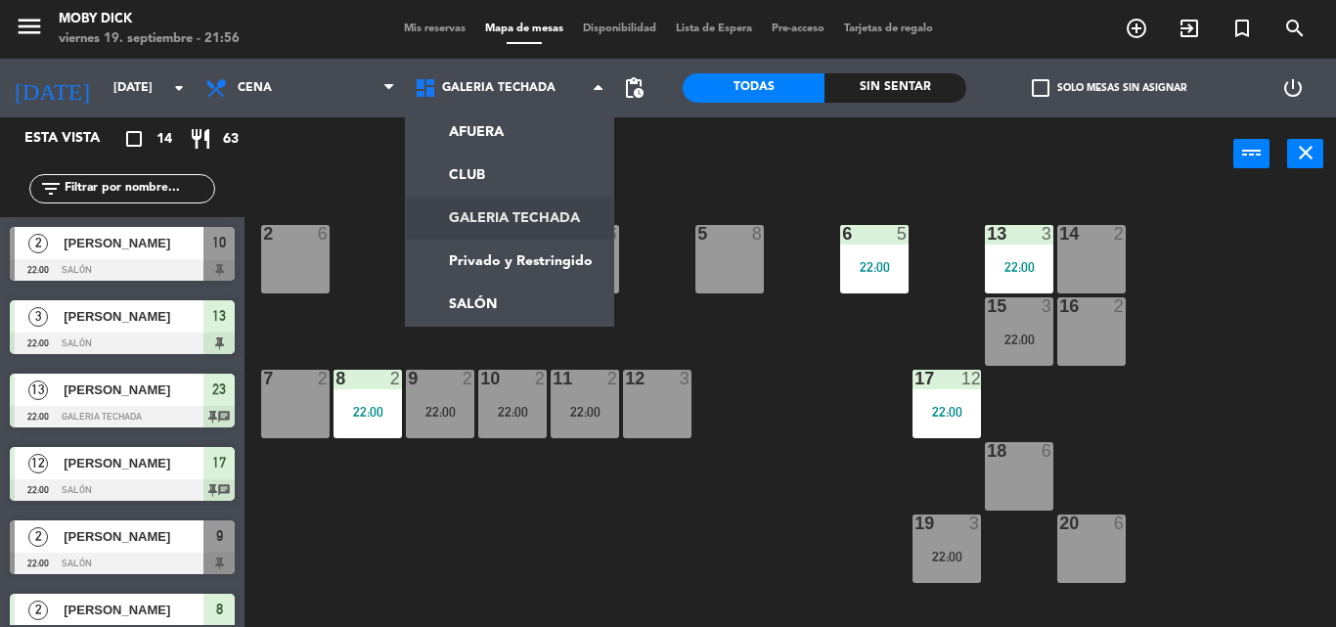
click at [481, 232] on ng-component "menu Moby [PERSON_NAME][DATE] 19. septiembre - 21:56 Mis reservas Mapa de mesas…" at bounding box center [668, 313] width 1336 height 627
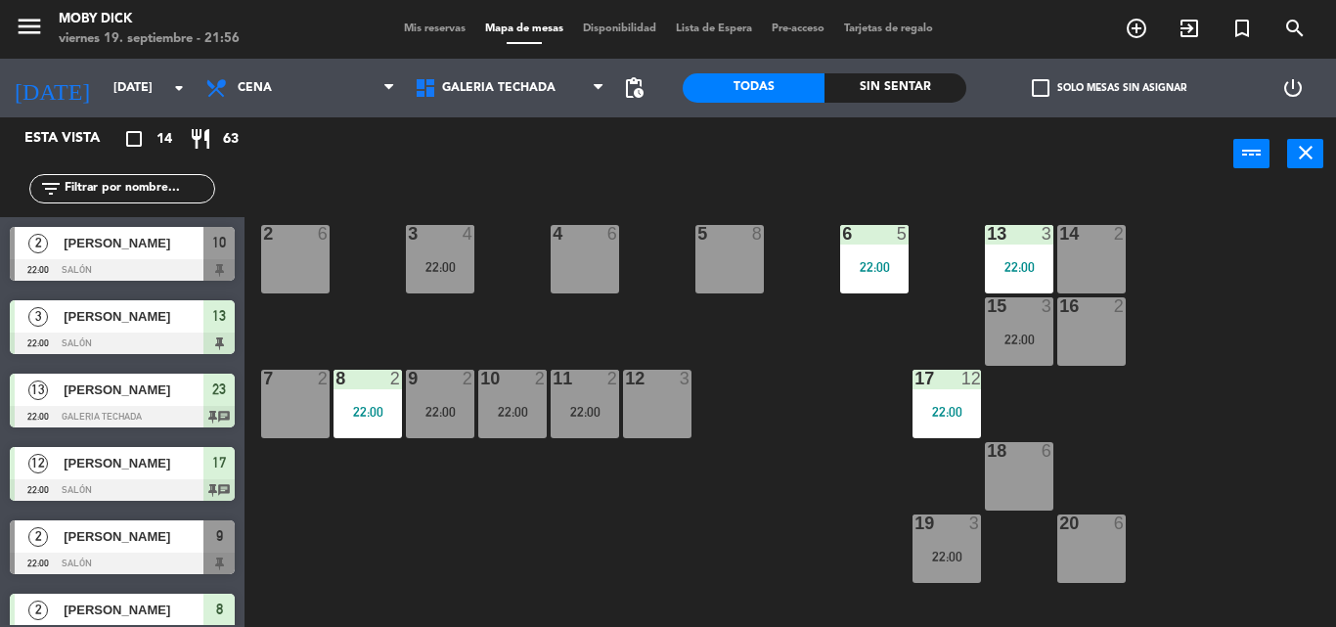
click at [450, 144] on div "power_input close" at bounding box center [738, 154] width 988 height 74
click at [445, 90] on span "GALERIA TECHADA" at bounding box center [498, 88] width 113 height 14
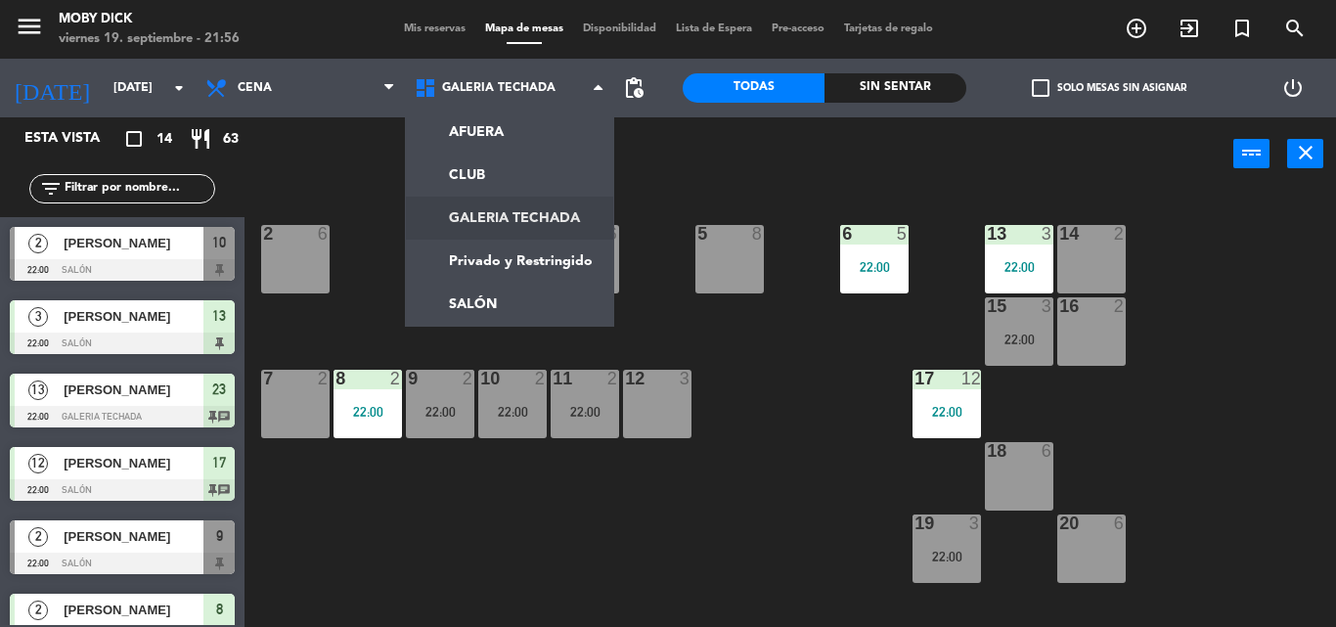
click at [522, 203] on ng-component "menu Moby [PERSON_NAME][DATE] 19. septiembre - 21:56 Mis reservas Mapa de mesas…" at bounding box center [668, 313] width 1336 height 627
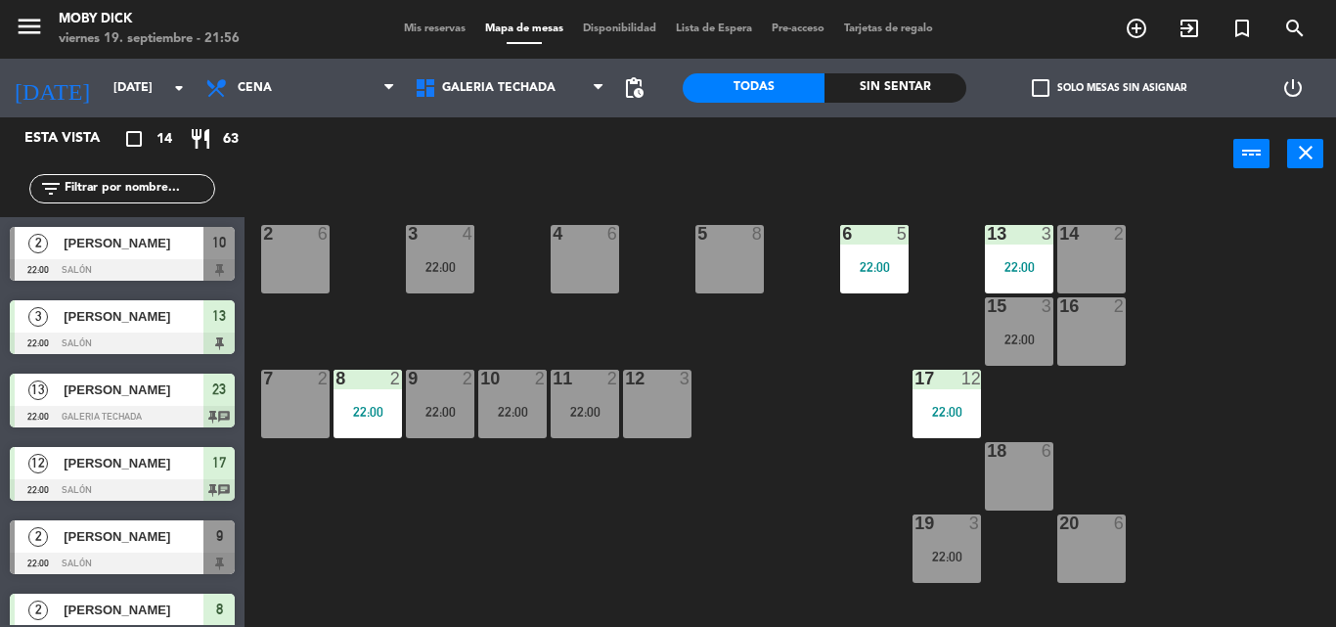
click at [569, 262] on div "4 6" at bounding box center [584, 259] width 68 height 68
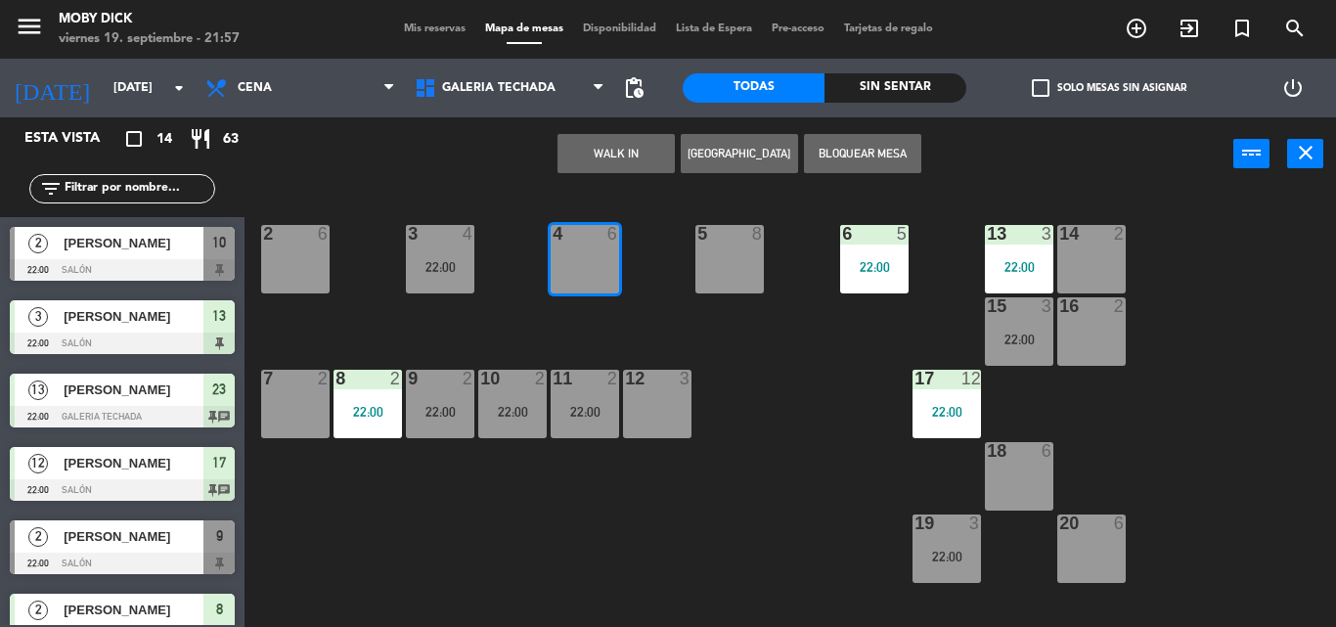
click at [67, 189] on input "text" at bounding box center [139, 189] width 152 height 22
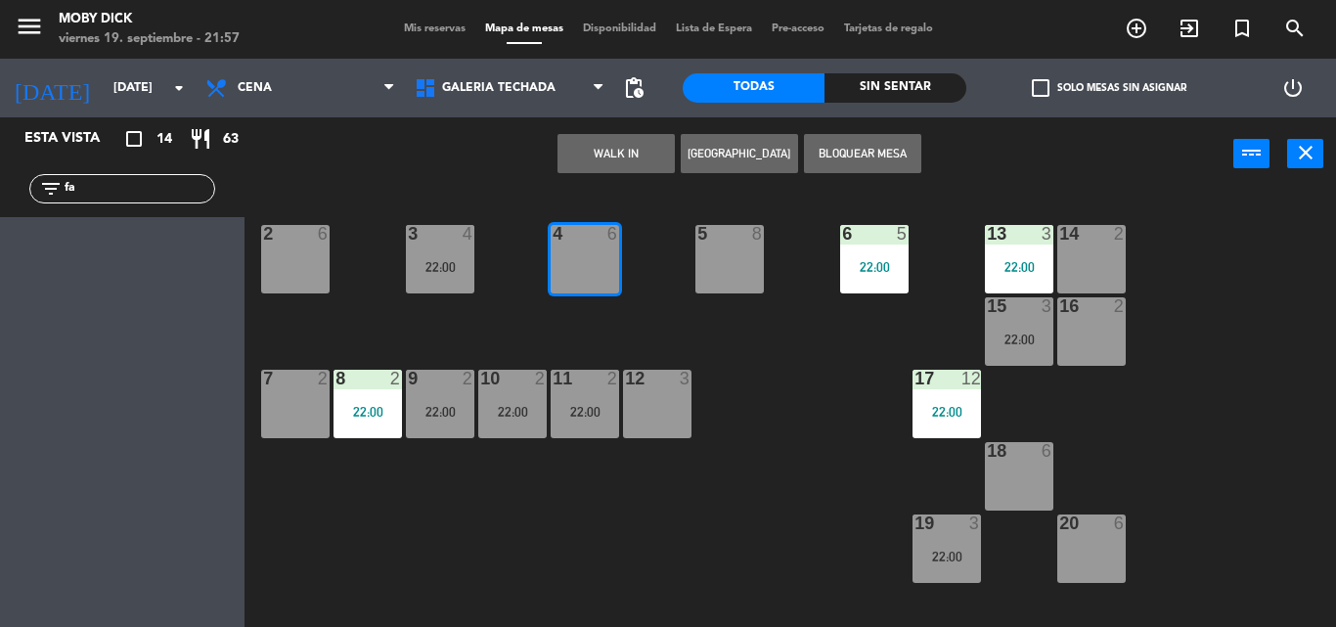
type input "f"
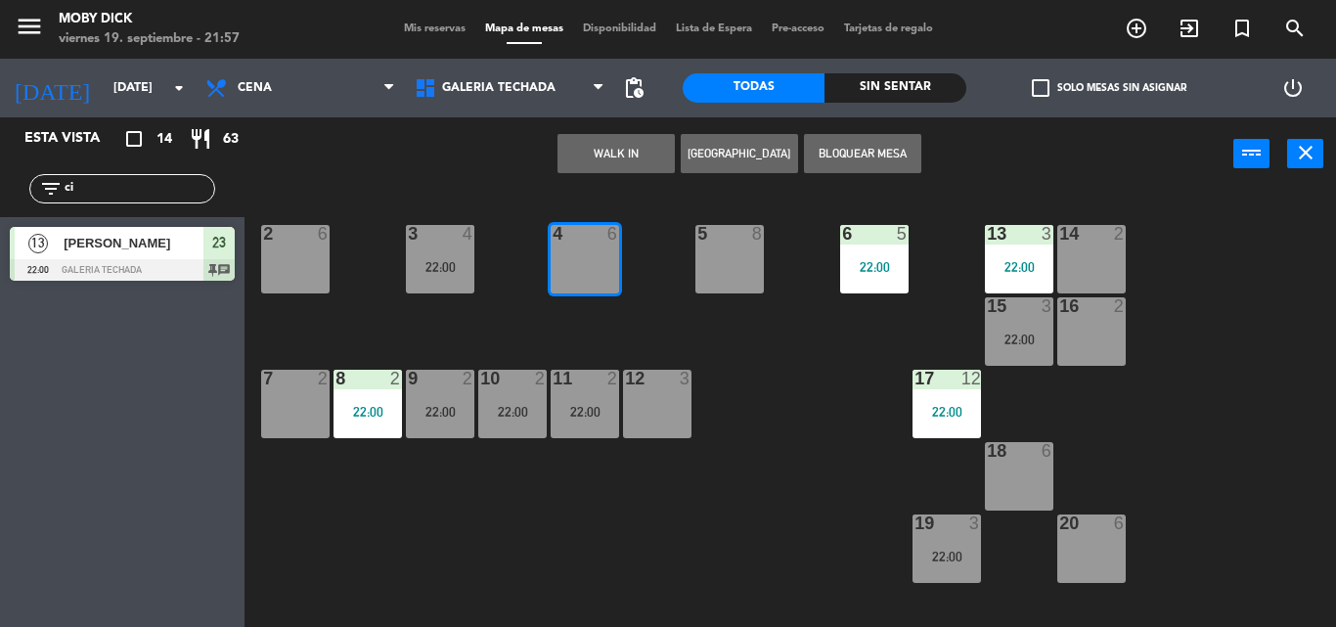
type input "c"
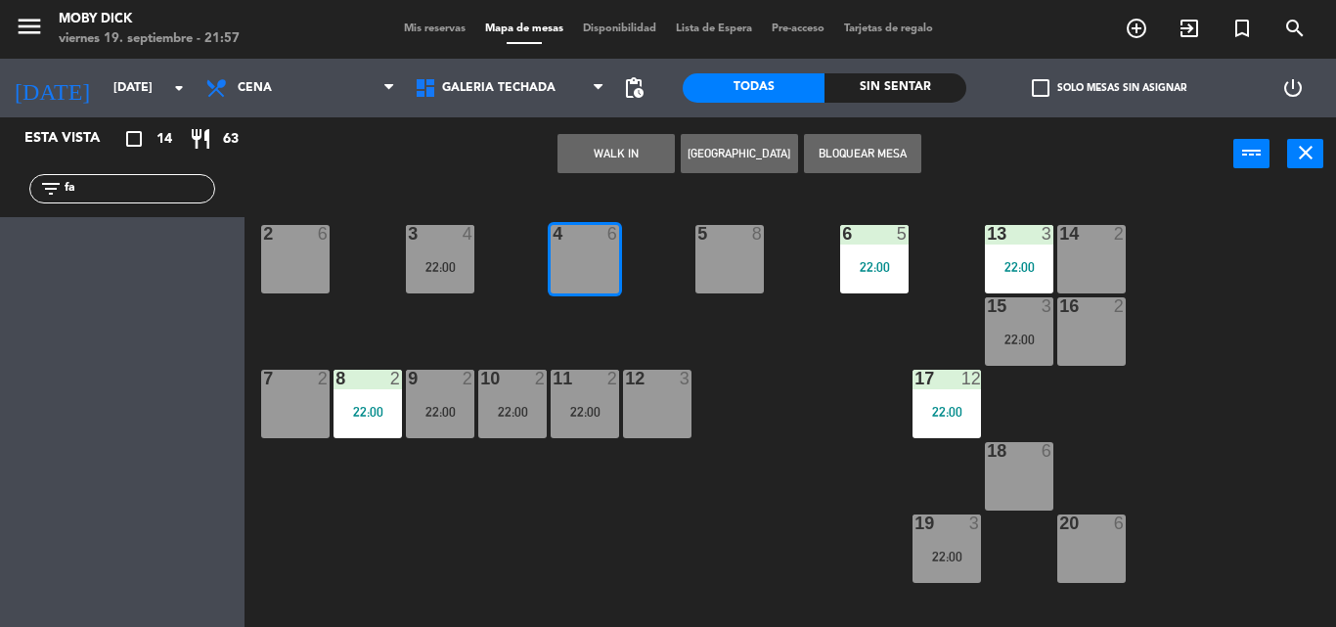
type input "f"
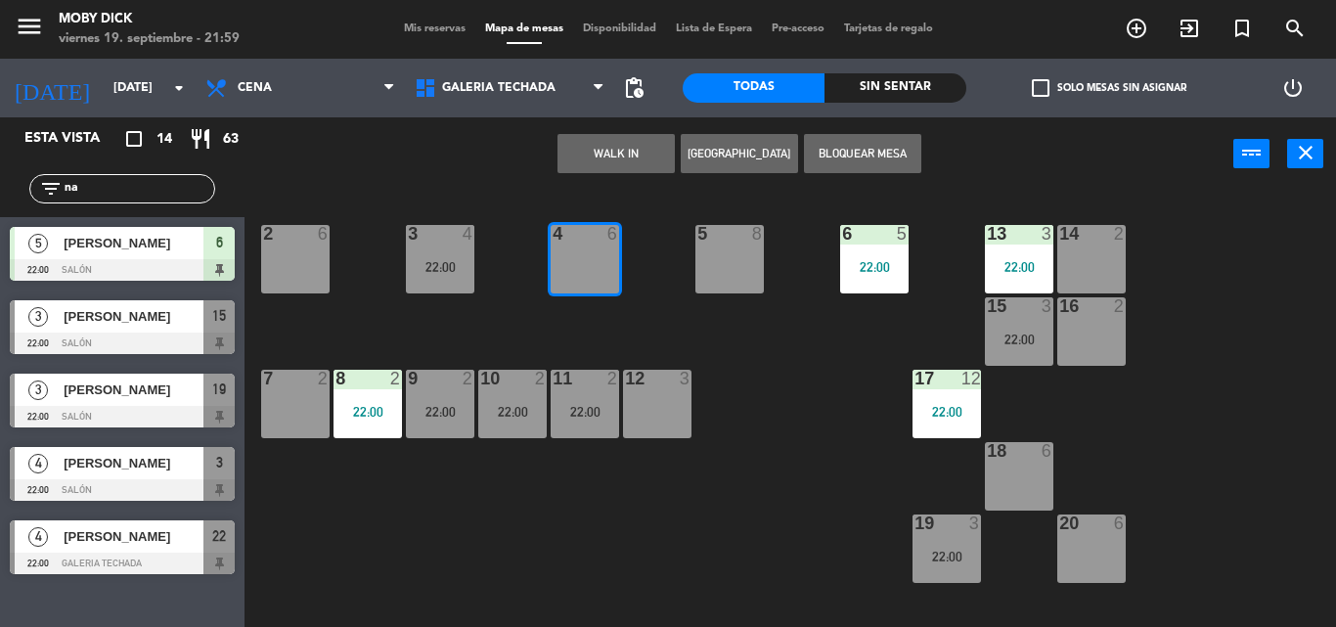
type input "n"
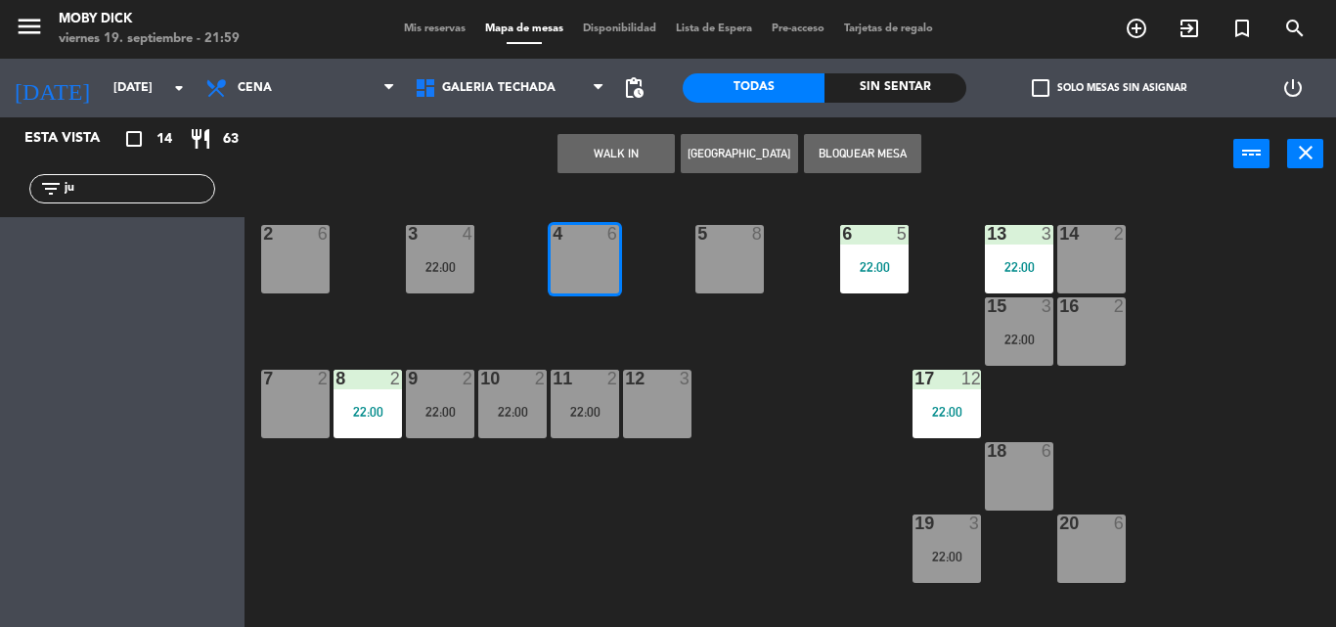
type input "j"
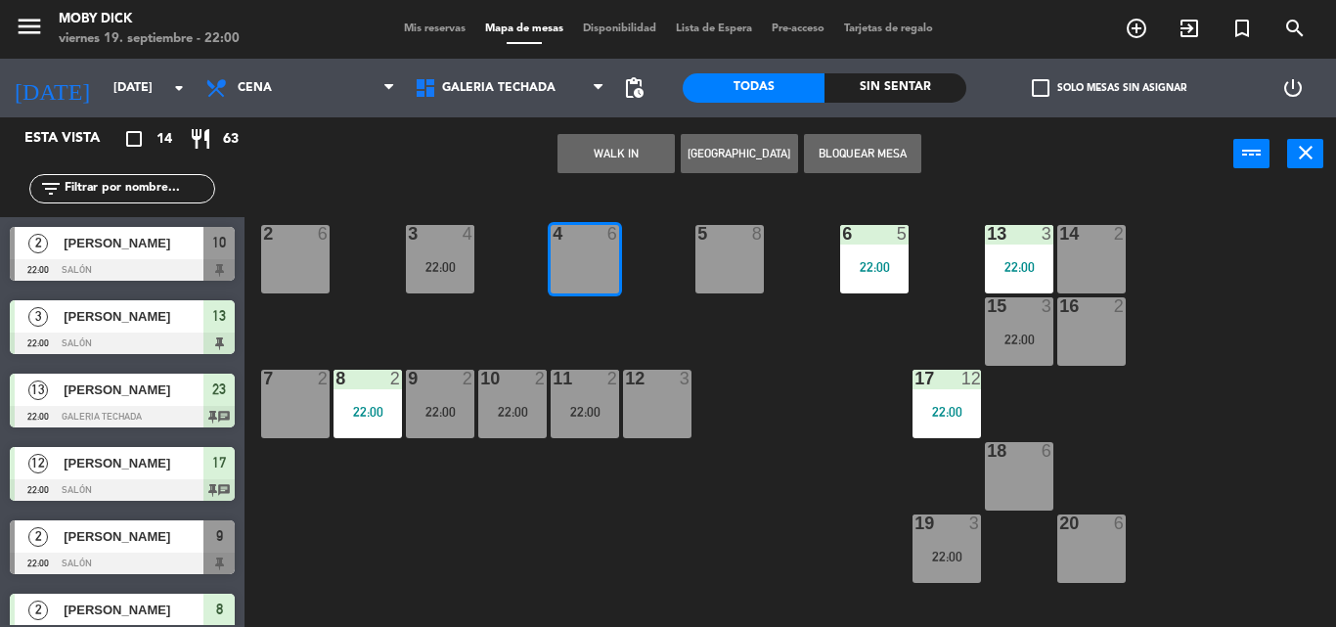
click at [602, 297] on div "14 2 13 3 22:00 6 5 22:00 5 8 4 6 3 4 22:00 2 6 16 2 15 3 22:00 17 12 22:00 12 …" at bounding box center [796, 409] width 1077 height 436
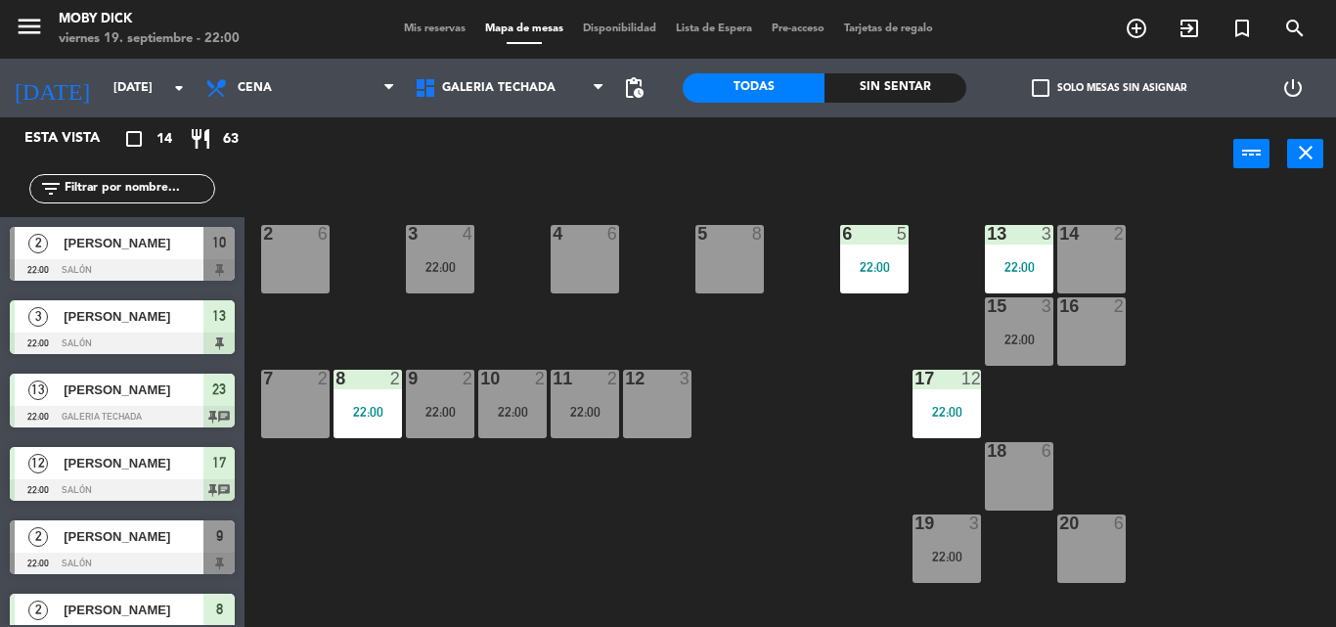
click at [607, 279] on div "4 6" at bounding box center [584, 259] width 68 height 68
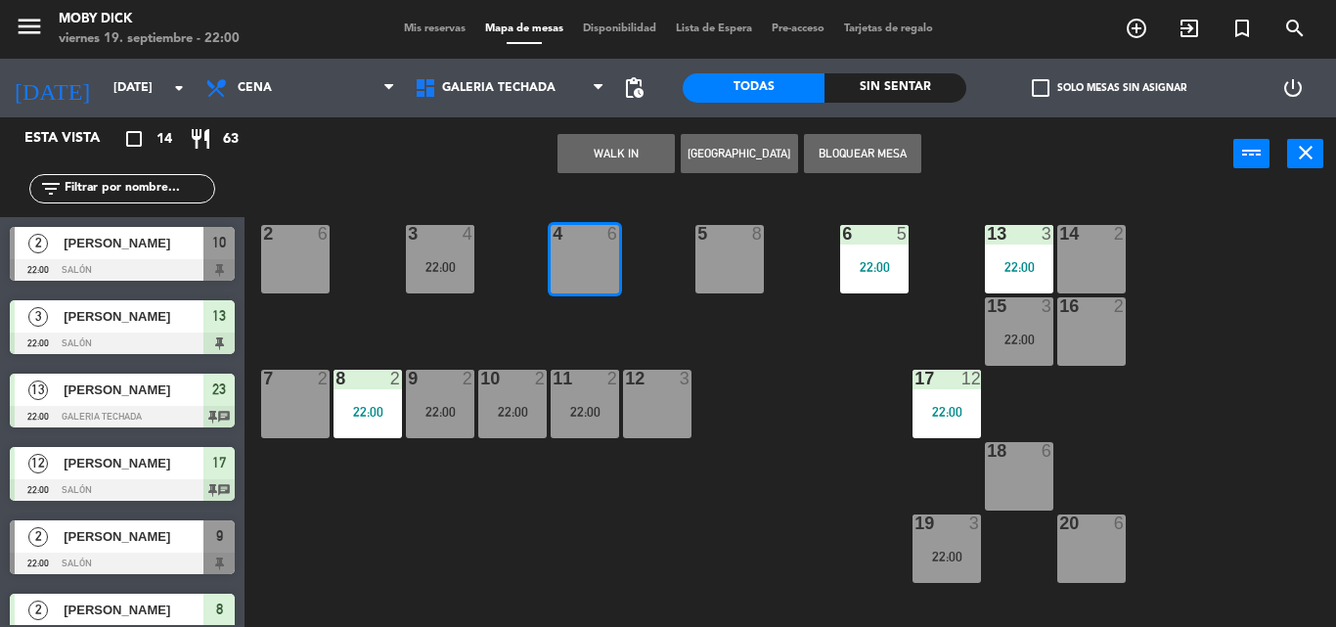
click at [614, 138] on button "WALK IN" at bounding box center [615, 153] width 117 height 39
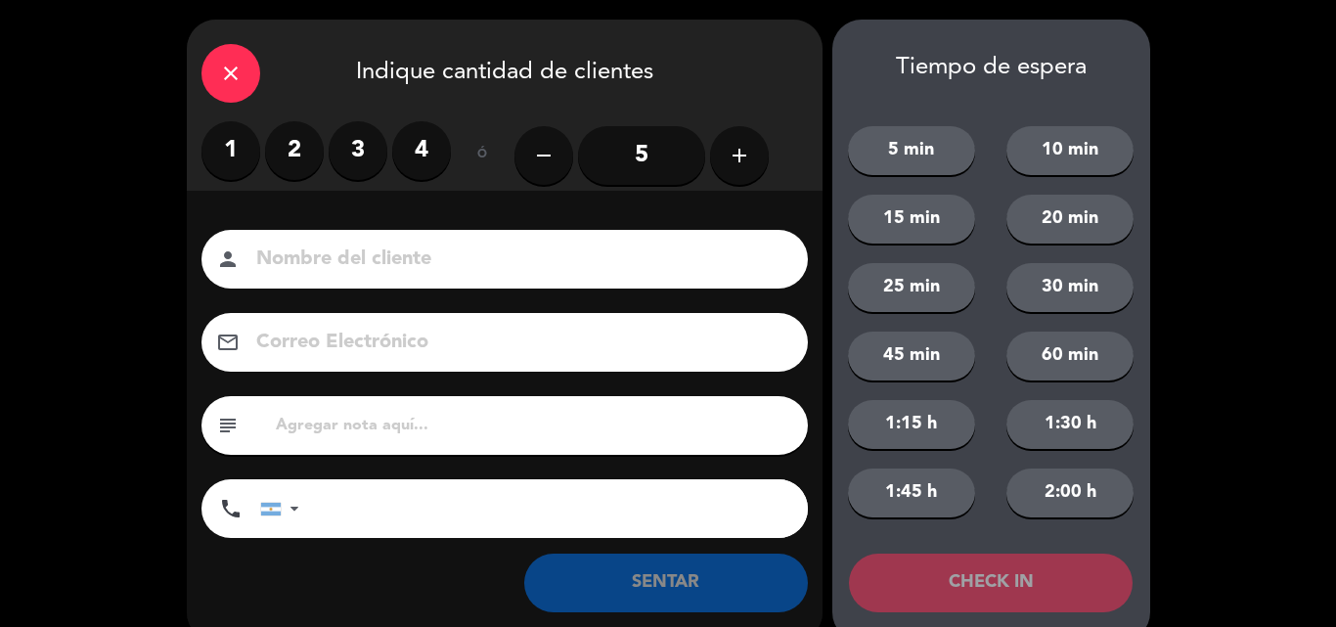
click at [586, 166] on input "5" at bounding box center [641, 155] width 127 height 59
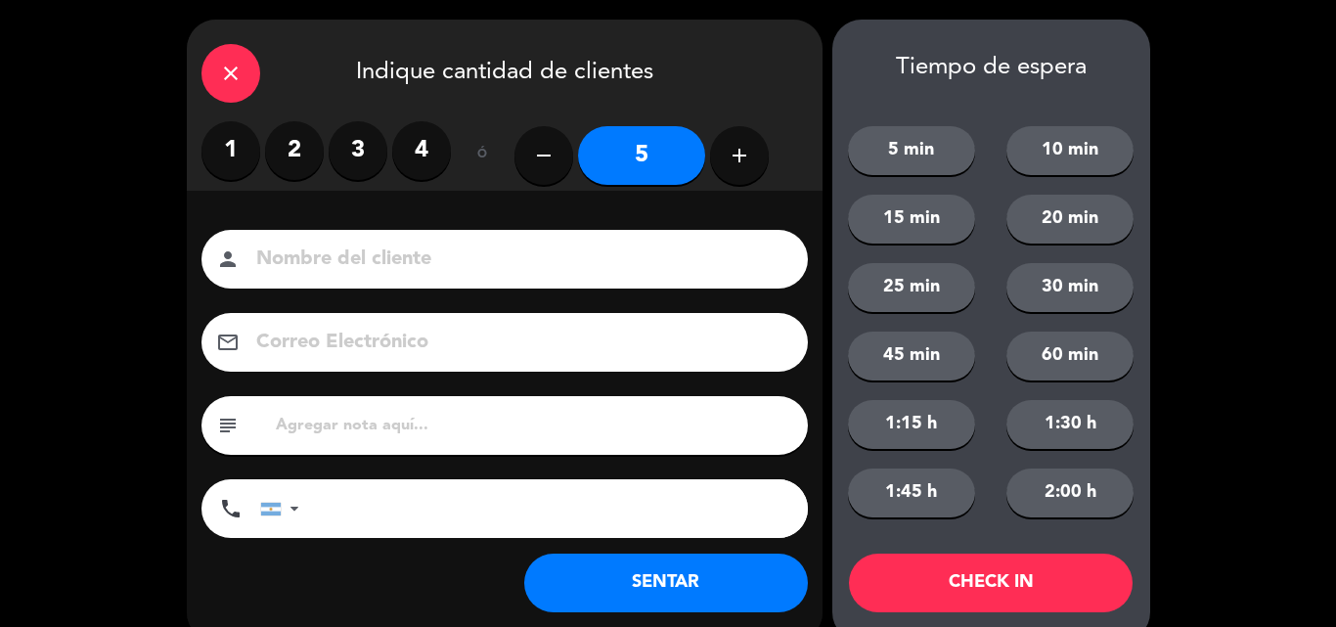
click at [585, 167] on input "5" at bounding box center [641, 155] width 127 height 59
click at [614, 162] on input "5" at bounding box center [641, 155] width 127 height 59
click at [365, 163] on label "3" at bounding box center [358, 150] width 59 height 59
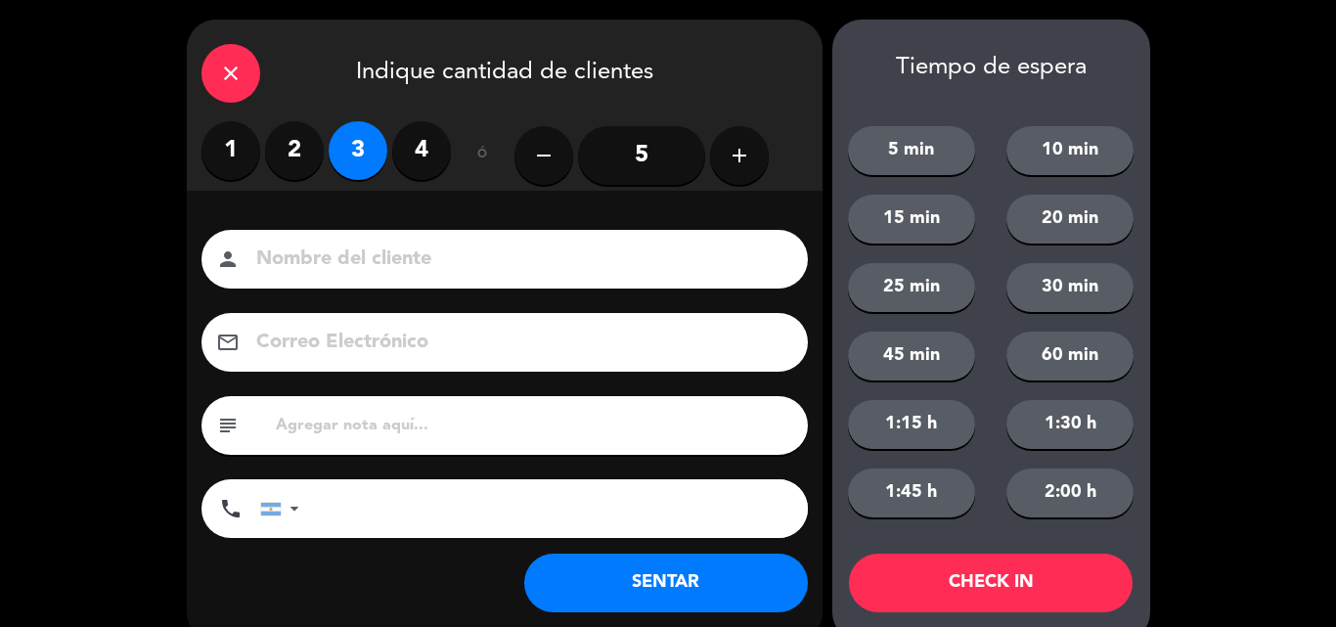
click at [593, 596] on button "SENTAR" at bounding box center [666, 582] width 284 height 59
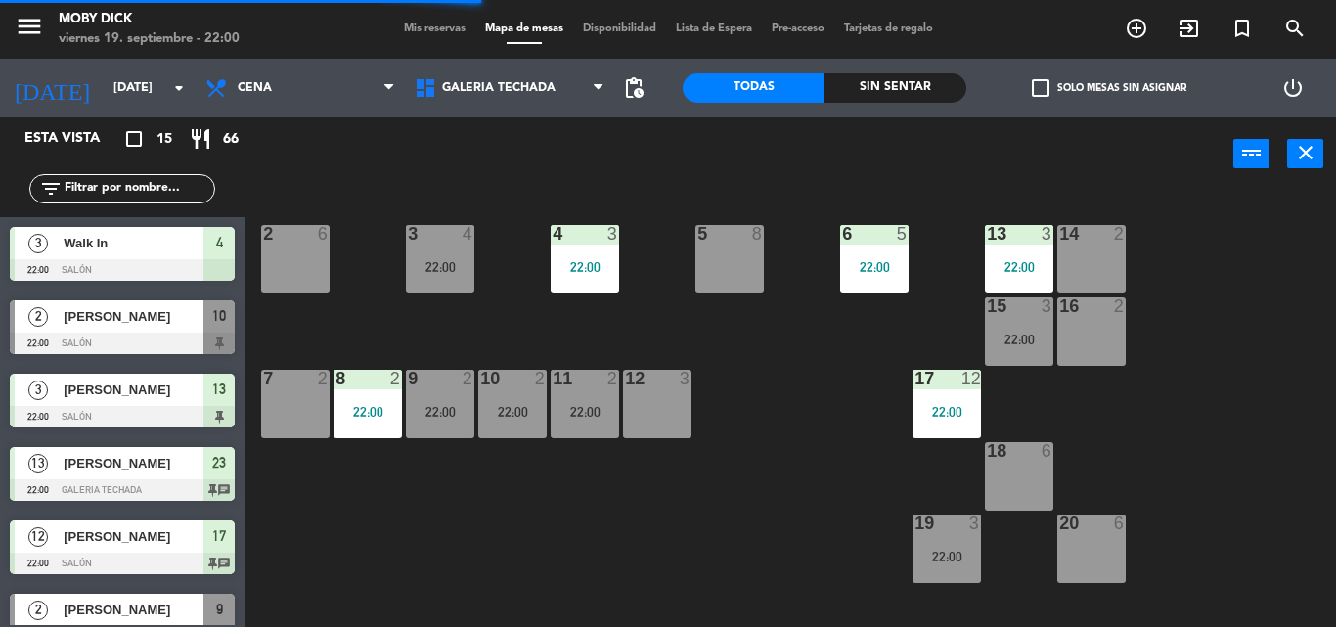
click at [291, 413] on div "7 2" at bounding box center [295, 404] width 68 height 68
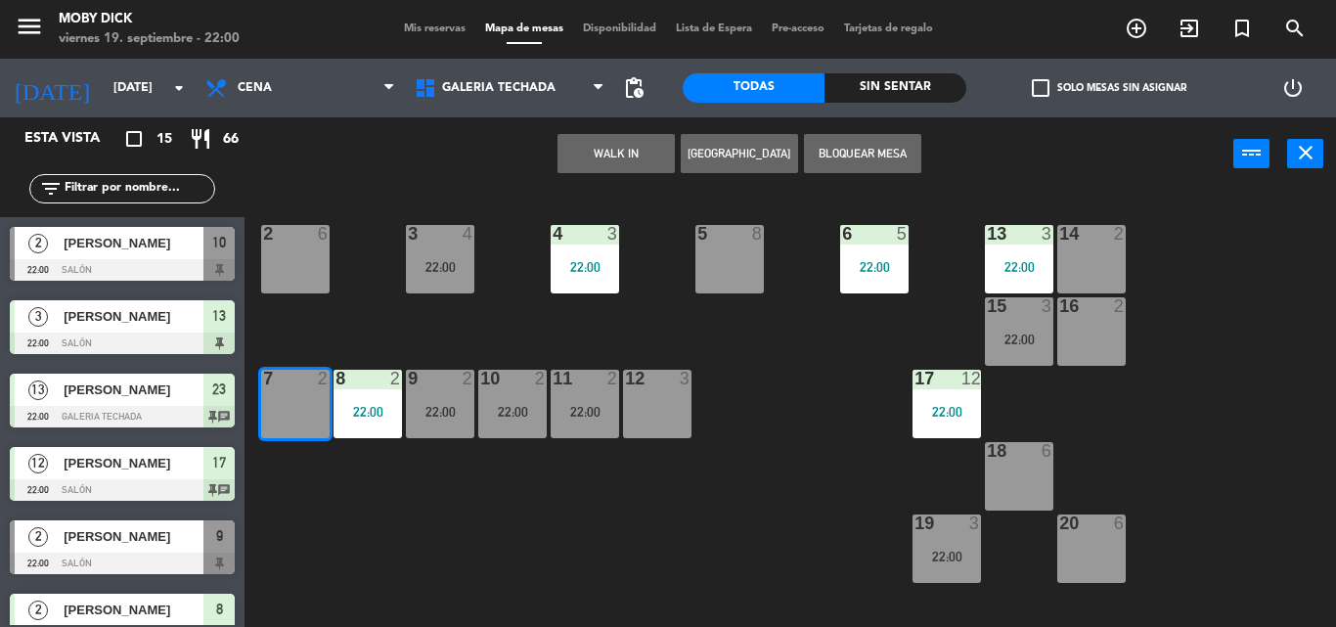
click at [618, 133] on div "WALK IN [GEOGRAPHIC_DATA] Bloquear Mesa power_input close" at bounding box center [738, 154] width 988 height 74
click at [615, 162] on button "WALK IN" at bounding box center [615, 153] width 117 height 39
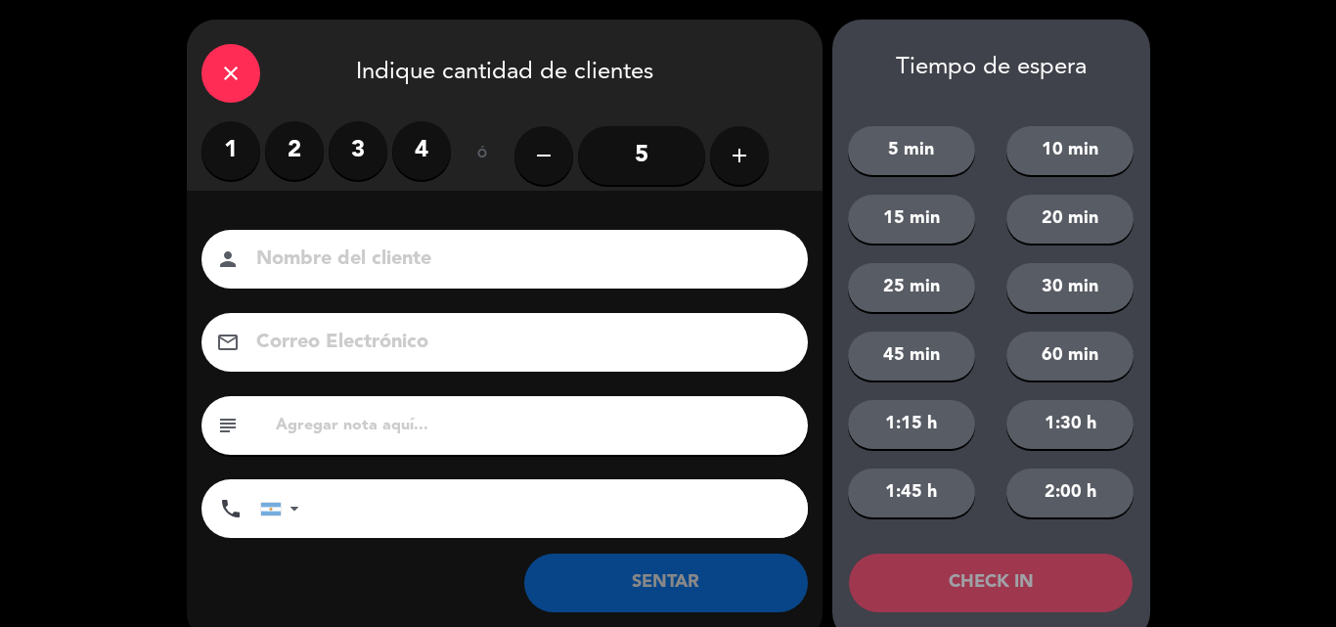
click at [278, 174] on label "2" at bounding box center [294, 150] width 59 height 59
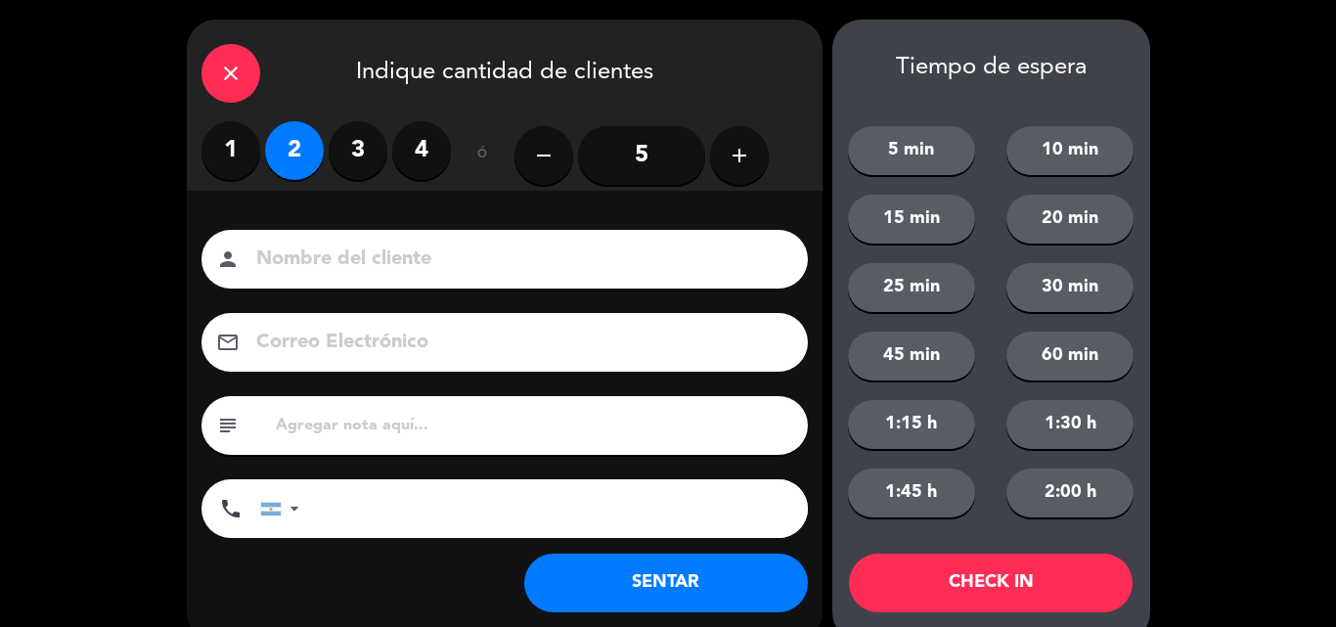
click at [704, 593] on button "SENTAR" at bounding box center [666, 582] width 284 height 59
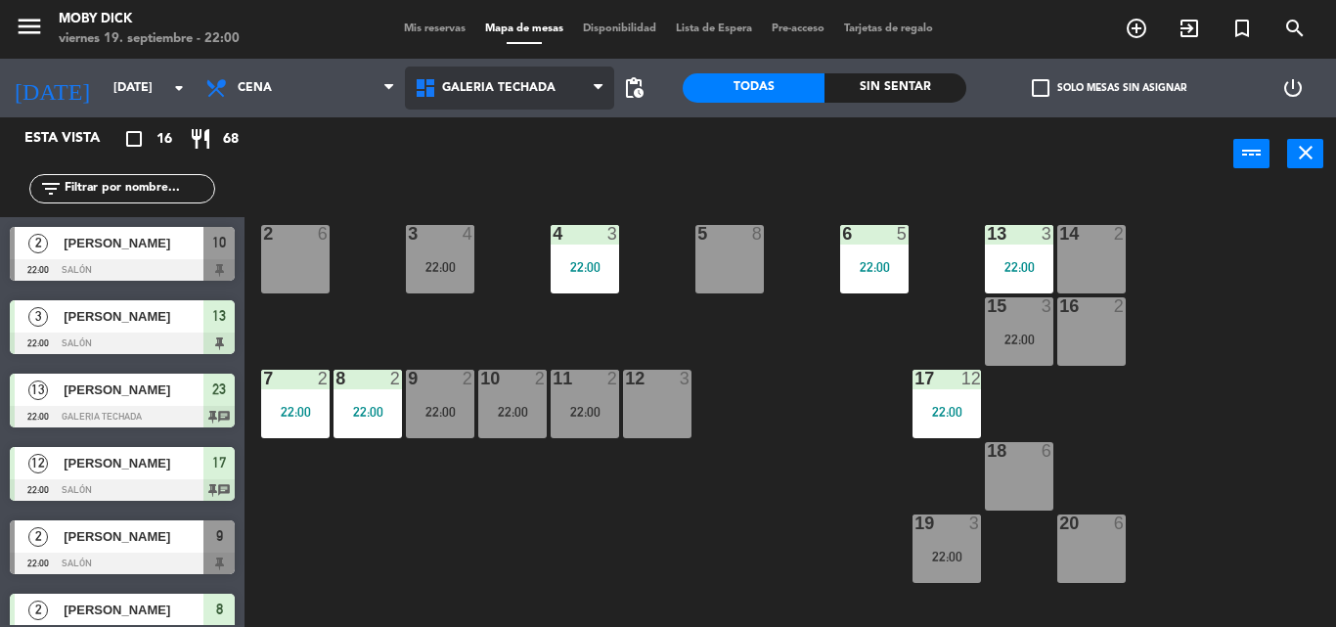
click at [475, 84] on span "GALERIA TECHADA" at bounding box center [498, 88] width 113 height 14
click at [581, 208] on ng-component "menu Moby [PERSON_NAME][DATE] 19. septiembre - 22:00 Mis reservas Mapa de mesas…" at bounding box center [668, 313] width 1336 height 627
click at [504, 77] on span "GALERIA TECHADA" at bounding box center [509, 87] width 209 height 43
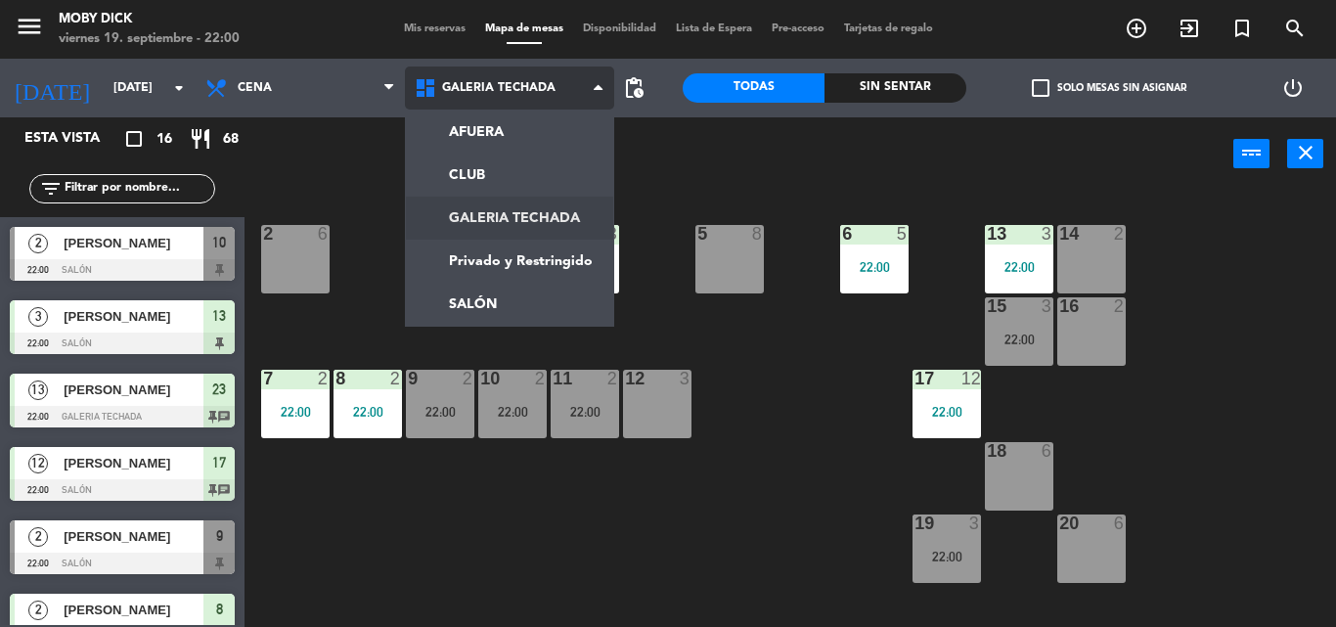
click at [528, 227] on ng-component "menu Moby [PERSON_NAME][DATE] 19. septiembre - 22:00 Mis reservas Mapa de mesas…" at bounding box center [668, 313] width 1336 height 627
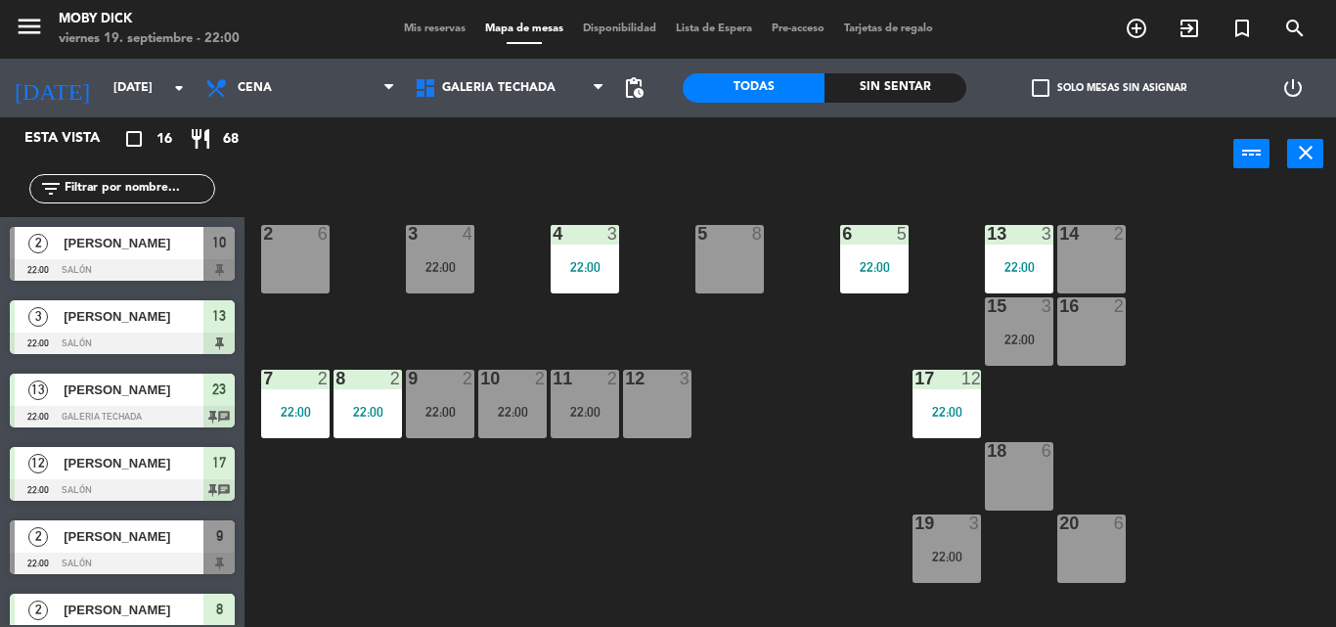
click at [407, 23] on span "Mis reservas" at bounding box center [434, 28] width 81 height 11
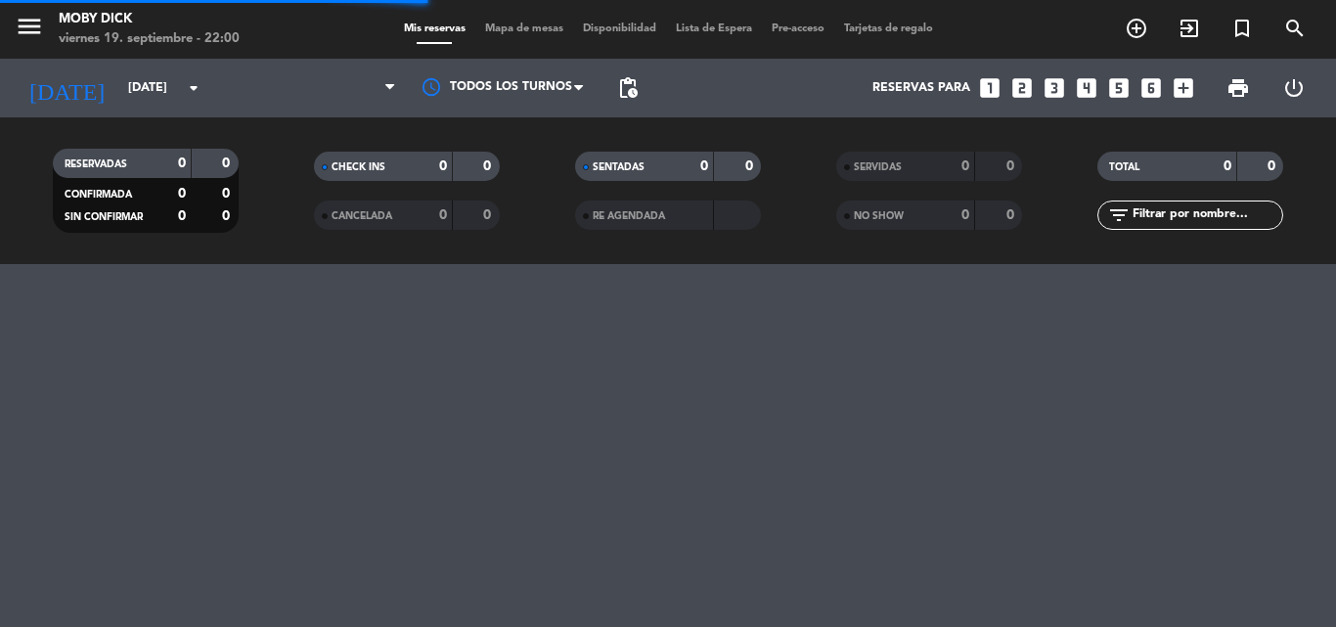
click at [502, 25] on span "Mapa de mesas" at bounding box center [524, 28] width 98 height 11
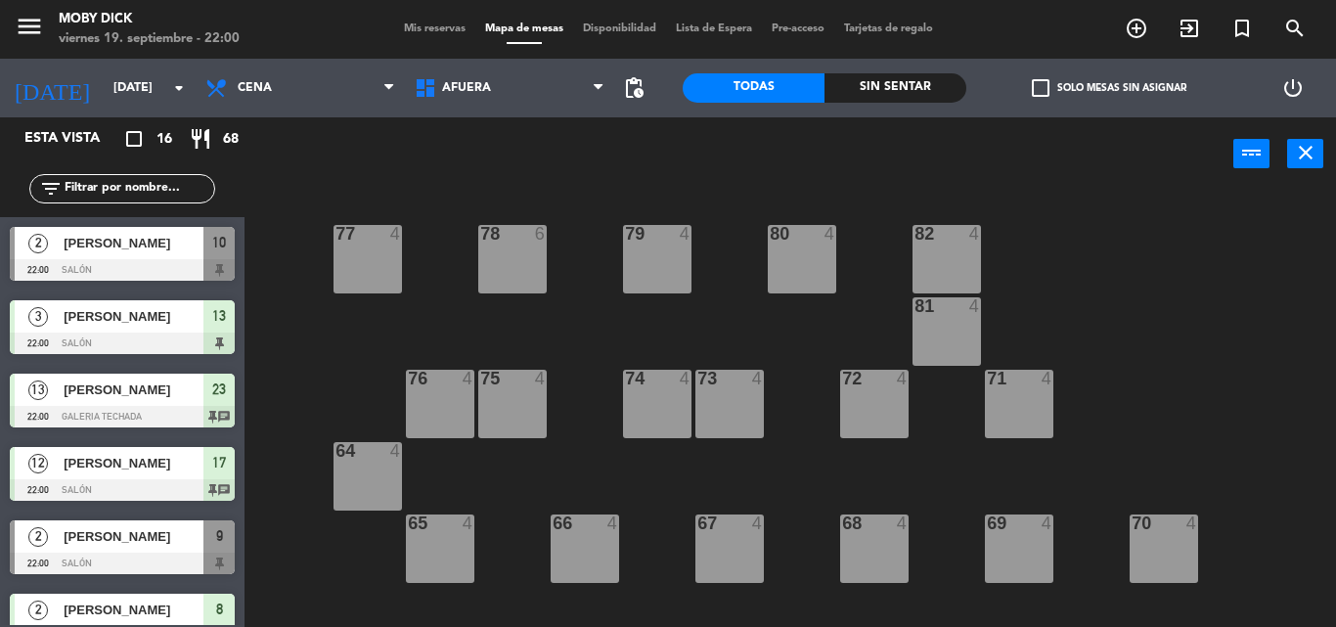
click at [536, 66] on div "AFUERA CLUB GALERIA TECHADA Privado y Restringido SALÓN AFUERA AFUERA CLUB GALE…" at bounding box center [509, 88] width 209 height 59
click at [534, 73] on span "AFUERA" at bounding box center [509, 87] width 209 height 43
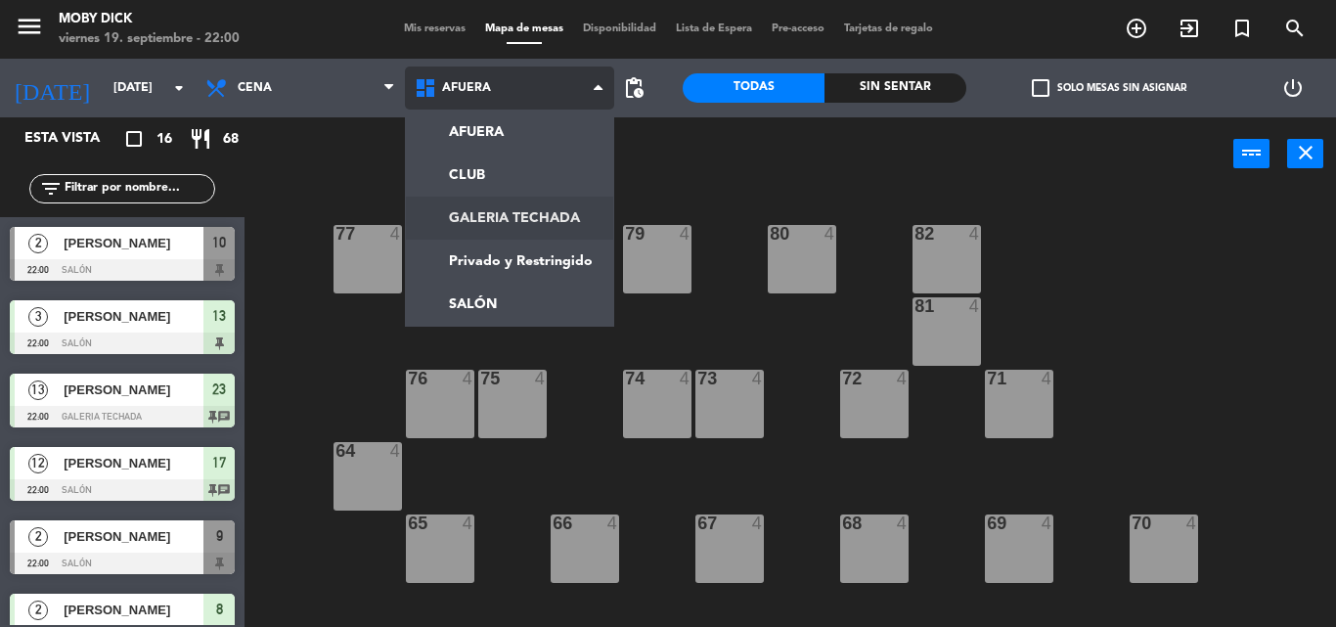
click at [500, 213] on ng-component "menu Moby [PERSON_NAME][DATE] 19. septiembre - 22:00 Mis reservas Mapa de mesas…" at bounding box center [668, 313] width 1336 height 627
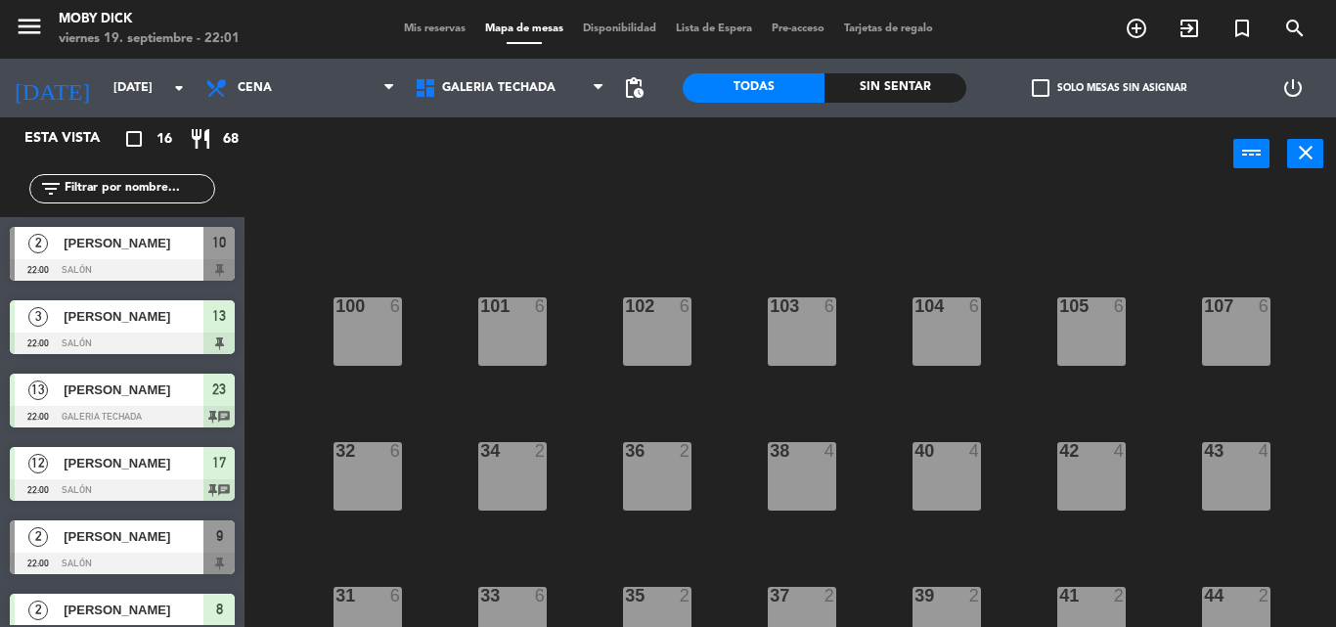
click at [703, 465] on div "100 6 101 6 102 6 103 6 104 6 105 6 107 6 32 6 34 2 36 2 38 4 40 4 43 4 42 4 35…" at bounding box center [796, 409] width 1077 height 436
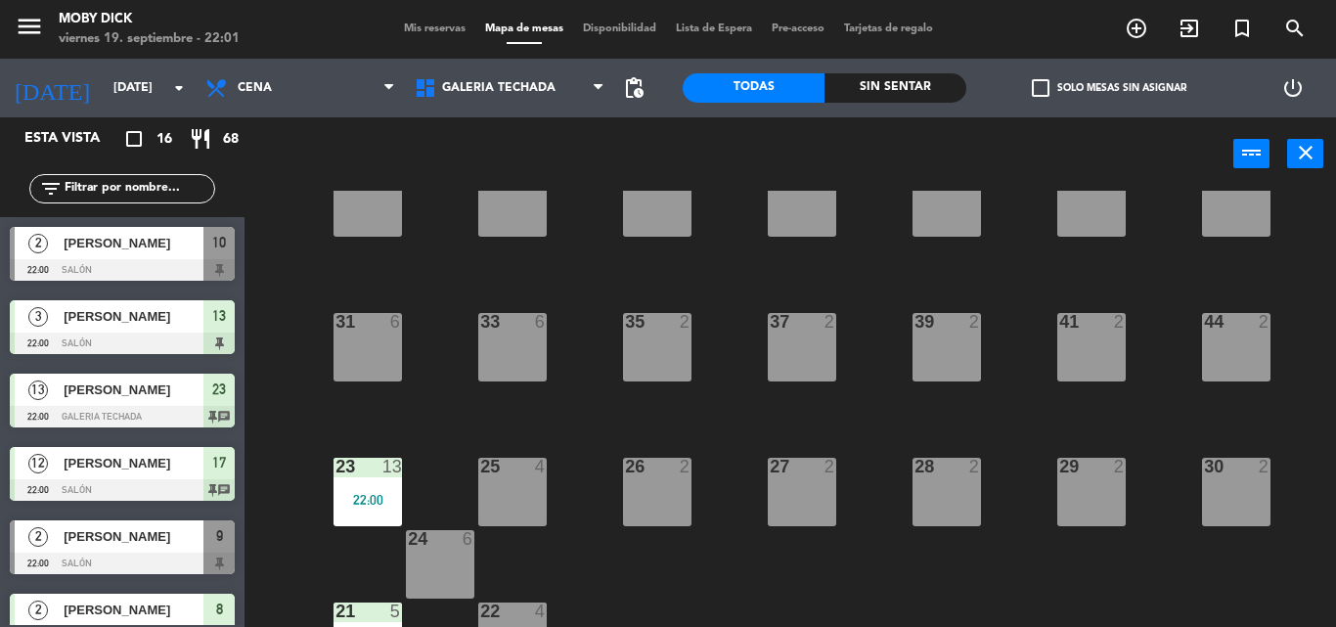
scroll to position [319, 0]
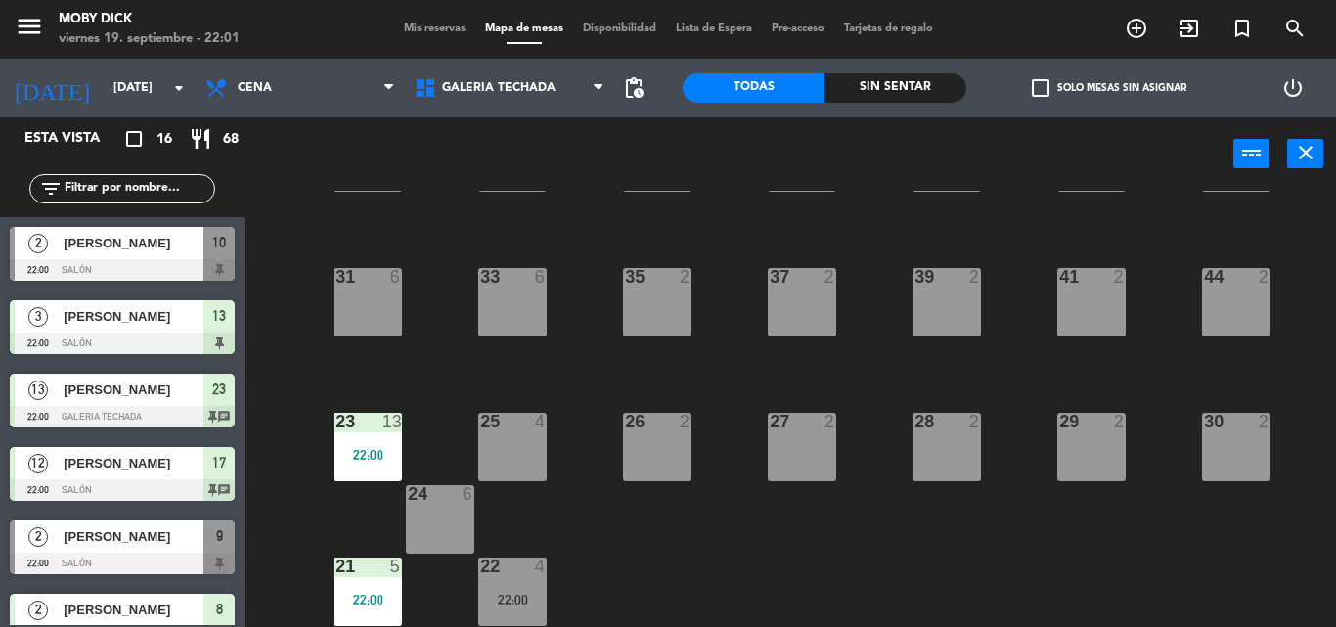
click at [495, 453] on div "25 4" at bounding box center [512, 447] width 68 height 68
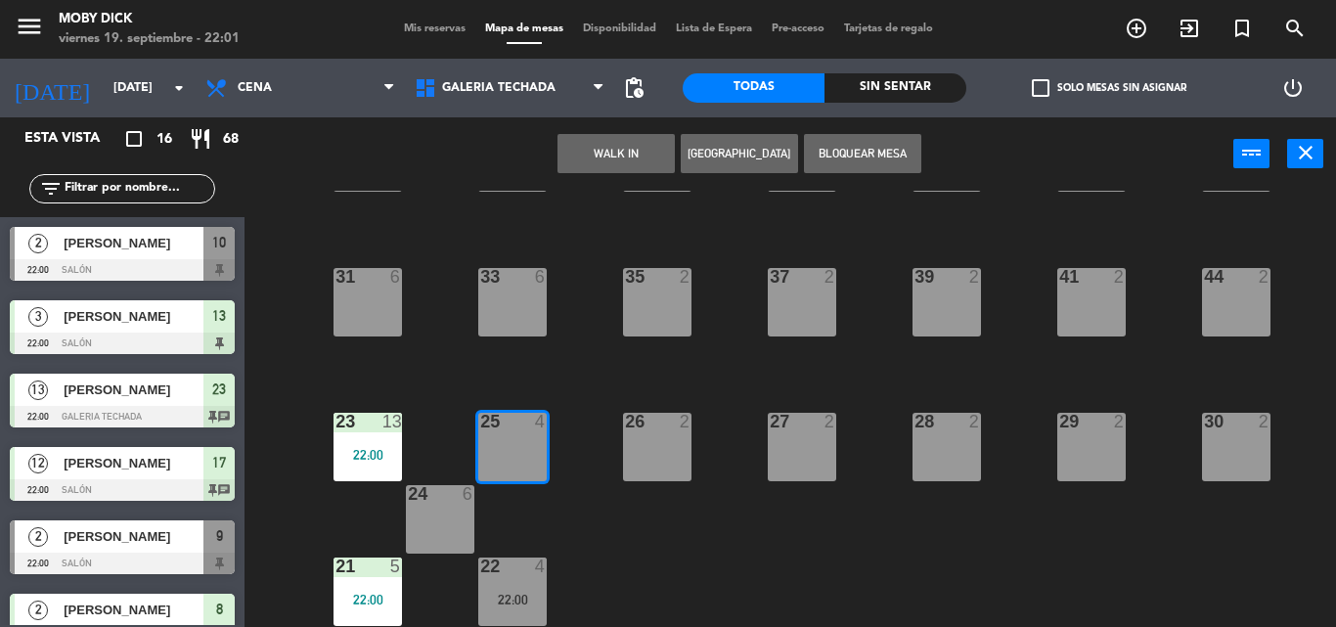
click at [613, 171] on button "WALK IN" at bounding box center [615, 153] width 117 height 39
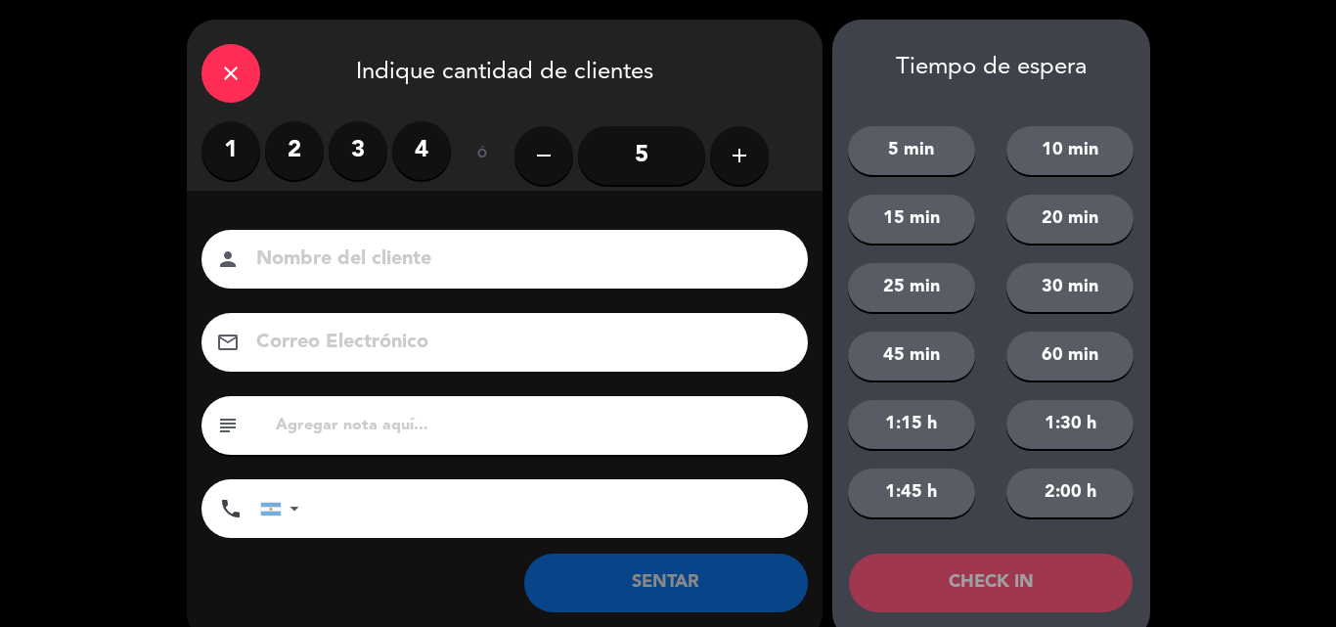
drag, startPoint x: 288, startPoint y: 152, endPoint x: 435, endPoint y: 303, distance: 210.9
click at [289, 152] on label "2" at bounding box center [294, 150] width 59 height 59
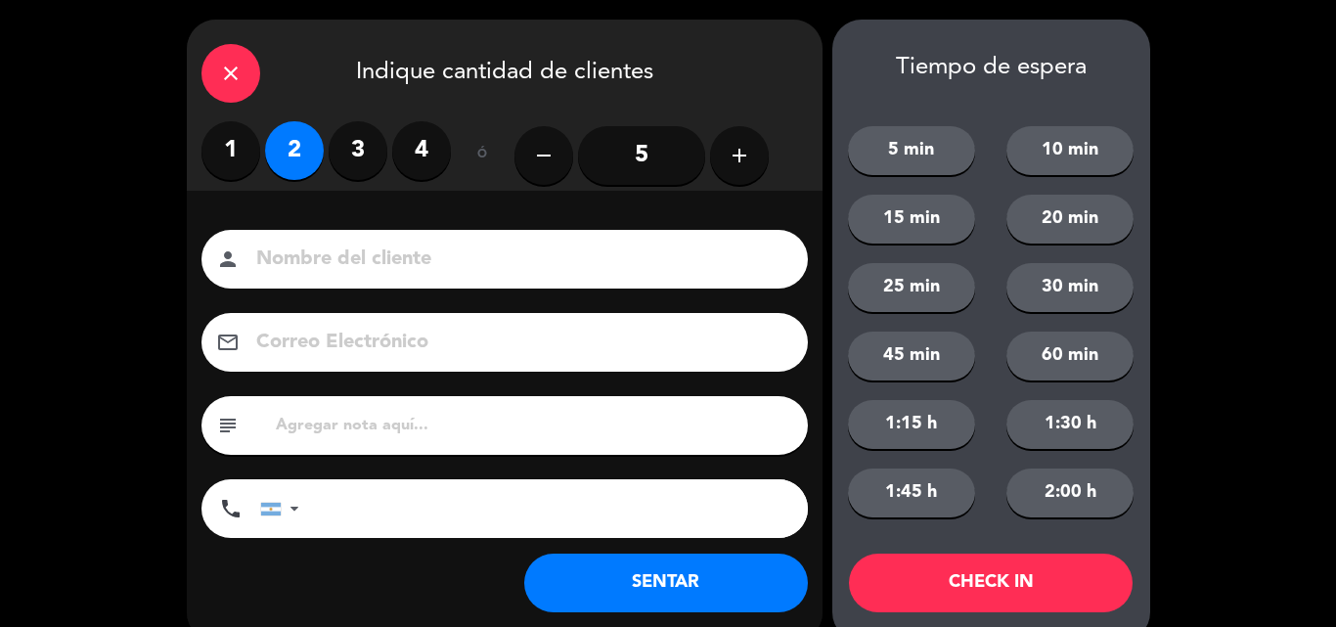
click at [593, 613] on div "Nombre del cliente person Correo Electrónico email subject phone [GEOGRAPHIC_DA…" at bounding box center [505, 416] width 636 height 451
click at [593, 604] on button "SENTAR" at bounding box center [666, 582] width 284 height 59
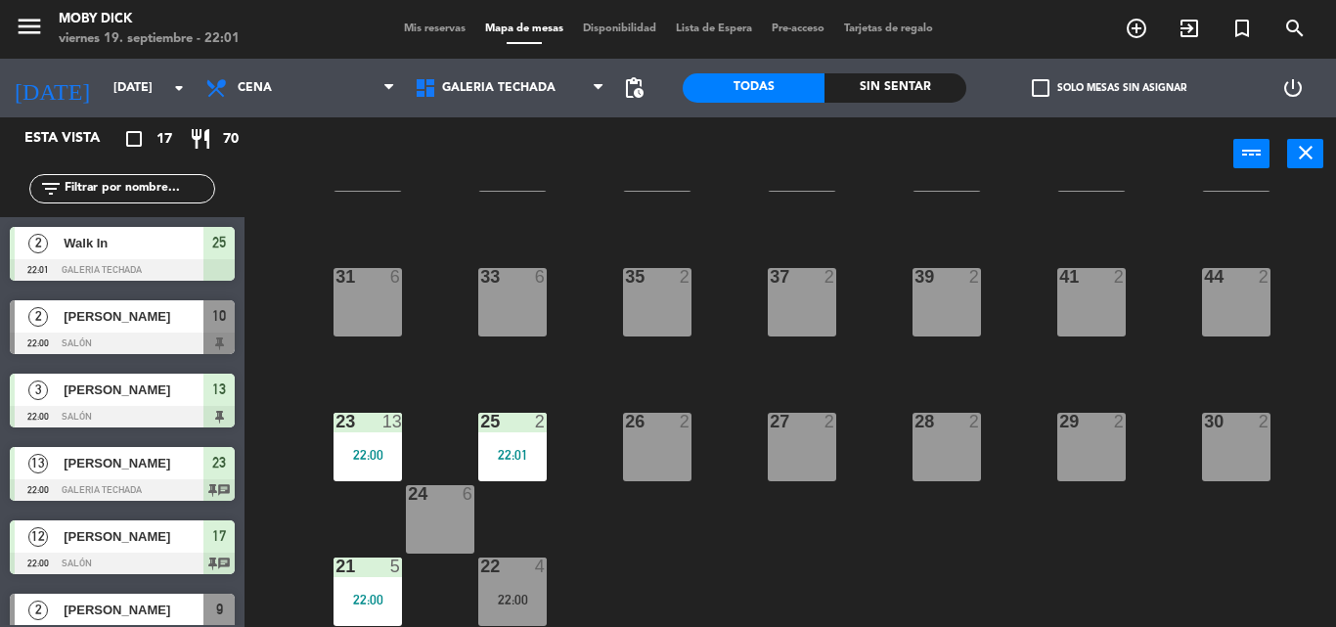
click at [678, 432] on div "26 2" at bounding box center [657, 423] width 68 height 20
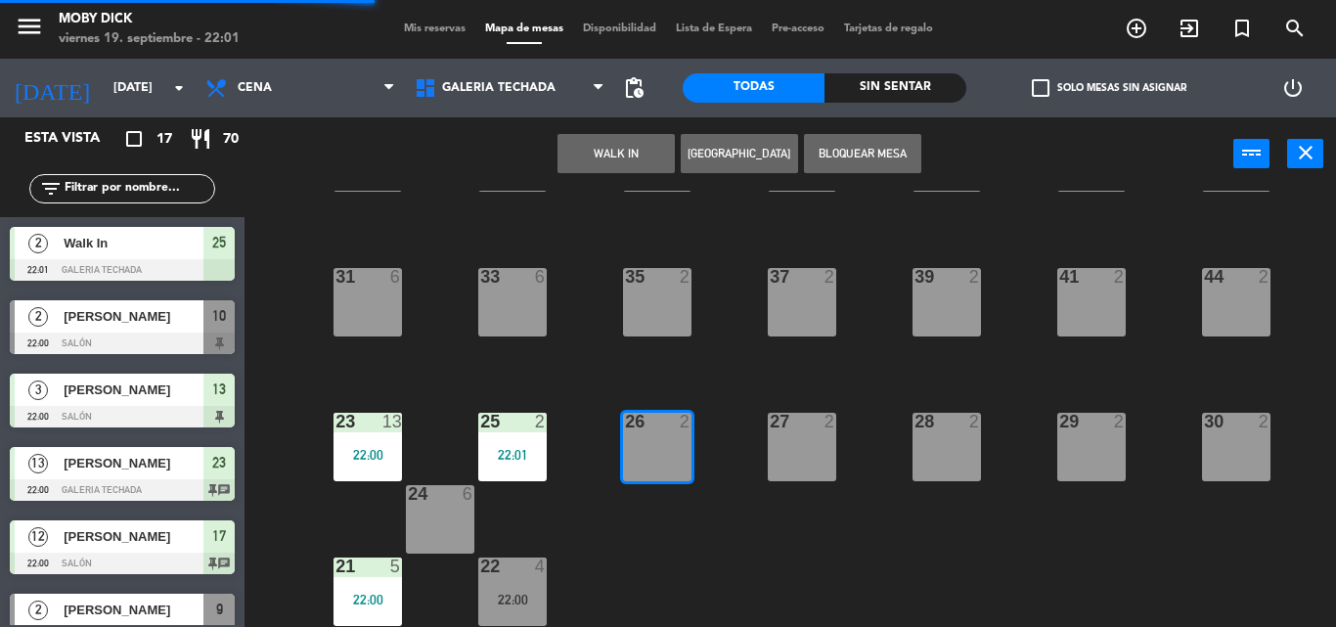
click at [629, 143] on button "WALK IN" at bounding box center [615, 153] width 117 height 39
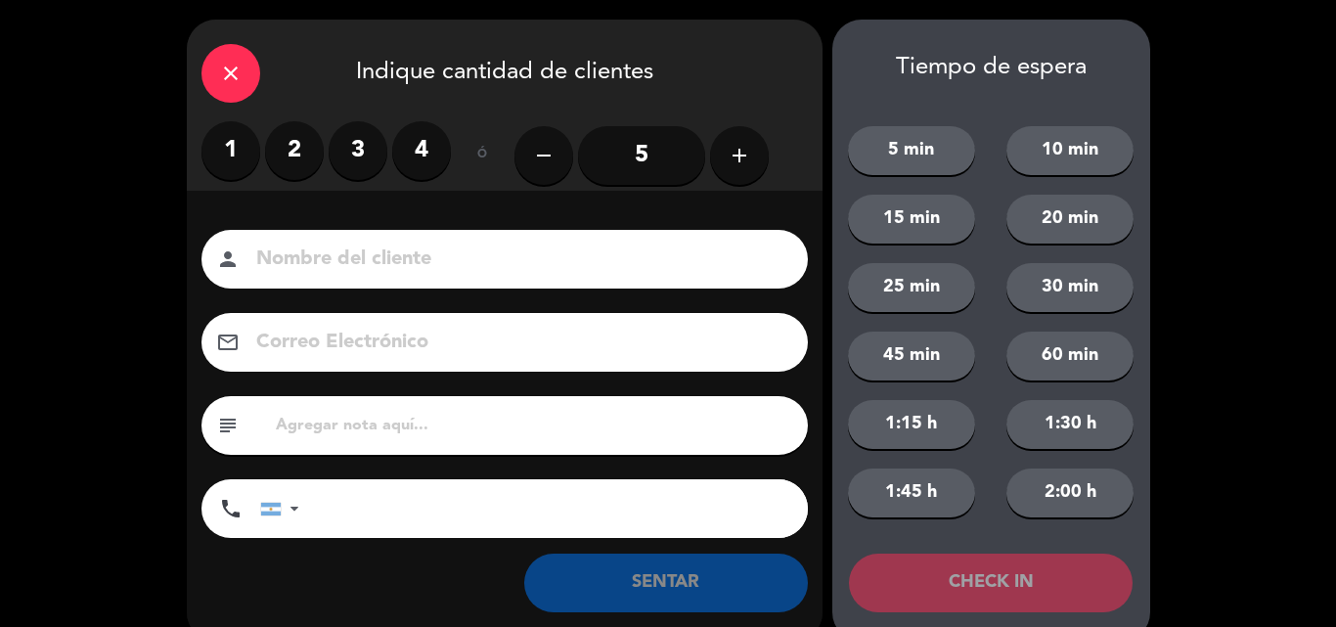
click at [314, 149] on label "2" at bounding box center [294, 150] width 59 height 59
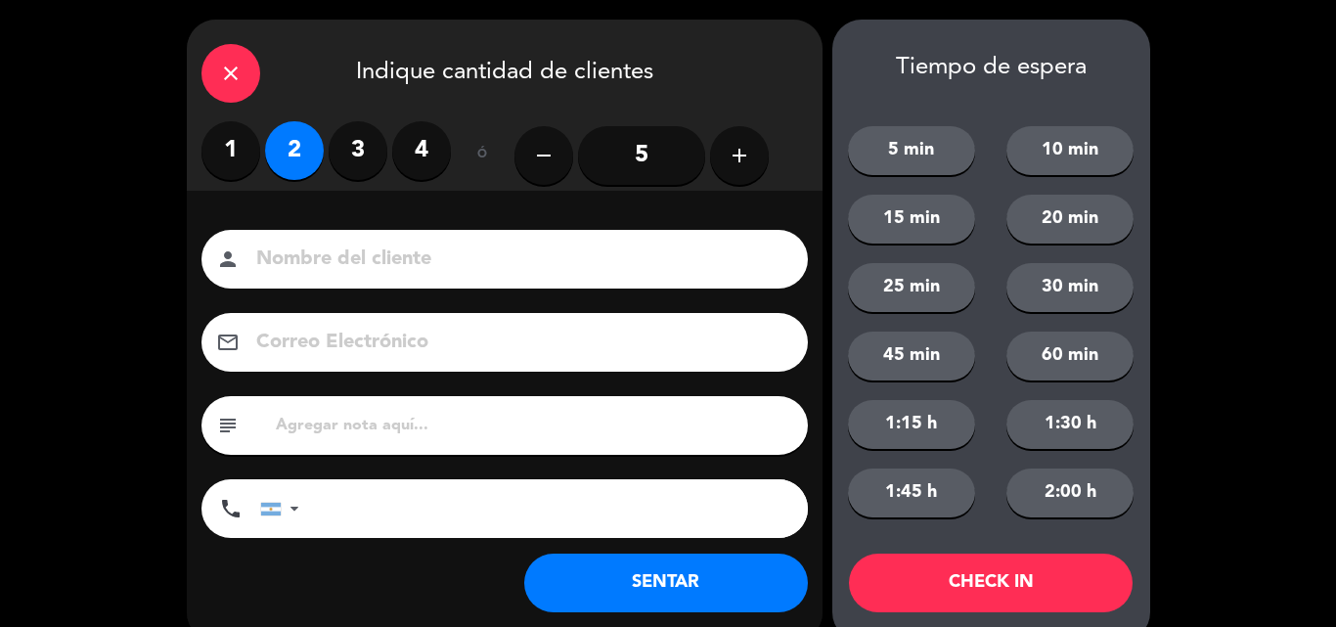
click at [594, 561] on button "SENTAR" at bounding box center [666, 582] width 284 height 59
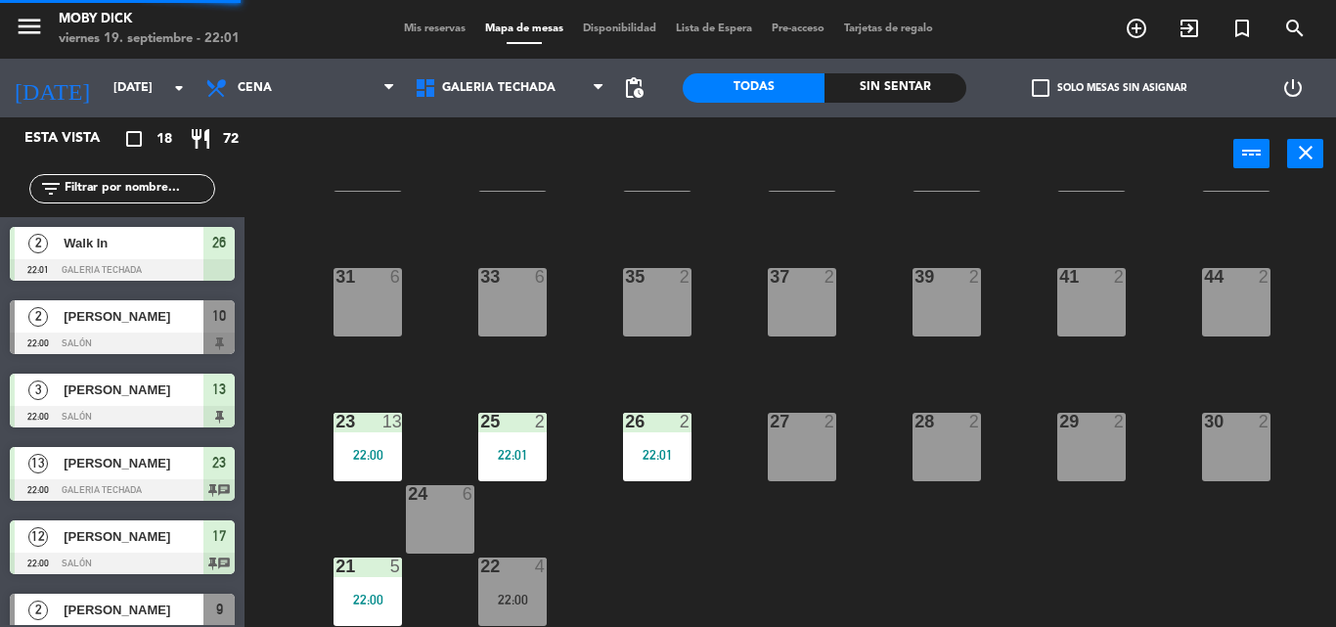
click at [925, 470] on div "28 2" at bounding box center [946, 447] width 68 height 68
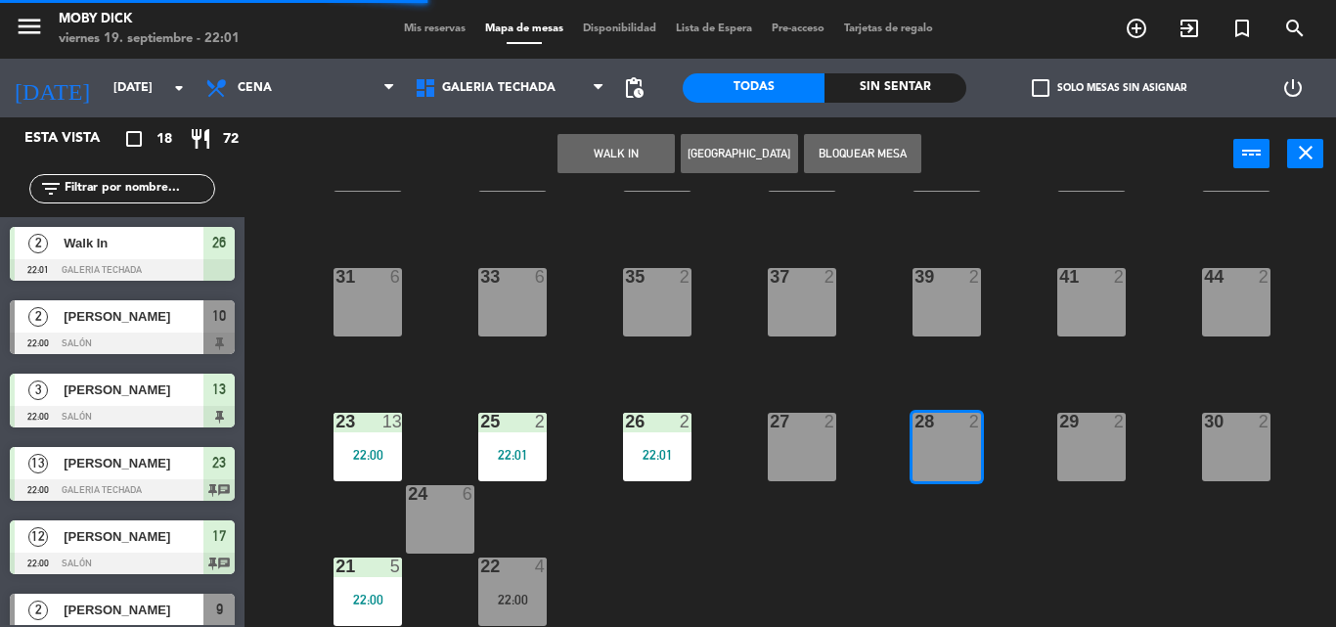
click at [621, 155] on button "WALK IN" at bounding box center [615, 153] width 117 height 39
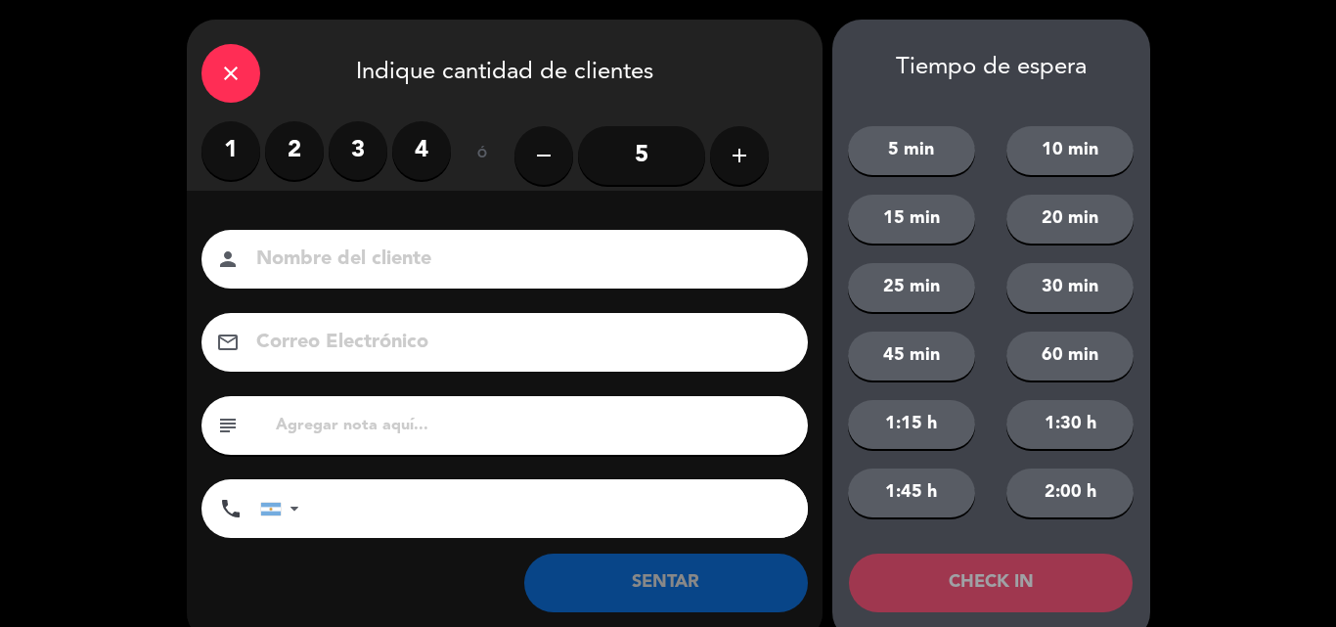
click at [288, 172] on label "2" at bounding box center [294, 150] width 59 height 59
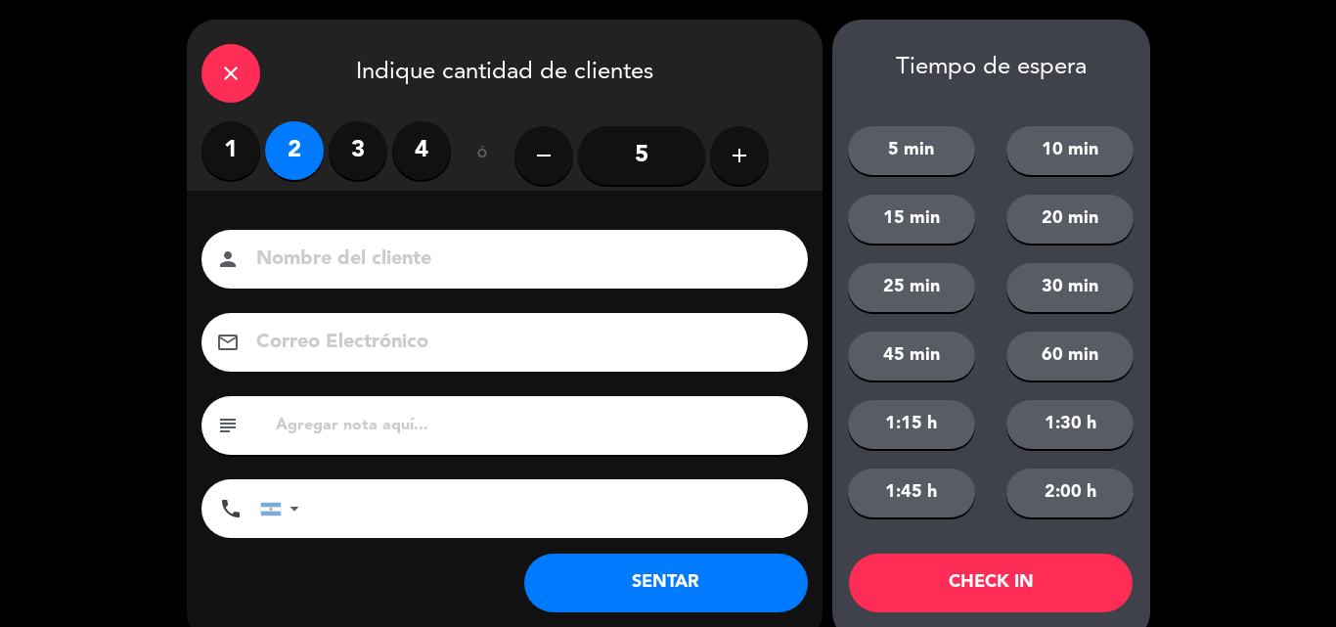
click at [622, 594] on button "SENTAR" at bounding box center [666, 582] width 284 height 59
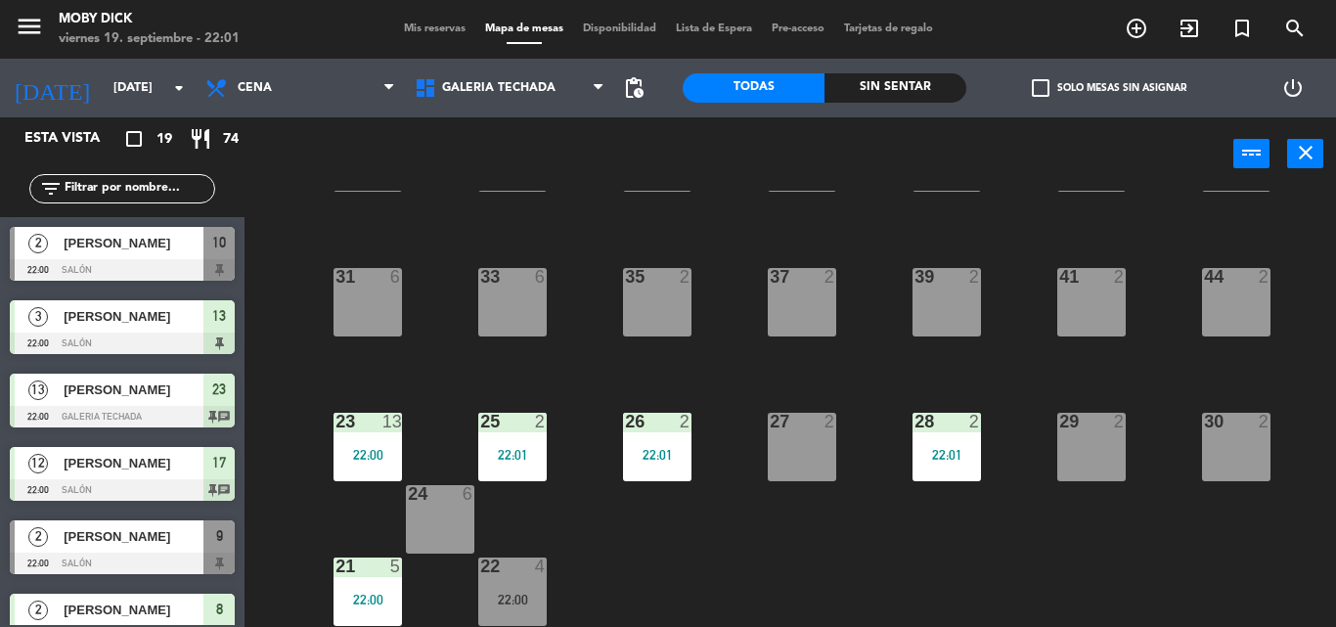
click at [173, 197] on input "text" at bounding box center [139, 189] width 152 height 22
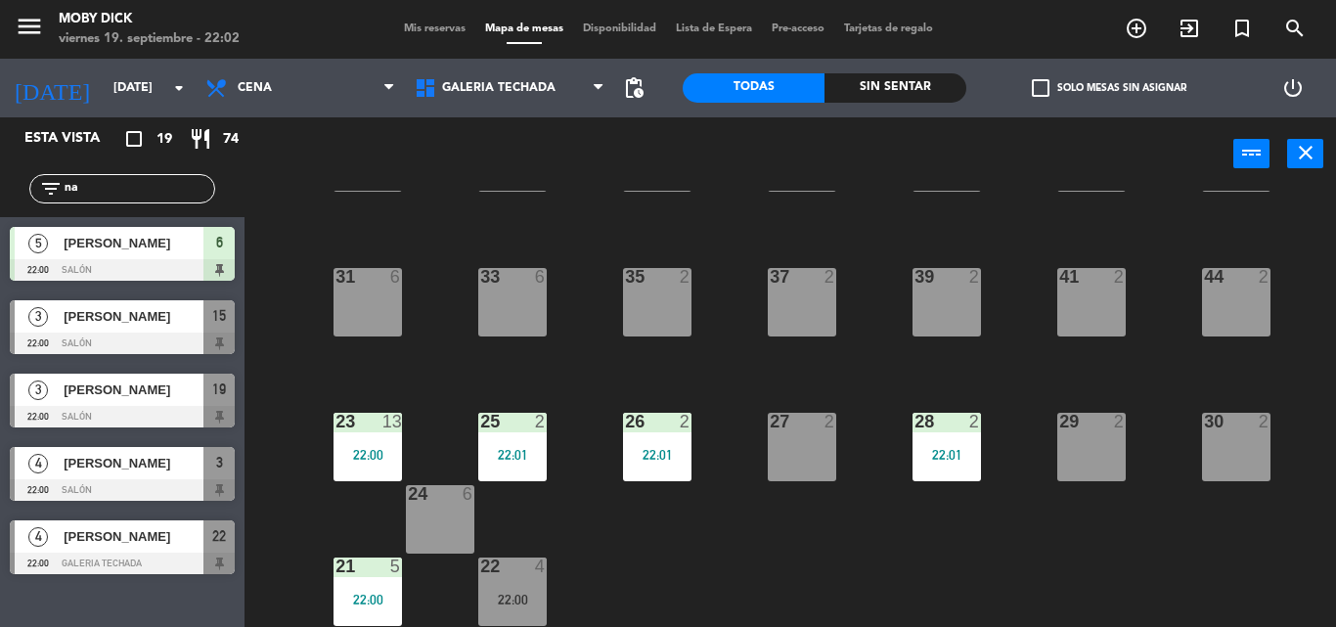
type input "na"
click at [140, 608] on div "Esta vista crop_square 19 restaurant 74 filter_list na 5 [PERSON_NAME] 22:00 SA…" at bounding box center [122, 371] width 244 height 509
click at [130, 487] on div at bounding box center [122, 490] width 225 height 22
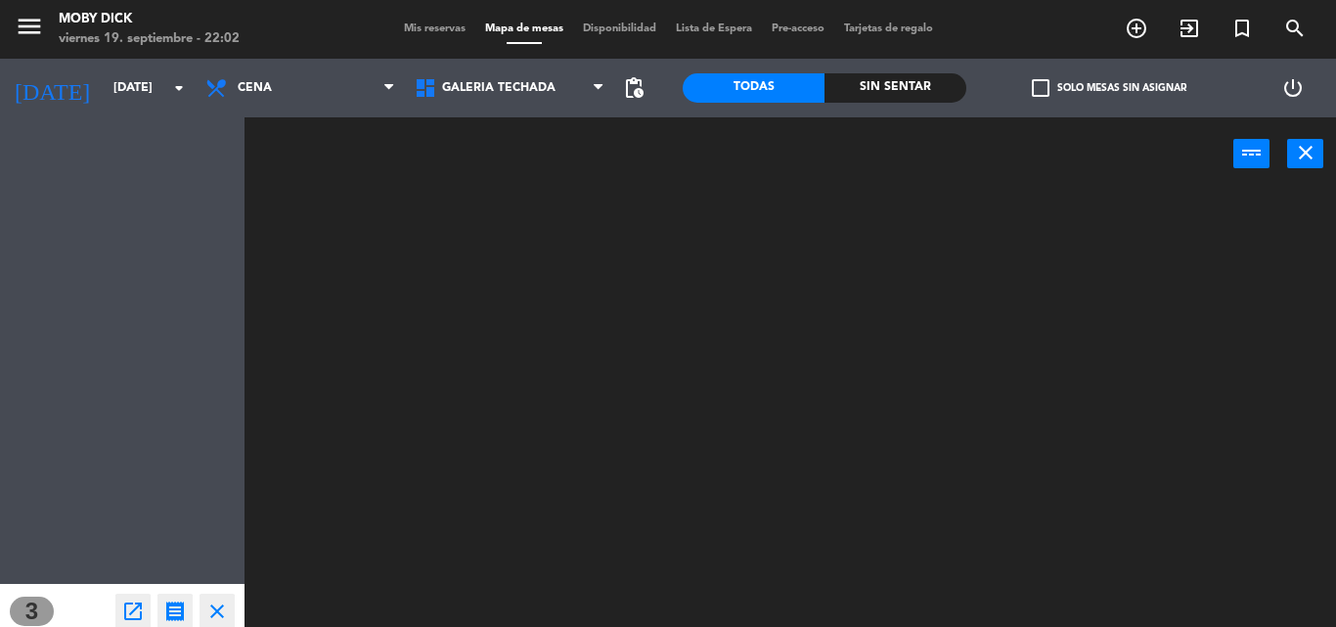
scroll to position [0, 0]
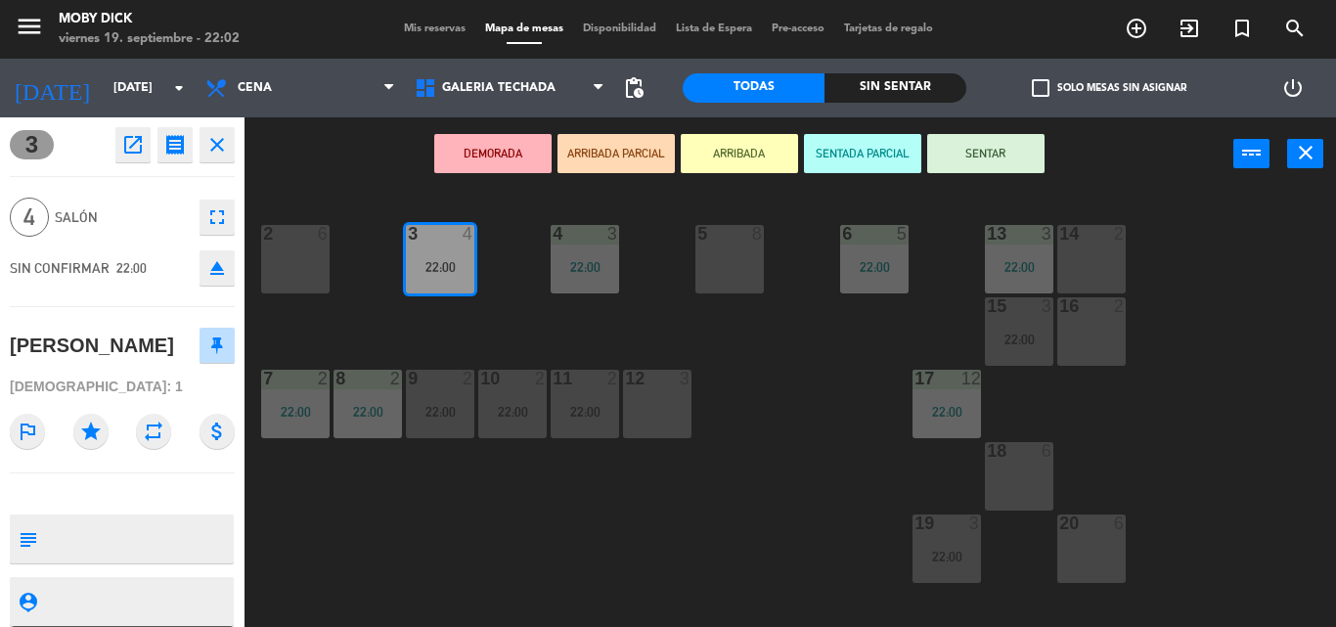
click at [955, 163] on button "SENTAR" at bounding box center [985, 153] width 117 height 39
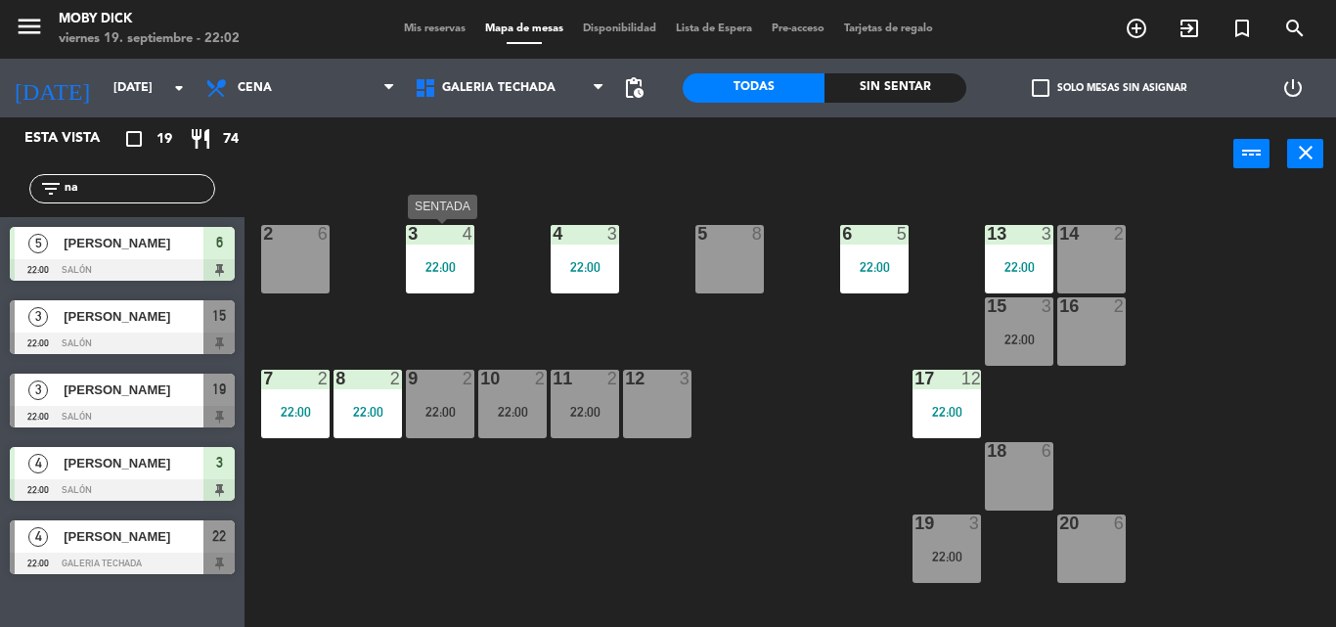
click at [438, 272] on div "22:00" at bounding box center [440, 267] width 68 height 14
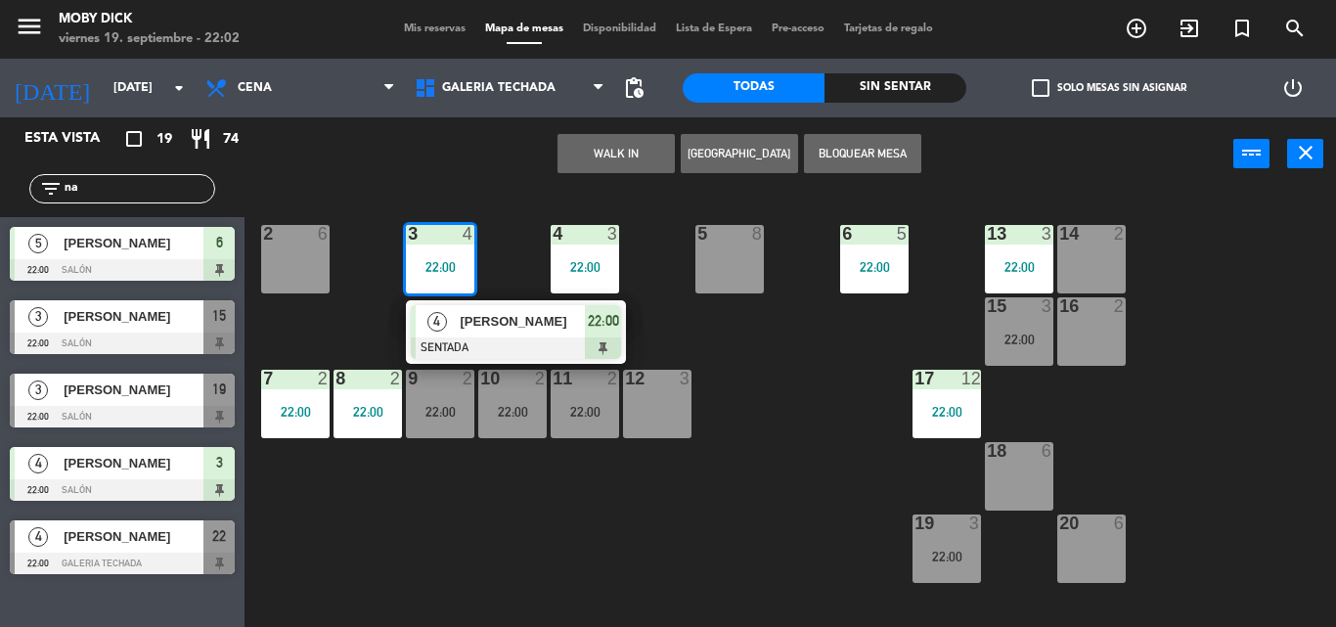
click at [706, 243] on div "5 8" at bounding box center [729, 235] width 68 height 20
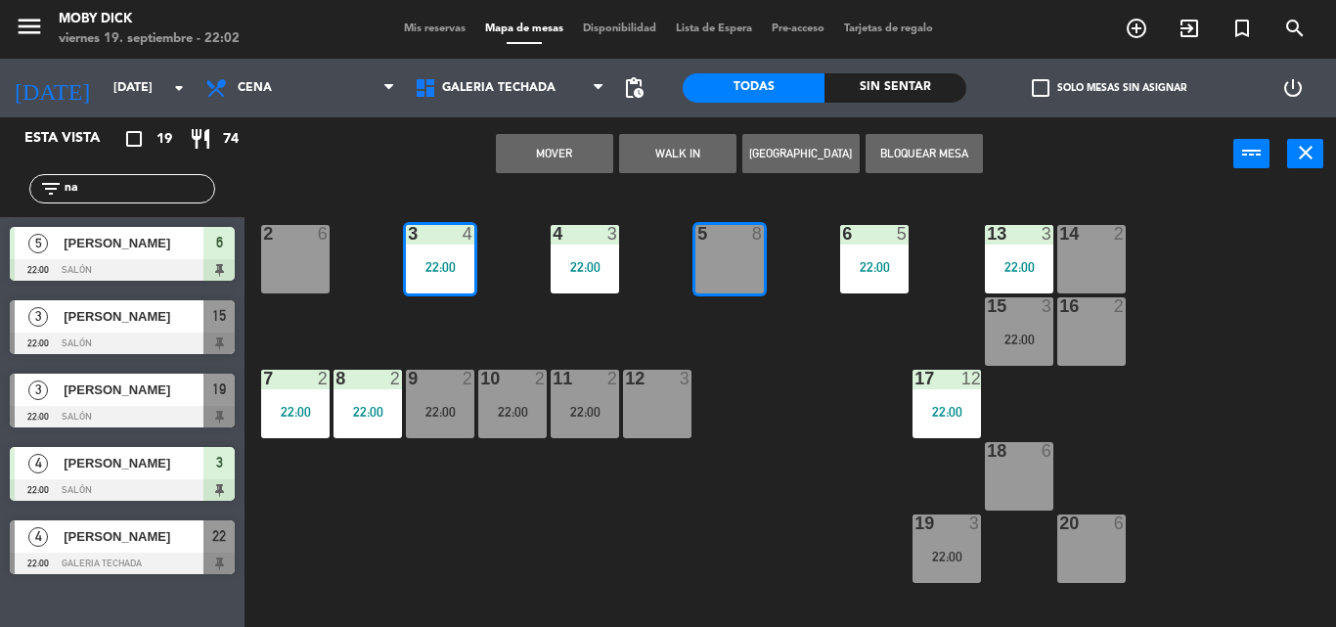
click at [587, 151] on button "Mover" at bounding box center [554, 153] width 117 height 39
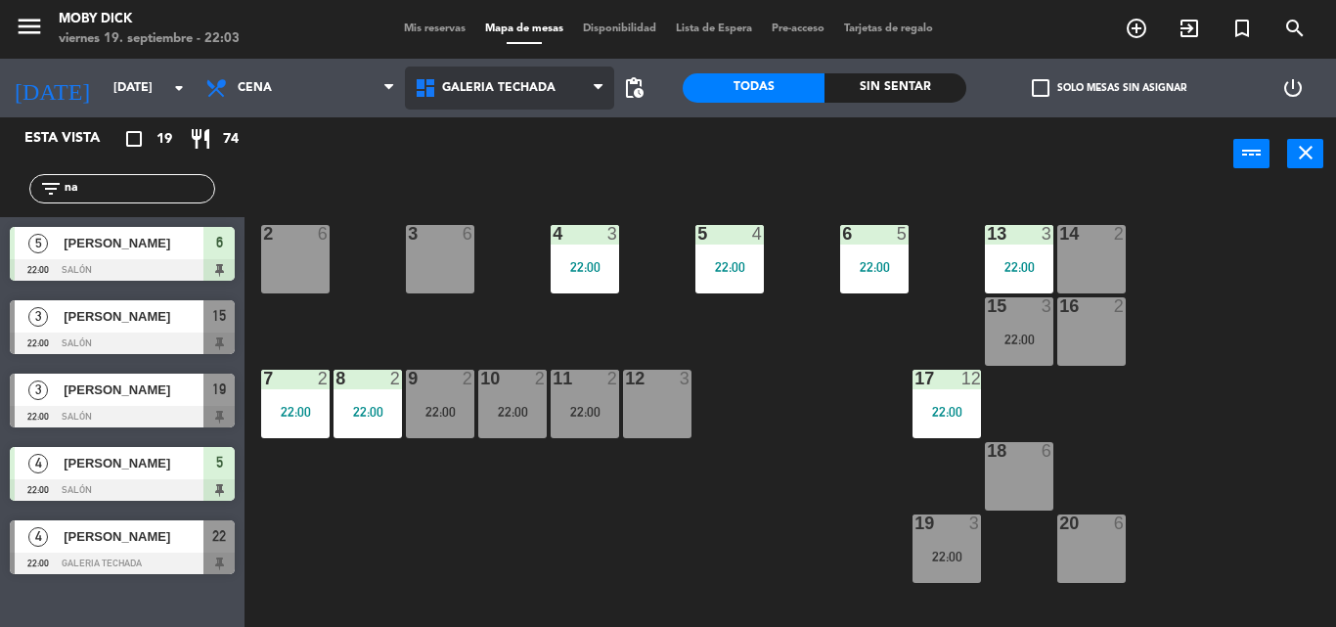
click at [596, 94] on icon at bounding box center [597, 88] width 9 height 16
click at [536, 208] on ng-component "menu Moby [PERSON_NAME][DATE] 19. septiembre - 22:03 Mis reservas Mapa de mesas…" at bounding box center [668, 313] width 1336 height 627
click at [553, 112] on div "AFUERA CLUB GALERIA TECHADA Privado y Restringido SALÓN GALERIA TECHADA AFUERA …" at bounding box center [509, 88] width 209 height 59
click at [449, 34] on div "Mis reservas Mapa de mesas Disponibilidad Lista de Espera Pre-acceso Tarjetas d…" at bounding box center [668, 30] width 549 height 18
click at [444, 30] on span "Mis reservas" at bounding box center [434, 28] width 81 height 11
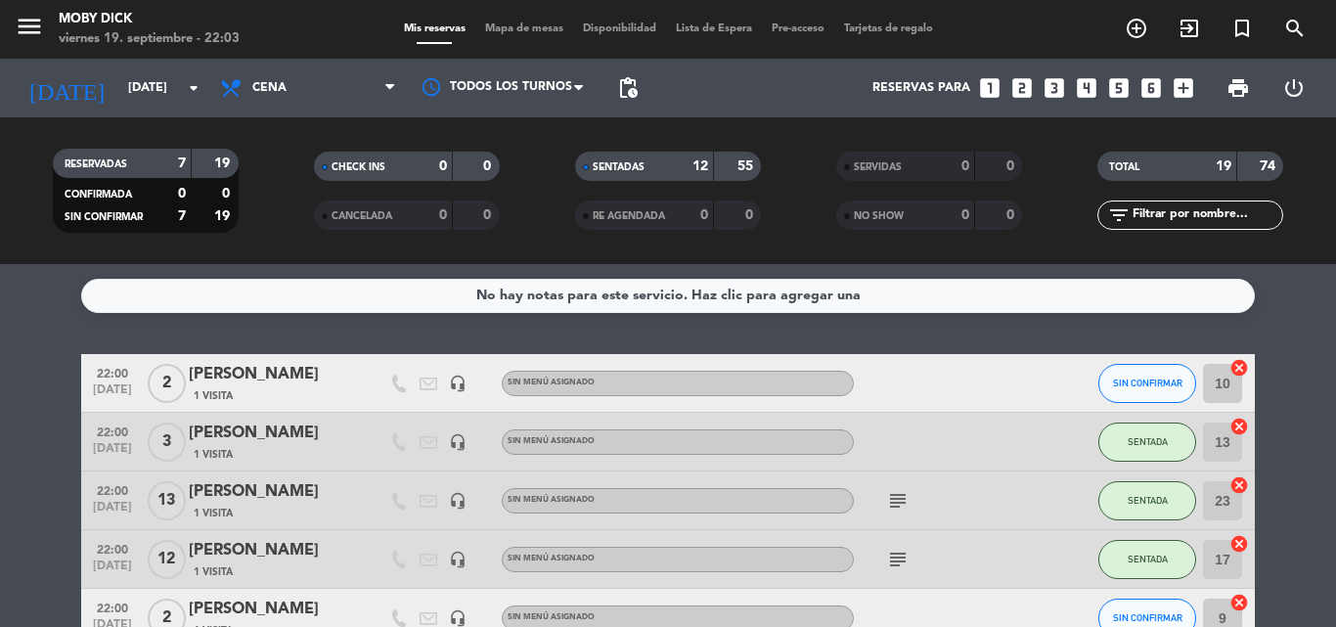
click at [1134, 222] on input "text" at bounding box center [1206, 215] width 152 height 22
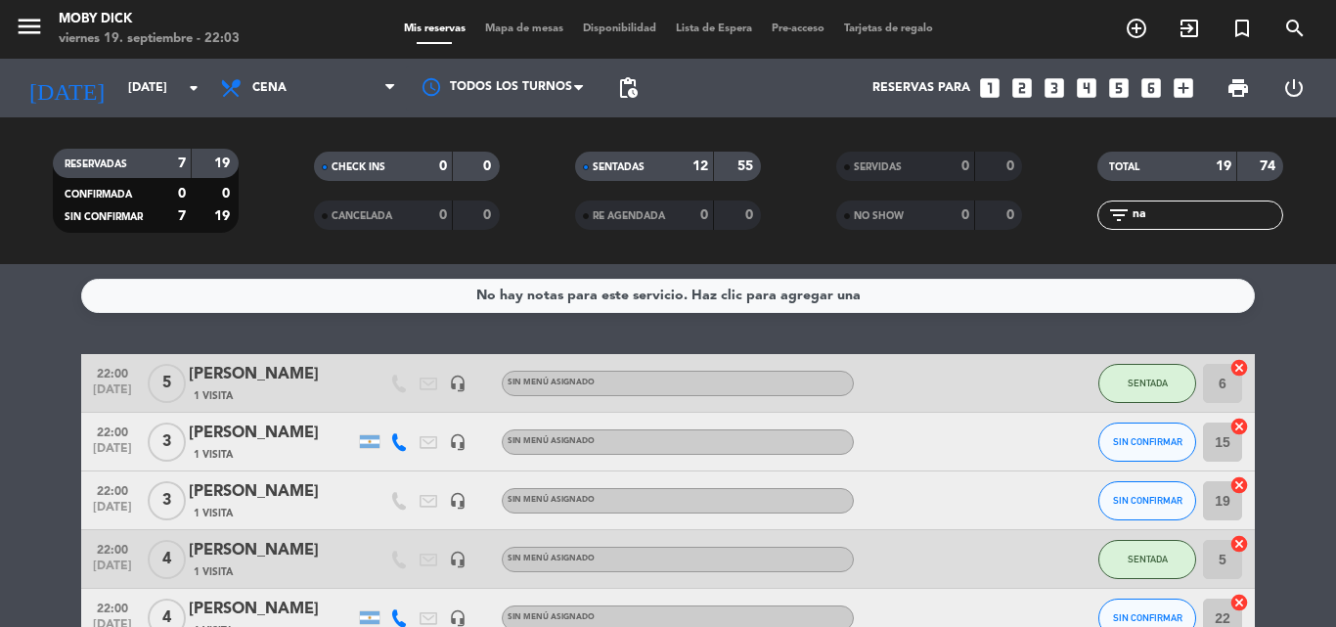
type input "na"
click at [1030, 462] on div at bounding box center [1056, 442] width 53 height 58
click at [1134, 445] on span "SIN CONFIRMAR" at bounding box center [1147, 441] width 69 height 11
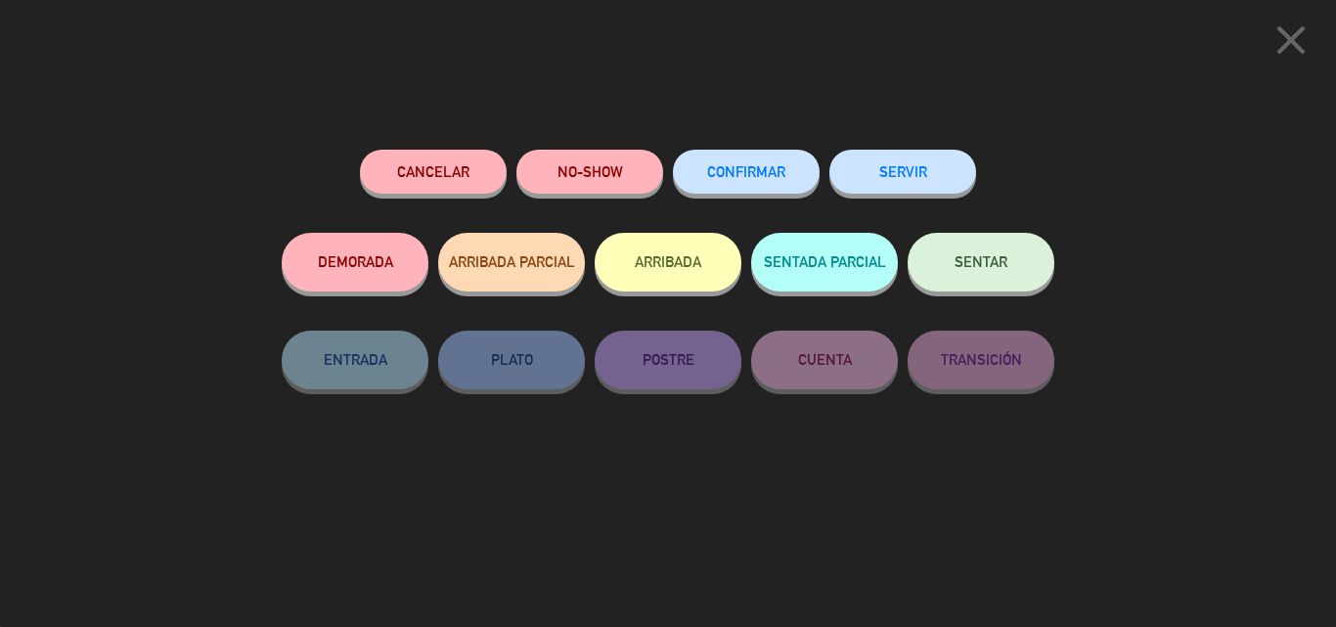
click at [996, 281] on button "SENTAR" at bounding box center [980, 262] width 147 height 59
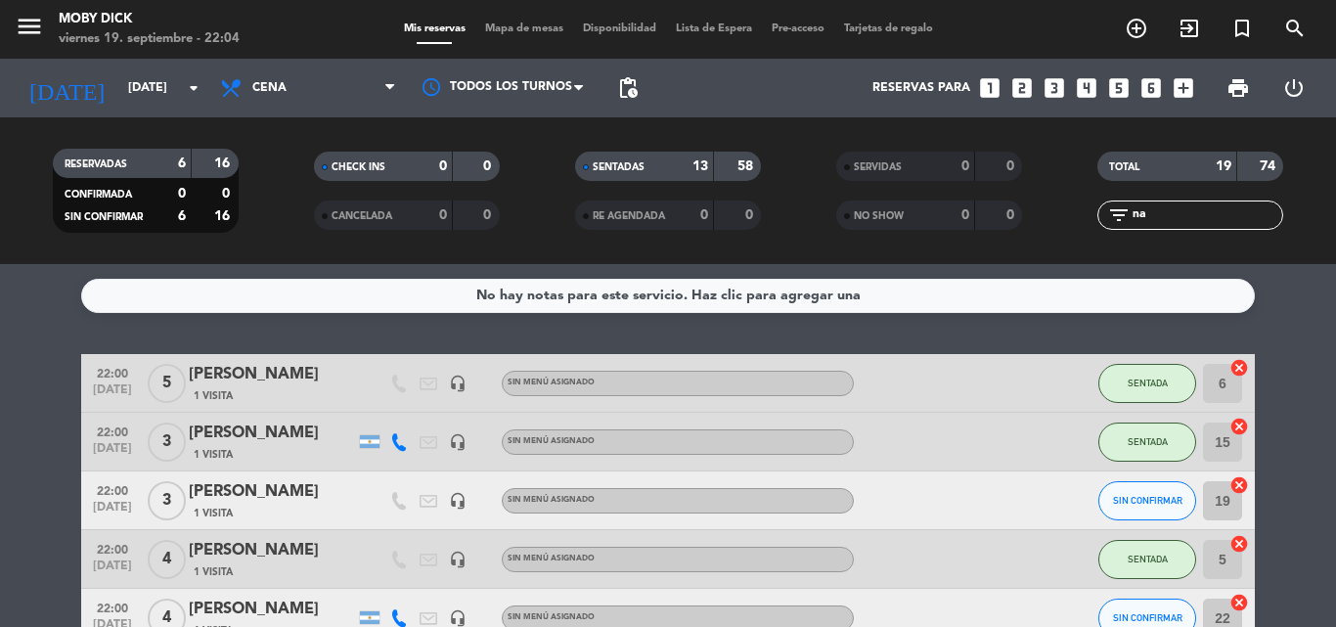
drag, startPoint x: 1162, startPoint y: 215, endPoint x: 904, endPoint y: 205, distance: 257.3
click at [904, 205] on div "RESERVADAS 6 16 CONFIRMADA 0 0 SIN CONFIRMAR 6 16 CHECK INS 0 0 CANCELADA 0 0 S…" at bounding box center [668, 191] width 1336 height 108
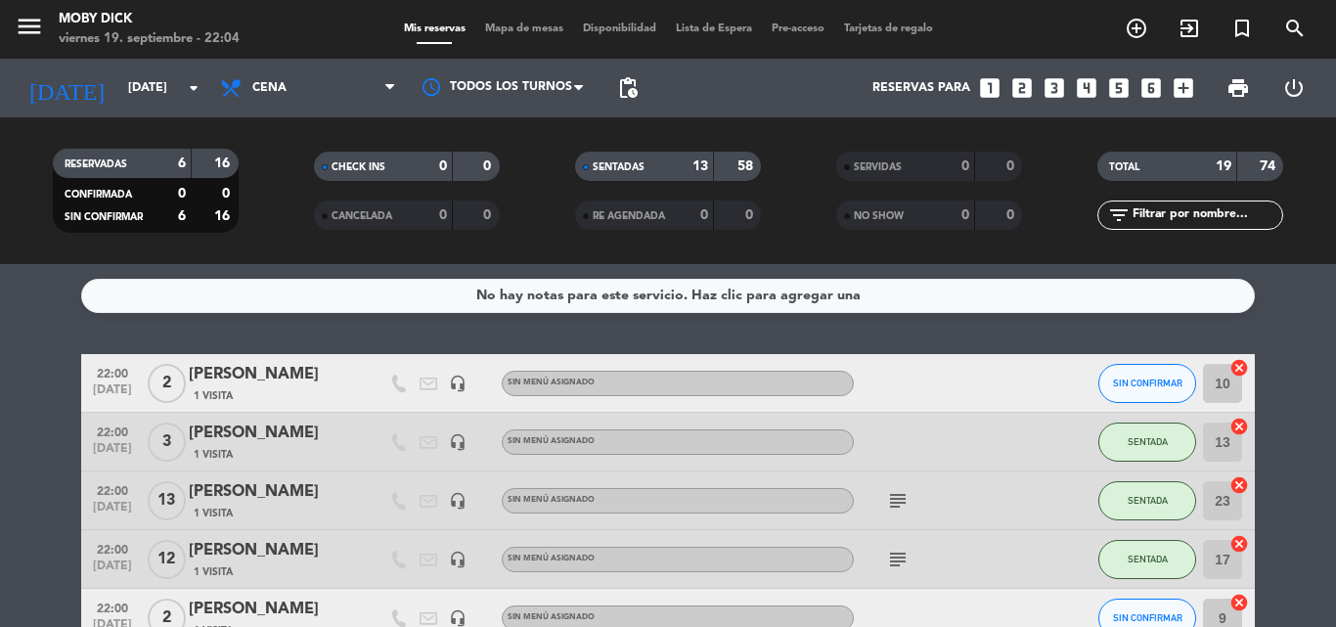
click at [1190, 218] on input "text" at bounding box center [1206, 215] width 152 height 22
click at [1087, 317] on div "No hay notas para este servicio. Haz clic para agregar una 22:00 [DATE] 2 [PERS…" at bounding box center [668, 445] width 1336 height 363
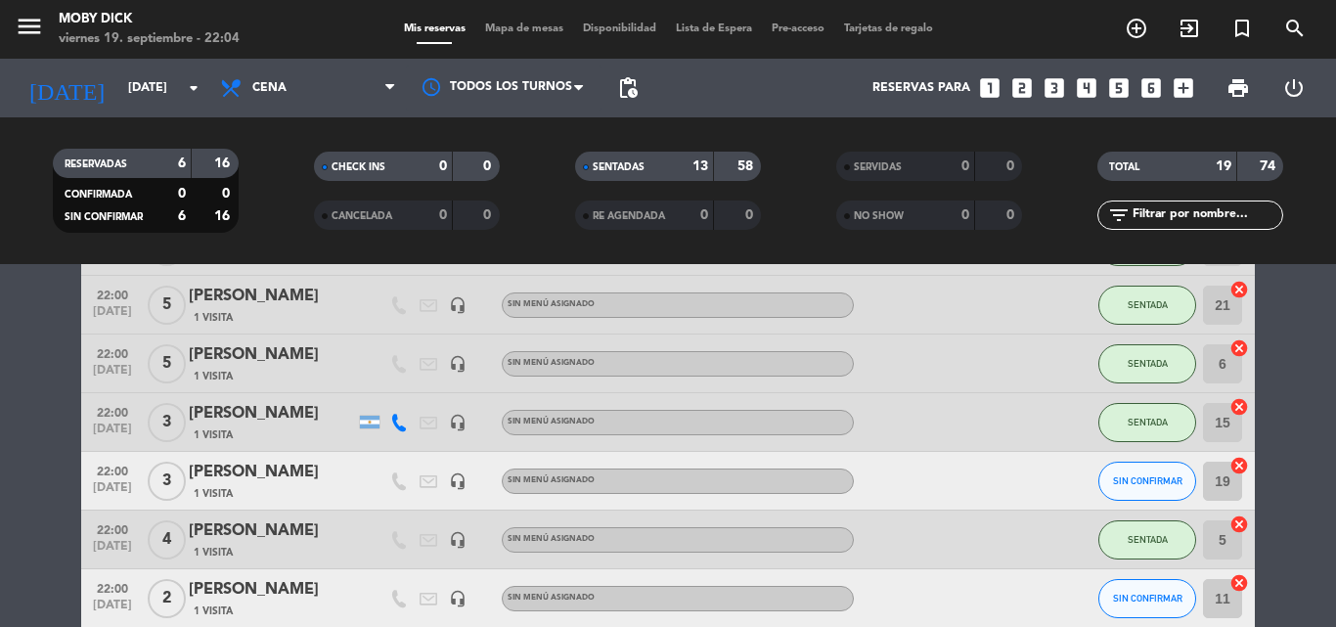
scroll to position [469, 0]
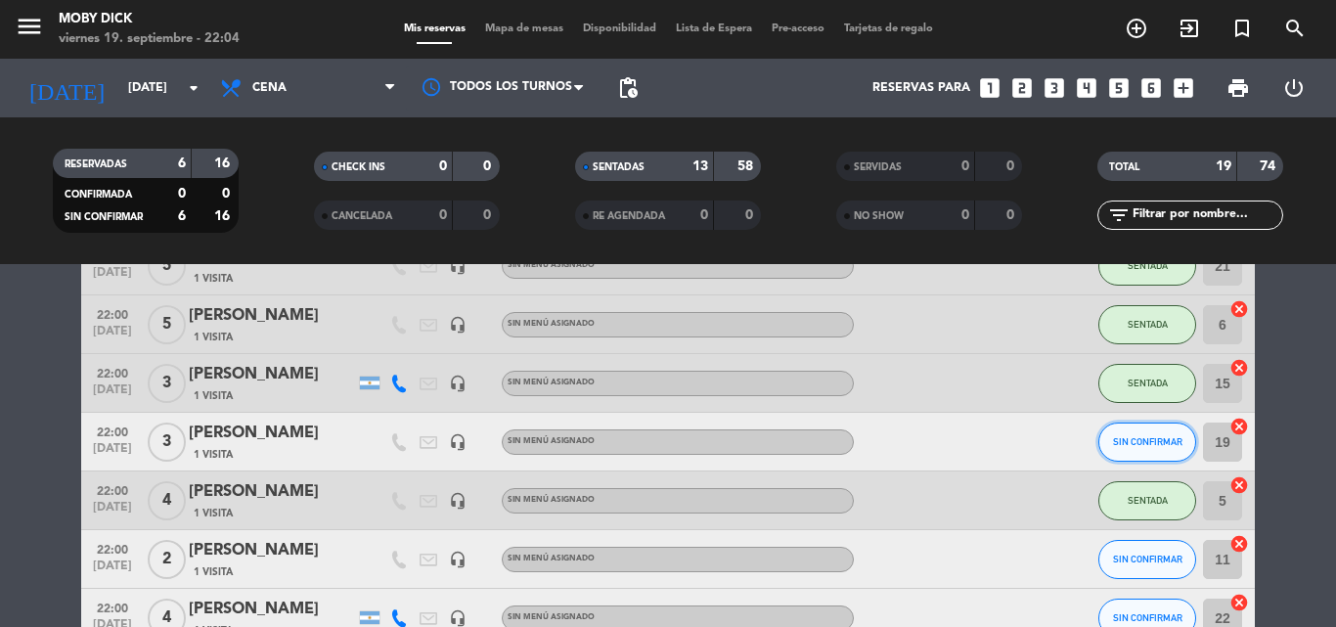
click at [1179, 444] on button "SIN CONFIRMAR" at bounding box center [1147, 441] width 98 height 39
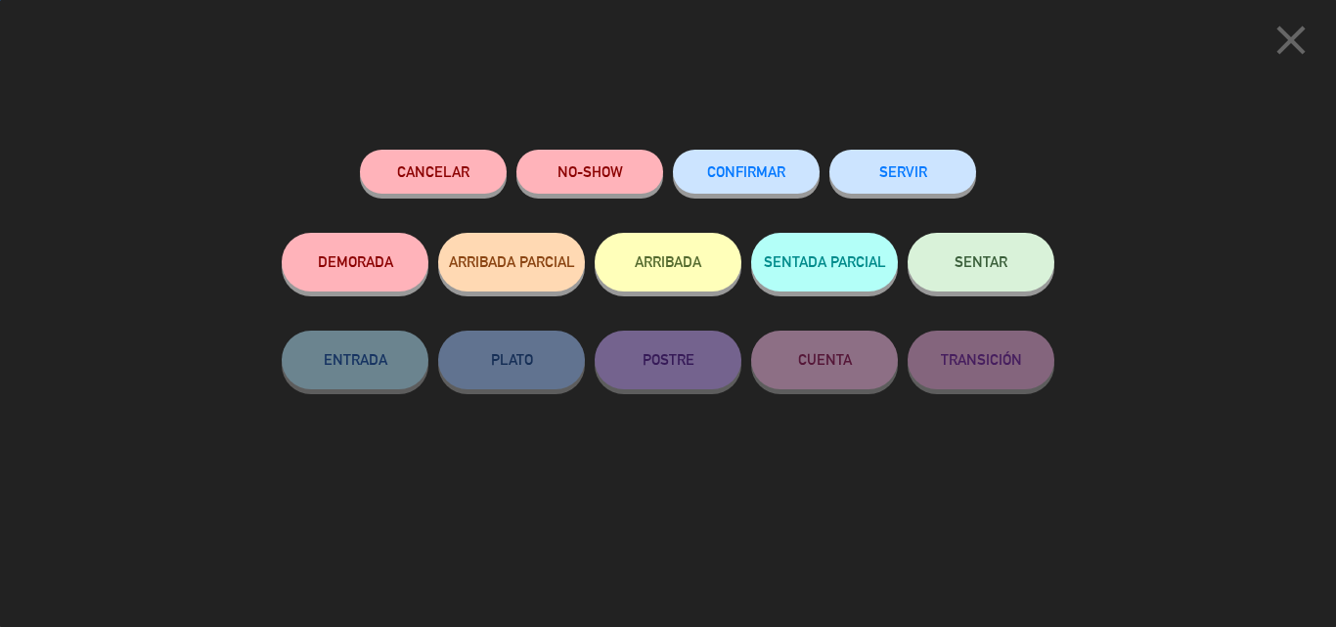
click at [969, 242] on button "SENTAR" at bounding box center [980, 262] width 147 height 59
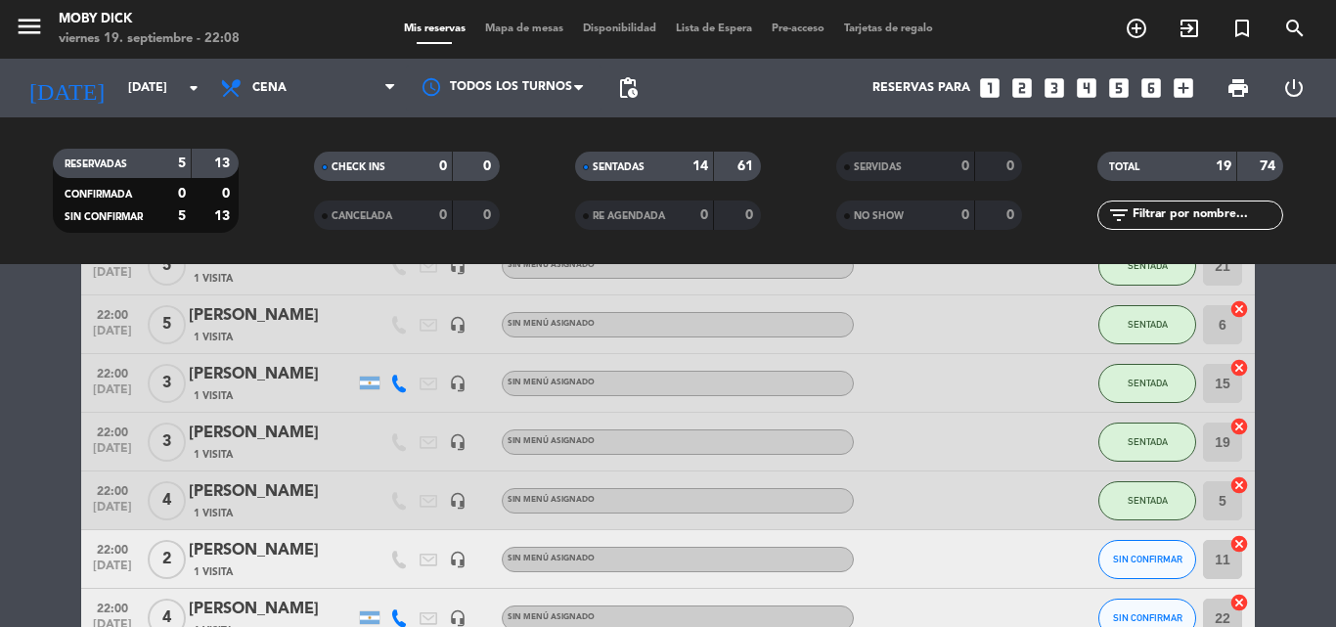
click at [555, 26] on span "Mapa de mesas" at bounding box center [524, 28] width 98 height 11
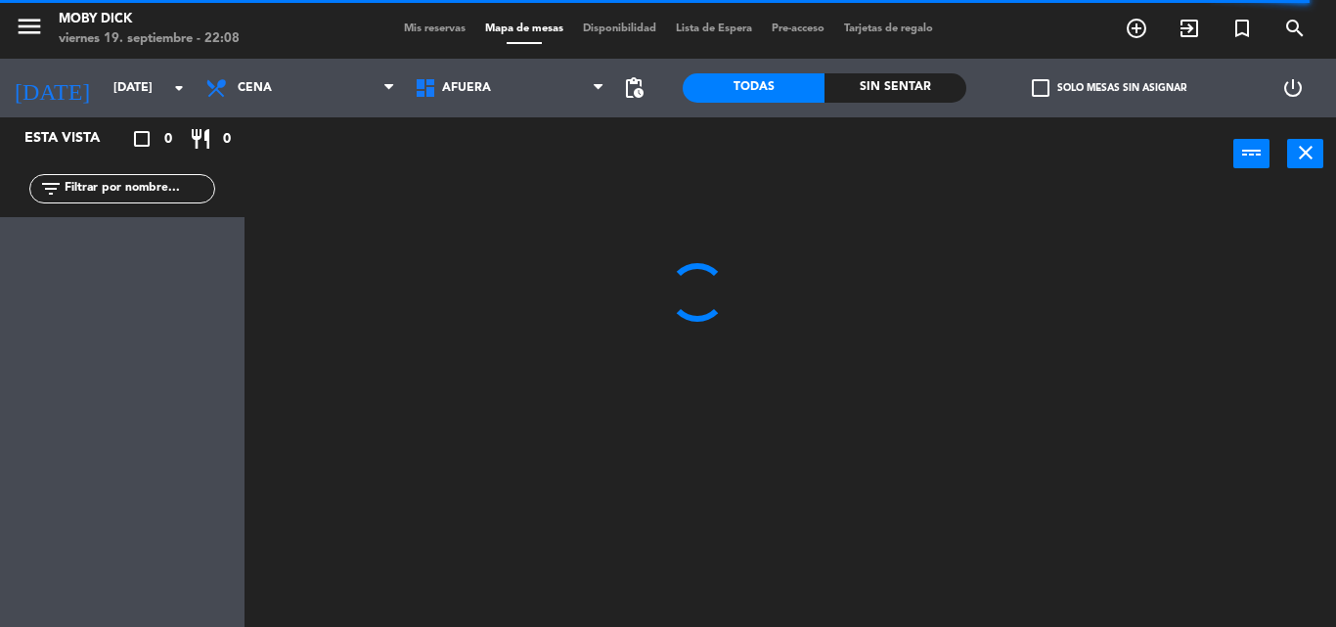
click at [428, 30] on span "Mis reservas" at bounding box center [434, 28] width 81 height 11
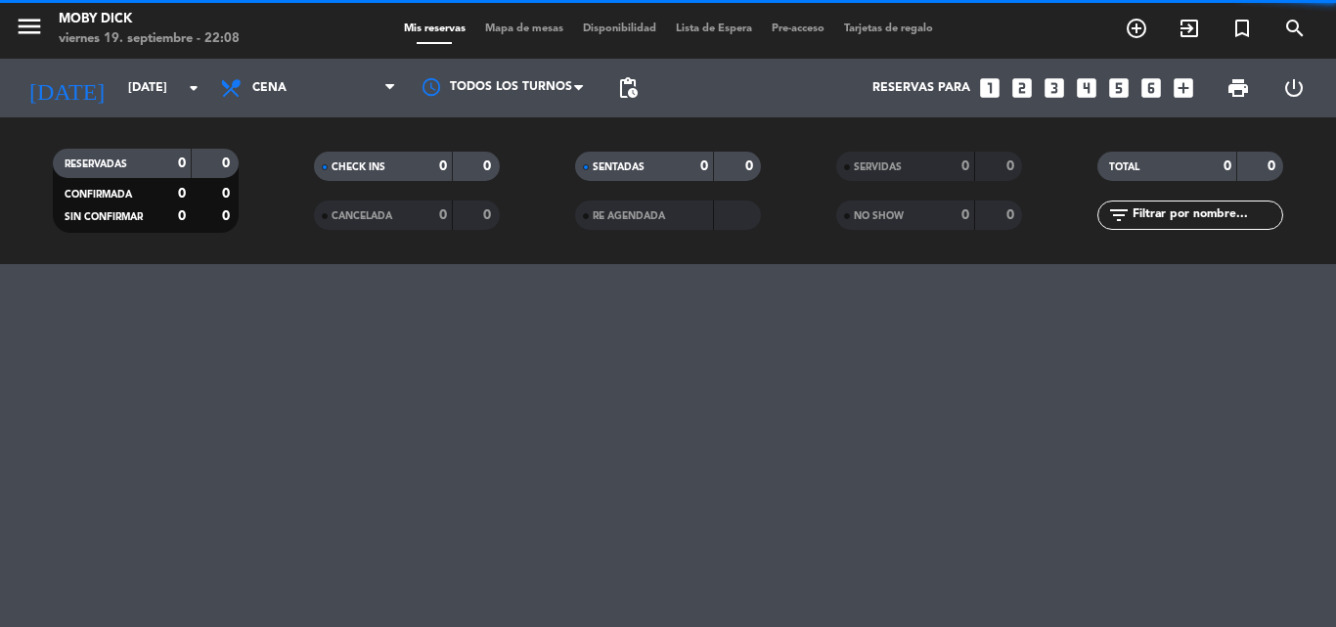
click at [536, 28] on span "Mapa de mesas" at bounding box center [524, 28] width 98 height 11
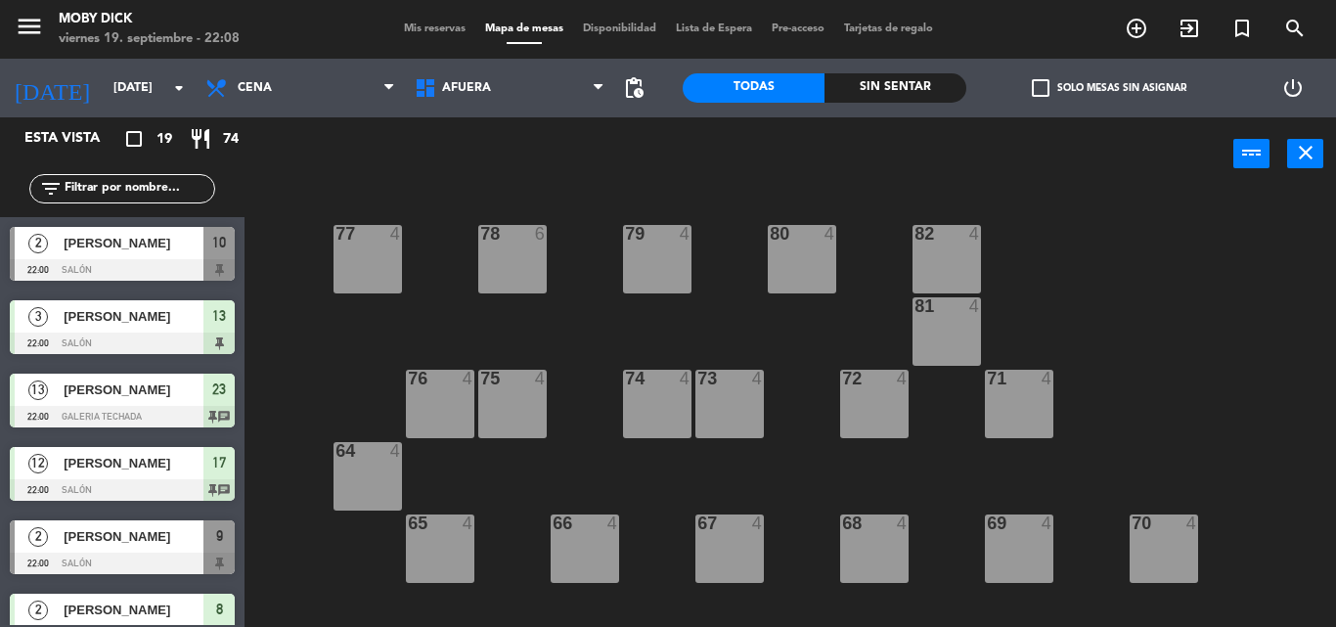
click at [529, 65] on div "AFUERA CLUB GALERIA TECHADA Privado y Restringido SALÓN AFUERA AFUERA CLUB GALE…" at bounding box center [509, 88] width 209 height 59
click at [522, 90] on span "AFUERA" at bounding box center [509, 87] width 209 height 43
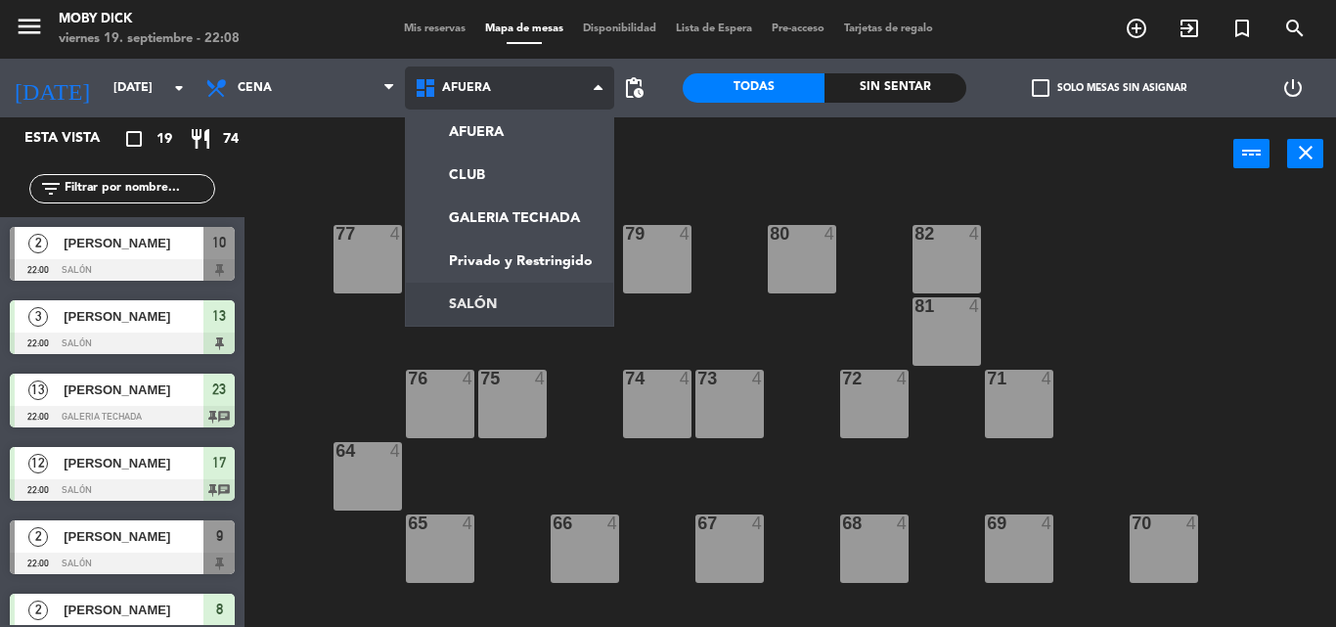
click at [463, 295] on ng-component "menu Moby [PERSON_NAME][DATE] 19. septiembre - 22:08 Mis reservas Mapa de mesas…" at bounding box center [668, 313] width 1336 height 627
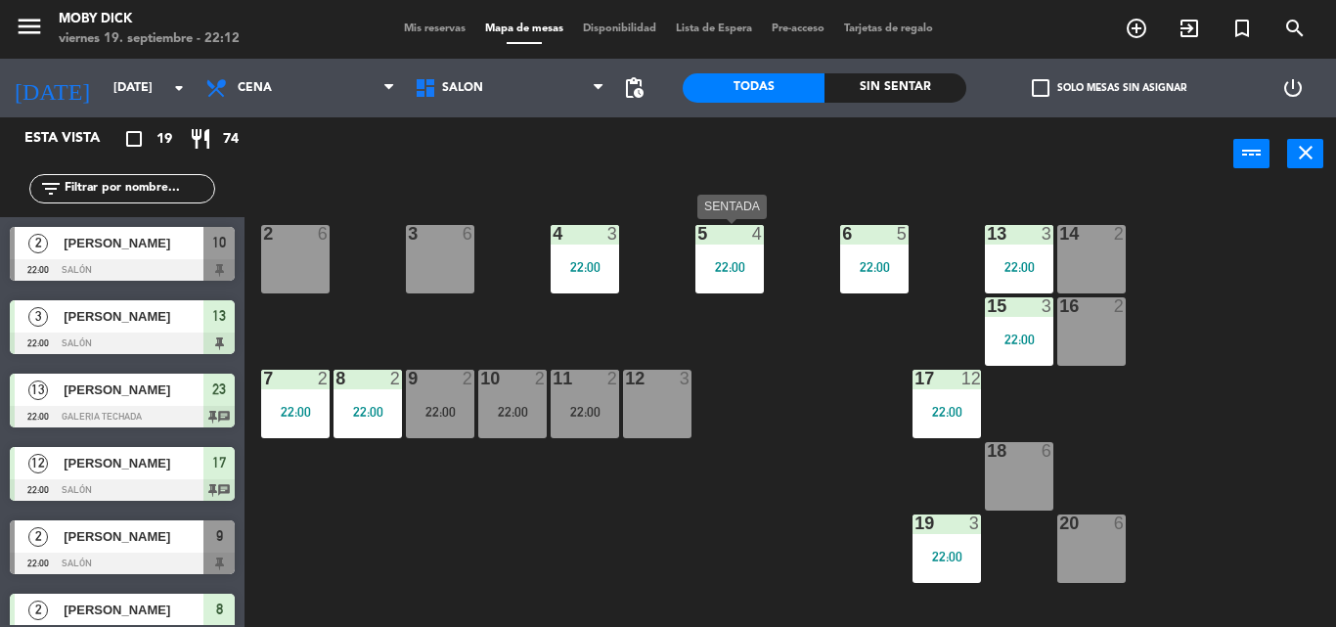
click at [731, 287] on div "5 4 22:00" at bounding box center [729, 259] width 68 height 68
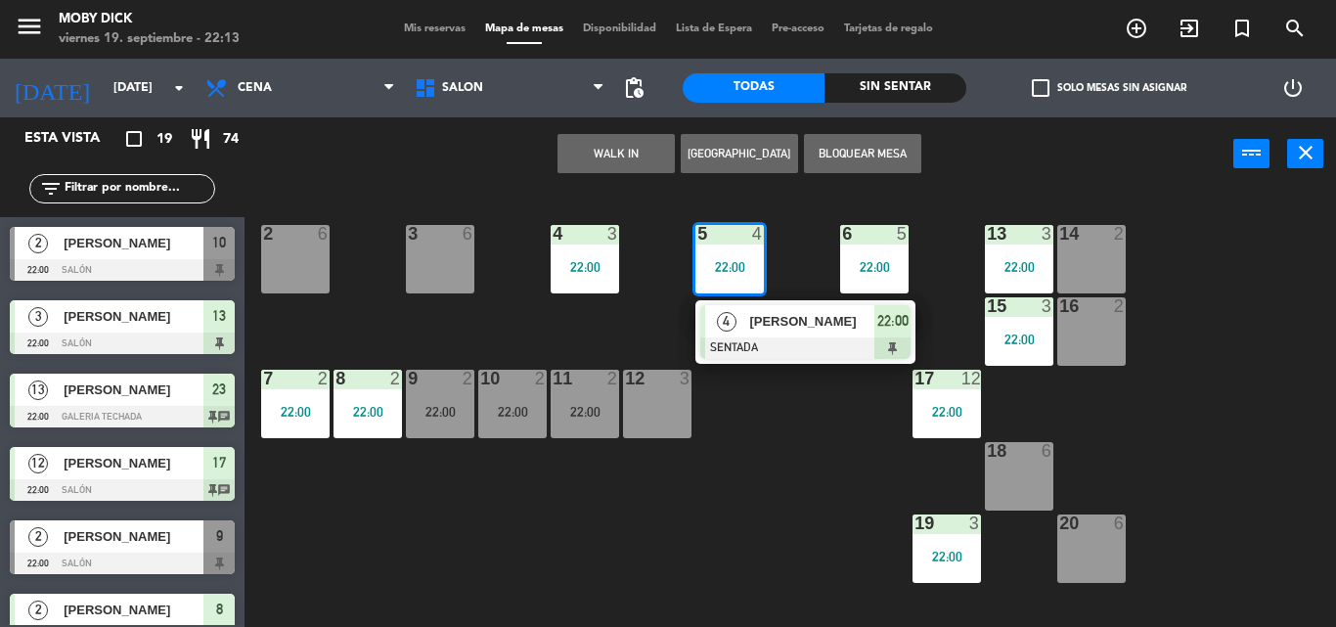
click at [441, 259] on div "3 6" at bounding box center [440, 259] width 68 height 68
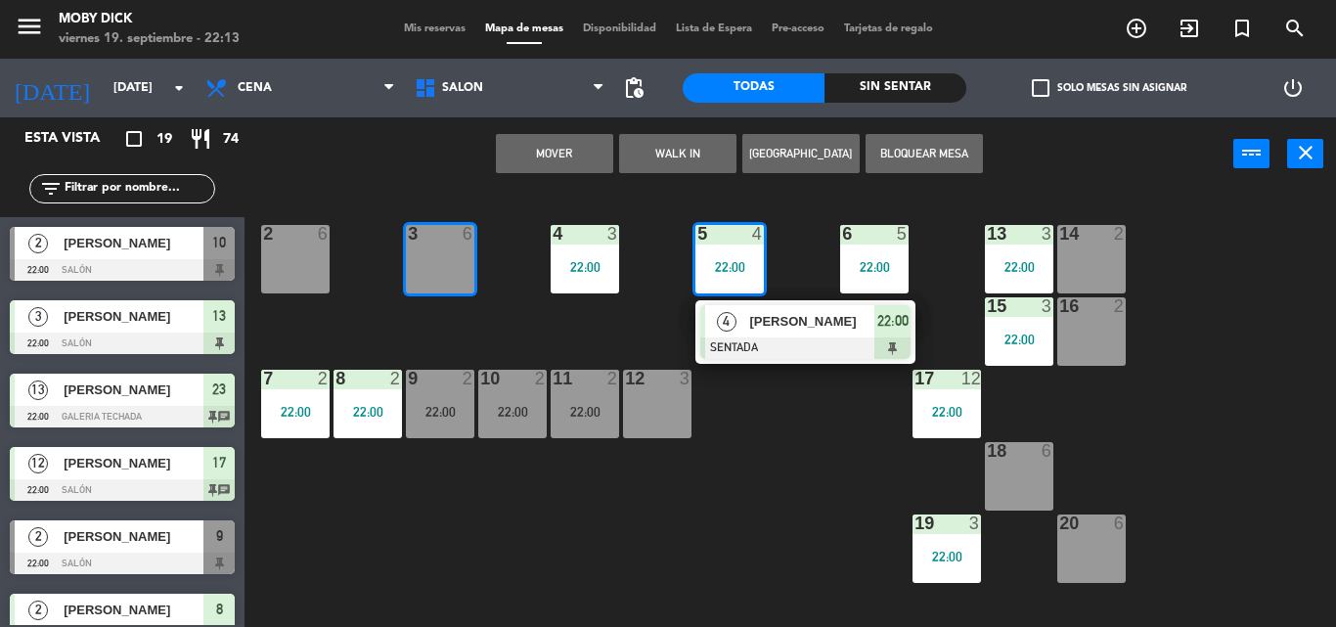
click at [460, 261] on div "3 6" at bounding box center [440, 259] width 68 height 68
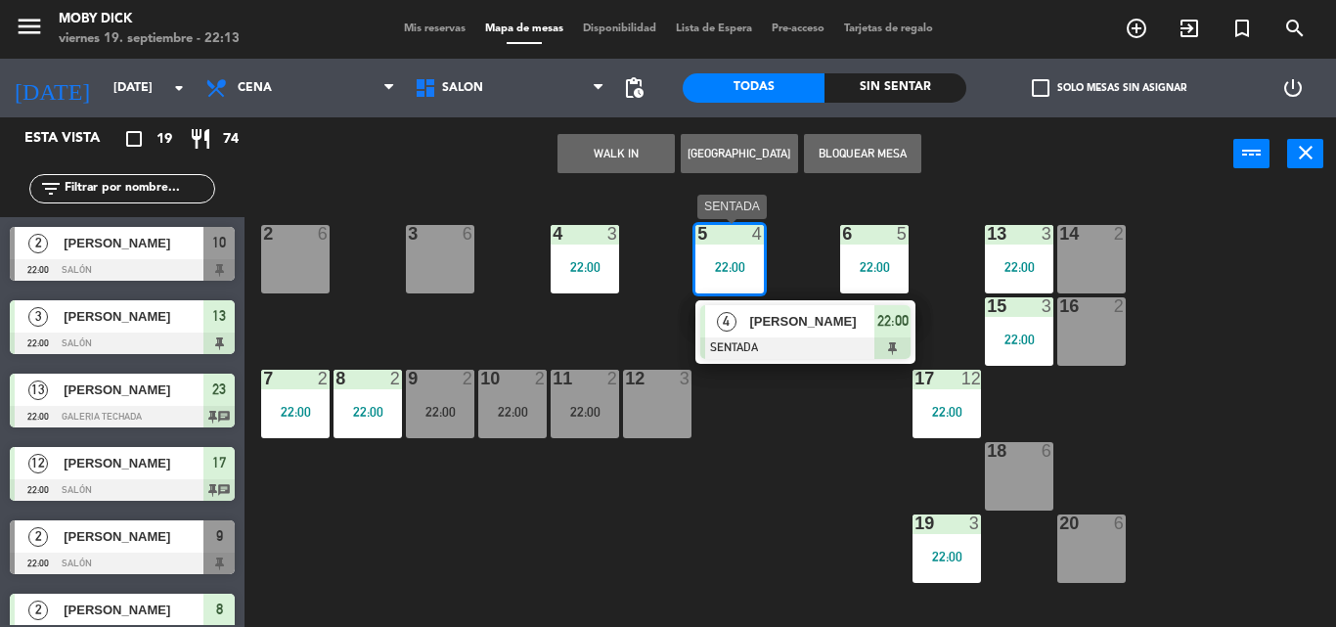
click at [724, 269] on div "22:00" at bounding box center [729, 267] width 68 height 14
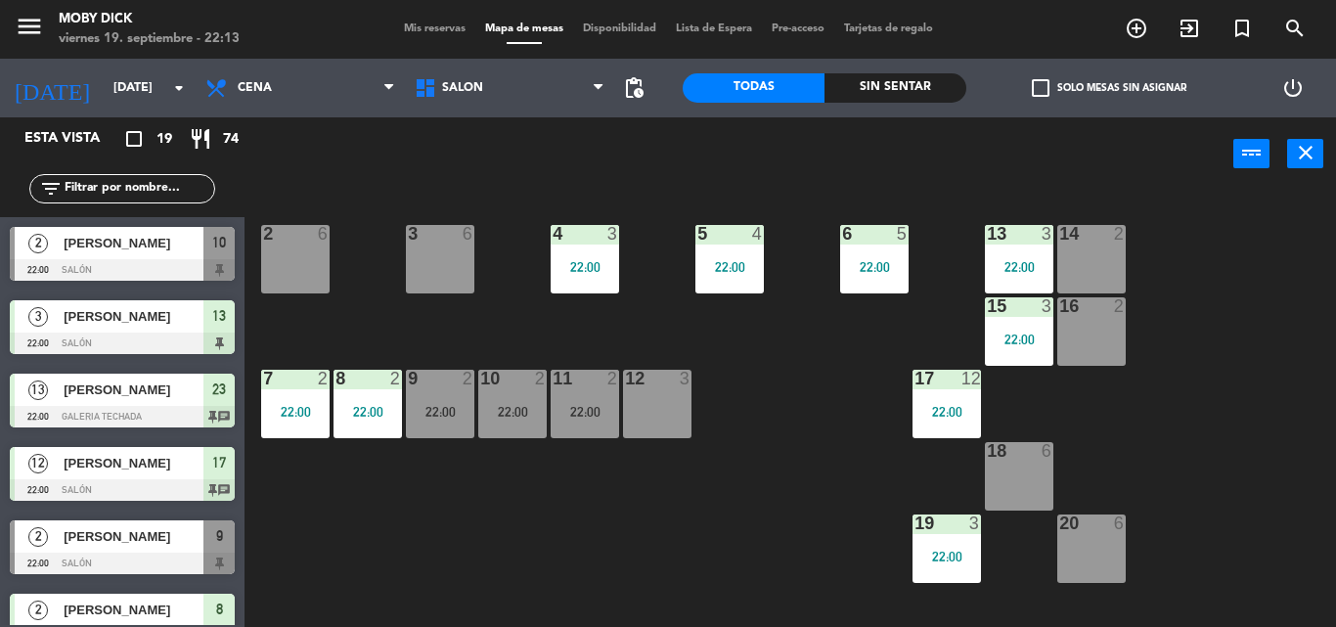
click at [428, 274] on div "3 6" at bounding box center [440, 259] width 68 height 68
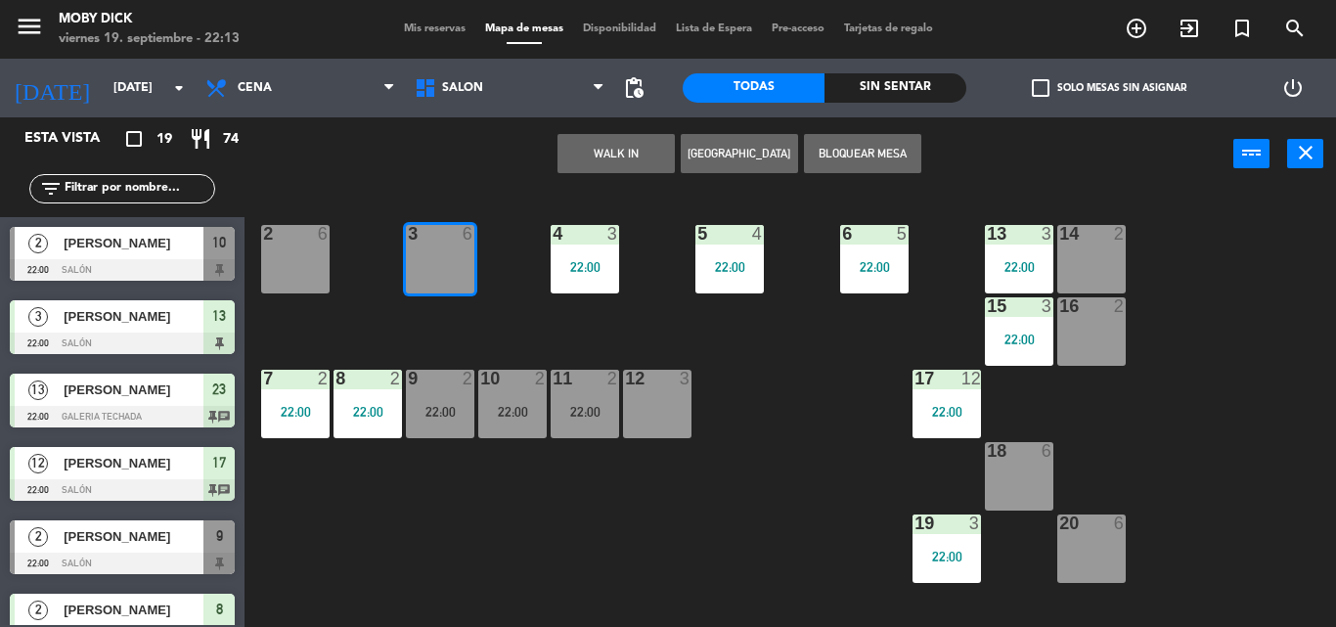
click at [646, 148] on button "WALK IN" at bounding box center [615, 153] width 117 height 39
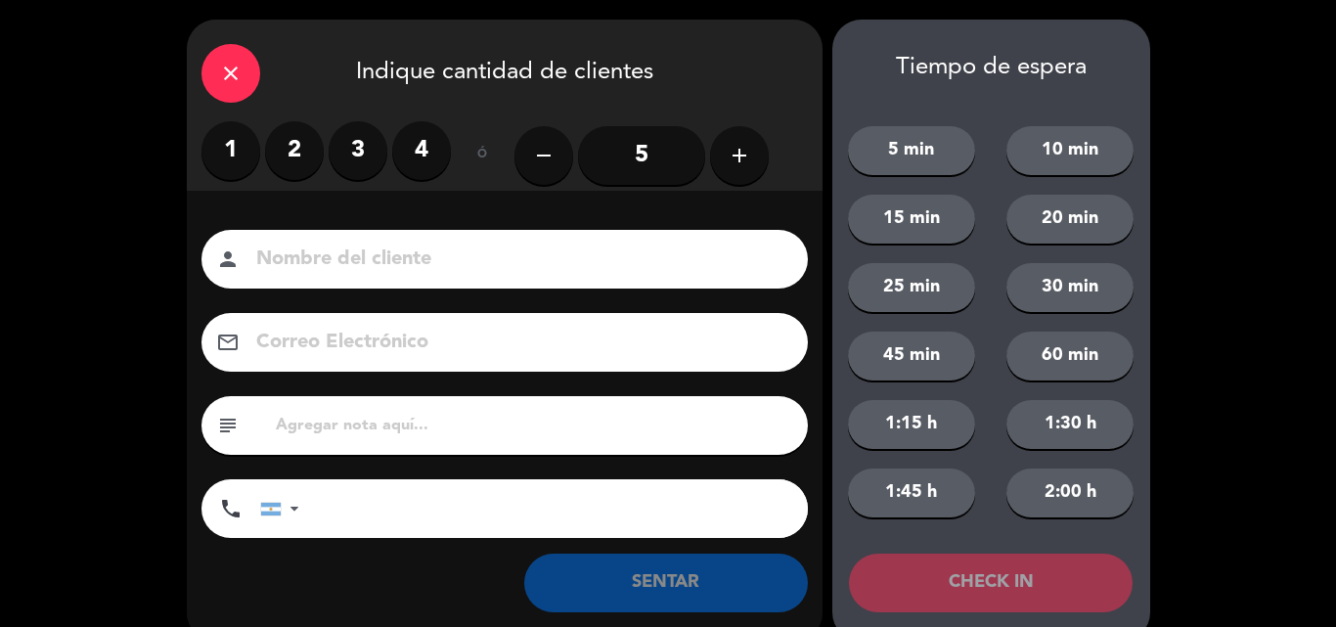
click at [354, 158] on label "3" at bounding box center [358, 150] width 59 height 59
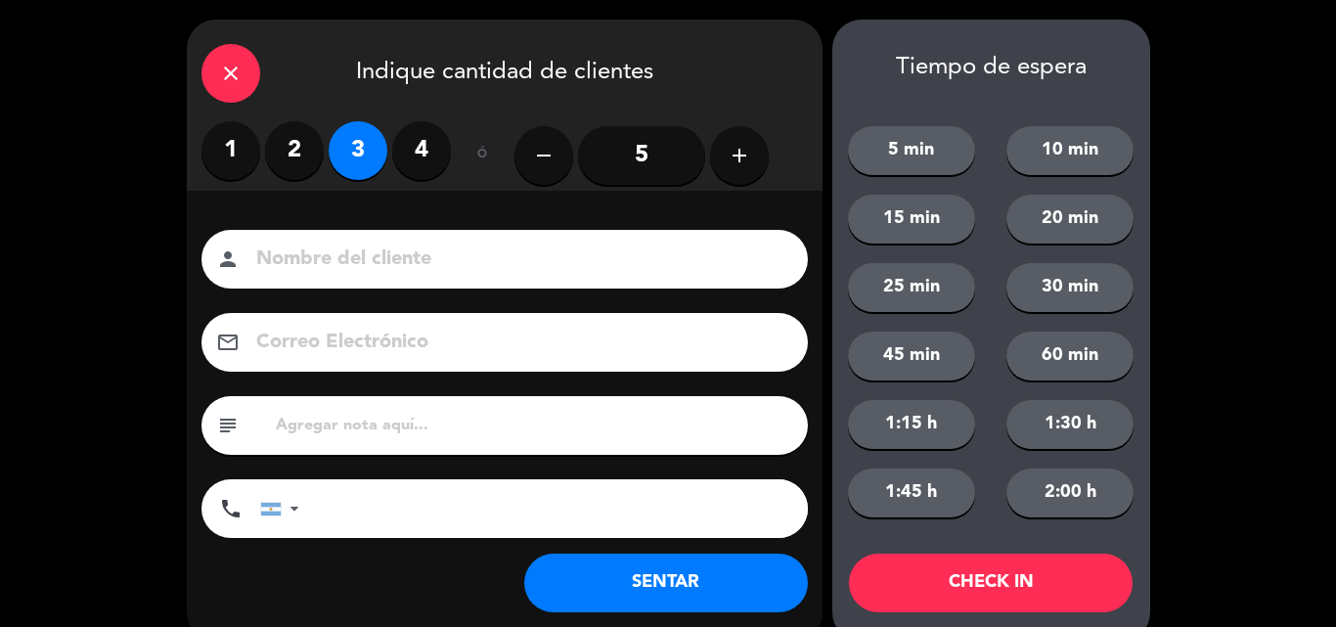
click at [735, 609] on button "SENTAR" at bounding box center [666, 582] width 284 height 59
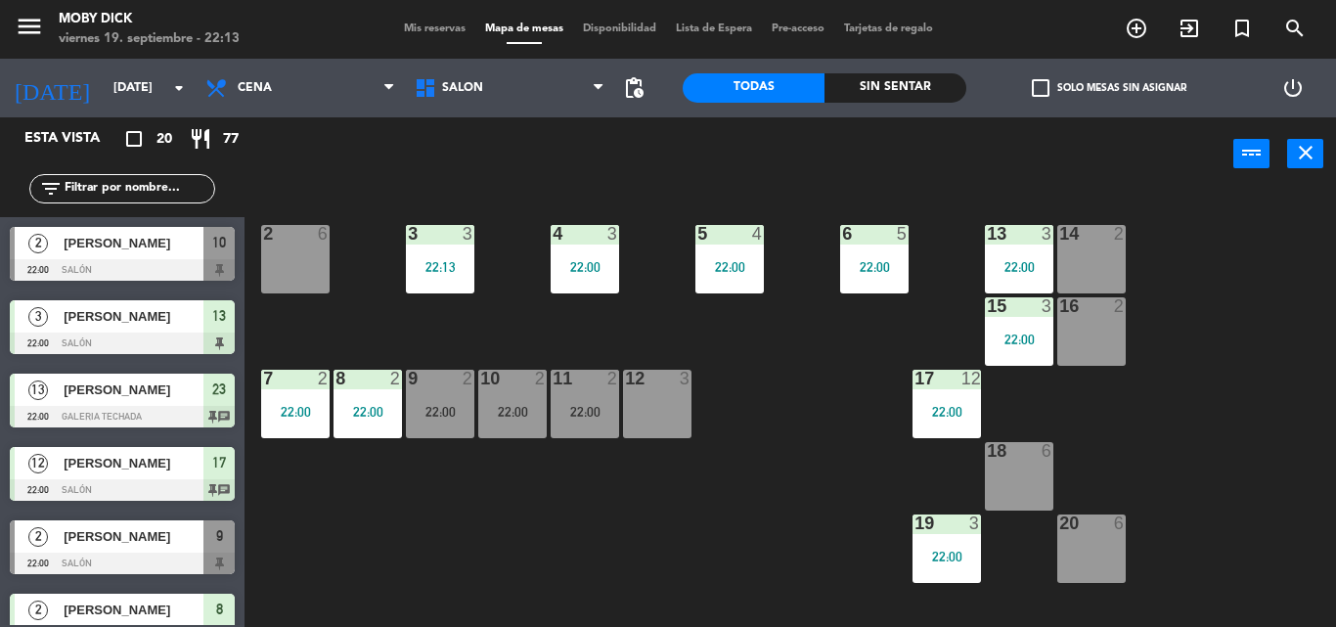
click at [810, 361] on div "14 2 13 3 22:00 6 5 22:00 5 4 22:00 4 3 22:00 3 3 22:13 2 6 16 2 15 3 22:00 17 …" at bounding box center [796, 409] width 1077 height 436
click at [517, 87] on span "SALÓN" at bounding box center [509, 87] width 209 height 43
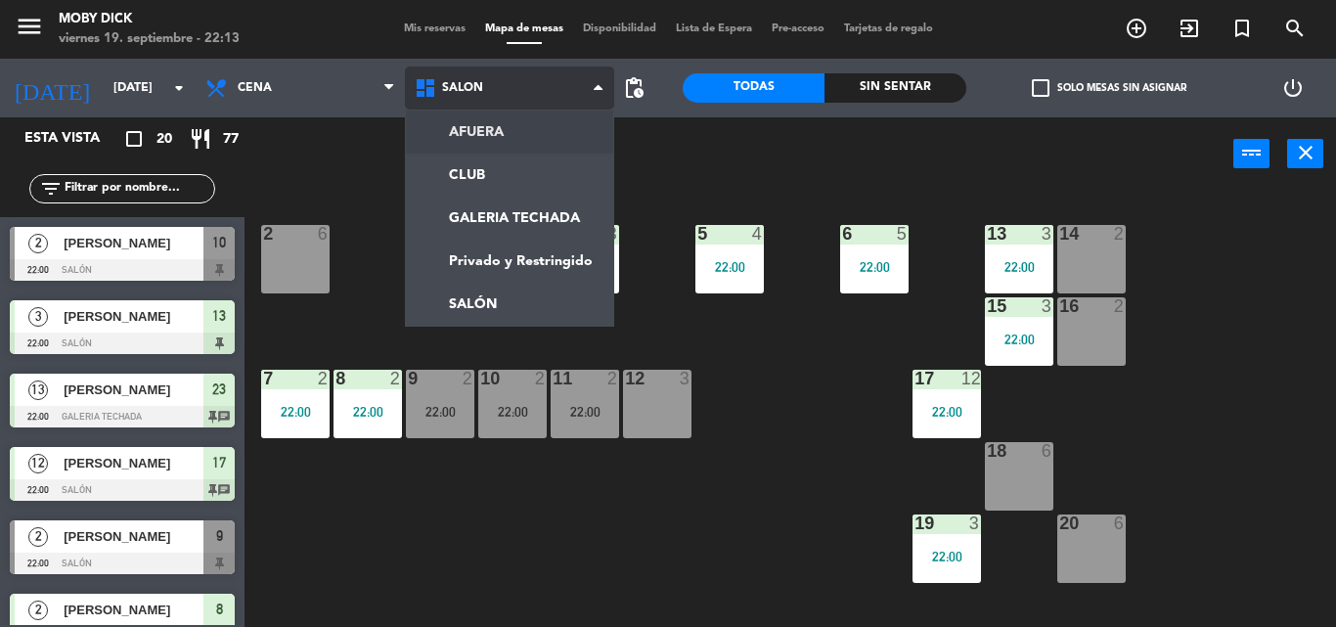
click at [513, 99] on span "SALÓN" at bounding box center [509, 87] width 209 height 43
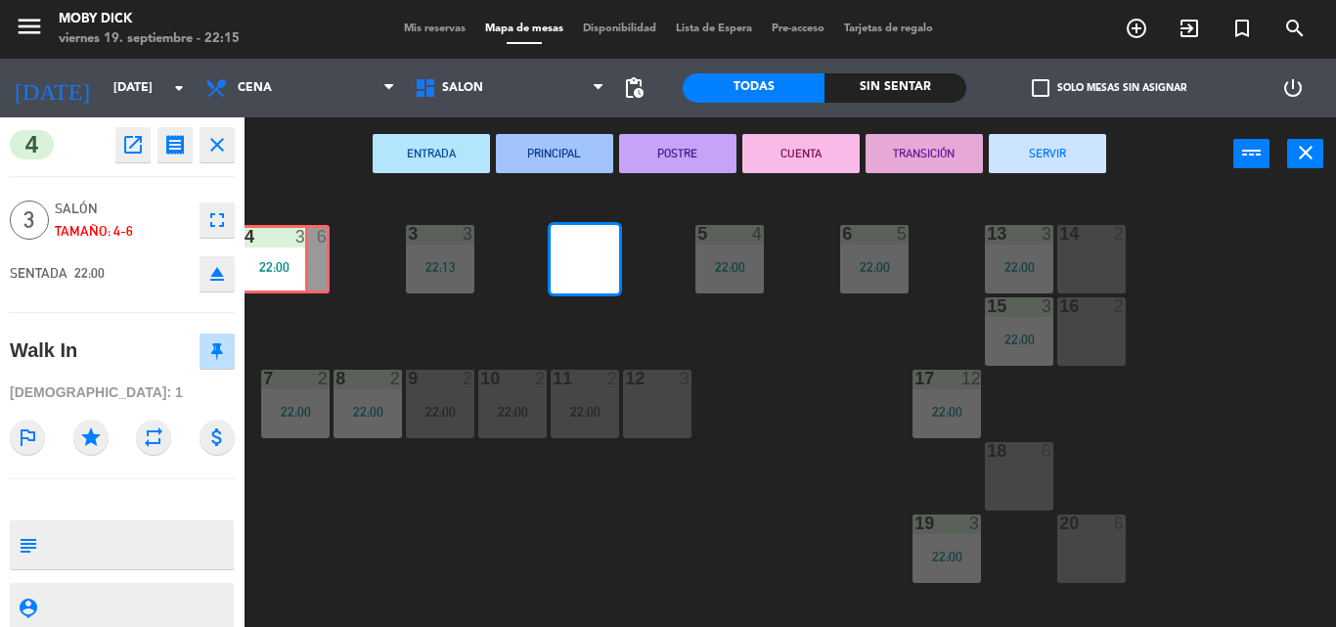
drag, startPoint x: 603, startPoint y: 264, endPoint x: 294, endPoint y: 265, distance: 309.0
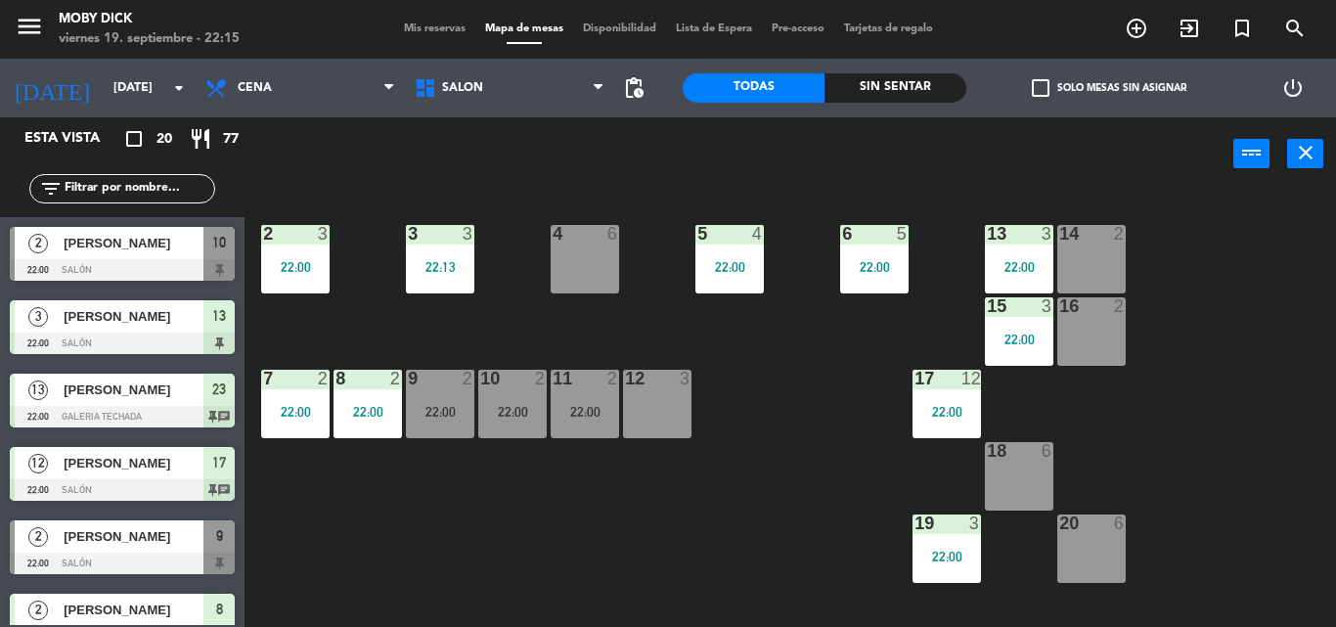
scroll to position [82, 0]
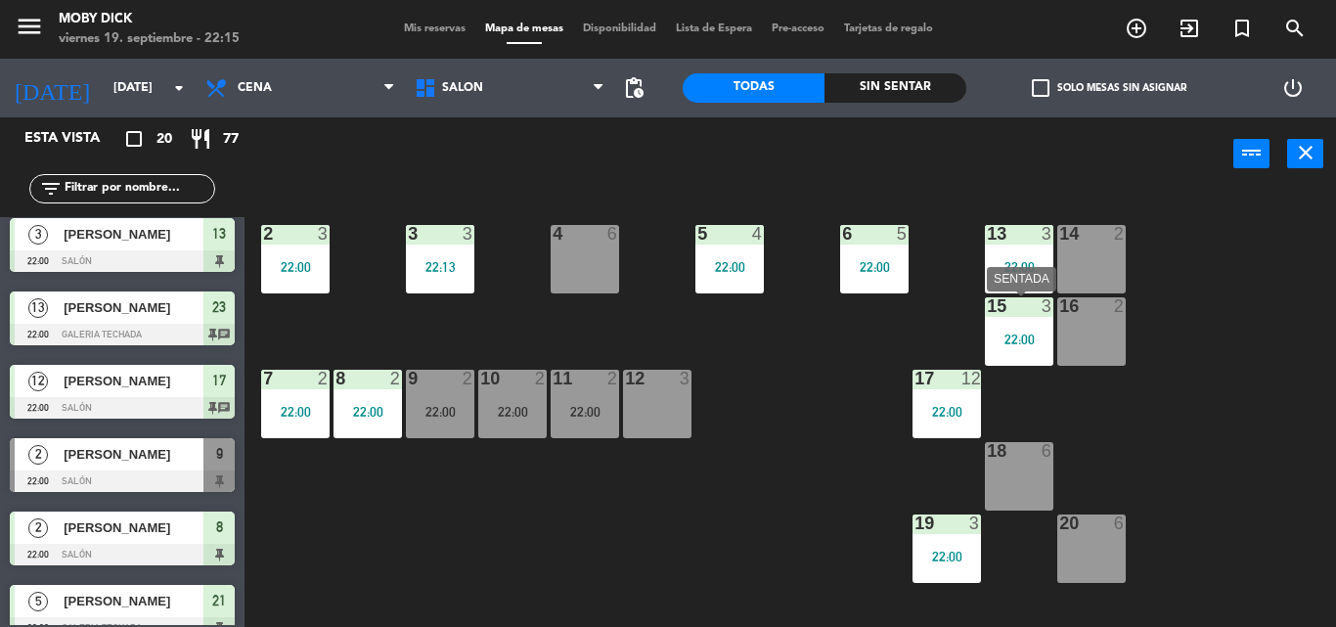
click at [1007, 355] on div "15 3 22:00" at bounding box center [1019, 331] width 68 height 68
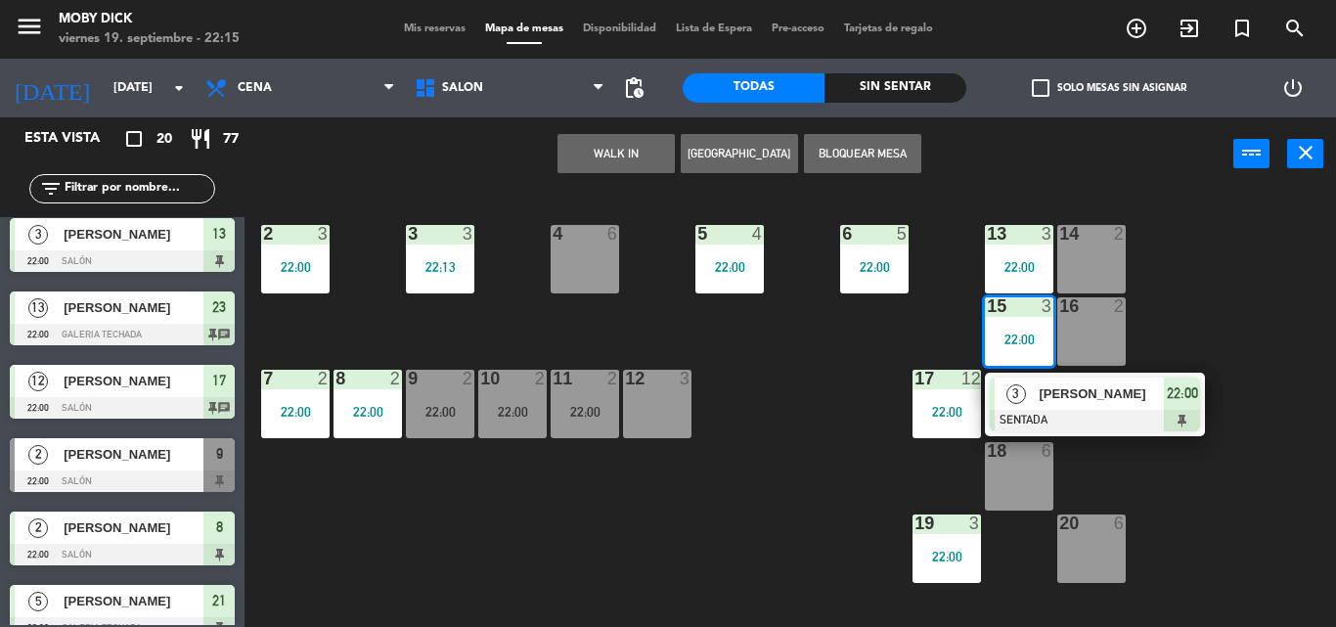
click at [573, 276] on div "4 6" at bounding box center [584, 259] width 68 height 68
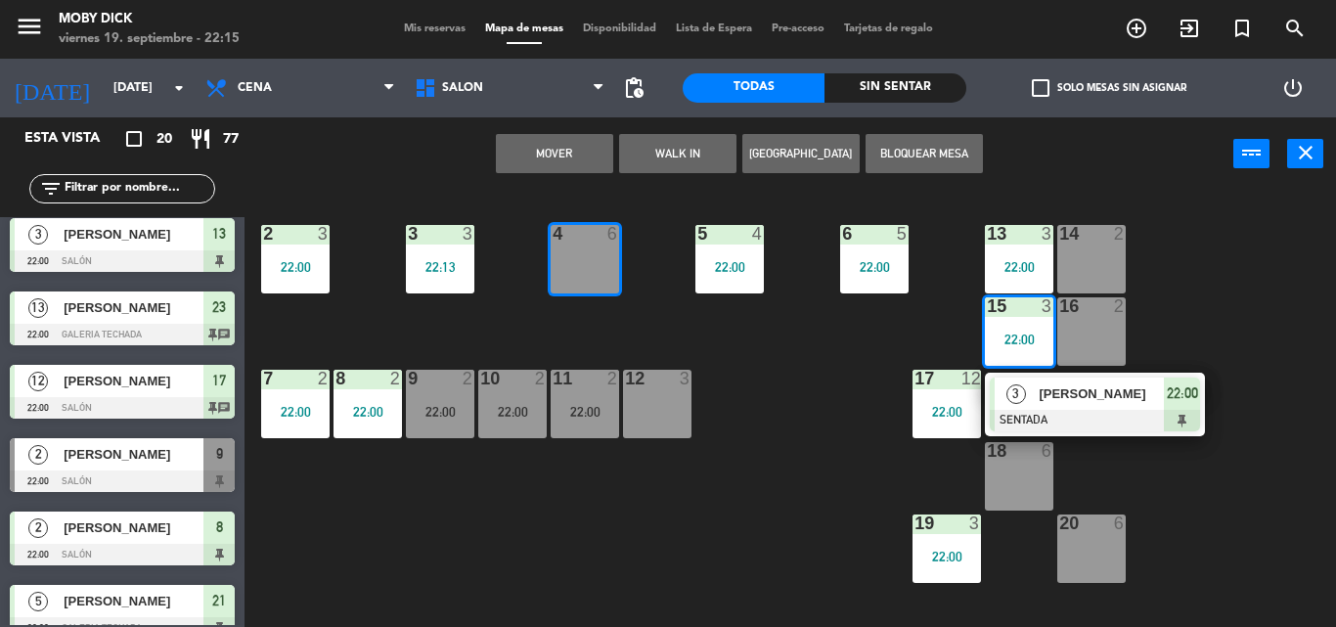
click at [599, 147] on button "Mover" at bounding box center [554, 153] width 117 height 39
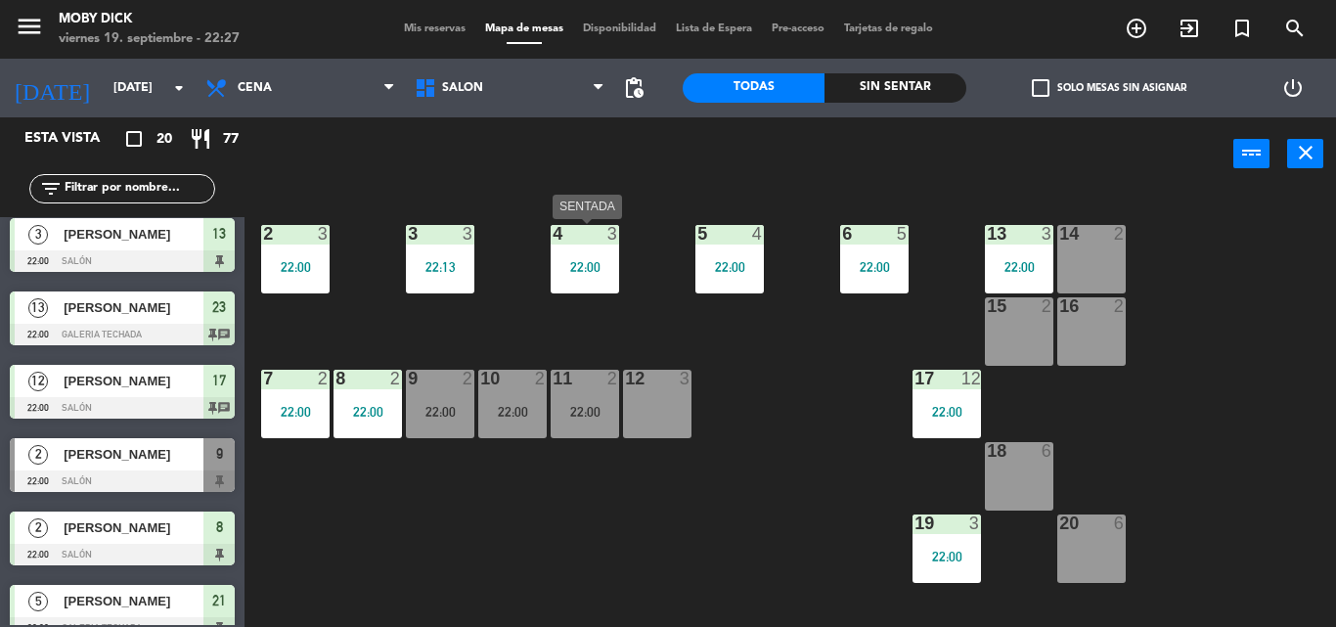
click at [594, 264] on div "22:00" at bounding box center [584, 267] width 68 height 14
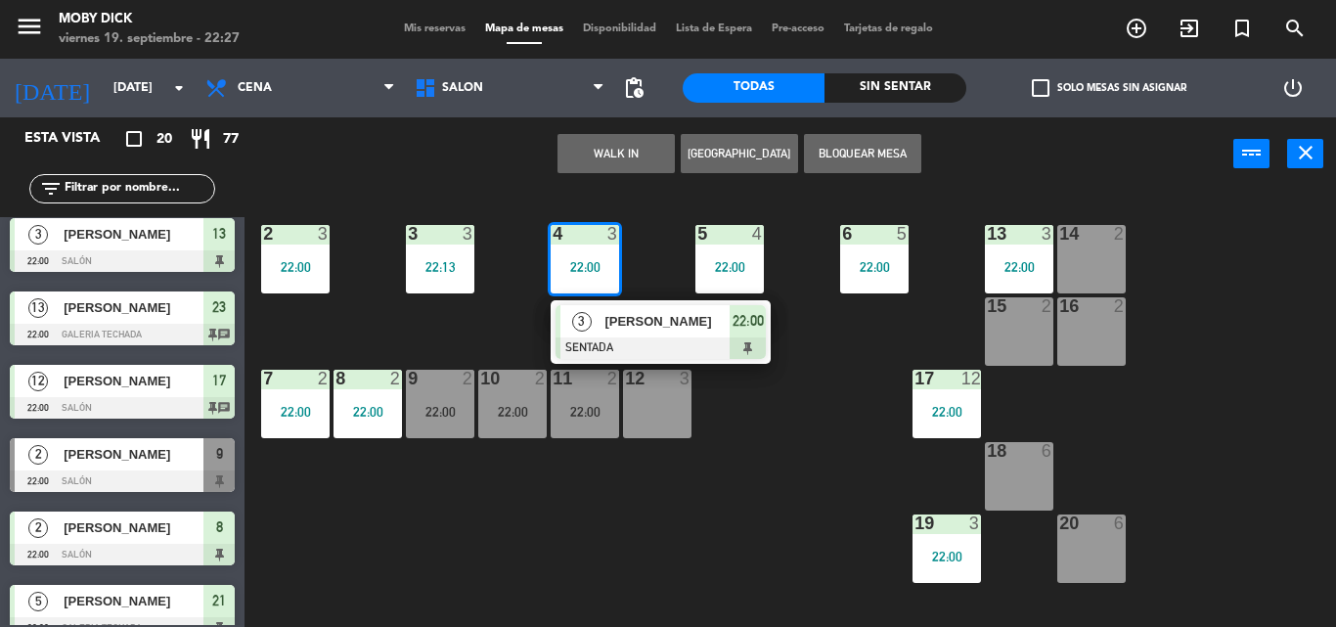
drag, startPoint x: 651, startPoint y: 285, endPoint x: 656, endPoint y: 302, distance: 18.3
click at [656, 302] on div "14 2 13 3 22:00 6 5 22:00 5 4 22:00 4 3 22:00 3 [PERSON_NAME] SENTADA 22:00 3 3…" at bounding box center [796, 409] width 1077 height 436
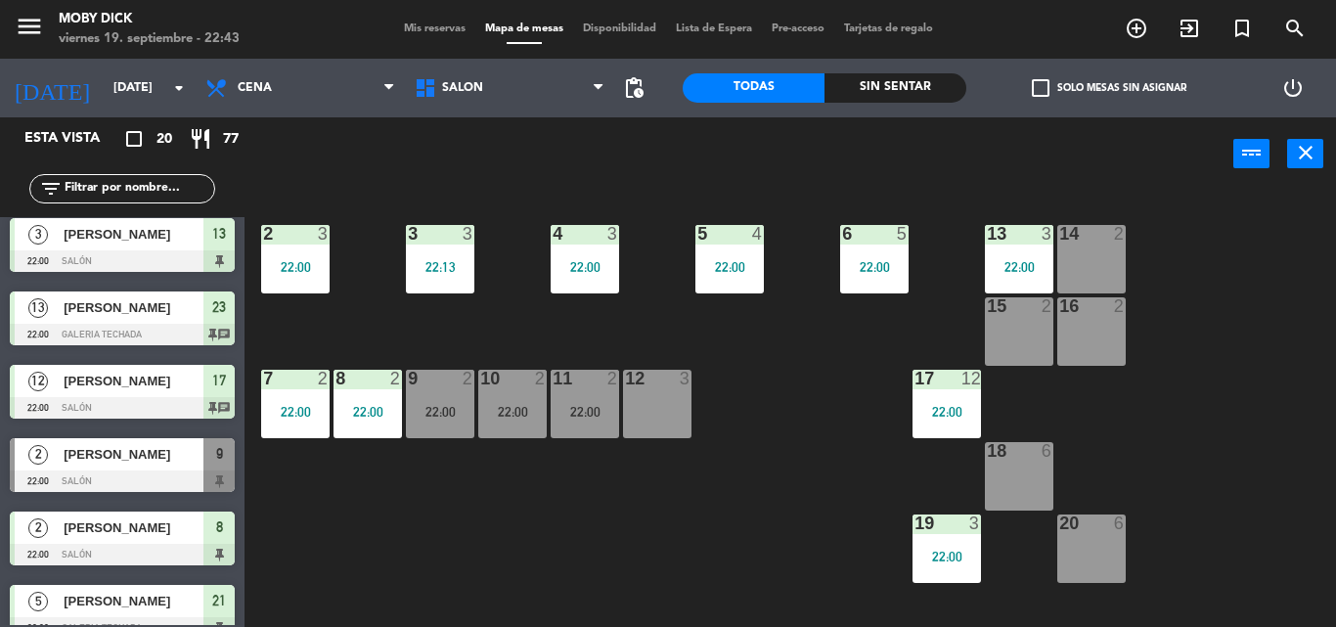
click at [438, 26] on span "Mis reservas" at bounding box center [434, 28] width 81 height 11
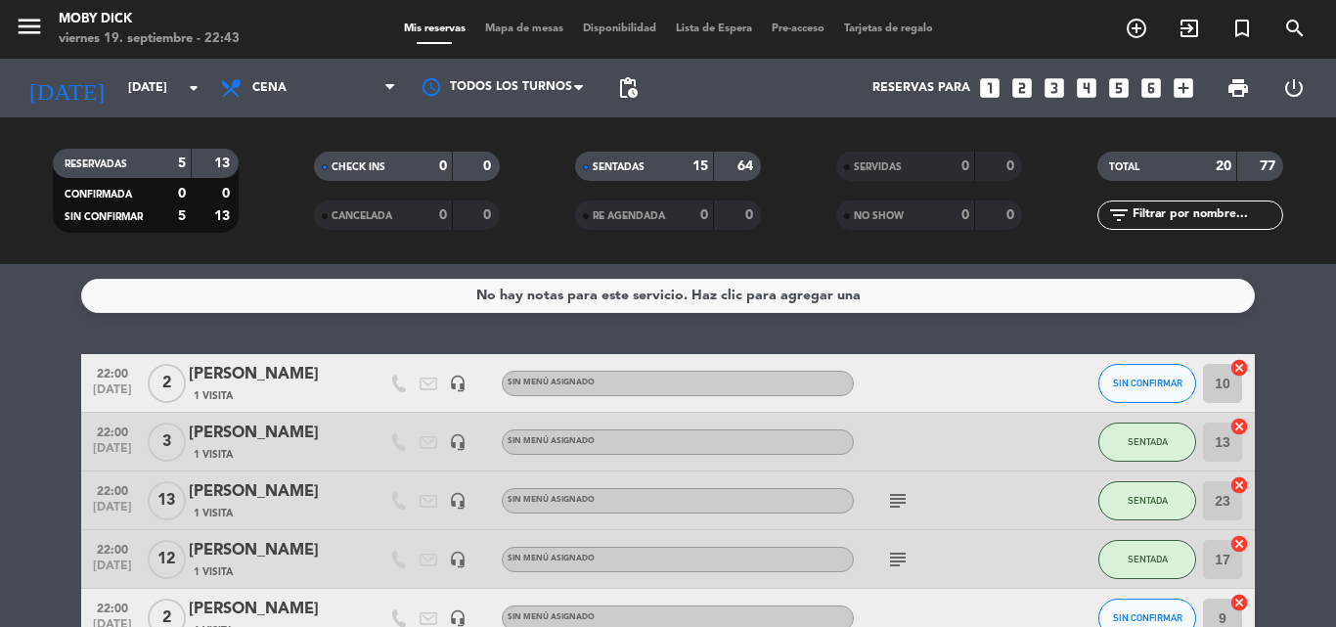
click at [988, 338] on div "No hay notas para este servicio. Haz clic para agregar una 22:00 [DATE] 2 [PERS…" at bounding box center [668, 445] width 1336 height 363
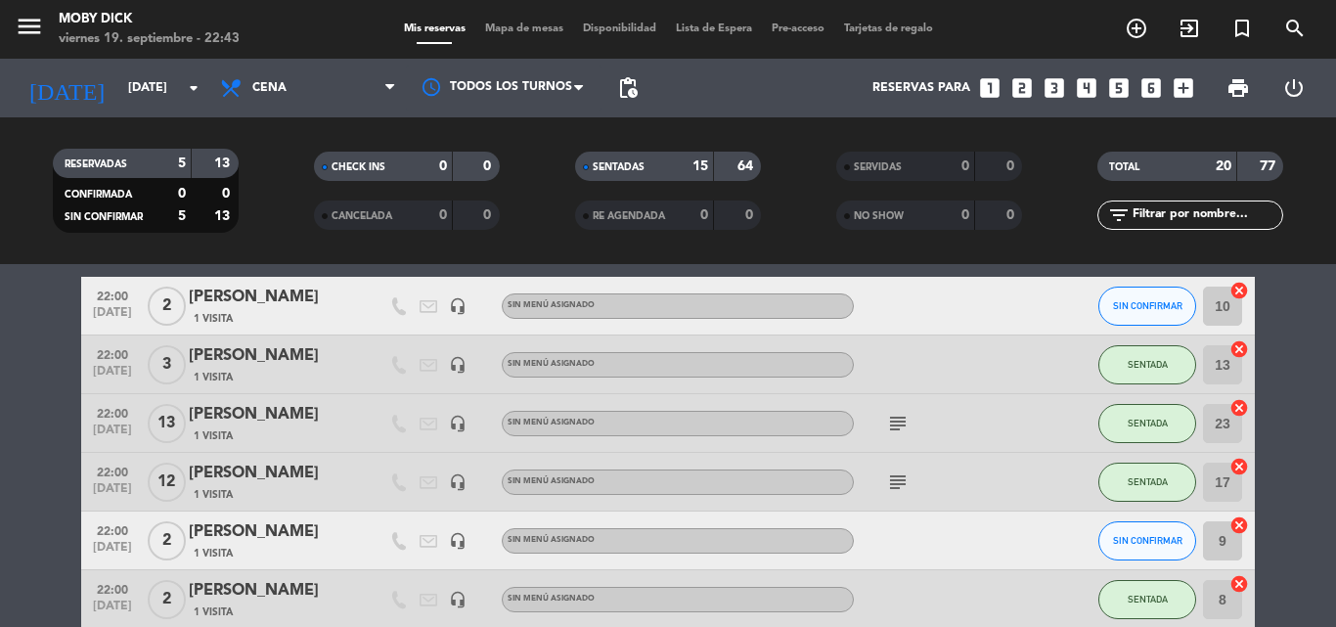
scroll to position [78, 0]
click at [516, 25] on span "Mapa de mesas" at bounding box center [524, 28] width 98 height 11
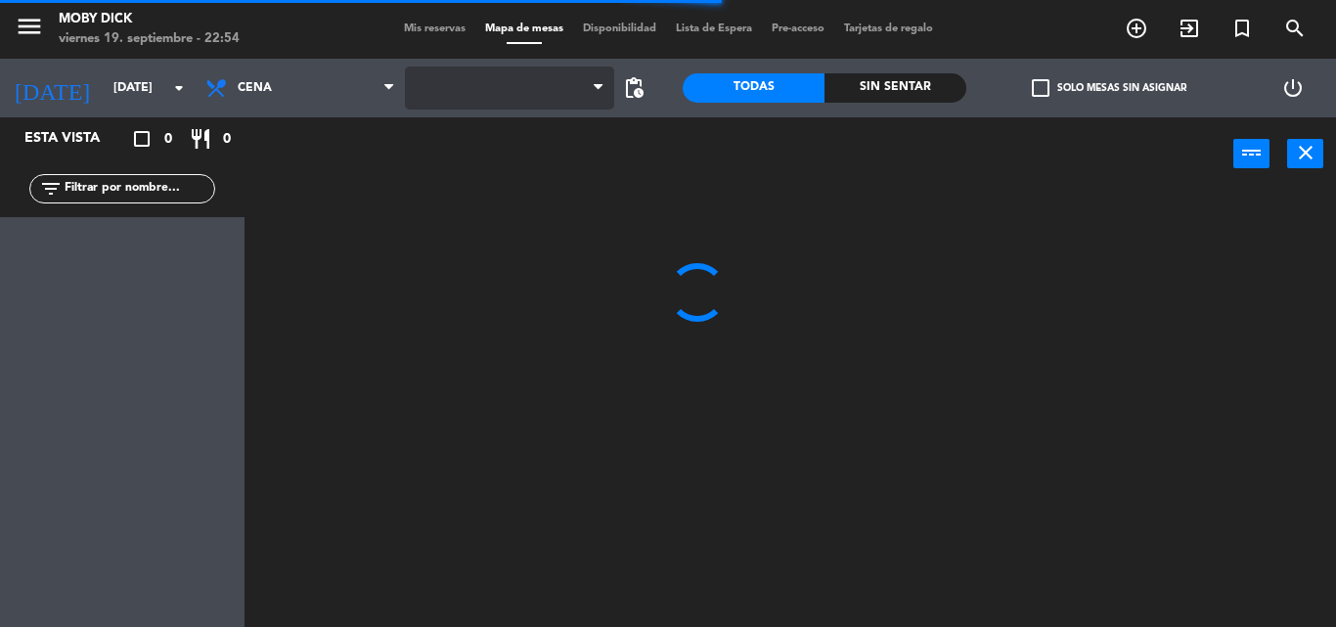
click at [510, 91] on span at bounding box center [509, 87] width 209 height 43
click at [510, 91] on span "AFUERA" at bounding box center [509, 87] width 209 height 43
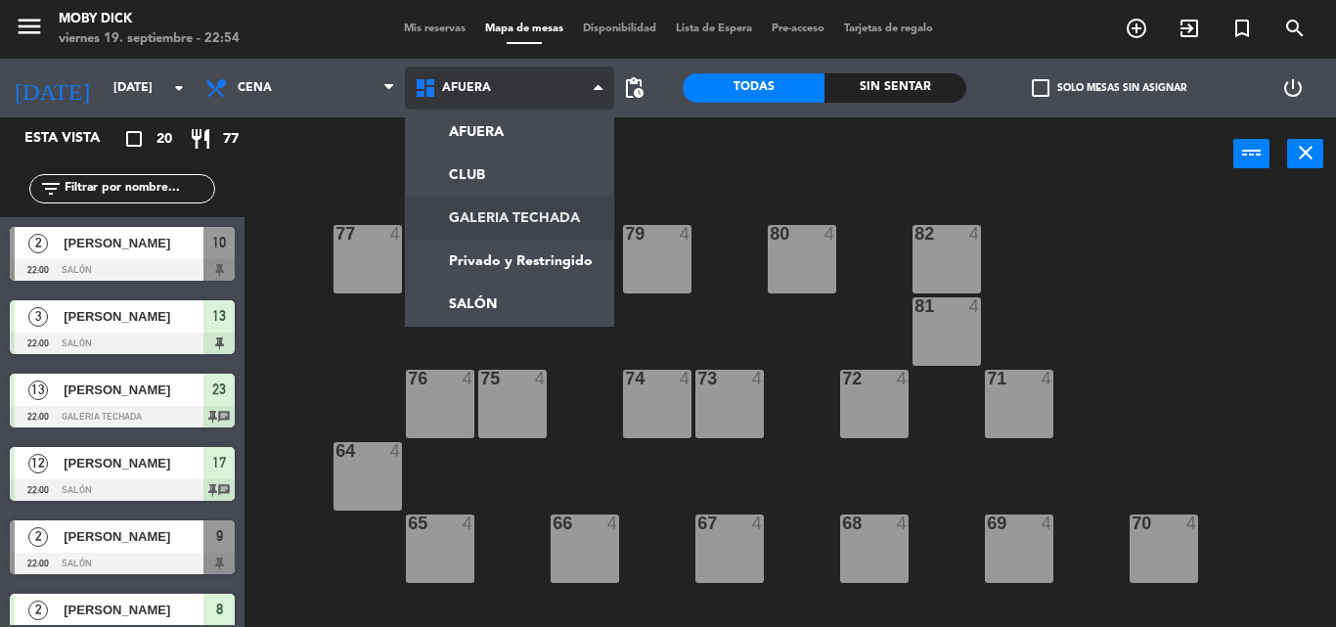
click at [532, 214] on ng-component "menu Moby [PERSON_NAME][DATE] 19. septiembre - 22:54 Mis reservas Mapa de mesas…" at bounding box center [668, 313] width 1336 height 627
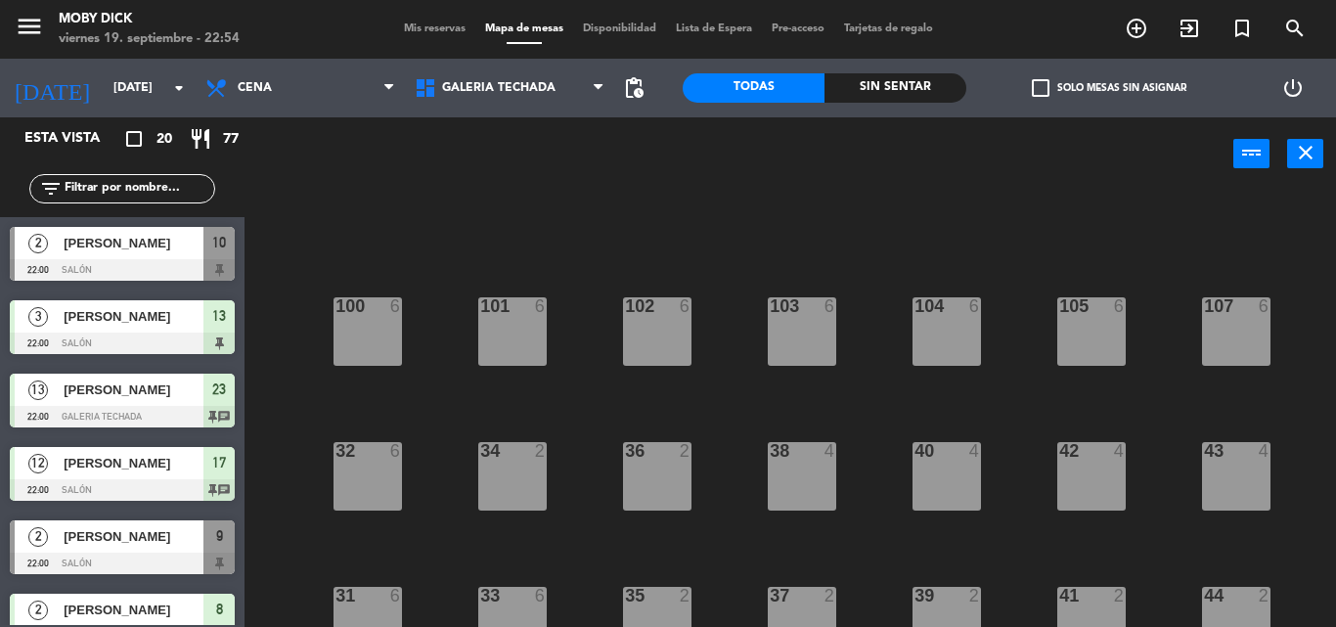
click at [579, 384] on div "100 6 101 6 102 6 103 6 104 6 105 6 107 6 32 6 34 2 36 2 38 4 40 4 43 4 42 4 35…" at bounding box center [796, 409] width 1077 height 436
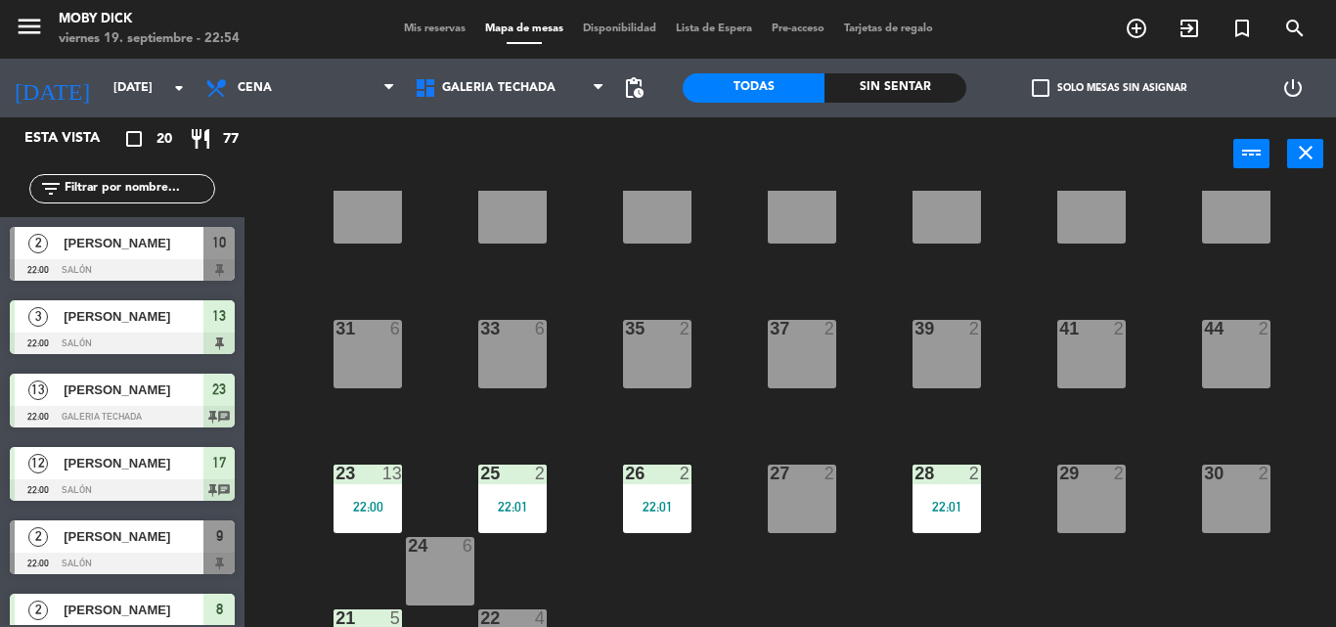
scroll to position [319, 0]
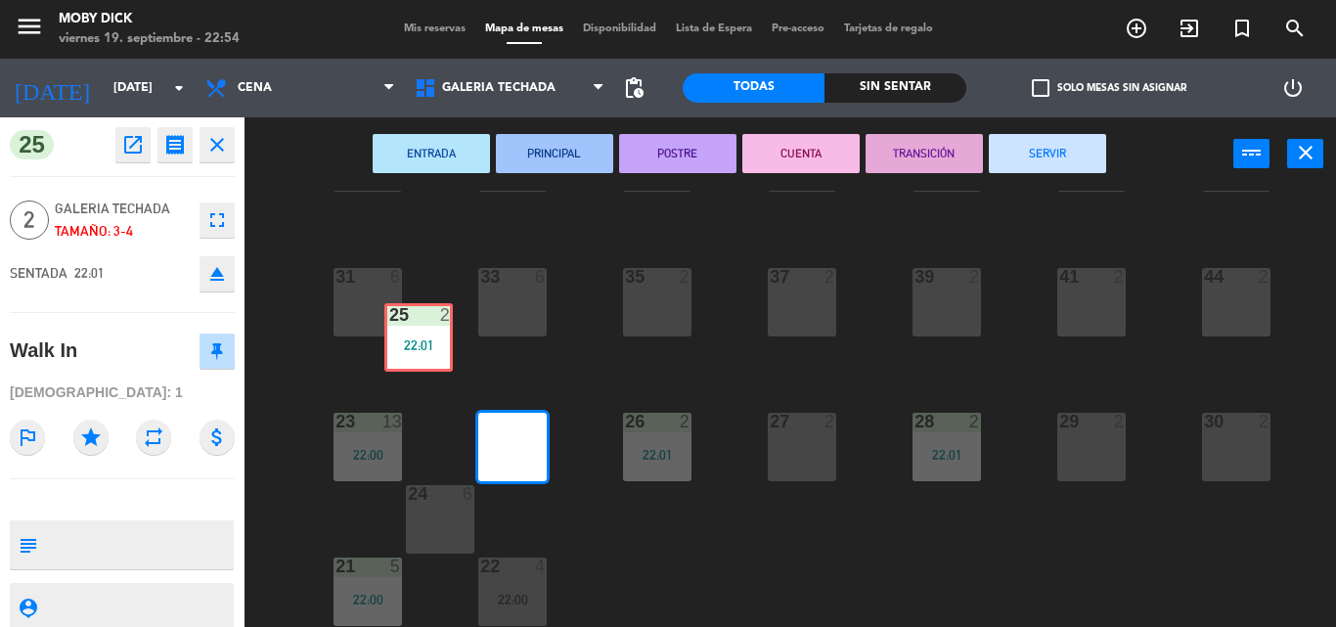
drag, startPoint x: 527, startPoint y: 464, endPoint x: 433, endPoint y: 355, distance: 144.2
click at [433, 355] on div "100 6 101 6 102 6 103 6 104 6 105 6 107 6 32 6 34 2 36 2 38 4 40 4 43 4 42 4 35…" at bounding box center [796, 409] width 1077 height 436
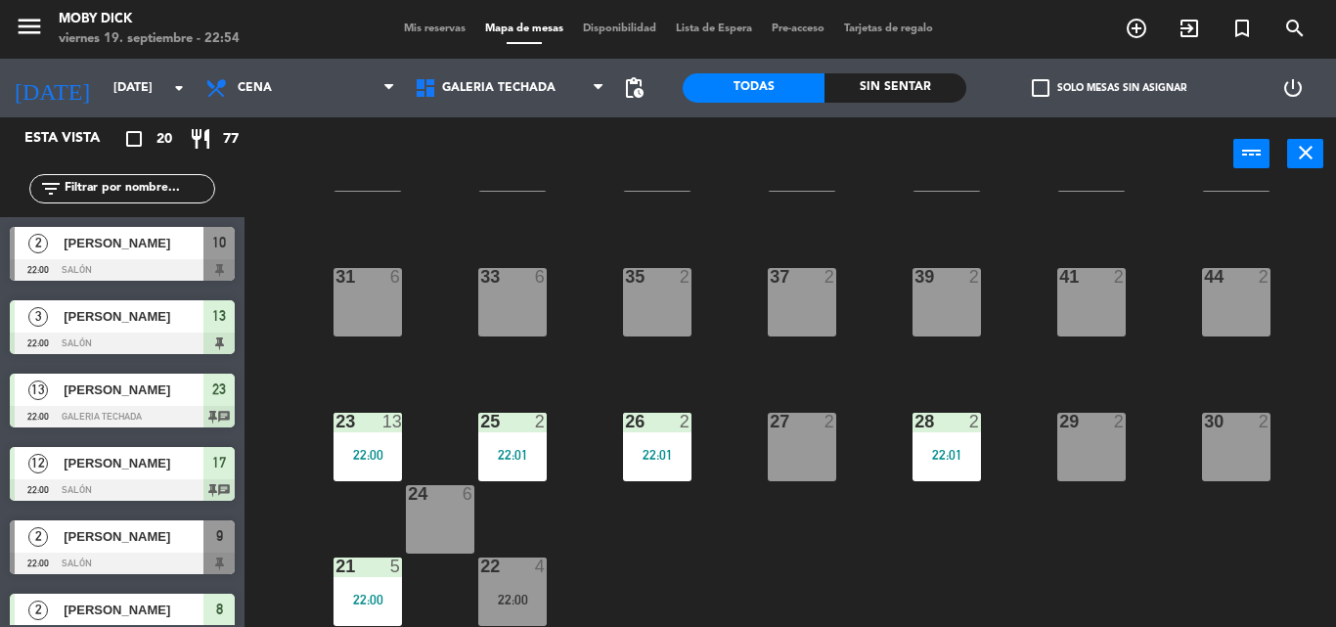
scroll to position [229, 0]
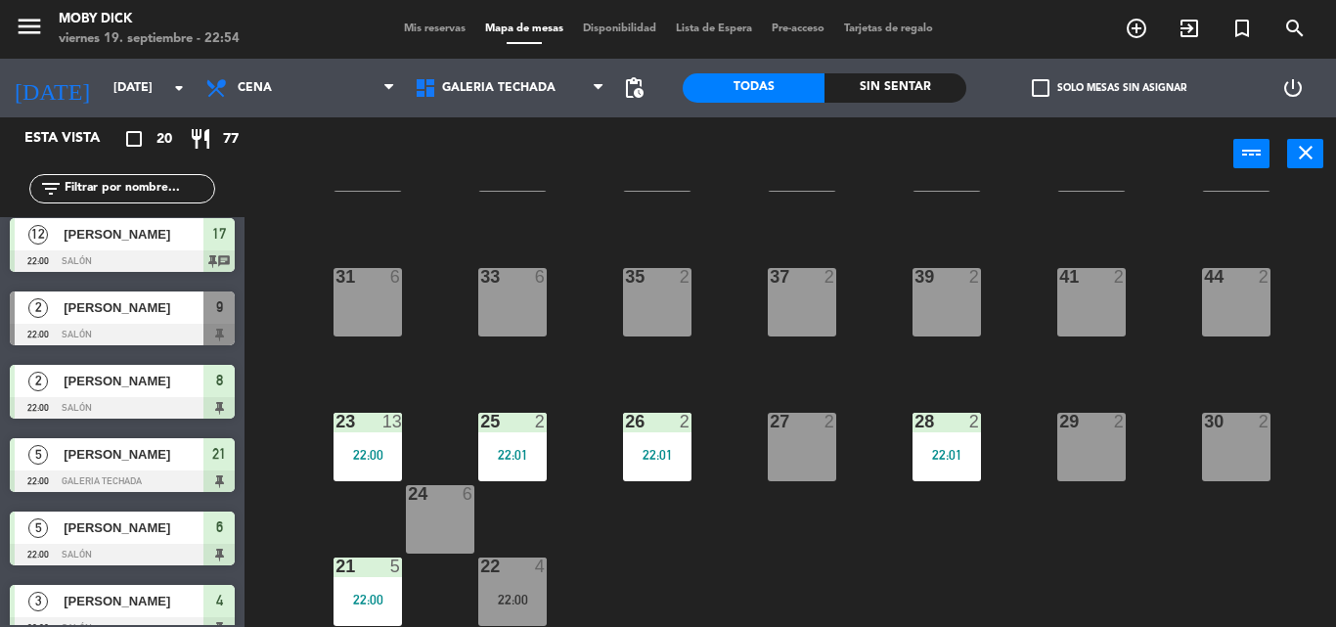
click at [509, 438] on div "25 2 22:01" at bounding box center [512, 447] width 68 height 68
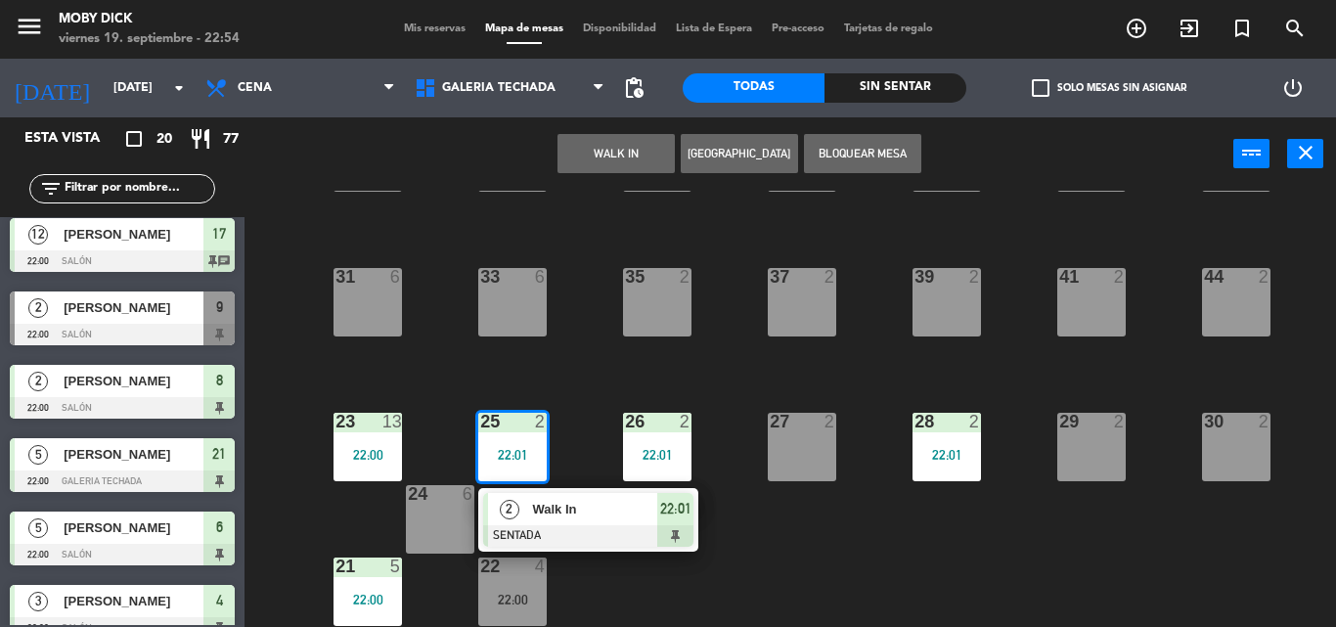
click at [352, 319] on div "31 6" at bounding box center [367, 302] width 68 height 68
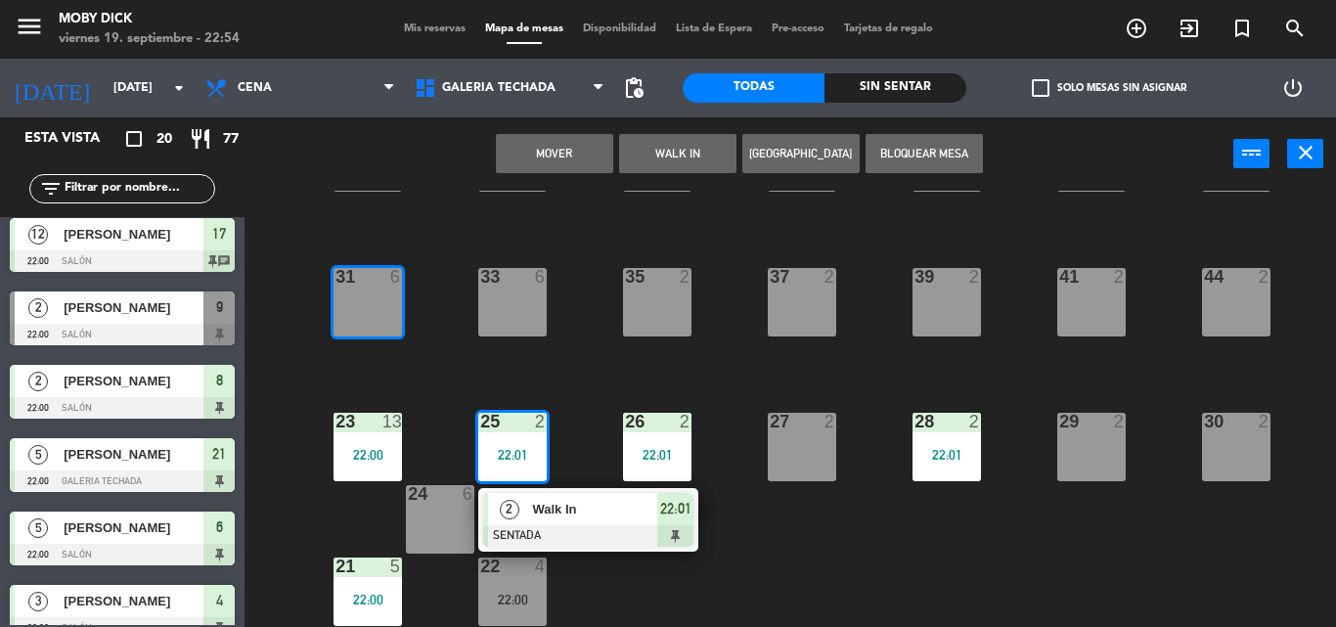
click at [352, 319] on div "31 6" at bounding box center [367, 302] width 68 height 68
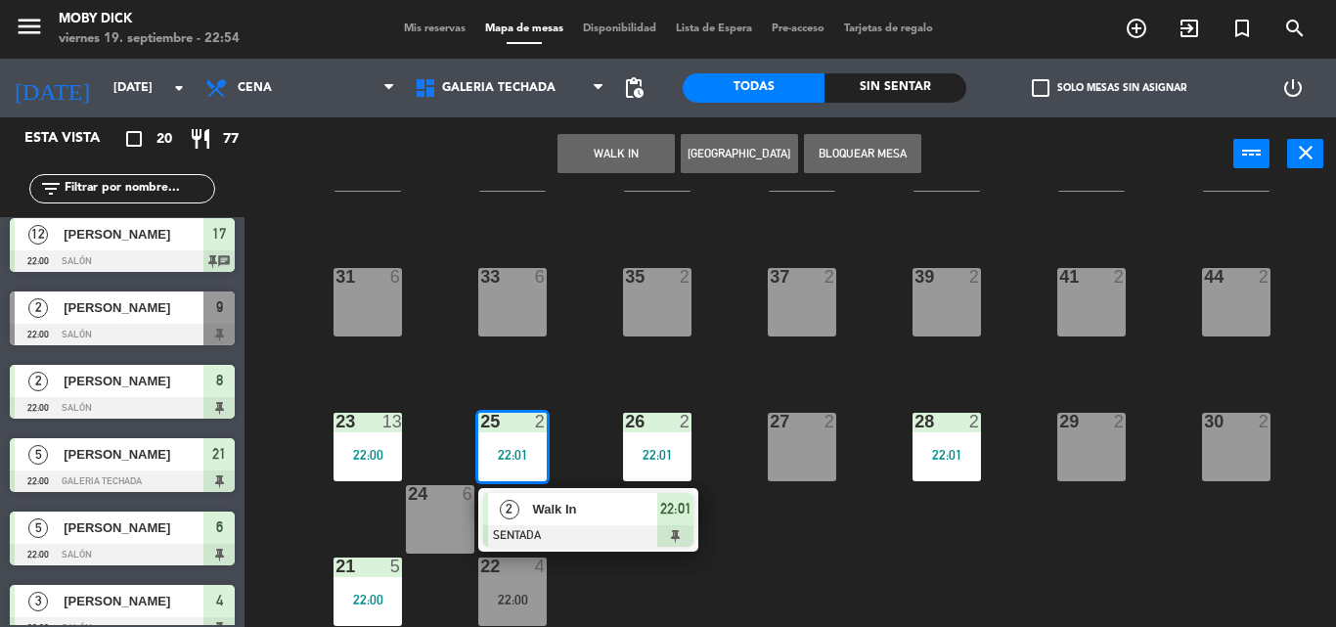
click at [352, 319] on div "31 6" at bounding box center [367, 302] width 68 height 68
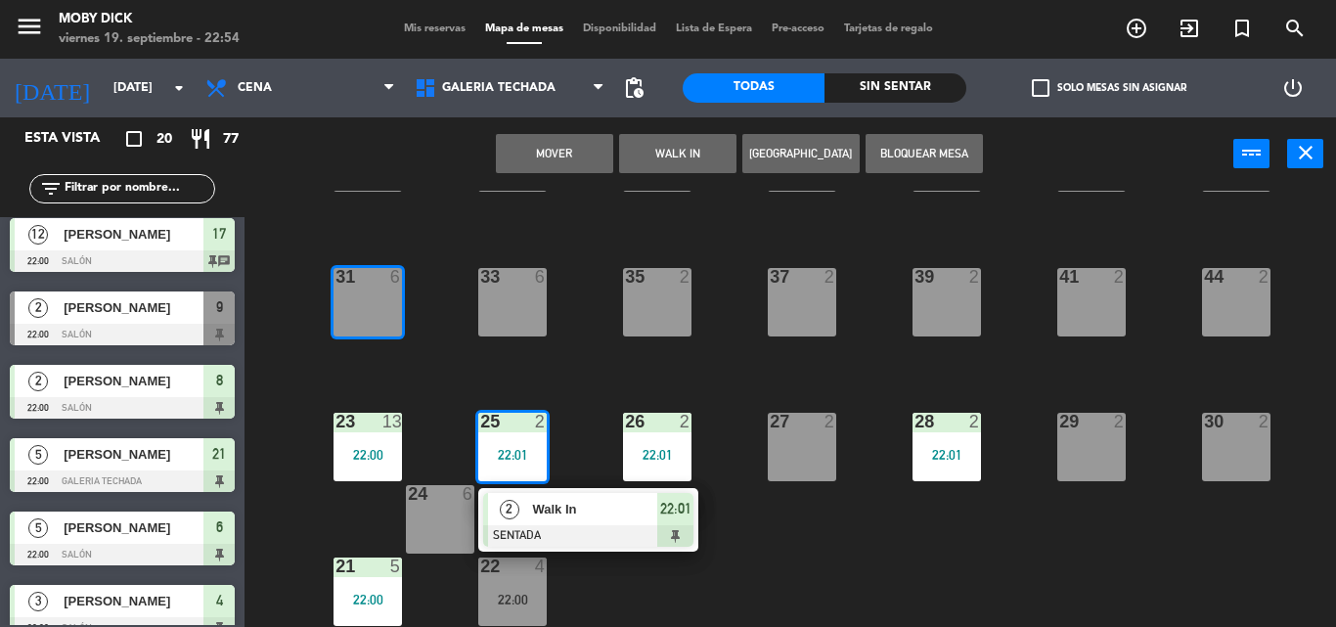
click at [588, 153] on button "Mover" at bounding box center [554, 153] width 117 height 39
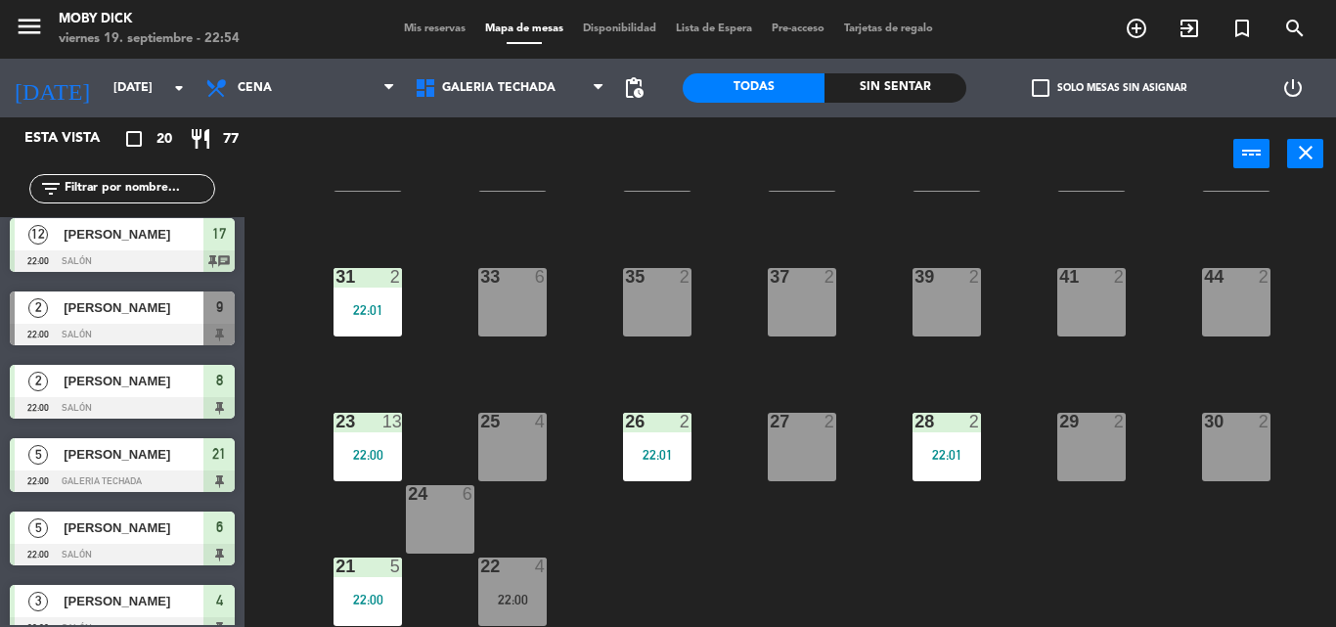
click at [427, 27] on span "Mis reservas" at bounding box center [434, 28] width 81 height 11
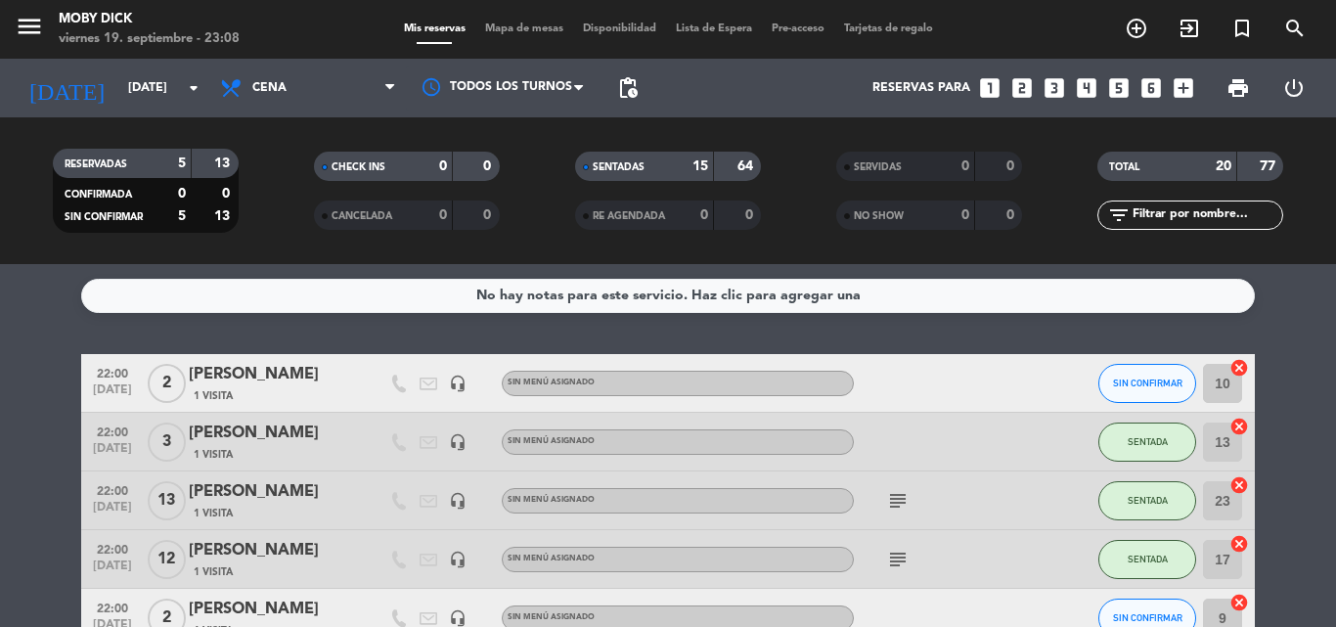
click at [551, 29] on span "Mapa de mesas" at bounding box center [524, 28] width 98 height 11
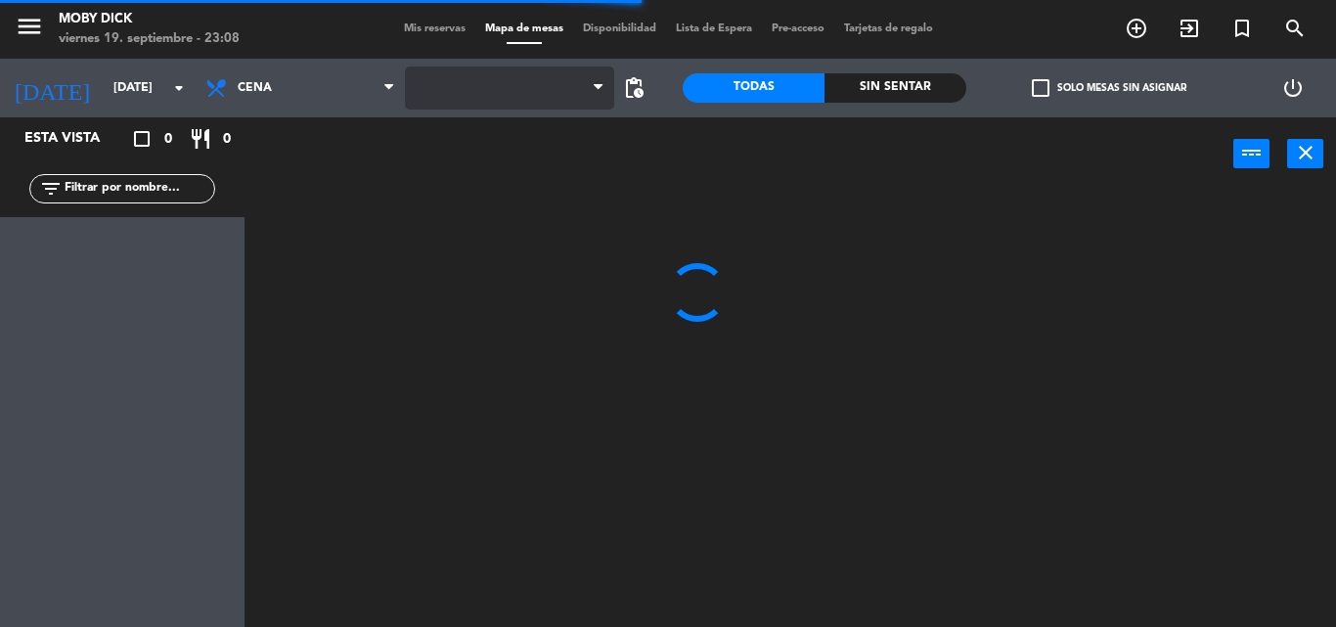
click at [553, 89] on span at bounding box center [509, 87] width 209 height 43
click at [553, 89] on span "AFUERA" at bounding box center [509, 87] width 209 height 43
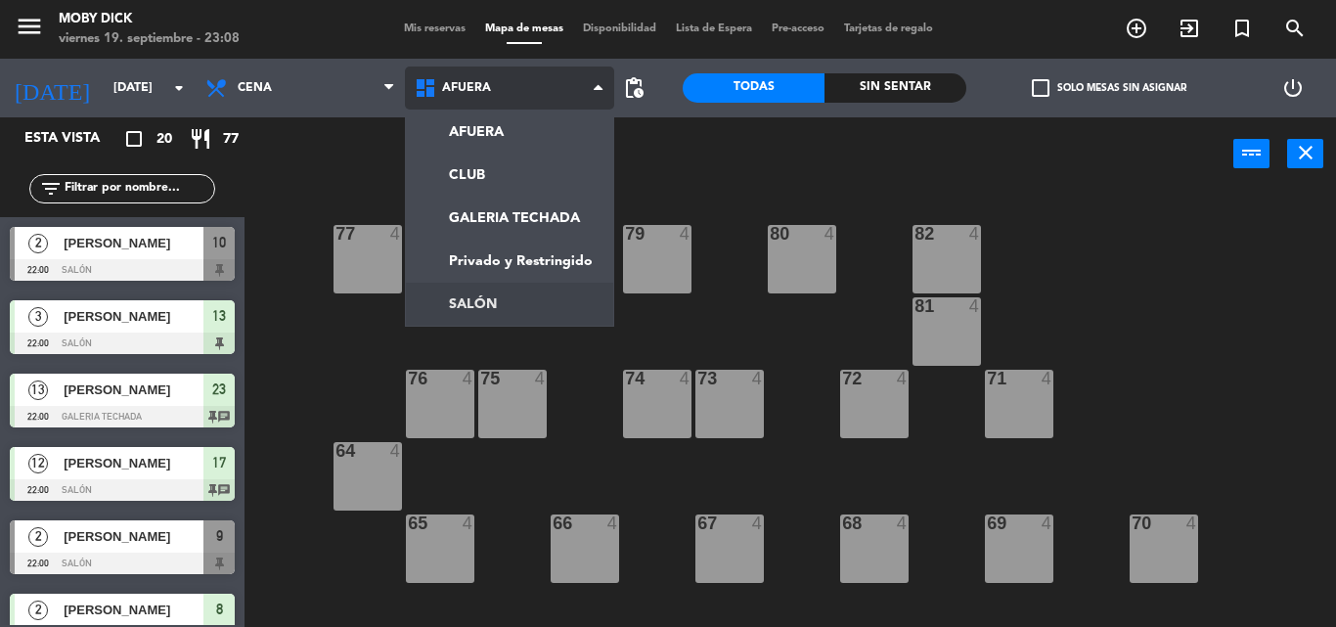
click at [532, 309] on ng-component "menu Moby [PERSON_NAME][DATE] 19. septiembre - 23:08 Mis reservas Mapa de mesas…" at bounding box center [668, 313] width 1336 height 627
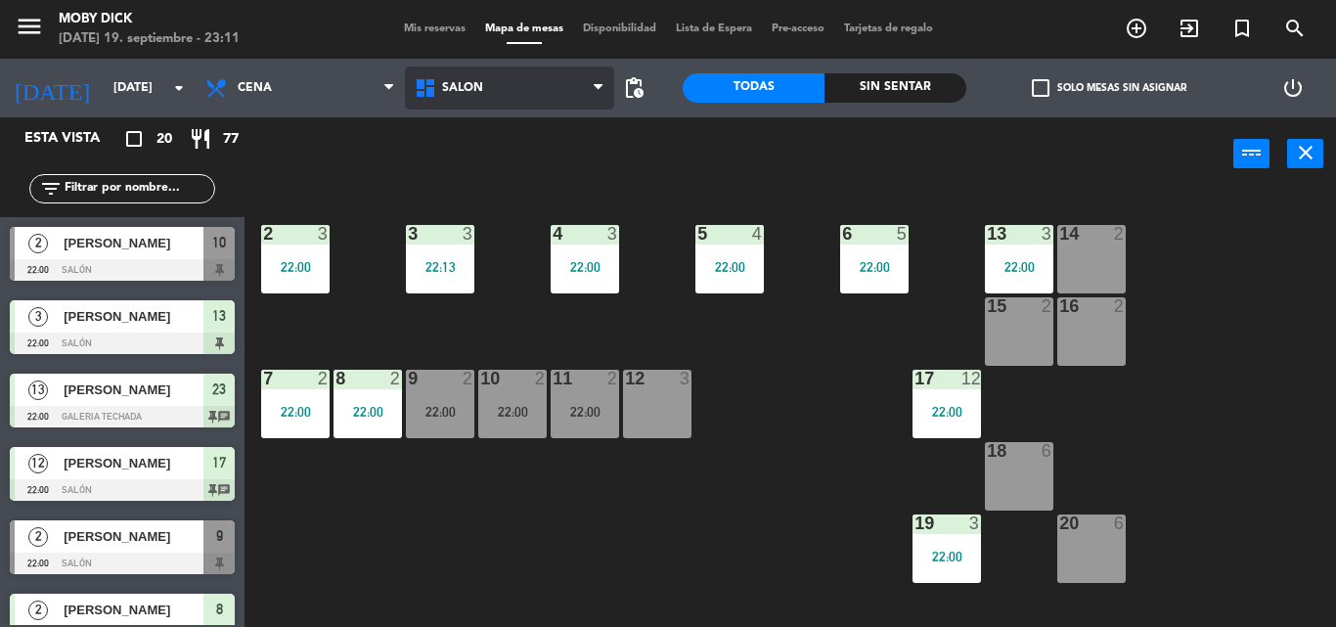
click at [507, 108] on span "SALÓN" at bounding box center [509, 87] width 209 height 43
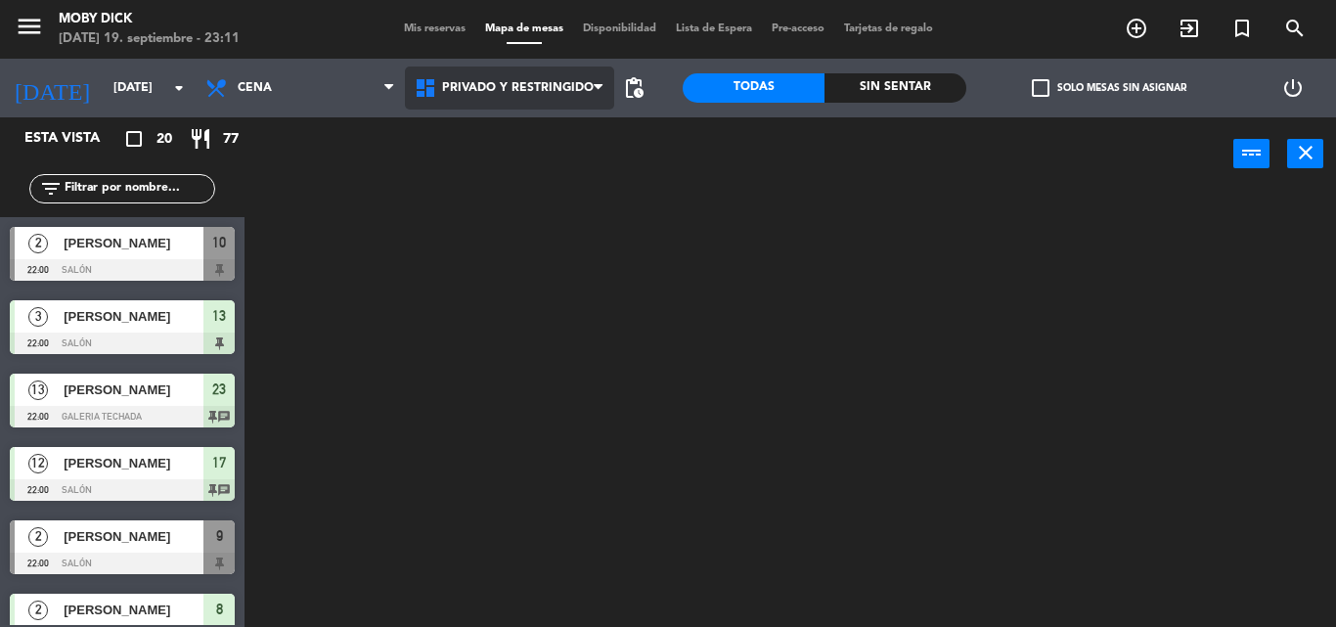
click at [538, 243] on ng-component "menu Moby [PERSON_NAME][DATE] 19. septiembre - 23:11 Mis reservas Mapa de mesas…" at bounding box center [668, 313] width 1336 height 627
click at [528, 106] on span "Privado y Restringido" at bounding box center [509, 87] width 209 height 43
click at [549, 228] on ng-component "menu Moby [PERSON_NAME][DATE] 19. septiembre - 23:11 Mis reservas Mapa de mesas…" at bounding box center [668, 313] width 1336 height 627
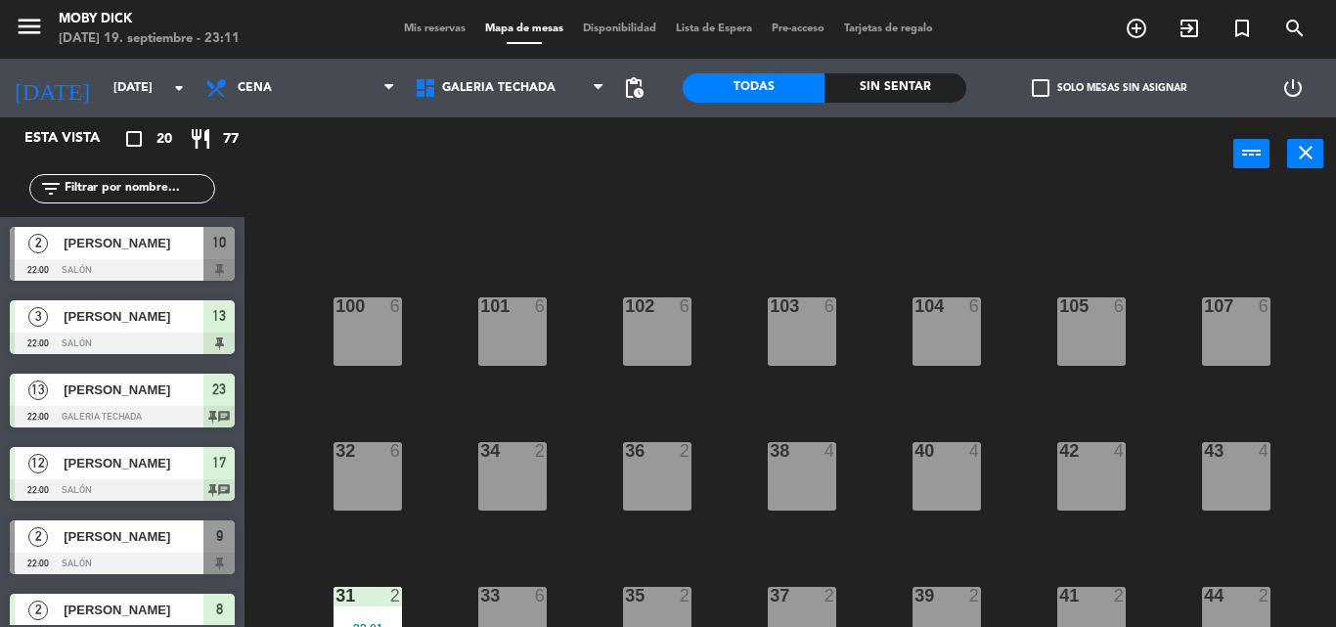
click at [662, 389] on div "100 6 101 6 102 6 103 6 104 6 105 6 107 6 32 6 34 2 36 2 38 4 40 4 43 4 42 4 35…" at bounding box center [796, 409] width 1077 height 436
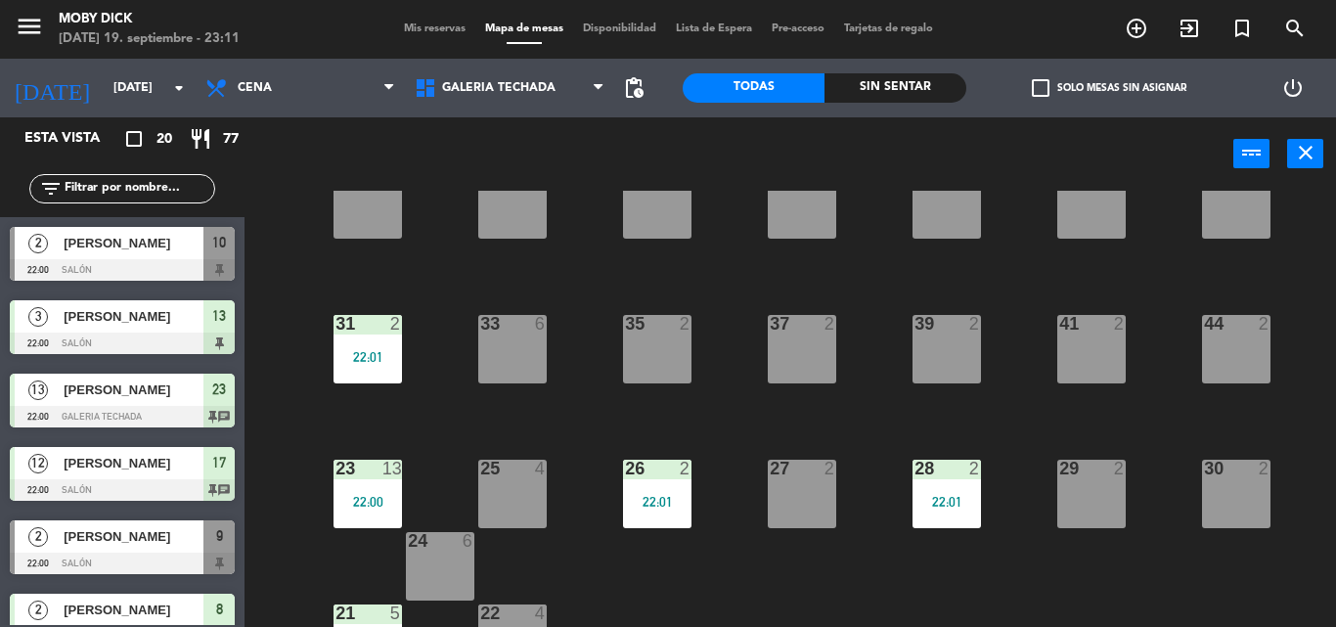
scroll to position [319, 0]
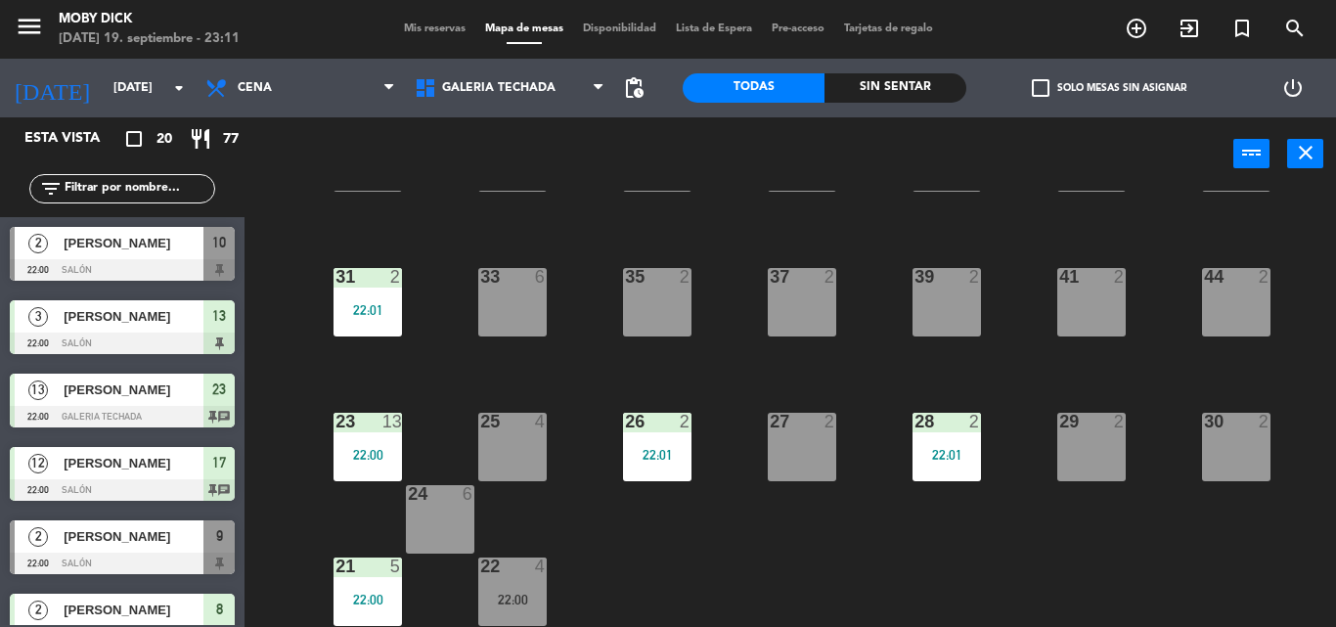
click at [500, 613] on div "22 4 22:00" at bounding box center [512, 591] width 68 height 68
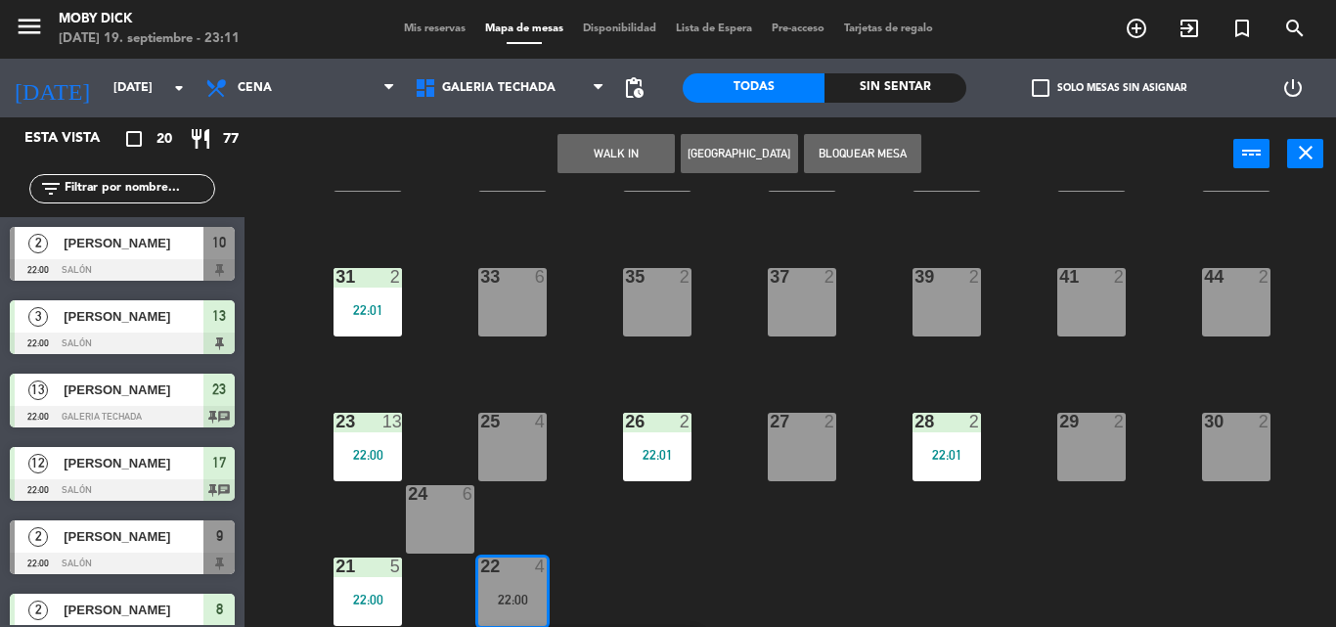
click at [429, 531] on div "24 6" at bounding box center [440, 519] width 68 height 68
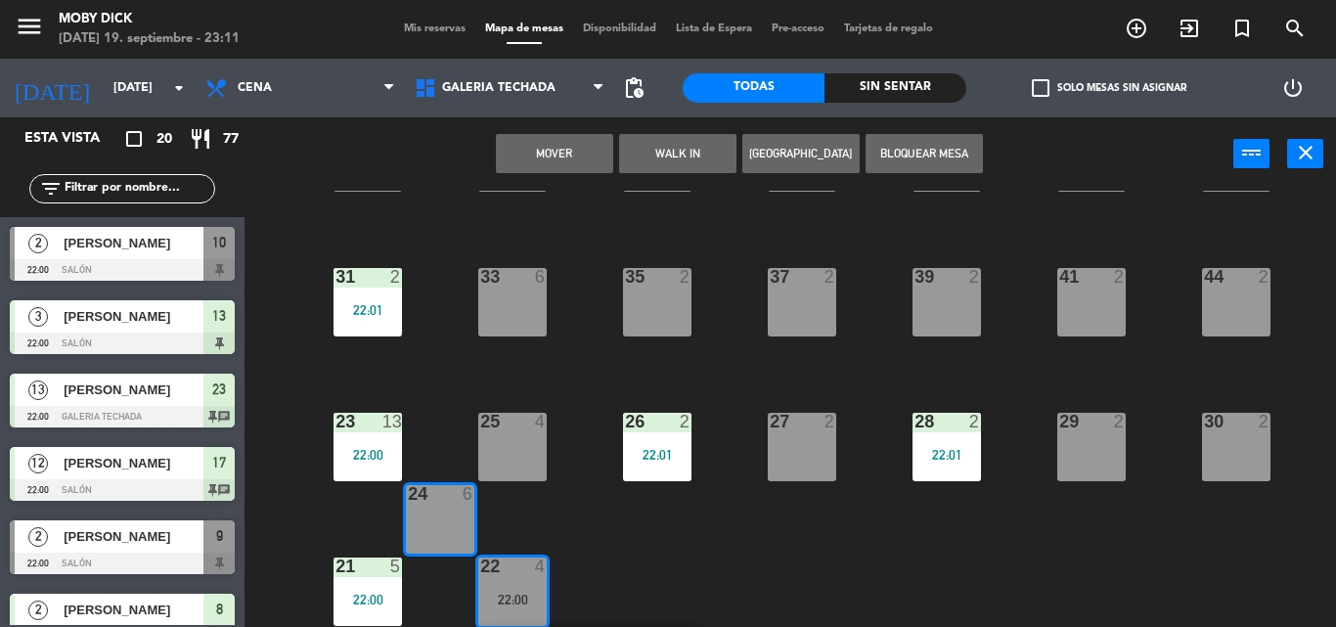
click at [580, 162] on button "Mover" at bounding box center [554, 153] width 117 height 39
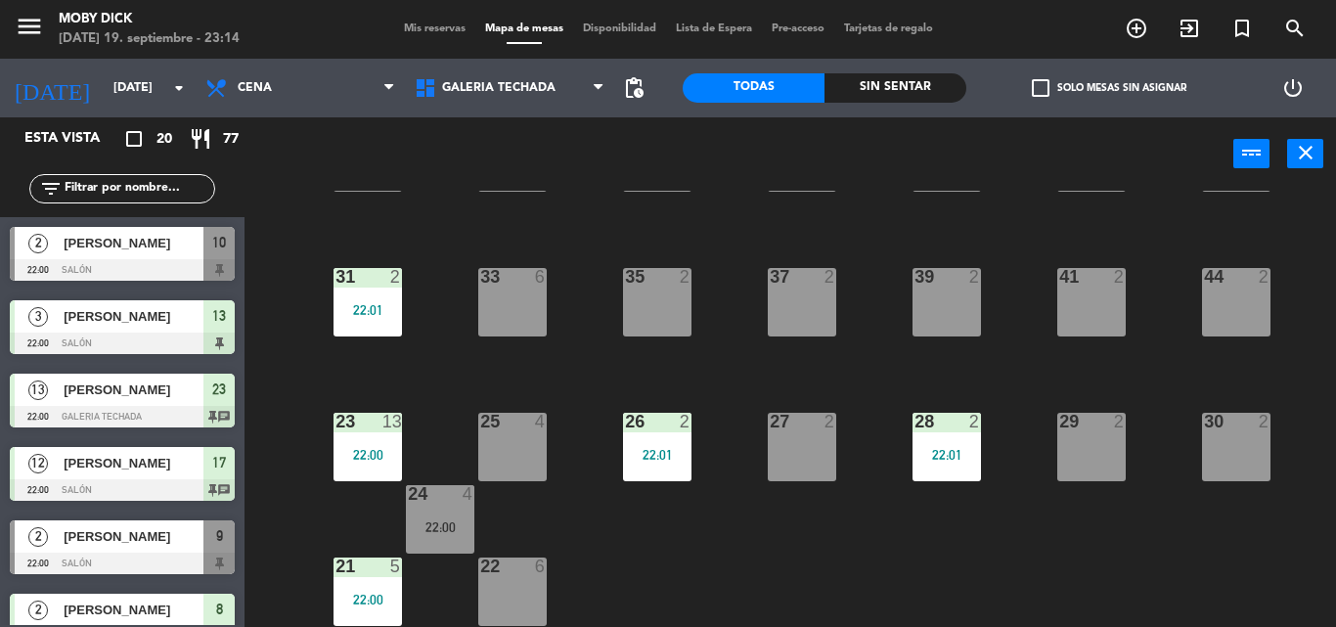
click at [579, 160] on div "power_input close" at bounding box center [738, 154] width 988 height 74
click at [70, 180] on input "text" at bounding box center [139, 189] width 152 height 22
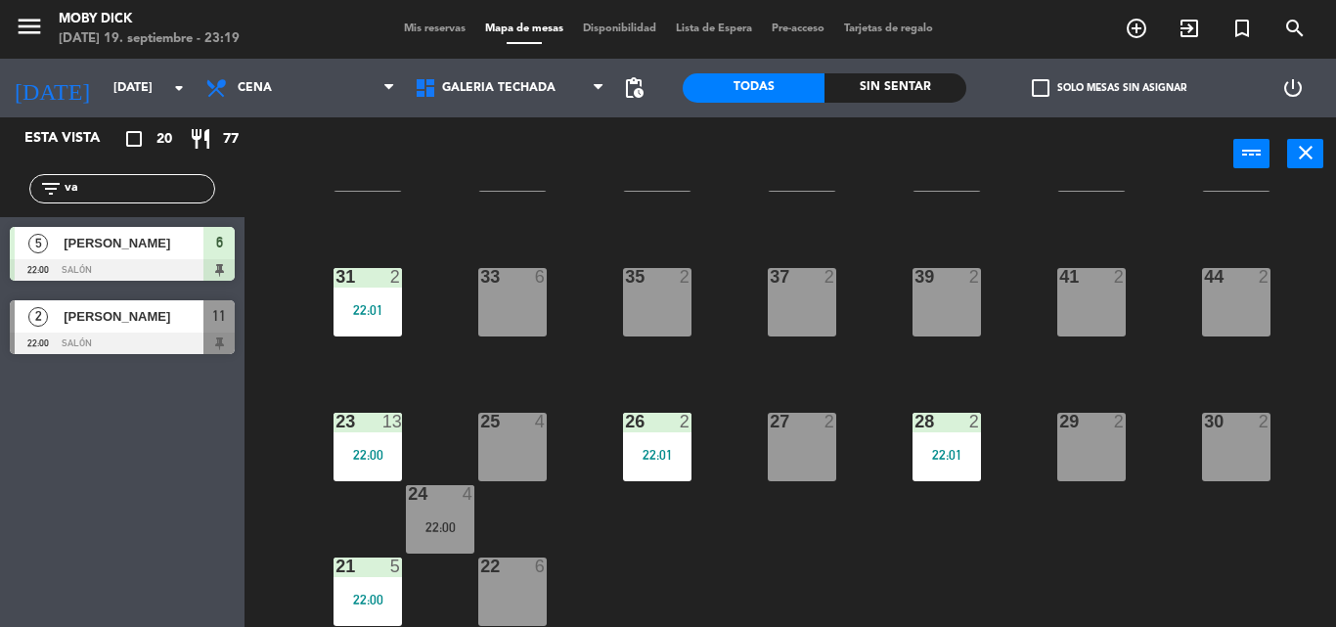
type input "v"
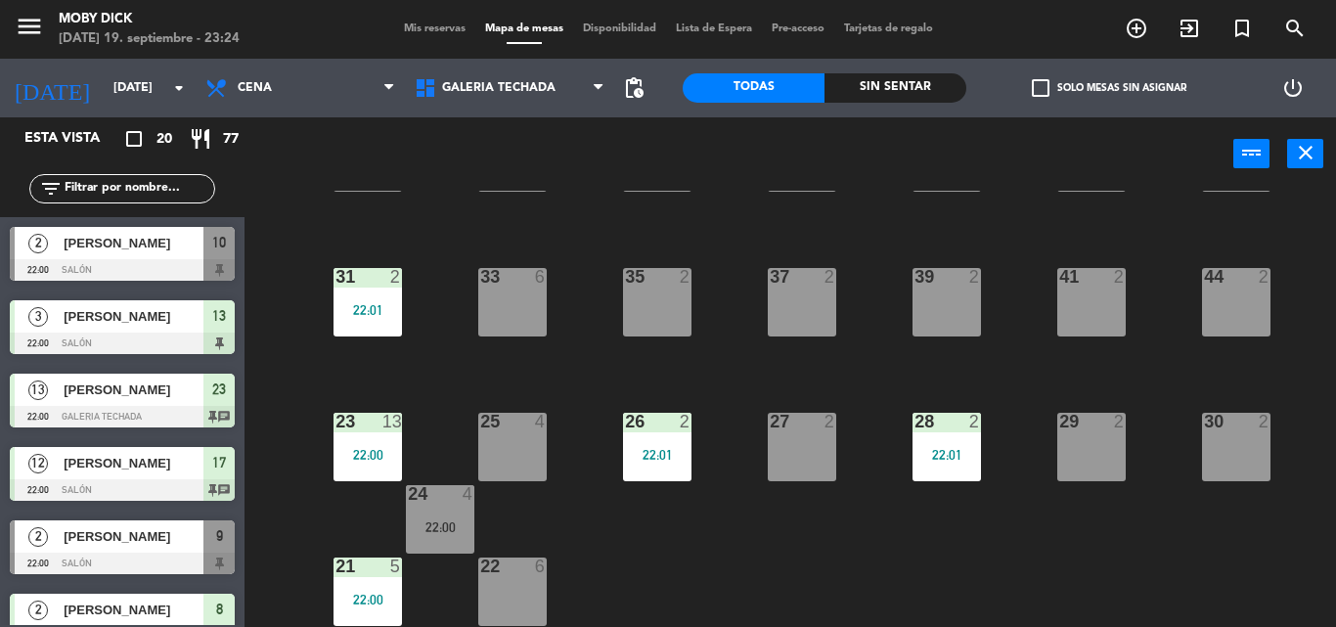
click at [70, 180] on input "text" at bounding box center [139, 189] width 152 height 22
click at [433, 29] on span "Mis reservas" at bounding box center [434, 28] width 81 height 11
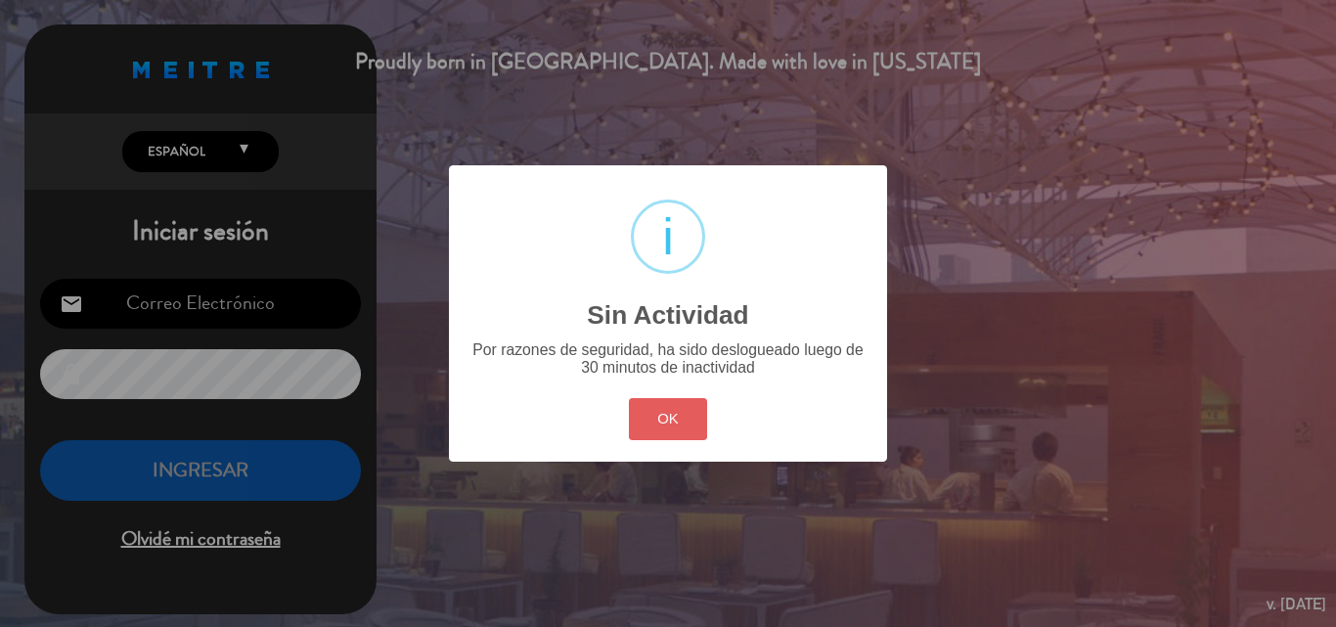
click at [692, 411] on button "OK" at bounding box center [668, 419] width 79 height 42
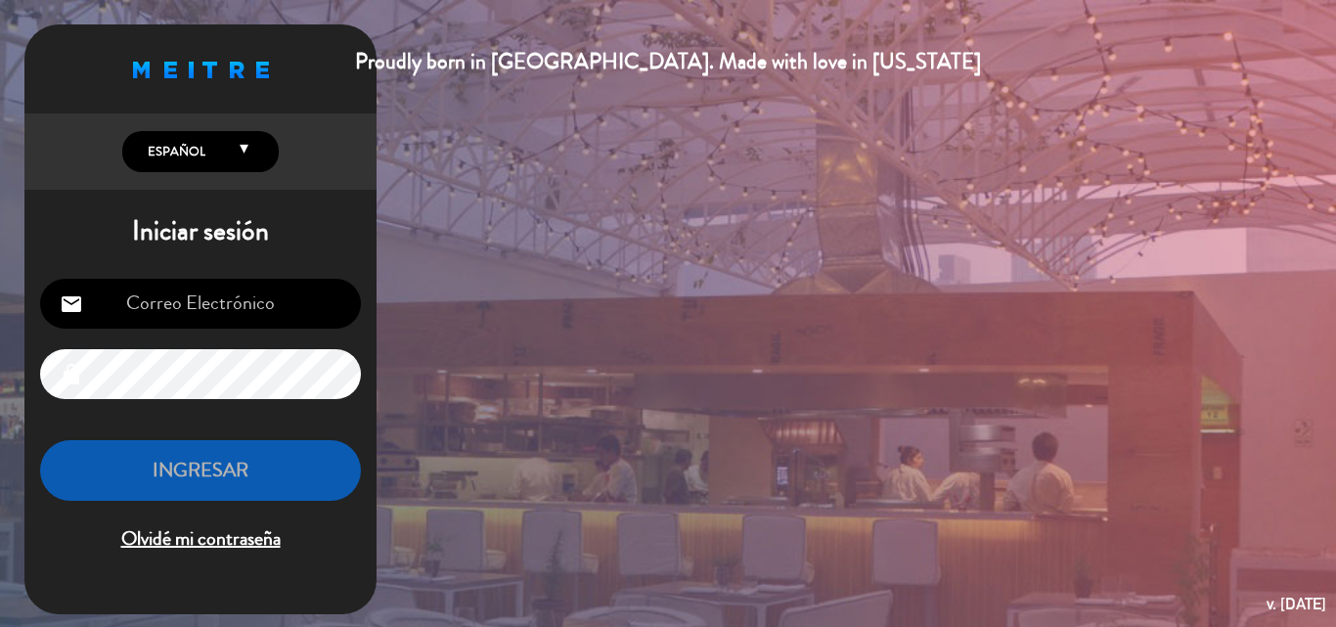
click at [166, 323] on input "email" at bounding box center [200, 304] width 321 height 50
type input "[EMAIL_ADDRESS][DOMAIN_NAME]"
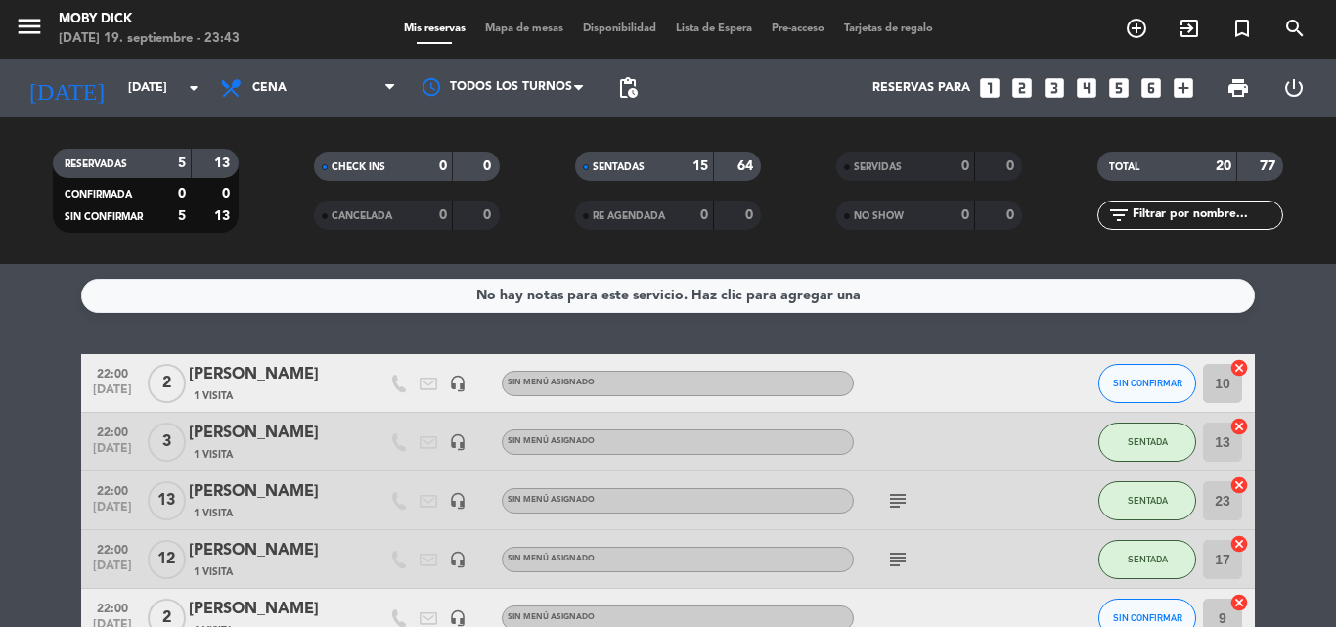
drag, startPoint x: 384, startPoint y: 84, endPoint x: 507, endPoint y: 40, distance: 130.8
click at [455, 43] on div "menu Moby [PERSON_NAME][DATE] 19. septiembre - 23:43 Mis reservas Mapa de mesas…" at bounding box center [668, 132] width 1336 height 264
click at [537, 33] on span "Mapa de mesas" at bounding box center [524, 28] width 98 height 11
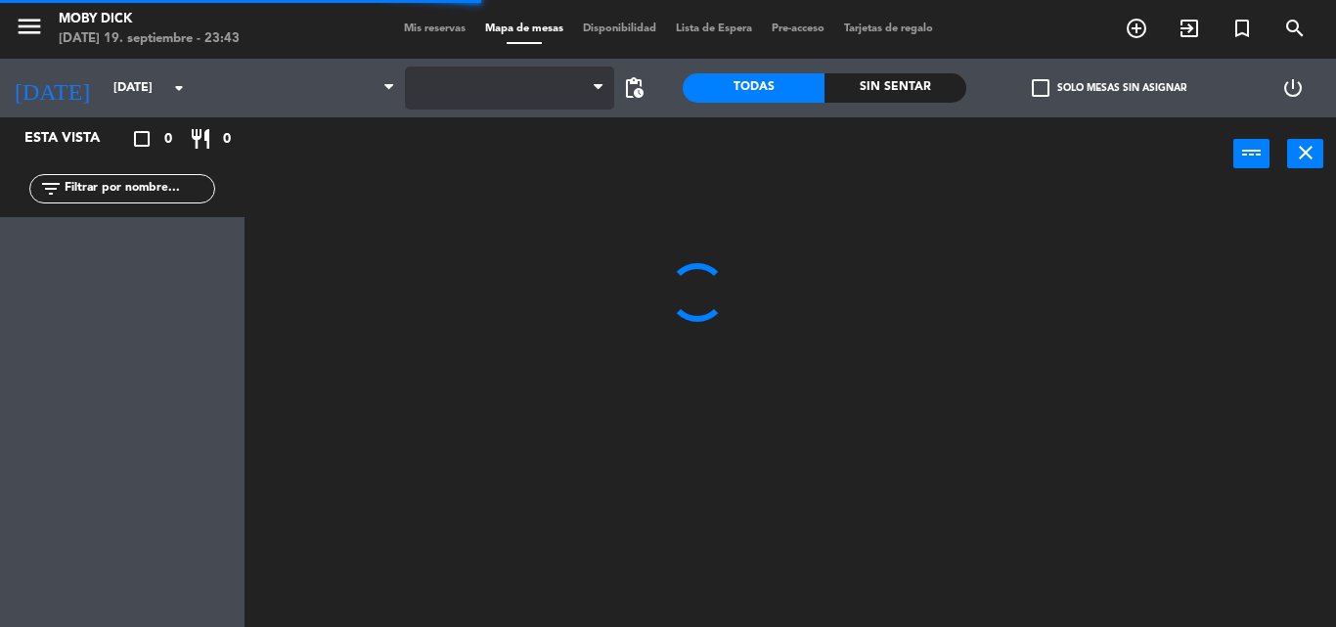
click at [541, 84] on span at bounding box center [509, 87] width 209 height 43
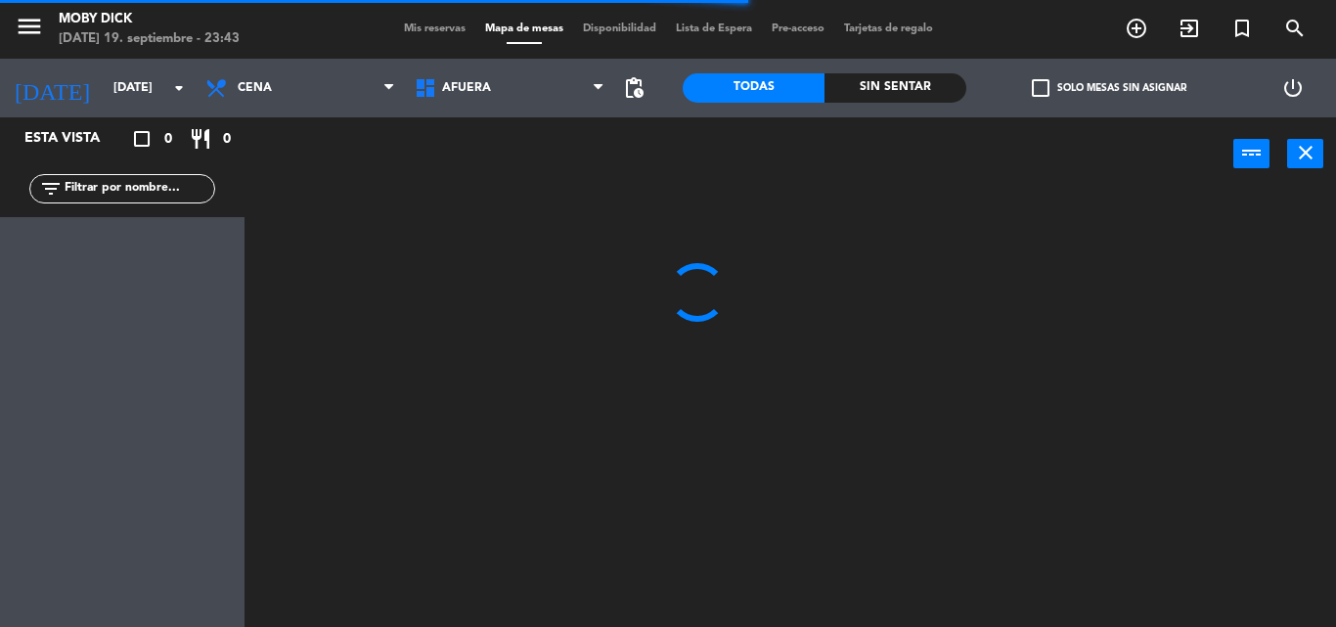
click at [541, 84] on span "AFUERA" at bounding box center [509, 87] width 209 height 43
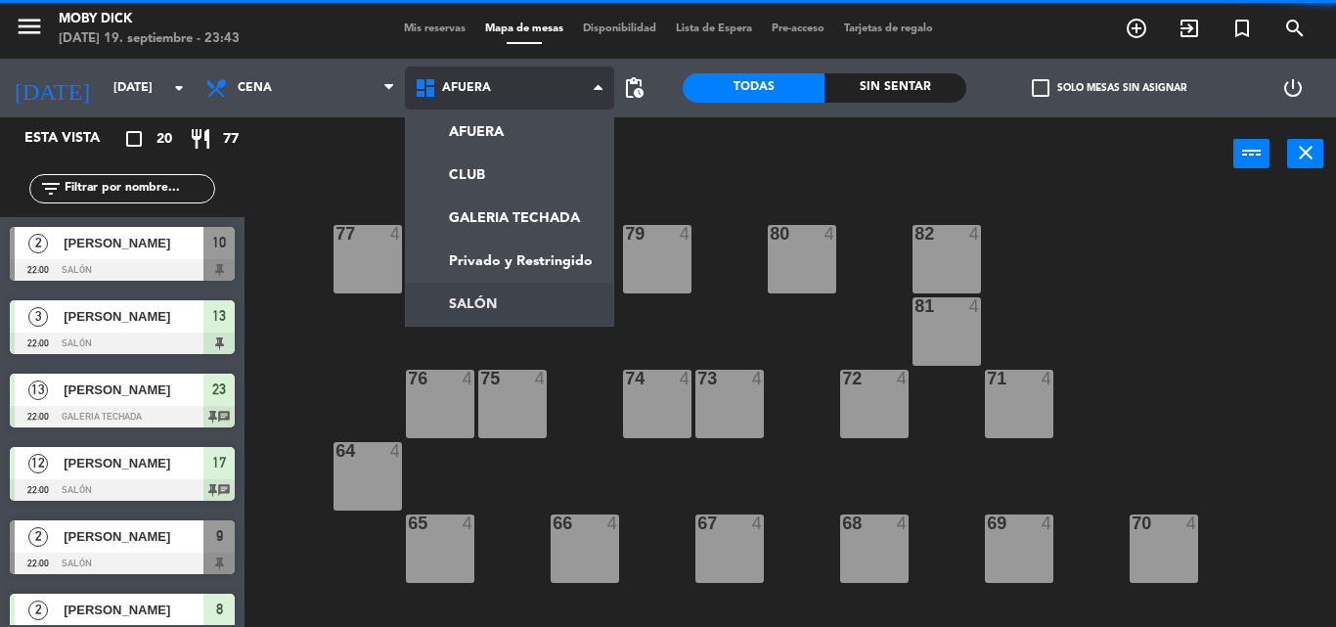
click at [526, 302] on ng-component "menu Moby [PERSON_NAME][DATE] 19. septiembre - 23:43 Mis reservas Mapa de mesas…" at bounding box center [668, 313] width 1336 height 627
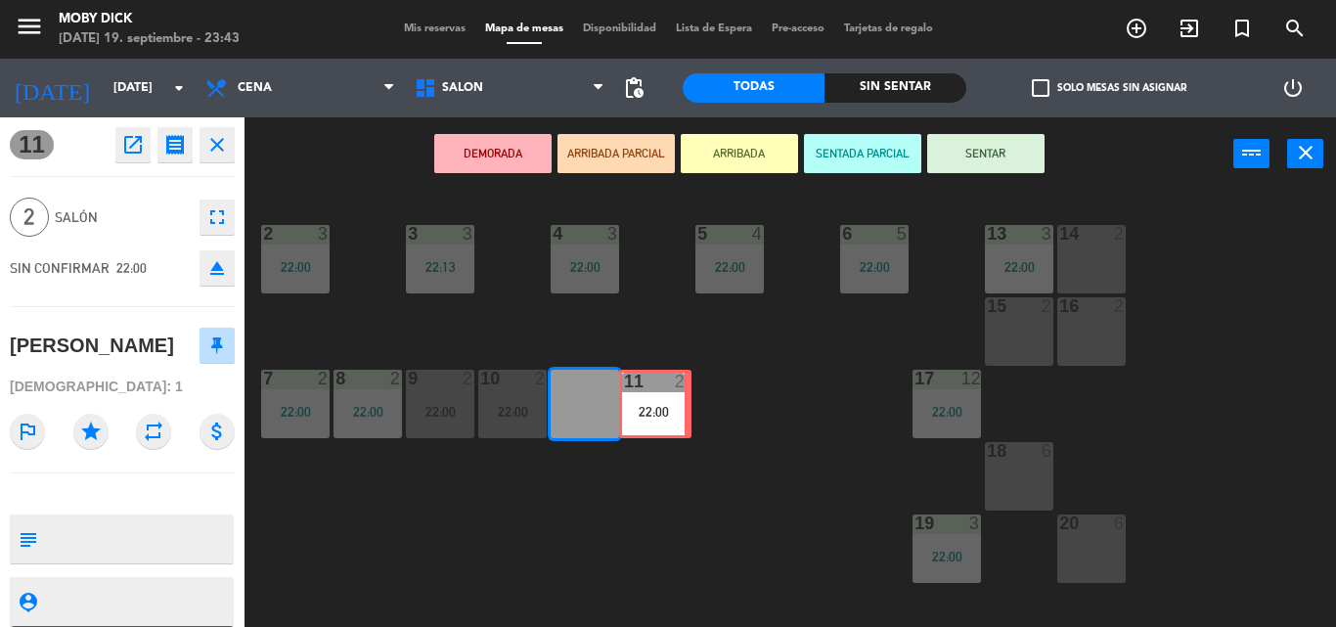
drag, startPoint x: 592, startPoint y: 405, endPoint x: 660, endPoint y: 405, distance: 68.4
click at [660, 405] on div "14 2 13 3 22:00 6 5 22:00 5 4 22:00 4 3 22:00 3 3 22:13 2 3 22:00 16 2 15 2 17 …" at bounding box center [796, 409] width 1077 height 436
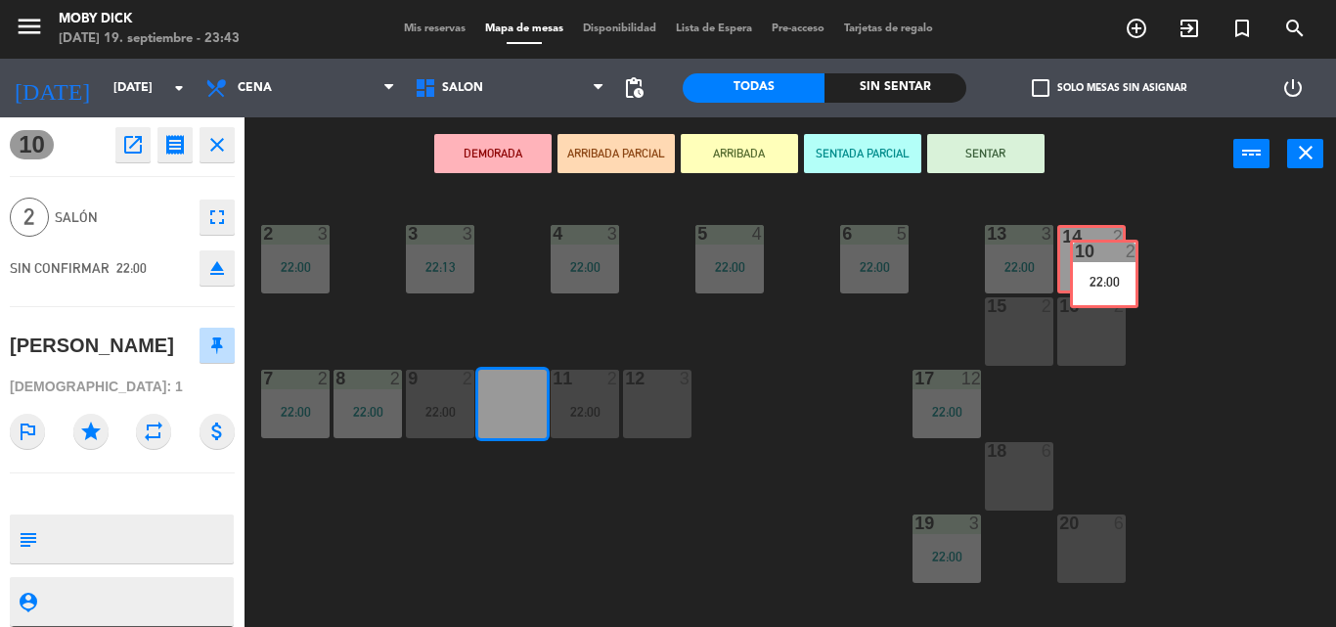
drag, startPoint x: 521, startPoint y: 411, endPoint x: 1113, endPoint y: 276, distance: 606.7
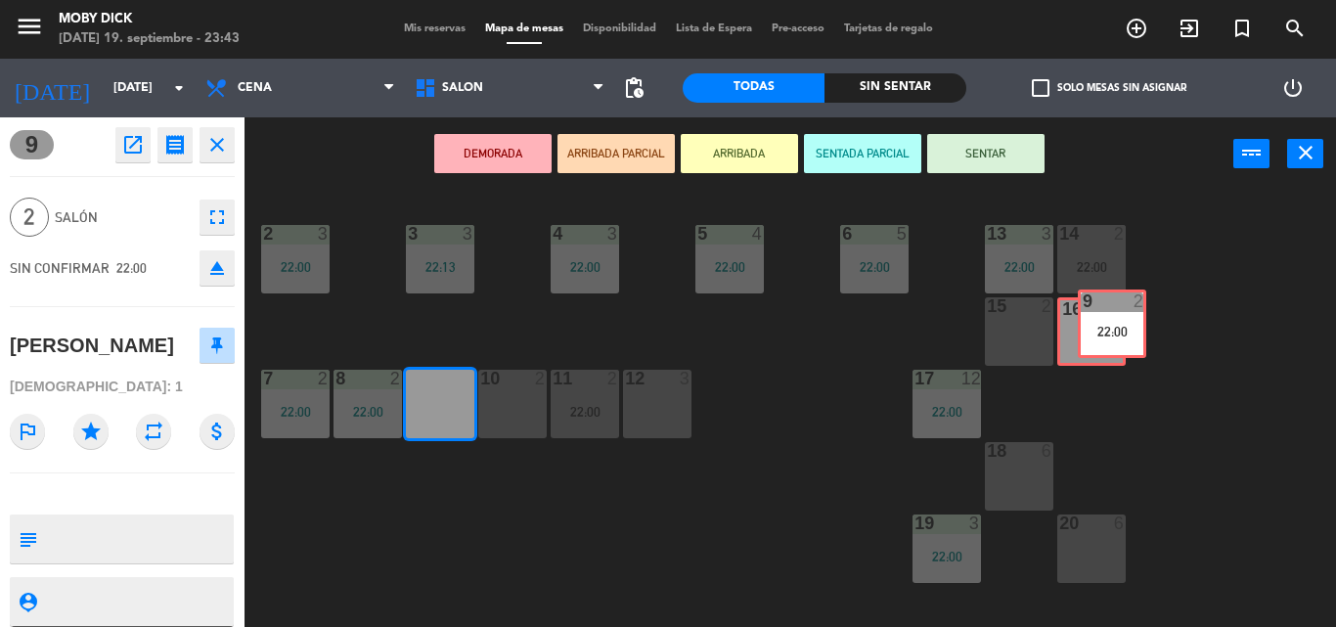
drag, startPoint x: 422, startPoint y: 429, endPoint x: 1093, endPoint y: 348, distance: 675.6
click at [1093, 348] on div "14 2 22:00 13 3 22:00 6 5 22:00 5 4 22:00 4 3 22:00 3 3 22:13 2 3 22:00 16 2 15…" at bounding box center [796, 409] width 1077 height 436
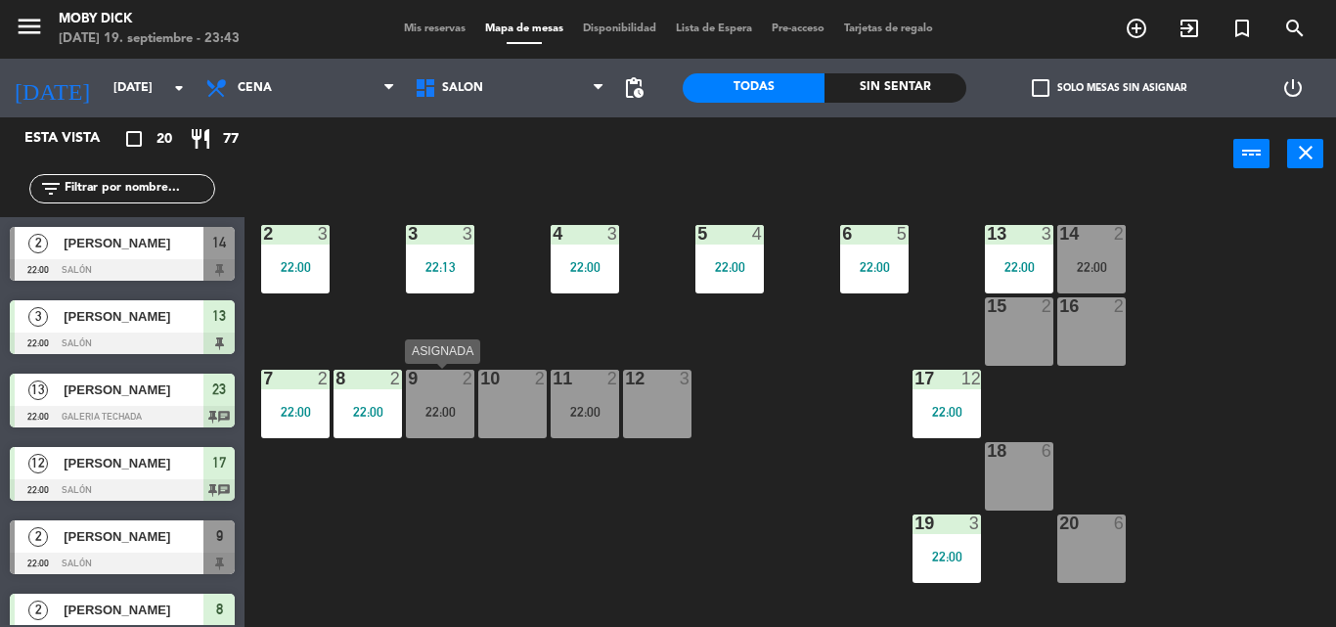
click at [447, 405] on div "22:00" at bounding box center [440, 412] width 68 height 14
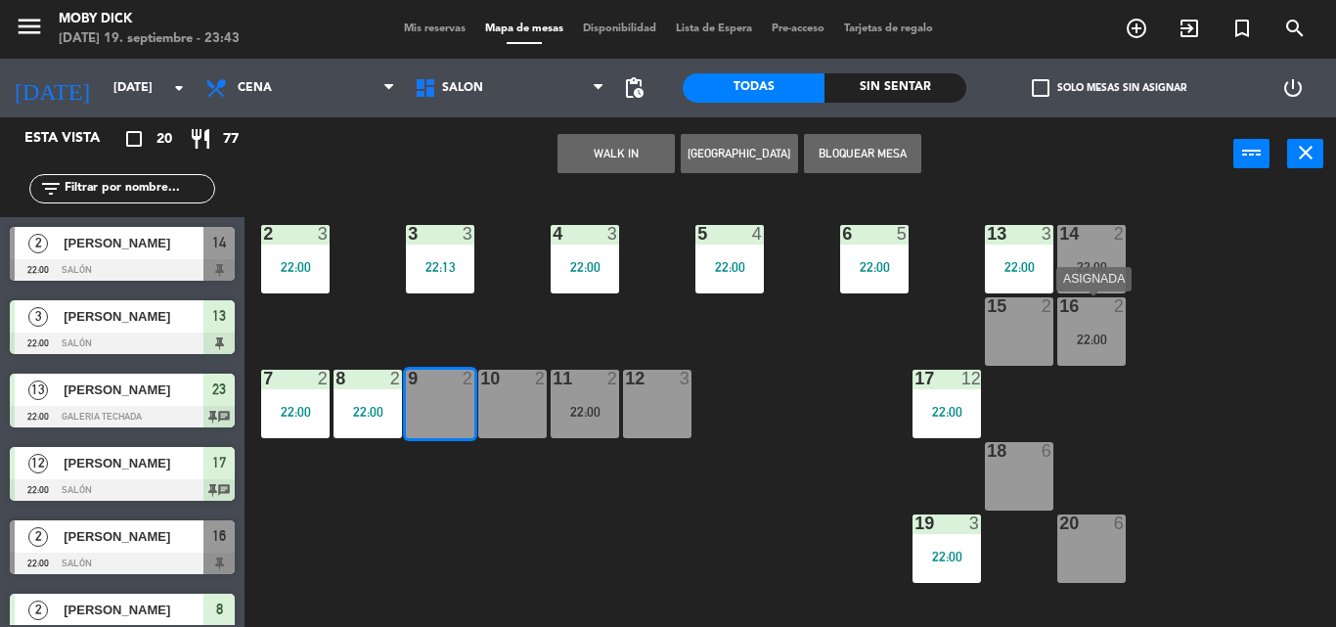
click at [1076, 335] on div "22:00" at bounding box center [1091, 339] width 68 height 14
click at [668, 261] on div "14 2 22:00 13 3 22:00 6 5 22:00 5 4 22:00 4 3 22:00 3 3 22:13 2 3 22:00 16 2 22…" at bounding box center [796, 409] width 1077 height 436
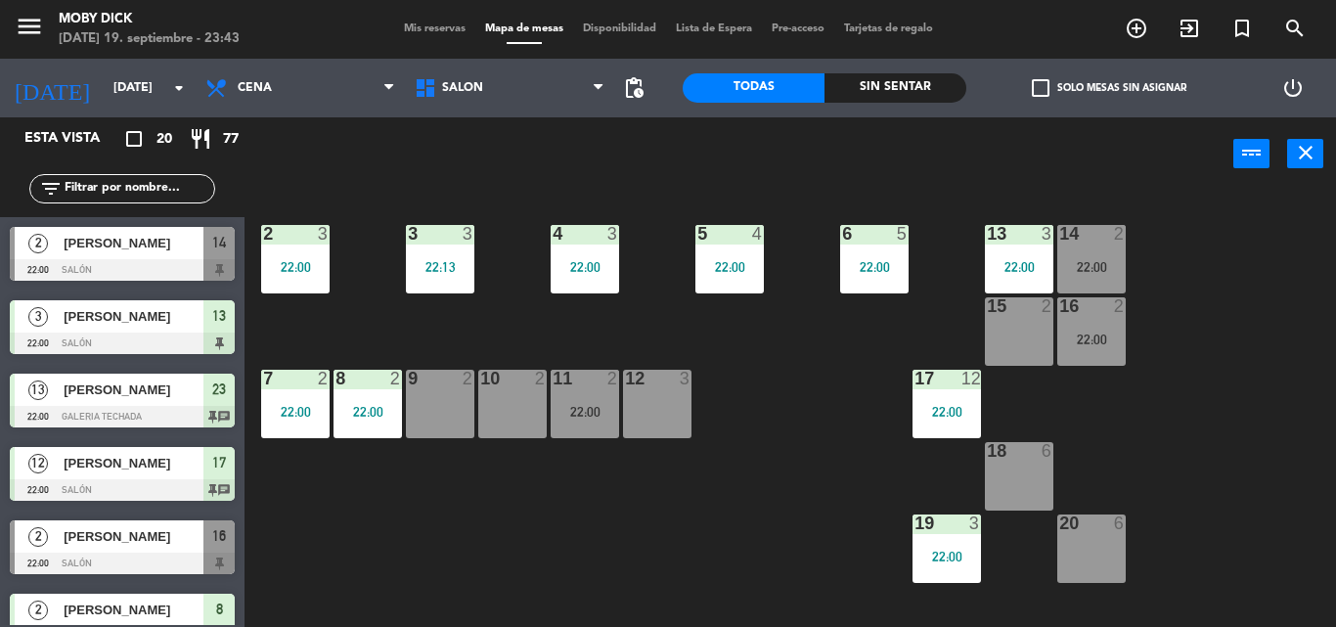
click at [460, 405] on div "9 2" at bounding box center [440, 404] width 68 height 68
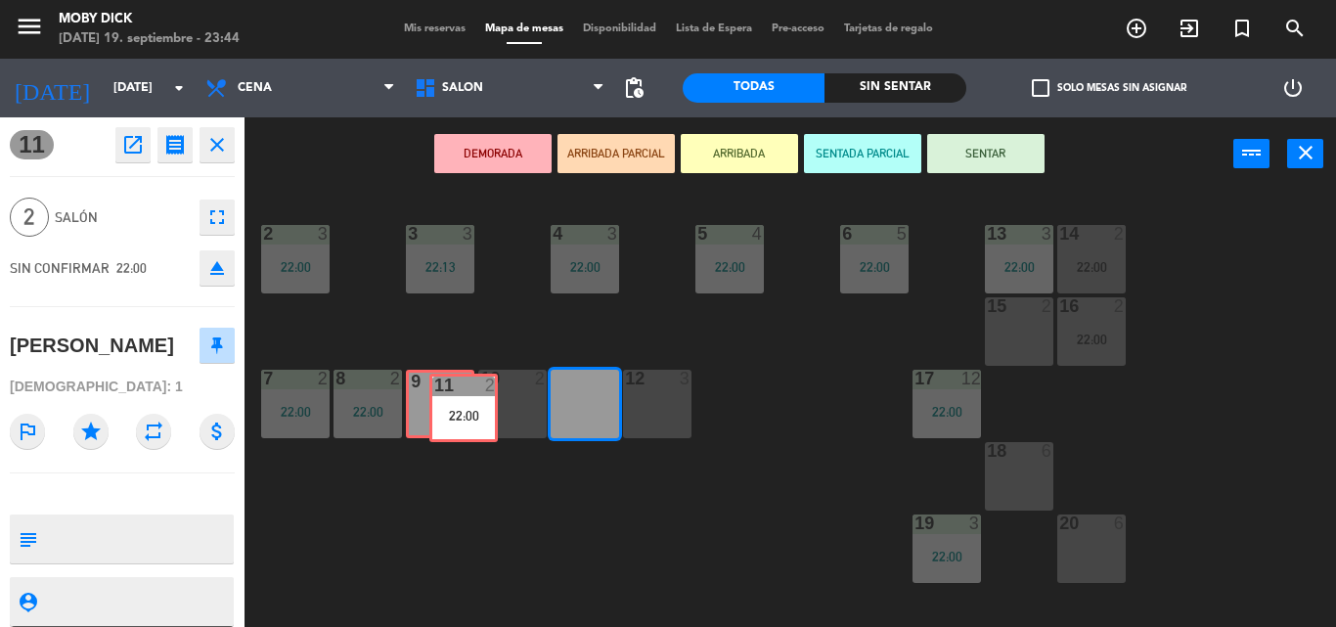
drag, startPoint x: 580, startPoint y: 380, endPoint x: 469, endPoint y: 381, distance: 110.5
click at [457, 384] on div "14 2 22:00 13 3 22:00 6 5 22:00 5 4 22:00 4 3 22:00 3 3 22:13 2 3 22:00 16 2 22…" at bounding box center [796, 409] width 1077 height 436
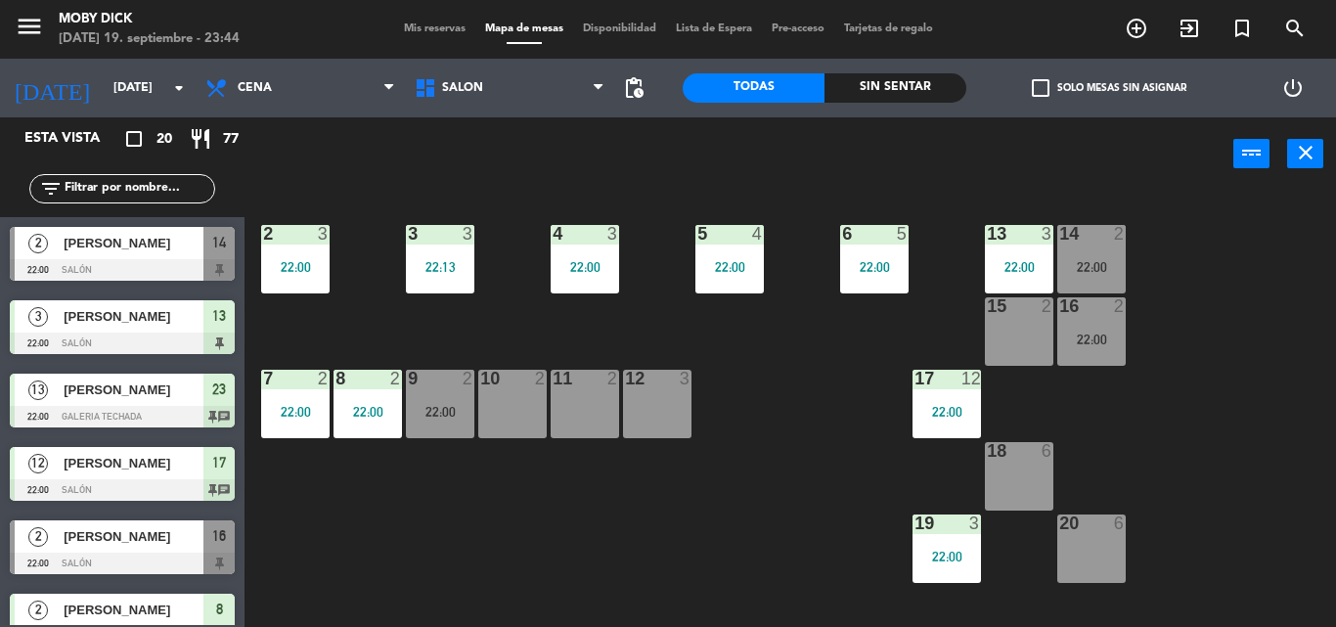
click at [597, 388] on div "11 2" at bounding box center [584, 380] width 68 height 20
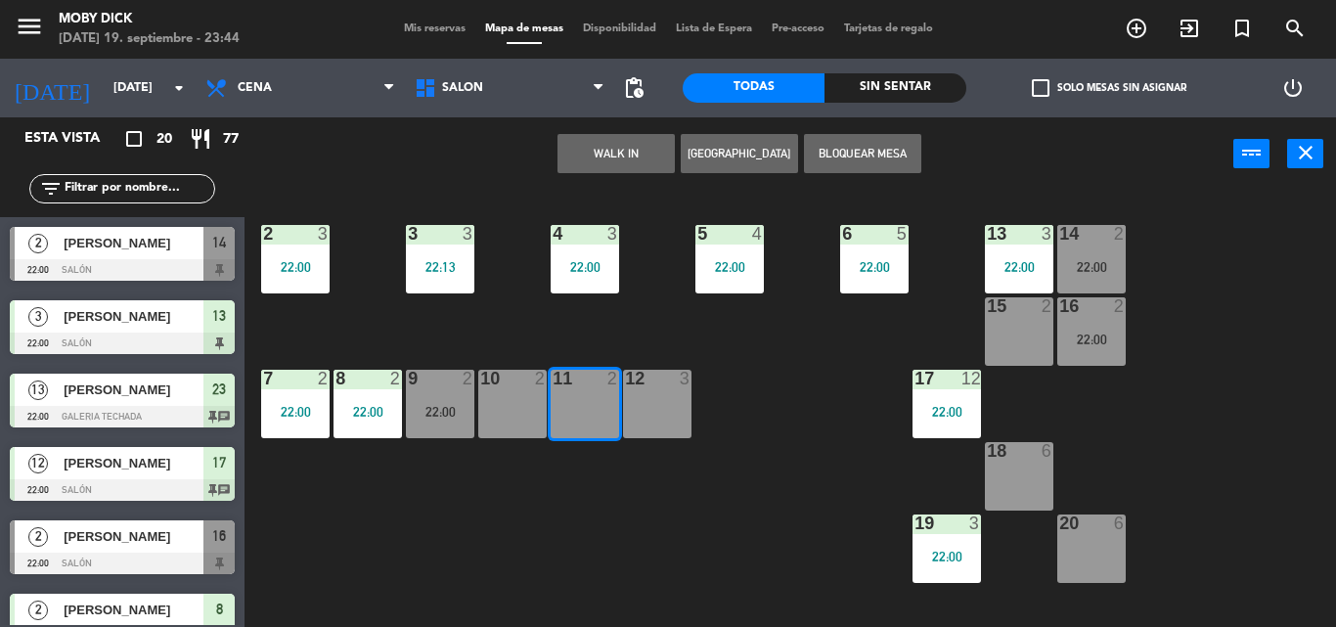
click at [623, 149] on button "WALK IN" at bounding box center [615, 153] width 117 height 39
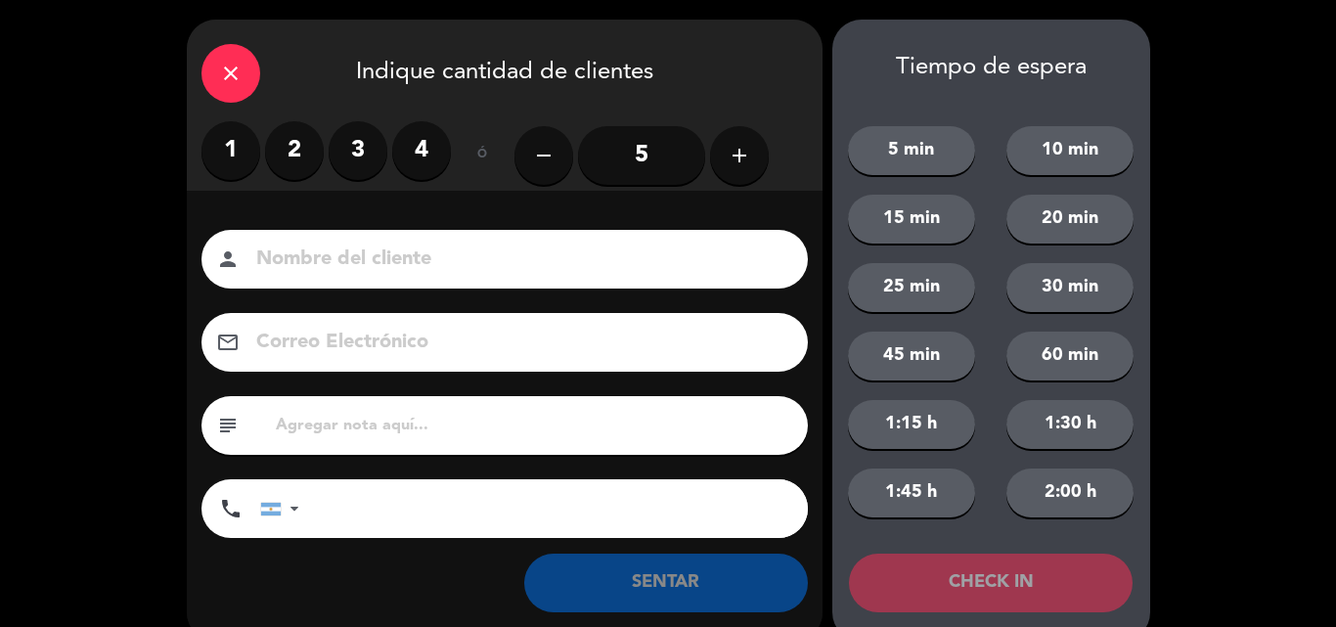
click at [271, 169] on label "2" at bounding box center [294, 150] width 59 height 59
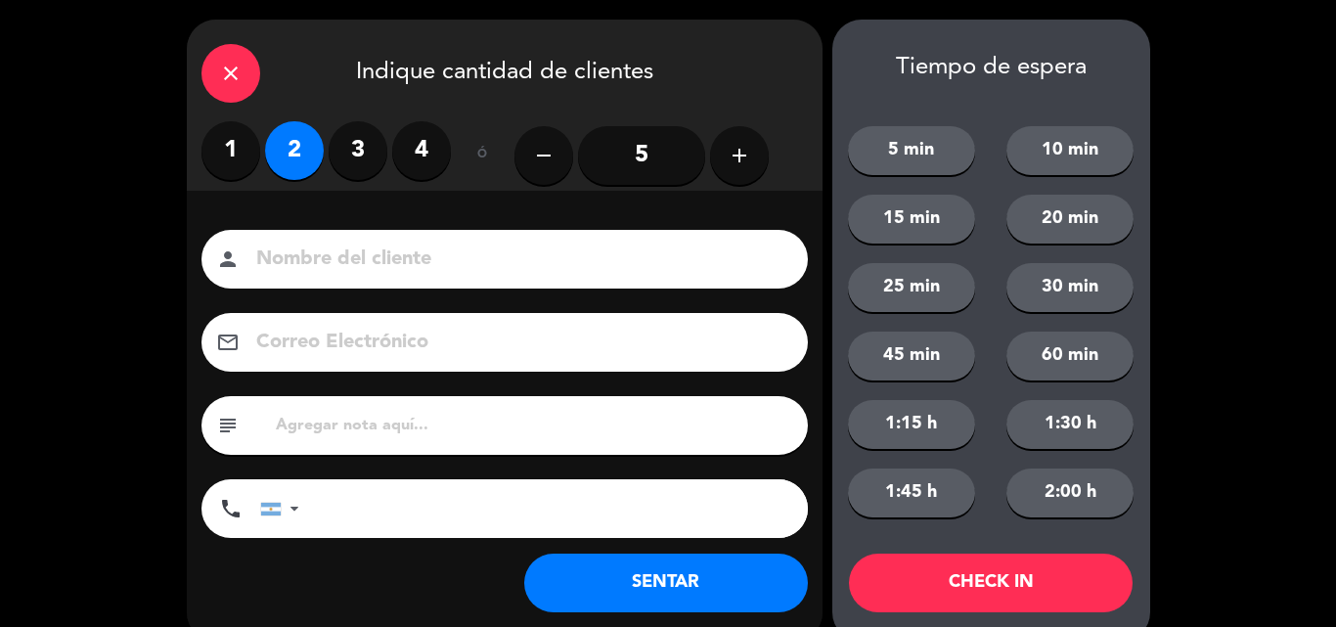
click at [662, 599] on button "SENTAR" at bounding box center [666, 582] width 284 height 59
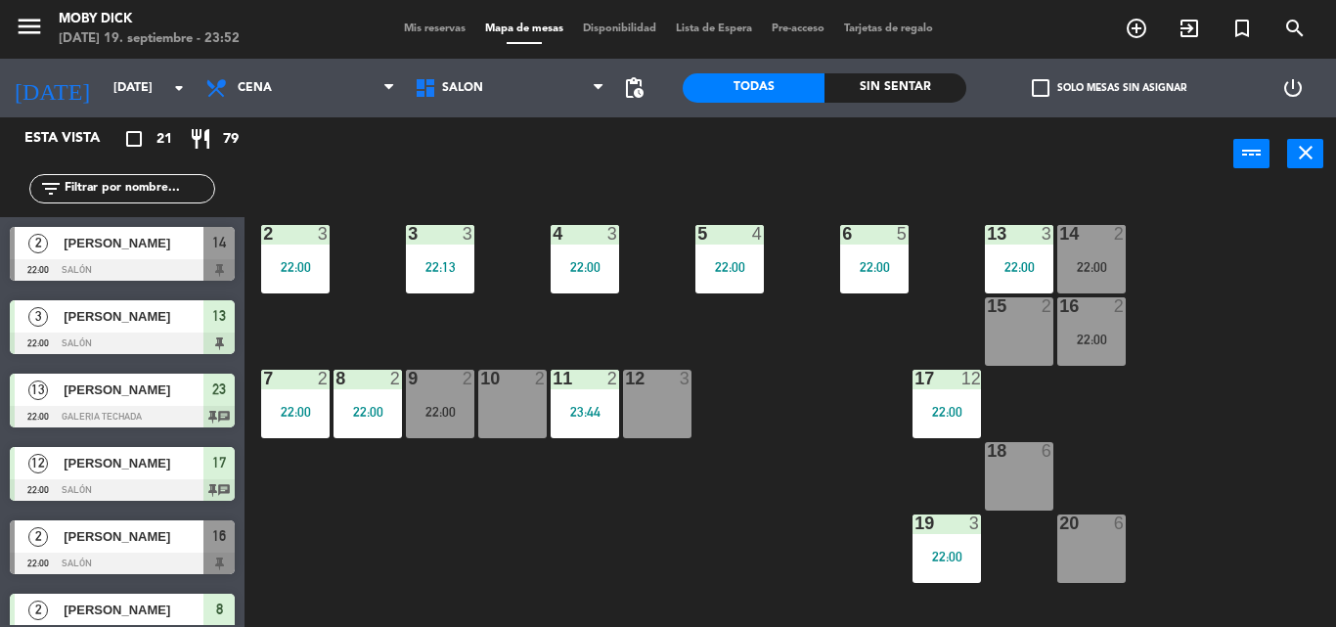
scroll to position [0, 22]
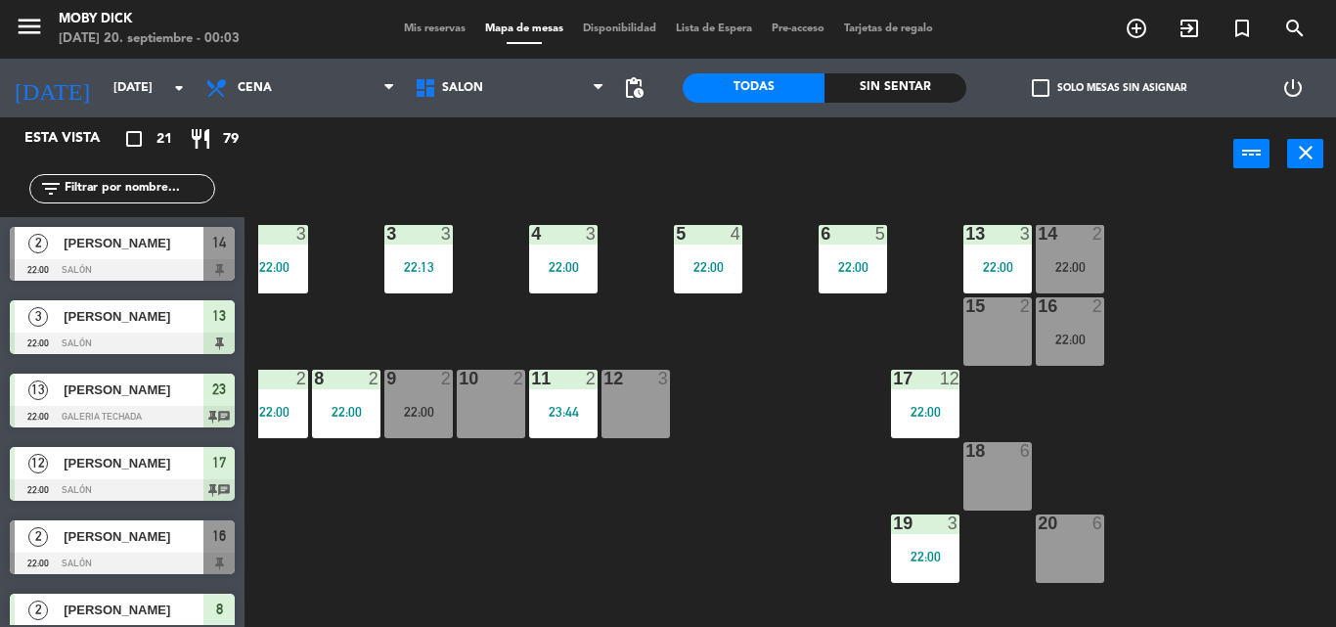
click at [665, 593] on div "14 2 22:00 13 3 22:00 6 5 22:00 5 4 22:00 4 3 22:00 3 3 22:13 2 3 22:00 16 2 22…" at bounding box center [796, 409] width 1077 height 436
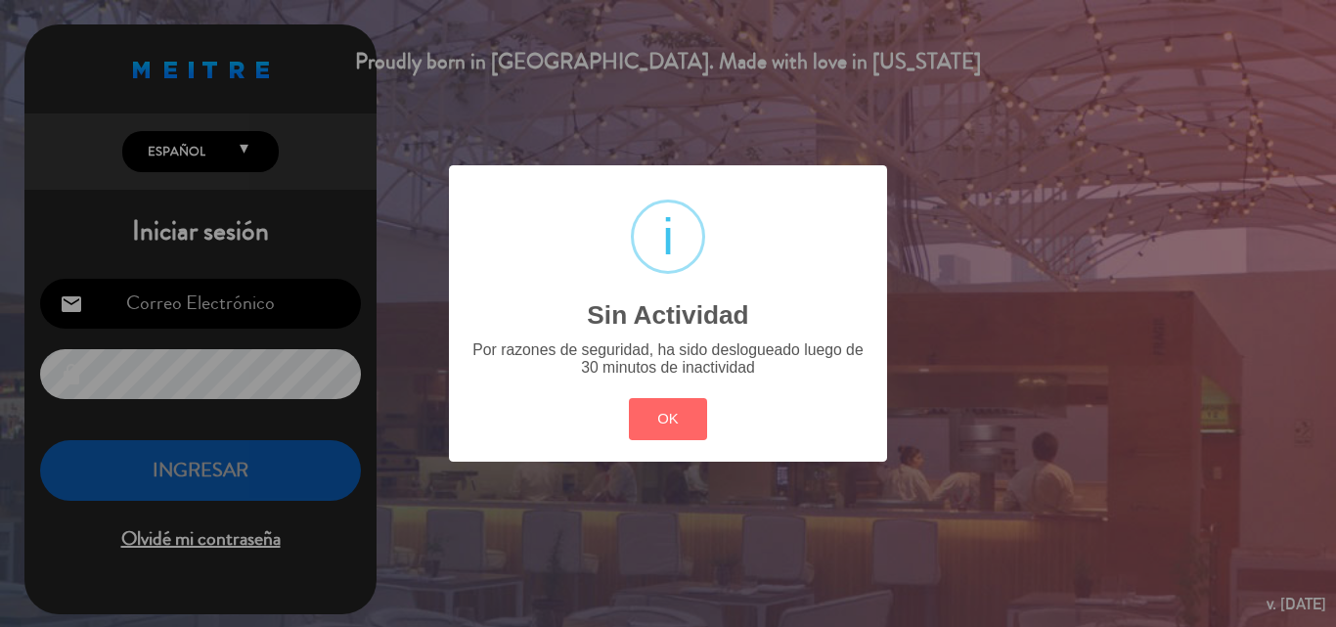
click at [679, 441] on div "OK Cancel" at bounding box center [668, 418] width 88 height 51
click at [672, 417] on button "OK" at bounding box center [668, 419] width 79 height 42
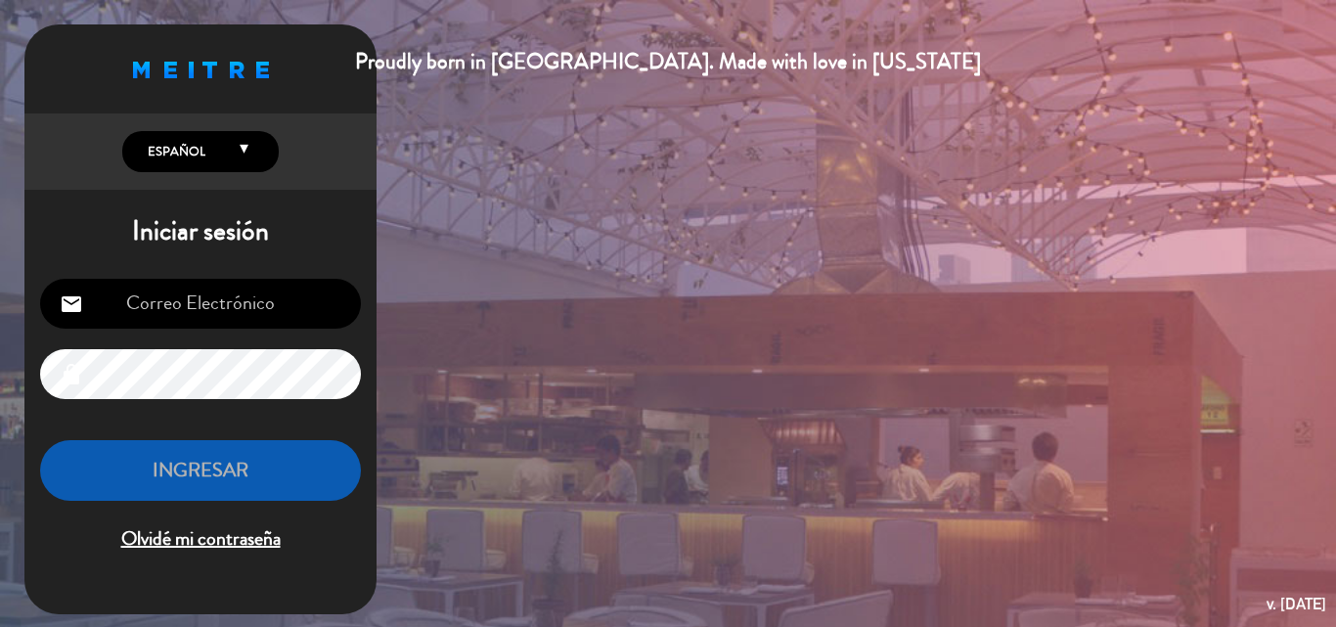
click at [232, 284] on input "email" at bounding box center [200, 304] width 321 height 50
type input "[EMAIL_ADDRESS][DOMAIN_NAME]"
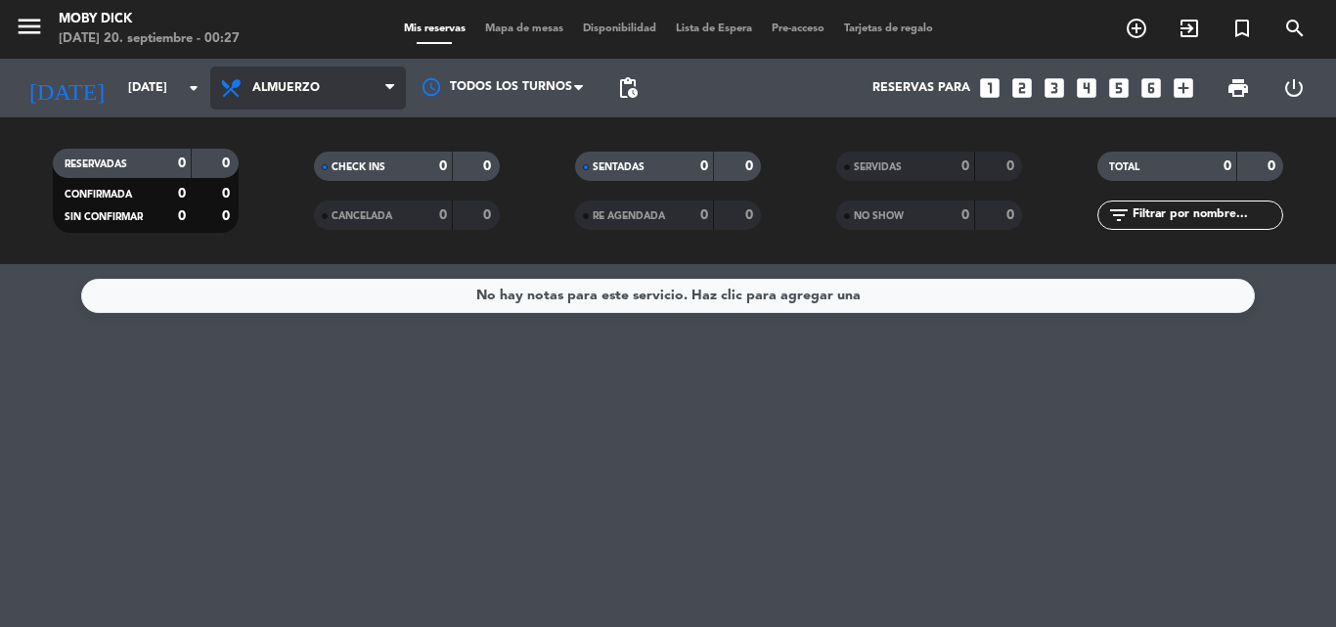
click at [372, 100] on span "Almuerzo" at bounding box center [308, 87] width 196 height 43
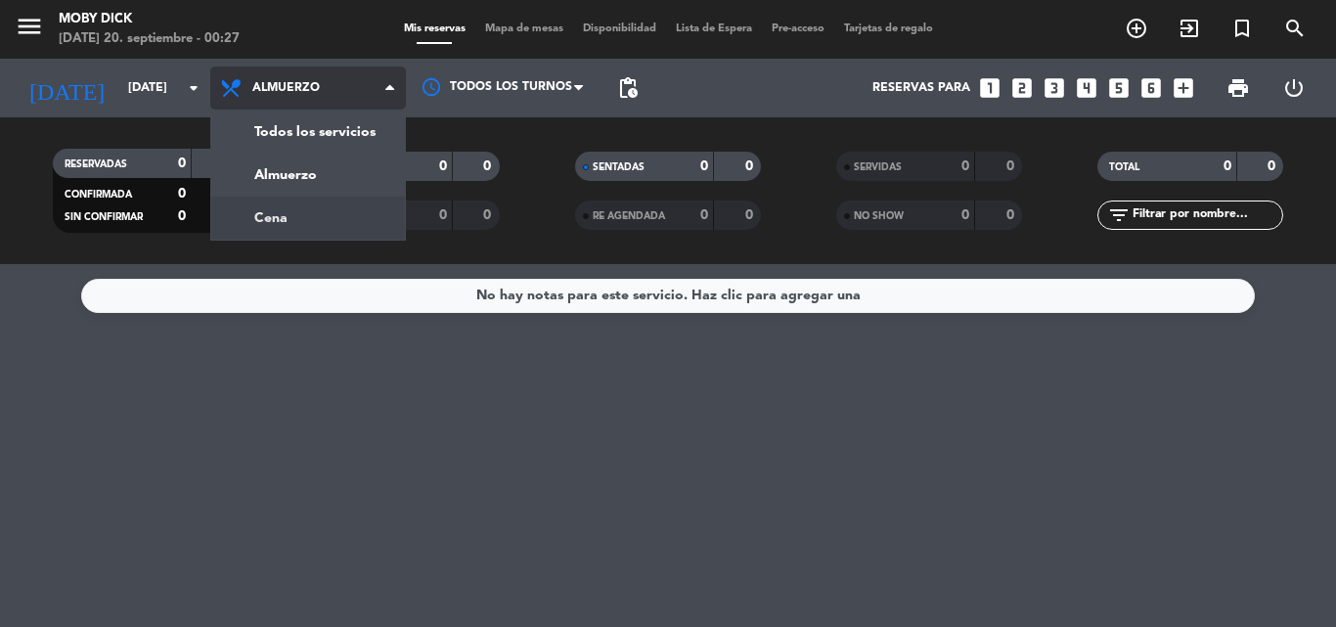
click at [299, 215] on div "menu Moby Dick sábado 20. septiembre - 00:27 Mis reservas Mapa de mesas Disponi…" at bounding box center [668, 132] width 1336 height 264
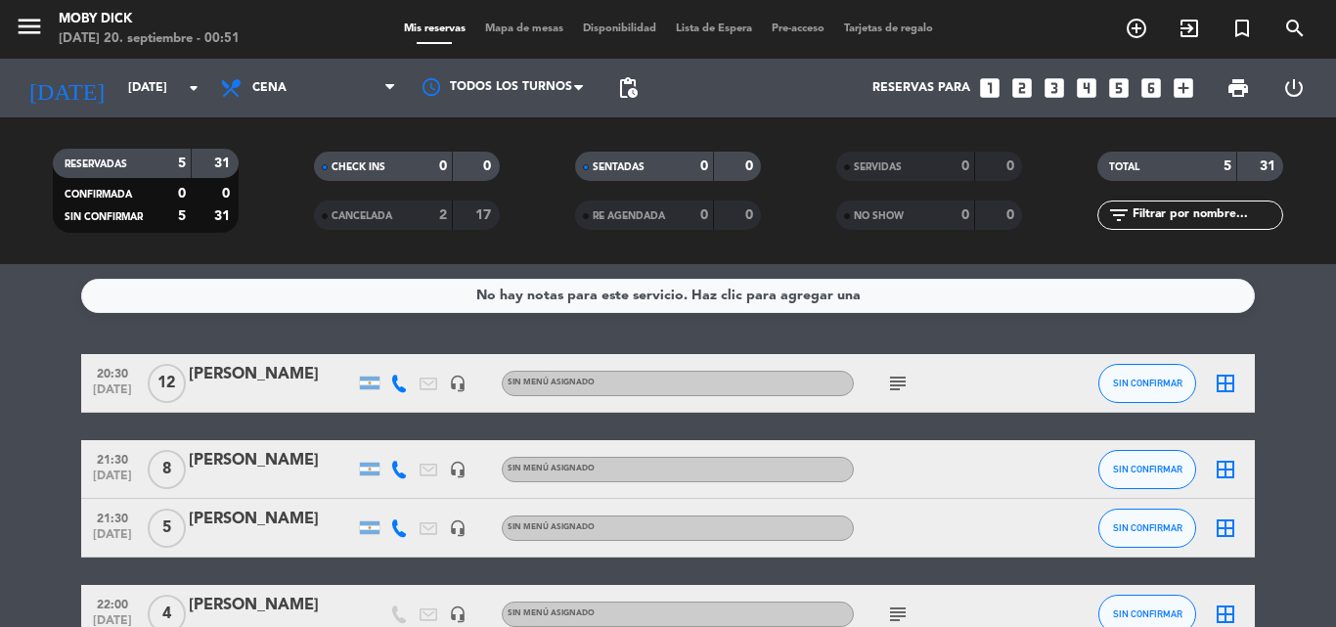
click at [299, 215] on filter-checkbox "CANCELADA 2 17" at bounding box center [406, 214] width 261 height 29
